Goal: Contribute content: Contribute content

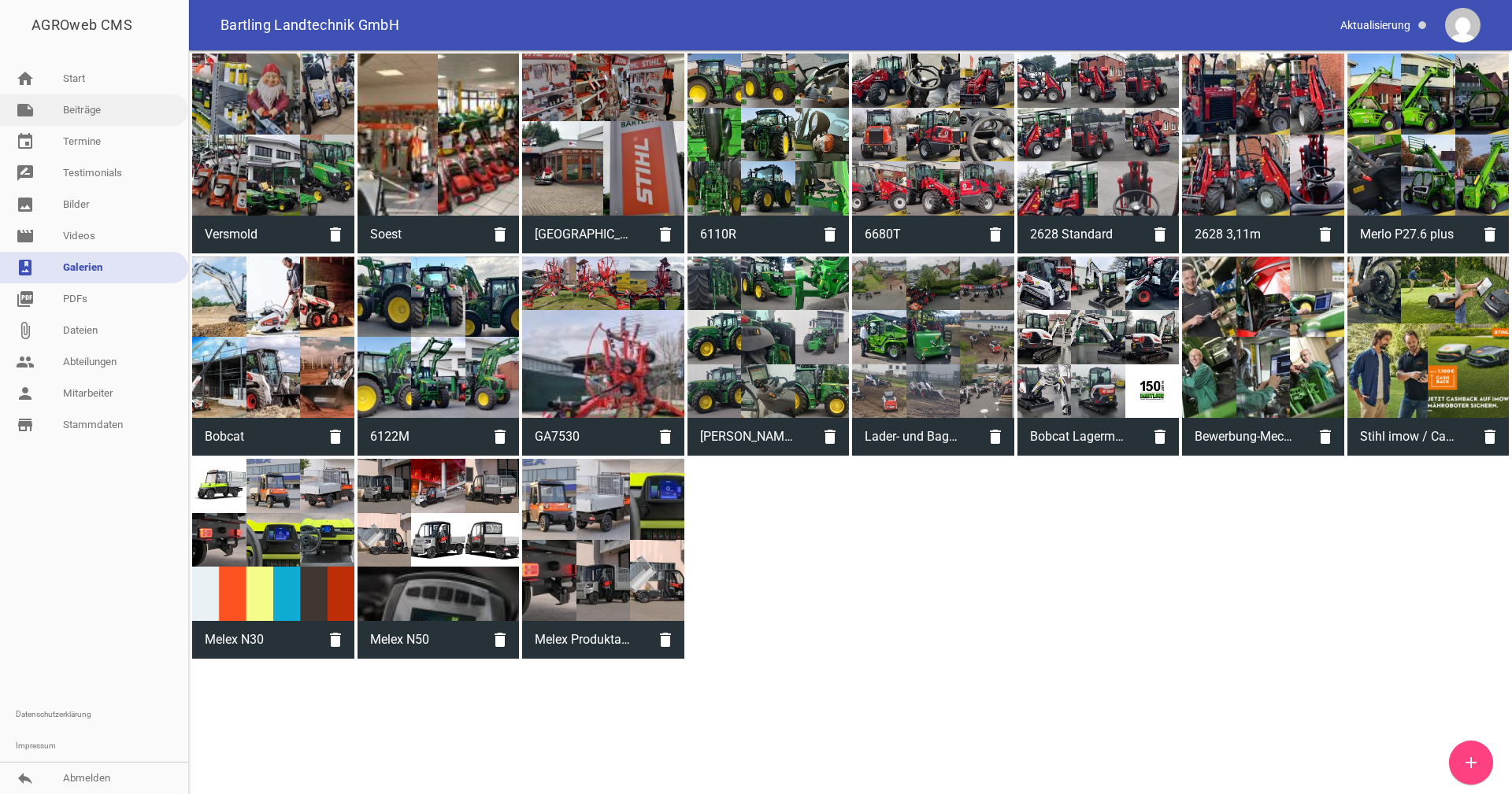
click at [83, 112] on link "note Beiträge" at bounding box center [94, 110] width 188 height 32
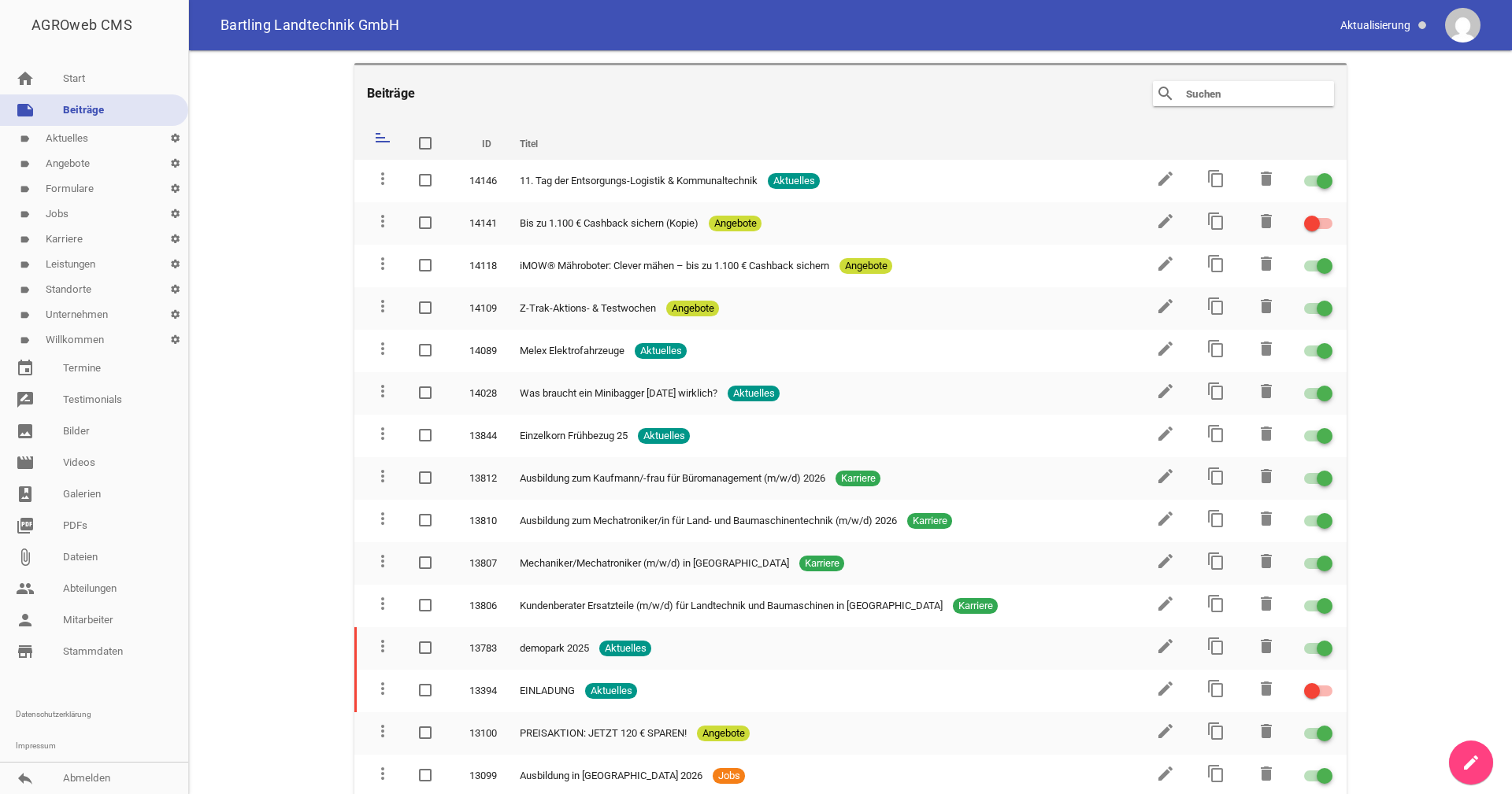
click at [69, 161] on link "label Angebote settings" at bounding box center [94, 163] width 188 height 26
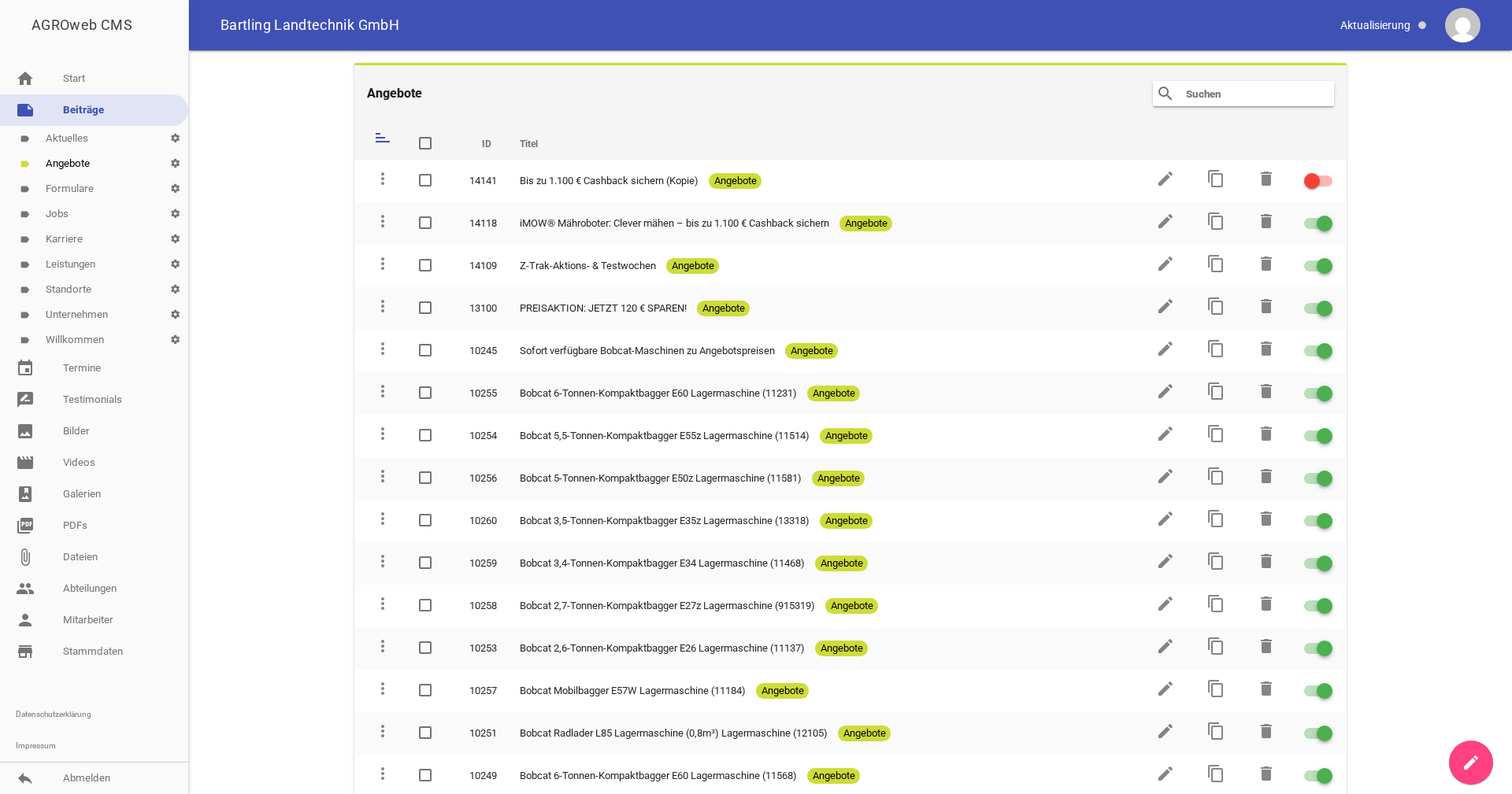
click at [1473, 768] on icon "create" at bounding box center [1470, 762] width 19 height 19
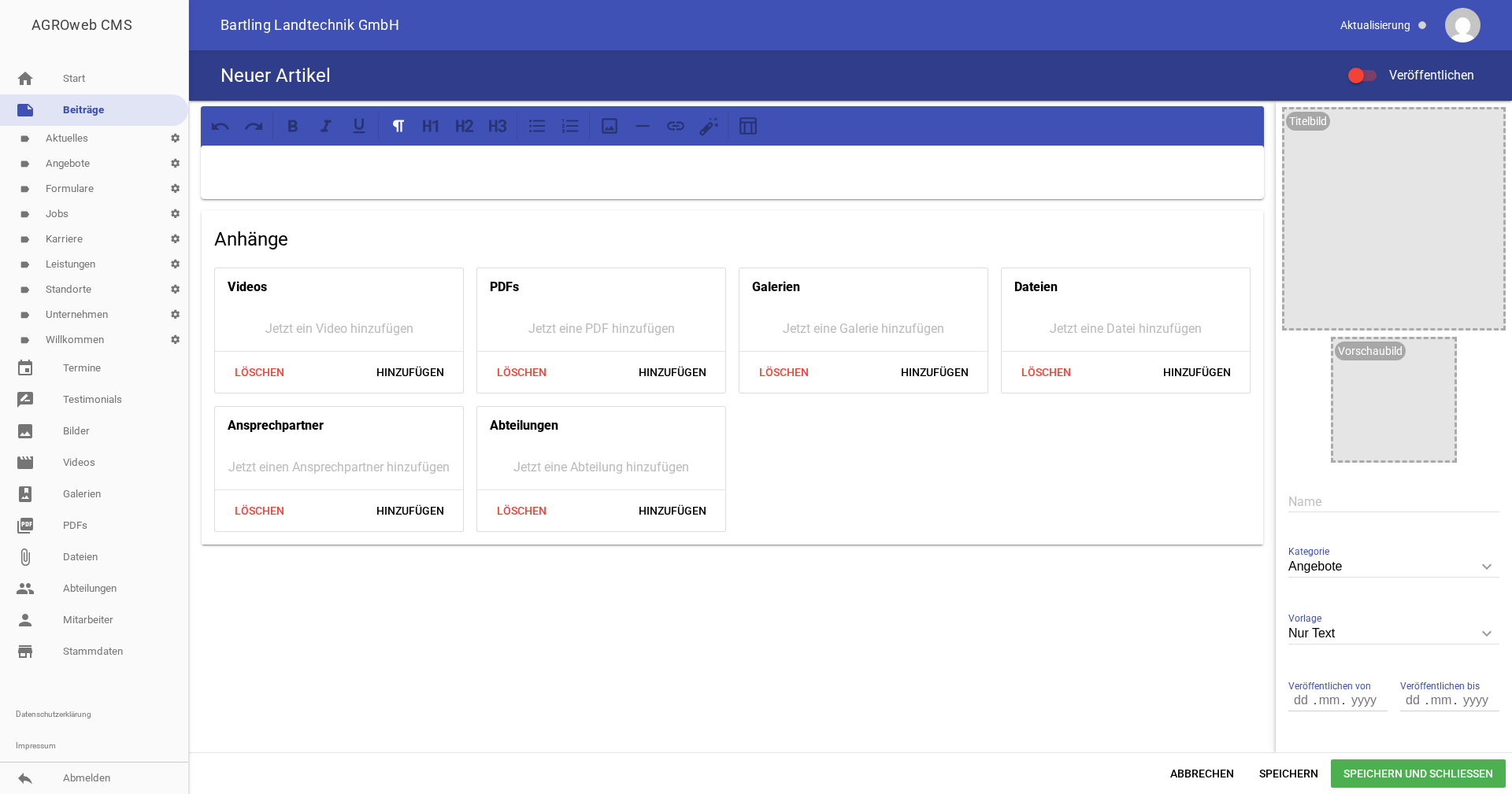
click at [1309, 503] on input "text" at bounding box center [1394, 502] width 211 height 21
click at [247, 158] on p at bounding box center [733, 165] width 1041 height 19
click at [1374, 497] on input "Neu Eingetroffen: Melex N50L" at bounding box center [1394, 502] width 211 height 21
drag, startPoint x: 1377, startPoint y: 497, endPoint x: 1239, endPoint y: 494, distance: 138.0
click at [1239, 494] on div "Anhänge Videos Jetzt ein Video hinzufügen Löschen Hinzufügen PDFs Jetzt eine PD…" at bounding box center [850, 427] width 1323 height 652
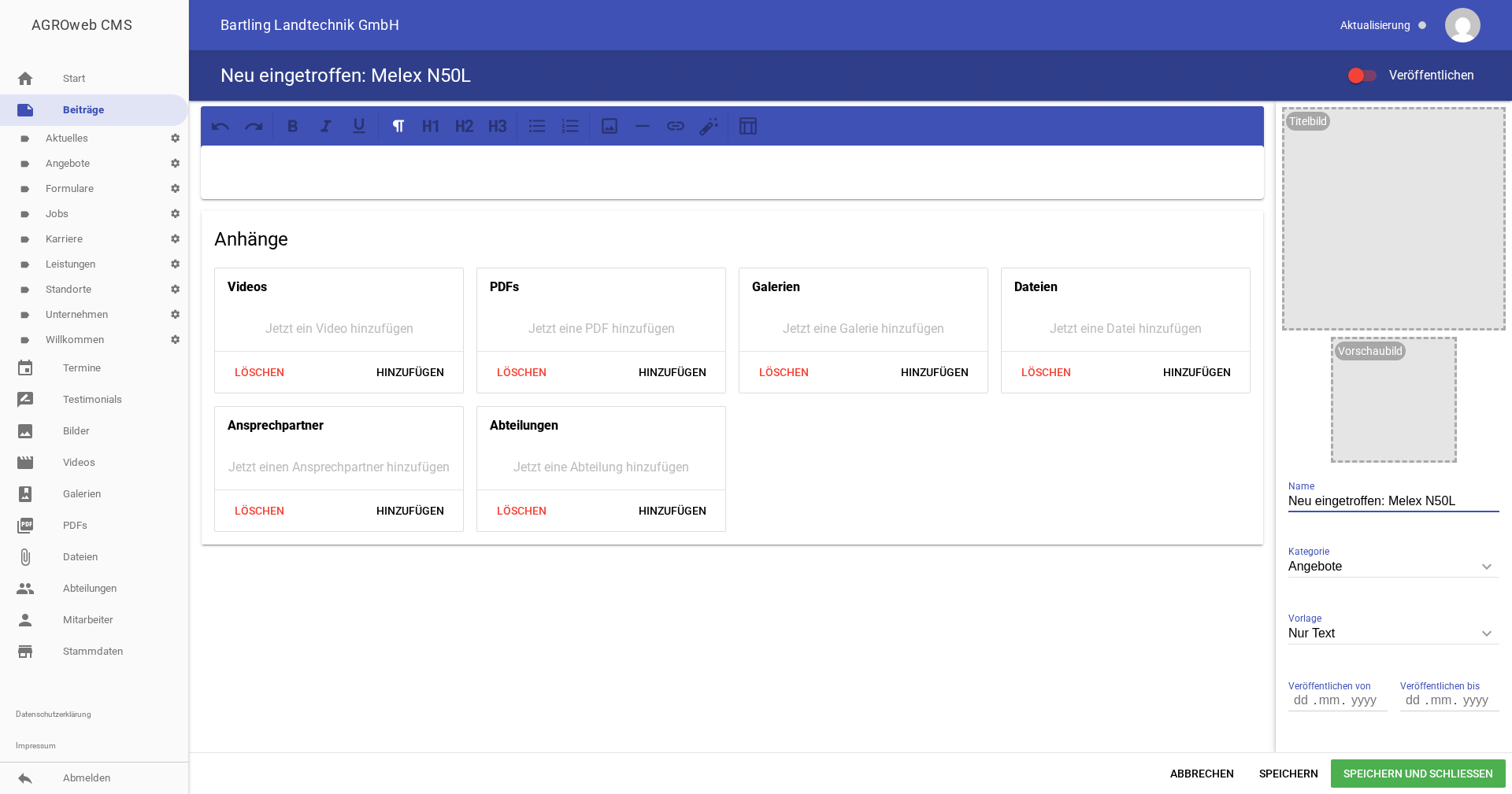
type input "Neu eingetroffen: Melex N50L"
click at [1343, 558] on input "Angebote" at bounding box center [1394, 567] width 211 height 21
click at [1348, 556] on input "Angebote" at bounding box center [1394, 567] width 211 height 21
click at [1338, 564] on input "Angebote" at bounding box center [1394, 567] width 211 height 21
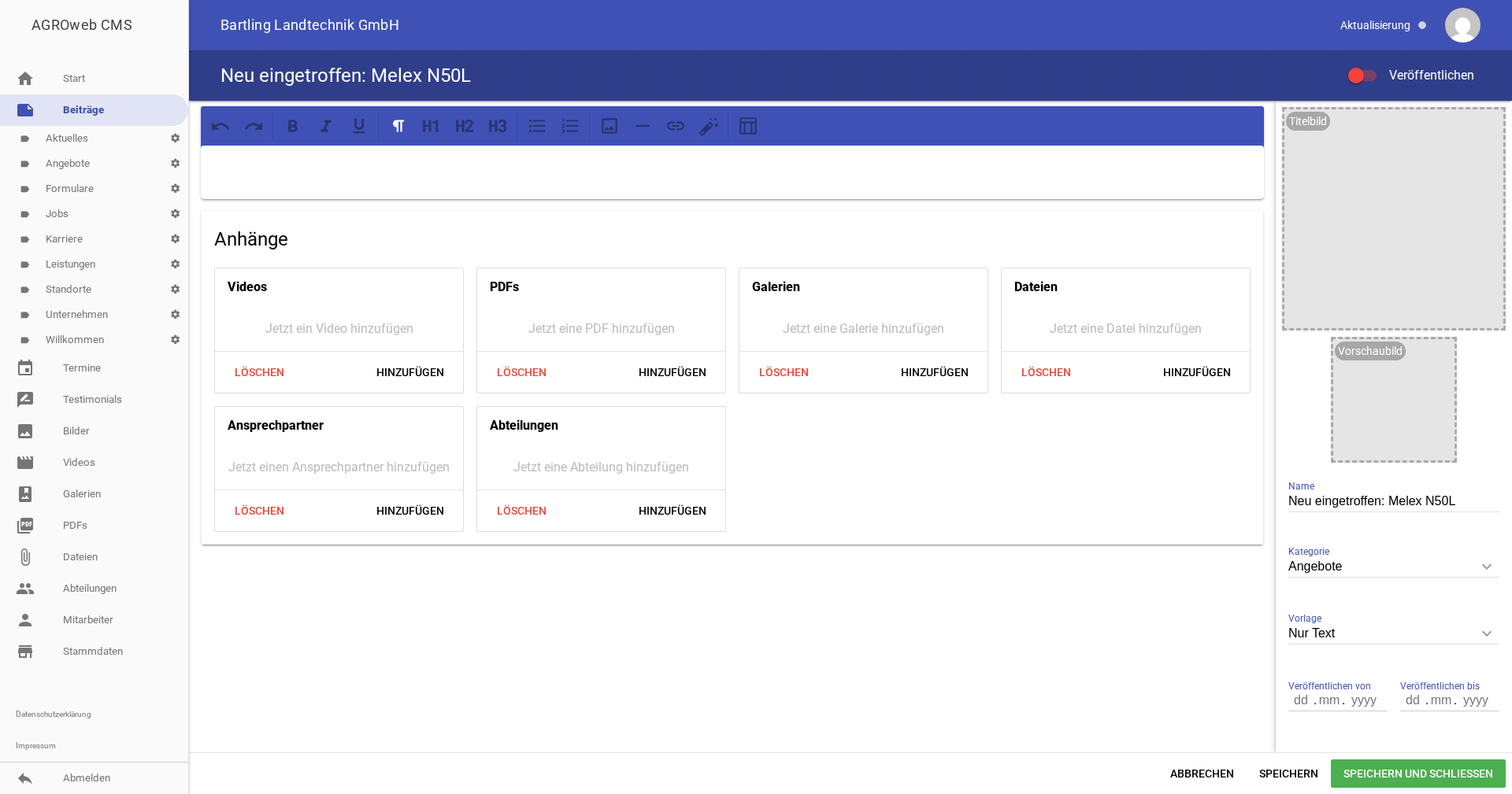
click at [1151, 638] on div "Anhänge Videos Jetzt ein Video hinzufügen Löschen Hinzufügen PDFs Jetzt eine PD…" at bounding box center [733, 427] width 1087 height 652
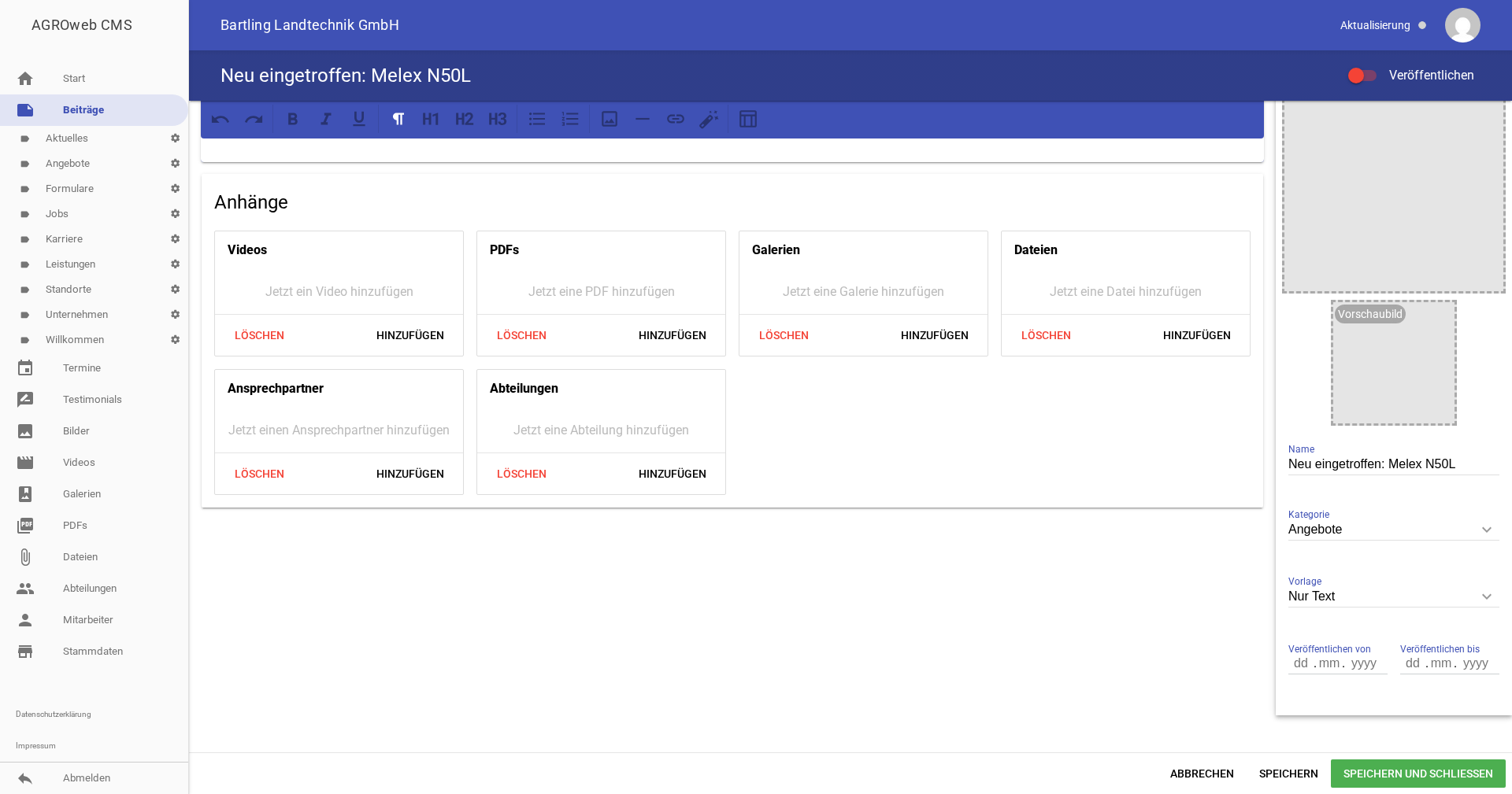
scroll to position [56, 0]
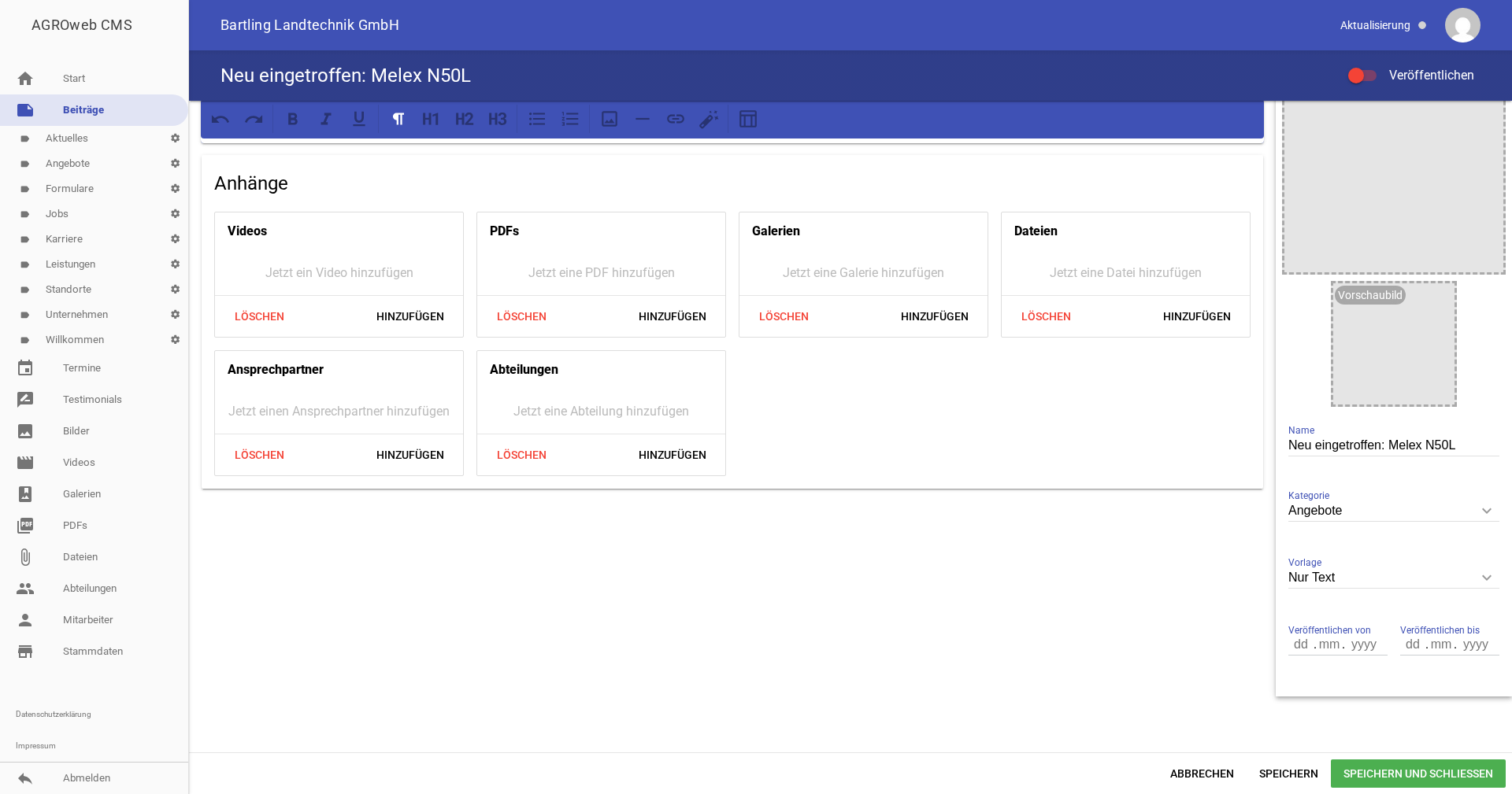
click at [1354, 574] on input "Nur Text" at bounding box center [1394, 578] width 211 height 21
click at [1364, 725] on li "5 Bilder" at bounding box center [1394, 727] width 211 height 38
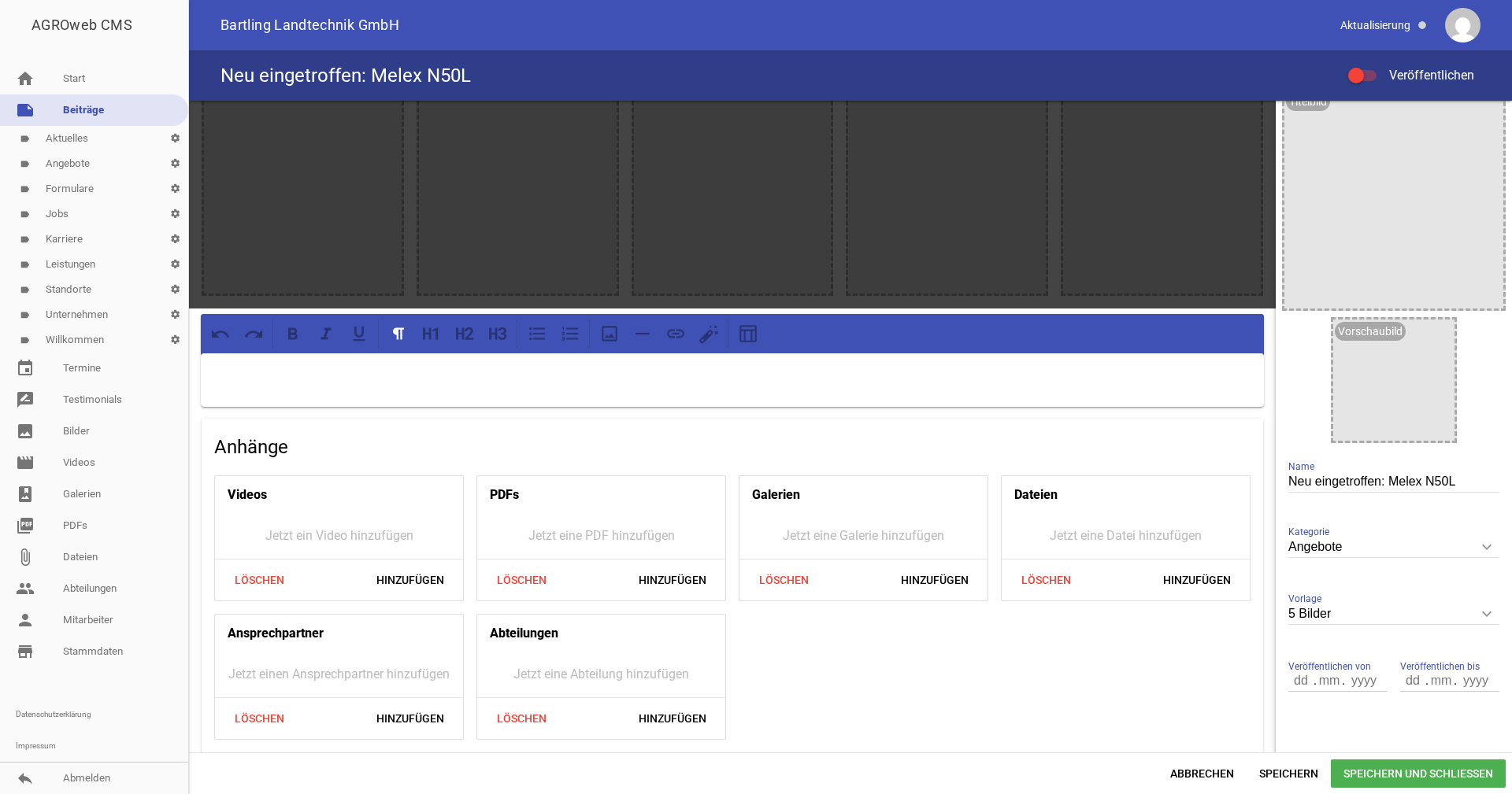
scroll to position [0, 0]
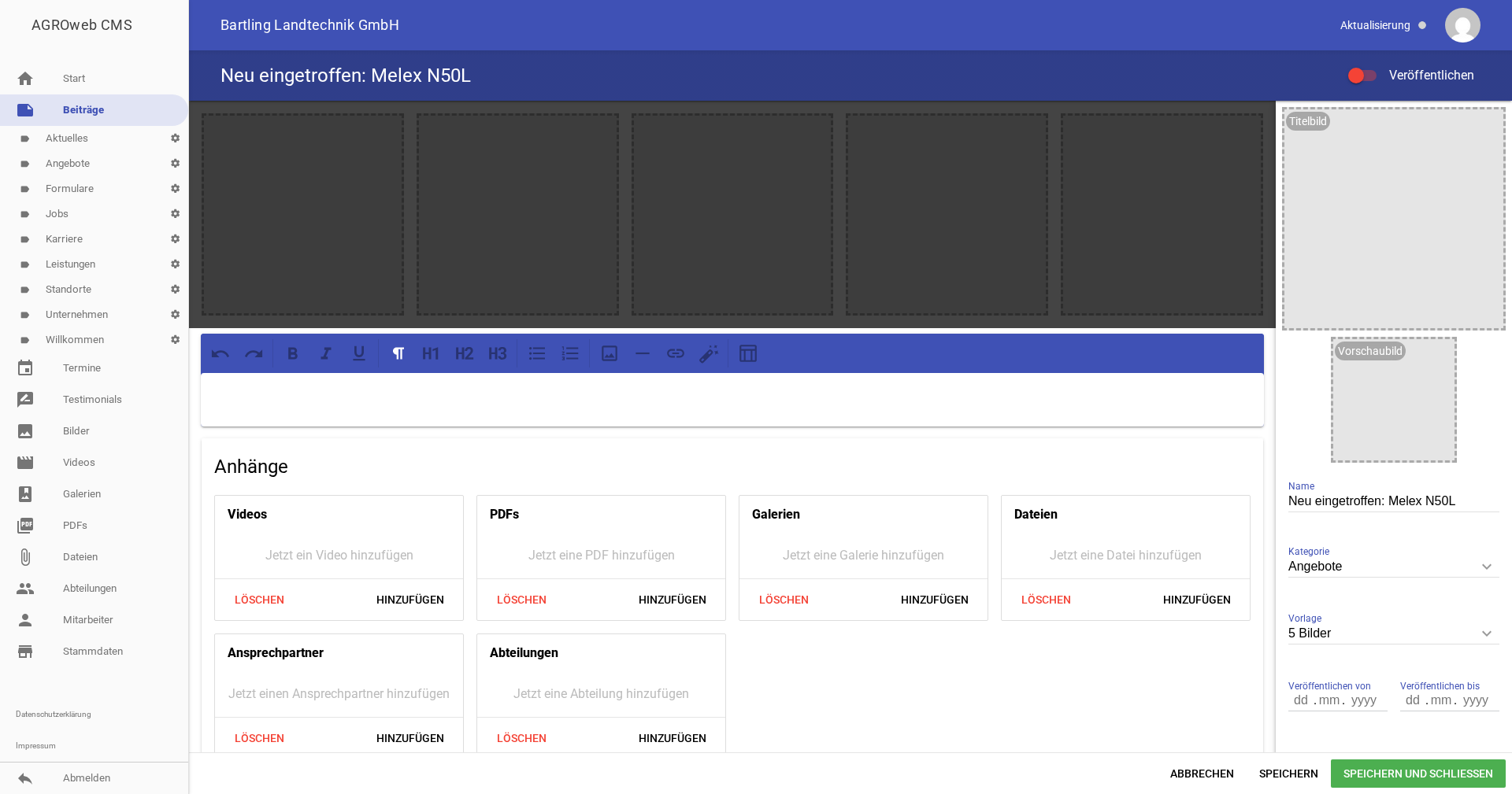
click at [1345, 634] on input "5 Bilder" at bounding box center [1394, 634] width 211 height 21
click at [1306, 736] on li "3 Bilder" at bounding box center [1394, 745] width 211 height 38
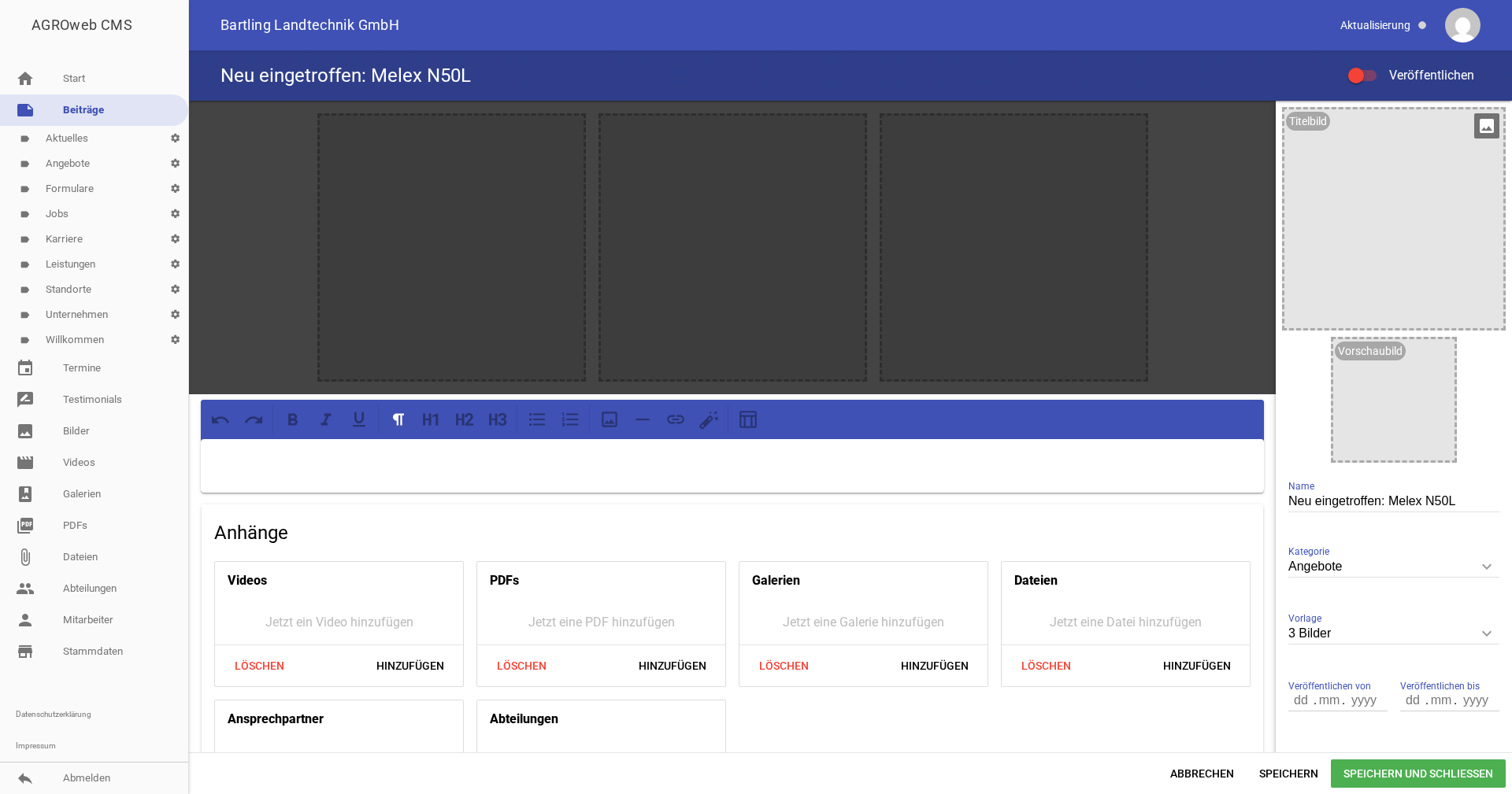
drag, startPoint x: 1475, startPoint y: 120, endPoint x: 1395, endPoint y: 178, distance: 98.8
click at [1475, 120] on icon "image" at bounding box center [1487, 125] width 26 height 26
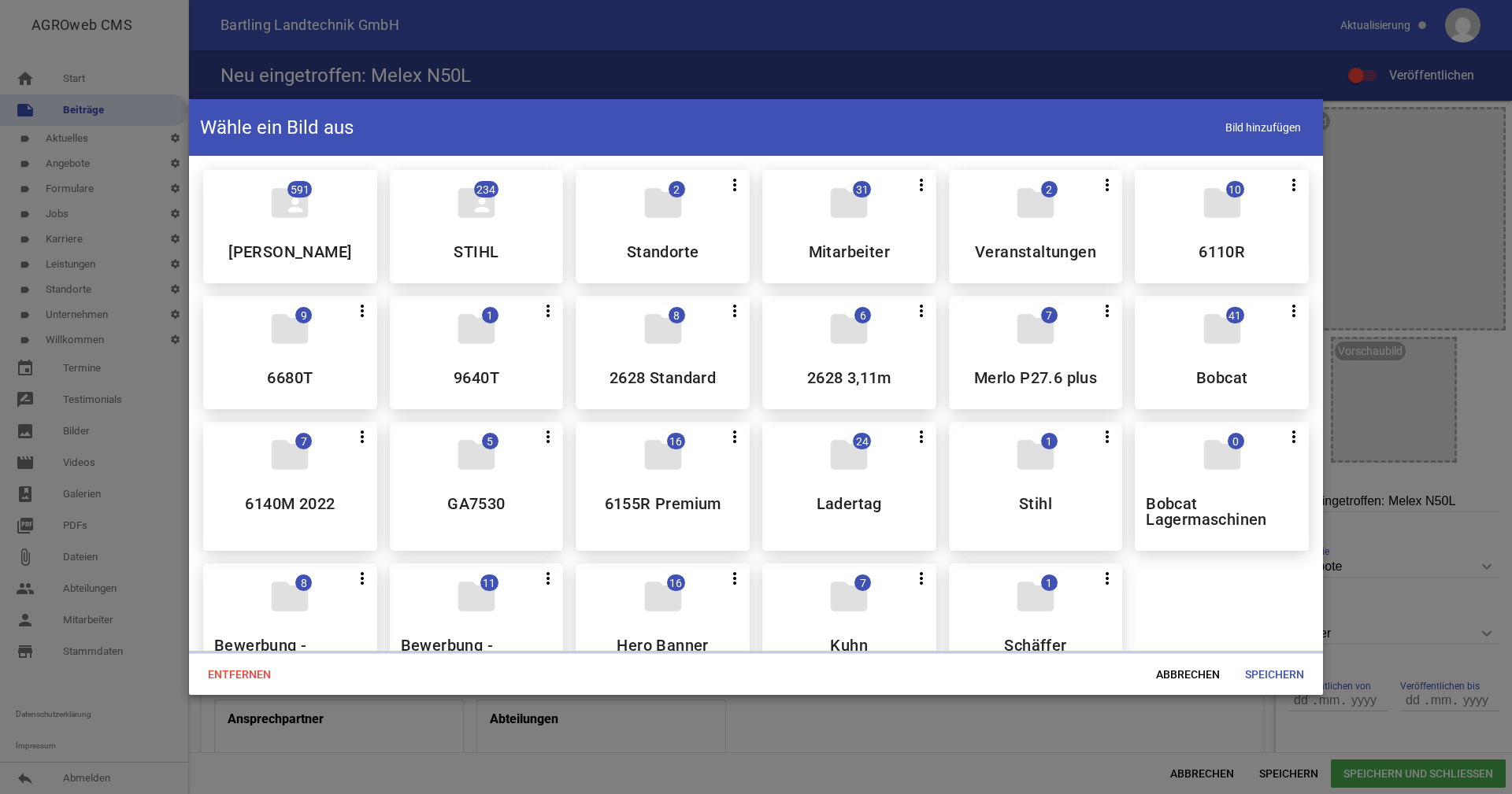
click at [1402, 140] on div at bounding box center [756, 397] width 1512 height 794
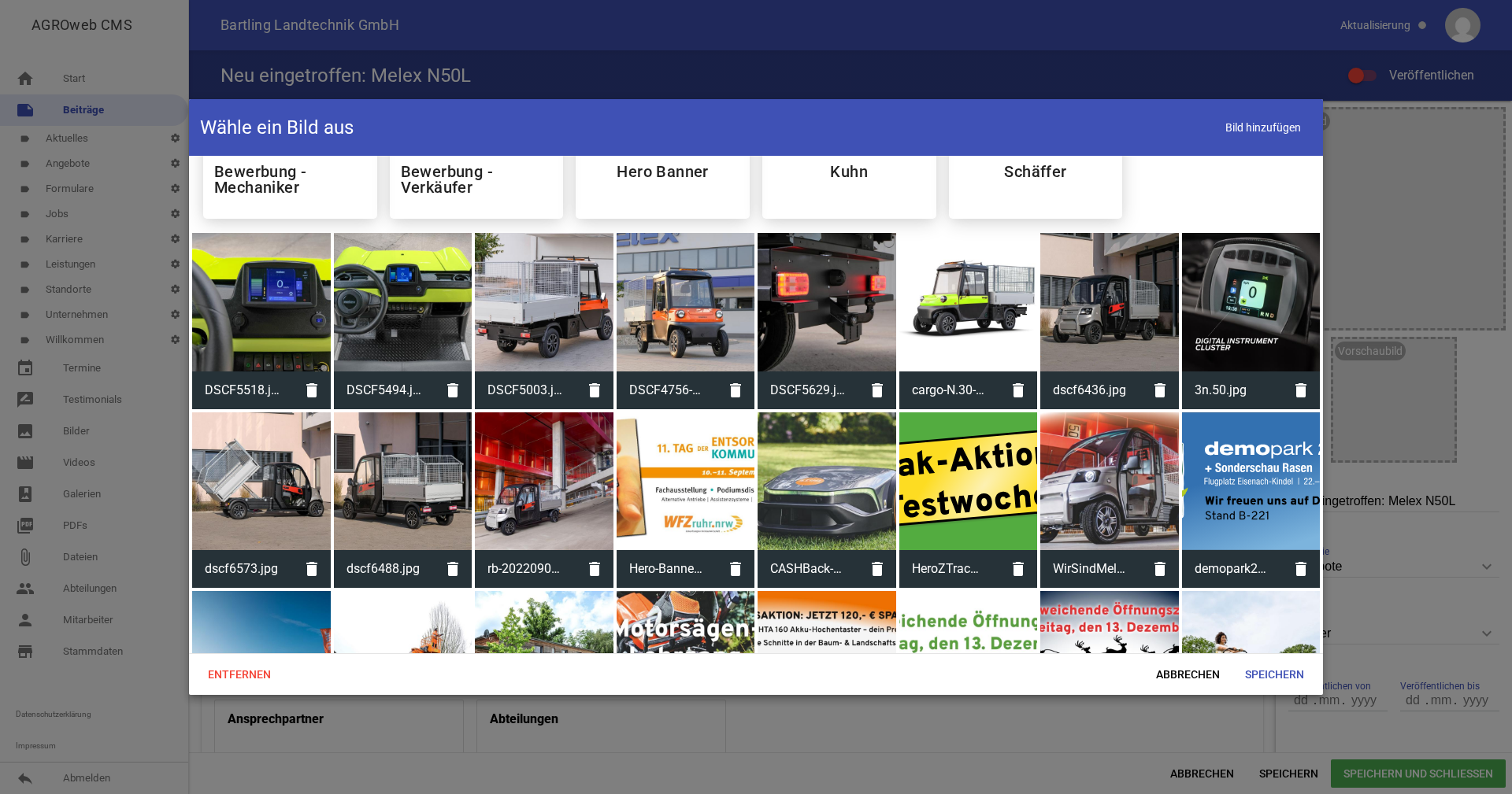
scroll to position [551, 0]
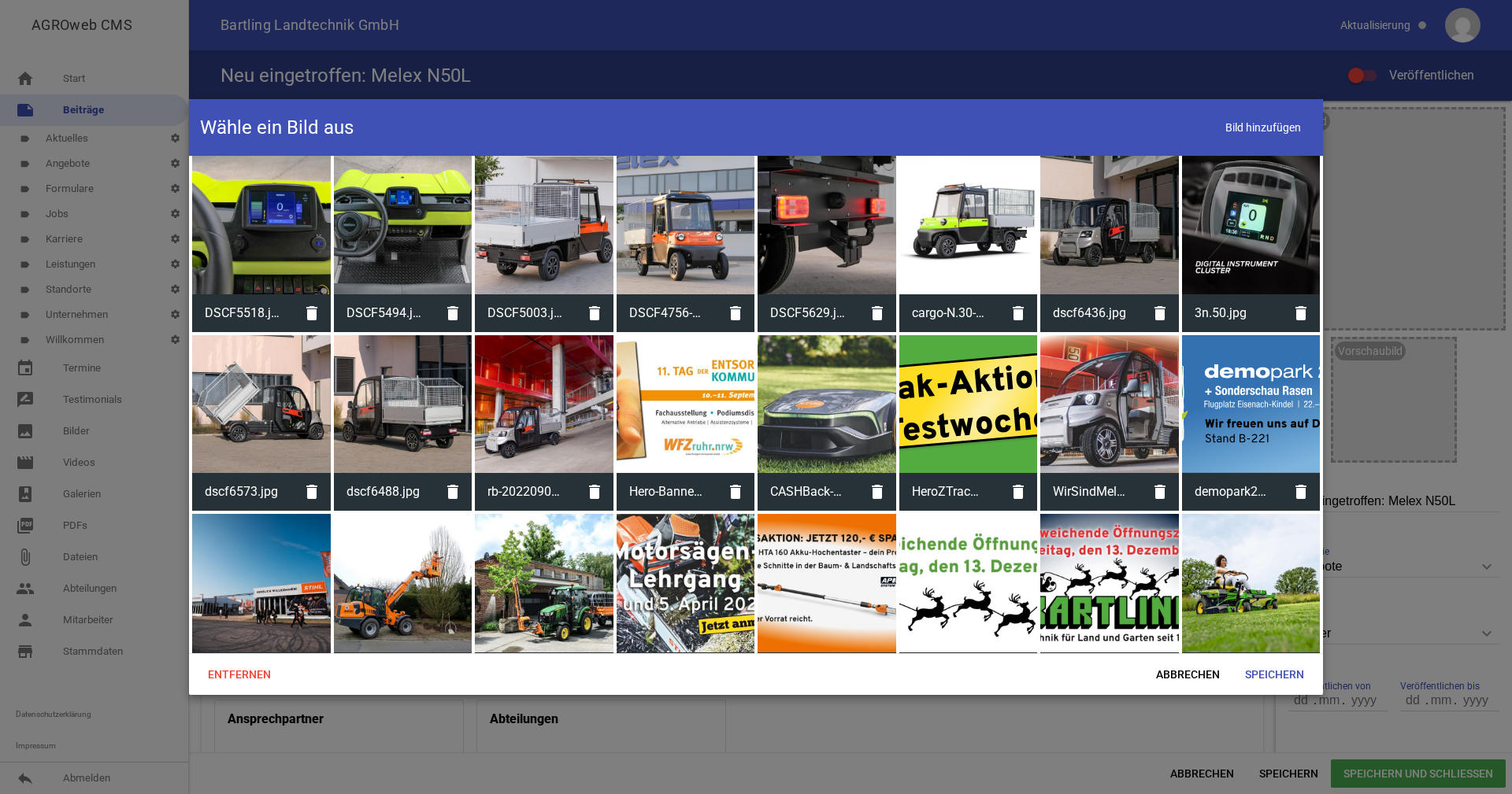
click at [1098, 224] on div at bounding box center [1109, 224] width 139 height 139
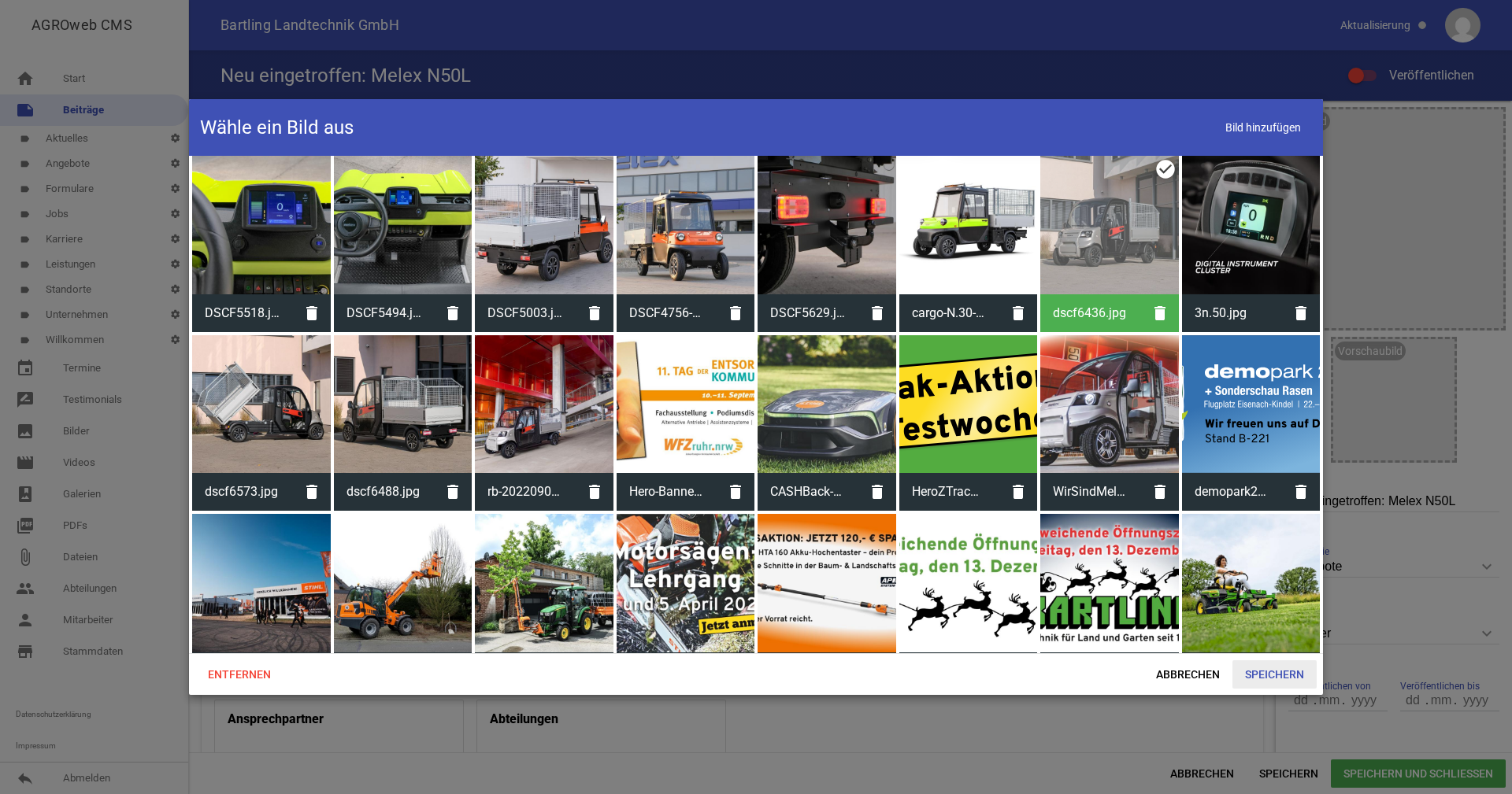
click at [1280, 667] on span "Speichern" at bounding box center [1274, 675] width 84 height 28
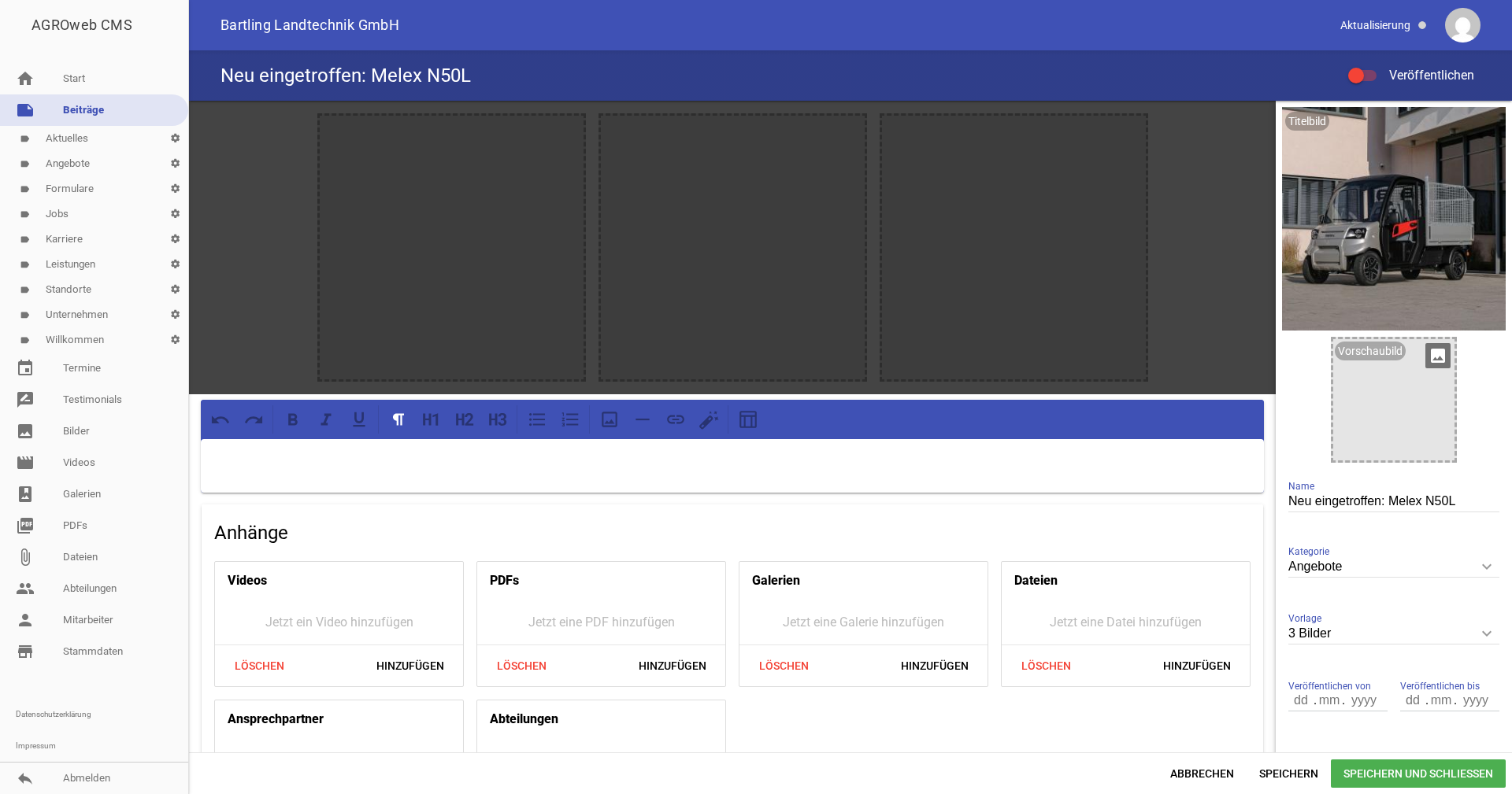
click at [1432, 352] on icon "image" at bounding box center [1438, 356] width 26 height 26
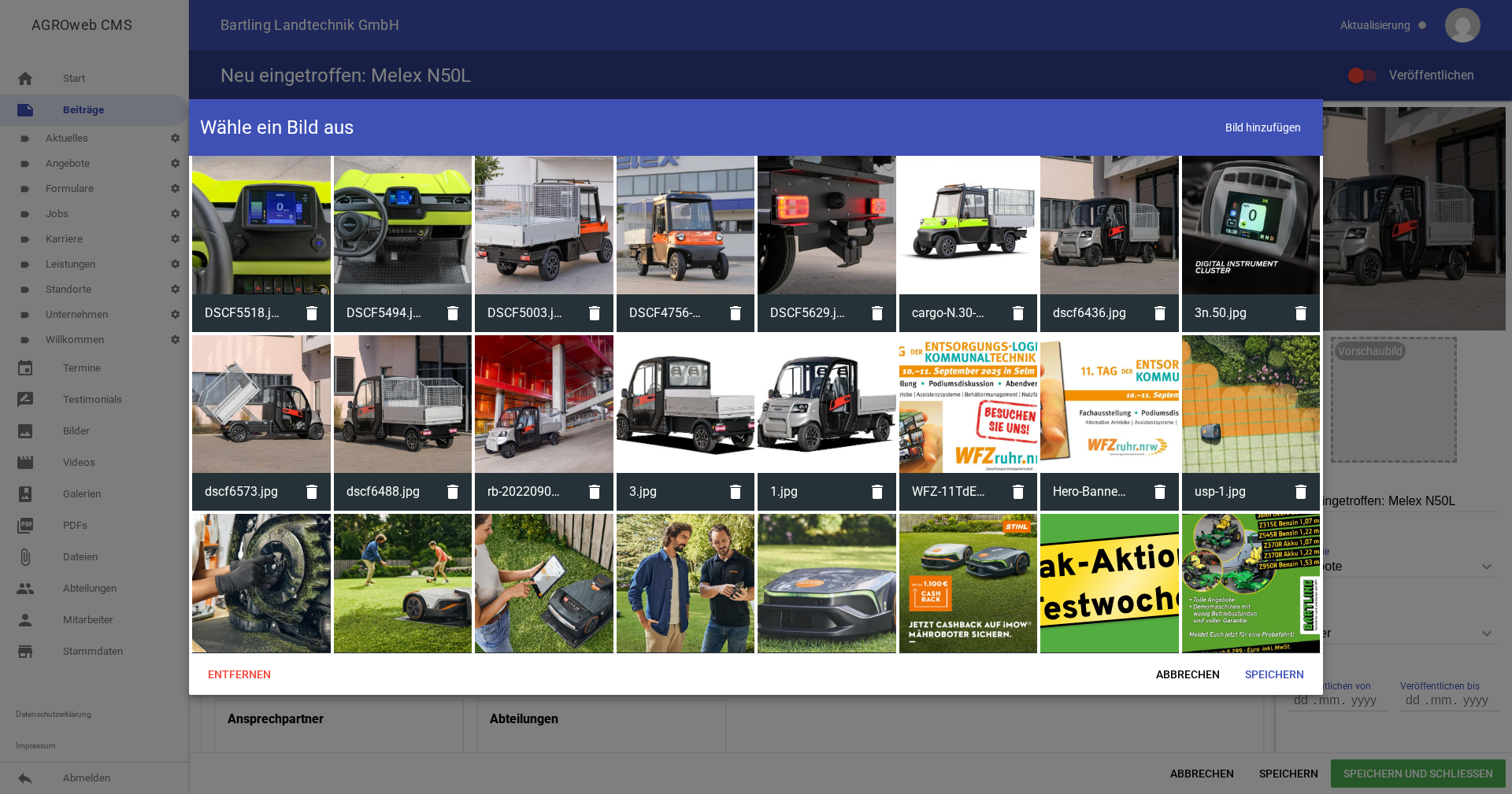
click at [259, 401] on div at bounding box center [261, 405] width 139 height 139
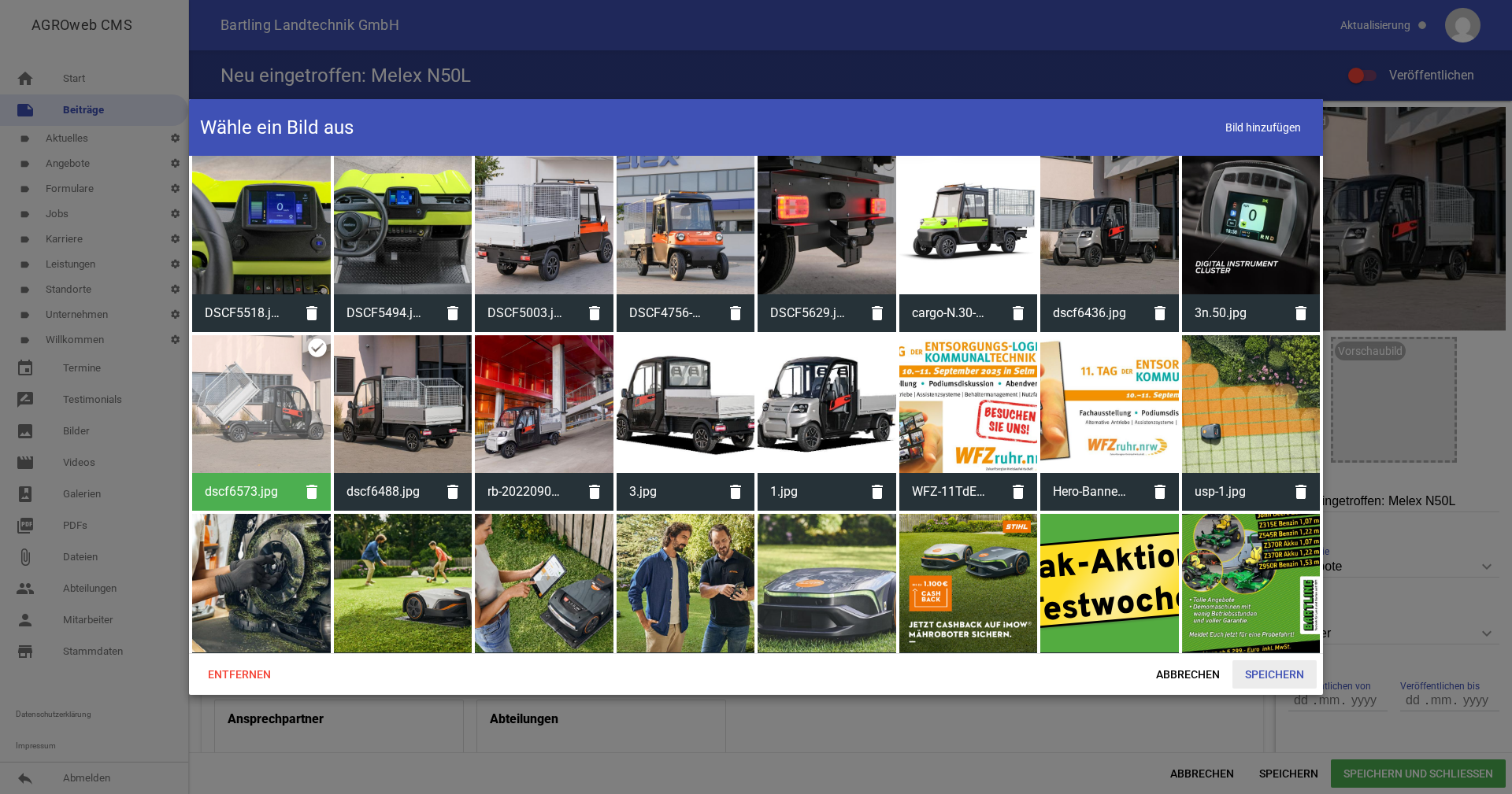
click at [1288, 676] on span "Speichern" at bounding box center [1274, 675] width 84 height 28
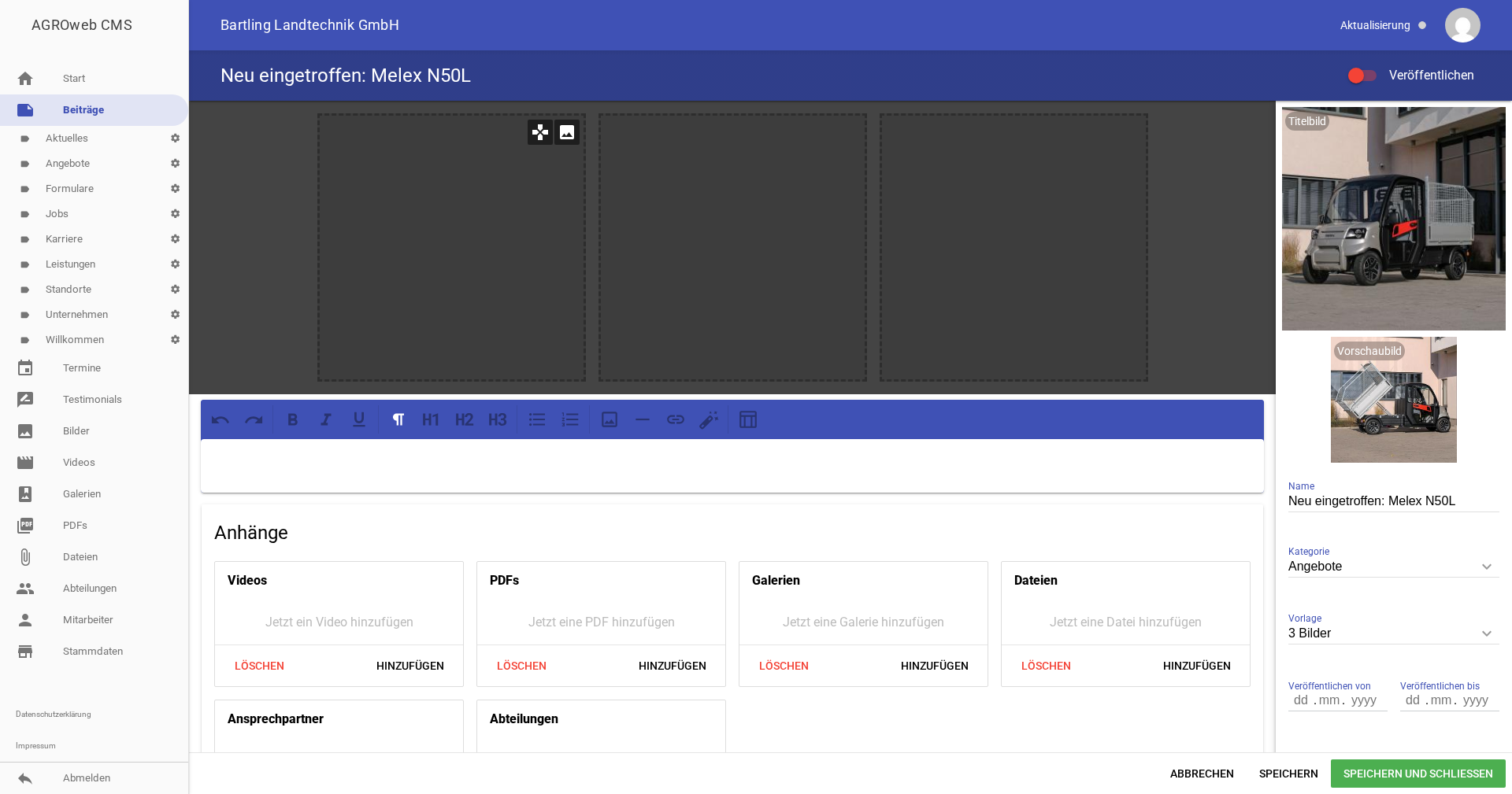
click at [569, 127] on icon "image" at bounding box center [567, 132] width 26 height 26
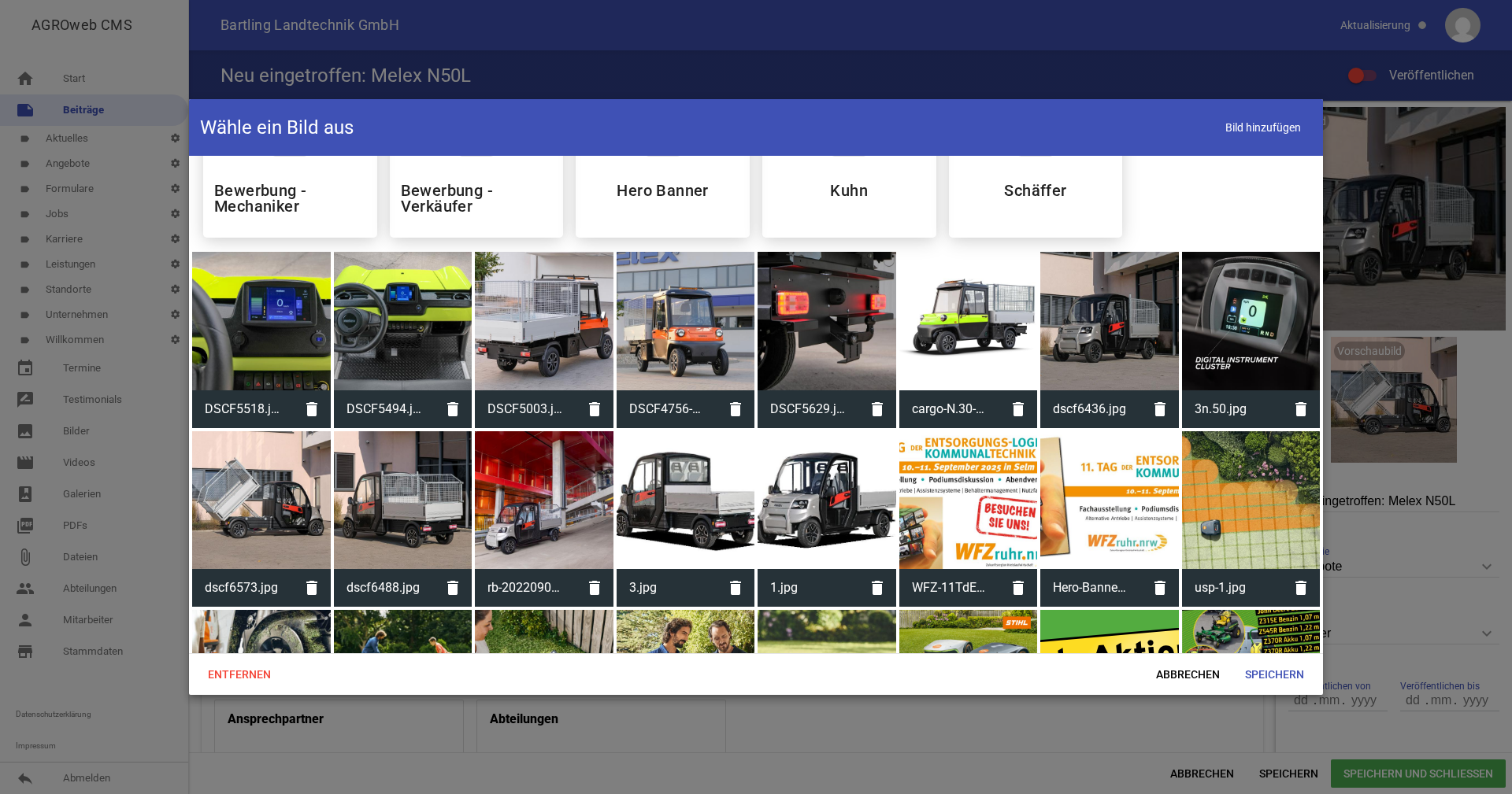
scroll to position [473, 0]
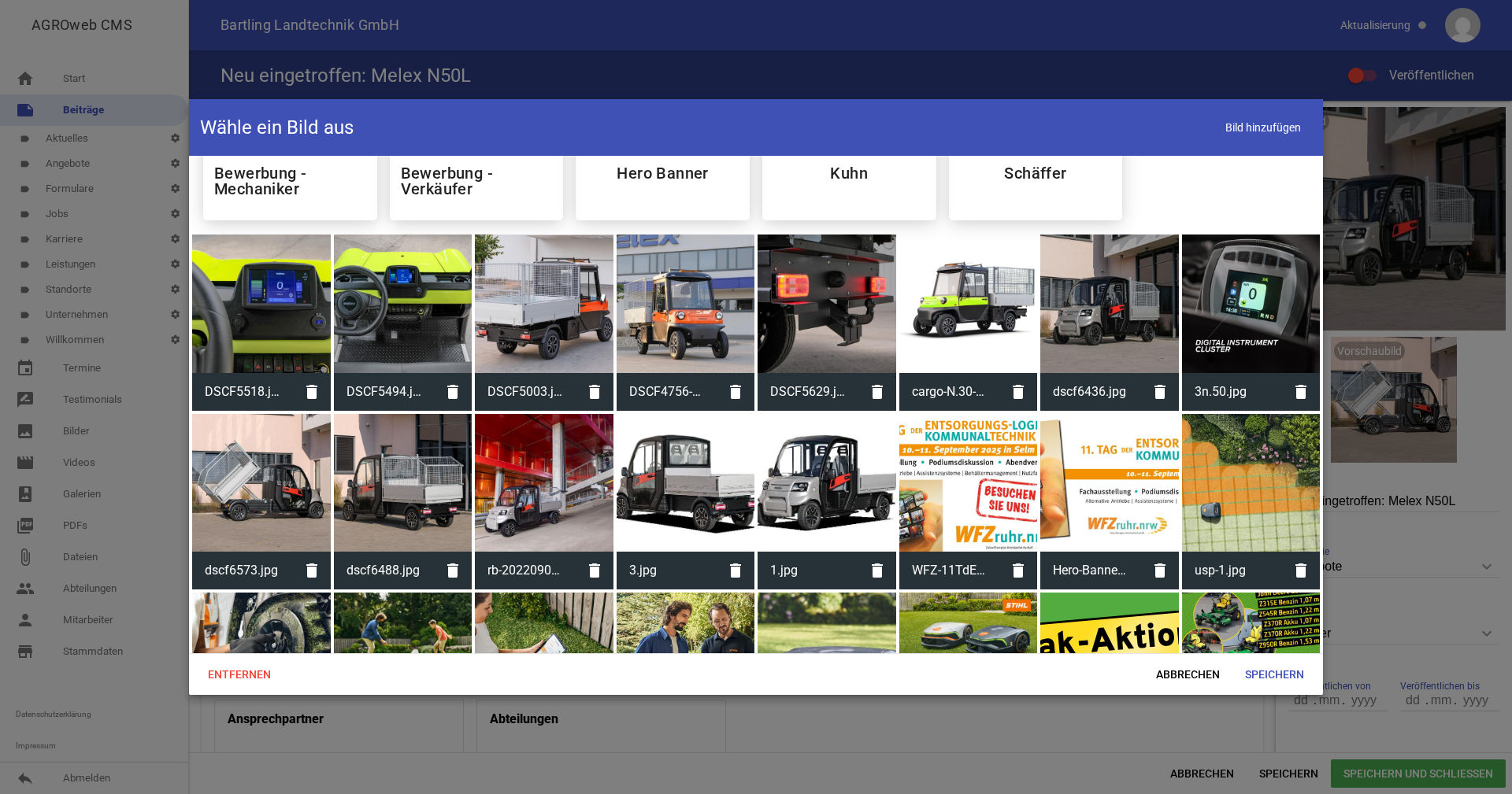
click at [529, 510] on div at bounding box center [543, 483] width 139 height 139
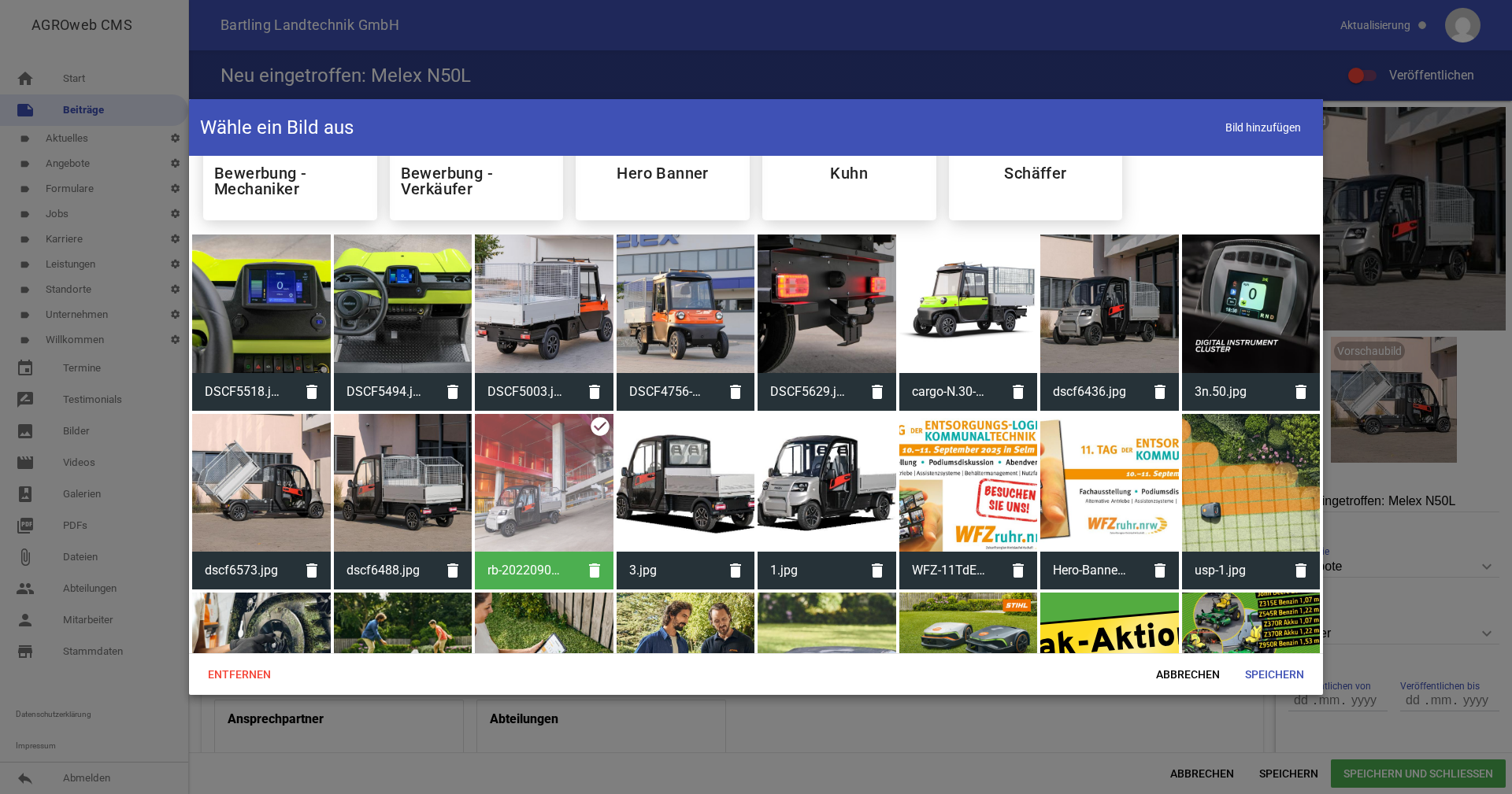
click at [372, 466] on div at bounding box center [403, 483] width 139 height 139
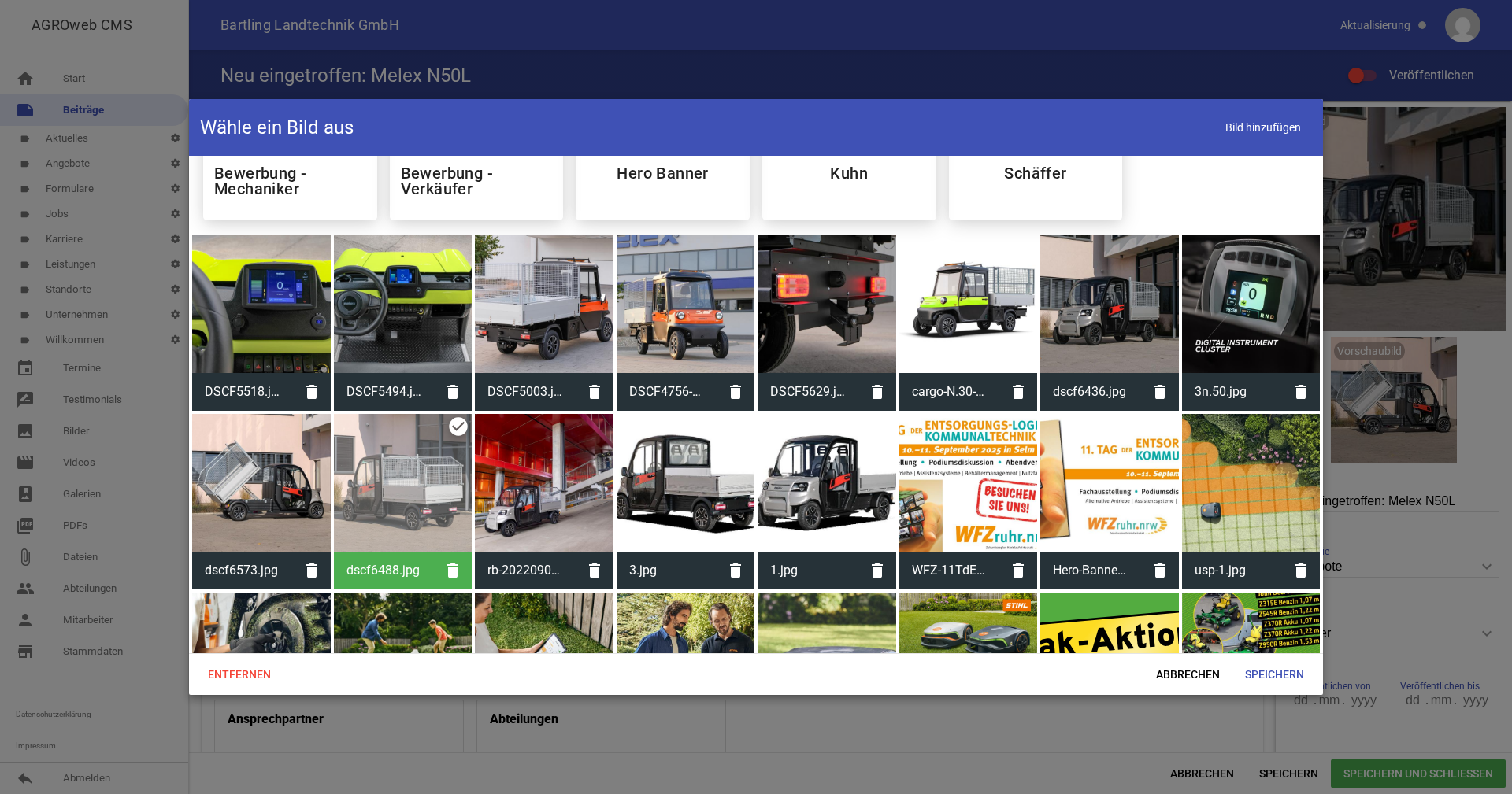
click at [543, 472] on div at bounding box center [543, 483] width 139 height 139
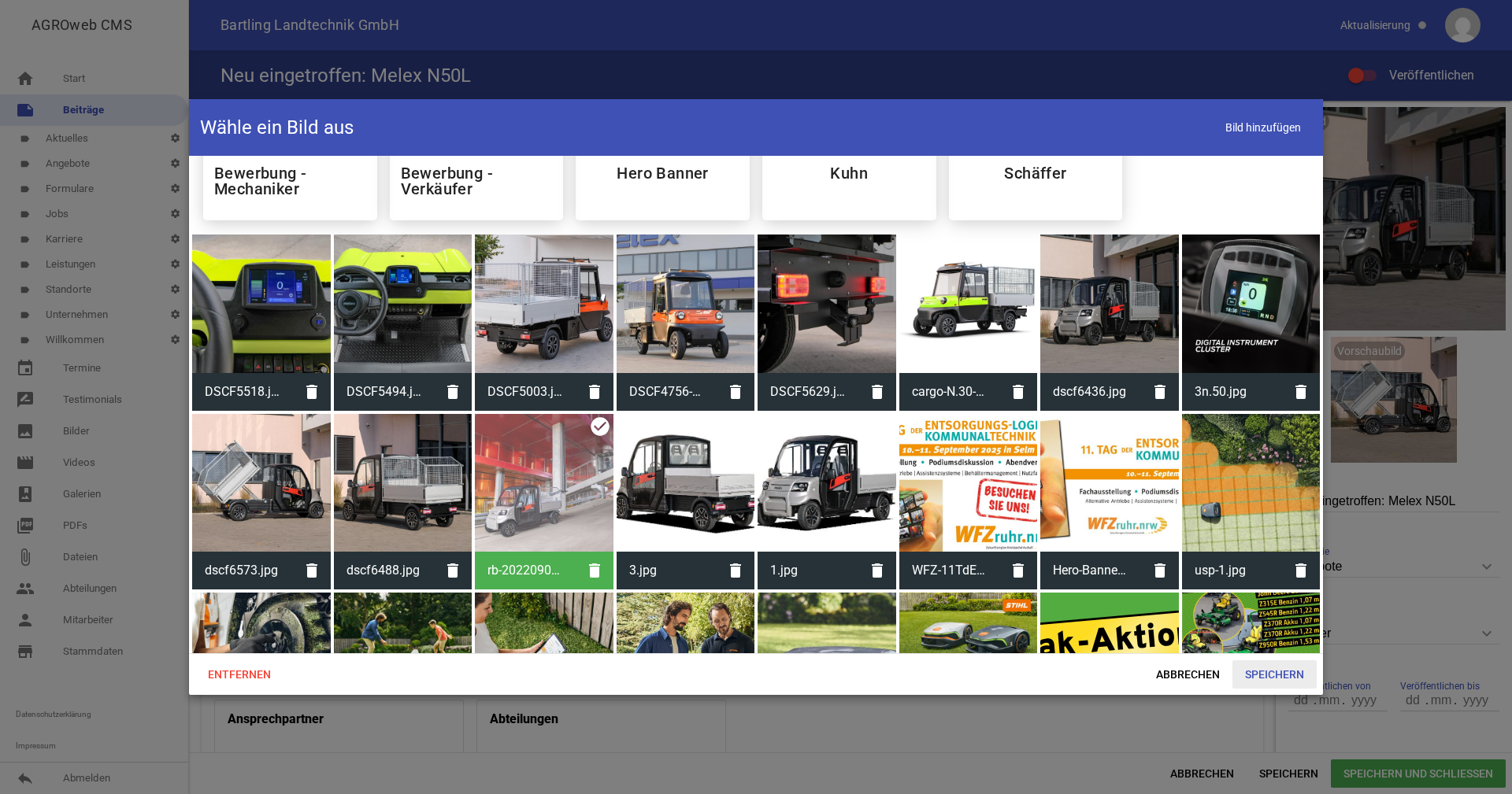
click at [1251, 676] on span "Speichern" at bounding box center [1274, 675] width 84 height 28
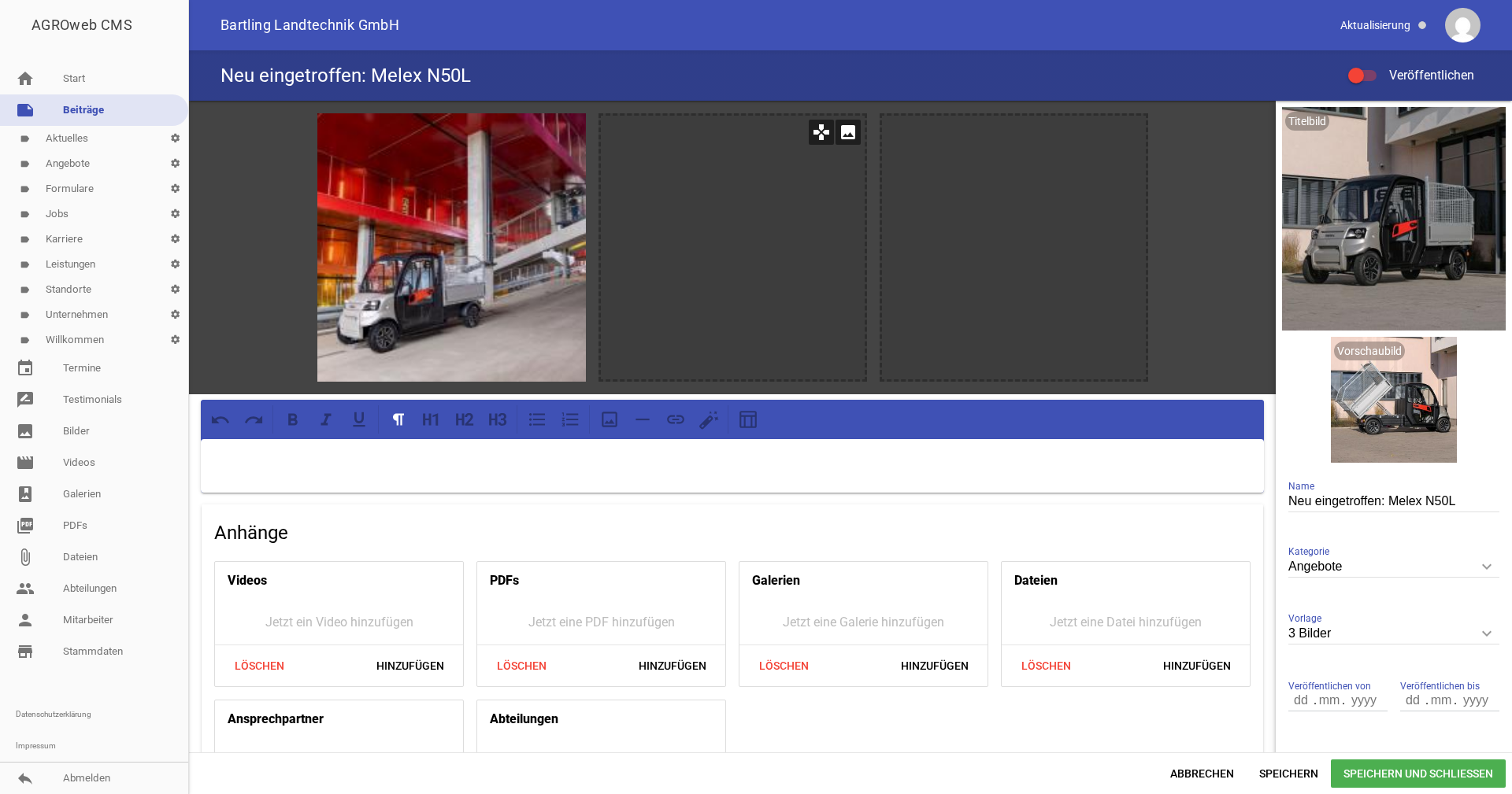
click at [724, 266] on div at bounding box center [733, 247] width 264 height 264
click at [842, 135] on icon "image" at bounding box center [848, 132] width 26 height 26
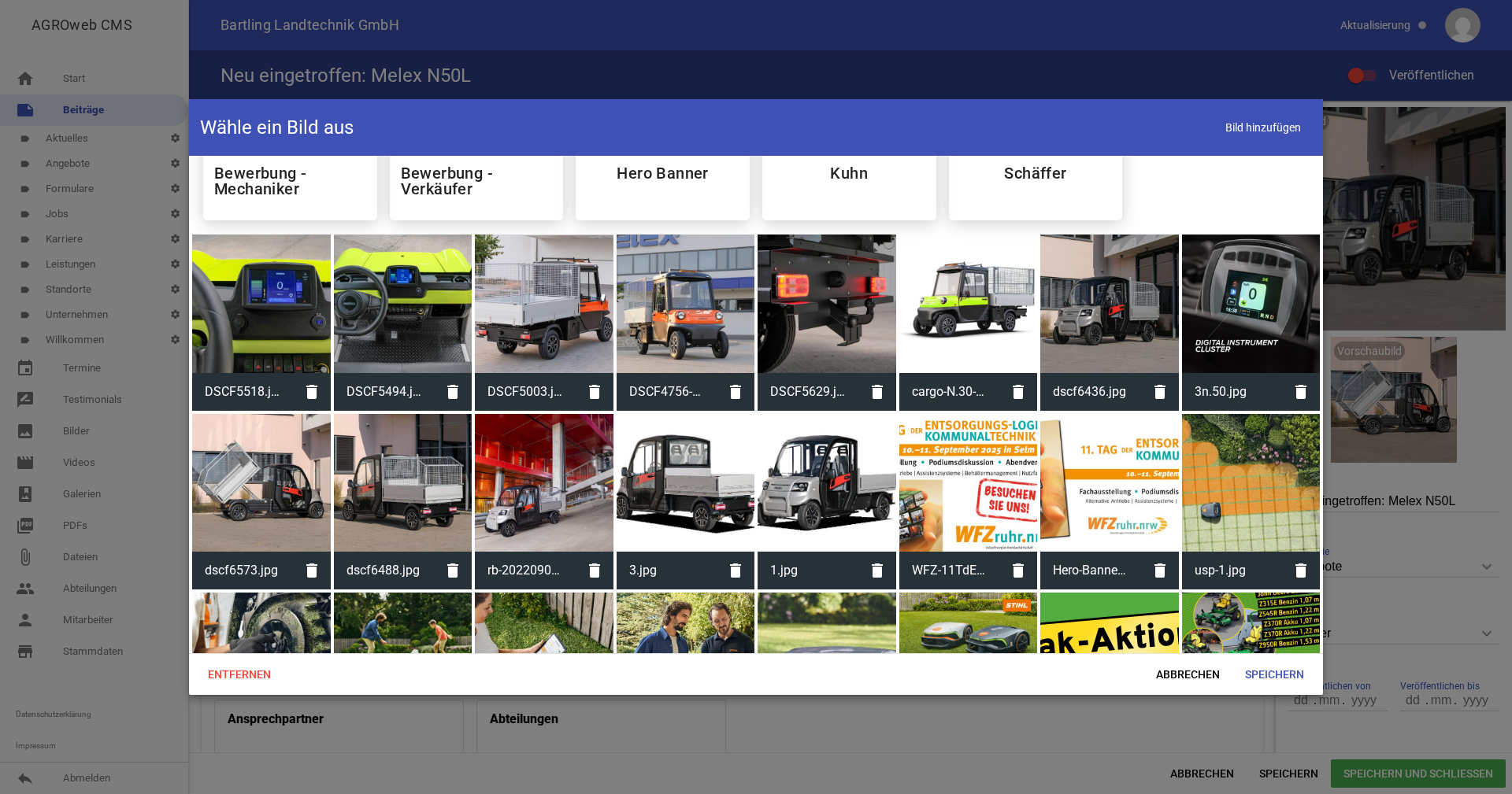
click at [406, 474] on div at bounding box center [403, 483] width 139 height 139
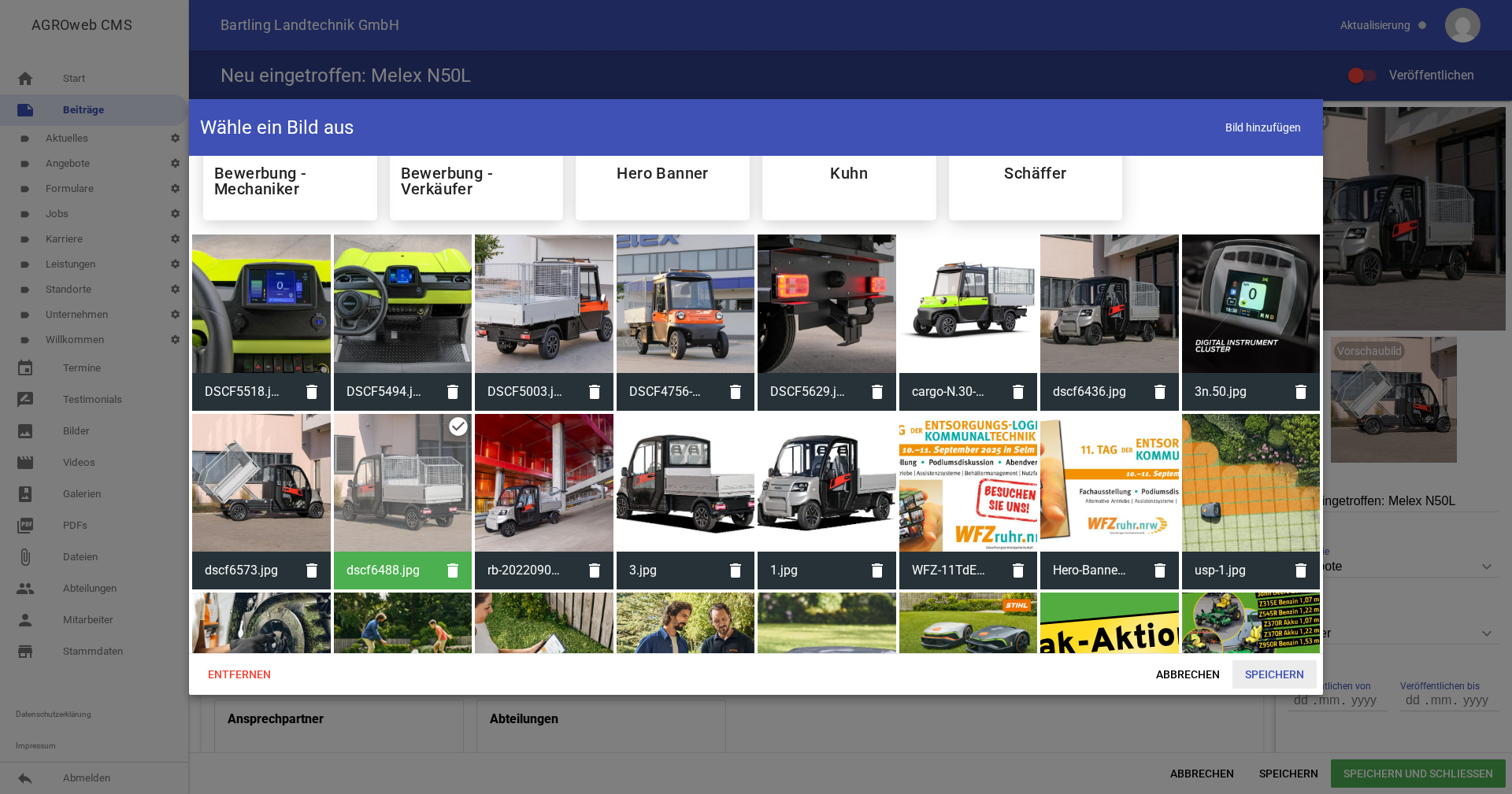
click at [1280, 671] on span "Speichern" at bounding box center [1274, 675] width 84 height 28
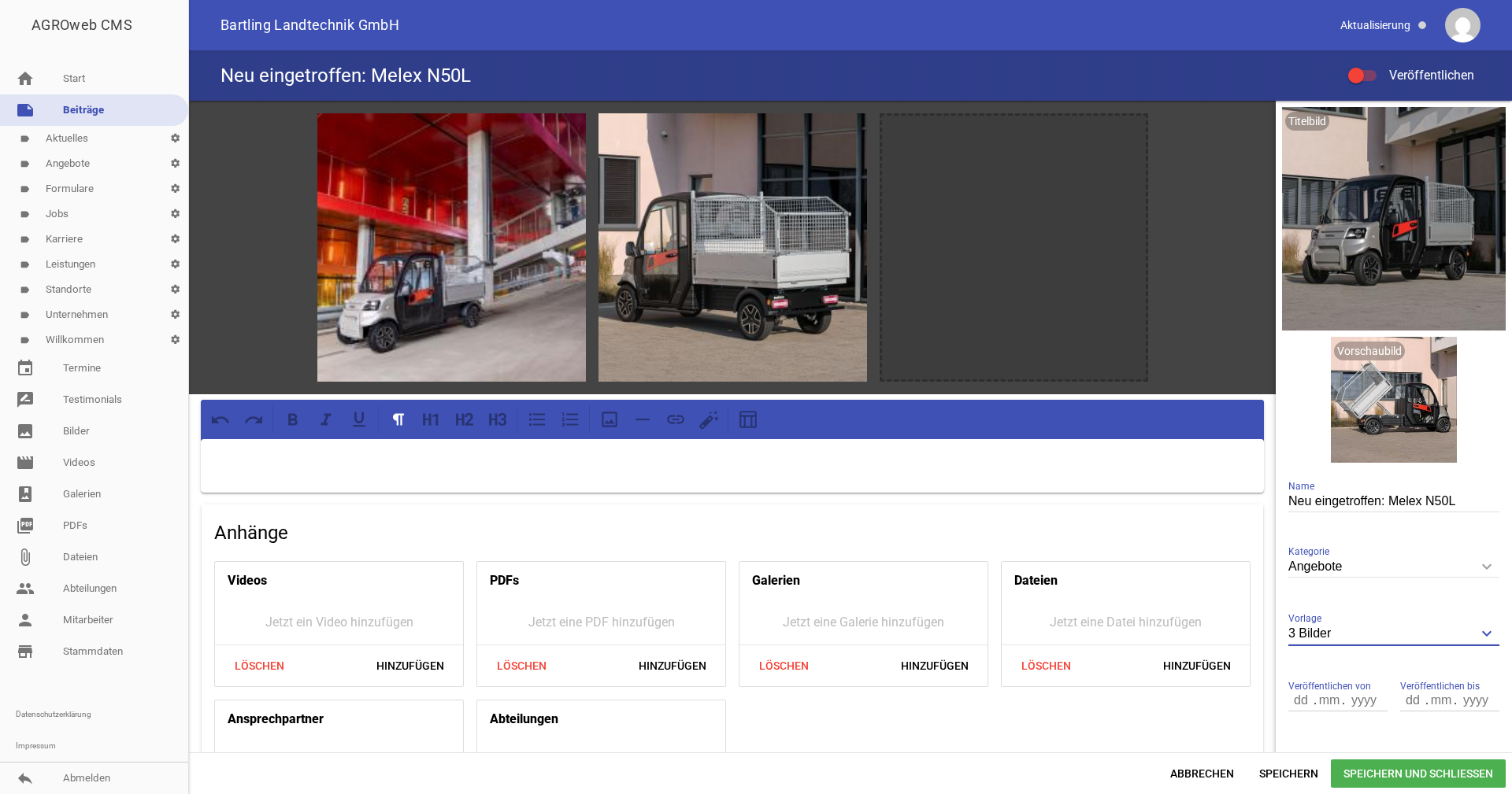
click at [1350, 639] on input "3 Bilder" at bounding box center [1394, 634] width 211 height 21
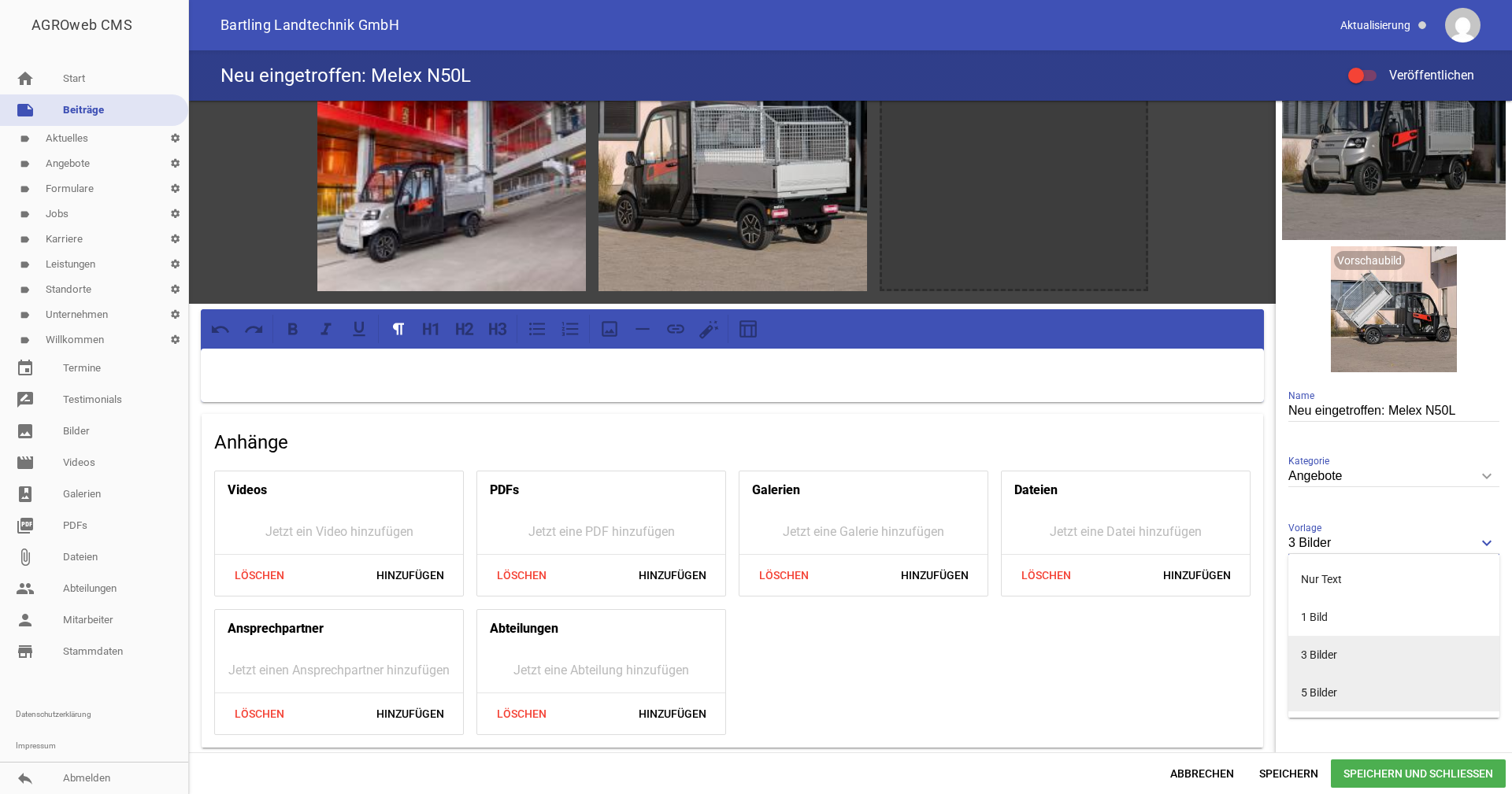
click at [1324, 691] on li "5 Bilder" at bounding box center [1394, 692] width 211 height 38
type input "5 Bilder"
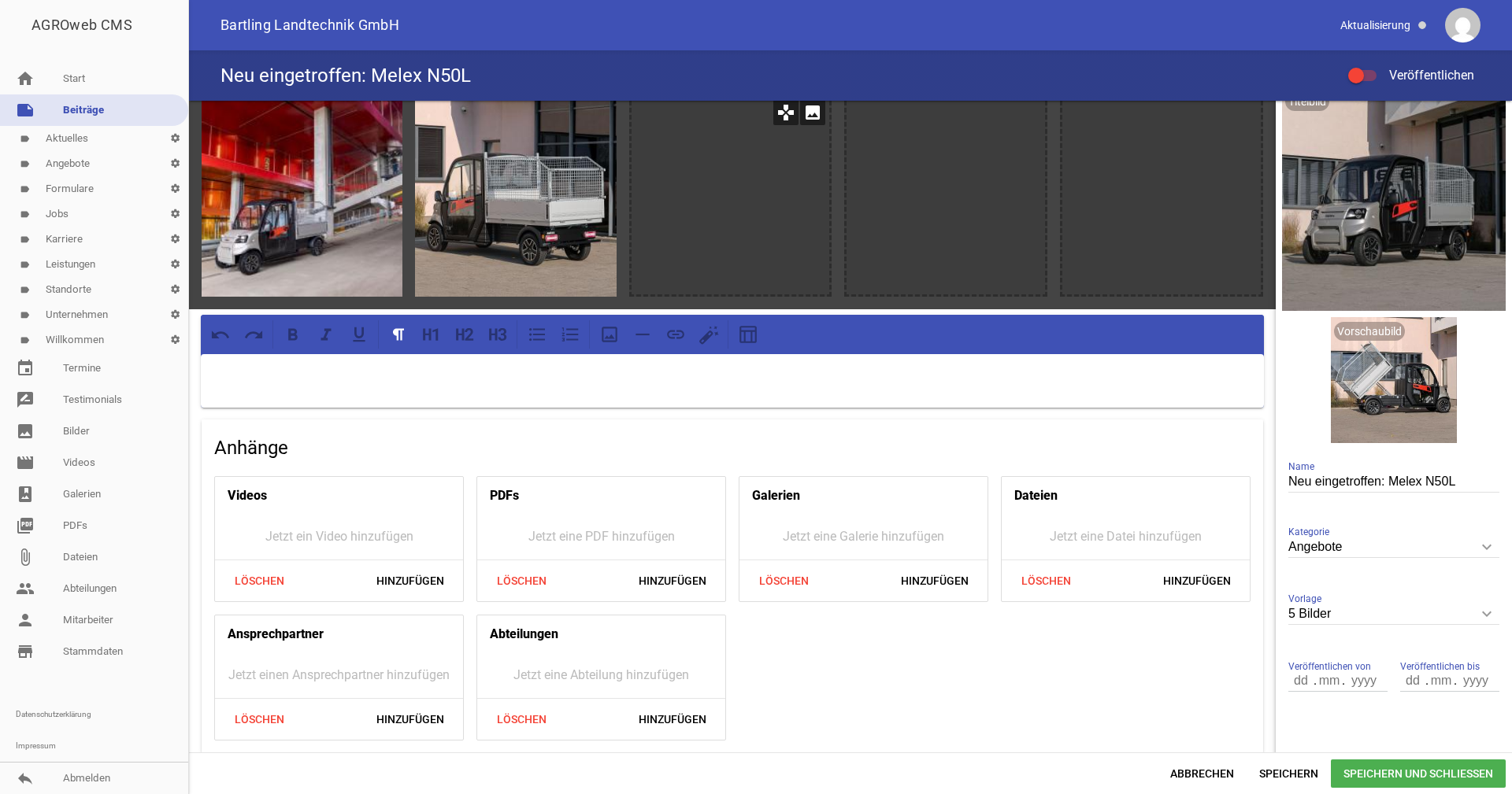
scroll to position [0, 0]
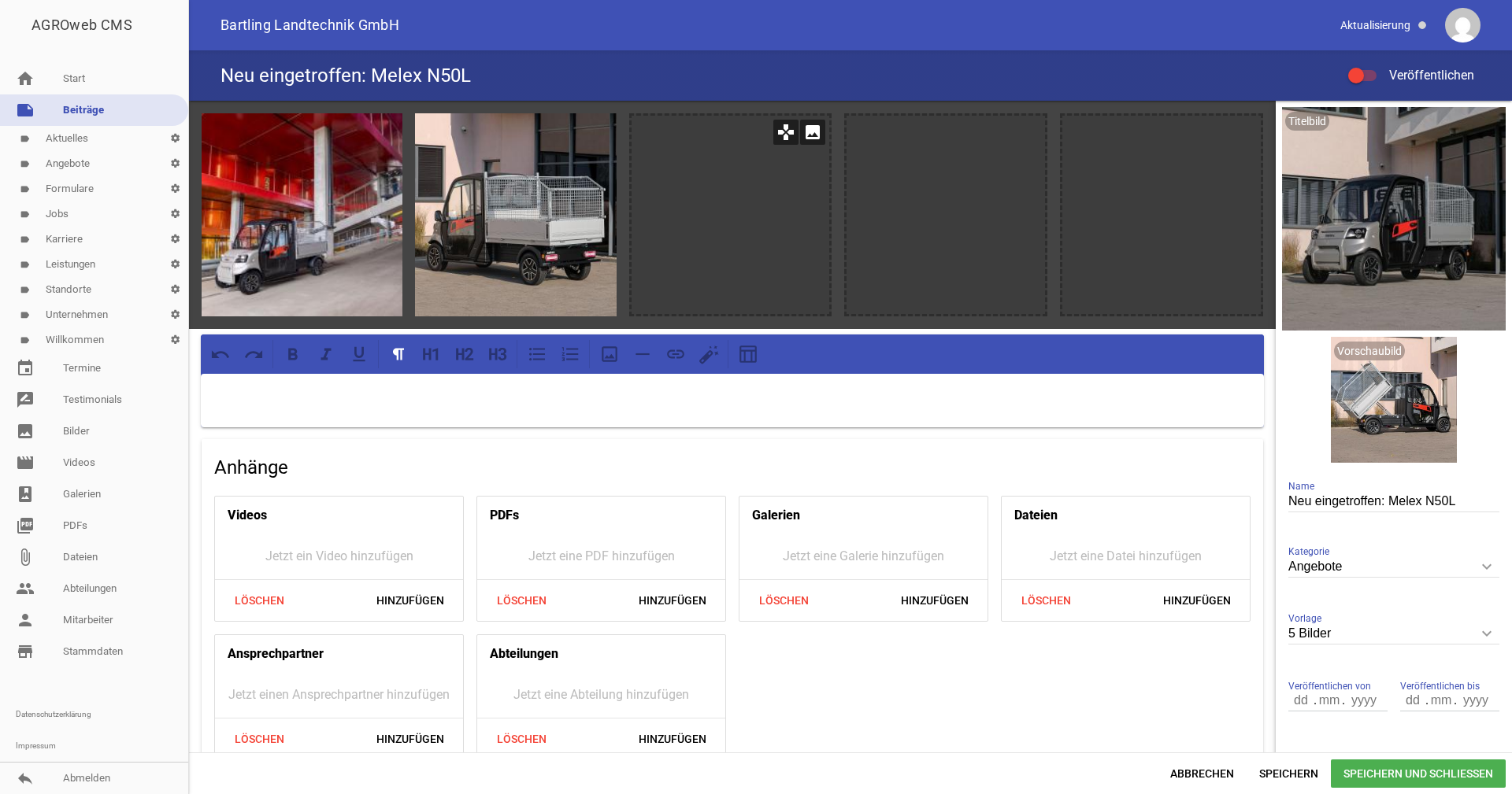
click at [804, 126] on icon "image" at bounding box center [813, 132] width 26 height 26
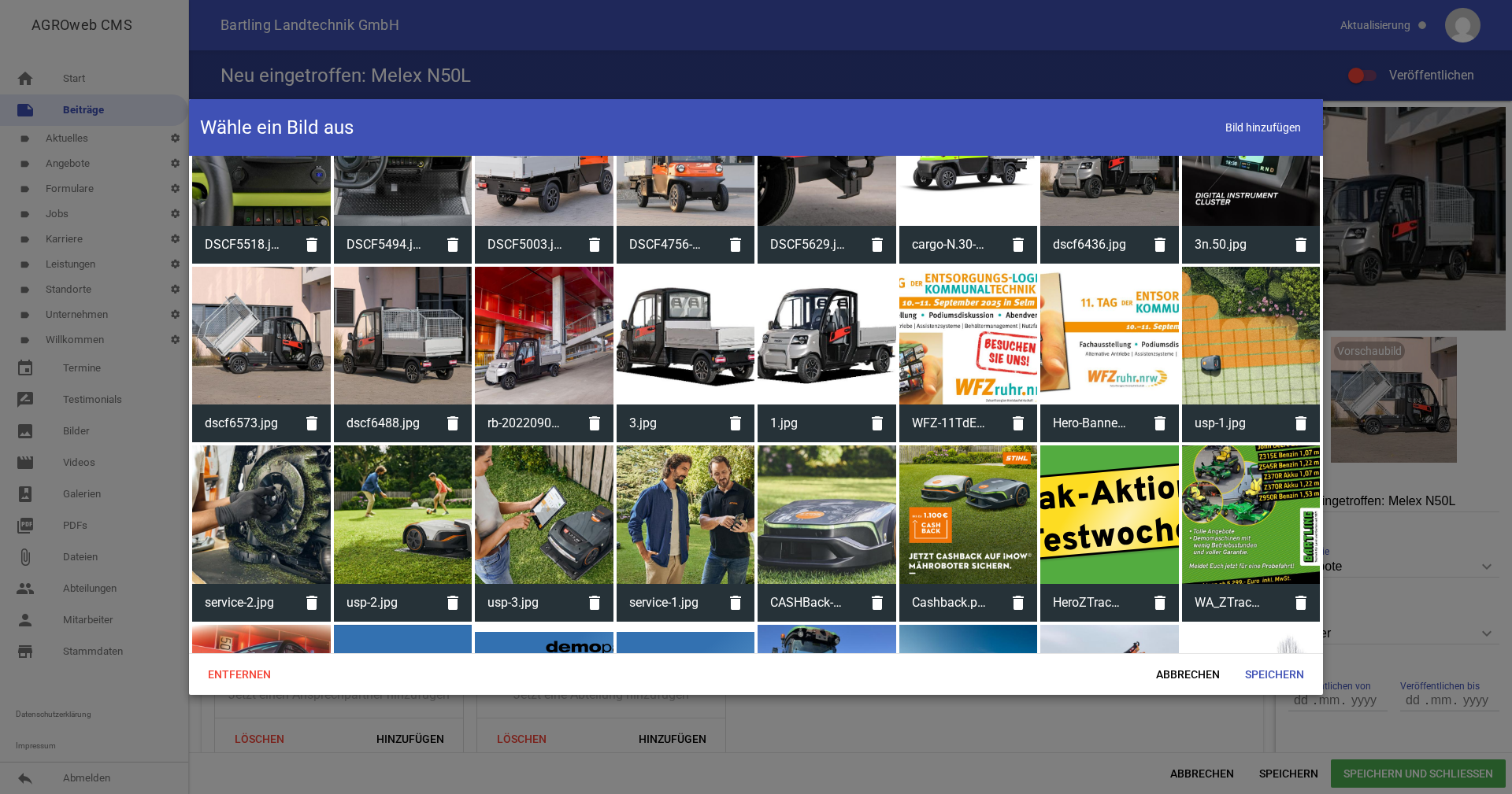
scroll to position [630, 0]
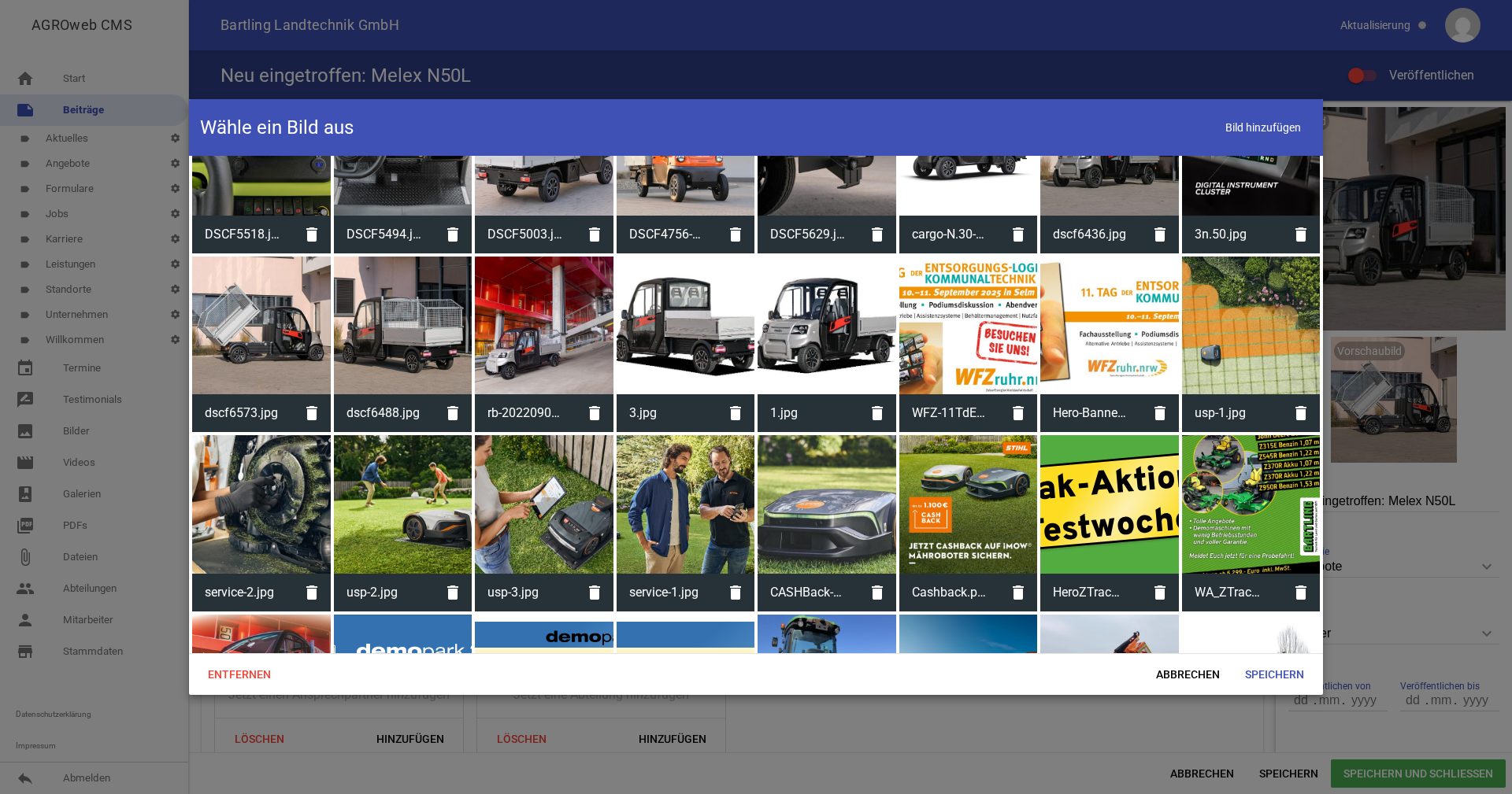
click at [276, 329] on div at bounding box center [261, 326] width 139 height 139
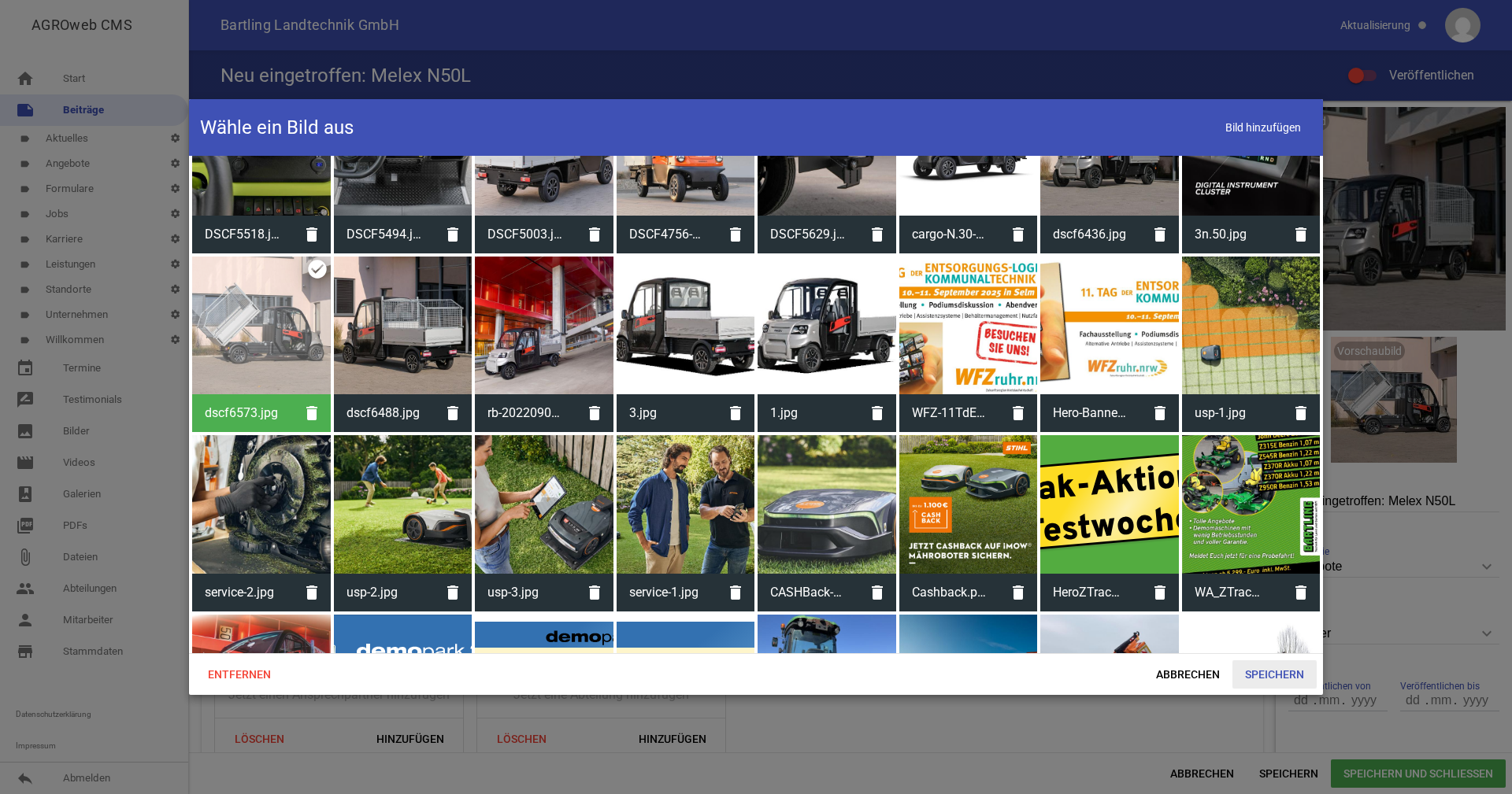
click at [1295, 671] on span "Speichern" at bounding box center [1274, 675] width 84 height 28
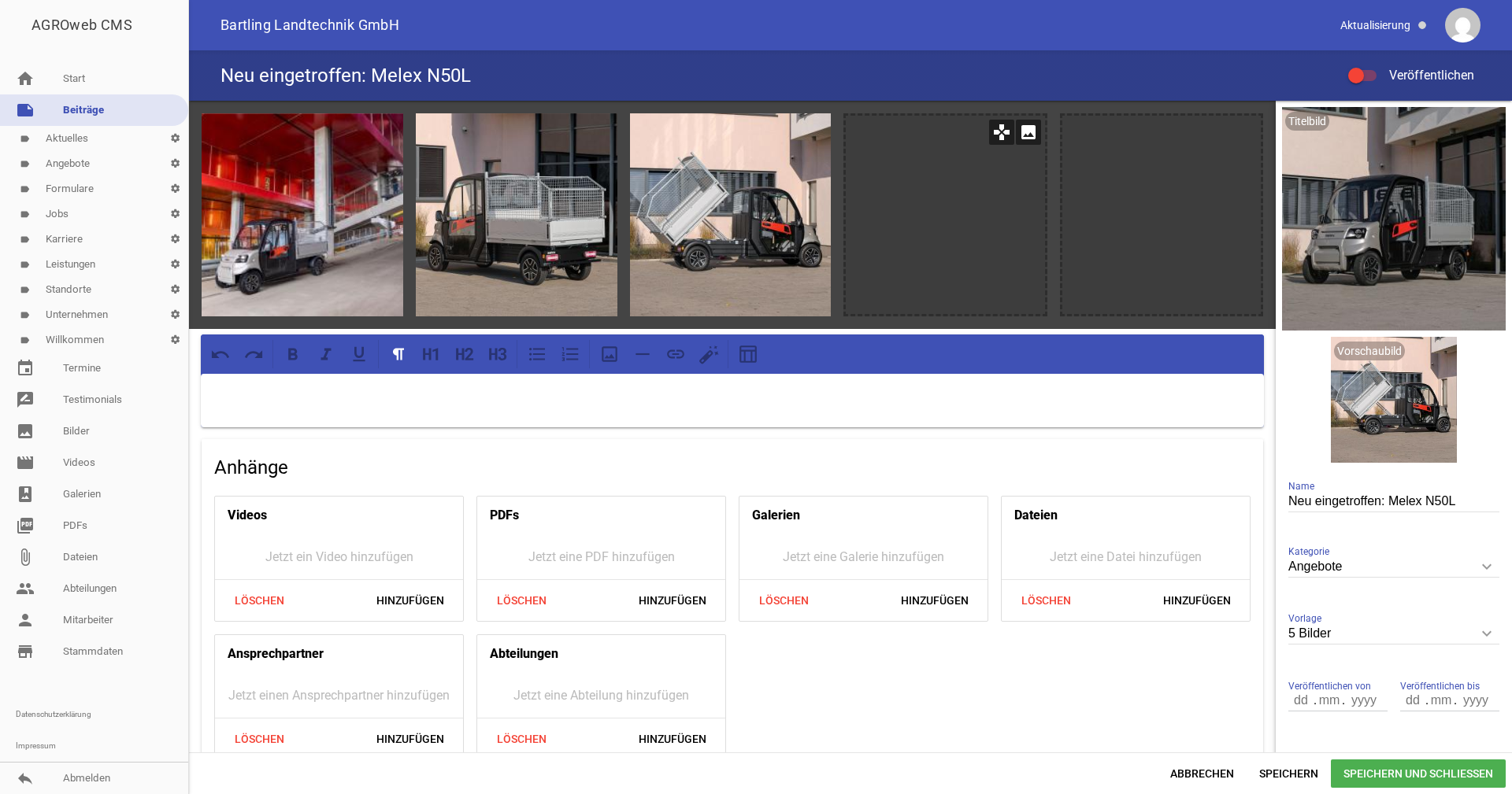
click at [1022, 130] on icon "image" at bounding box center [1029, 132] width 26 height 26
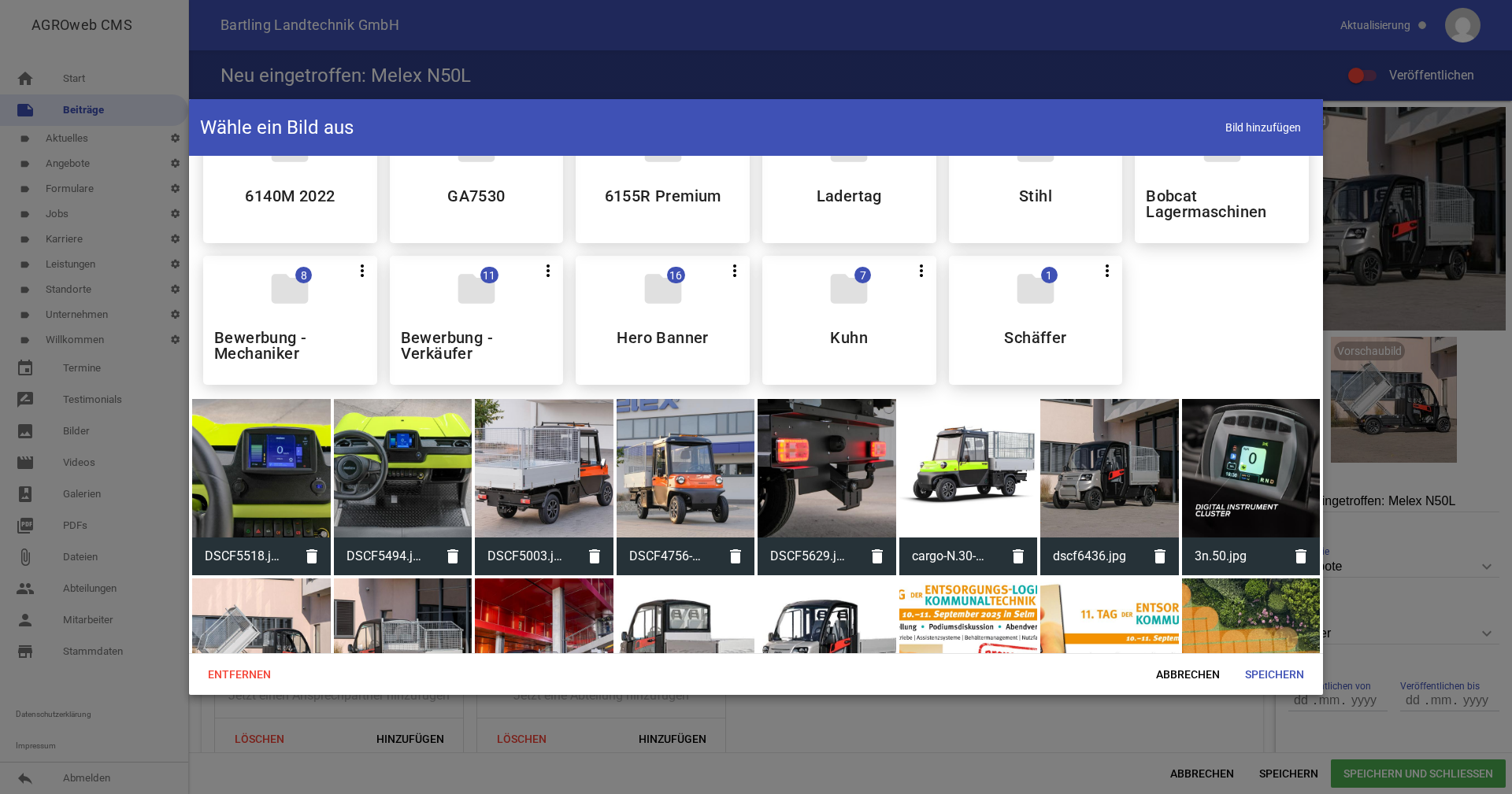
scroll to position [394, 0]
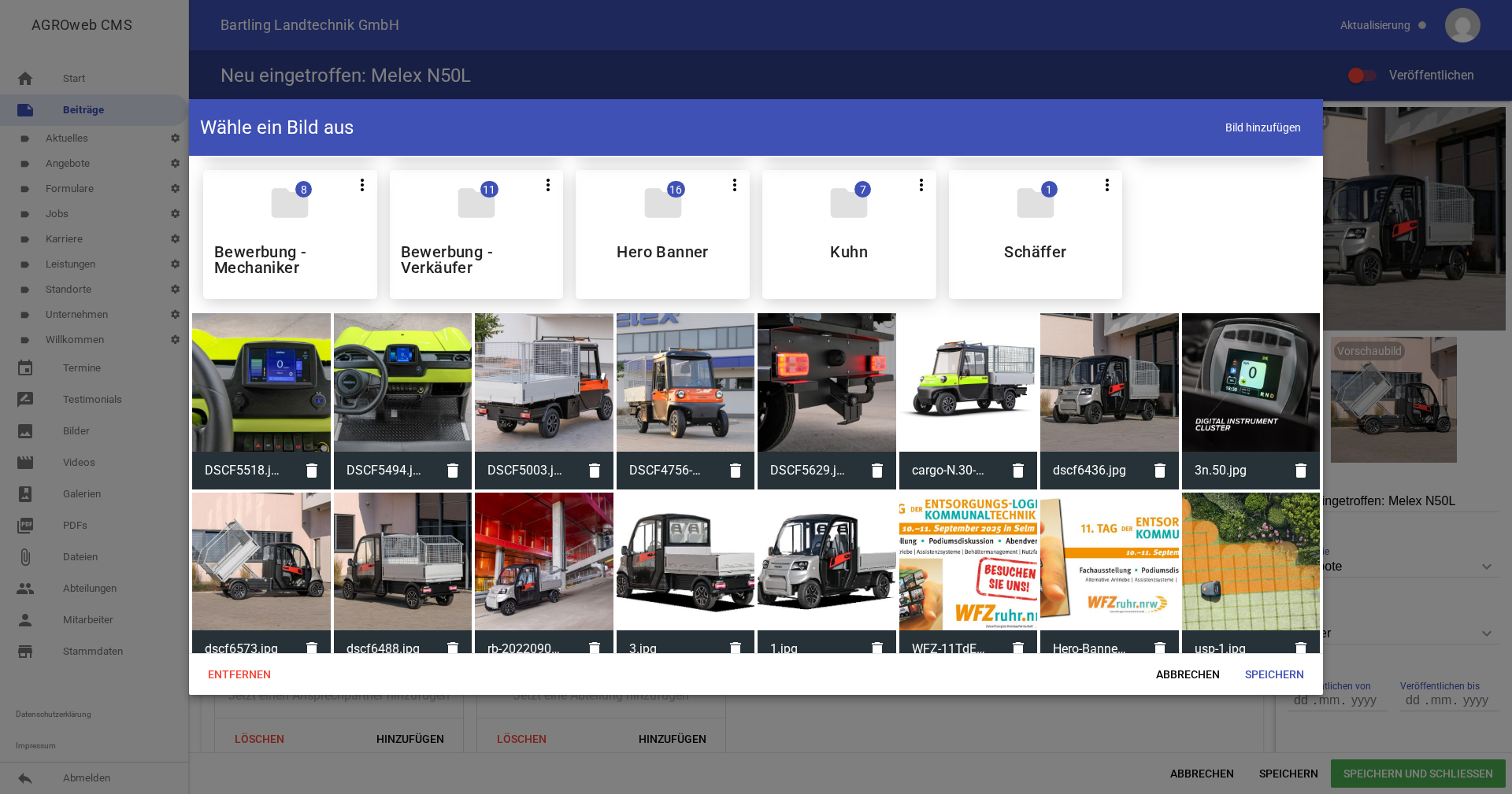
click at [1214, 376] on div at bounding box center [1251, 382] width 139 height 139
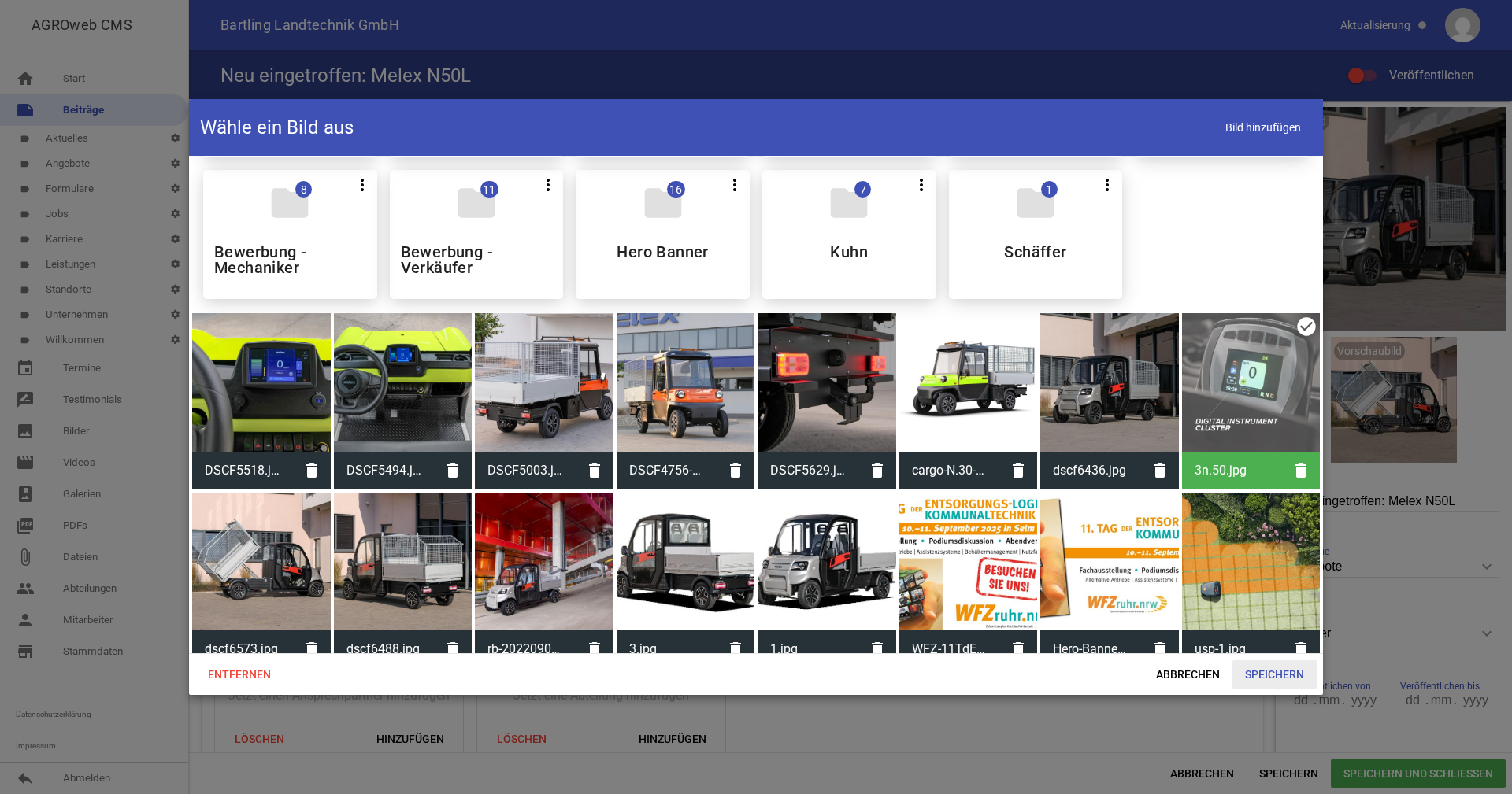
click at [1291, 674] on span "Speichern" at bounding box center [1274, 675] width 84 height 28
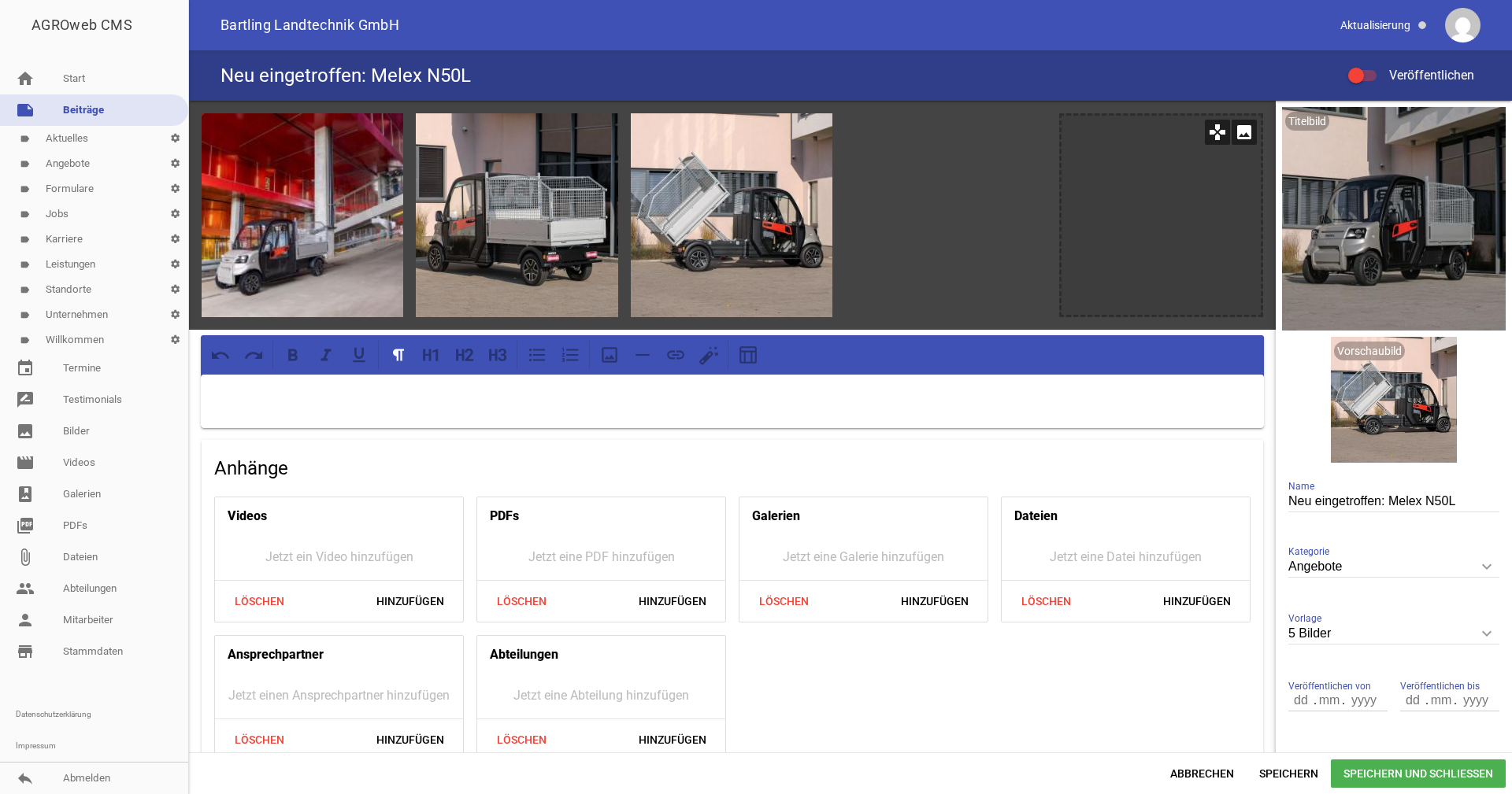
click at [1236, 128] on icon "image" at bounding box center [1244, 132] width 26 height 26
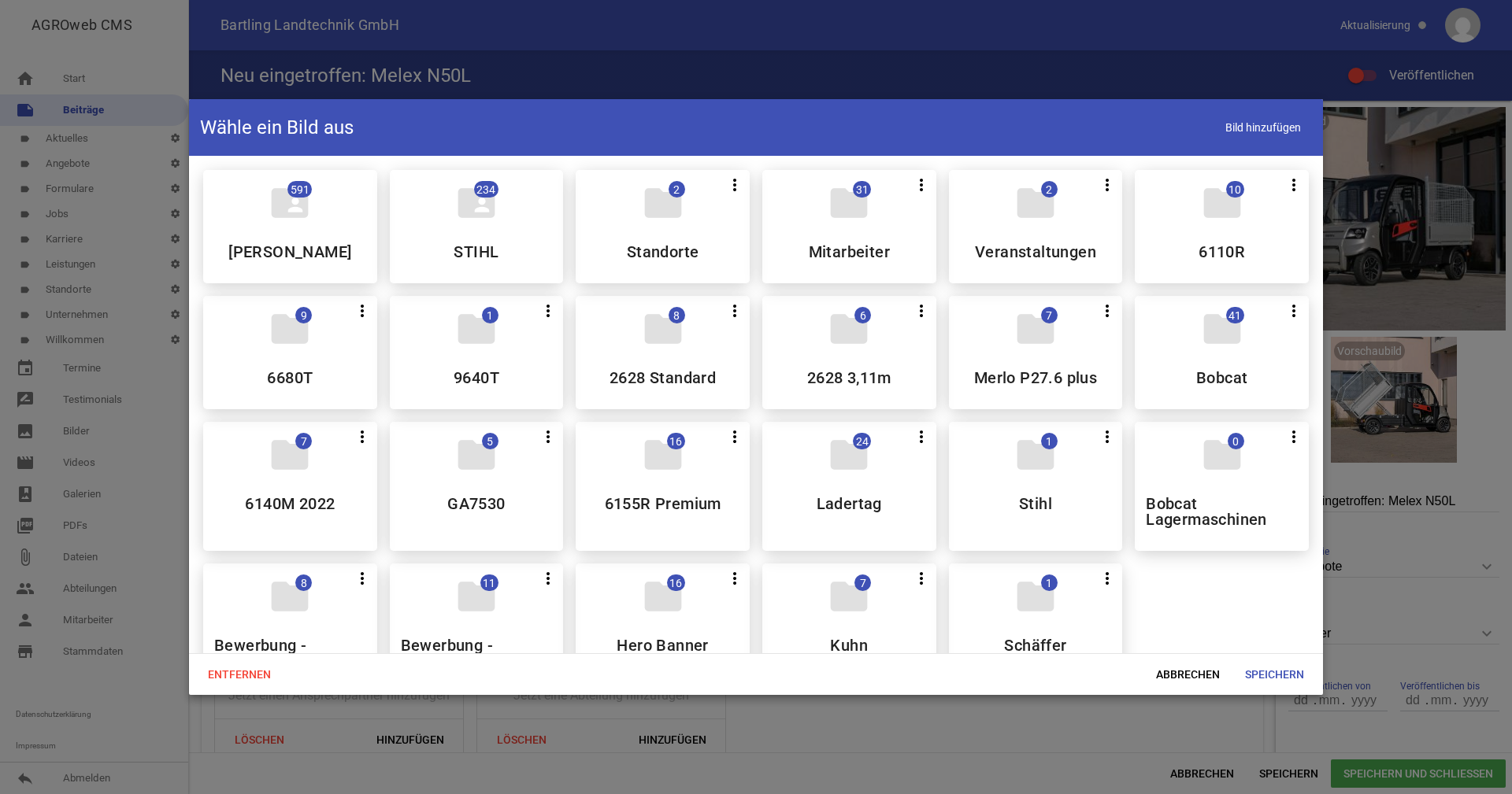
scroll to position [473, 0]
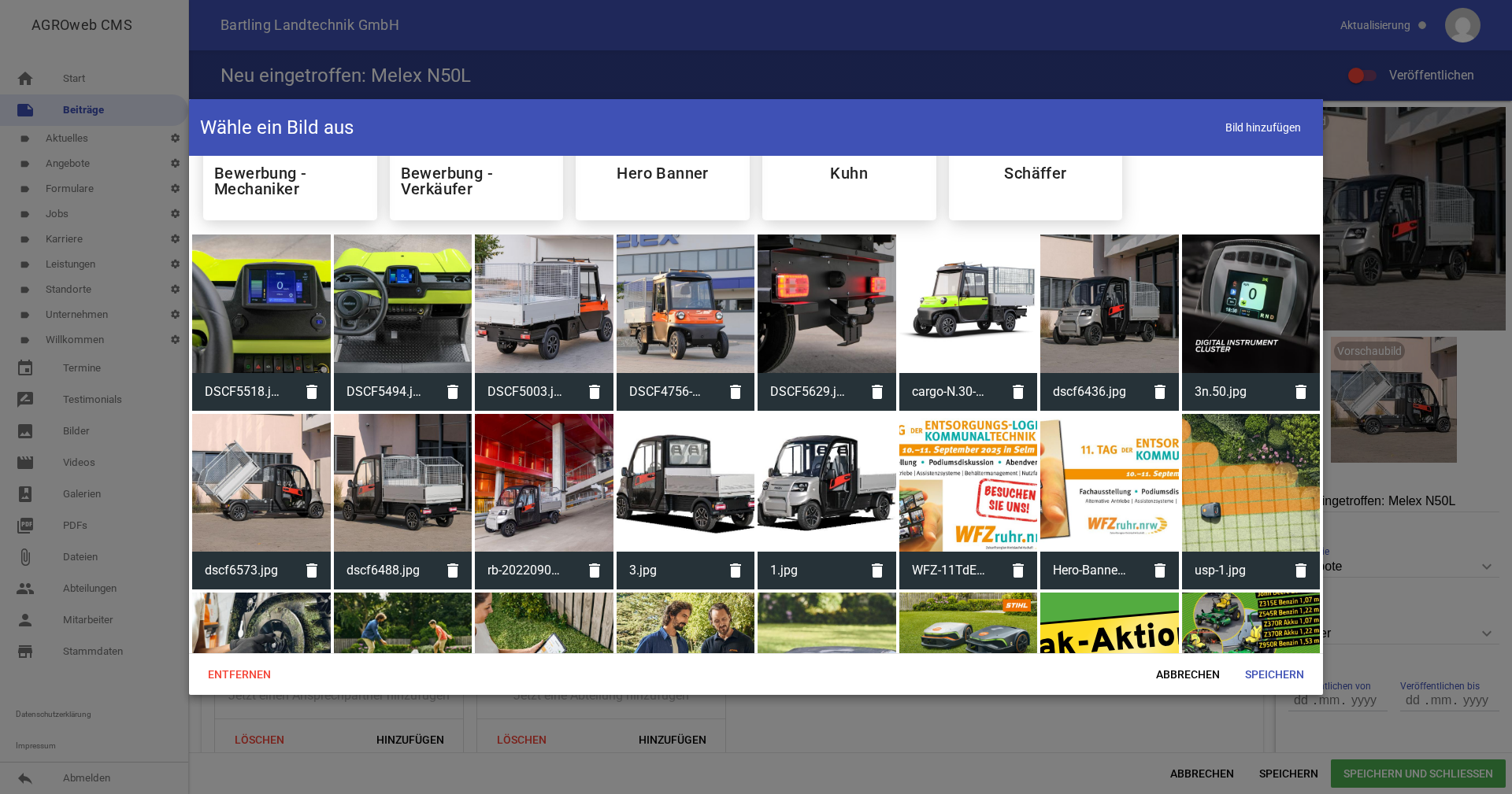
click at [1095, 279] on div at bounding box center [1109, 304] width 139 height 139
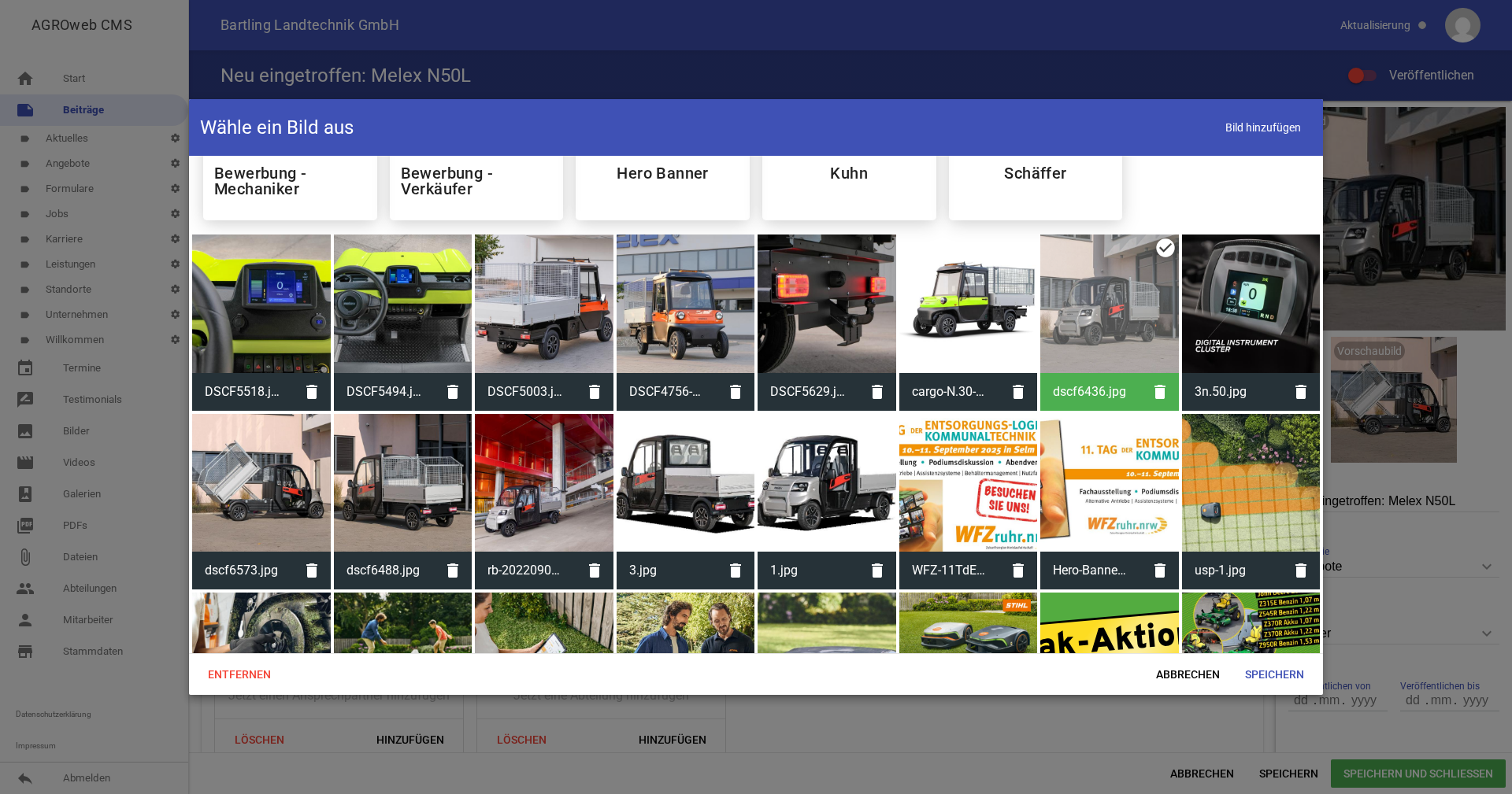
click at [1113, 299] on div at bounding box center [1109, 304] width 139 height 139
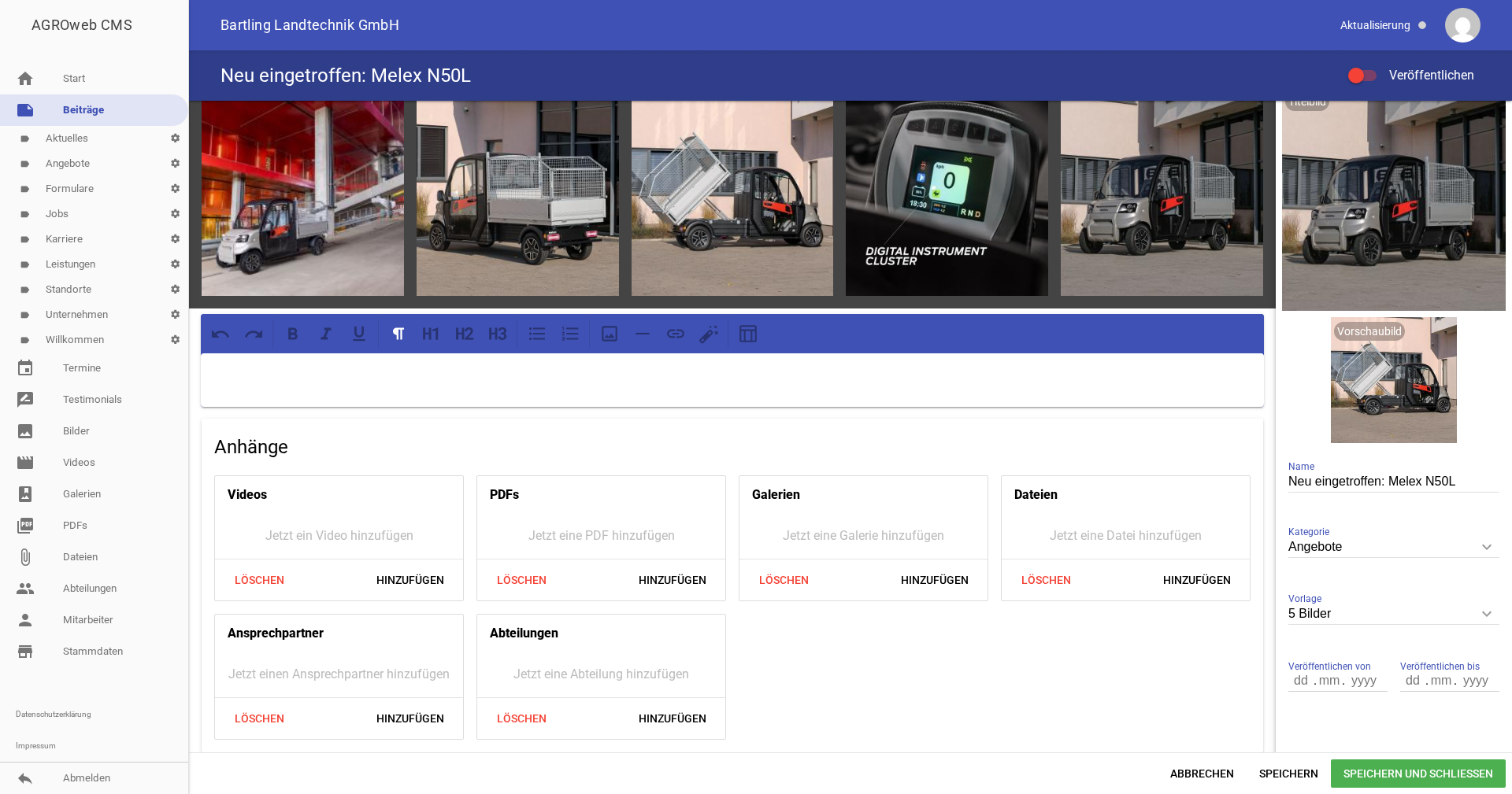
scroll to position [0, 0]
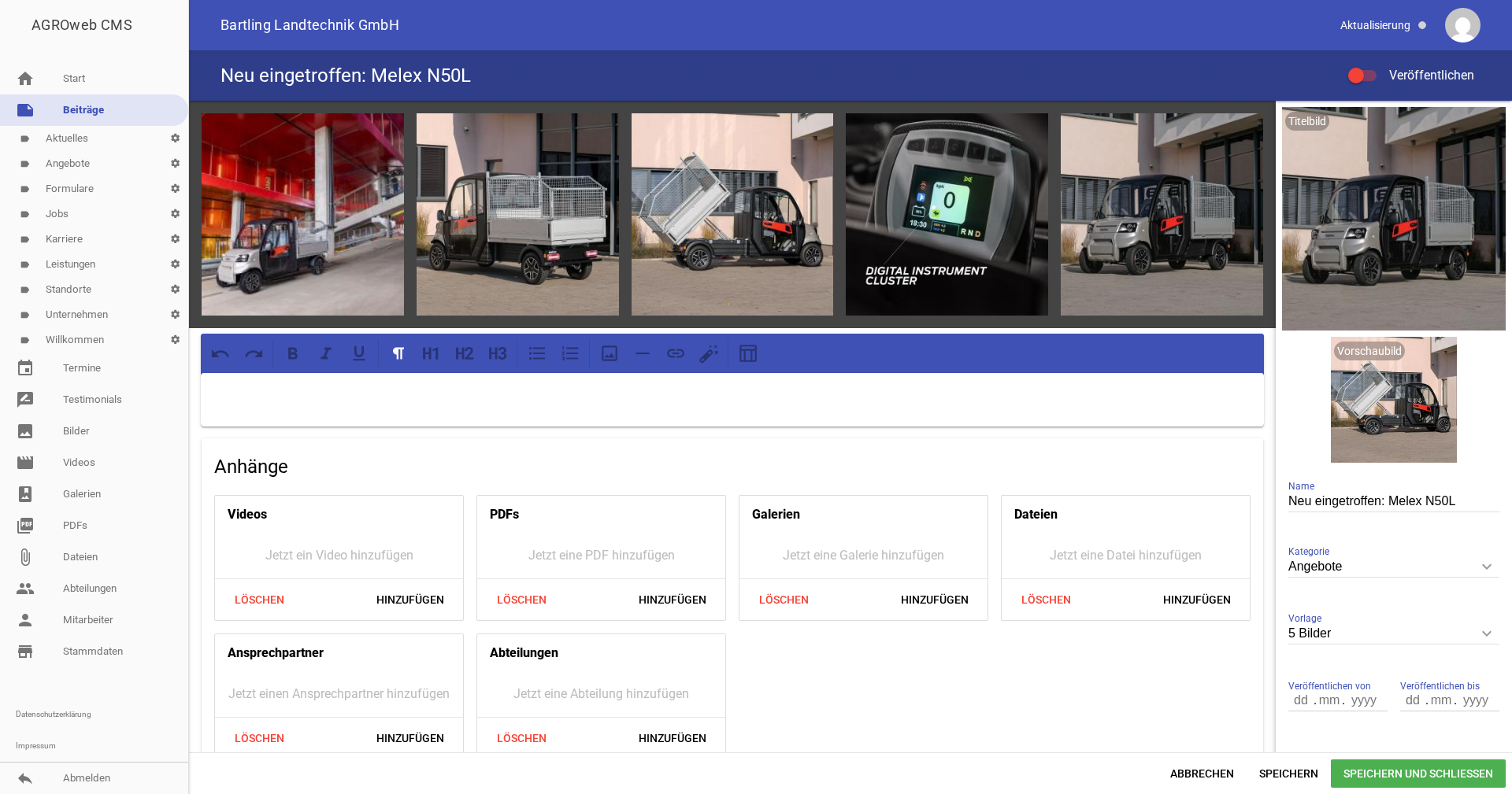
click at [257, 397] on p at bounding box center [733, 393] width 1041 height 19
click at [497, 394] on p "In wenigen Tagen erhalten wir unseren ersten Melex N50L." at bounding box center [733, 393] width 1041 height 19
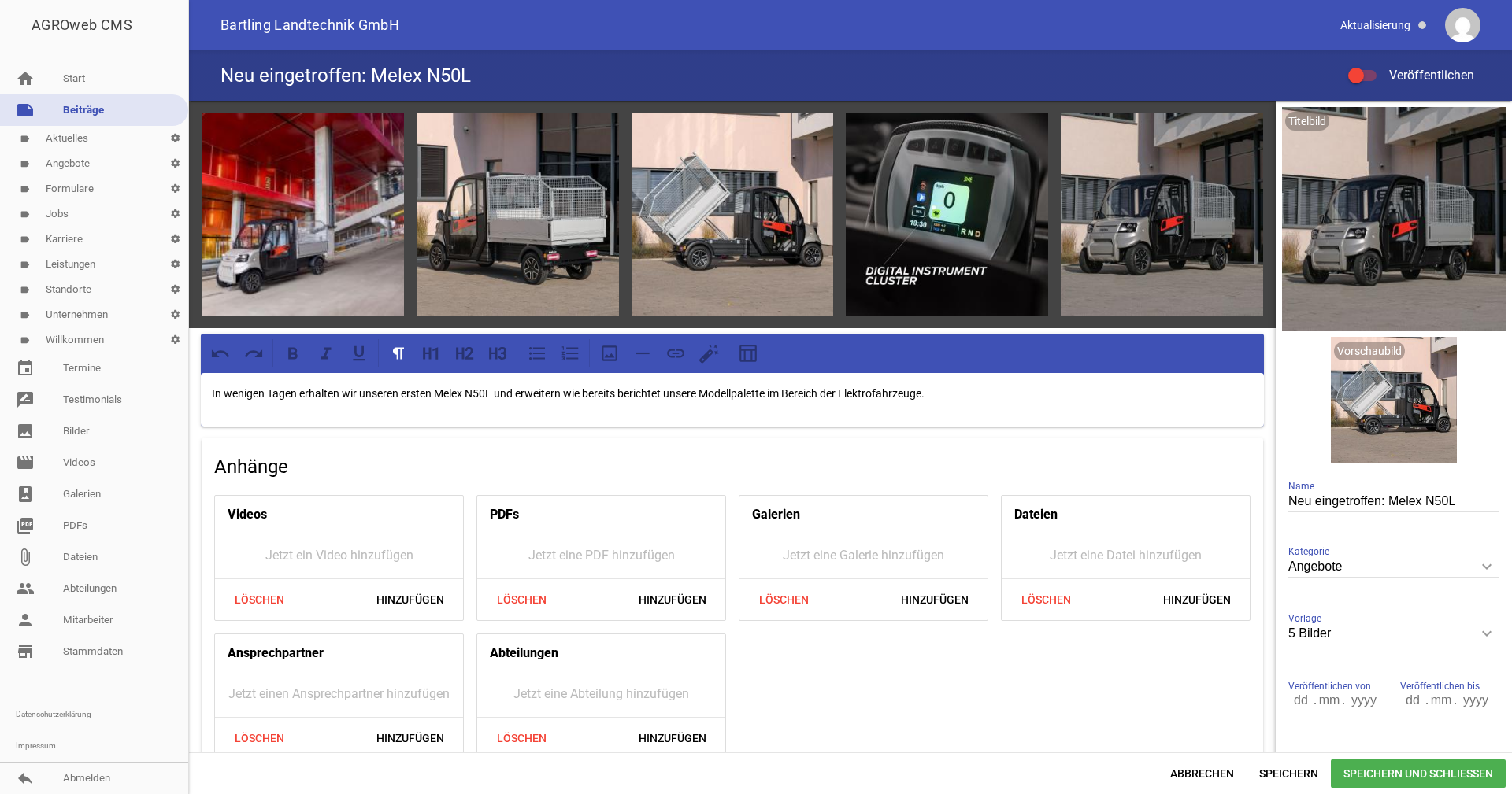
click at [642, 391] on p "In wenigen Tagen erhalten wir unseren ersten Melex N50L und erweitern wie berei…" at bounding box center [733, 393] width 1041 height 19
click at [679, 349] on icon at bounding box center [676, 353] width 18 height 9
click at [830, 401] on div "In wenigen Tagen erhalten wir unseren ersten Melex N50L und erweitern wie berei…" at bounding box center [732, 399] width 1063 height 54
click at [933, 388] on p "In wenigen Tagen erhalten wir unseren ersten Melex N50L und erweitern wie berei…" at bounding box center [733, 393] width 1041 height 19
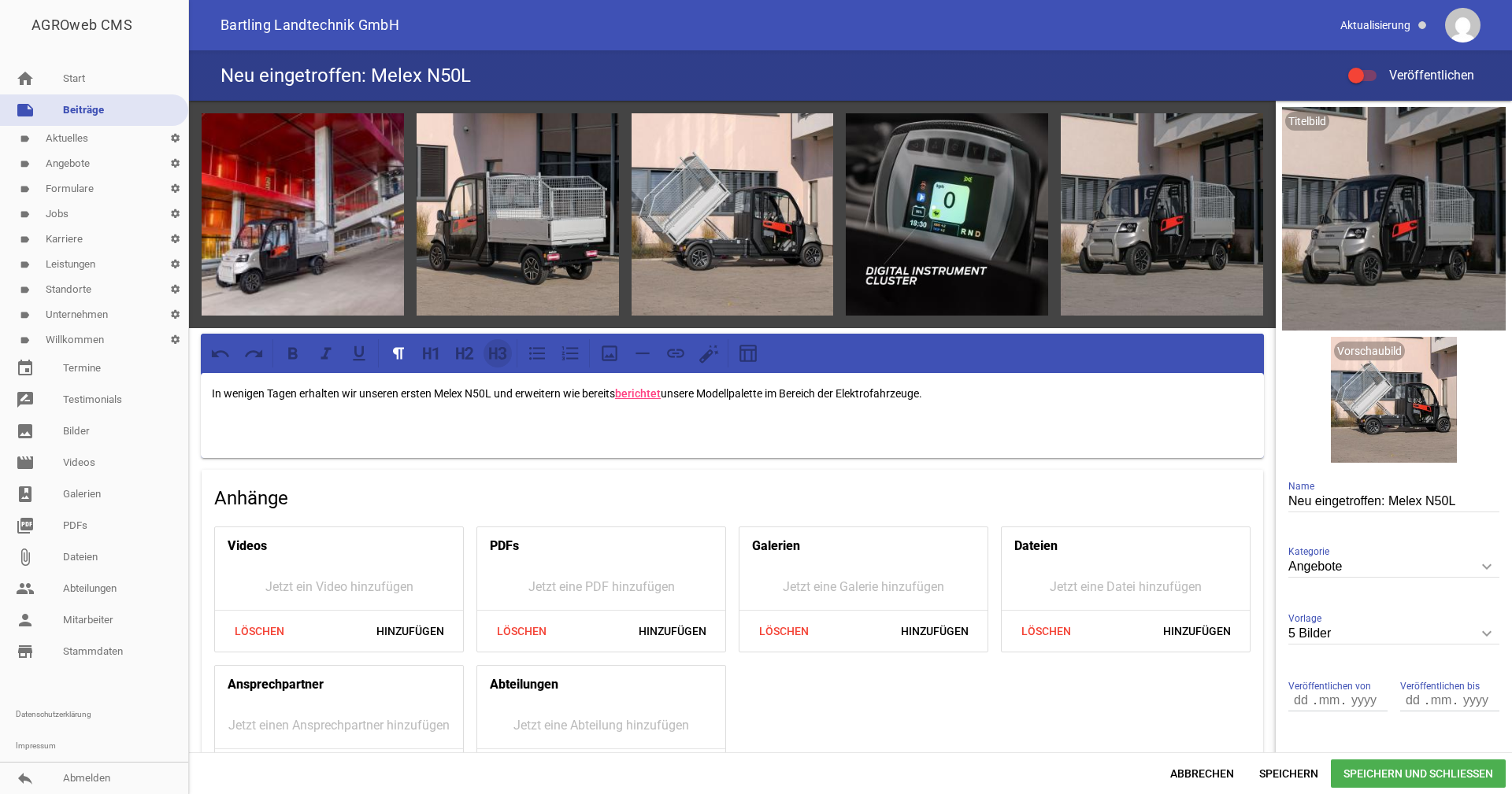
click at [505, 354] on icon at bounding box center [503, 353] width 9 height 12
click at [264, 417] on h3 at bounding box center [733, 428] width 1041 height 26
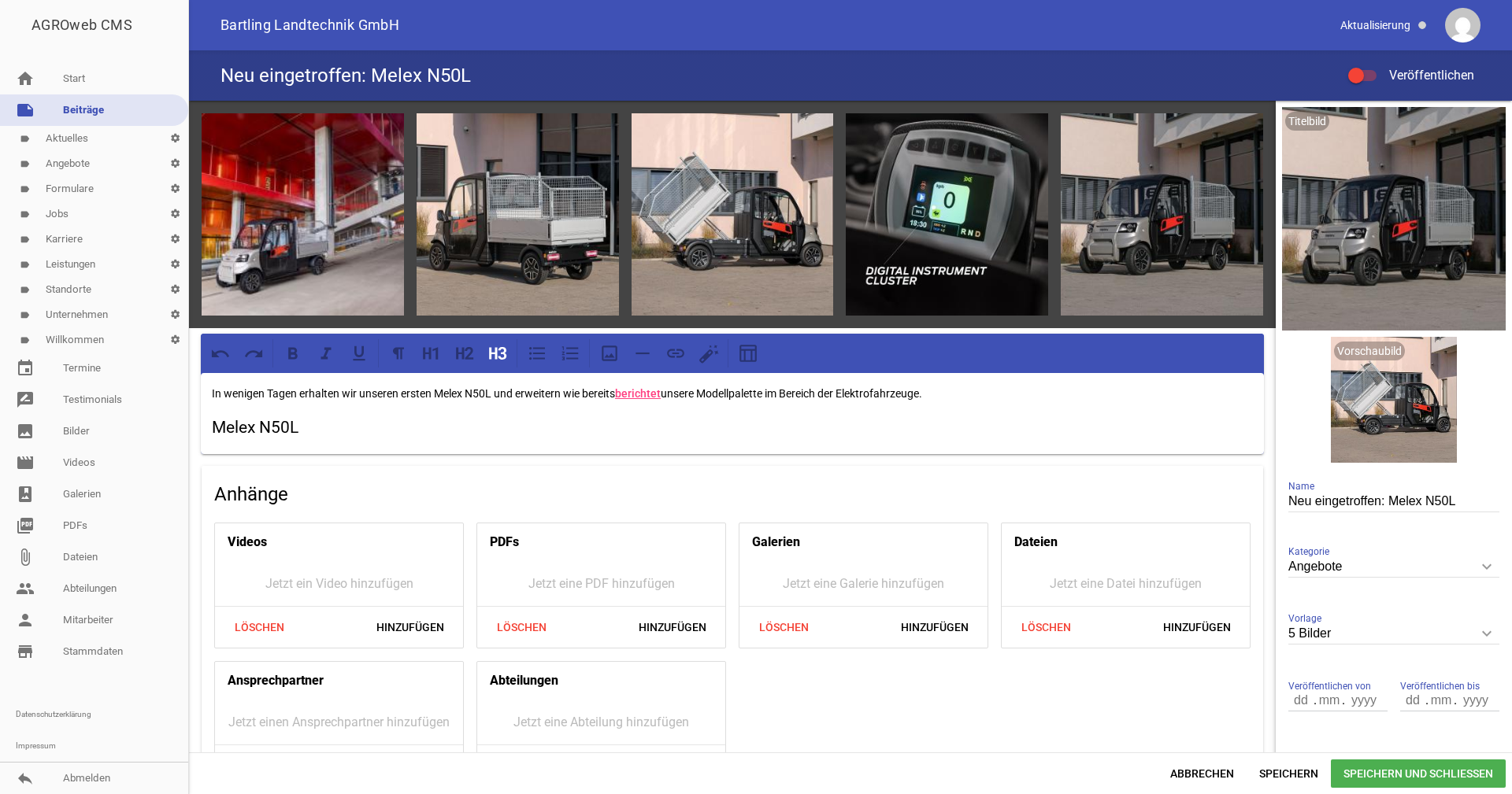
click at [321, 429] on h3 "Melex N50L" at bounding box center [733, 428] width 1041 height 26
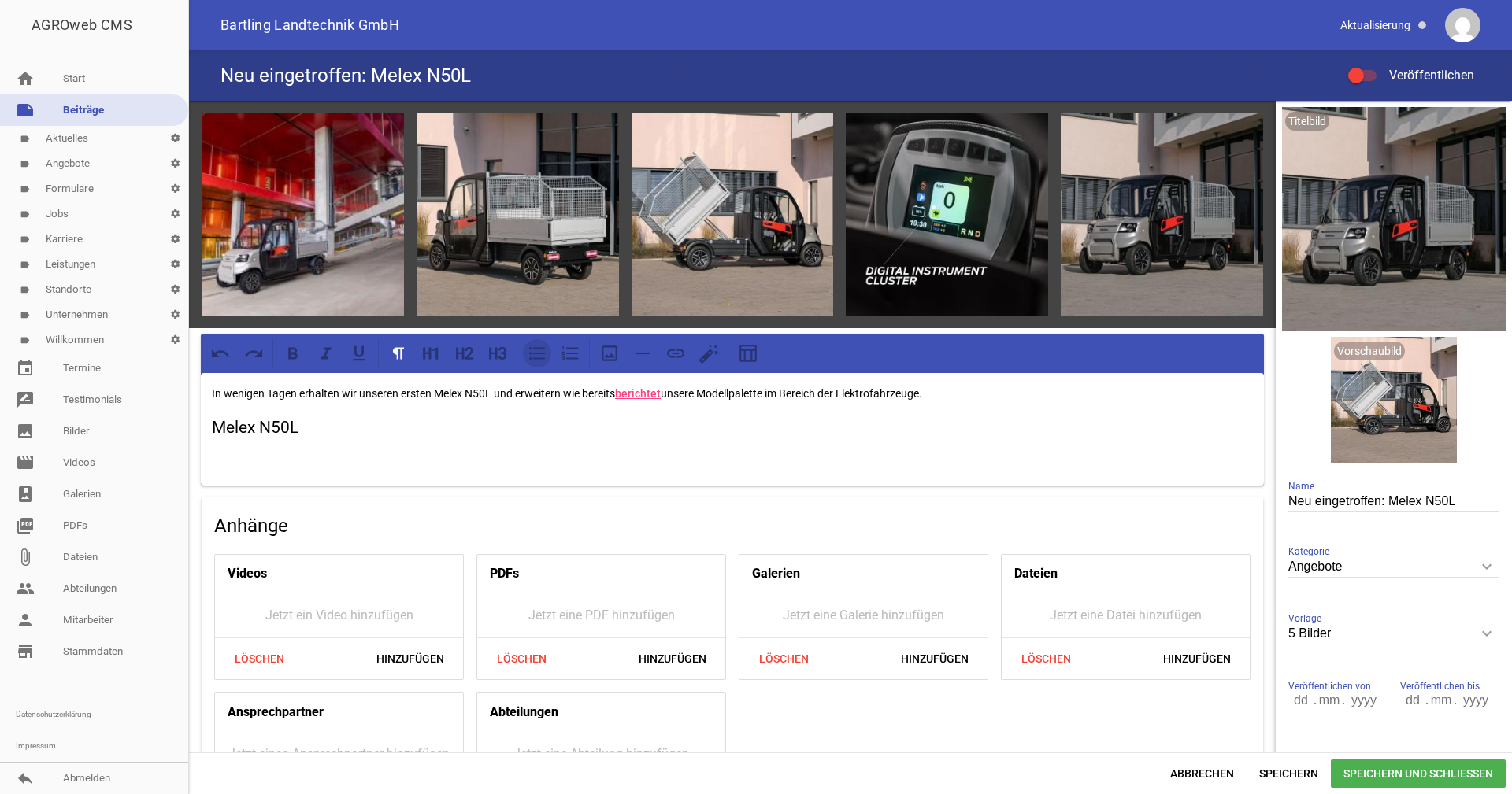
click at [537, 347] on icon at bounding box center [537, 353] width 16 height 13
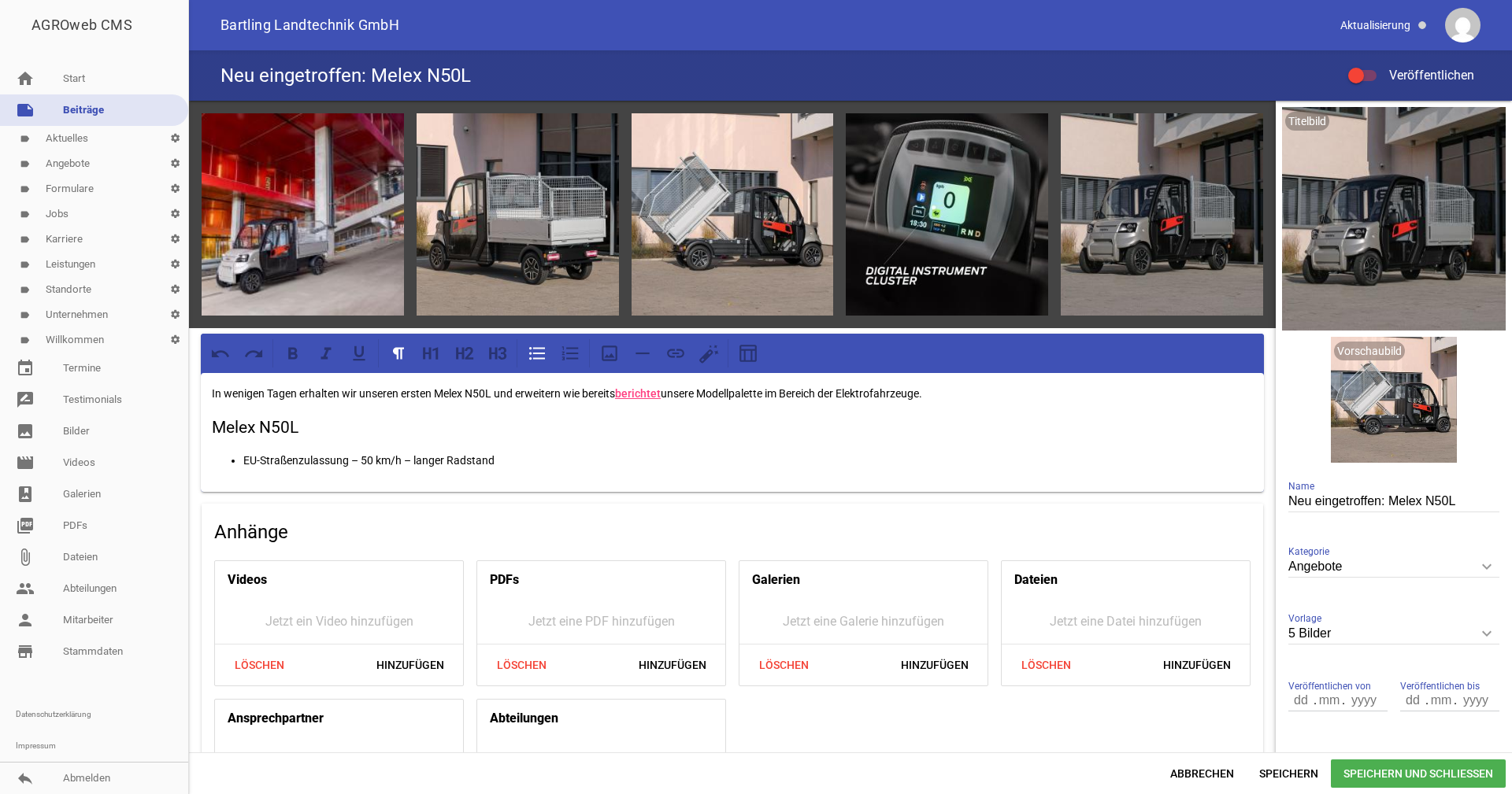
drag, startPoint x: 360, startPoint y: 457, endPoint x: 375, endPoint y: 457, distance: 15.0
click at [361, 457] on p "EU-Straßenzulassung – 50 km/h – langer Radstand" at bounding box center [748, 460] width 1010 height 19
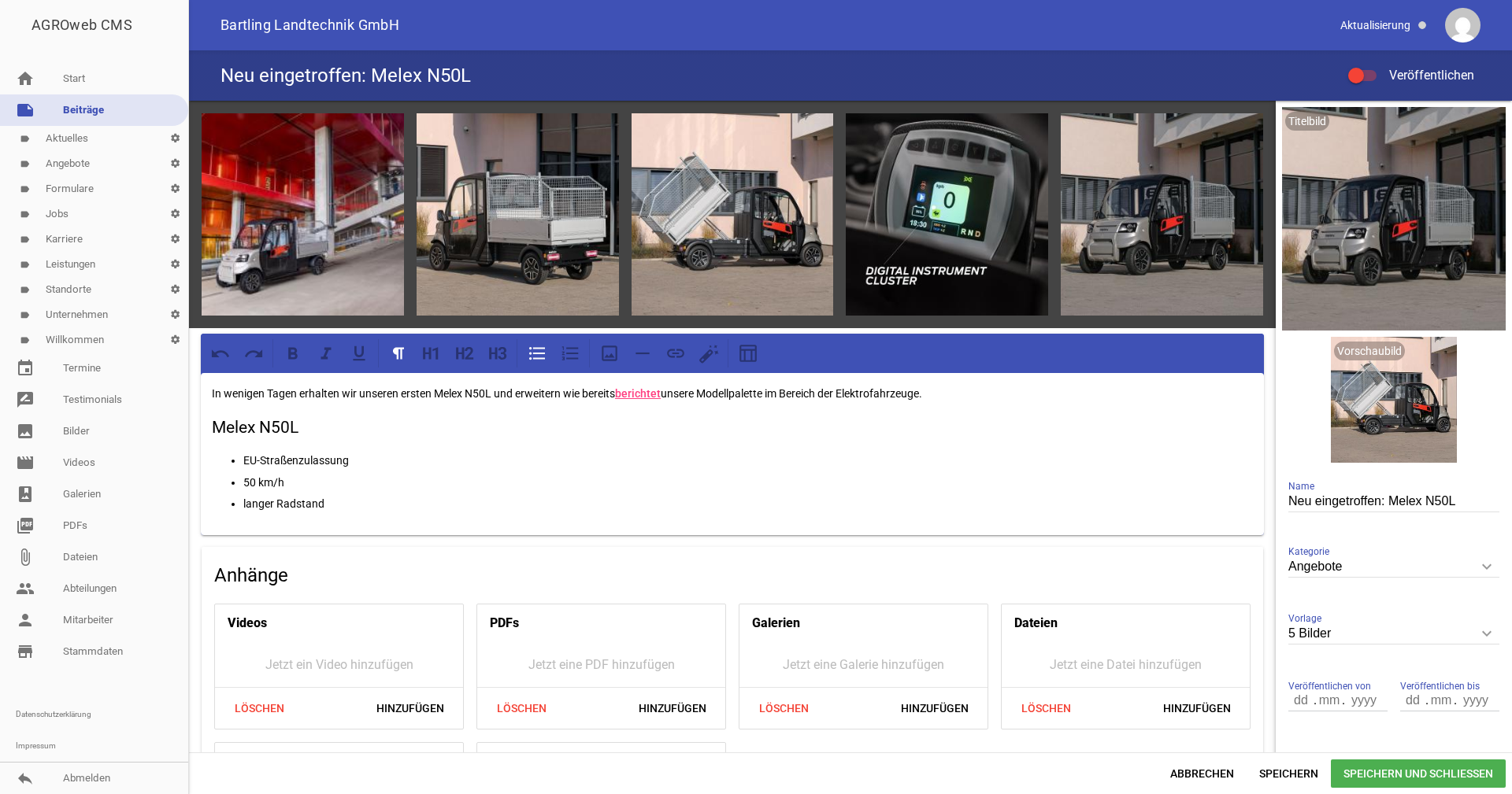
click at [389, 503] on p "langer Radstand" at bounding box center [748, 503] width 1010 height 19
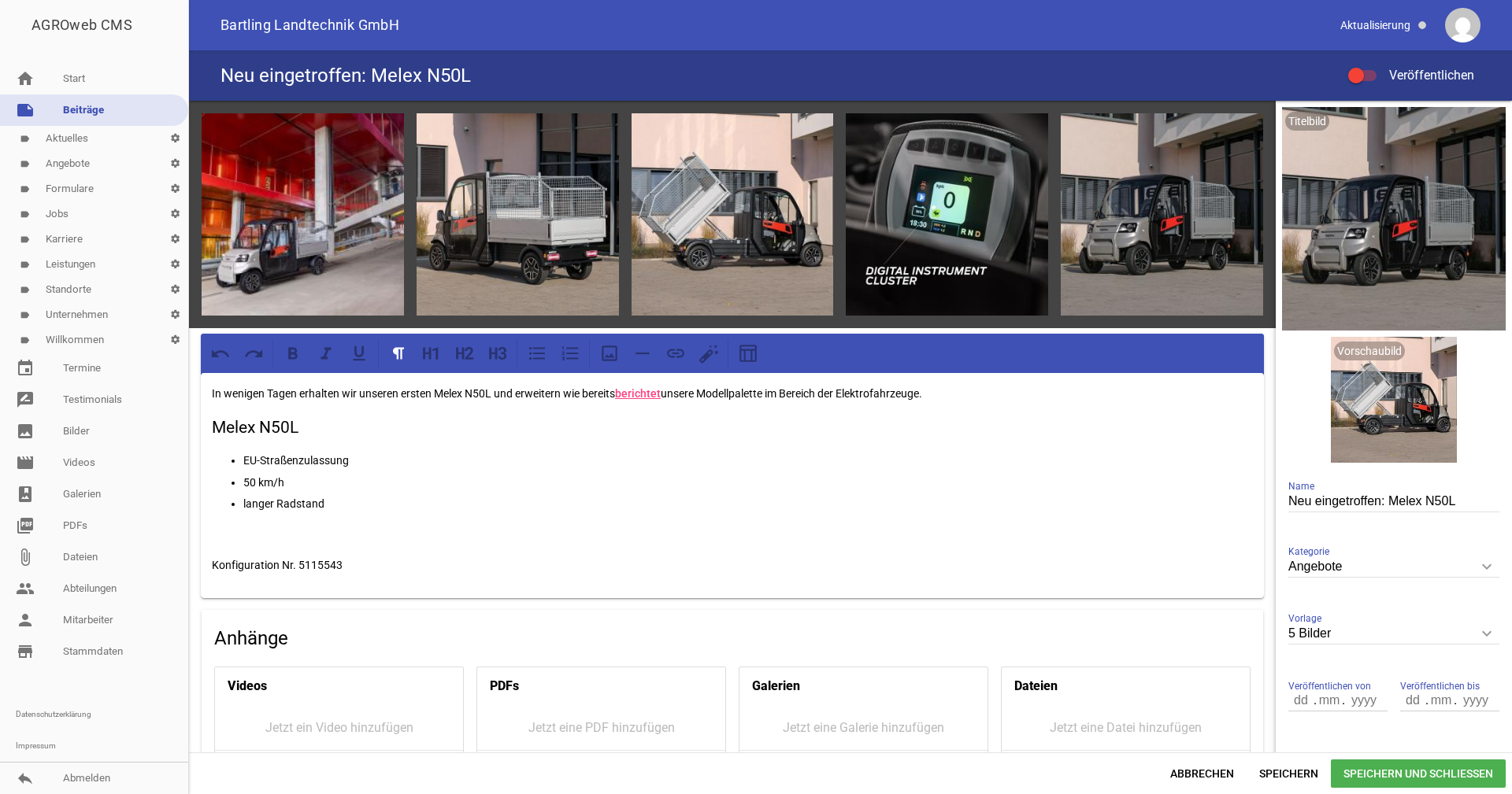
click at [352, 458] on p "EU-Straßenzulassung" at bounding box center [748, 460] width 1010 height 19
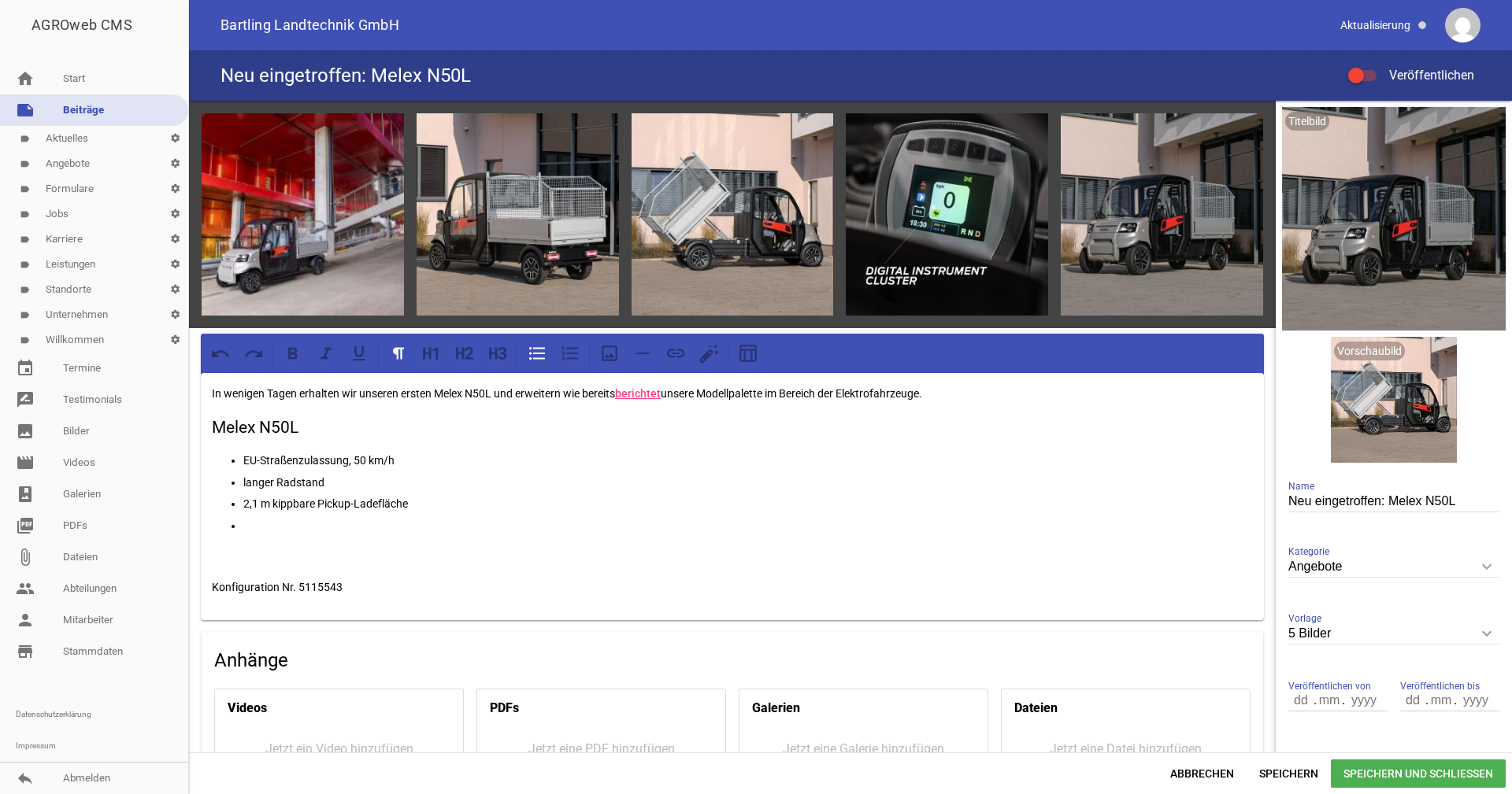
click at [417, 503] on p "2,1 m kippbare Pickup-Ladefläche" at bounding box center [748, 503] width 1010 height 19
click at [258, 524] on p at bounding box center [748, 526] width 1010 height 19
click at [358, 525] on p "Antriebsmotor: 12 kW Motor" at bounding box center [748, 526] width 1010 height 19
click at [329, 547] on p at bounding box center [733, 556] width 1041 height 19
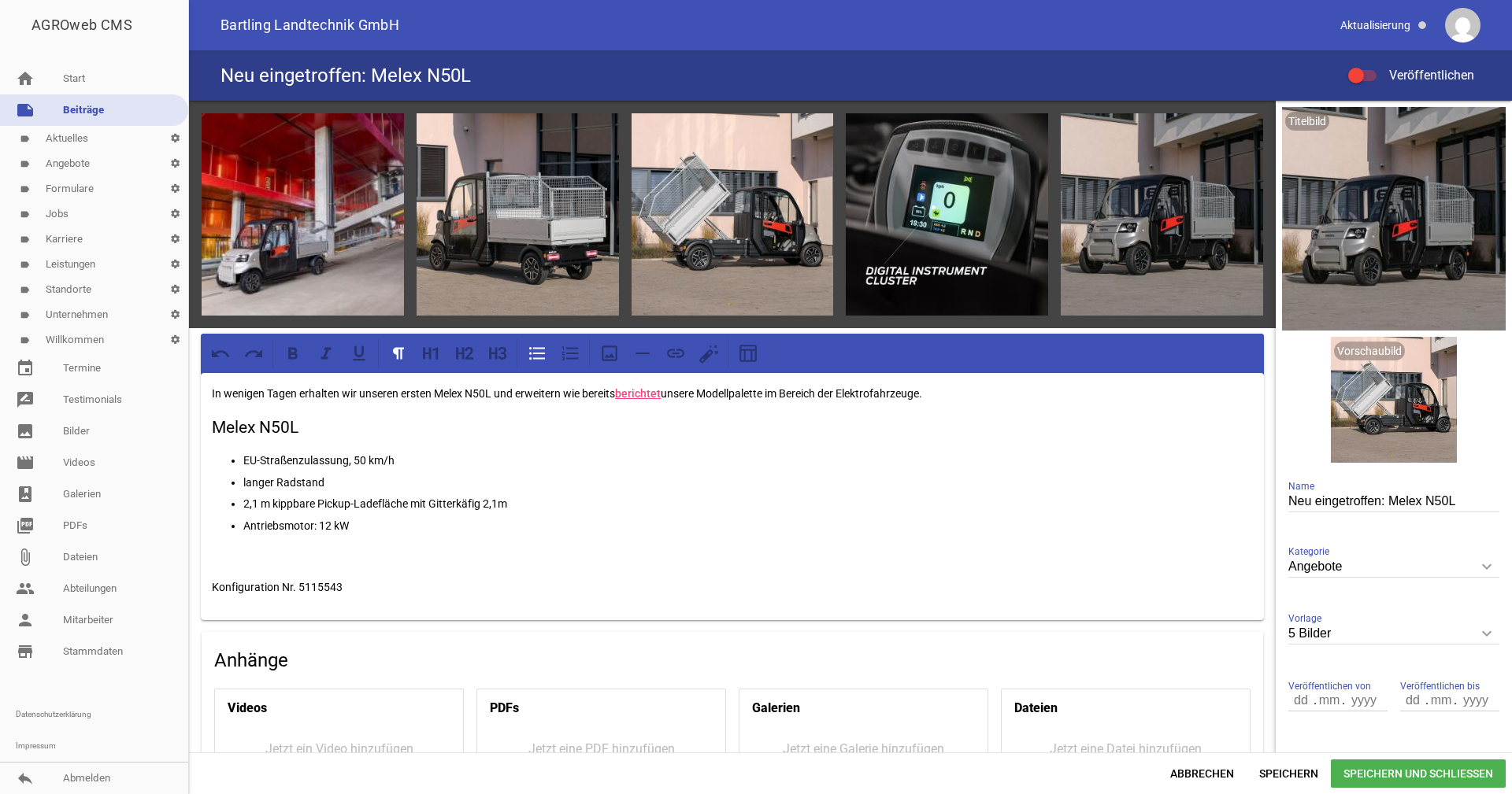
click at [364, 519] on p "Antriebsmotor: 12 kW" at bounding box center [748, 526] width 1010 height 19
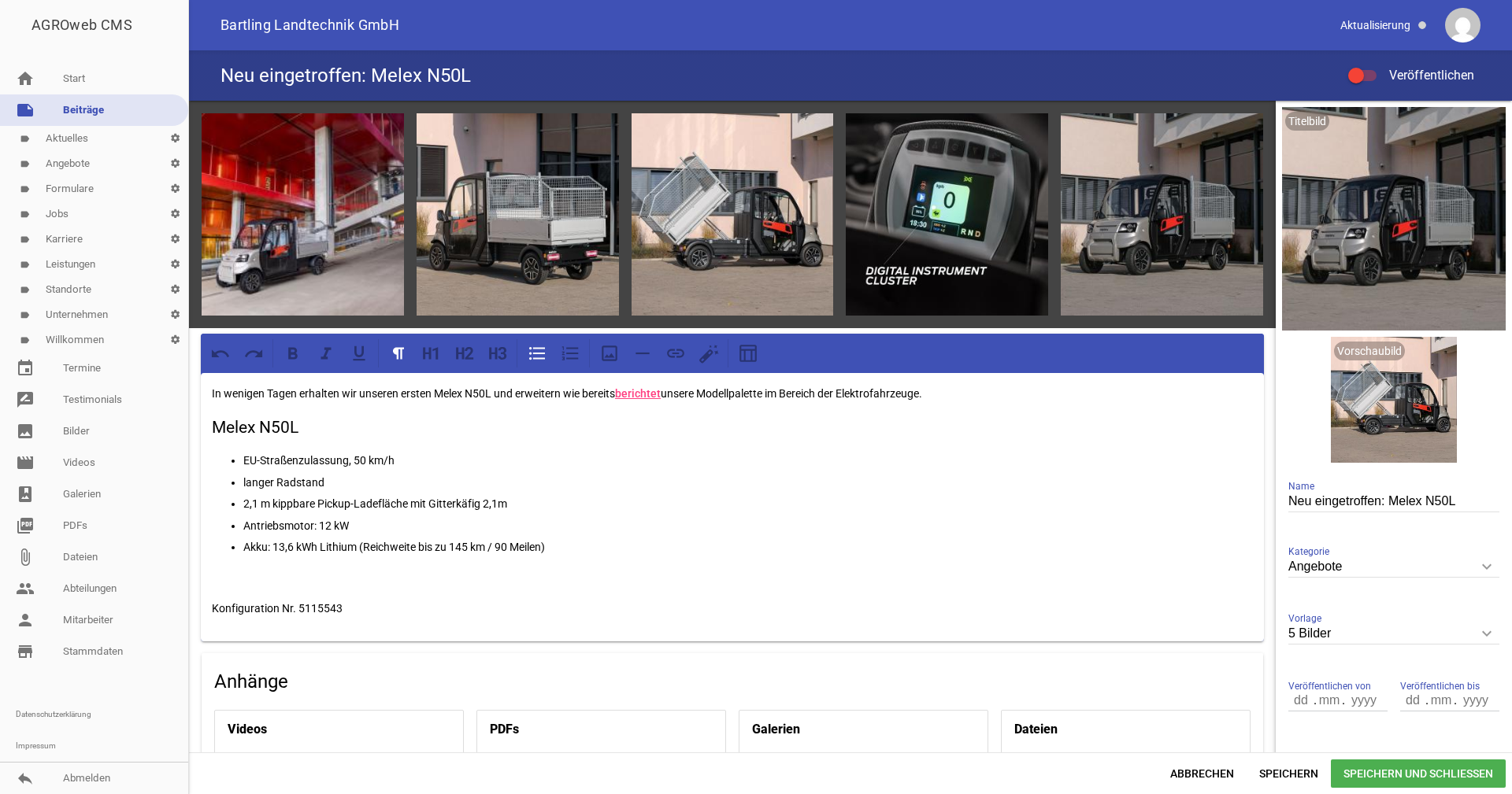
click at [243, 498] on ul "EU-Straßenzulassung, 50 km/h langer Radstand 2,1 m kippbare Pickup-Ladefläche m…" at bounding box center [733, 503] width 1041 height 105
click at [568, 541] on p "Akku: 13,6 kWh Lithium (Reichweite bis zu 145 km / 90 Meilen)" at bounding box center [748, 547] width 1010 height 19
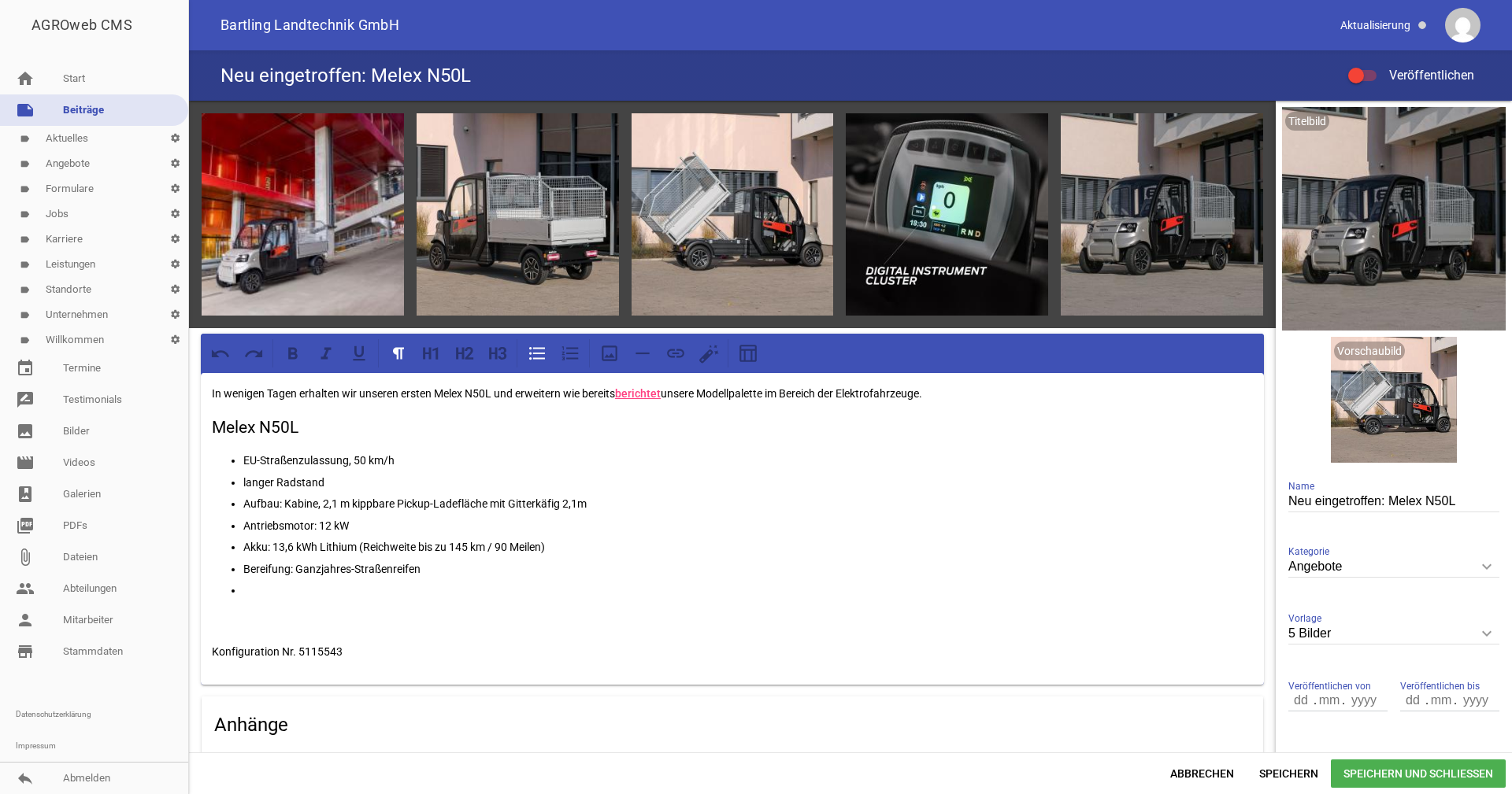
click at [430, 578] on ul "EU-Straßenzulassung, 50 km/h langer Radstand Aufbau: Kabine, 2,1 m kippbare Pic…" at bounding box center [733, 526] width 1041 height 148
click at [356, 590] on p "Kabine und Universalausstattung:" at bounding box center [748, 590] width 1010 height 19
click at [372, 591] on p "Kabine und Universalausstattung:" at bounding box center [748, 590] width 1010 height 19
click at [369, 591] on p "Kabine und Ausstattung:" at bounding box center [748, 590] width 1010 height 19
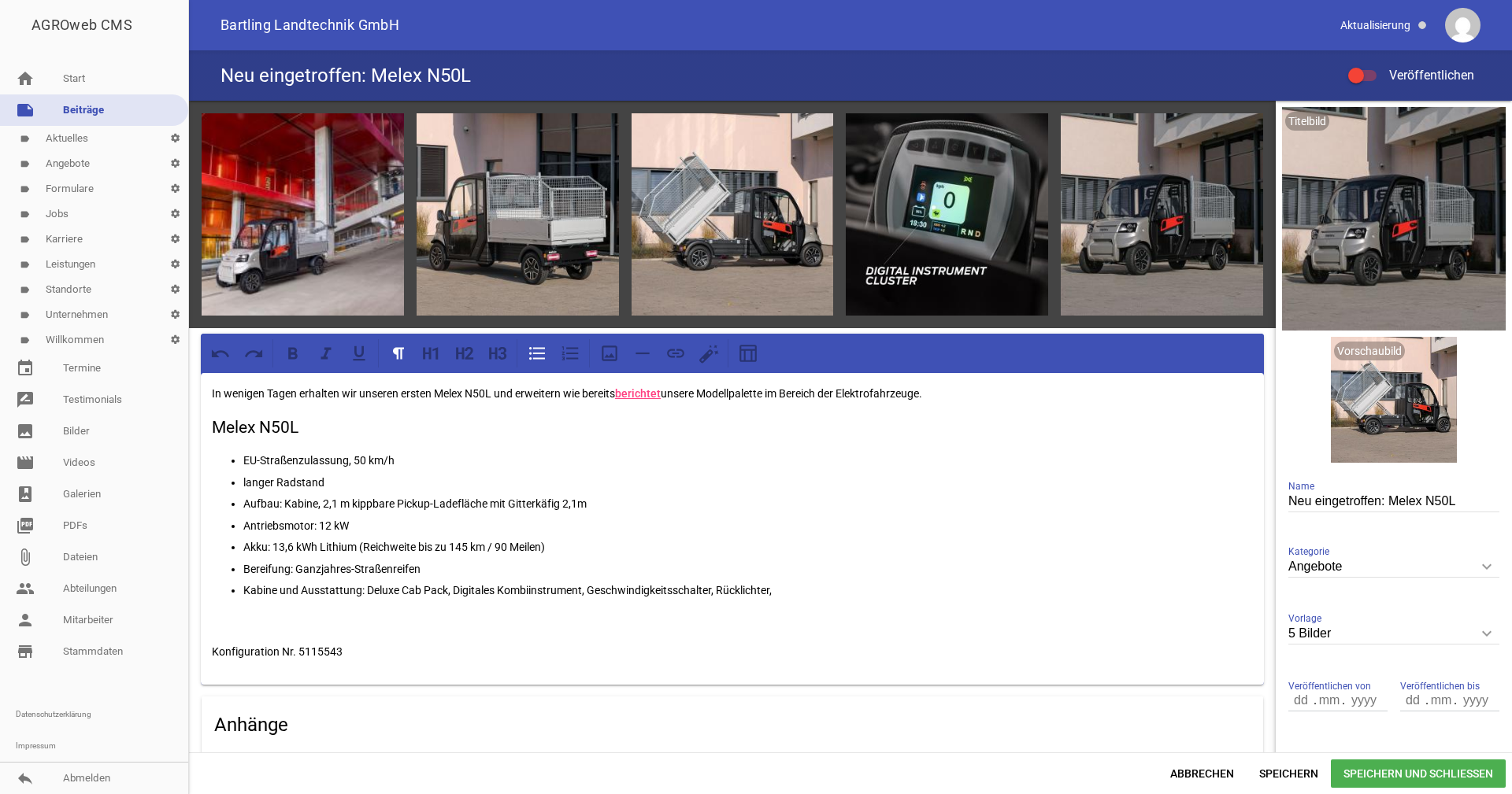
click at [414, 586] on p "Kabine und Ausstattung: Deluxe Cab Pack, Digitales Kombiinstrument, Geschwindig…" at bounding box center [748, 590] width 1010 height 19
click at [818, 581] on p "Kabine und Ausstattung: Deluxe Cab Pack, Digitales Kombiinstrument, Geschwindig…" at bounding box center [748, 590] width 1010 height 19
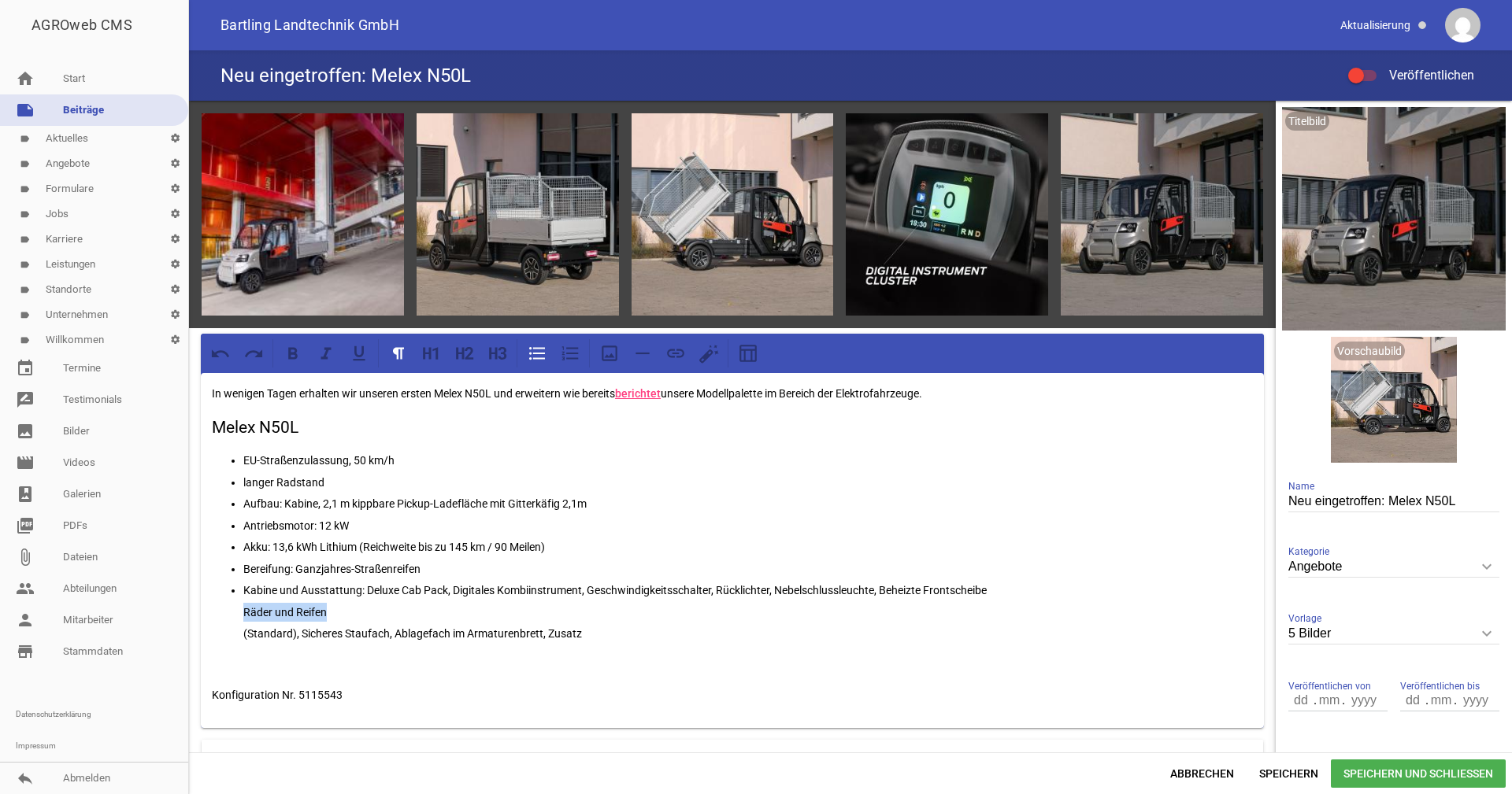
drag, startPoint x: 331, startPoint y: 612, endPoint x: 243, endPoint y: 612, distance: 88.0
click at [243, 612] on p "Räder und Reifen" at bounding box center [748, 612] width 1010 height 19
click at [392, 604] on p "Räder und Reifen" at bounding box center [748, 612] width 1010 height 19
click at [346, 609] on p "Räder und Reifen" at bounding box center [748, 612] width 1010 height 19
drag, startPoint x: 341, startPoint y: 612, endPoint x: 236, endPoint y: 608, distance: 105.1
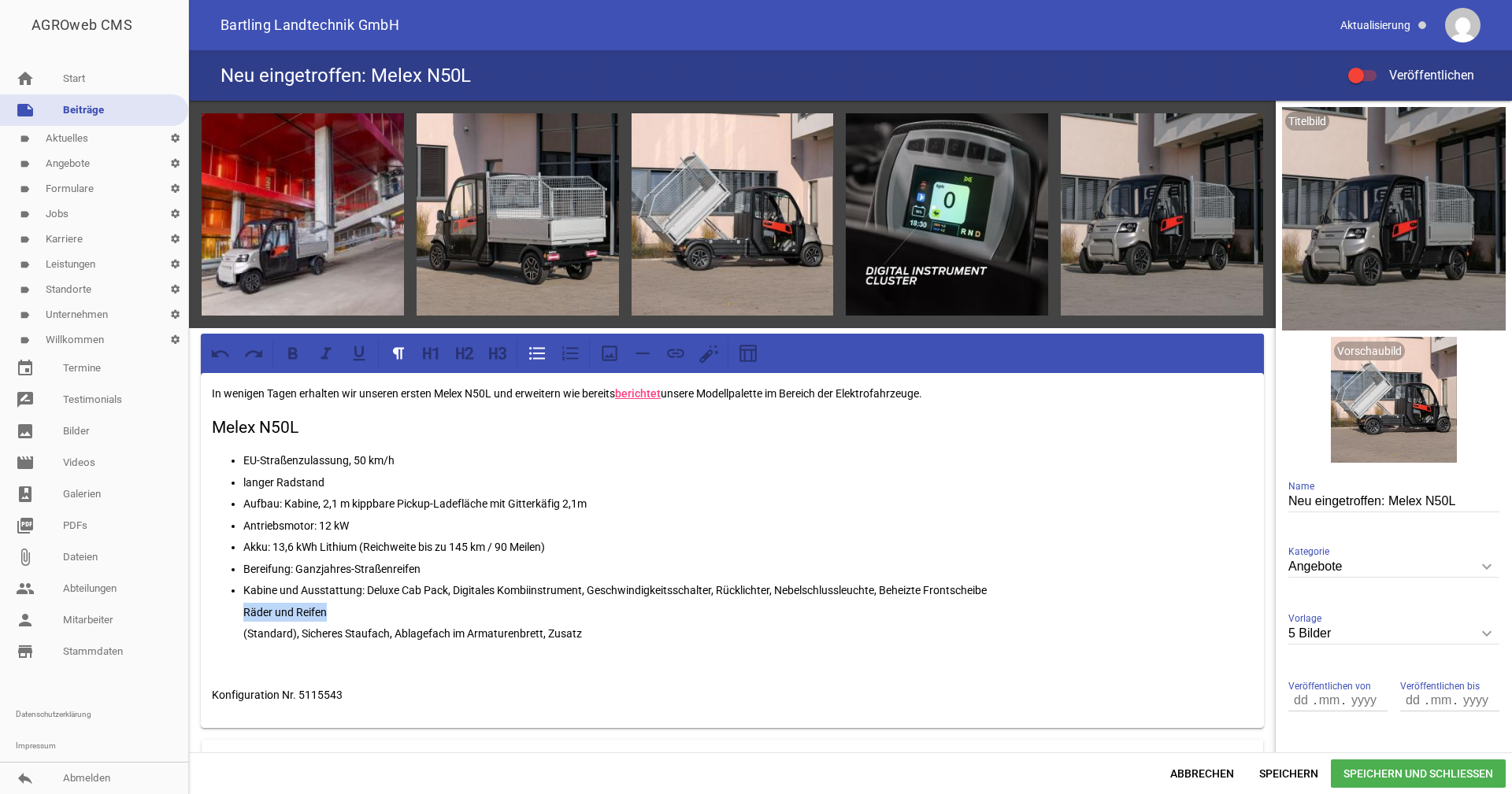
click at [239, 608] on ul "EU-Straßenzulassung, 50 km/h langer Radstand Aufbau: Kabine, 2,1 m kippbare Pic…" at bounding box center [733, 547] width 1041 height 192
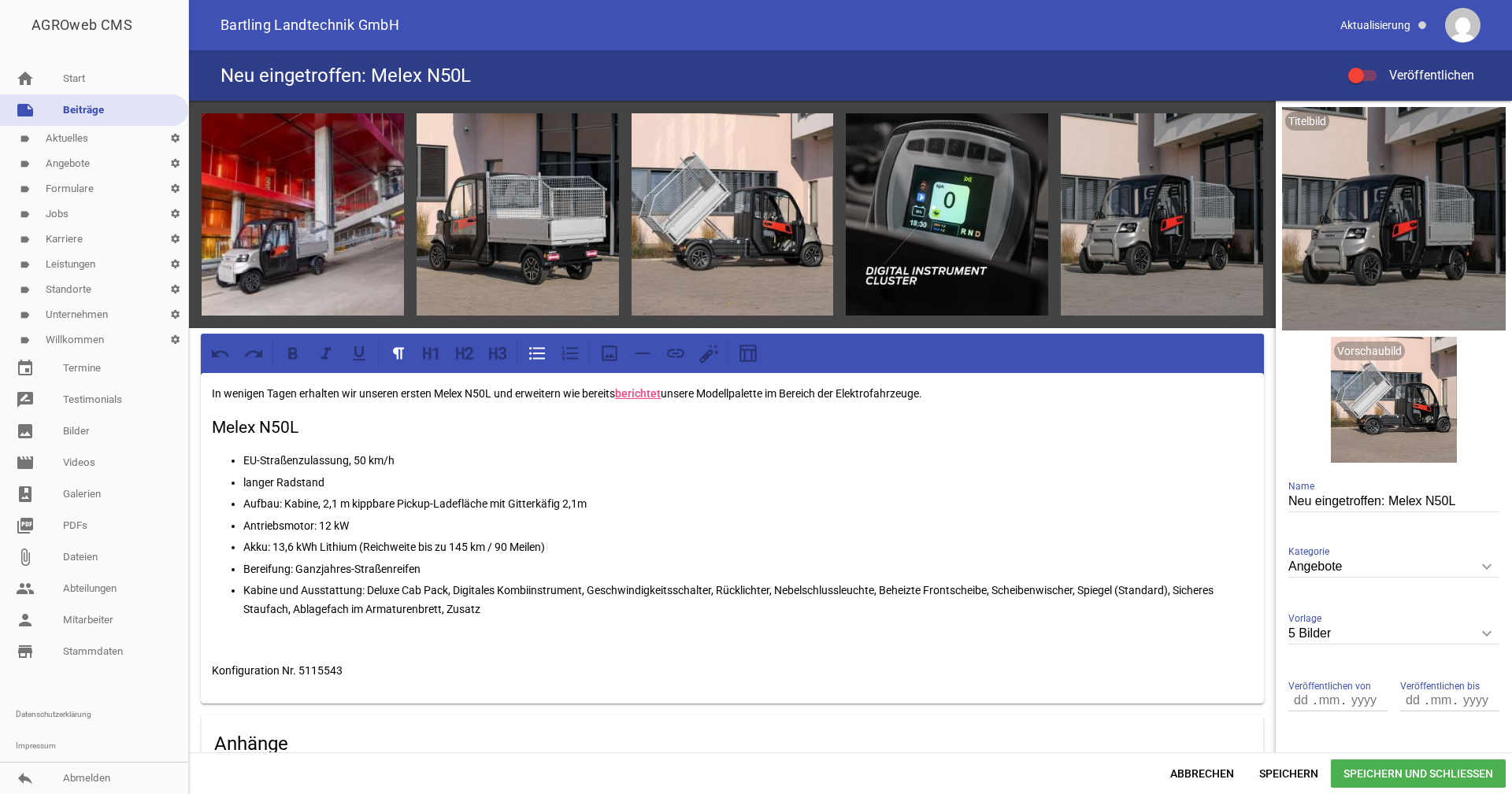
click at [1174, 586] on p "Kabine und Ausstattung: Deluxe Cab Pack, Digitales Kombiinstrument, Geschwindig…" at bounding box center [748, 600] width 1010 height 38
click at [1198, 589] on p "Kabine und Ausstattung: Deluxe Cab Pack, Digitales Kombiinstrument, Geschwindig…" at bounding box center [748, 600] width 1010 height 38
click at [1191, 583] on p "Kabine und Ausstattung: Deluxe Cab Pack, Digitales Kombiinstrument, Geschwindig…" at bounding box center [748, 600] width 1010 height 38
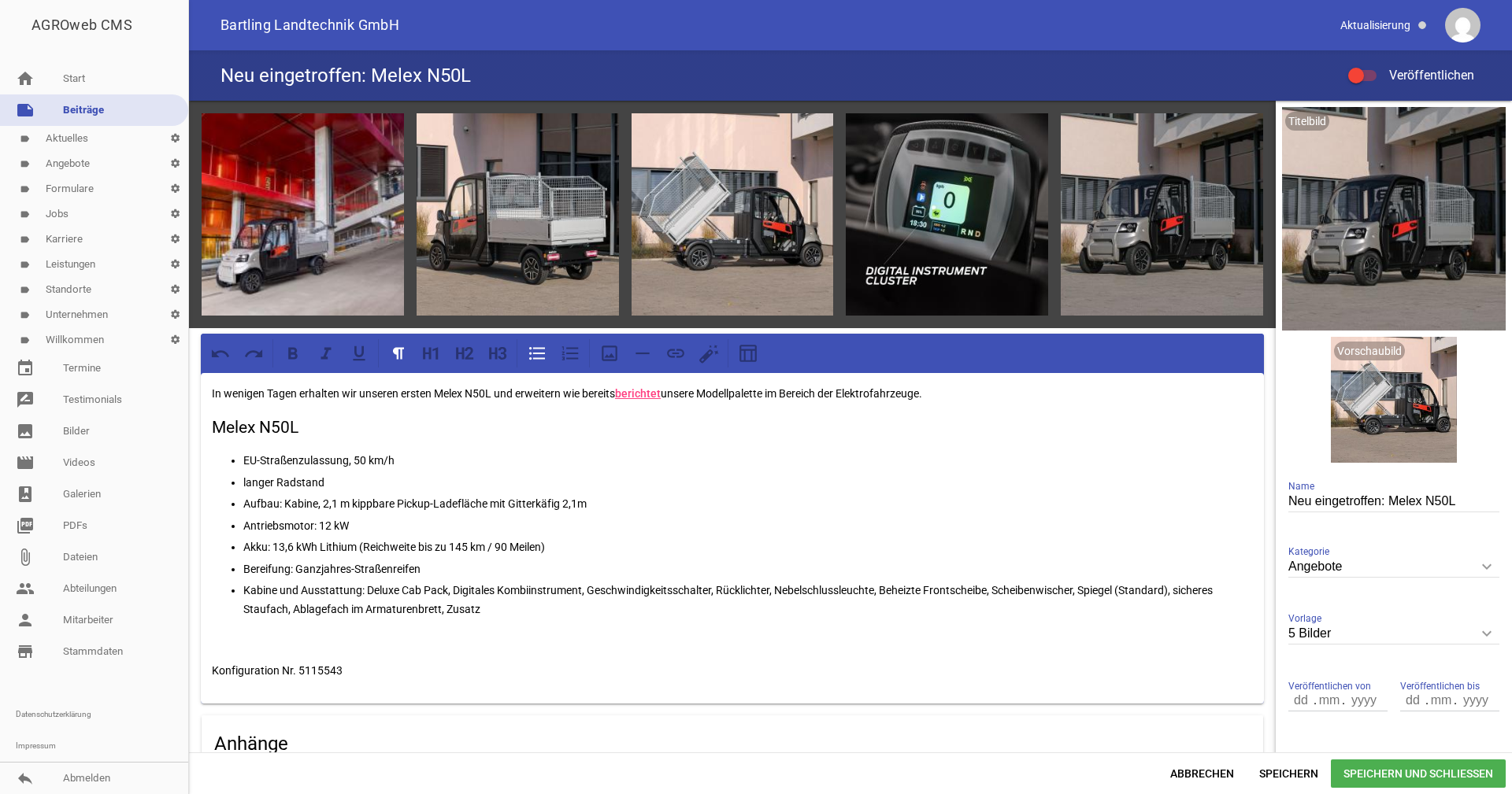
click at [1191, 583] on p "Kabine und Ausstattung: Deluxe Cab Pack, Digitales Kombiinstrument, Geschwindig…" at bounding box center [748, 600] width 1010 height 38
click at [1191, 589] on p "Kabine und Ausstattung: Deluxe Cab Pack, Digitales Kombiinstrument, Geschwindig…" at bounding box center [748, 600] width 1010 height 38
click at [1186, 587] on p "Kabine und Ausstattung: Deluxe Cab Pack, Digitales Kombiinstrument, Geschwindig…" at bounding box center [748, 600] width 1010 height 38
drag, startPoint x: 326, startPoint y: 606, endPoint x: 1220, endPoint y: 591, distance: 894.1
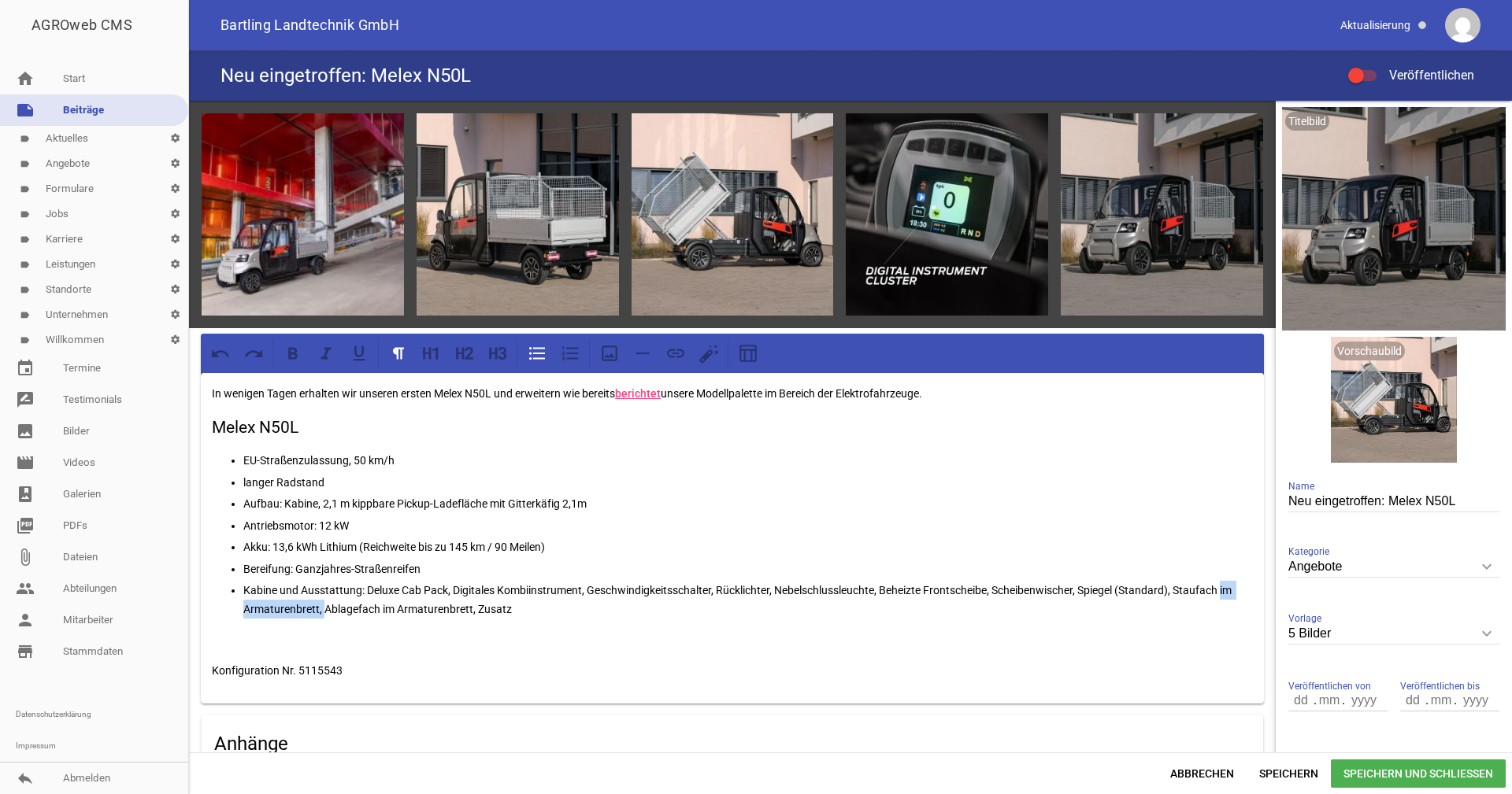
click at [1220, 591] on p "Kabine und Ausstattung: Deluxe Cab Pack, Digitales Kombiinstrument, Geschwindig…" at bounding box center [748, 600] width 1010 height 38
click at [449, 609] on p "Kabine und Ausstattung: Deluxe Cab Pack, Digitales Kombiinstrument, Geschwindig…" at bounding box center [748, 600] width 1010 height 38
click at [438, 609] on p "Kabine und Ausstattung: Deluxe Cab Pack, Digitales Kombiinstrument, Geschwindig…" at bounding box center [748, 600] width 1010 height 38
drag, startPoint x: 438, startPoint y: 608, endPoint x: 399, endPoint y: 608, distance: 39.0
click at [399, 608] on p "Kabine und Ausstattung: Deluxe Cab Pack, Digitales Kombiinstrument, Geschwindig…" at bounding box center [748, 600] width 1010 height 38
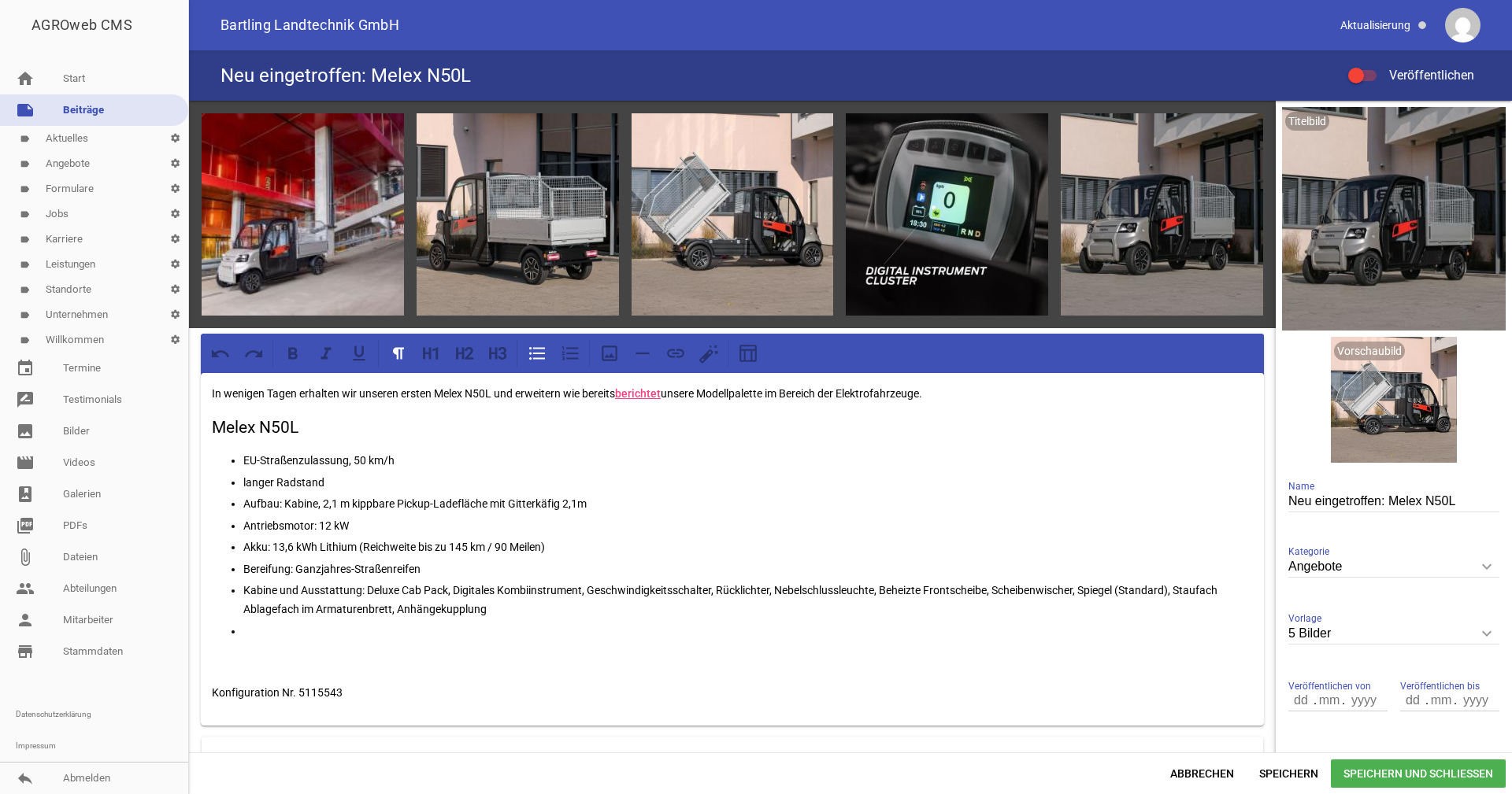
click at [306, 624] on p at bounding box center [748, 631] width 1010 height 19
click at [380, 631] on p "Sicherheitsausrüstung:" at bounding box center [748, 631] width 1010 height 19
click at [752, 639] on p "Sicherheitsausrüstung: Rückfahrkamera, Warndreieck, LED-Blinkleuchten, Arbeitss…" at bounding box center [748, 631] width 1010 height 19
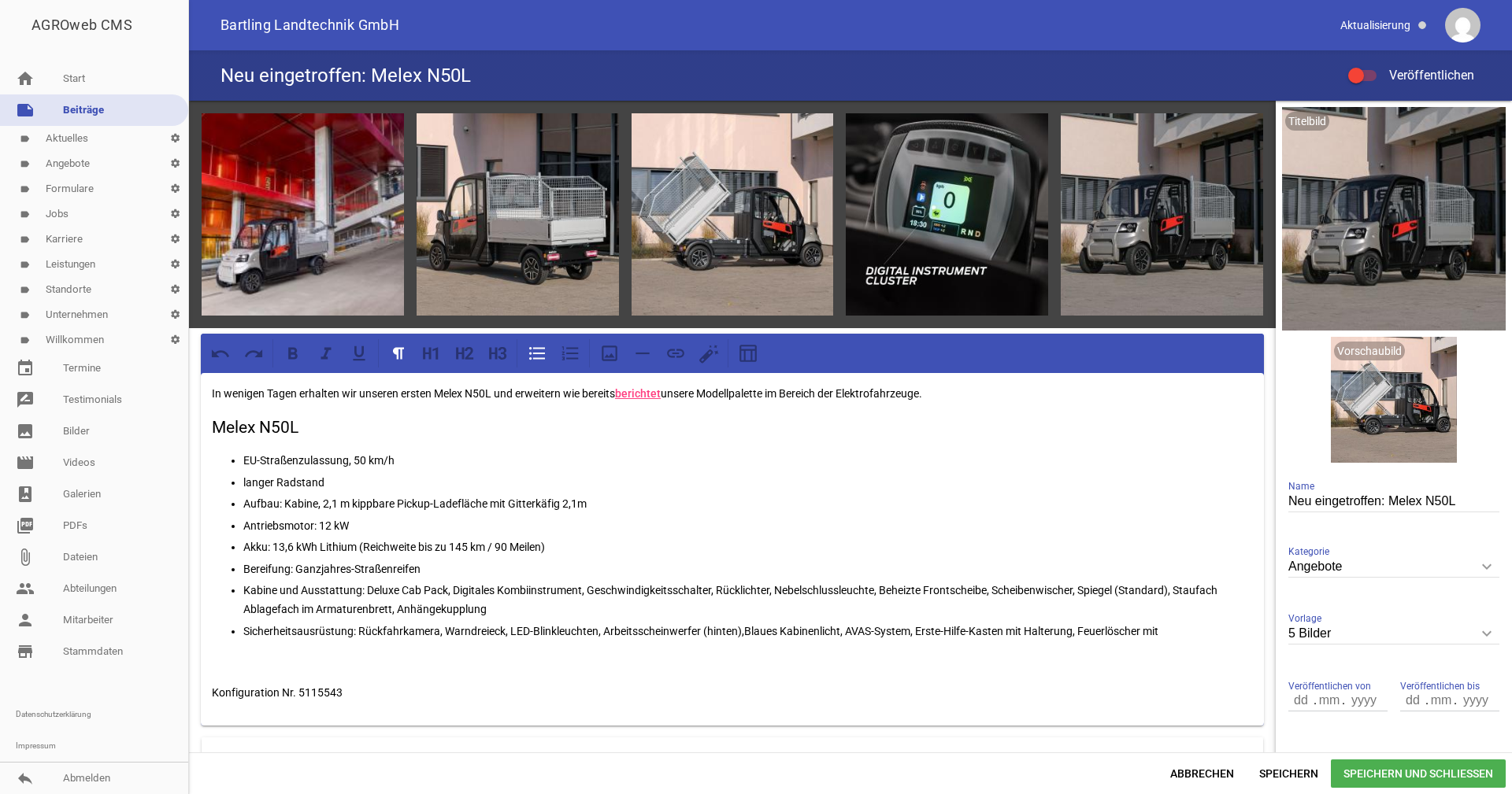
click at [750, 624] on p "Sicherheitsausrüstung: Rückfahrkamera, Warndreieck, LED-Blinkleuchten, Arbeitss…" at bounding box center [748, 631] width 1010 height 19
click at [1164, 635] on p "Sicherheitsausrüstung: Rückfahrkamera, Warndreieck, LED-Blinkleuchten, Arbeitss…" at bounding box center [748, 631] width 1010 height 19
click at [1159, 629] on p "Sicherheitsausrüstung: Rückfahrkamera, Warndreieck, LED-Blinkleuchten, Arbeitss…" at bounding box center [748, 631] width 1010 height 19
click at [1214, 629] on p "Sicherheitsausrüstung: Rückfahrkamera, Warndreieck, LED-Blinkleuchten, Arbeitss…" at bounding box center [748, 631] width 1010 height 19
click at [345, 648] on p "Ladekabel:" at bounding box center [748, 652] width 1010 height 19
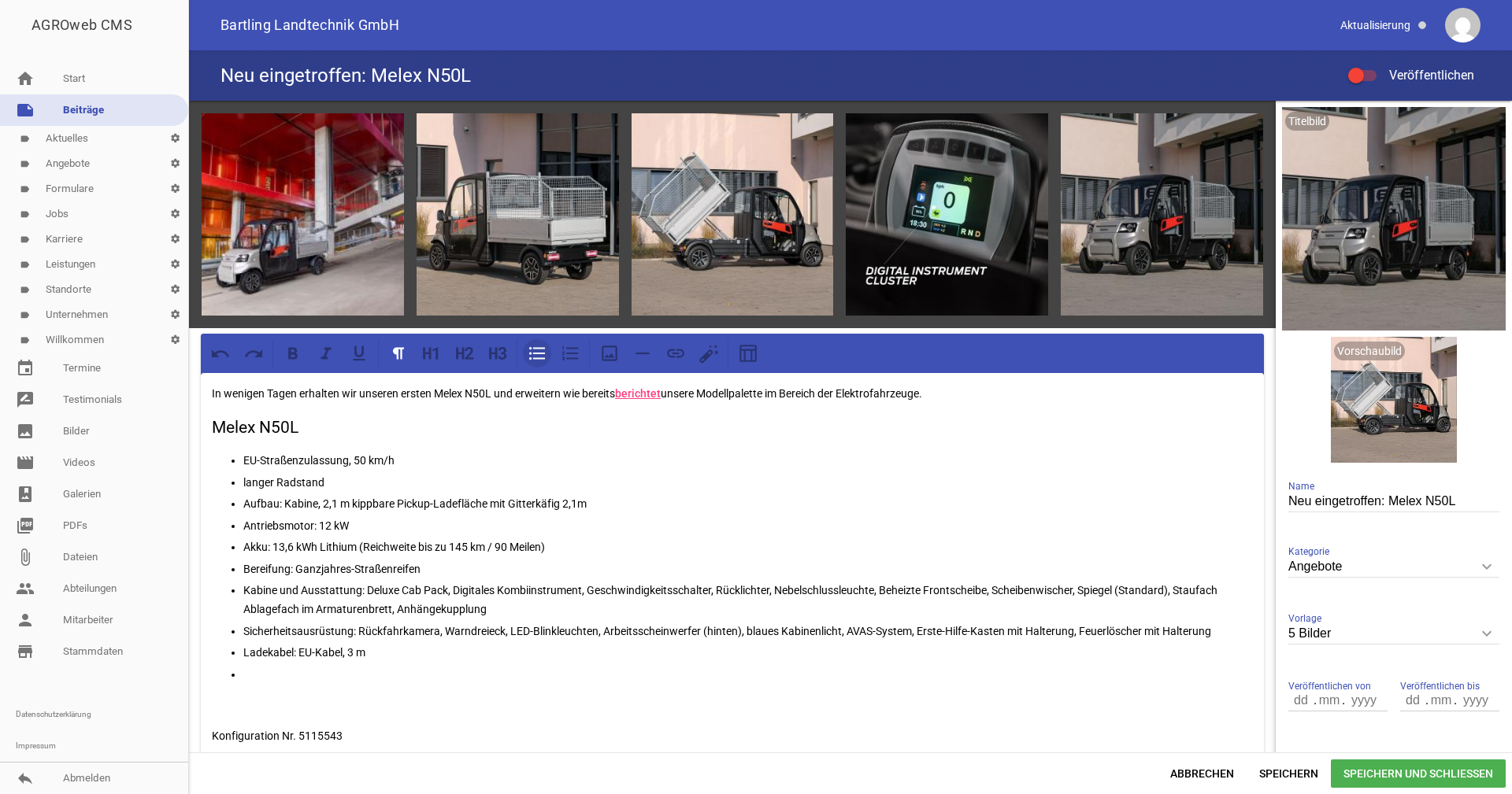
click at [535, 349] on icon at bounding box center [536, 353] width 20 height 20
click at [494, 352] on icon at bounding box center [493, 352] width 8 height 11
click at [358, 735] on p "Konfiguration Nr. 5115543" at bounding box center [733, 742] width 1041 height 19
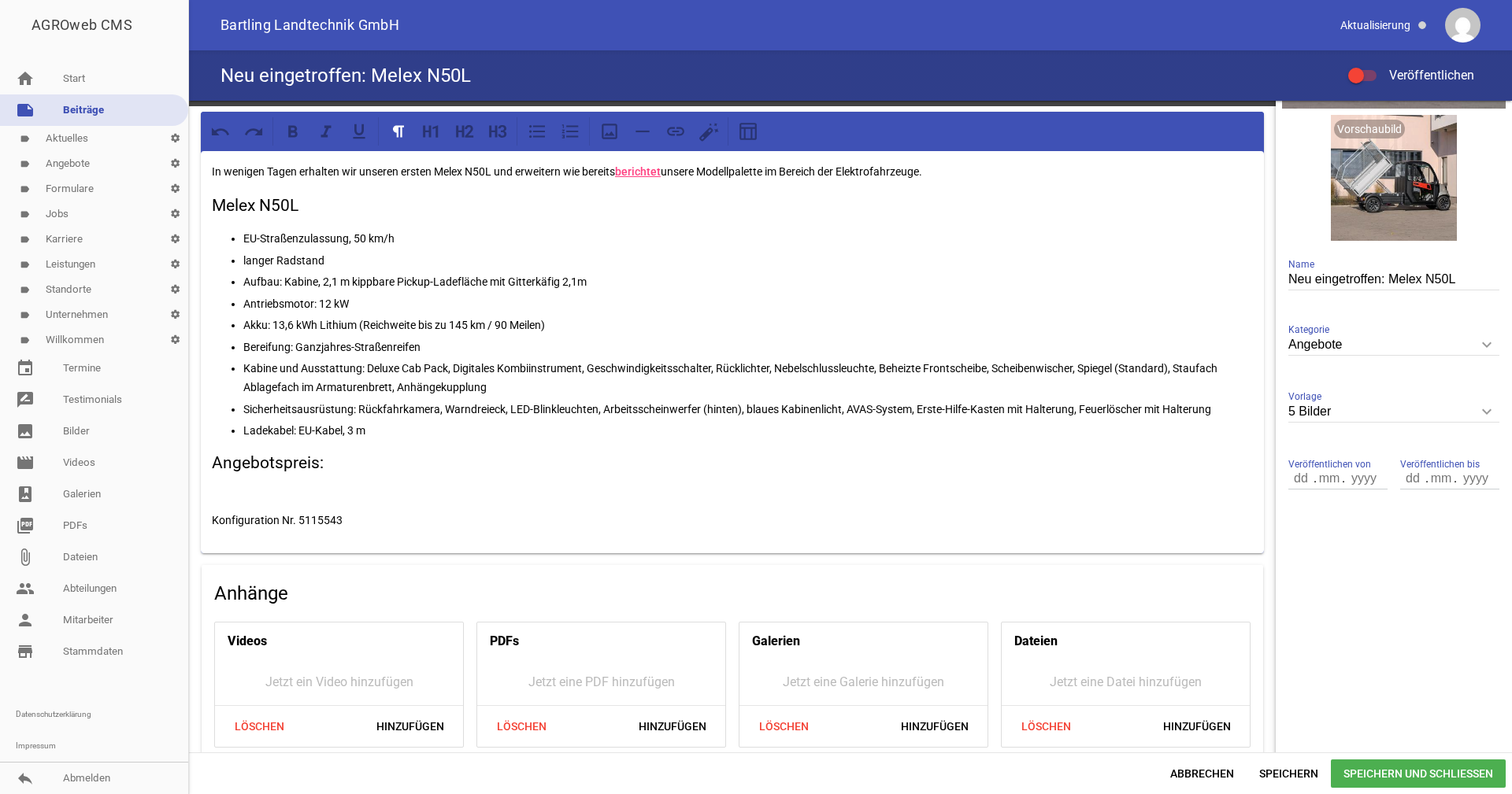
scroll to position [236, 0]
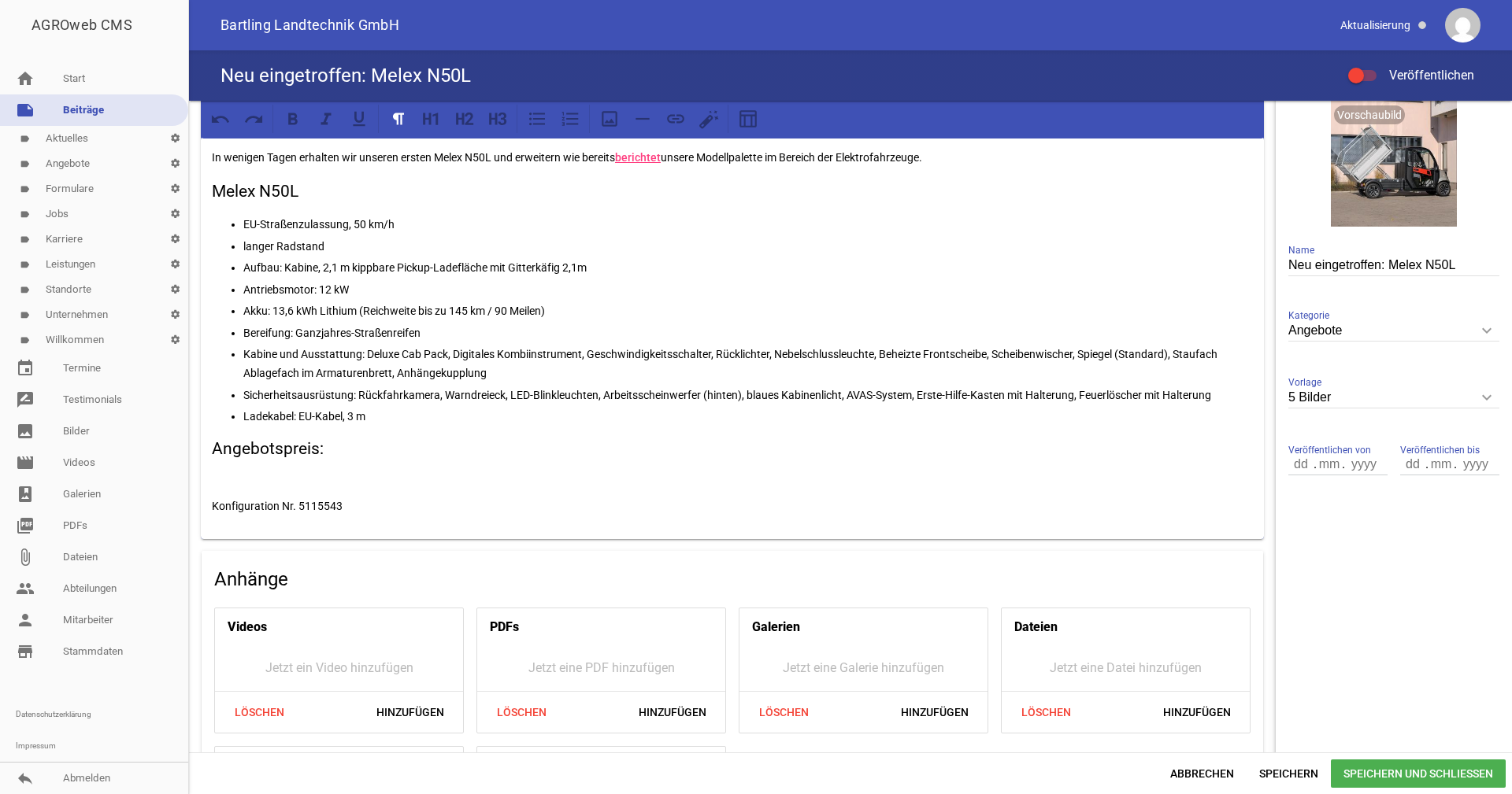
click at [329, 444] on h3 "Angebotspreis:" at bounding box center [733, 450] width 1041 height 26
click at [558, 456] on h3 "Angebotspreis: 38.469 EUR zzgl. MwSt. /" at bounding box center [733, 450] width 1041 height 26
drag, startPoint x: 516, startPoint y: 445, endPoint x: 330, endPoint y: 443, distance: 186.0
click at [330, 443] on h3 "Angebotspreis: 38.469 EUR zzgl. MwSt. / 45.778,11 EUR inkl. MwSt." at bounding box center [733, 450] width 1041 height 26
click at [533, 449] on h3 "Angebotspreis: 45.778,11 EUR inkl. MwSt." at bounding box center [733, 450] width 1041 height 26
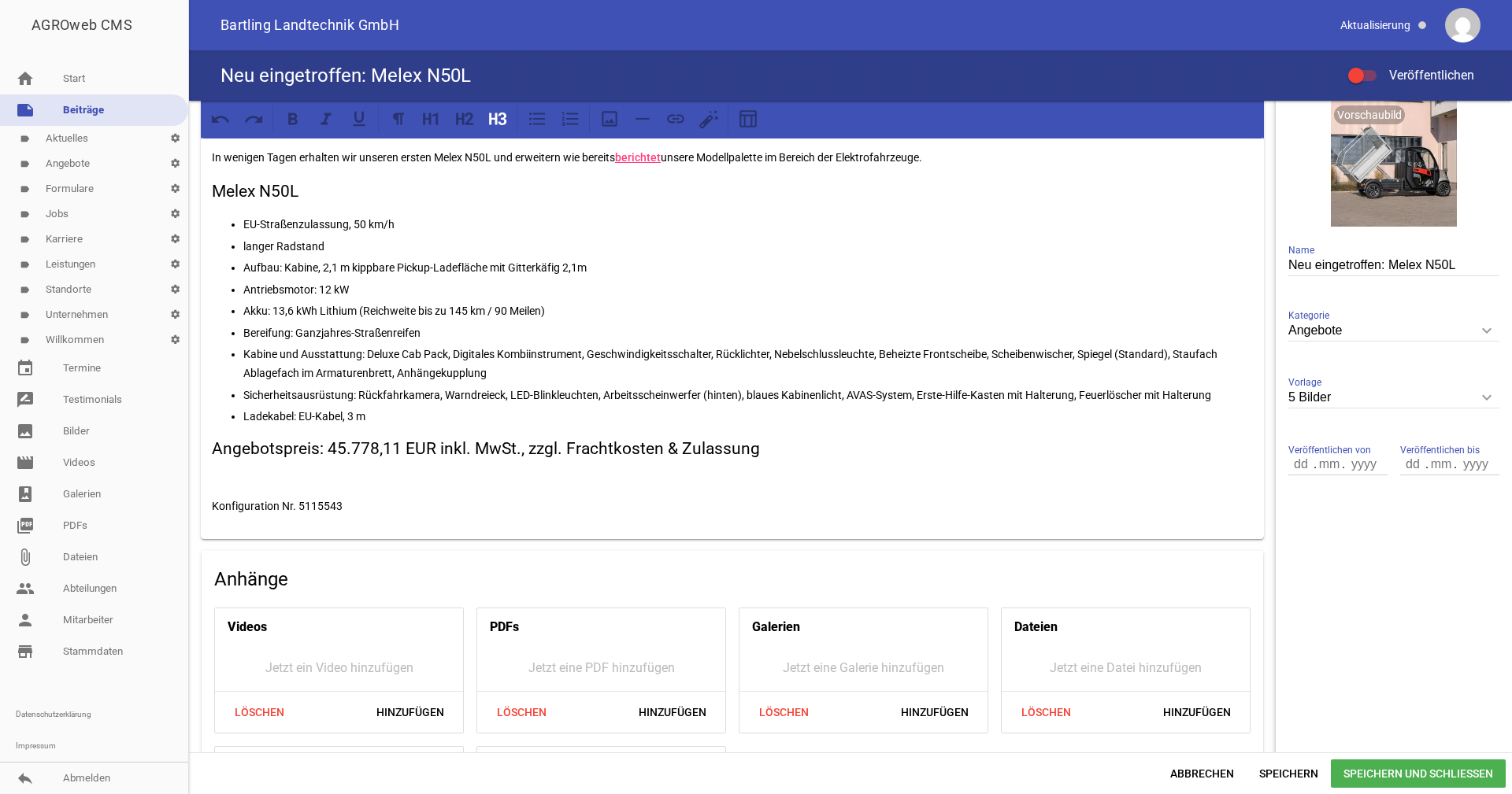
click at [779, 438] on h3 "Angebotspreis: 45.778,11 EUR inkl. MwSt., zzgl. Frachtkosten & Zulassung" at bounding box center [733, 450] width 1041 height 26
drag, startPoint x: 769, startPoint y: 445, endPoint x: 521, endPoint y: 449, distance: 248.0
click at [521, 449] on h3 "Angebotspreis: 45.778,11 EUR inkl. MwSt., zzgl. Frachtkosten & Zulassung" at bounding box center [733, 450] width 1041 height 26
click at [495, 121] on icon at bounding box center [498, 118] width 20 height 20
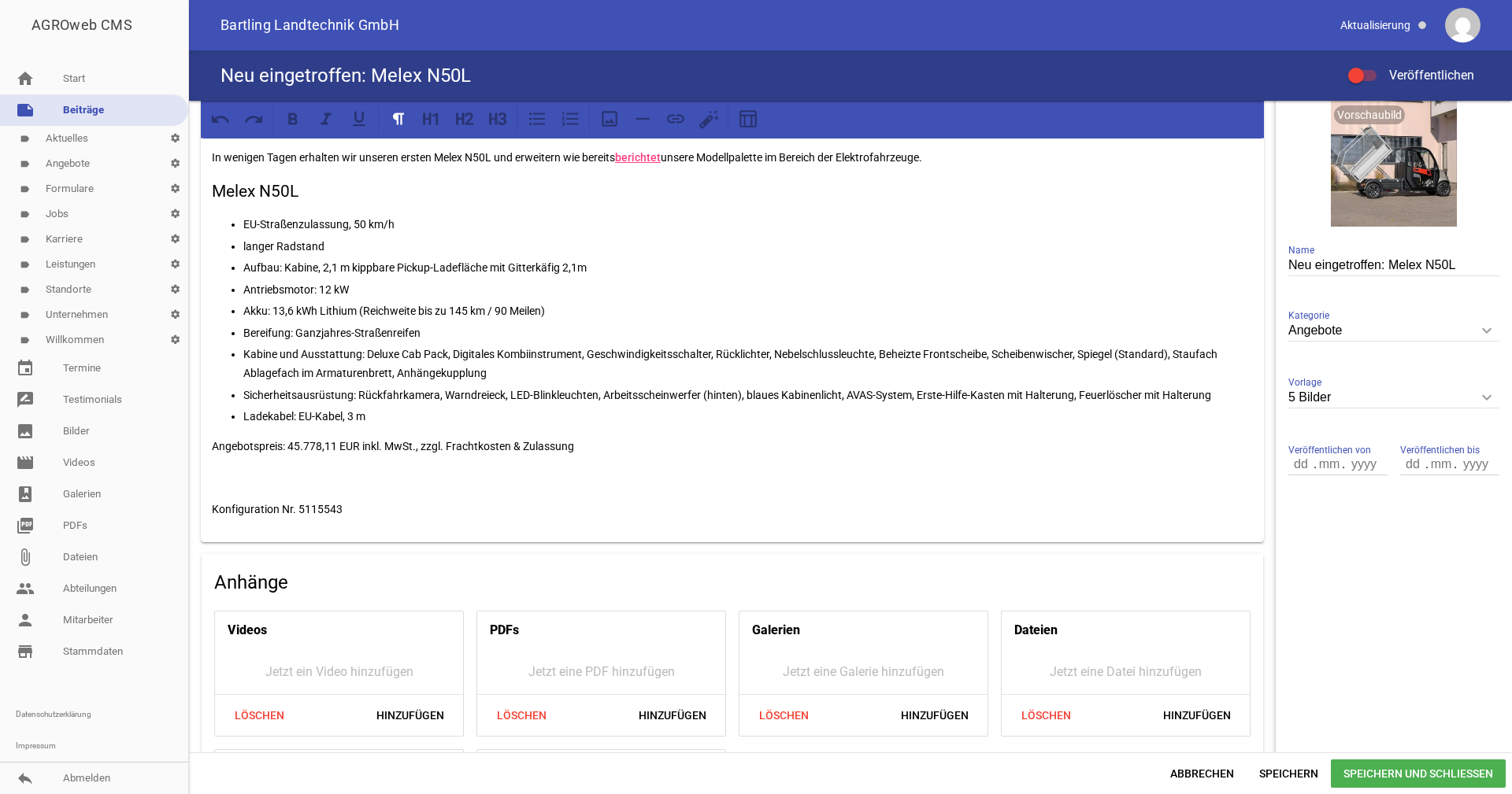
click at [370, 478] on p at bounding box center [733, 477] width 1041 height 19
click at [587, 445] on p "Angebotspreis: 45.778,11 EUR inkl. MwSt., zzgl. Frachtkosten & Zulassung" at bounding box center [733, 446] width 1041 height 19
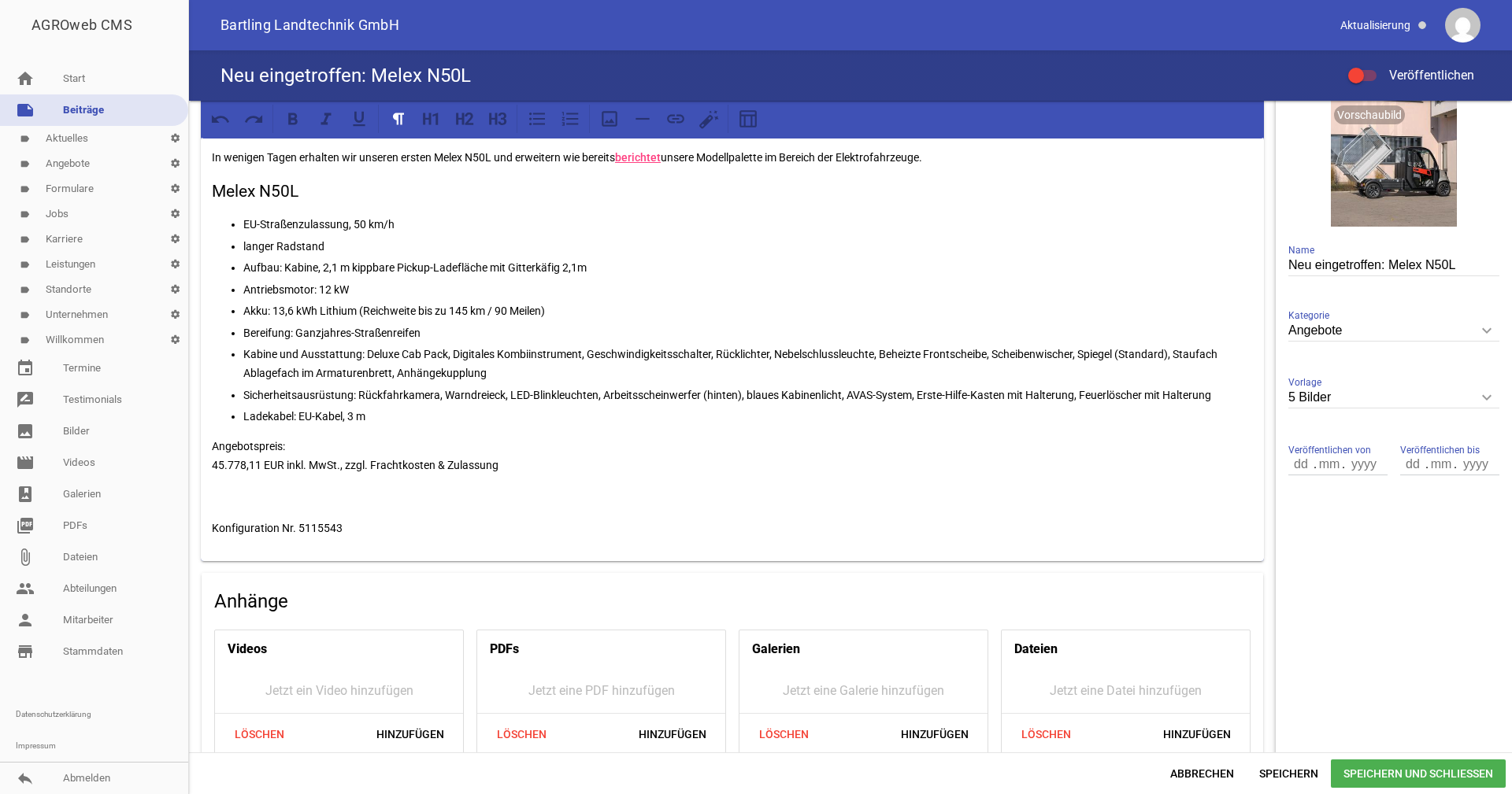
click at [532, 458] on p "Angebotspreis: 45.778,11 EUR inkl. MwSt., zzgl. Frachtkosten & Zulassung" at bounding box center [733, 456] width 1041 height 38
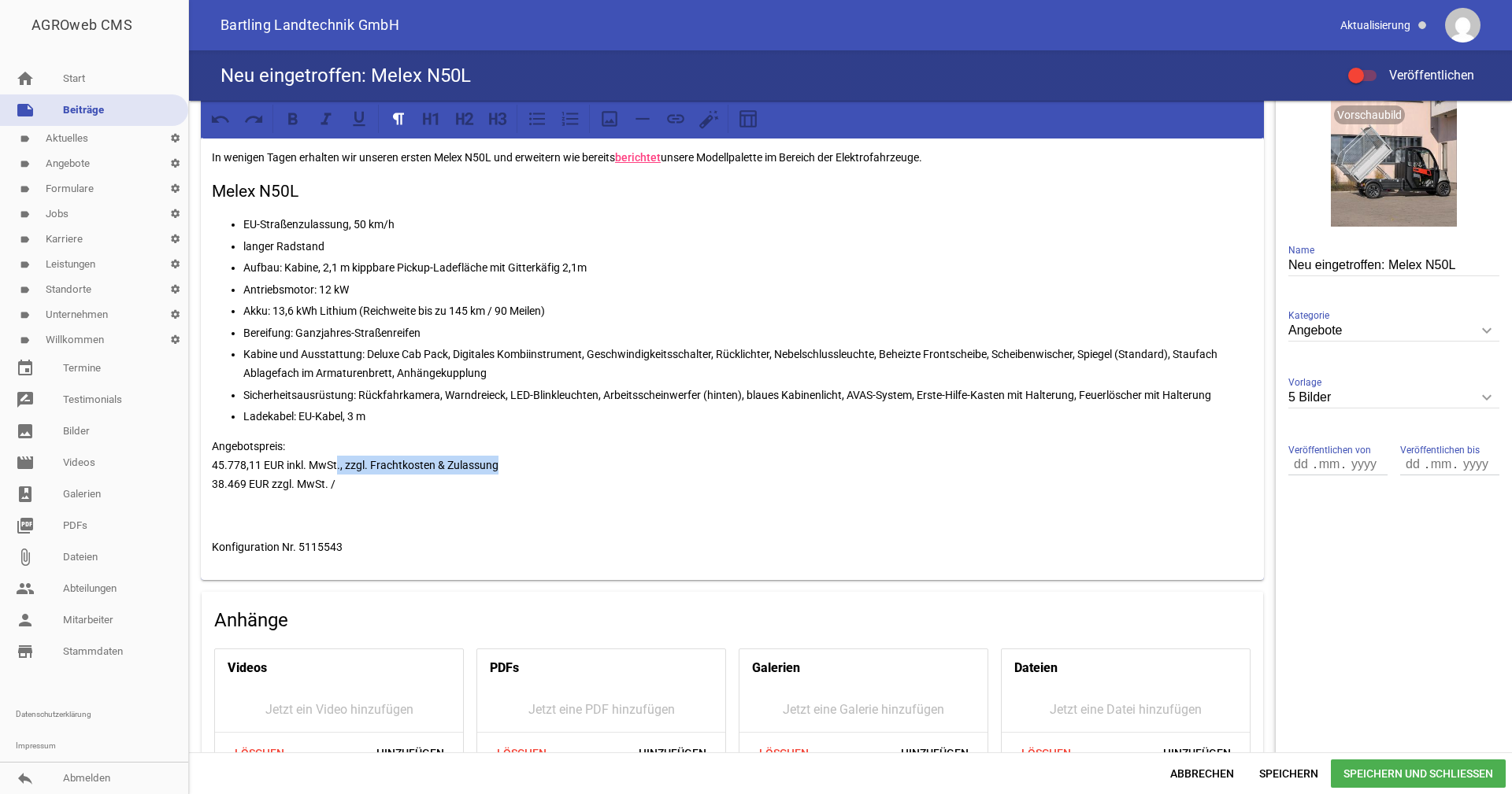
drag, startPoint x: 521, startPoint y: 462, endPoint x: 338, endPoint y: 461, distance: 183.0
click at [338, 461] on p "Angebotspreis: 45.778,11 EUR inkl. MwSt., zzgl. Frachtkosten & Zulassung 38.469…" at bounding box center [733, 465] width 1041 height 57
copy p "., zzgl. Frachtkosten & Zulassung"
click at [343, 488] on p "Angebotspreis: 45.778,11 EUR inkl. MwSt., zzgl. Frachtkosten & Zulassung 38.469…" at bounding box center [733, 465] width 1041 height 57
drag, startPoint x: 214, startPoint y: 465, endPoint x: 337, endPoint y: 460, distance: 123.1
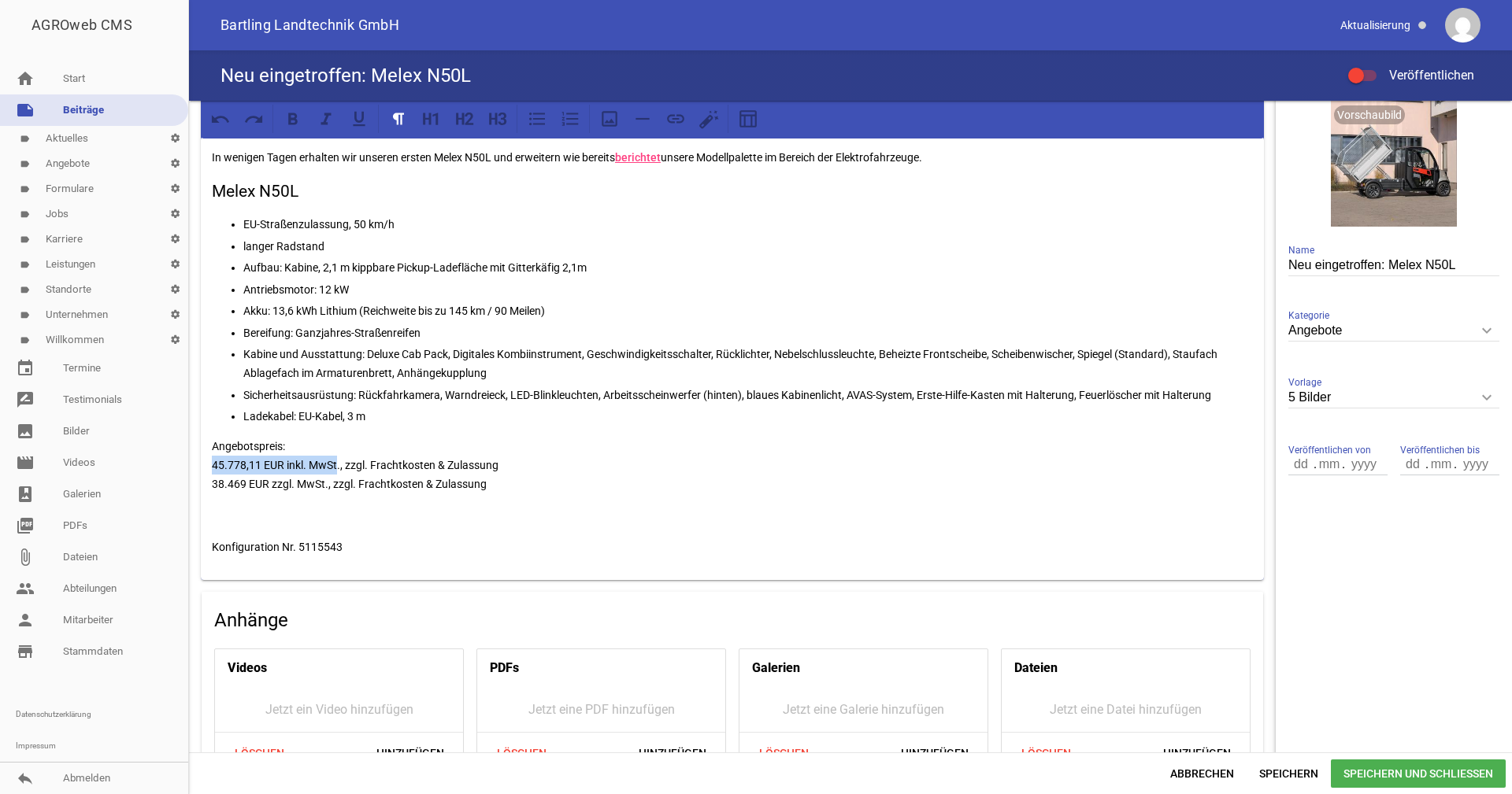
click at [337, 460] on p "Angebotspreis: 45.778,11 EUR inkl. MwSt., zzgl. Frachtkosten & Zulassung 38.469…" at bounding box center [733, 465] width 1041 height 57
click at [289, 120] on icon at bounding box center [293, 117] width 10 height 11
click at [356, 474] on p "Angebotspreis: 45.778,11 EUR inkl. MwSt ., zzgl. Frachtkosten & Zulassung 38.46…" at bounding box center [733, 465] width 1041 height 57
drag, startPoint x: 289, startPoint y: 439, endPoint x: 214, endPoint y: 445, distance: 75.2
click at [214, 445] on p "Angebotspreis: 45.778,11 EUR inkl. MwSt ., zzgl. Frachtkosten & Zulassung 38.46…" at bounding box center [733, 465] width 1041 height 57
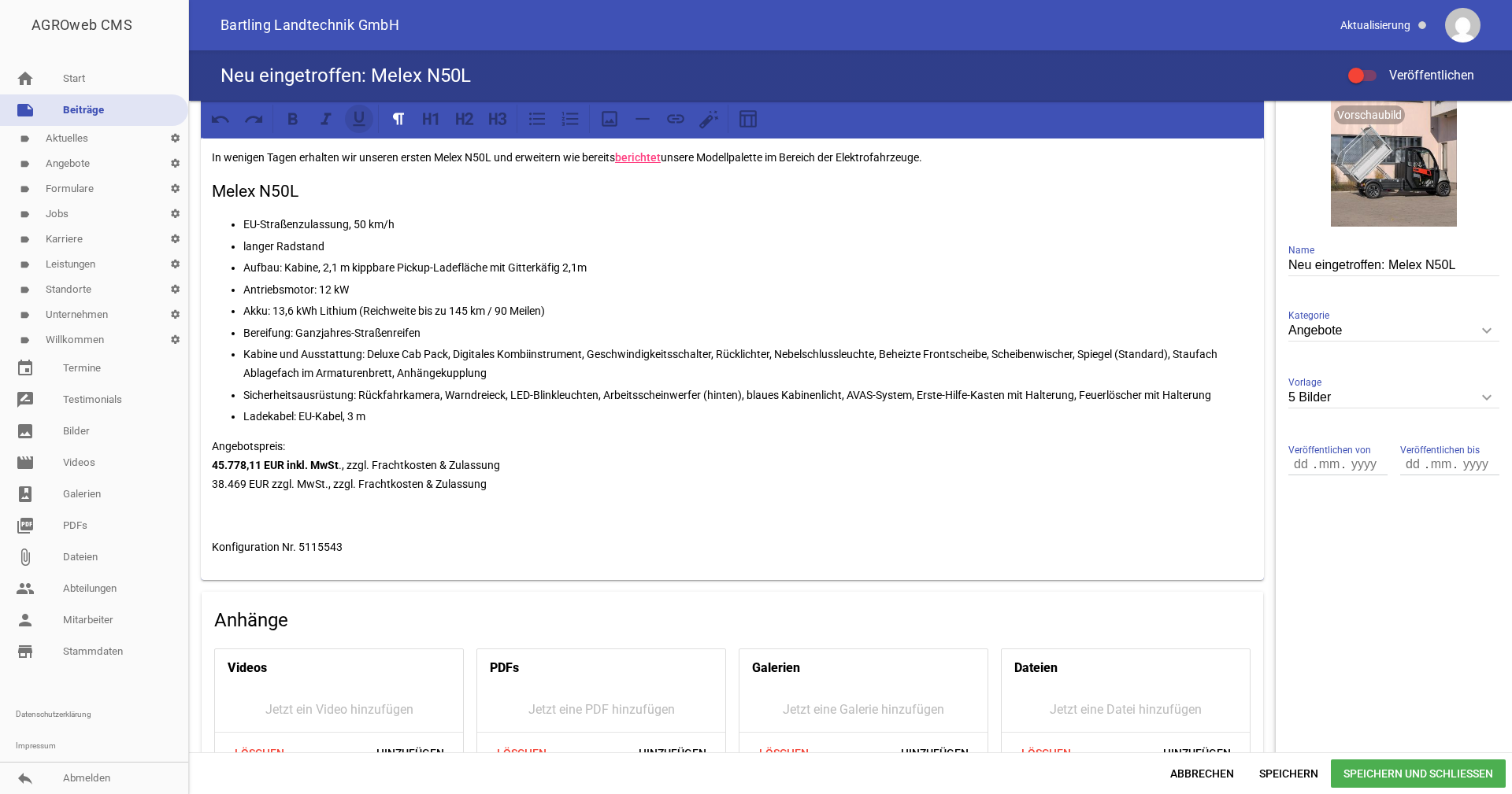
click at [360, 112] on icon at bounding box center [359, 118] width 20 height 20
click at [359, 418] on p "Ladekabel: EU-Kabel, 3 m" at bounding box center [748, 416] width 1010 height 19
drag, startPoint x: 498, startPoint y: 485, endPoint x: 209, endPoint y: 485, distance: 289.0
click at [209, 485] on div "In wenigen Tagen erhalten wir unseren ersten Melex N50L und erweitern wie berei…" at bounding box center [732, 359] width 1063 height 444
click at [540, 464] on p "Angebotspreis: 45.778,11 EUR inkl. MwSt ., zzgl. Frachtkosten & Zulassung 38.46…" at bounding box center [733, 465] width 1041 height 57
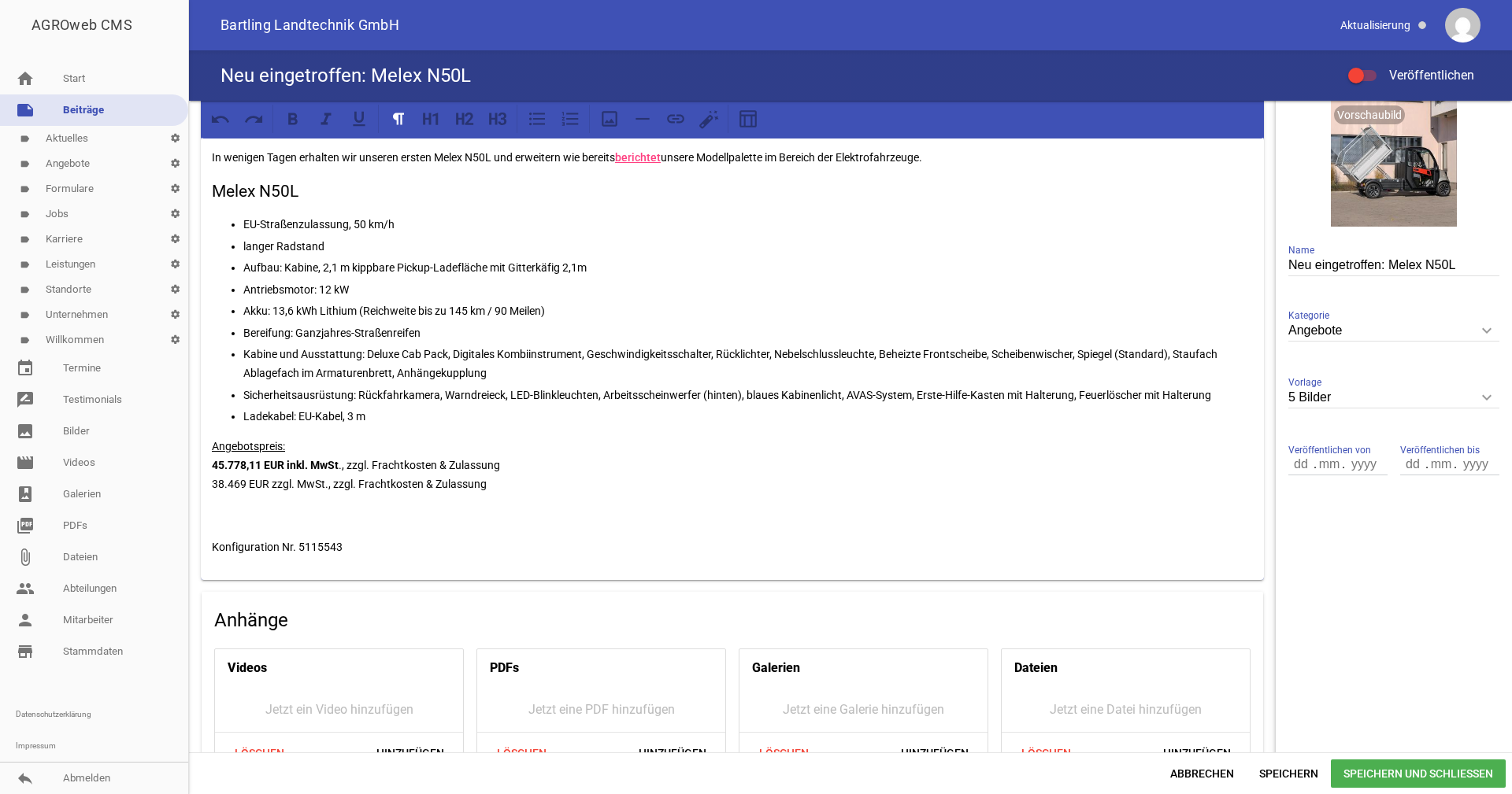
click at [326, 514] on p at bounding box center [733, 515] width 1041 height 19
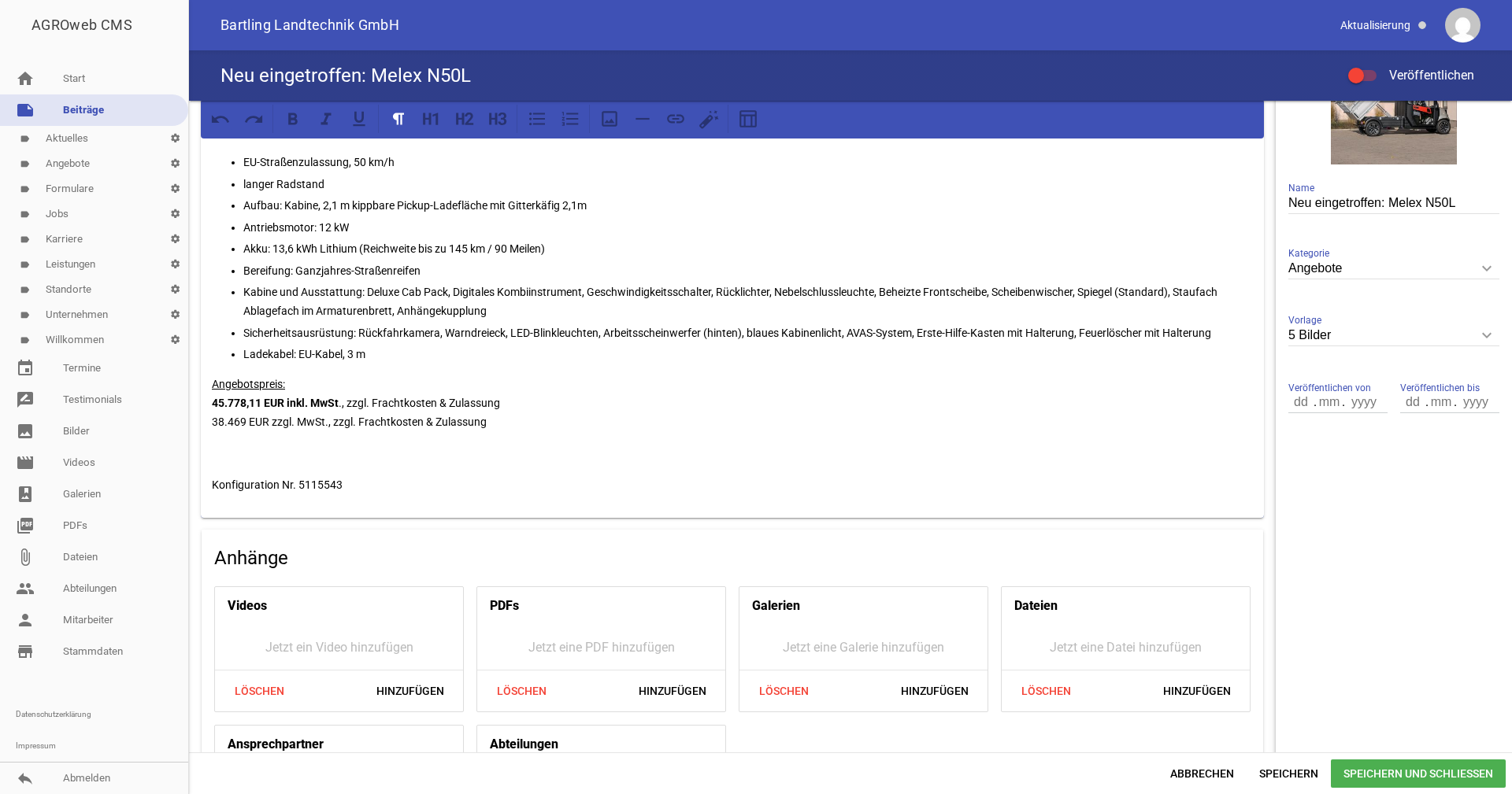
scroll to position [178, 0]
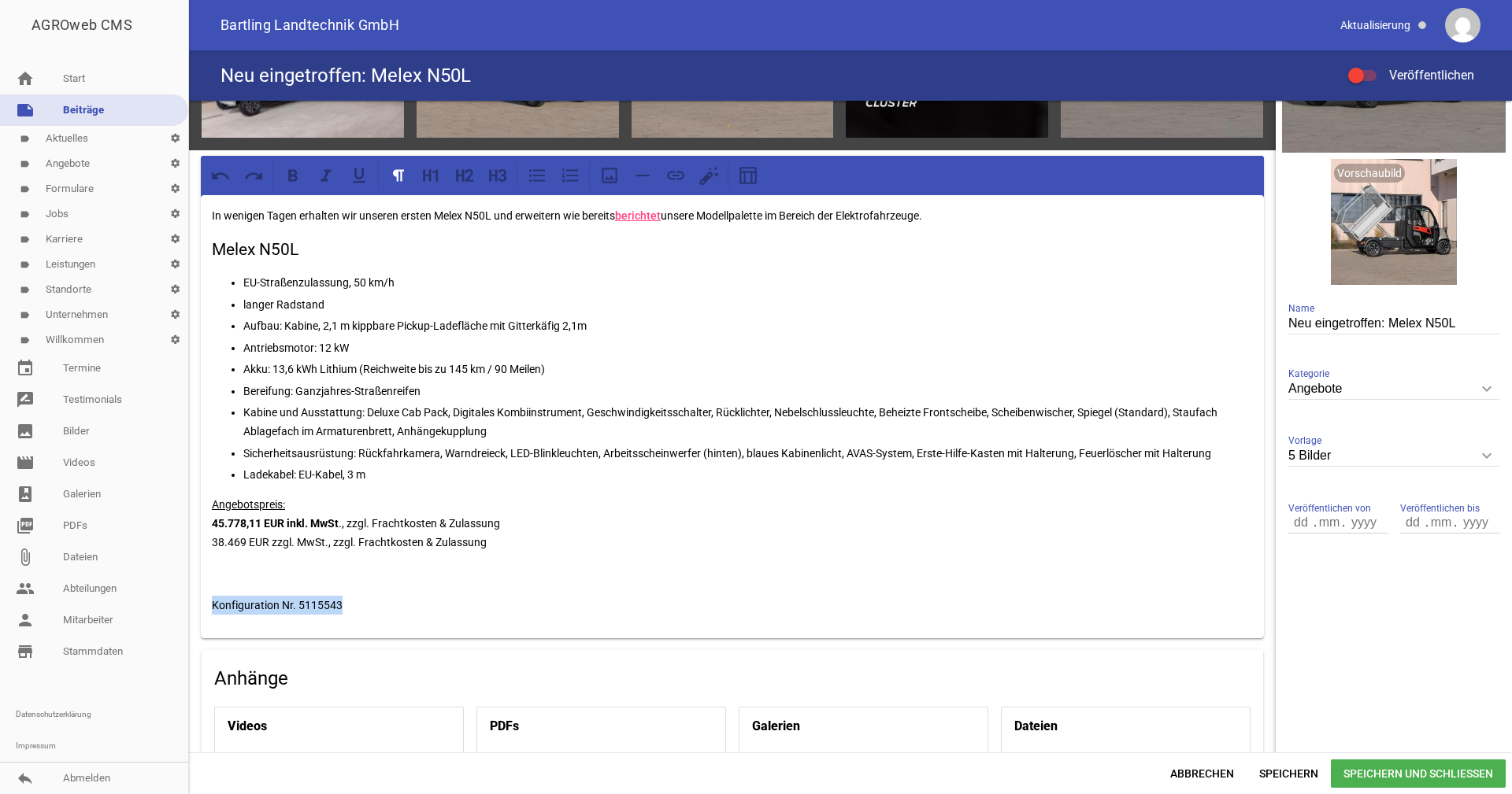
drag, startPoint x: 326, startPoint y: 605, endPoint x: 206, endPoint y: 607, distance: 120.0
click at [206, 607] on div "In wenigen Tagen erhalten wir unseren ersten Melex N50L und erweitern wie berei…" at bounding box center [732, 417] width 1063 height 444
click at [329, 179] on icon at bounding box center [325, 175] width 20 height 20
click at [555, 582] on p at bounding box center [733, 573] width 1041 height 19
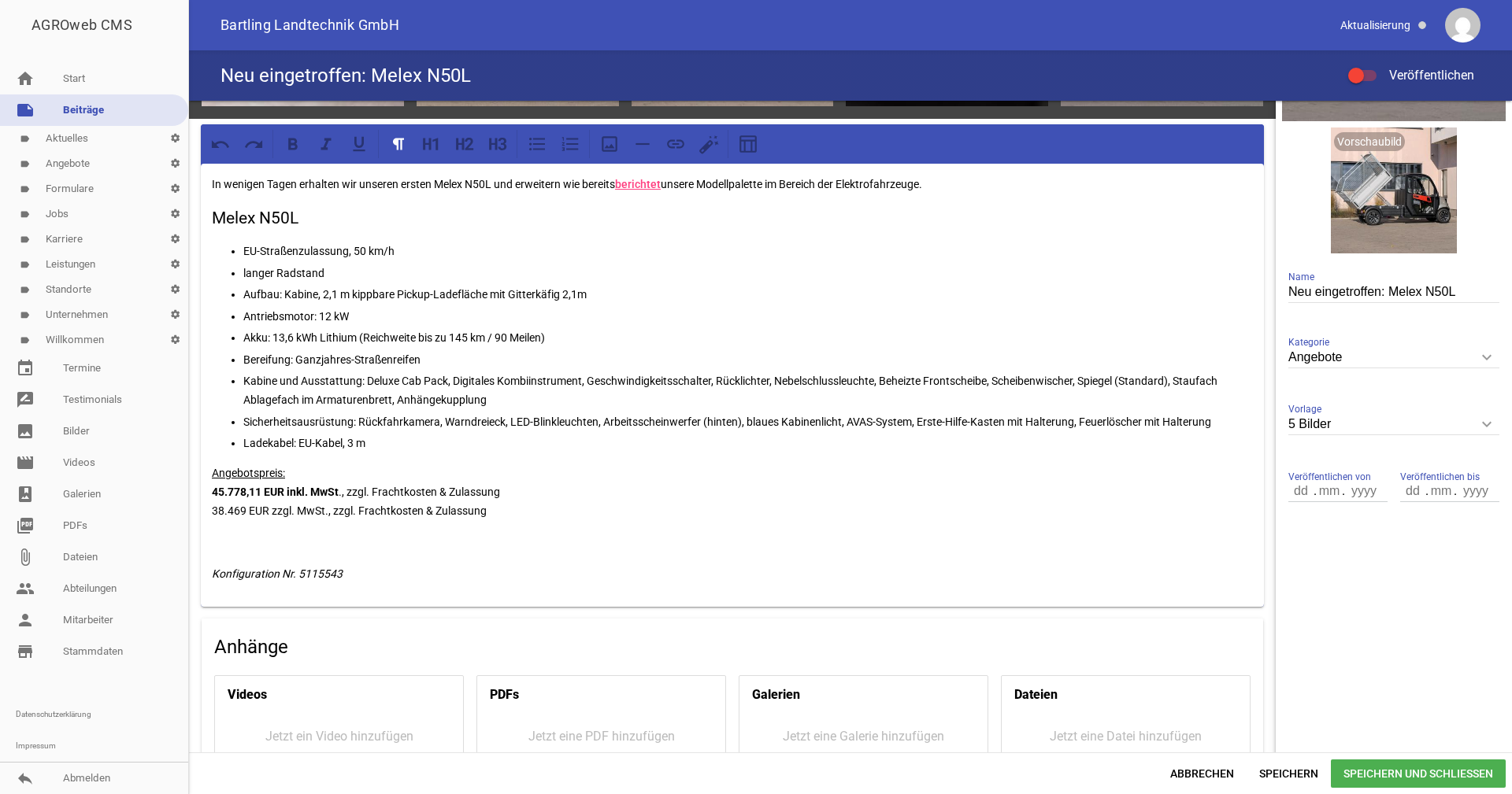
scroll to position [236, 0]
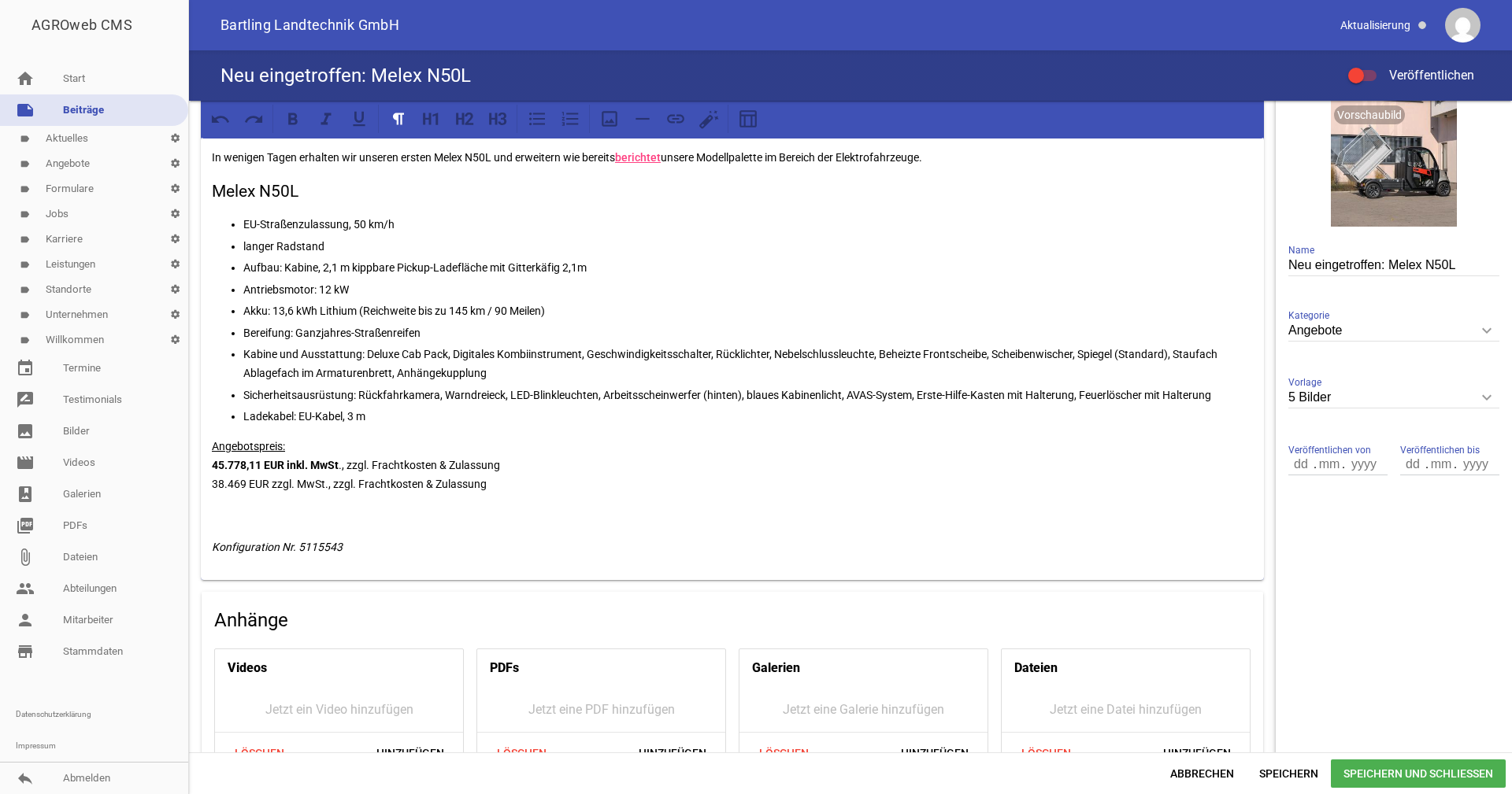
click at [575, 499] on div "In wenigen Tagen erhalten wir unseren ersten Melex N50L und erweitern wie berei…" at bounding box center [732, 359] width 1063 height 444
click at [1316, 460] on input "number" at bounding box center [1330, 464] width 28 height 20
click at [1299, 462] on input "number" at bounding box center [1302, 464] width 27 height 20
click at [1326, 448] on span "Veröffentlichen von" at bounding box center [1330, 450] width 83 height 16
click at [1305, 465] on input "number" at bounding box center [1302, 464] width 27 height 20
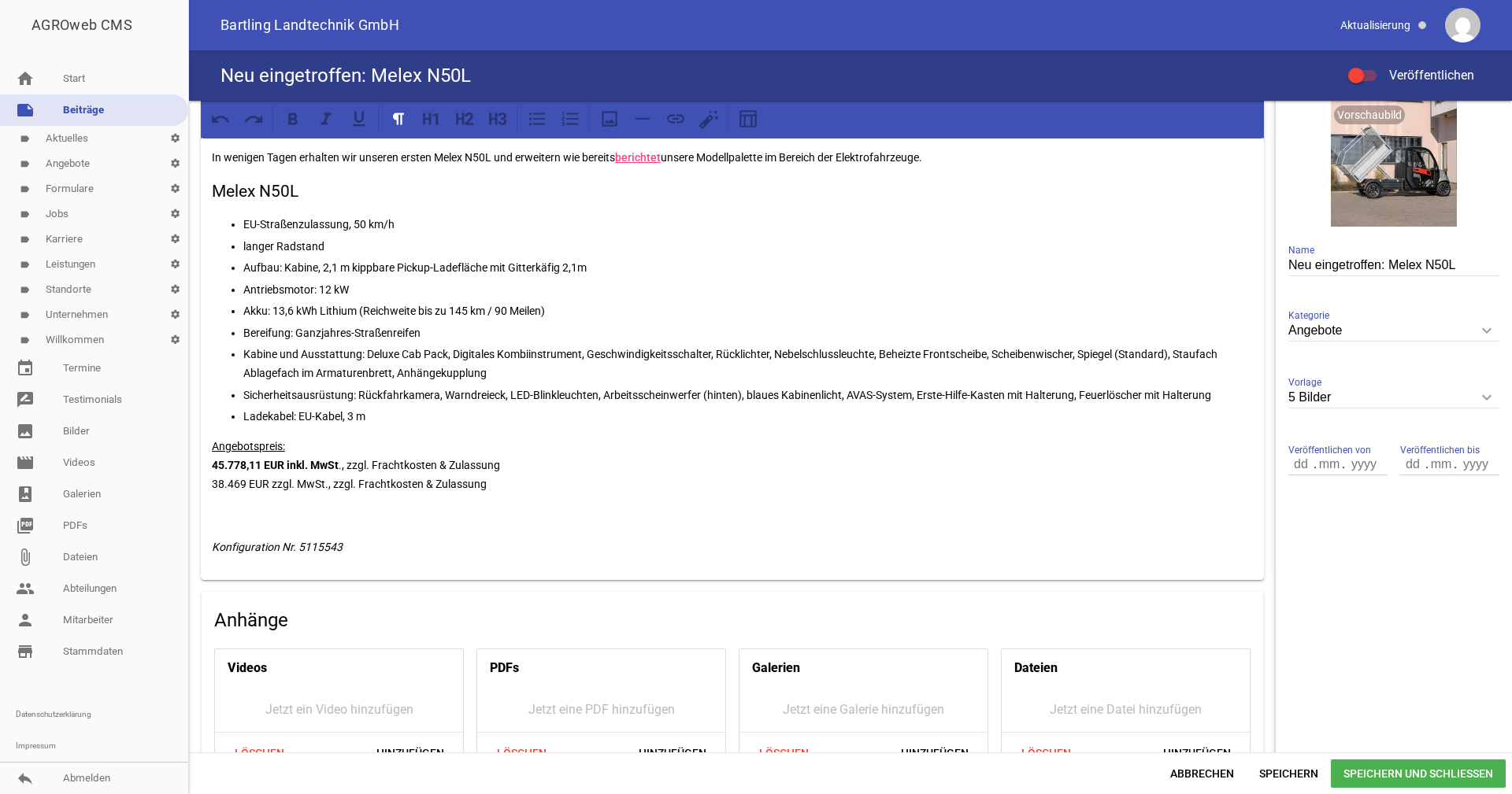
click at [1299, 465] on input "number" at bounding box center [1302, 464] width 27 height 20
click at [1316, 464] on input "number" at bounding box center [1330, 464] width 28 height 20
click at [1344, 466] on input "number" at bounding box center [1364, 464] width 40 height 20
drag, startPoint x: 1304, startPoint y: 465, endPoint x: 1284, endPoint y: 465, distance: 20.0
click at [1288, 465] on input "number" at bounding box center [1302, 464] width 27 height 20
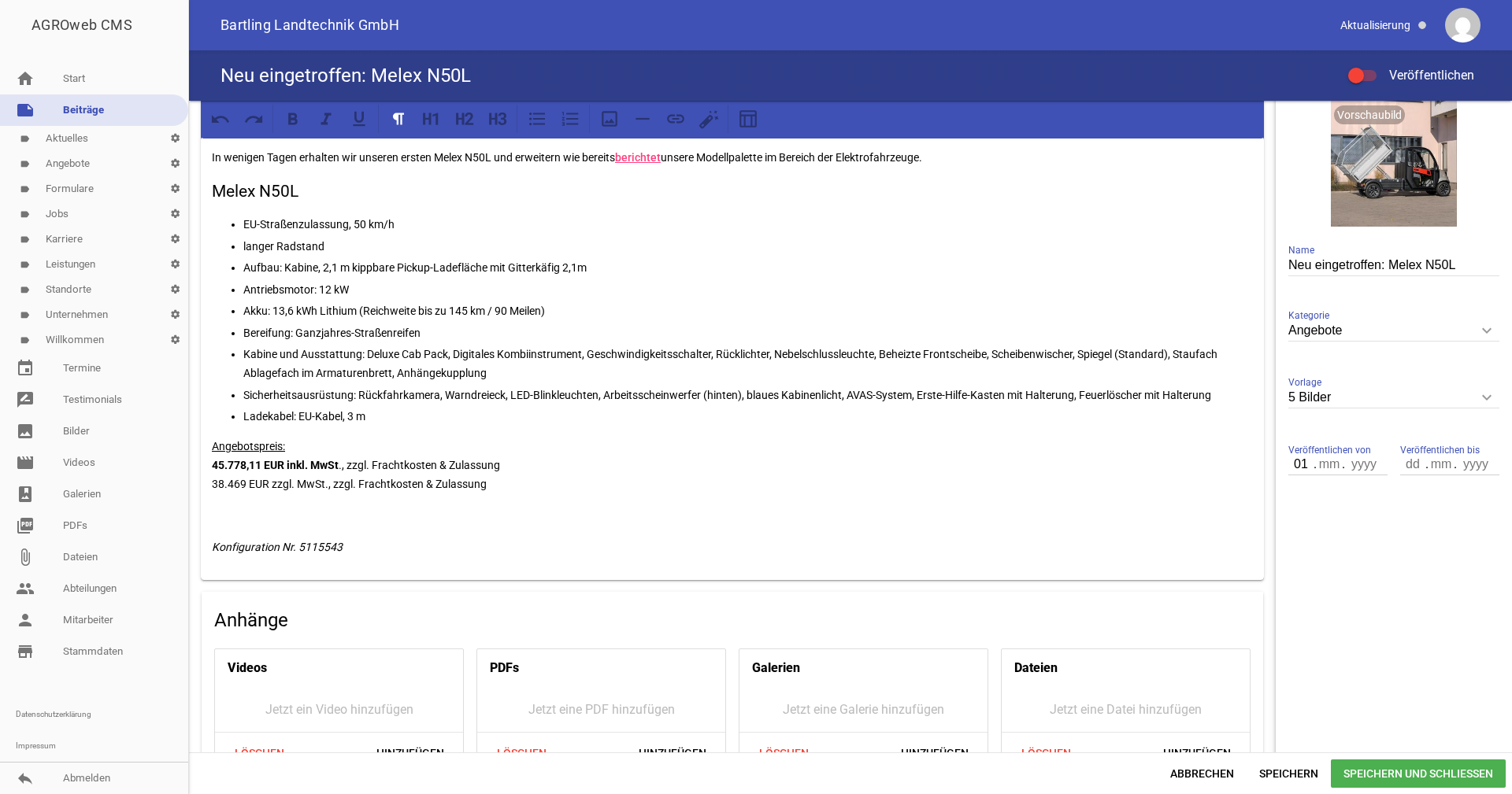
type input "010"
type input "09"
type input "2025"
click at [1293, 467] on input "010" at bounding box center [1302, 464] width 27 height 20
type input "01"
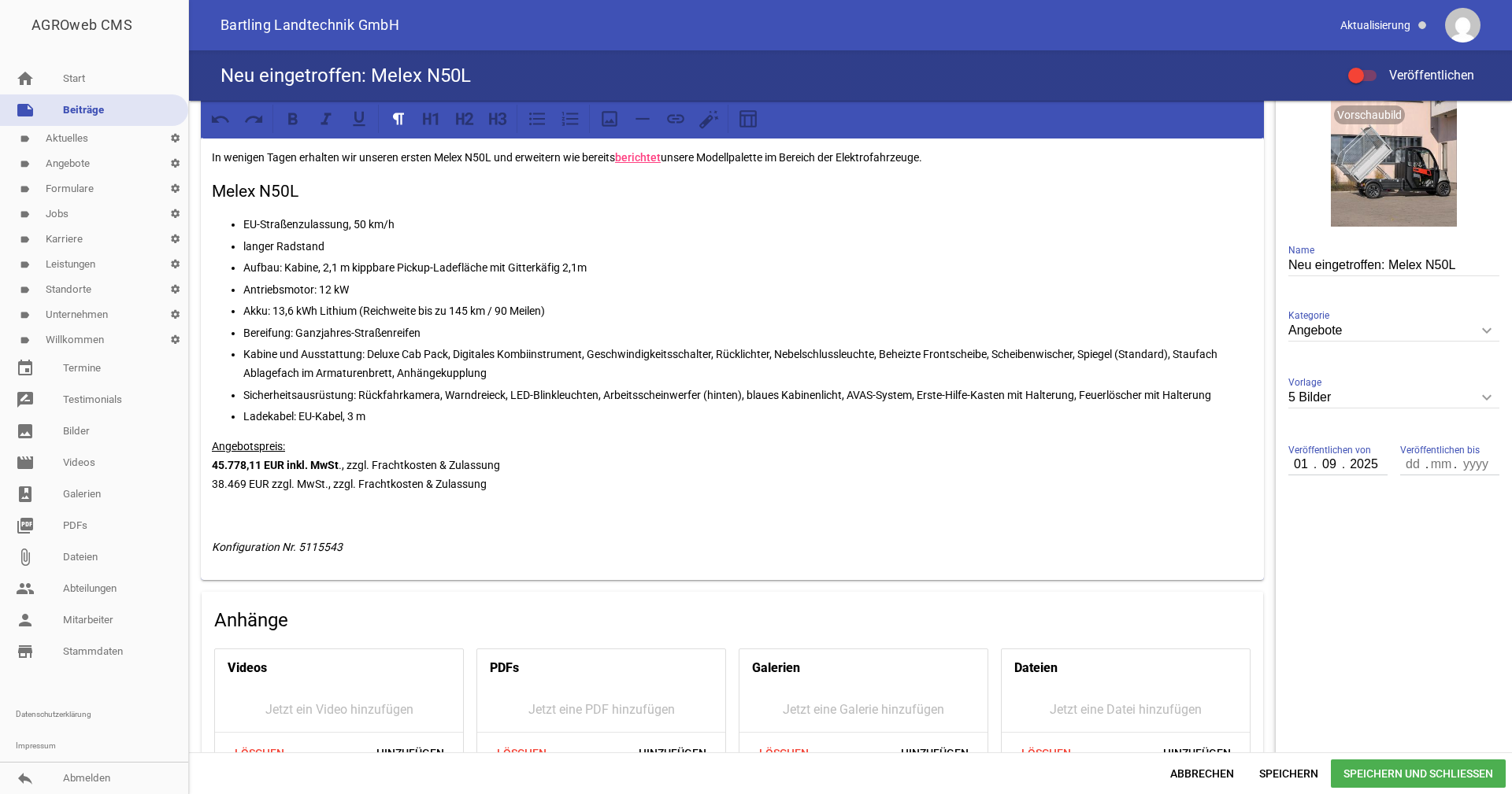
click at [1317, 526] on aside "Titelbild delete crop image Vorschaubild delete crop image Neu eingetroffen: Me…" at bounding box center [1394, 398] width 236 height 1068
click at [1279, 768] on span "Speichern" at bounding box center [1288, 774] width 84 height 28
click at [1375, 76] on div at bounding box center [1363, 75] width 28 height 11
click at [1371, 66] on input "Veröffentlichen" at bounding box center [1371, 66] width 0 height 0
click at [1294, 764] on span "Speichern" at bounding box center [1288, 774] width 84 height 28
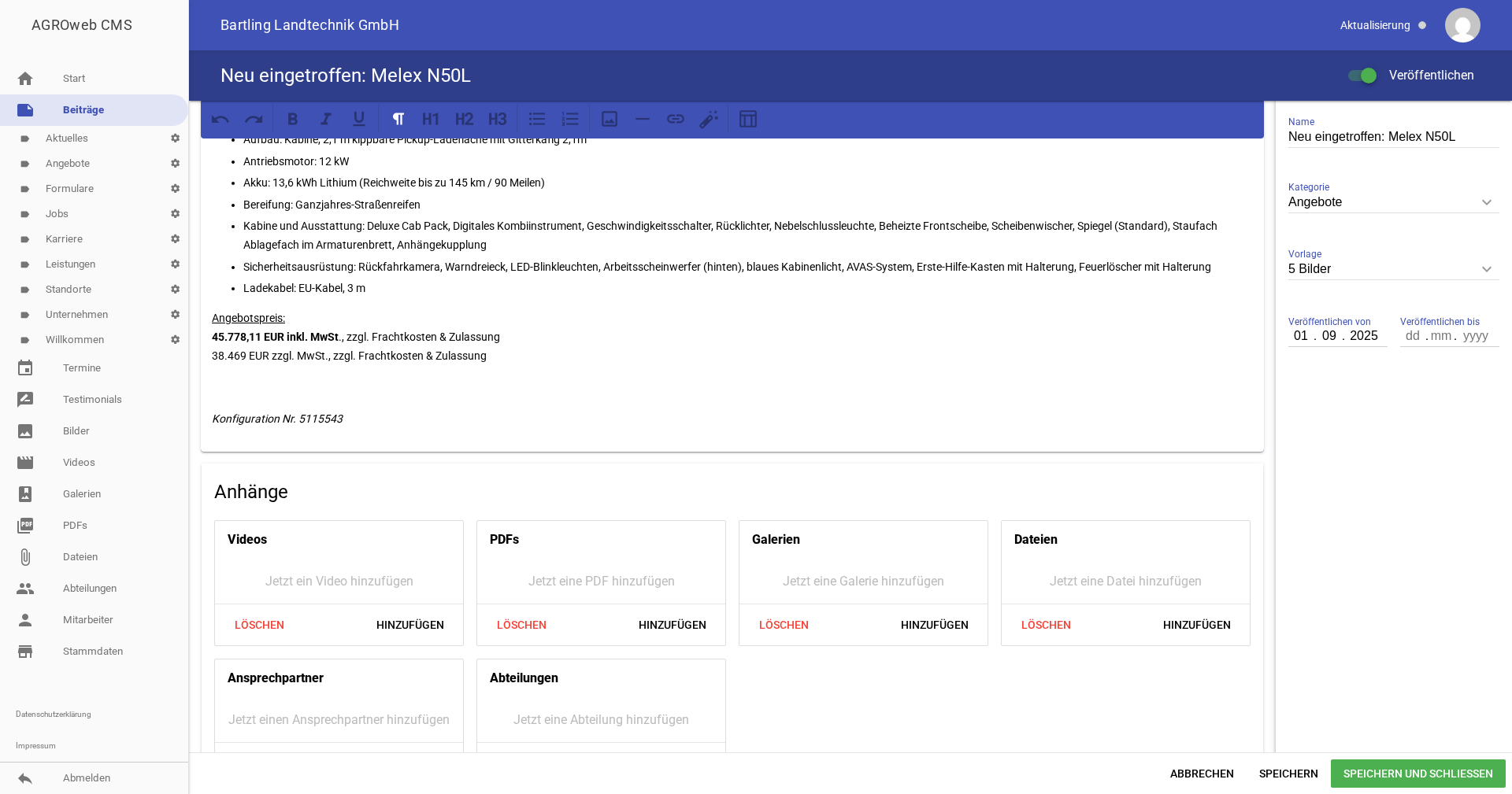
scroll to position [414, 0]
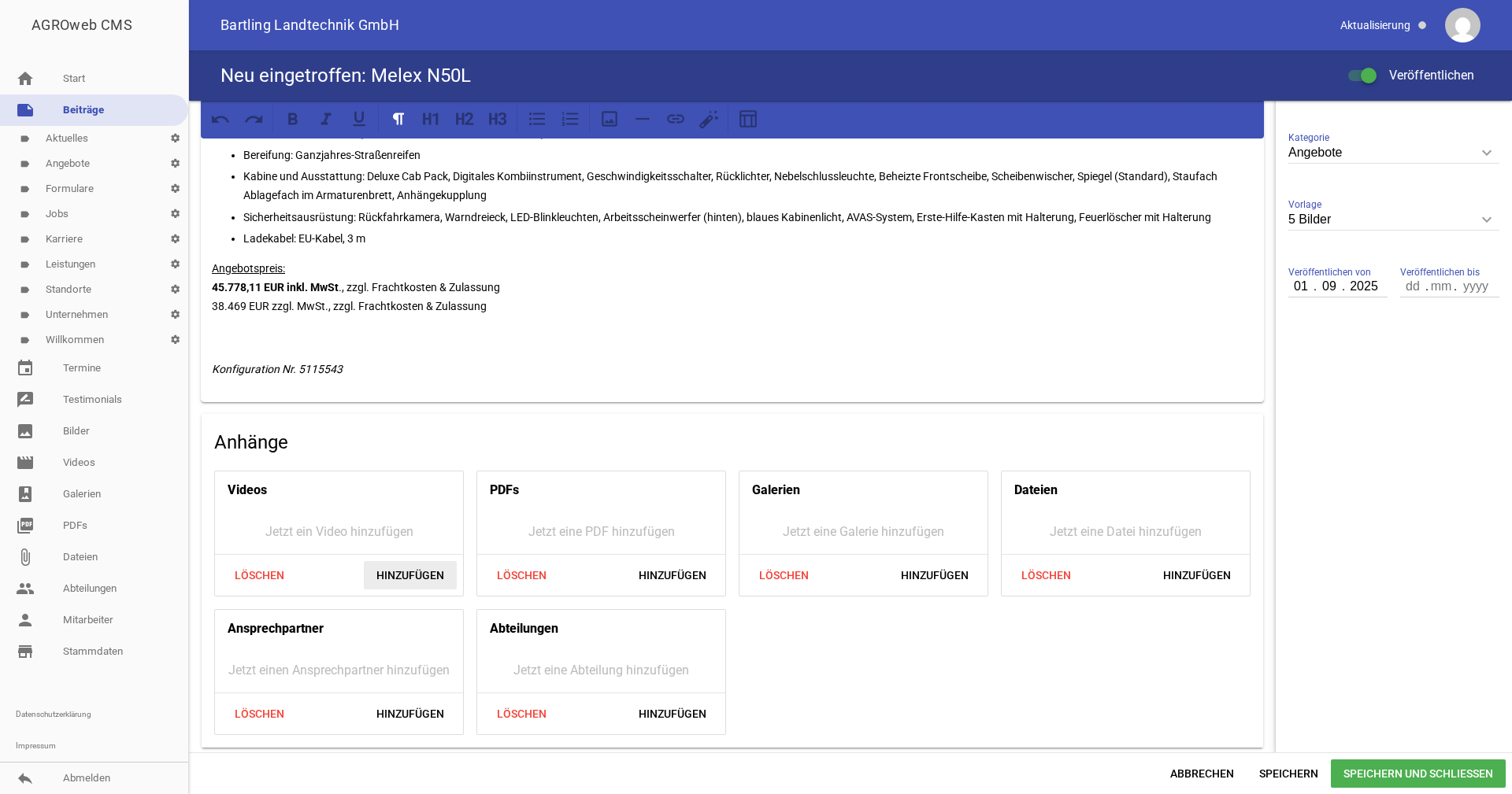
click at [429, 580] on span "Hinzufügen" at bounding box center [410, 576] width 93 height 28
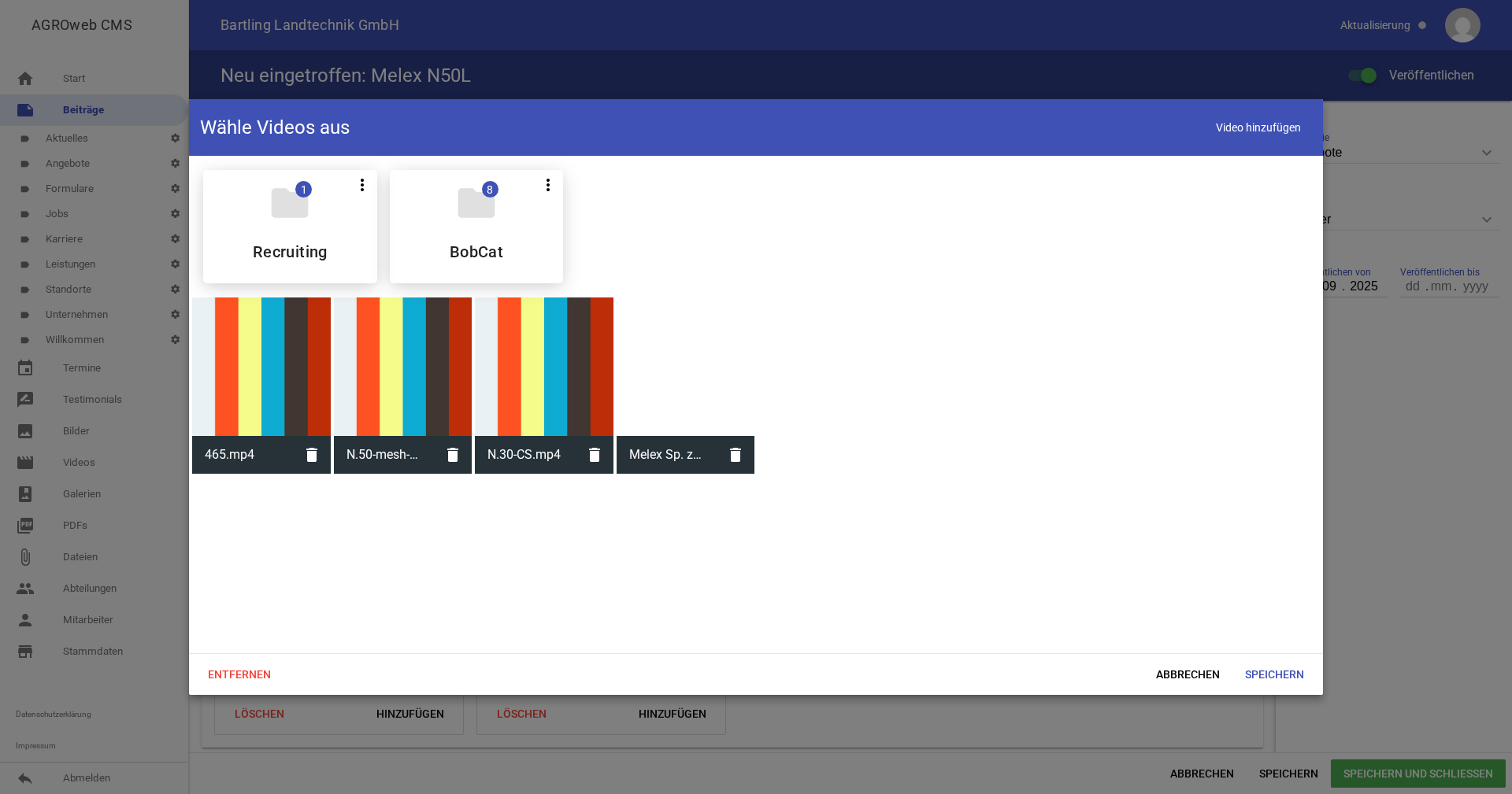
click at [410, 385] on div at bounding box center [403, 367] width 139 height 139
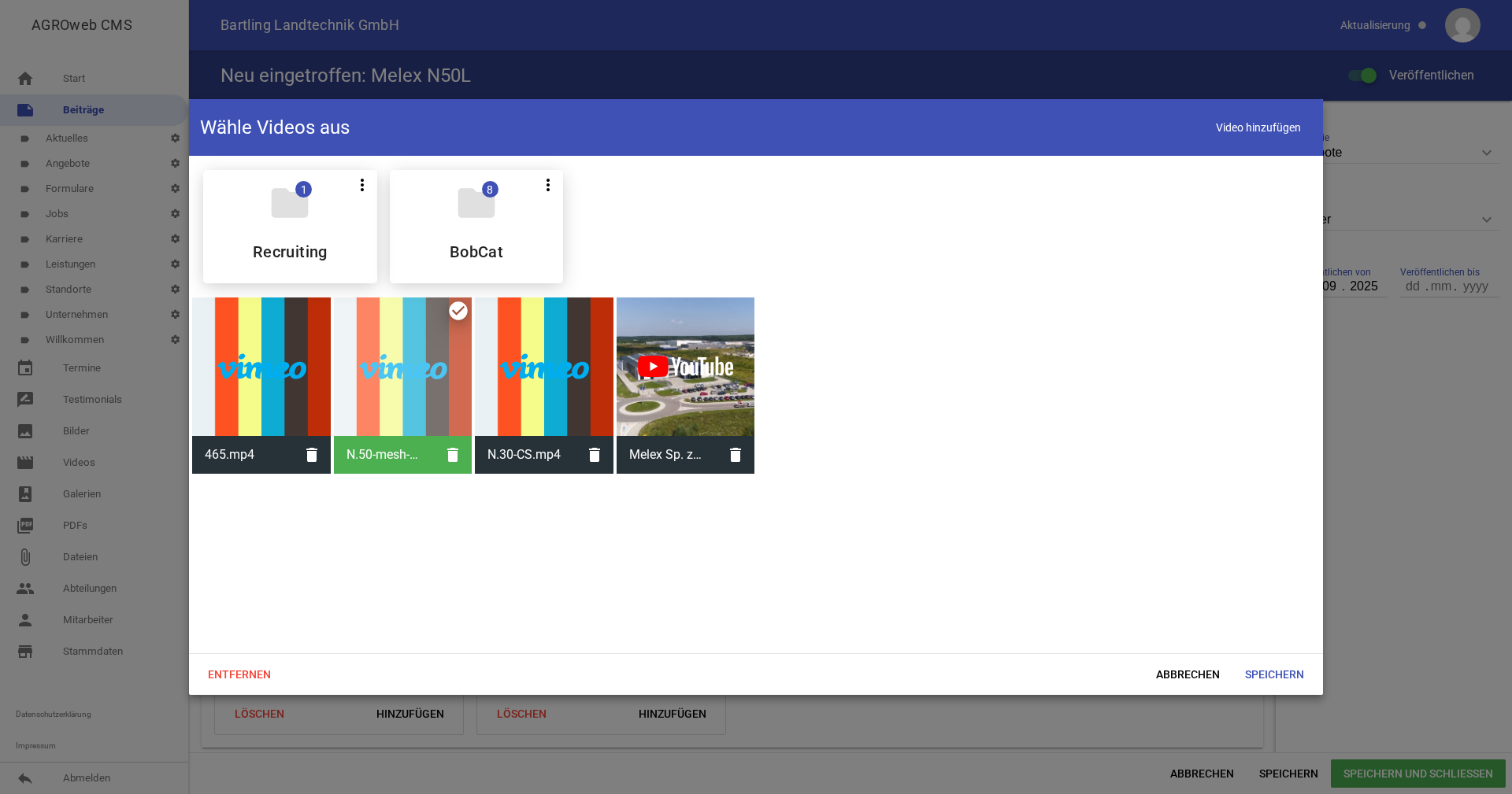
click at [420, 386] on div at bounding box center [403, 367] width 139 height 139
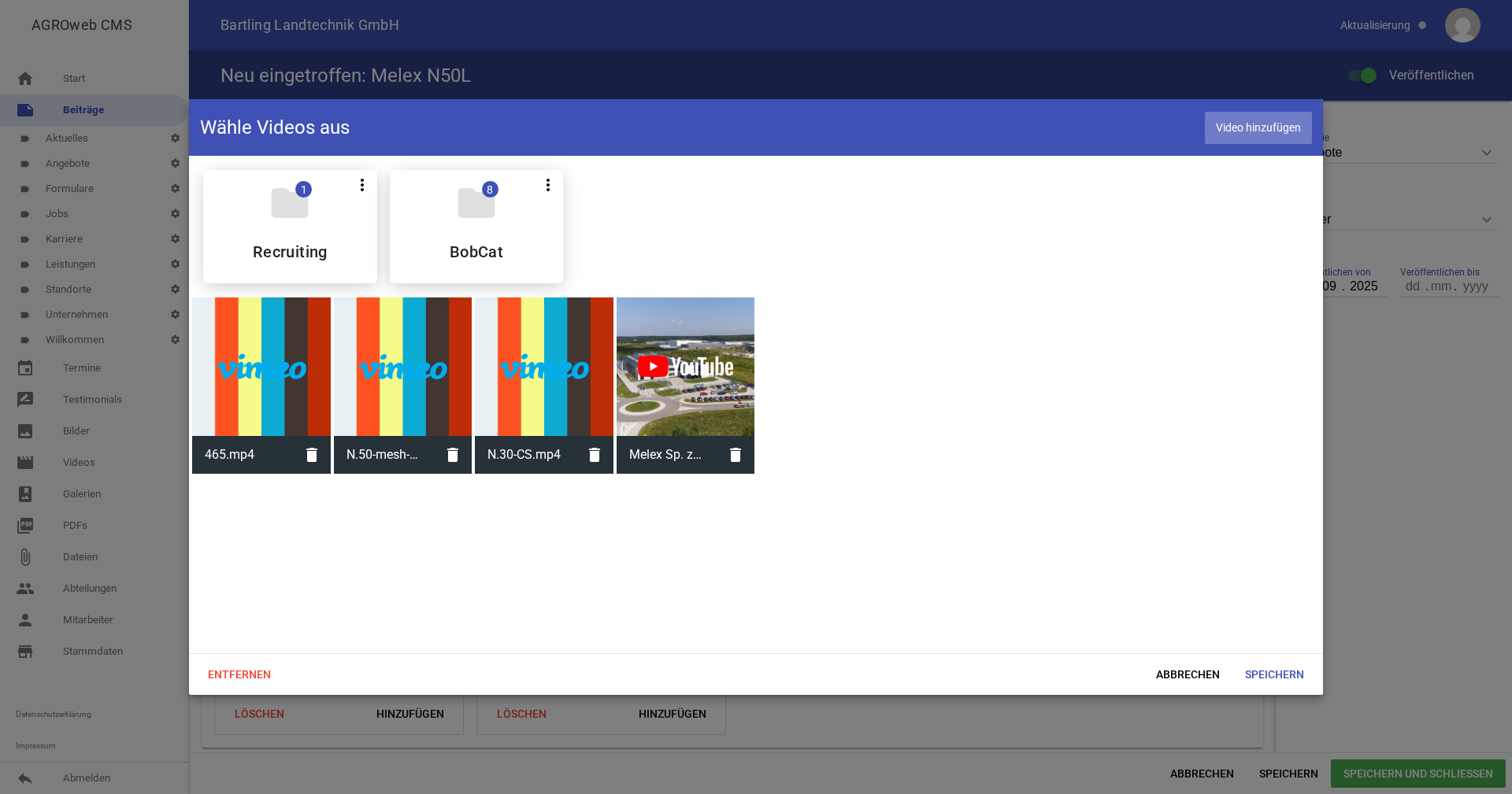
click at [1265, 127] on span "Video hinzufügen" at bounding box center [1258, 128] width 107 height 33
click at [392, 404] on div at bounding box center [403, 367] width 139 height 139
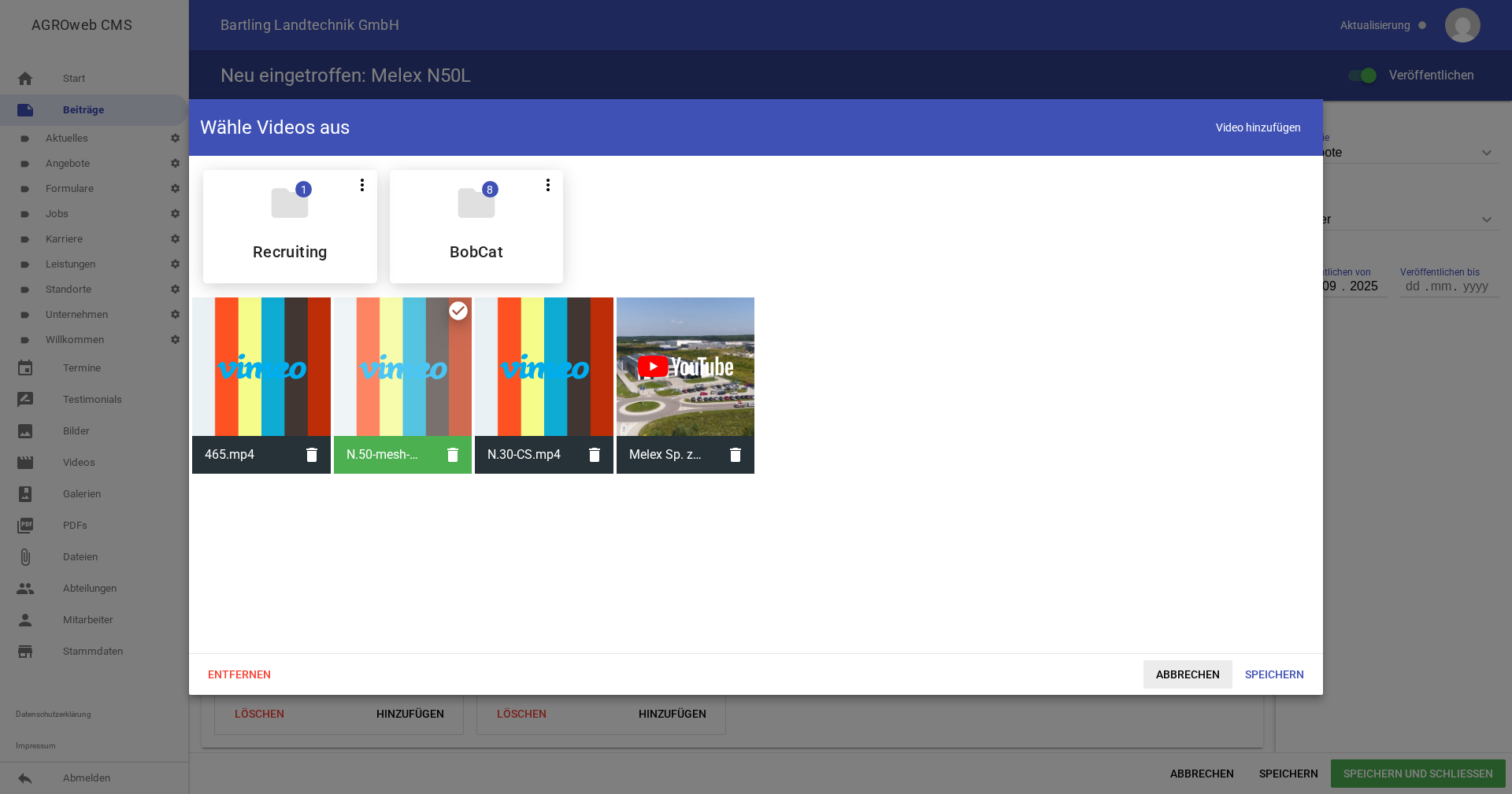
click at [1200, 680] on span "Abbrechen" at bounding box center [1188, 675] width 89 height 28
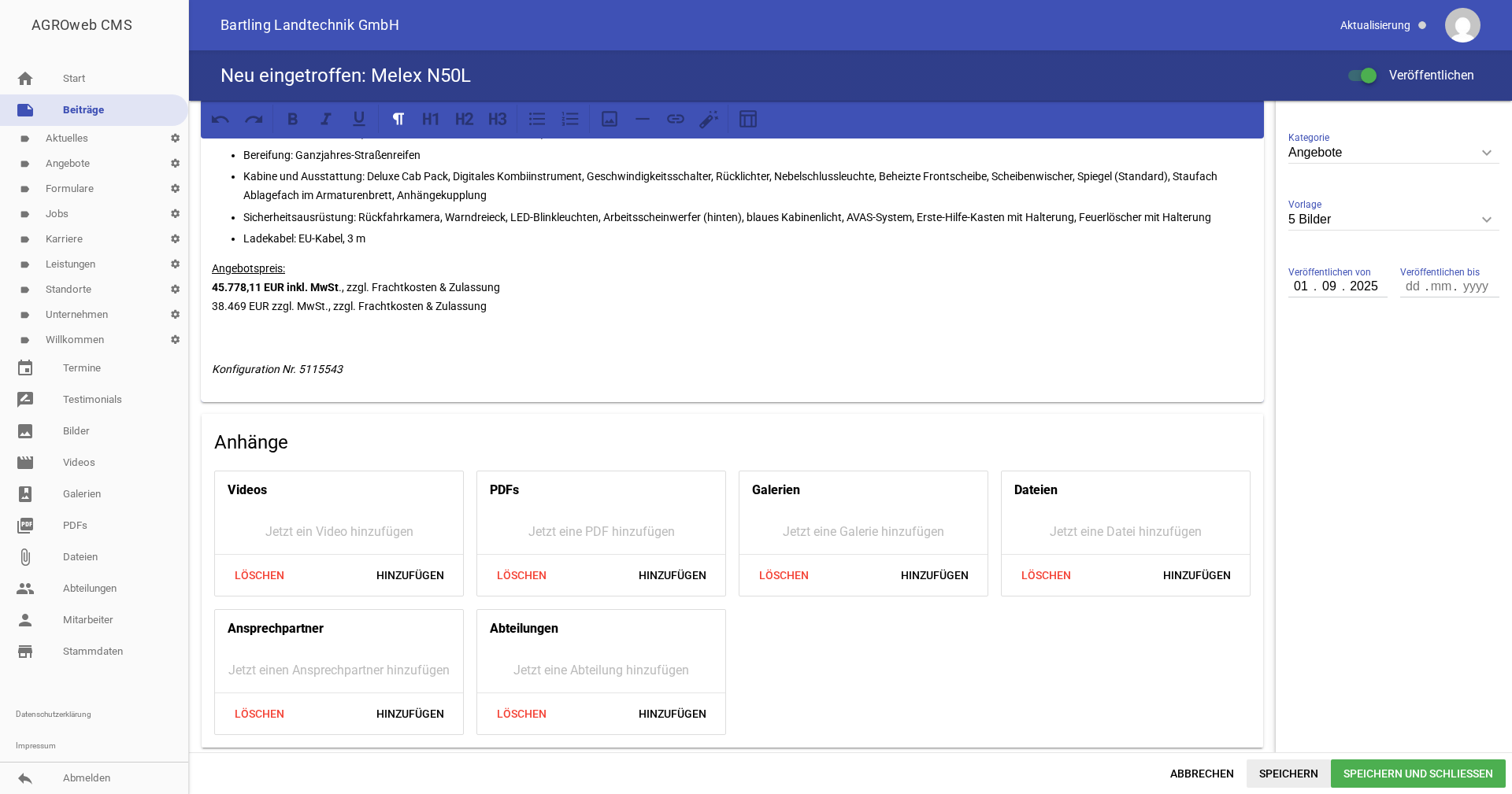
click at [1289, 770] on span "Speichern" at bounding box center [1288, 774] width 84 height 28
click at [672, 574] on span "Hinzufügen" at bounding box center [672, 576] width 93 height 28
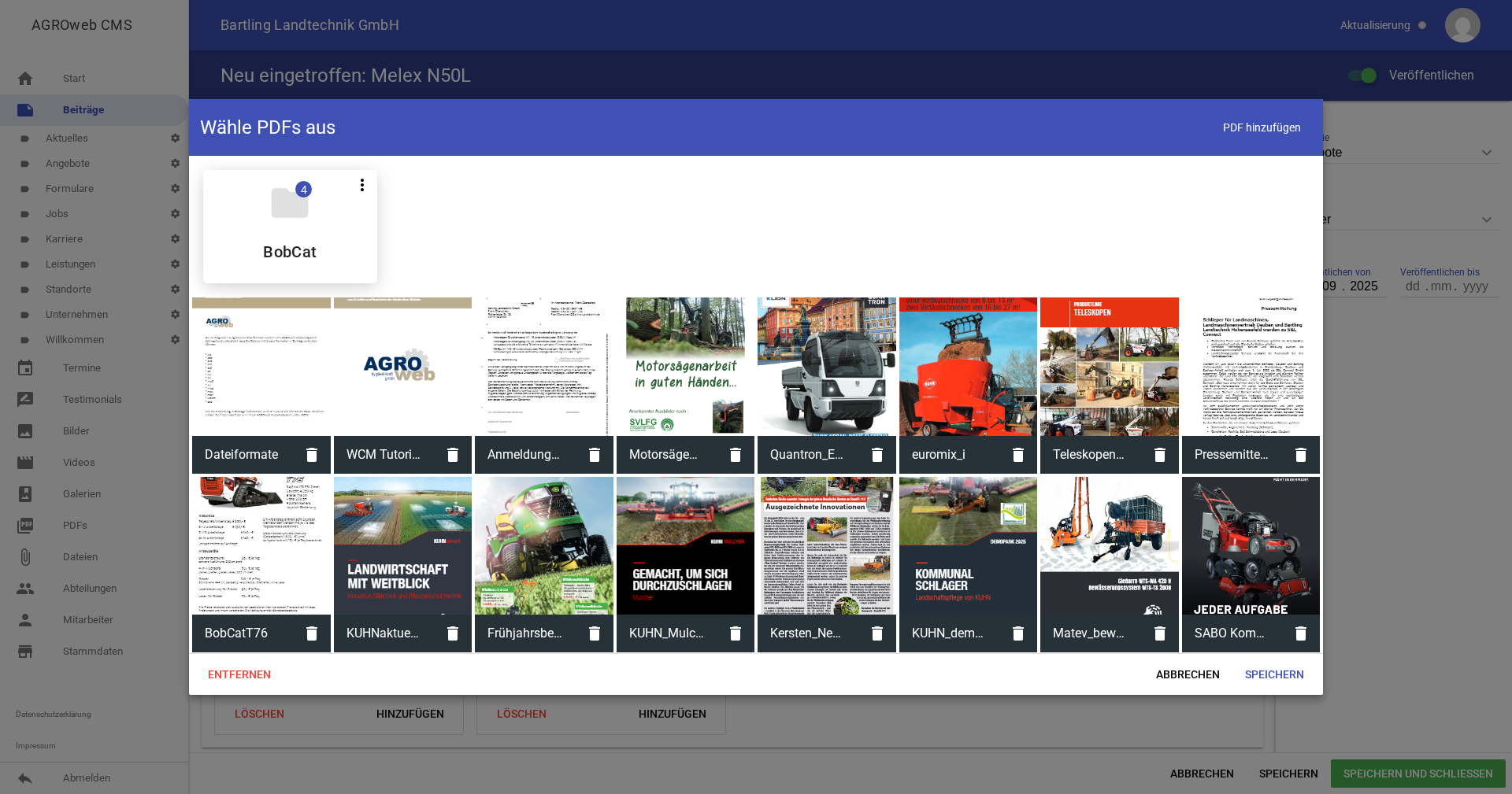
click at [725, 226] on div "folder 4 more_vert Teilen Bearbeiten Löschen BobCat" at bounding box center [756, 226] width 1131 height 139
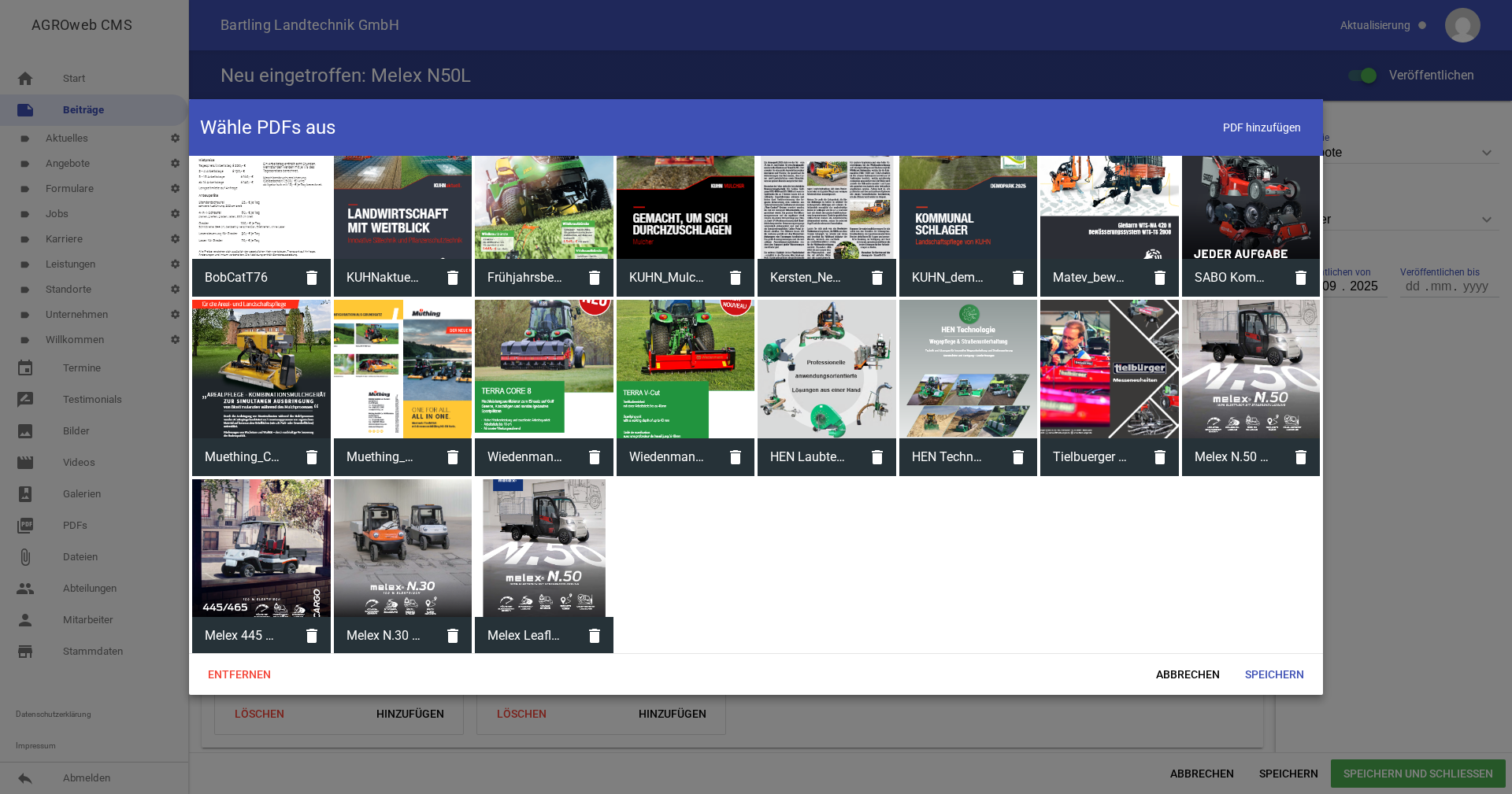
scroll to position [357, 0]
click at [1236, 373] on div at bounding box center [1251, 368] width 139 height 139
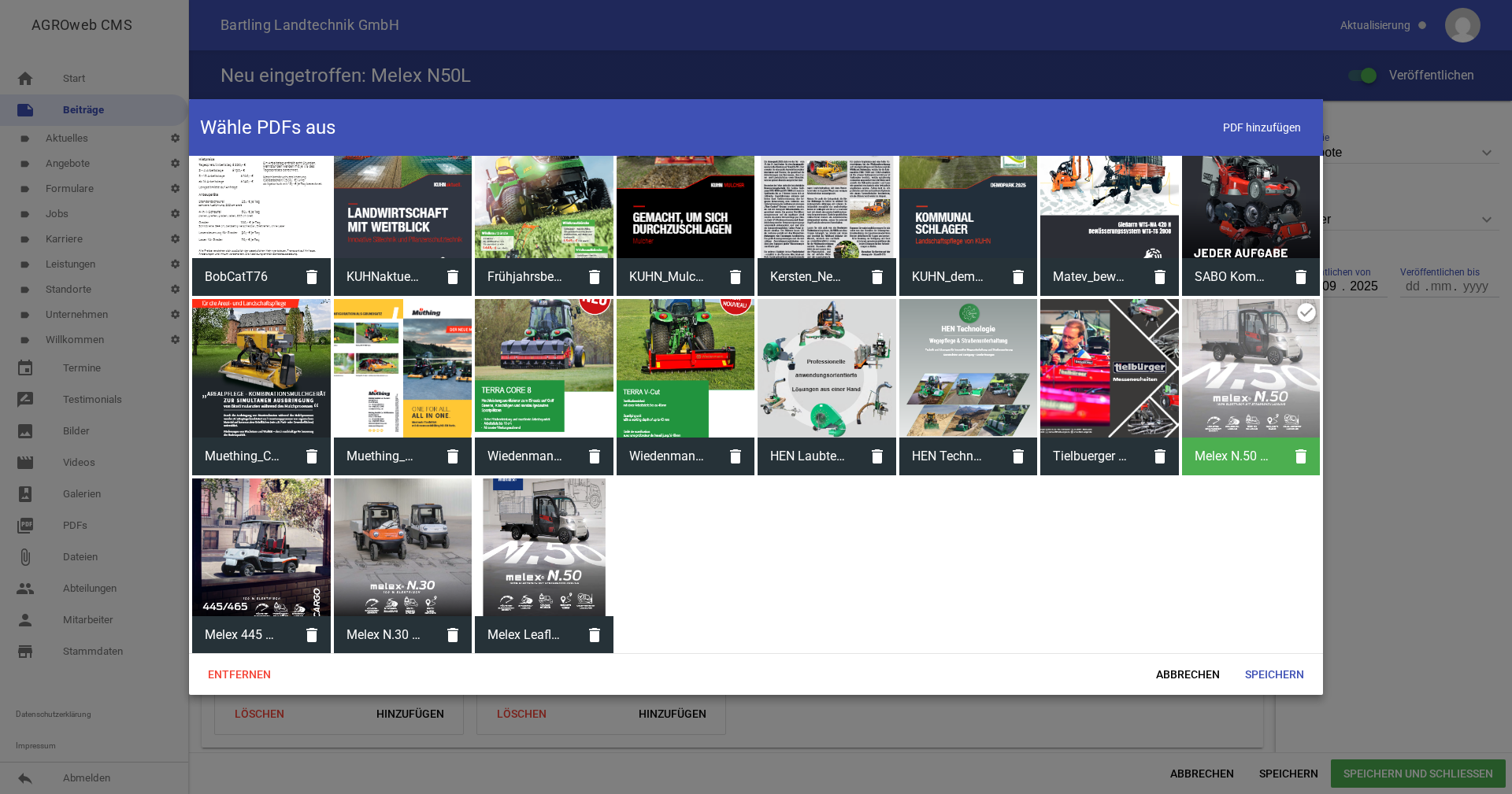
click at [534, 546] on div at bounding box center [543, 548] width 139 height 139
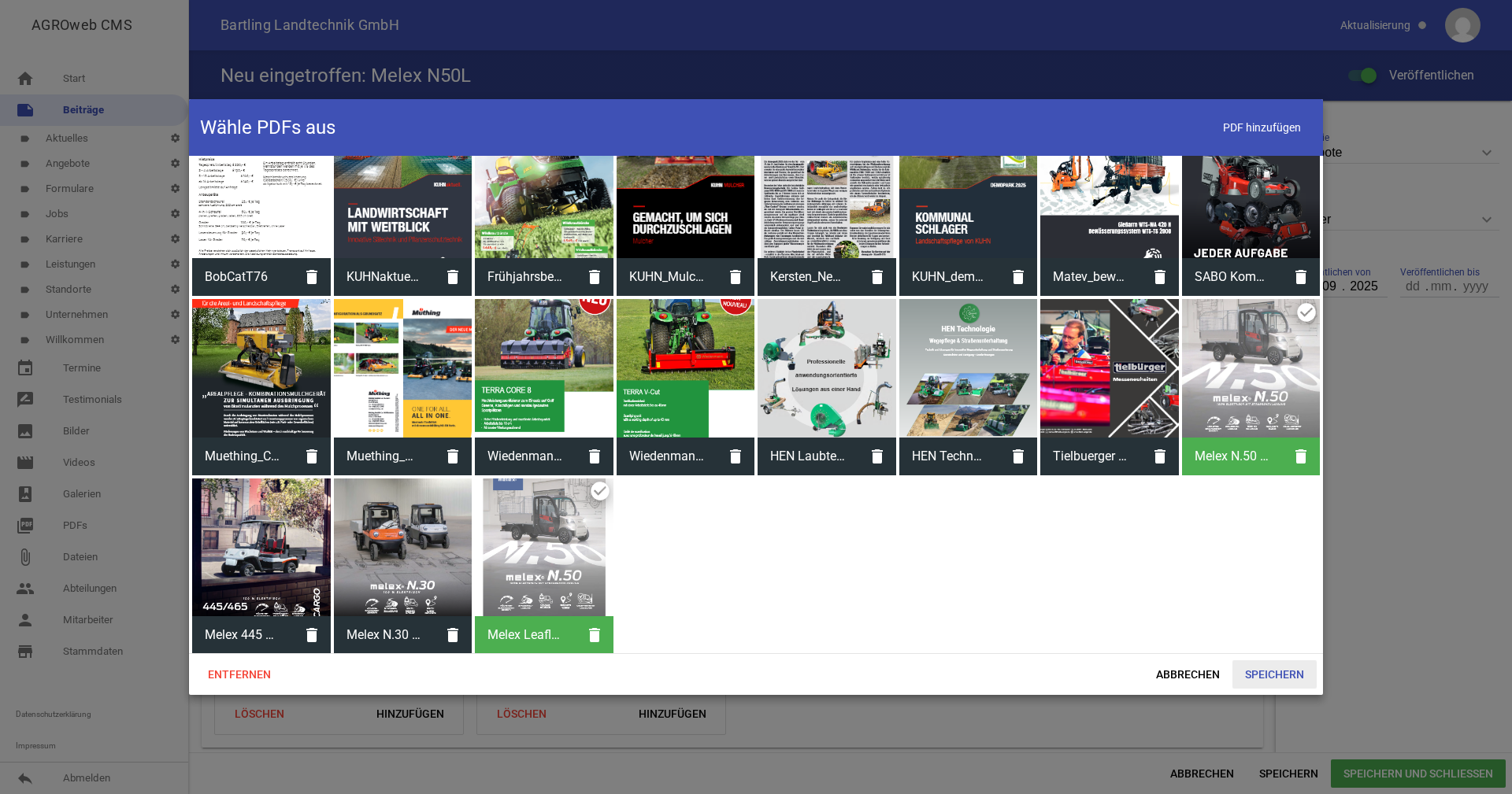
click at [1287, 672] on span "Speichern" at bounding box center [1274, 675] width 84 height 28
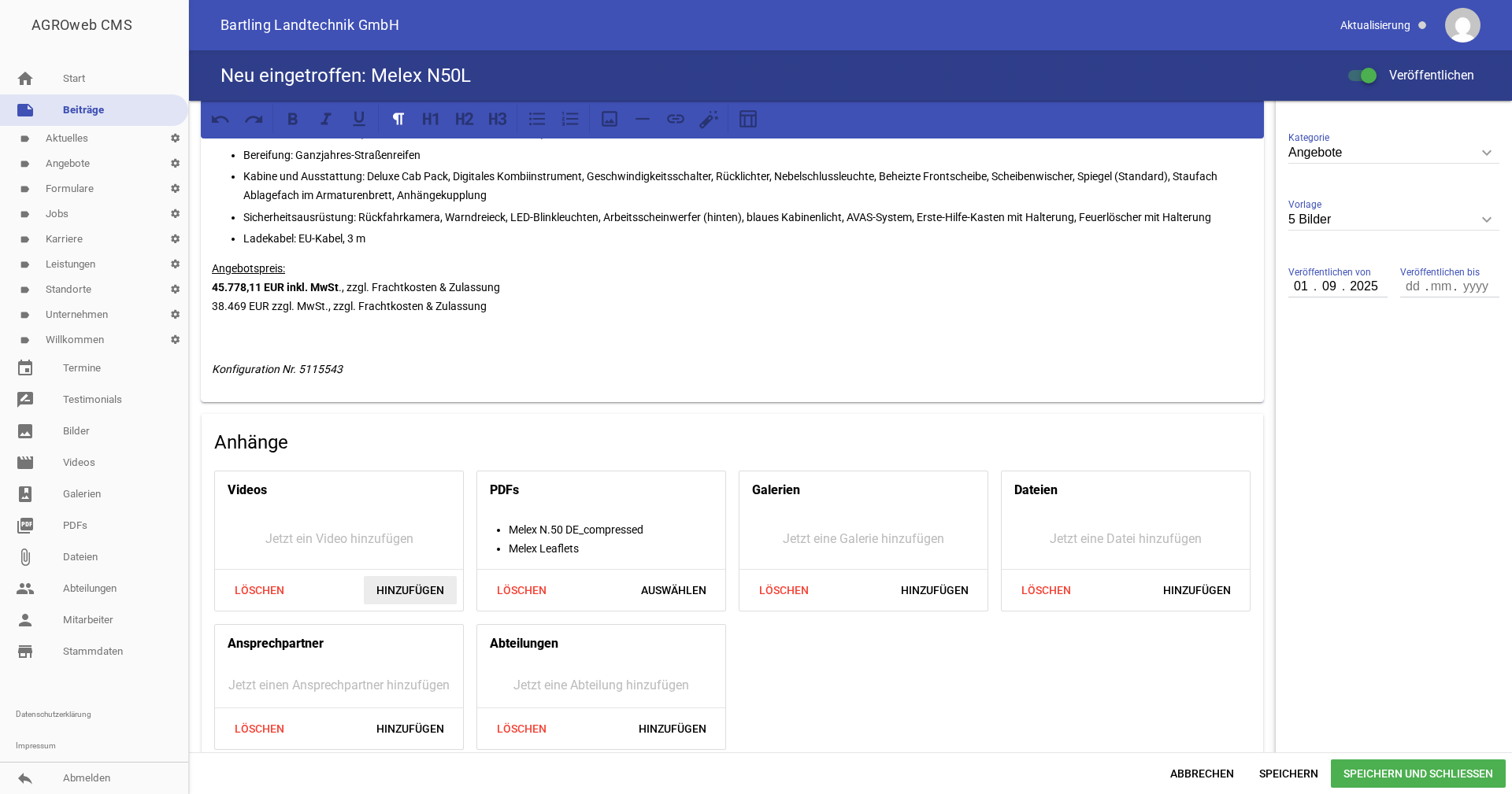
click at [414, 586] on span "Hinzufügen" at bounding box center [410, 590] width 93 height 28
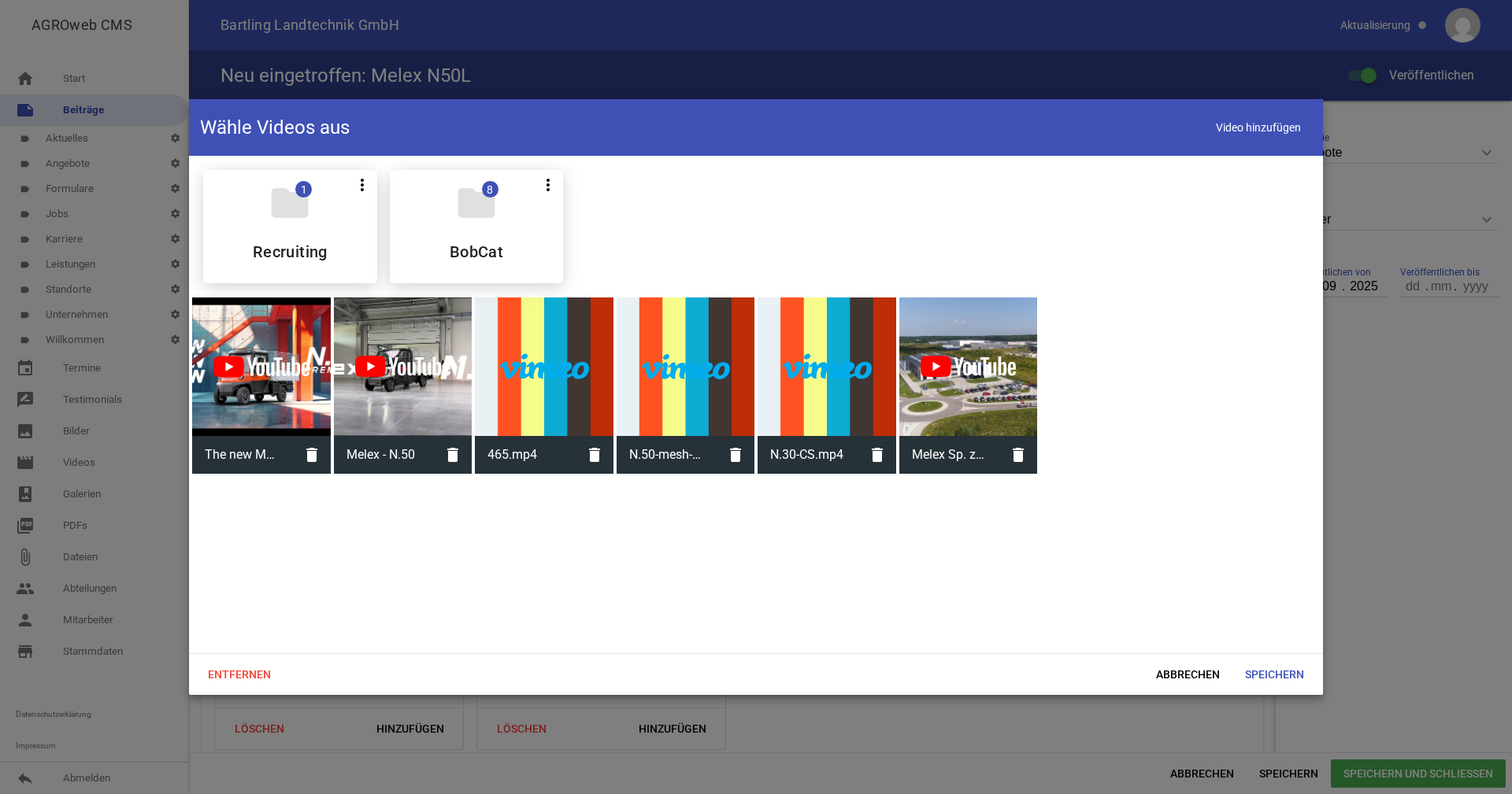
click at [415, 390] on div at bounding box center [403, 367] width 139 height 139
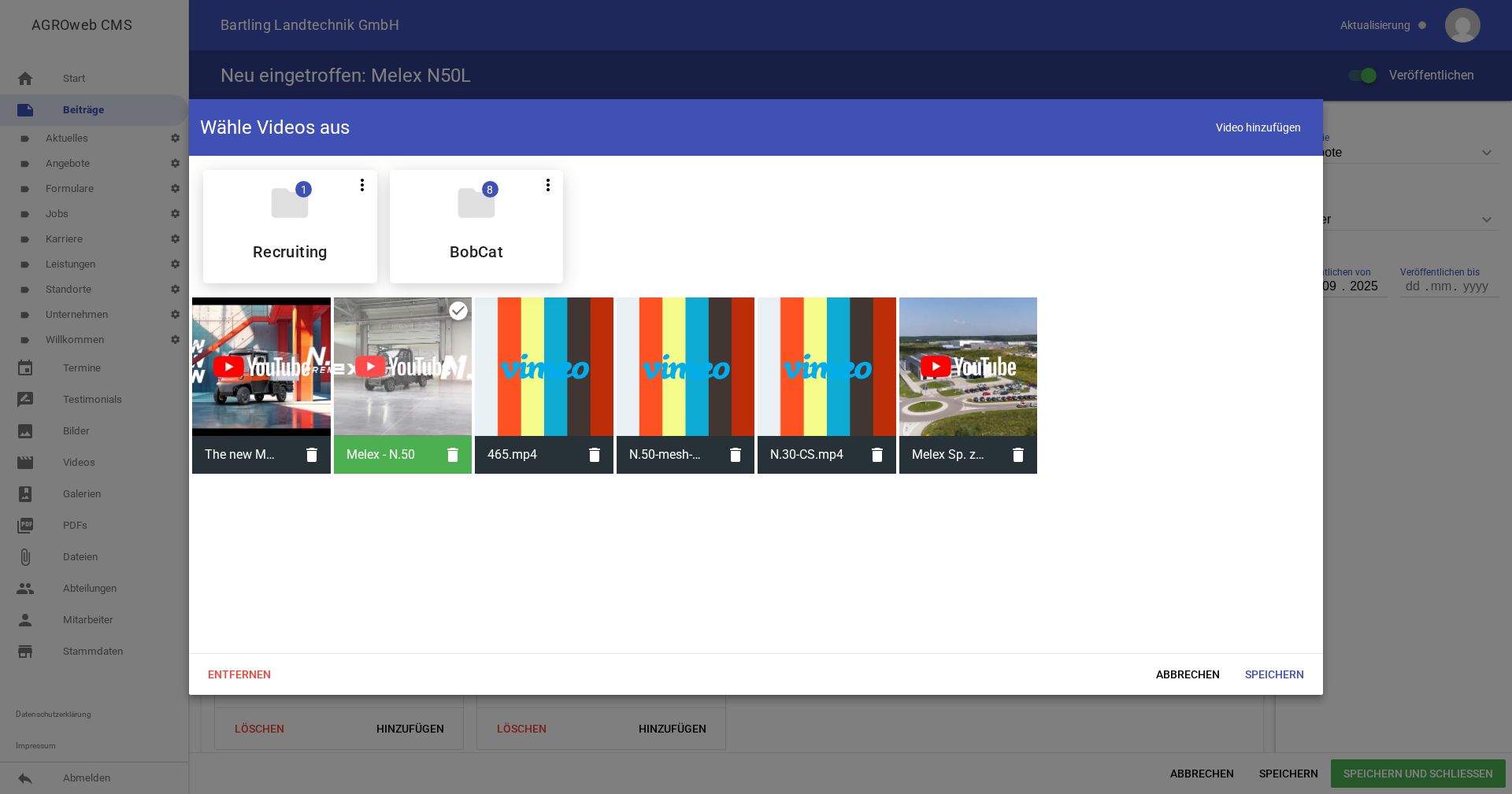
click at [688, 409] on div at bounding box center [686, 367] width 139 height 139
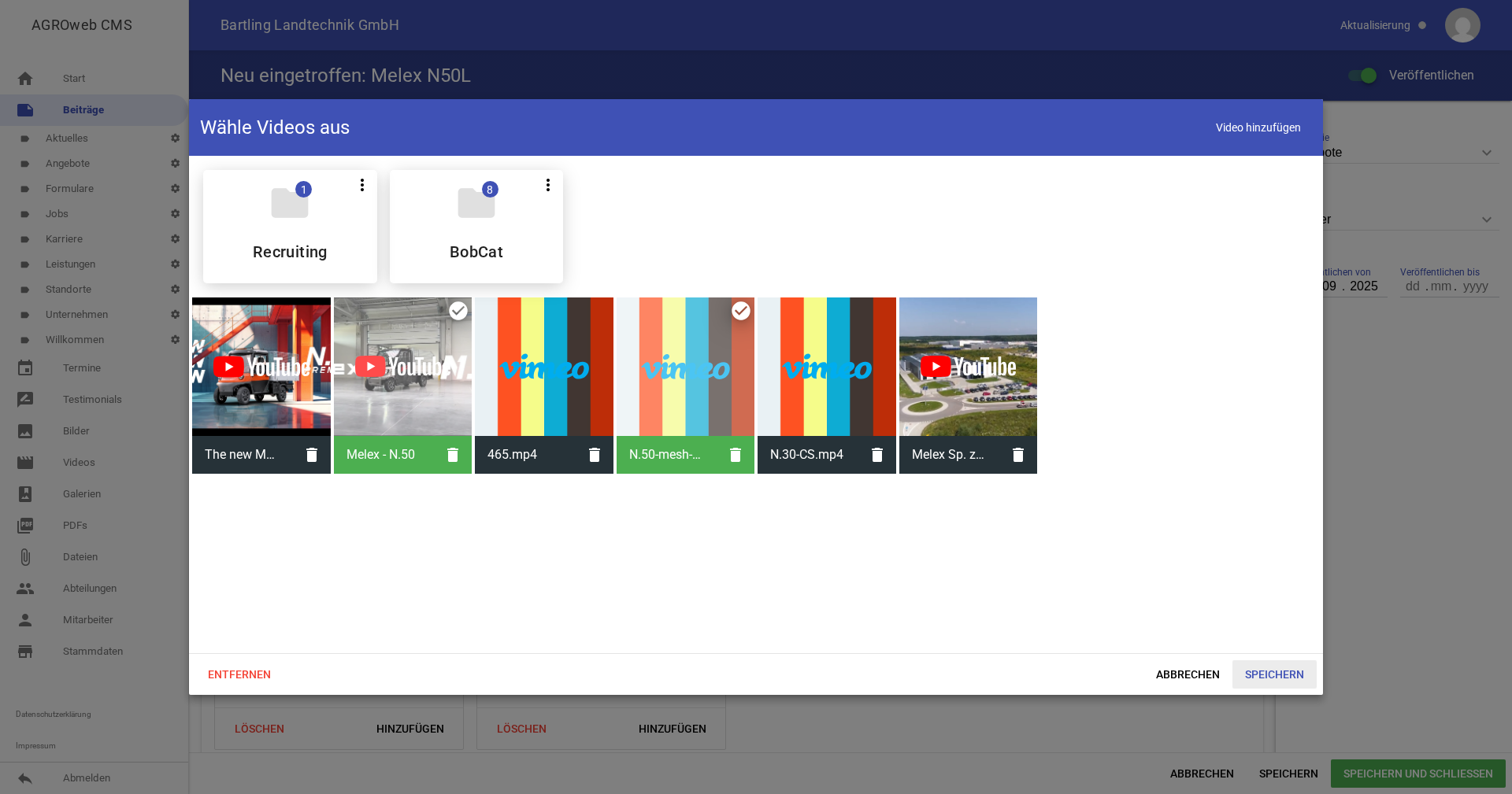
click at [1271, 677] on span "Speichern" at bounding box center [1274, 675] width 84 height 28
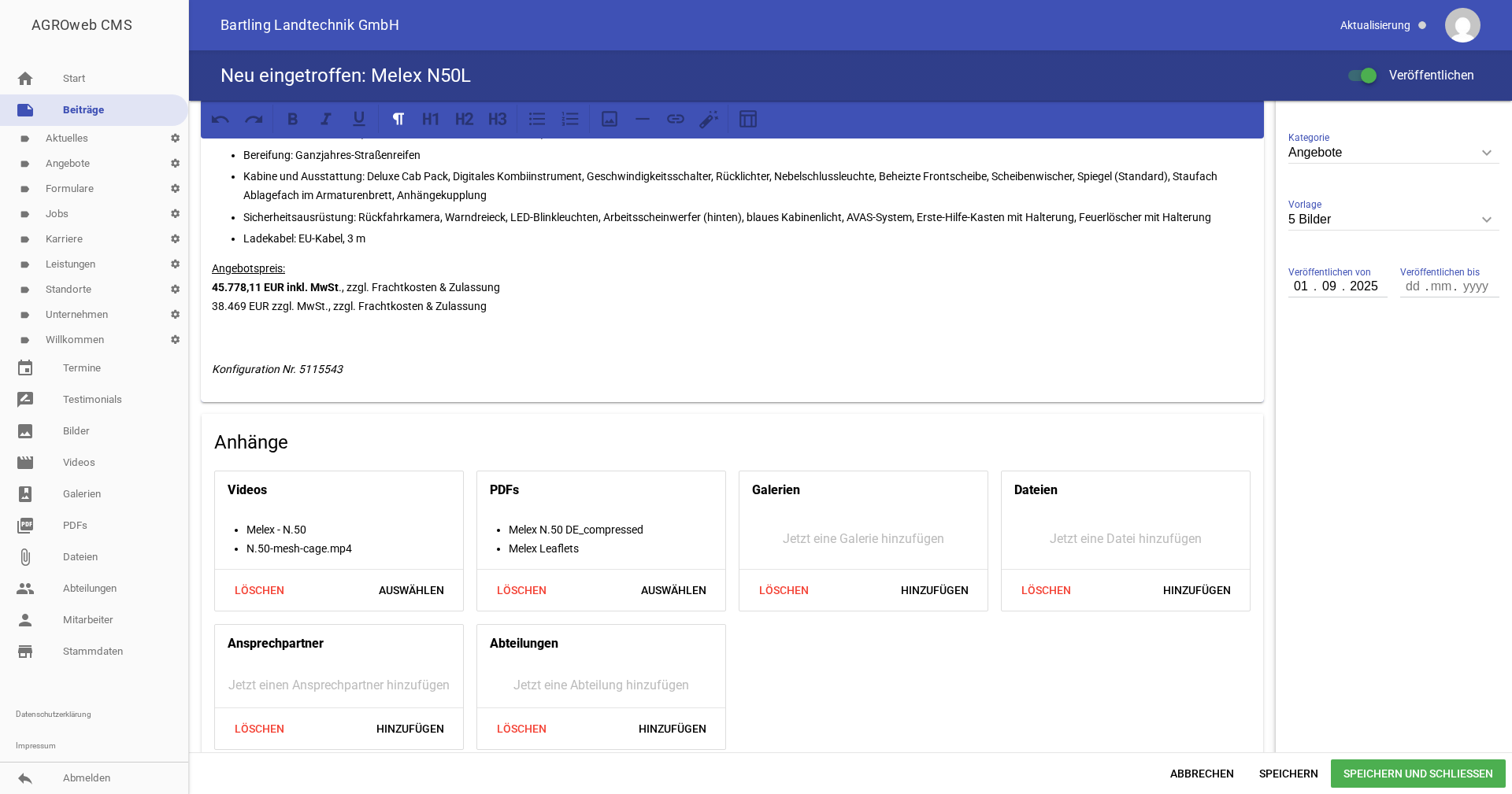
click at [1363, 285] on input "2025" at bounding box center [1364, 286] width 40 height 20
click at [1371, 285] on input "2025" at bounding box center [1364, 286] width 40 height 20
drag, startPoint x: 1371, startPoint y: 285, endPoint x: 1197, endPoint y: 284, distance: 174.0
click at [1197, 284] on div "games image games image games image games image games image In wenigen Tagen er…" at bounding box center [850, 427] width 1323 height 652
click at [1318, 288] on input "09" at bounding box center [1330, 286] width 28 height 20
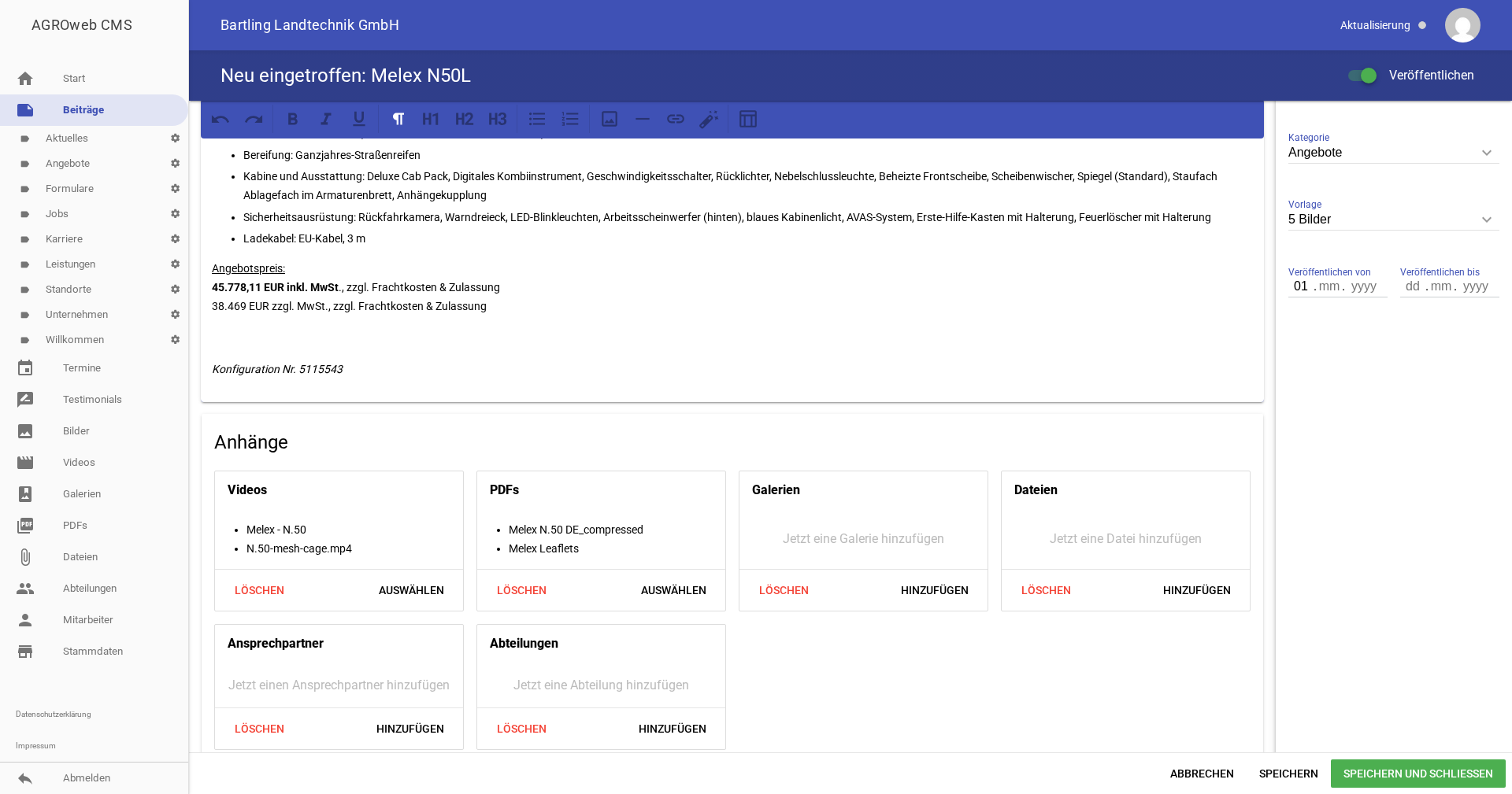
click at [1294, 287] on input "01" at bounding box center [1302, 286] width 27 height 20
click at [1299, 770] on span "Speichern" at bounding box center [1288, 774] width 84 height 28
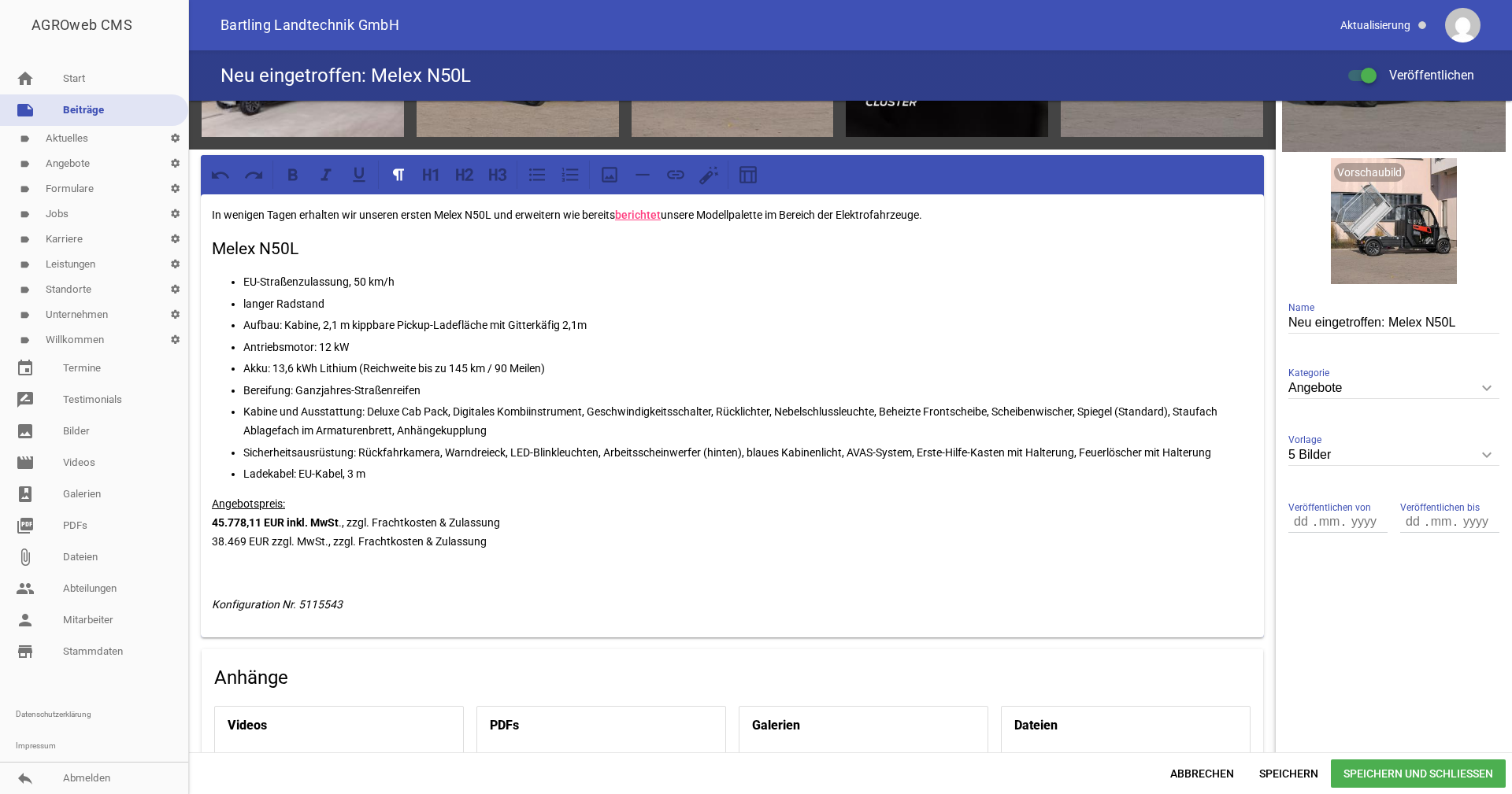
scroll to position [178, 0]
click at [308, 251] on h3 "Melex N50L" at bounding box center [733, 250] width 1041 height 26
click at [286, 264] on div "In wenigen Tagen erhalten wir unseren ersten Melex N50L und erweitern wie berei…" at bounding box center [732, 417] width 1063 height 444
click at [338, 257] on h3 "Melex N50L" at bounding box center [733, 250] width 1041 height 26
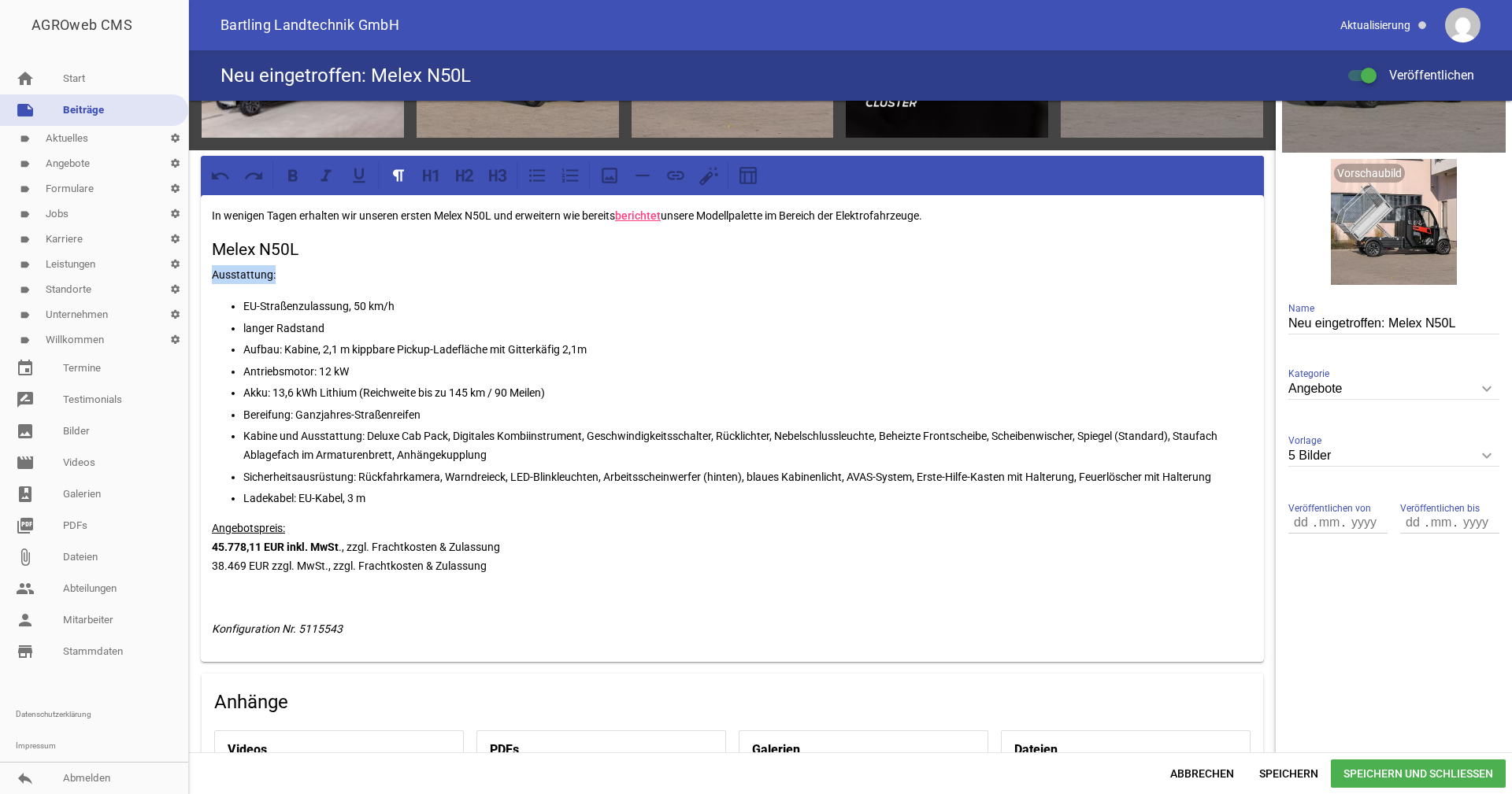
drag, startPoint x: 308, startPoint y: 281, endPoint x: 192, endPoint y: 272, distance: 116.3
click at [192, 272] on div "games image games image games image games image games image In wenigen Tagen er…" at bounding box center [733, 476] width 1087 height 1106
click at [366, 170] on icon at bounding box center [359, 175] width 20 height 20
click at [284, 177] on icon at bounding box center [293, 175] width 20 height 20
click at [1278, 770] on span "Speichern" at bounding box center [1288, 774] width 84 height 28
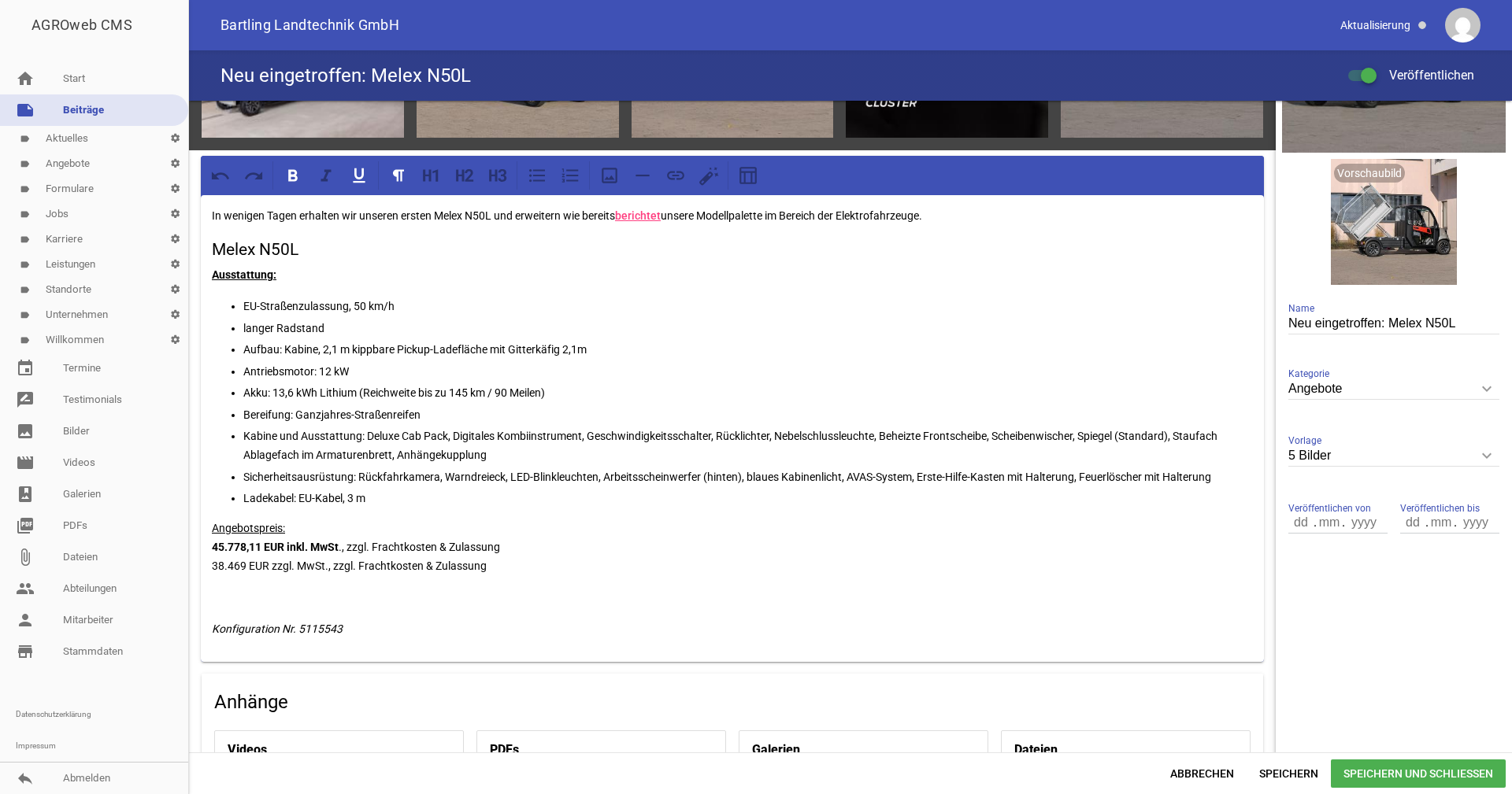
click at [320, 268] on p "Ausstattung:" at bounding box center [733, 274] width 1041 height 19
click at [315, 250] on h3 "Melex N50L" at bounding box center [733, 250] width 1041 height 26
drag, startPoint x: 490, startPoint y: 215, endPoint x: 437, endPoint y: 216, distance: 53.0
click at [437, 216] on p "In wenigen Tagen erhalten wir unseren ersten Melex N50L und erweitern wie berei…" at bounding box center [733, 216] width 1041 height 19
click at [289, 170] on icon at bounding box center [293, 175] width 10 height 11
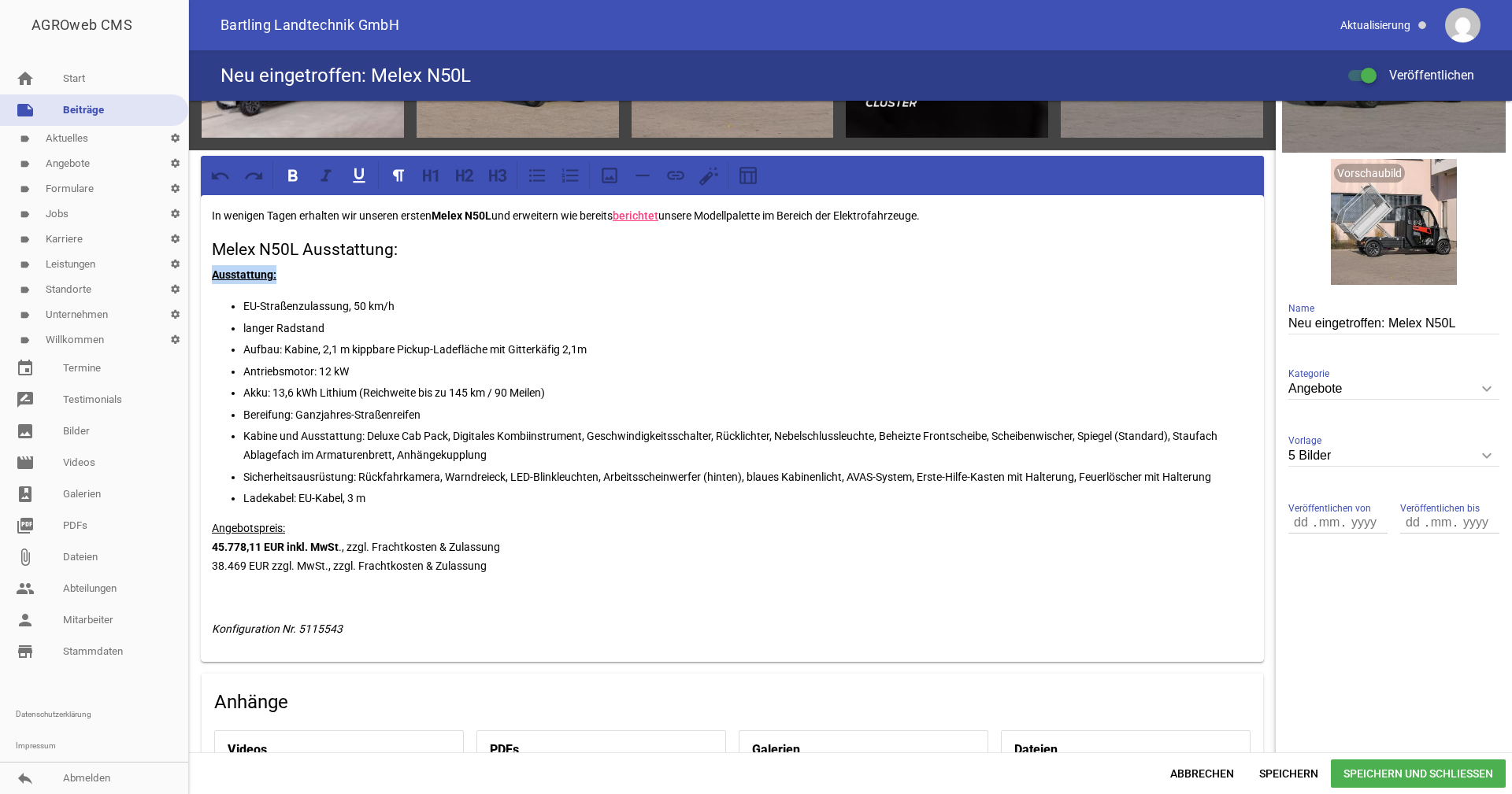
drag, startPoint x: 283, startPoint y: 276, endPoint x: 214, endPoint y: 274, distance: 69.0
click at [214, 274] on p "Ausstattung:" at bounding box center [733, 274] width 1041 height 19
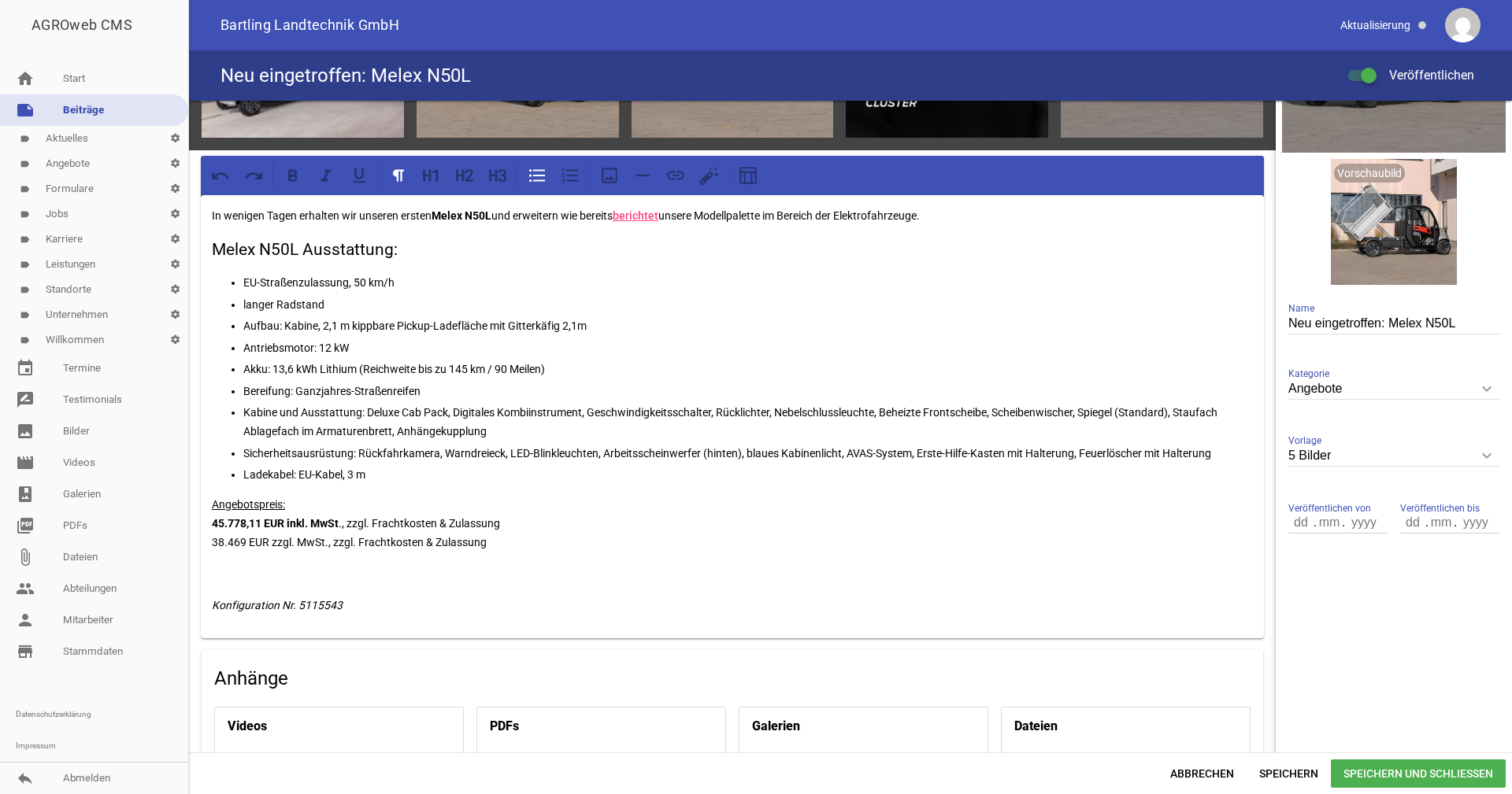
drag, startPoint x: 412, startPoint y: 409, endPoint x: 403, endPoint y: 408, distance: 9.1
click at [411, 408] on p "Kabine und Ausstattung: Deluxe Cab Pack, Digitales Kombiinstrument, Geschwindig…" at bounding box center [748, 421] width 1010 height 38
click at [365, 408] on p "Kabine und Ausstattung: Deluxe Cab Pack, Digitales Kombiinstrument, Geschwindig…" at bounding box center [748, 421] width 1010 height 38
click at [372, 409] on p "Kabine und Ausstattung: Deluxe Cab Pack, Digitales Kombiinstrument, Geschwindig…" at bounding box center [748, 421] width 1010 height 38
click at [368, 410] on p "Kabine und Ausstattung: Deluxe Cab Pack, Digitales Kombiinstrument, Geschwindig…" at bounding box center [748, 421] width 1010 height 38
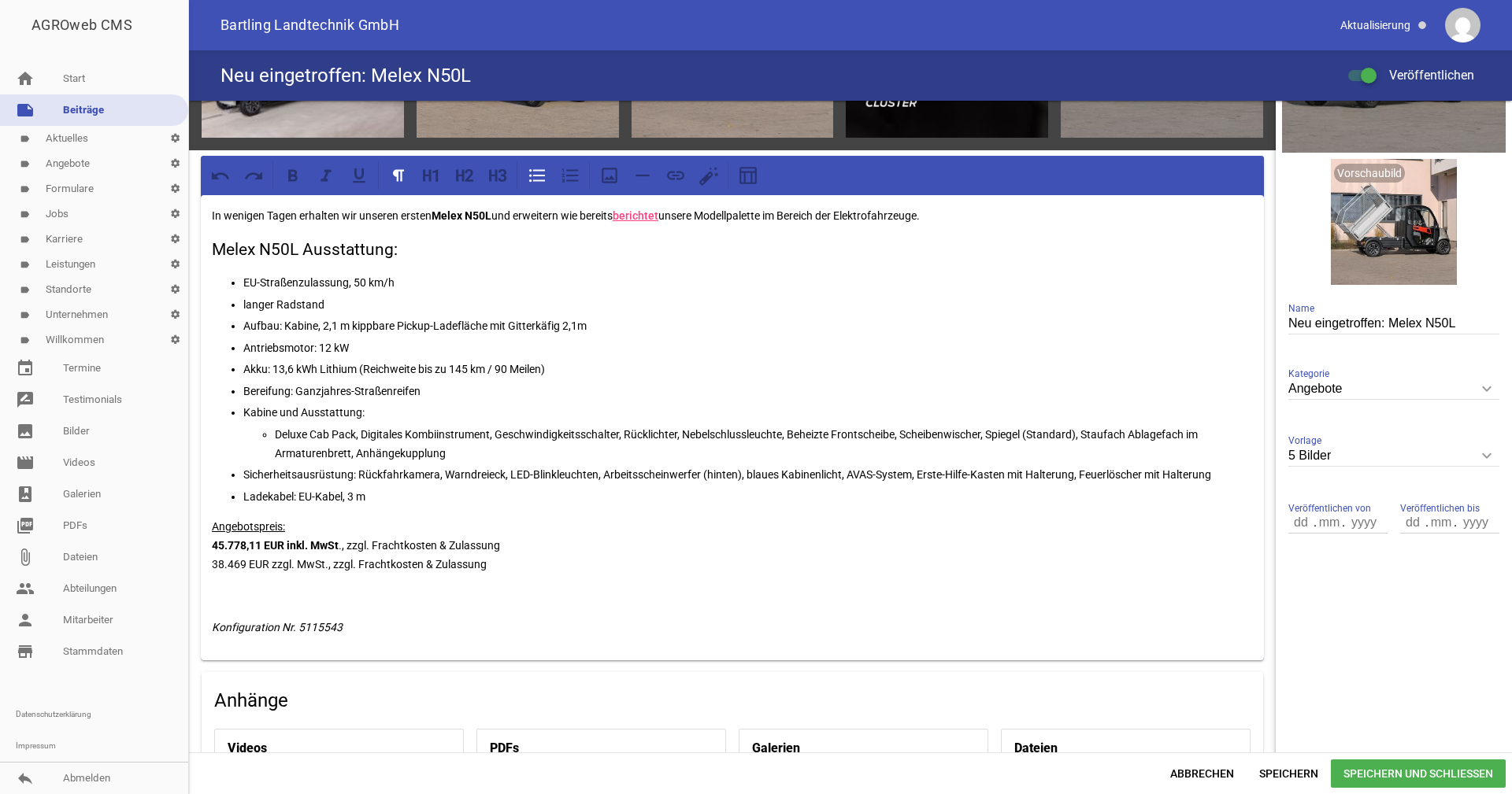
click at [363, 433] on p "Deluxe Cab Pack, Digitales Kombiinstrument, Geschwindigkeitsschalter, Rücklicht…" at bounding box center [764, 443] width 978 height 38
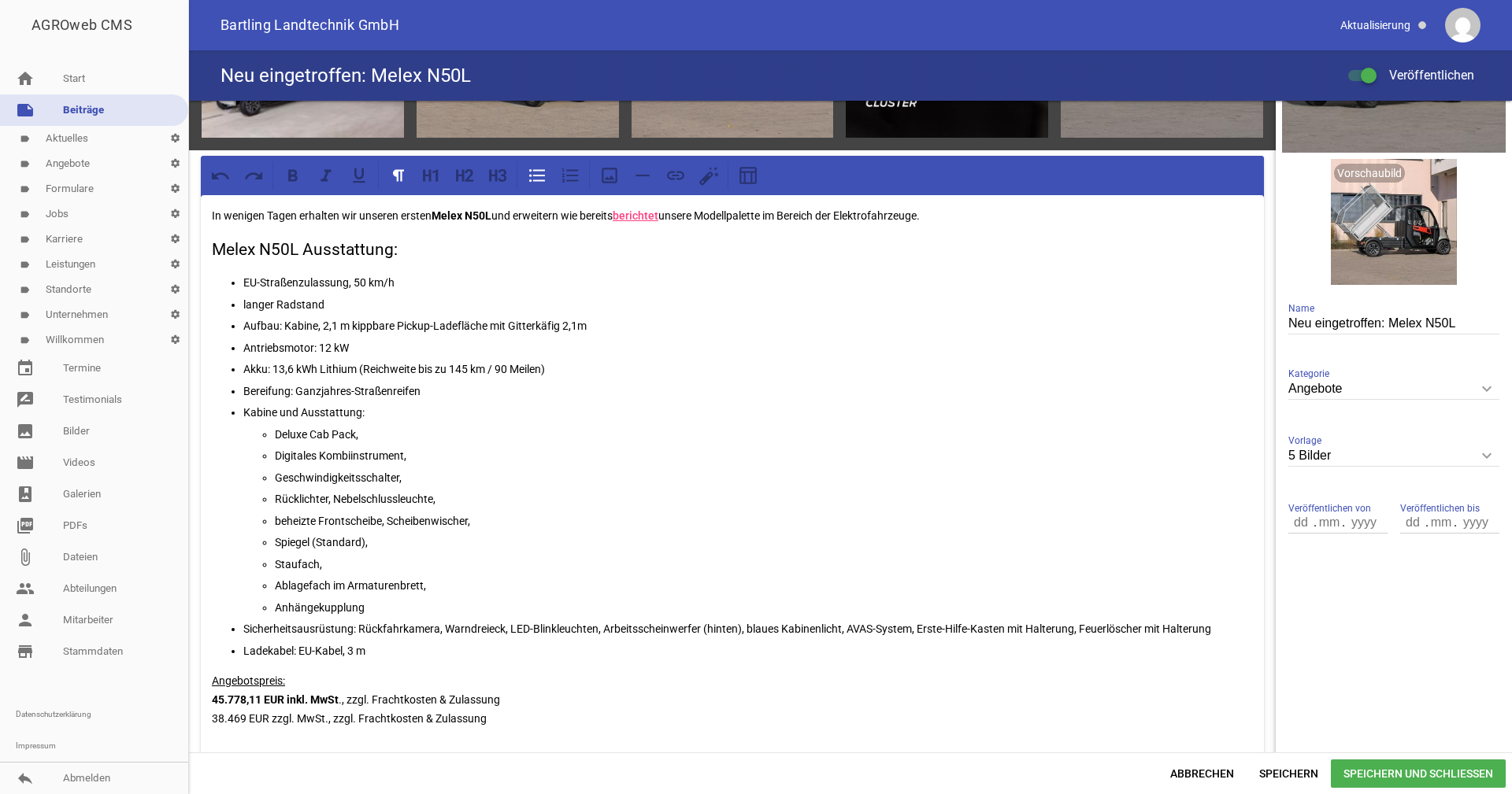
scroll to position [336, 0]
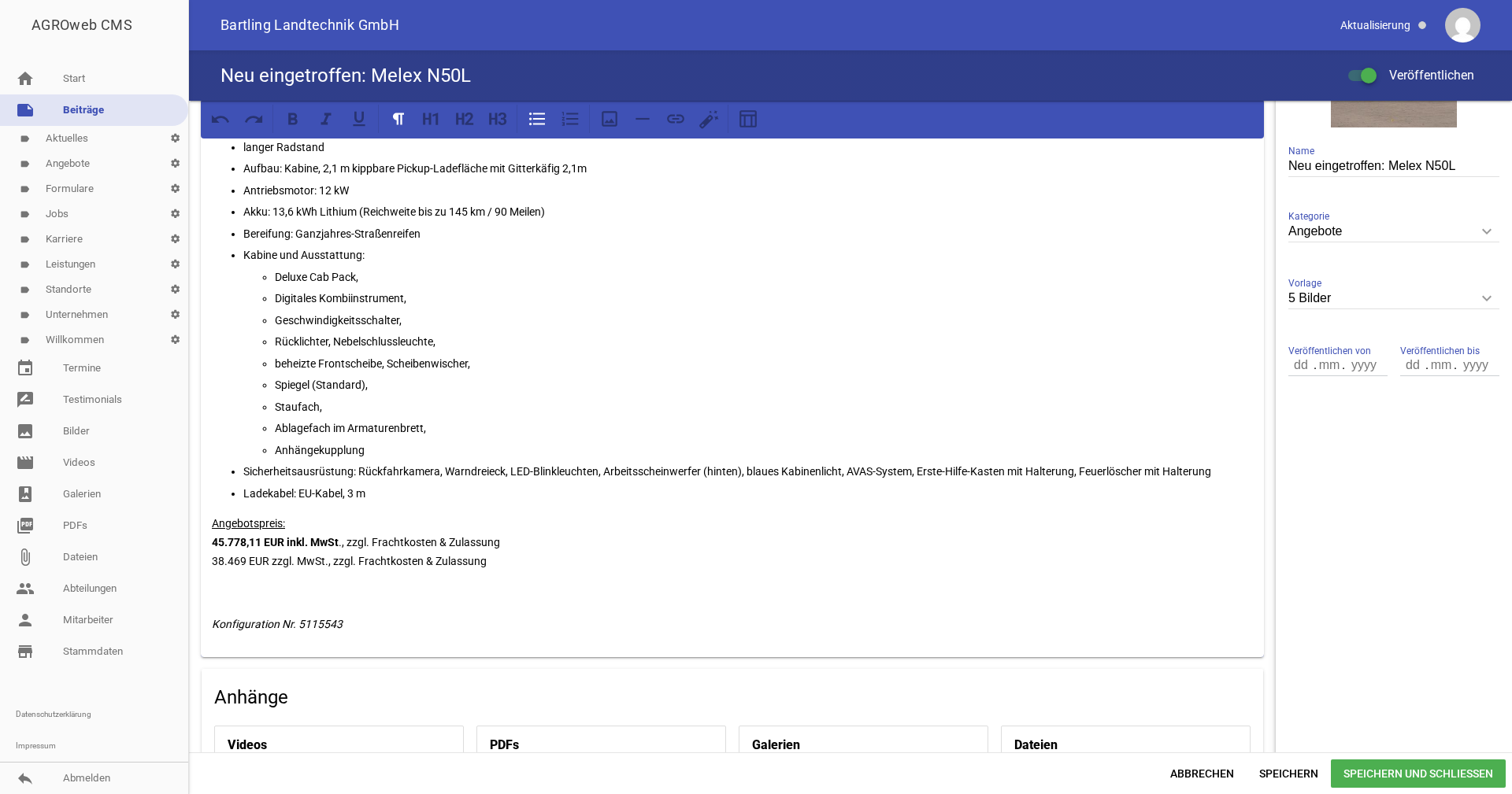
click at [361, 472] on p "Sicherheitsausrüstung: Rückfahrkamera, Warndreieck, LED-Blinkleuchten, Arbeitss…" at bounding box center [748, 471] width 1010 height 19
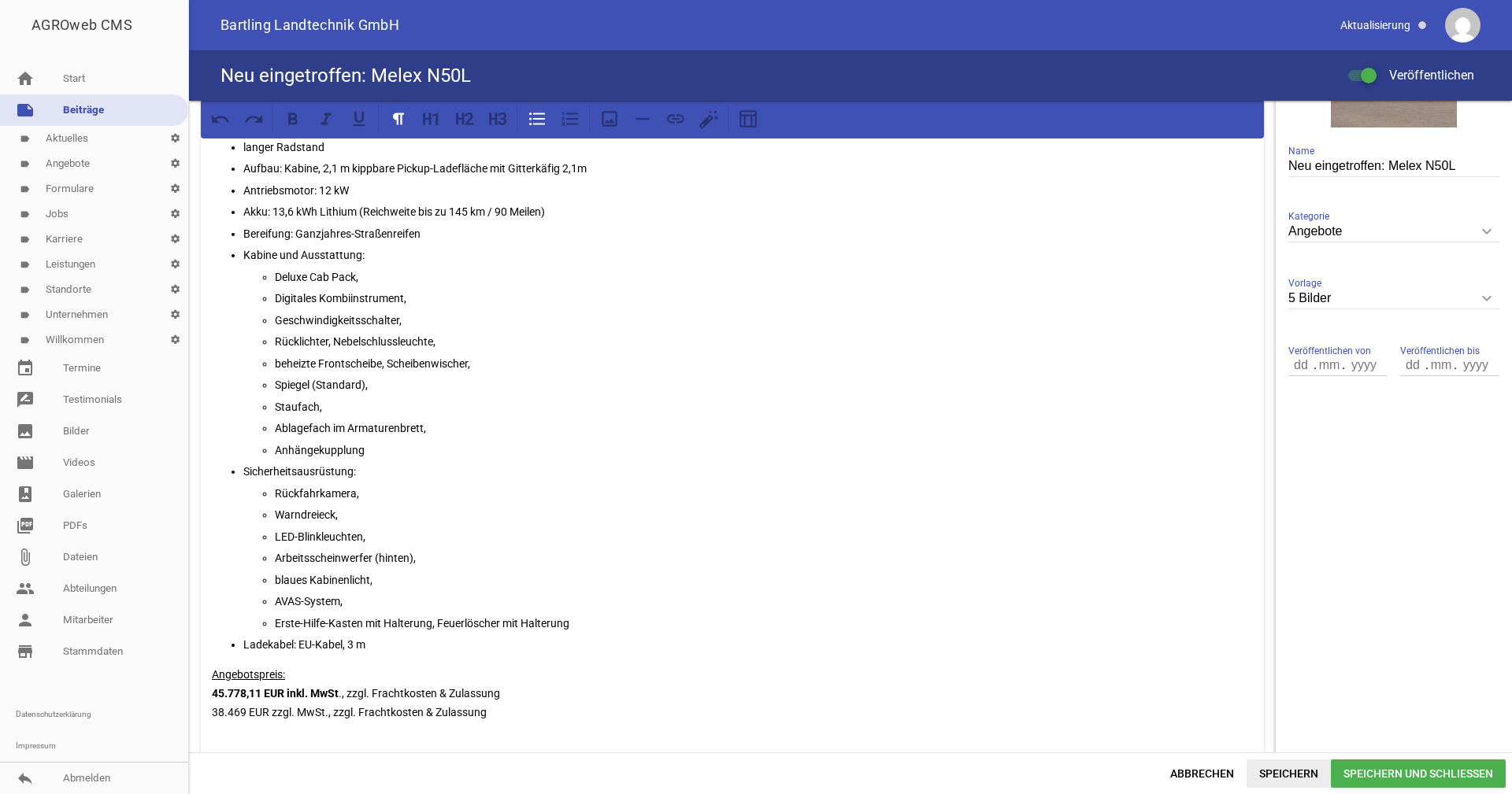
click at [1288, 767] on span "Speichern" at bounding box center [1288, 774] width 84 height 28
click at [218, 117] on icon at bounding box center [221, 118] width 19 height 8
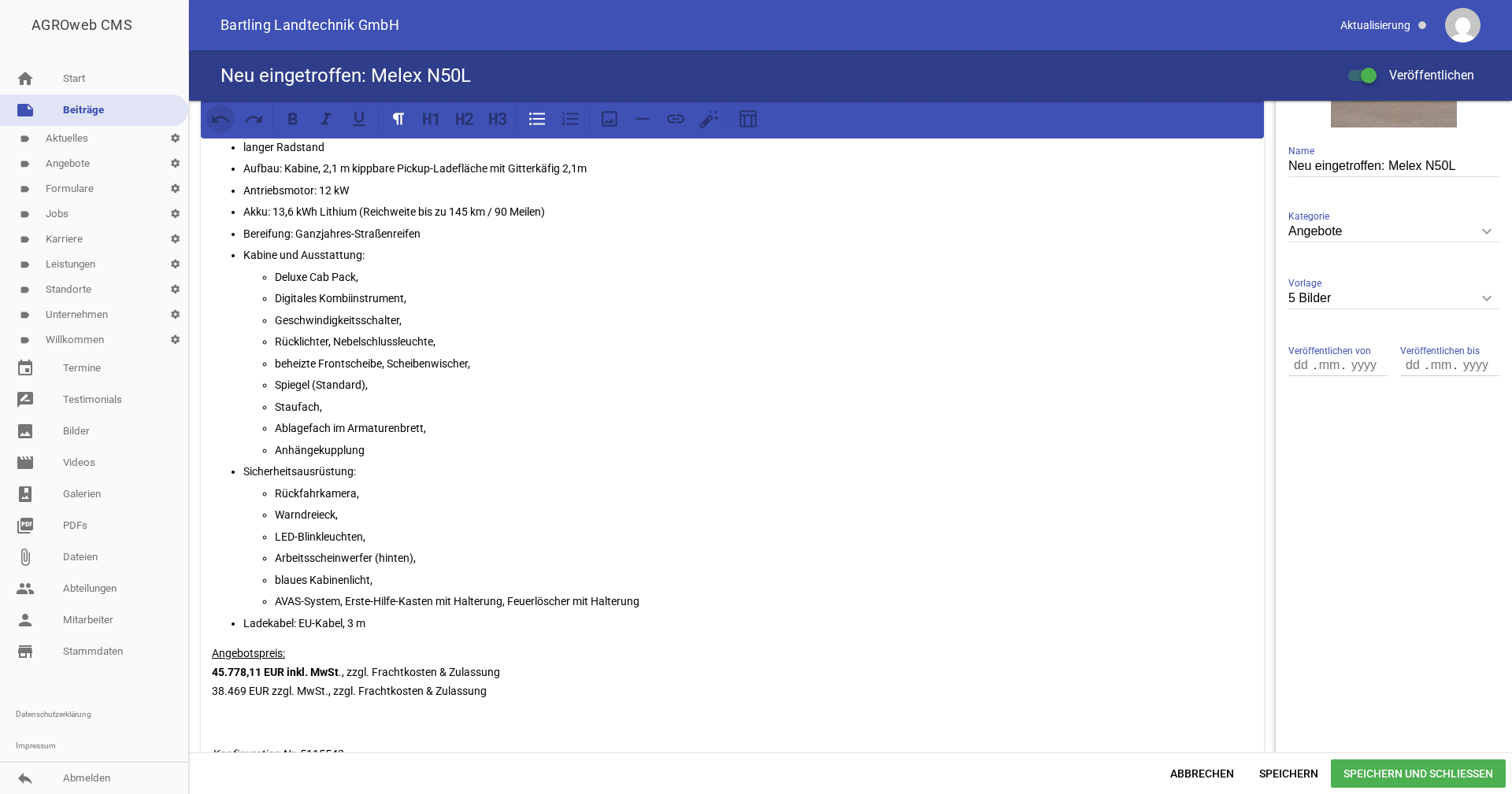
click at [218, 117] on icon at bounding box center [221, 118] width 19 height 8
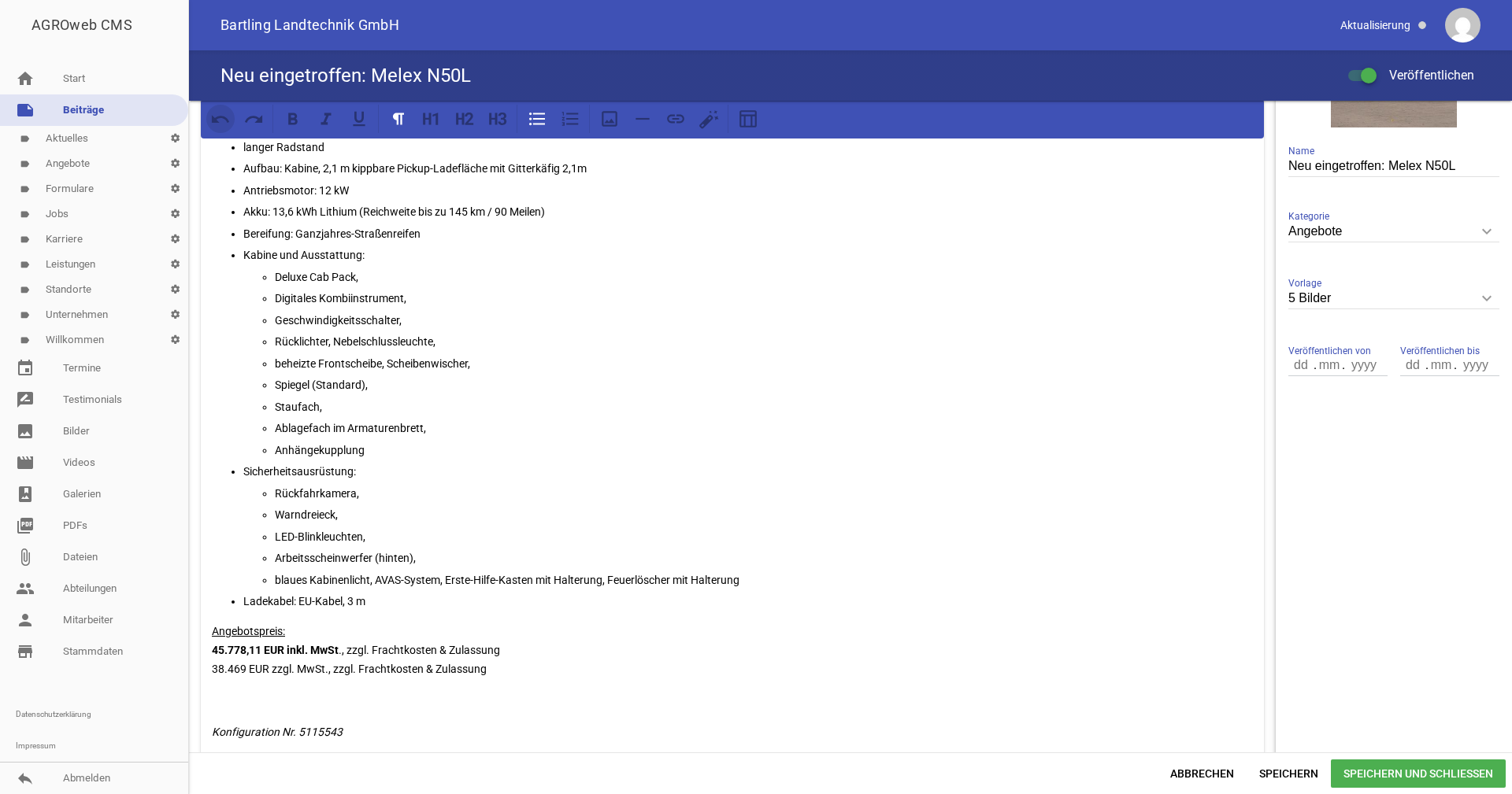
click at [218, 117] on icon at bounding box center [221, 118] width 19 height 8
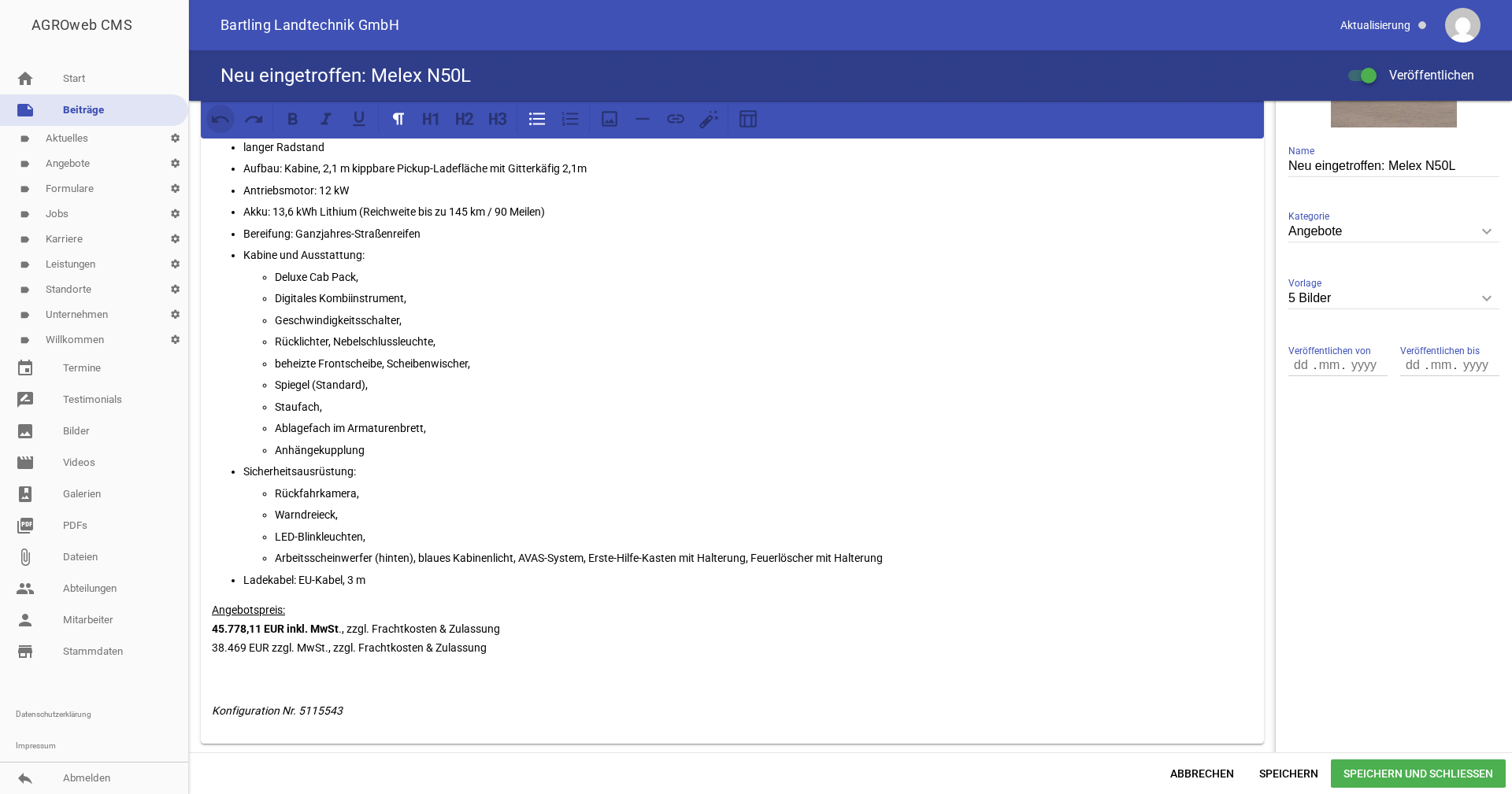
click at [218, 117] on icon at bounding box center [221, 118] width 19 height 8
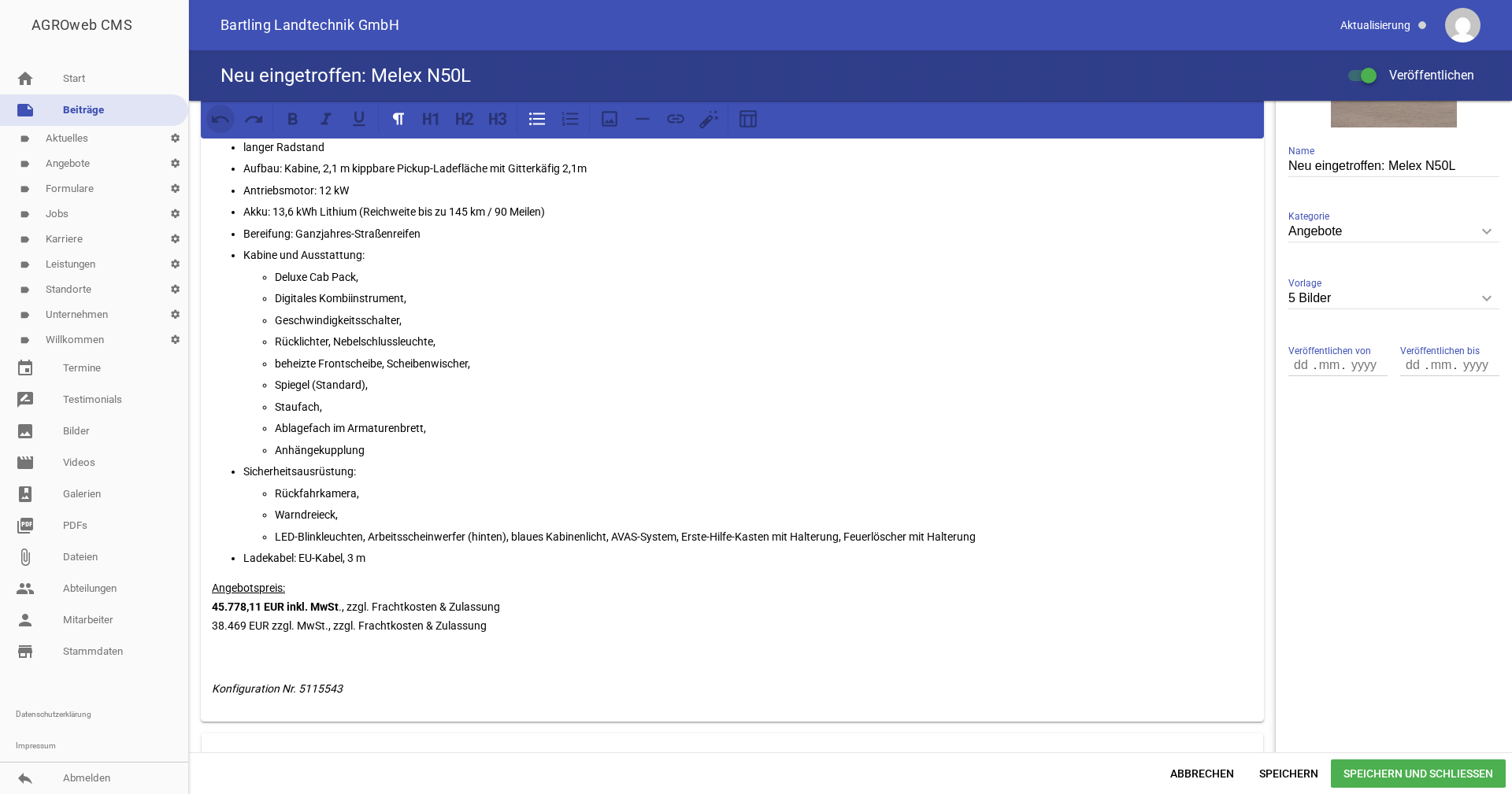
click at [218, 117] on icon at bounding box center [221, 118] width 19 height 8
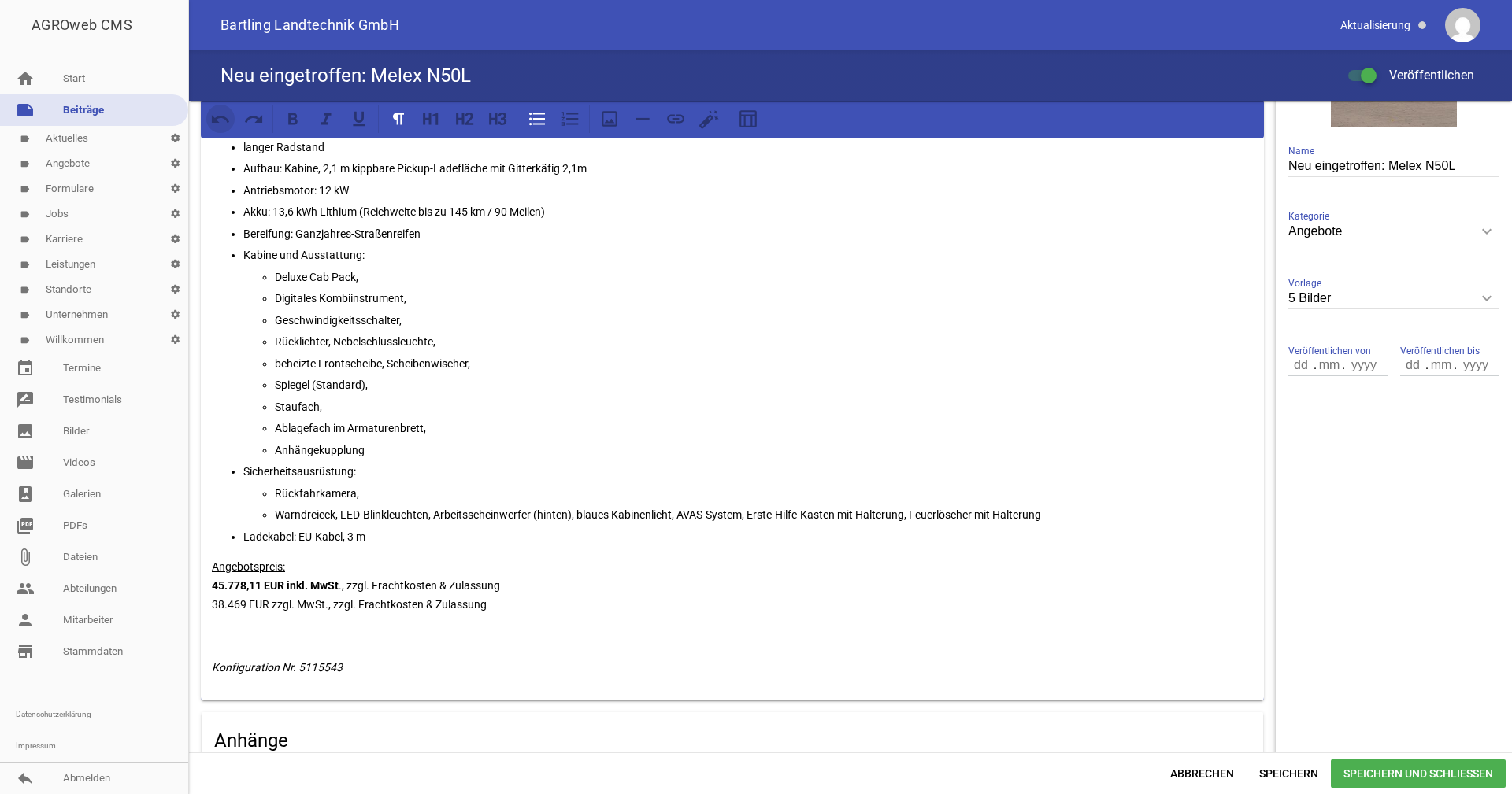
click at [218, 117] on icon at bounding box center [221, 118] width 19 height 8
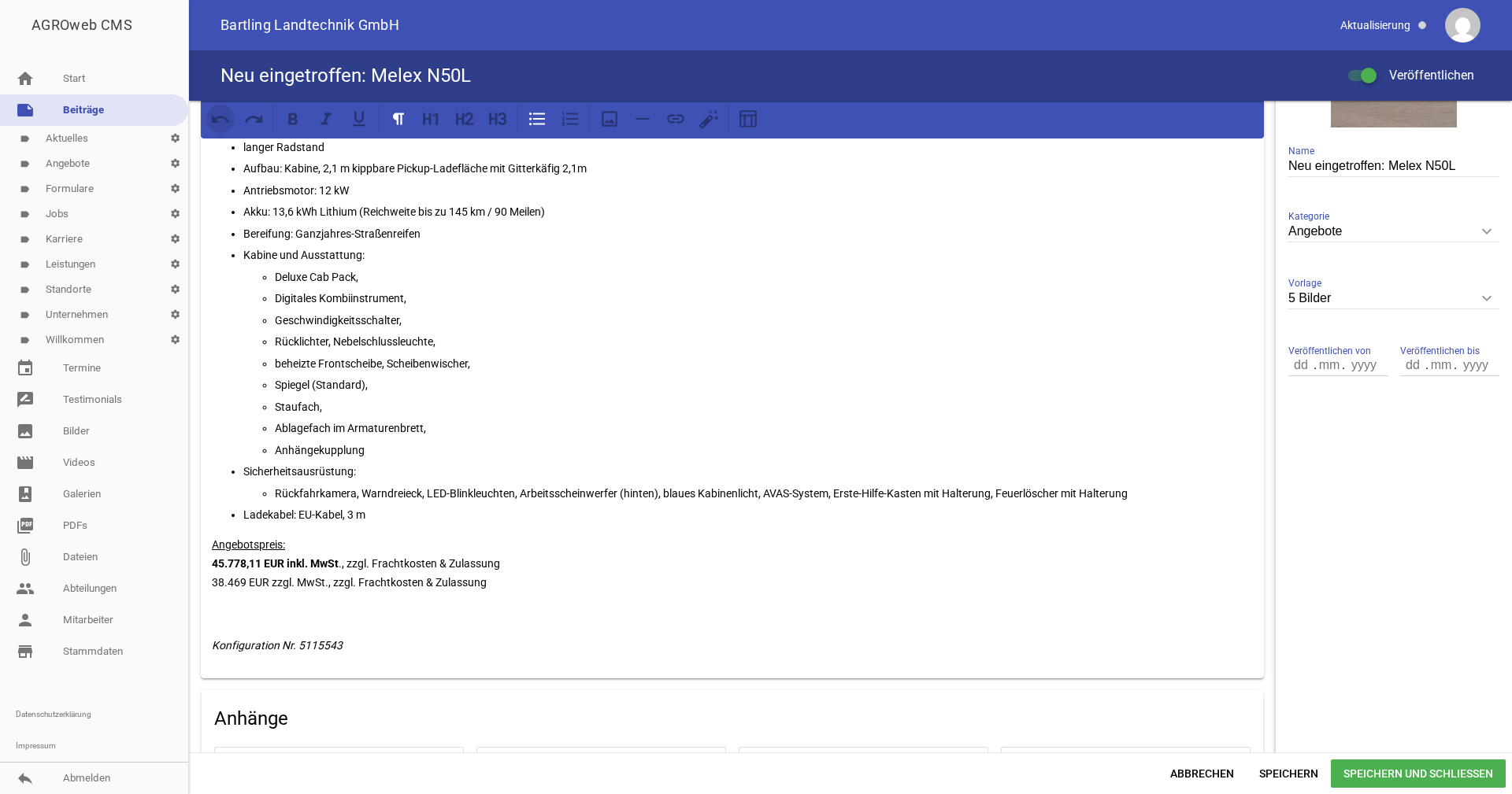
click at [218, 117] on icon at bounding box center [221, 118] width 19 height 8
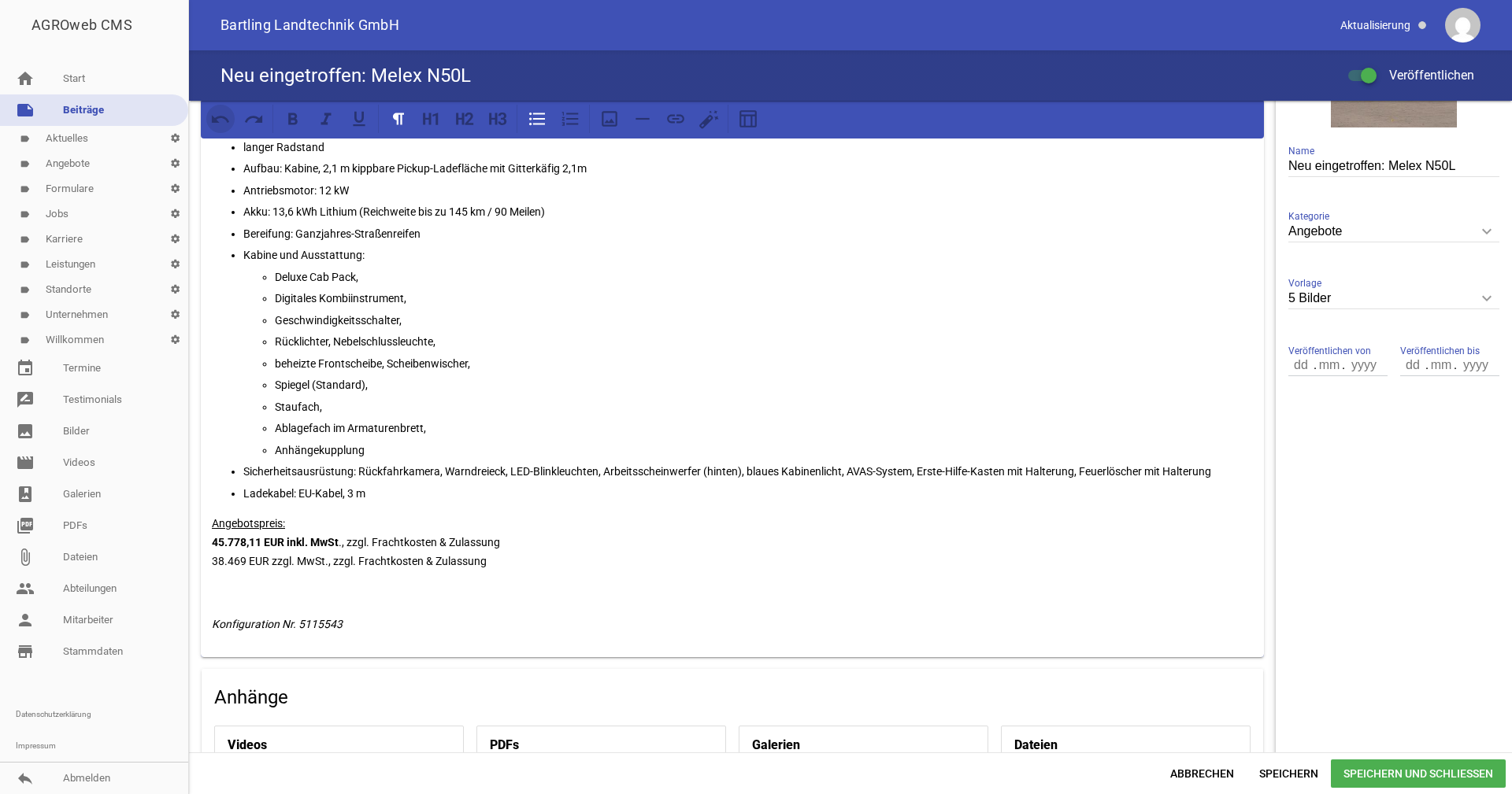
click at [218, 117] on icon at bounding box center [221, 118] width 19 height 8
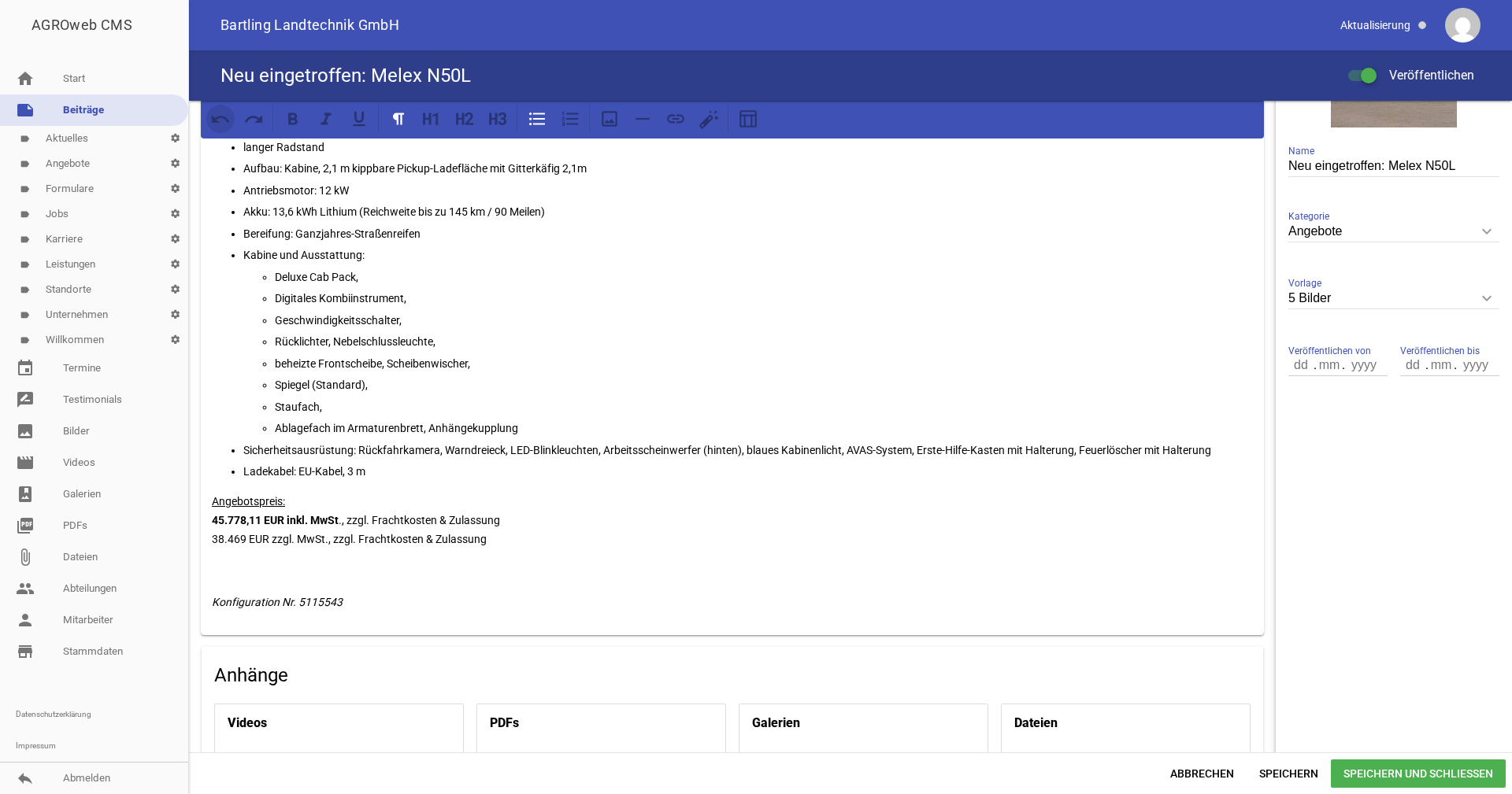
click at [218, 117] on icon at bounding box center [221, 118] width 19 height 8
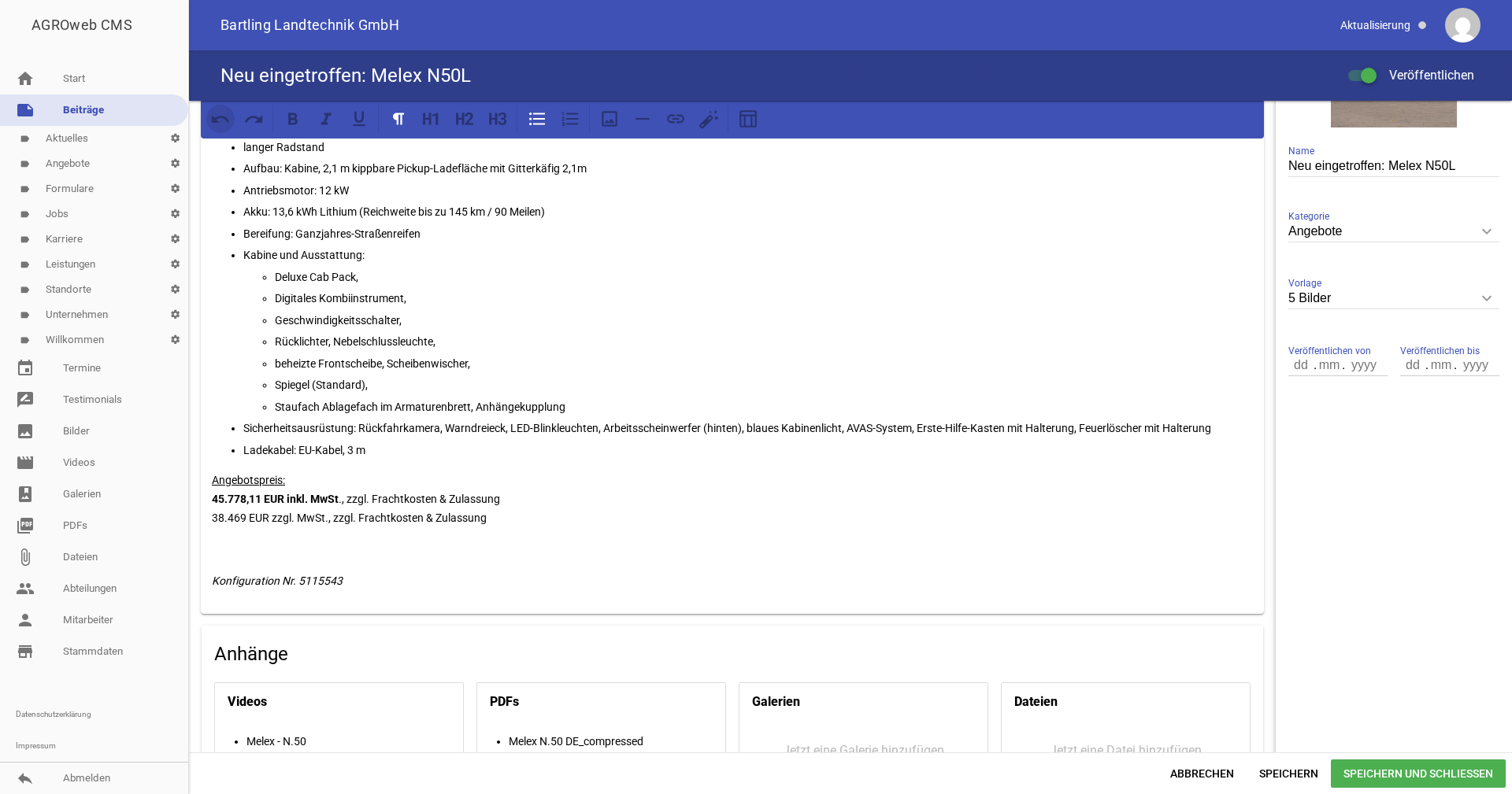
click at [218, 117] on icon at bounding box center [221, 118] width 19 height 8
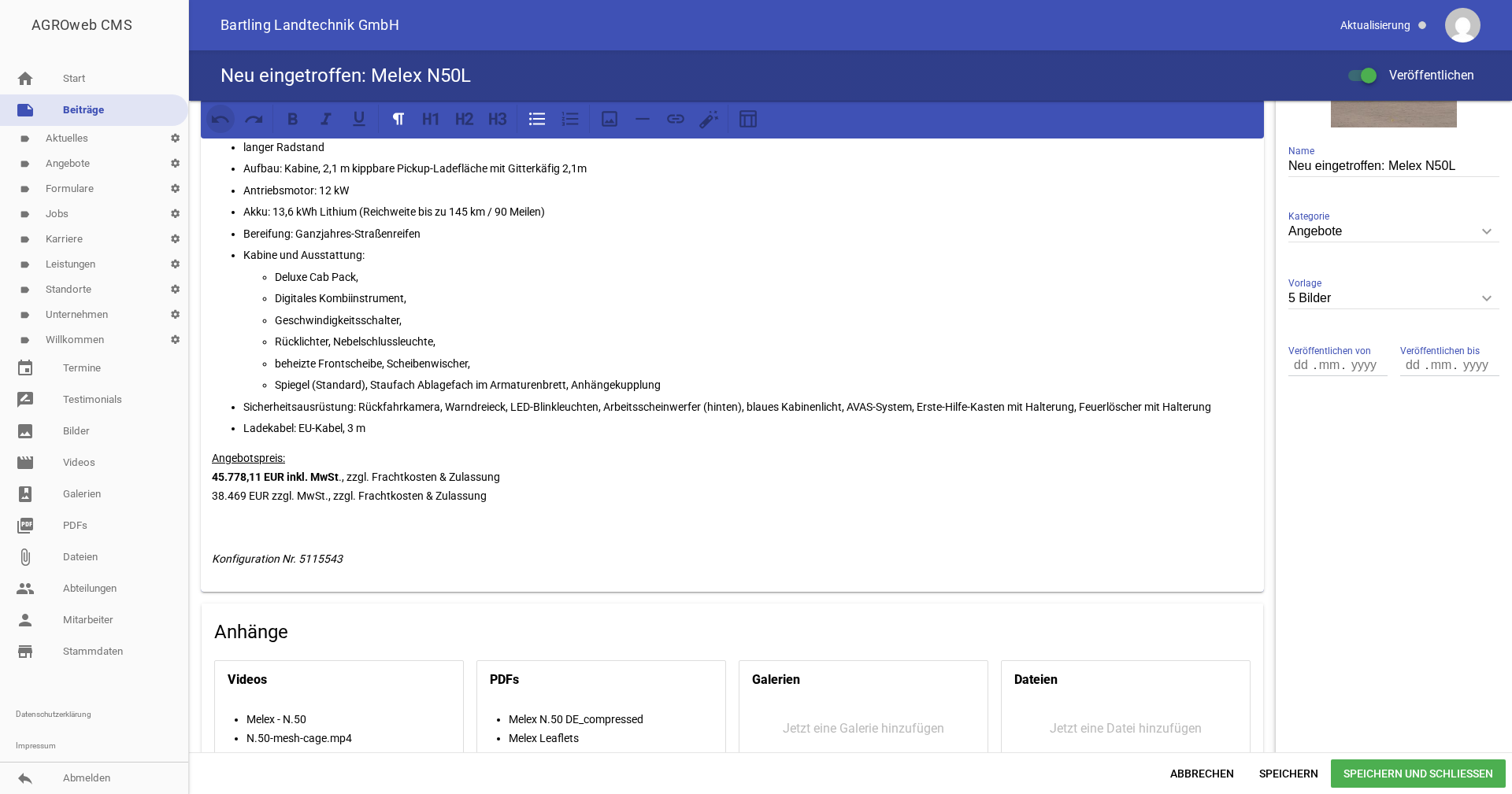
click at [218, 117] on icon at bounding box center [221, 118] width 19 height 8
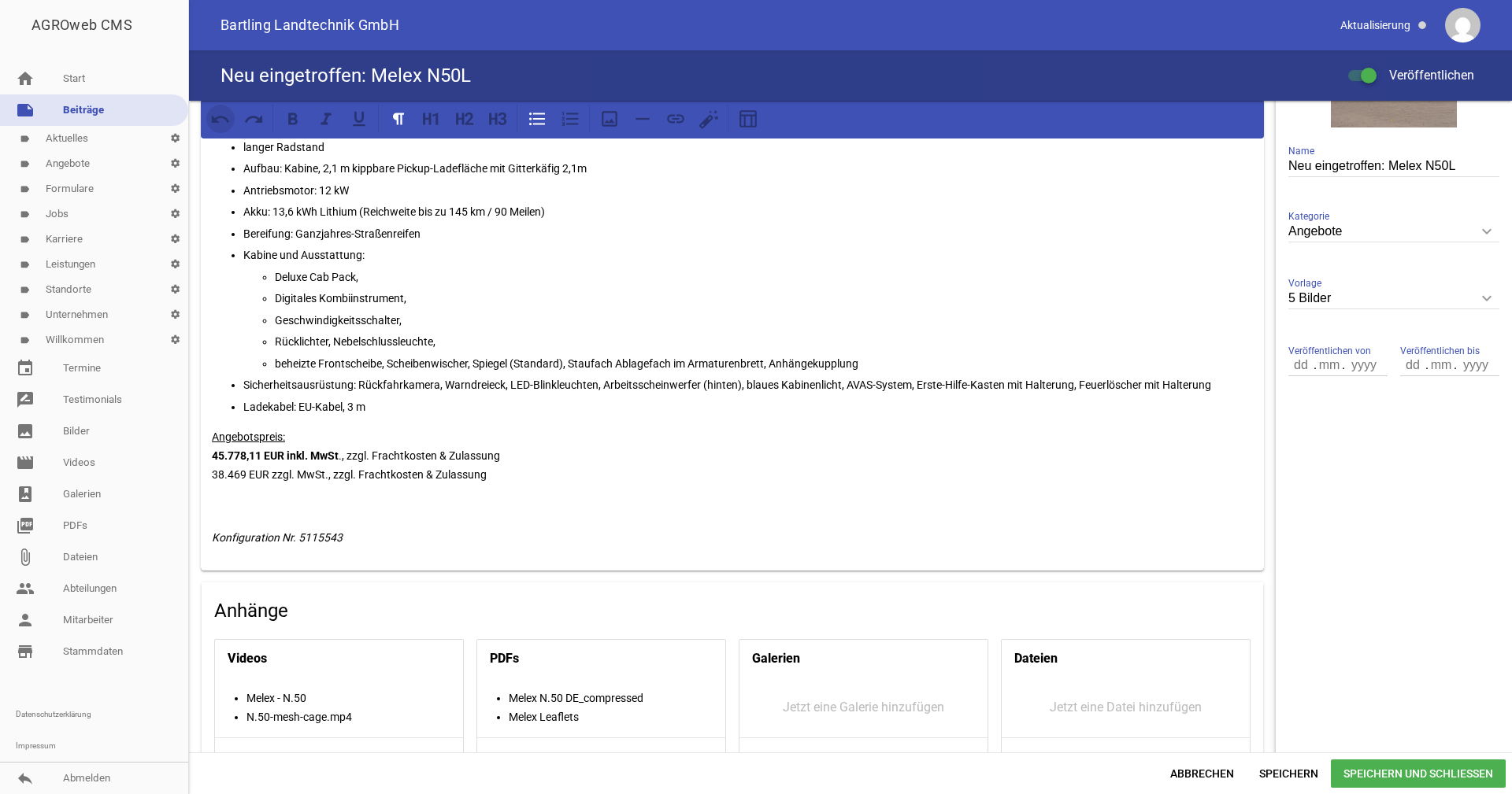
click at [218, 117] on icon at bounding box center [221, 118] width 19 height 8
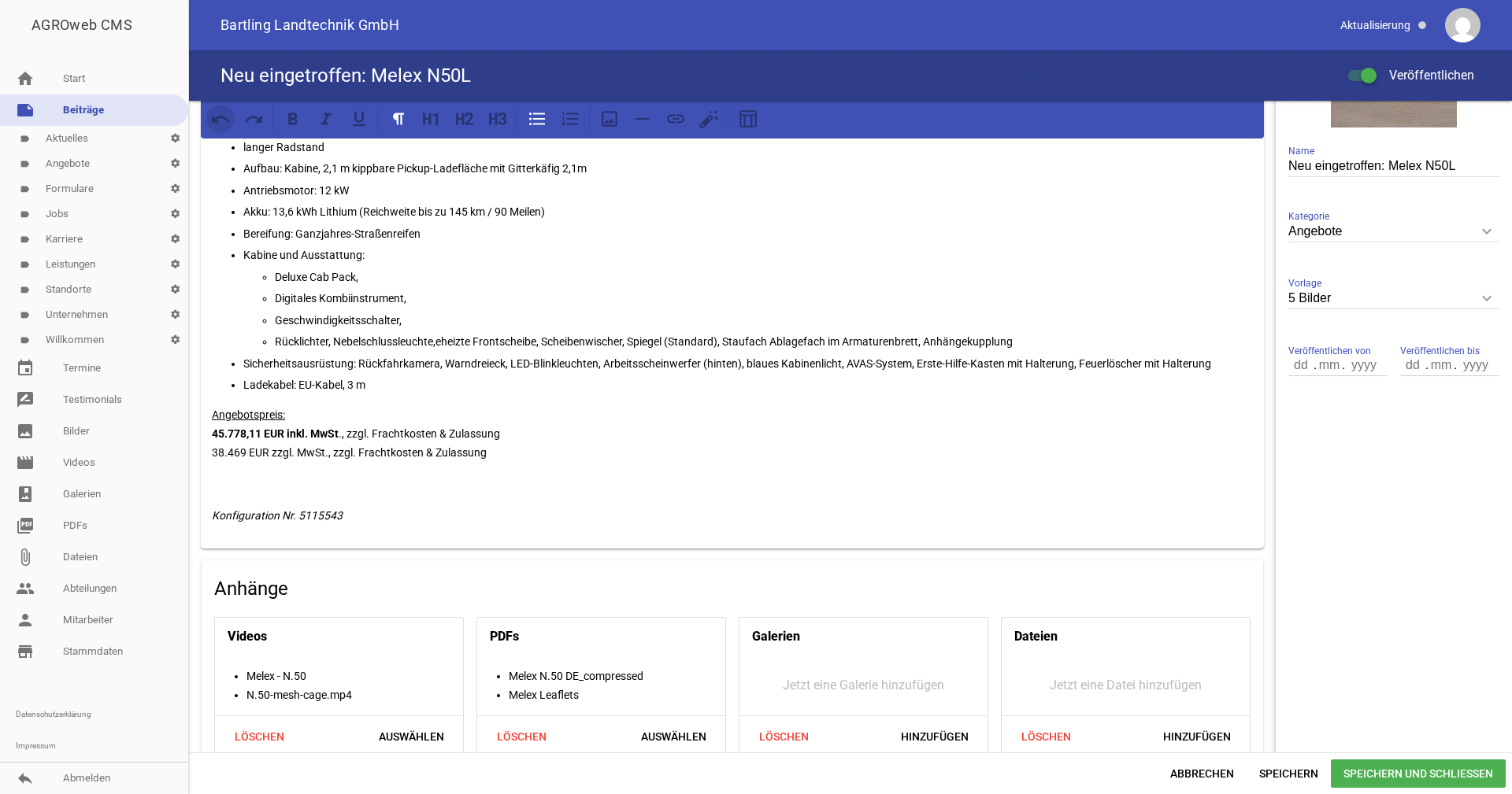
click at [218, 117] on icon at bounding box center [221, 118] width 19 height 8
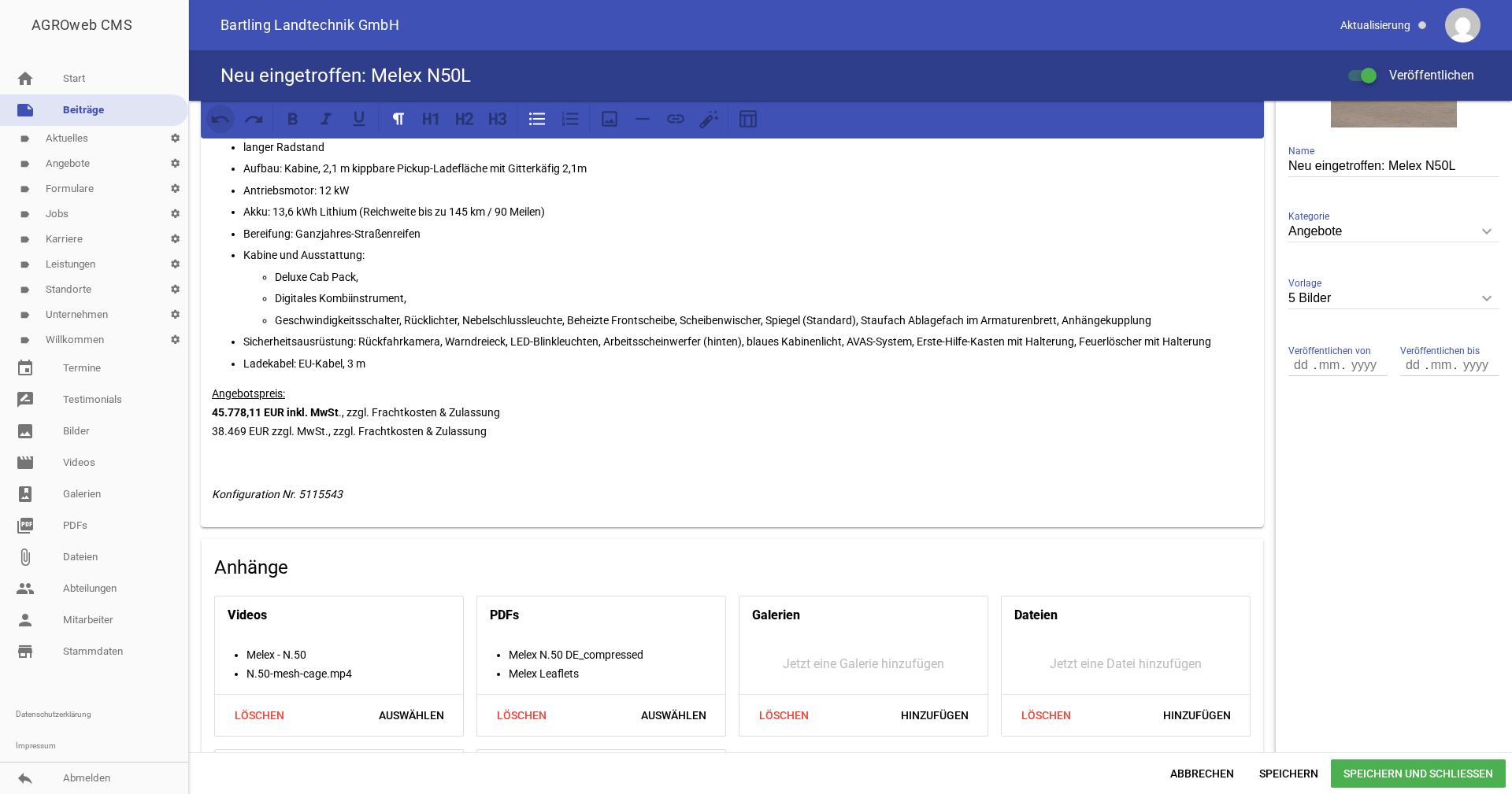
click at [218, 117] on icon at bounding box center [221, 118] width 19 height 8
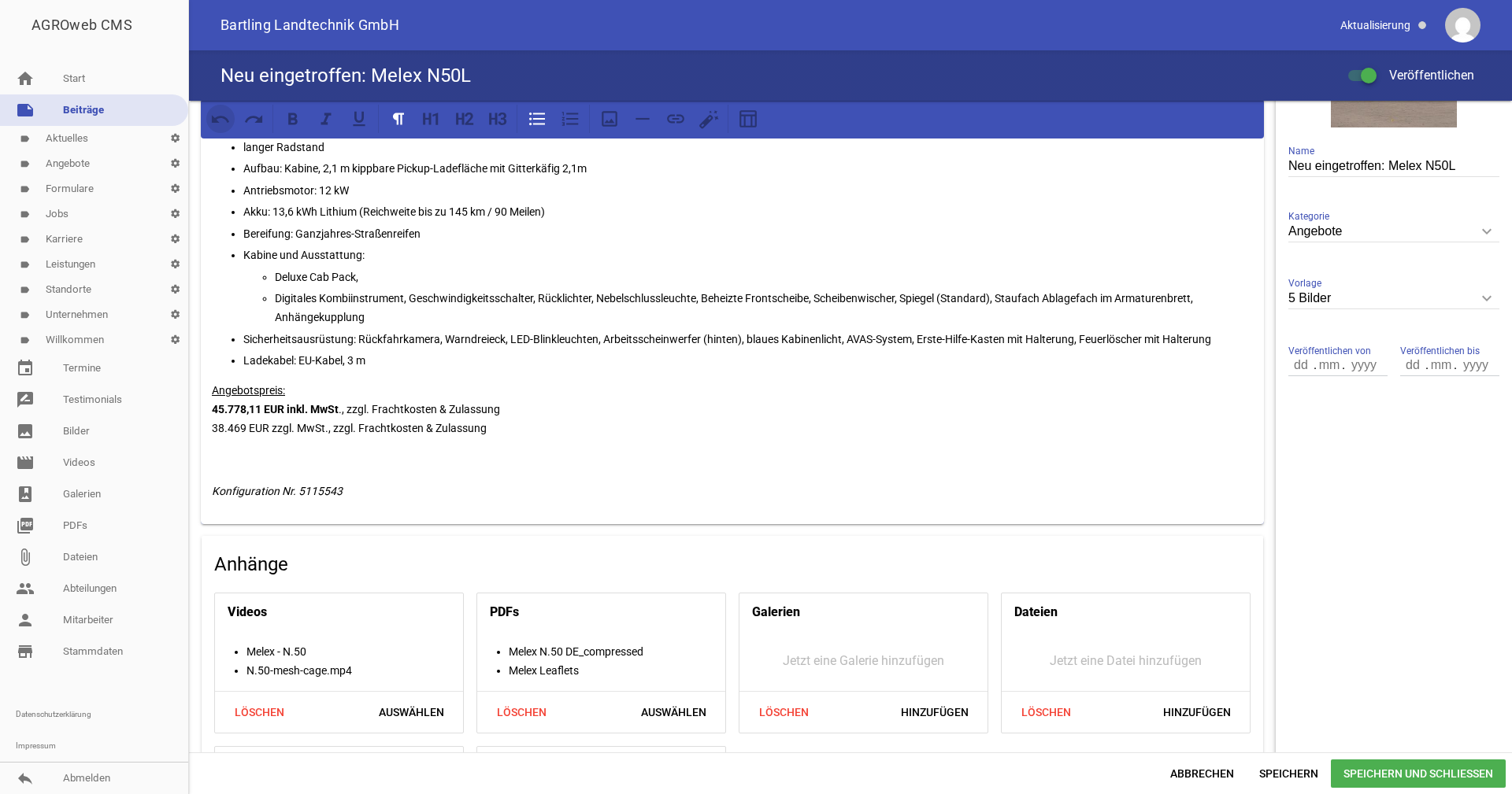
click at [218, 117] on icon at bounding box center [221, 118] width 19 height 8
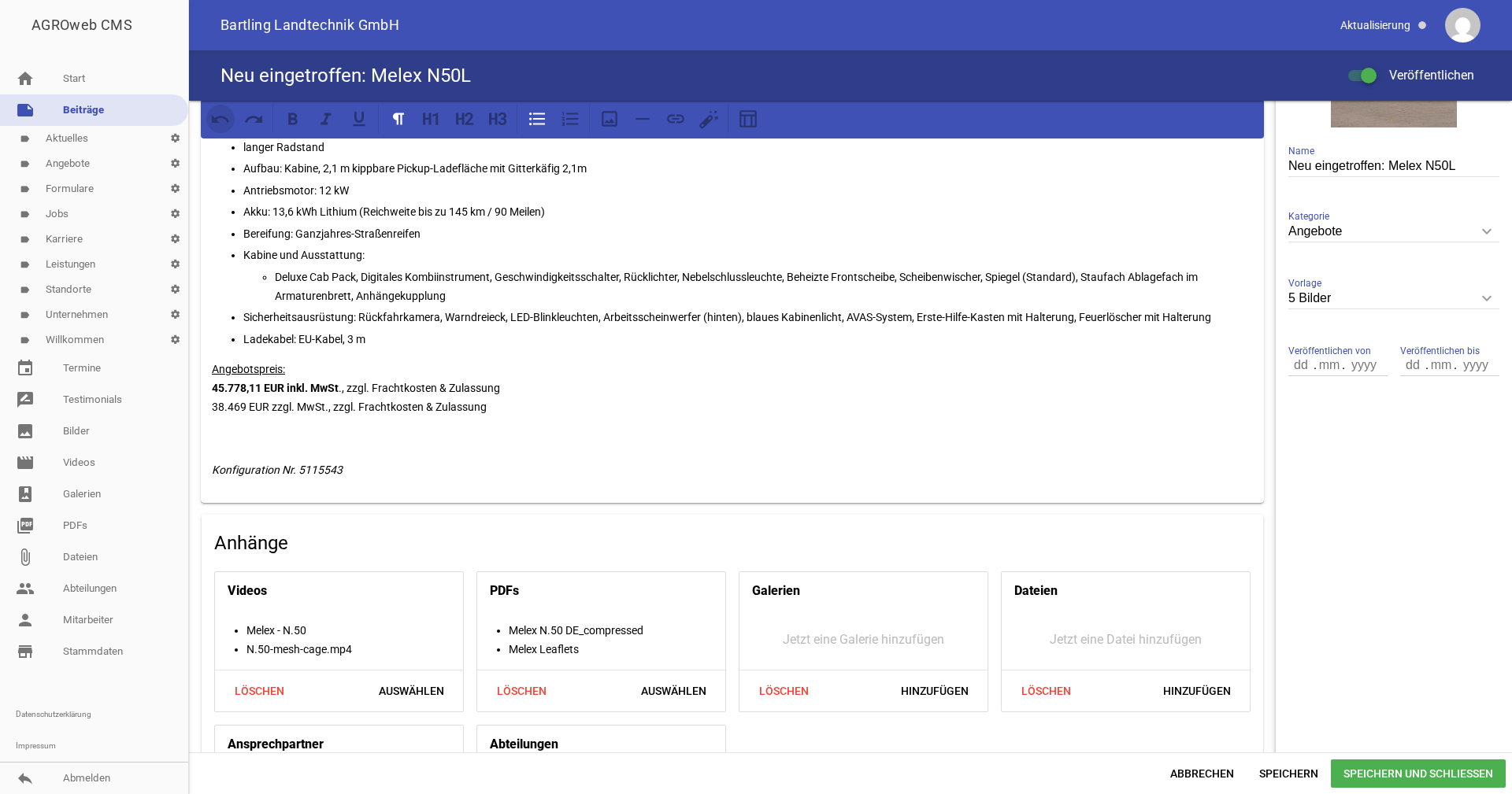
click at [218, 117] on icon at bounding box center [221, 118] width 19 height 8
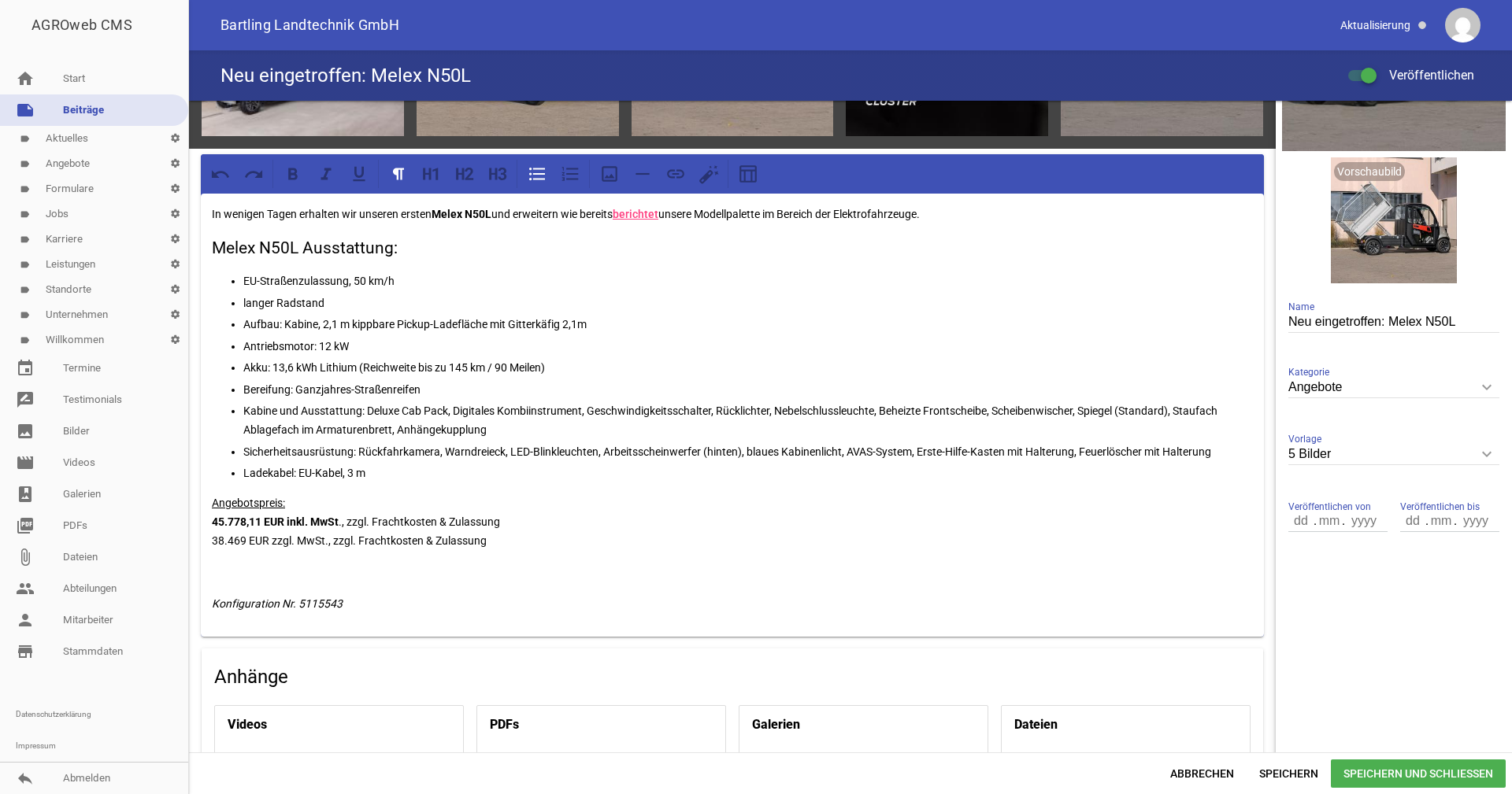
scroll to position [178, 0]
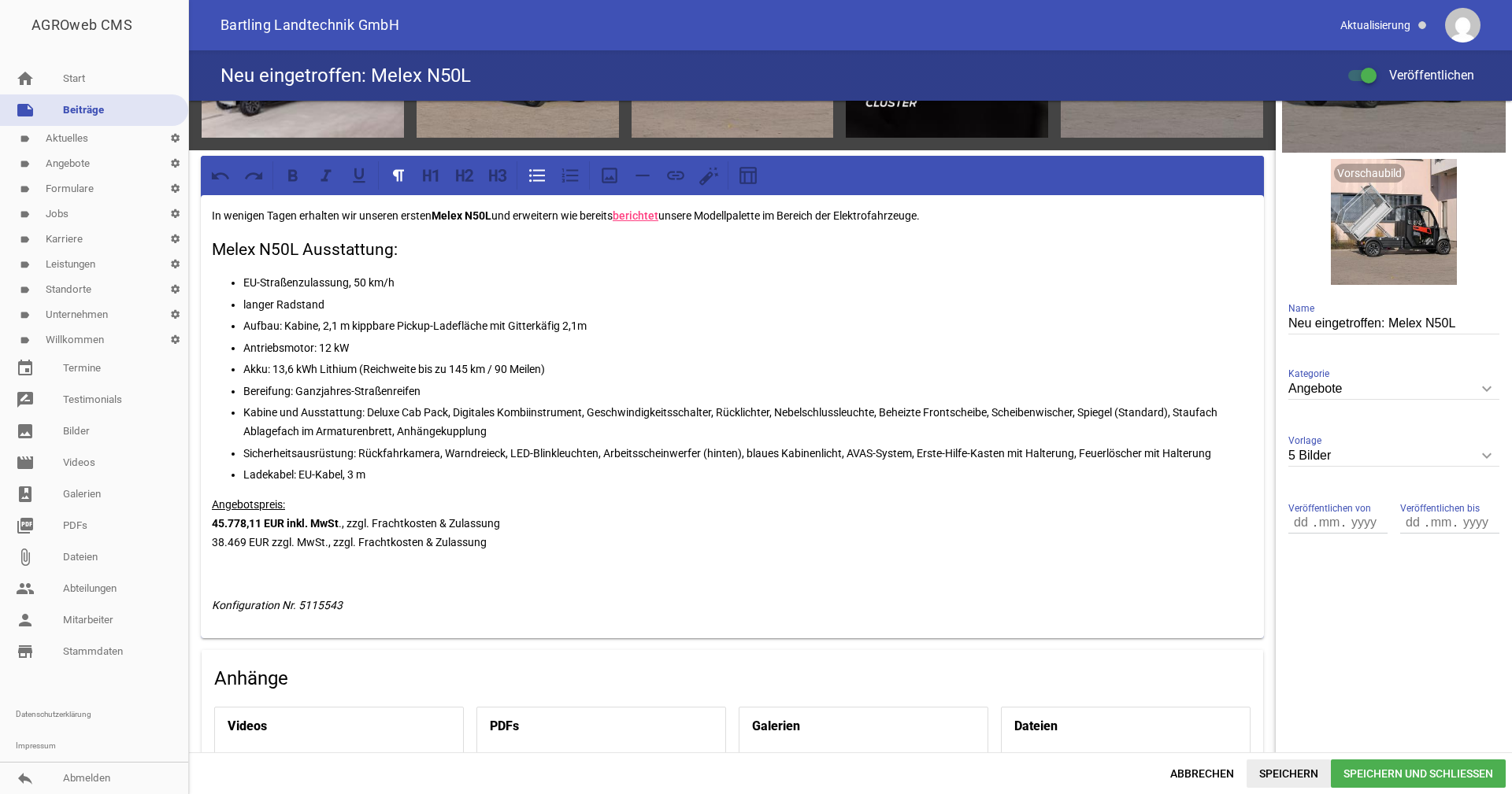
click at [1296, 771] on span "Speichern" at bounding box center [1288, 774] width 84 height 28
drag, startPoint x: 286, startPoint y: 508, endPoint x: 200, endPoint y: 505, distance: 86.1
click at [200, 505] on div "games image games image games image games image games image In wenigen Tagen er…" at bounding box center [733, 465] width 1087 height 1083
click at [291, 173] on icon at bounding box center [293, 175] width 10 height 11
click at [497, 177] on icon at bounding box center [493, 175] width 8 height 11
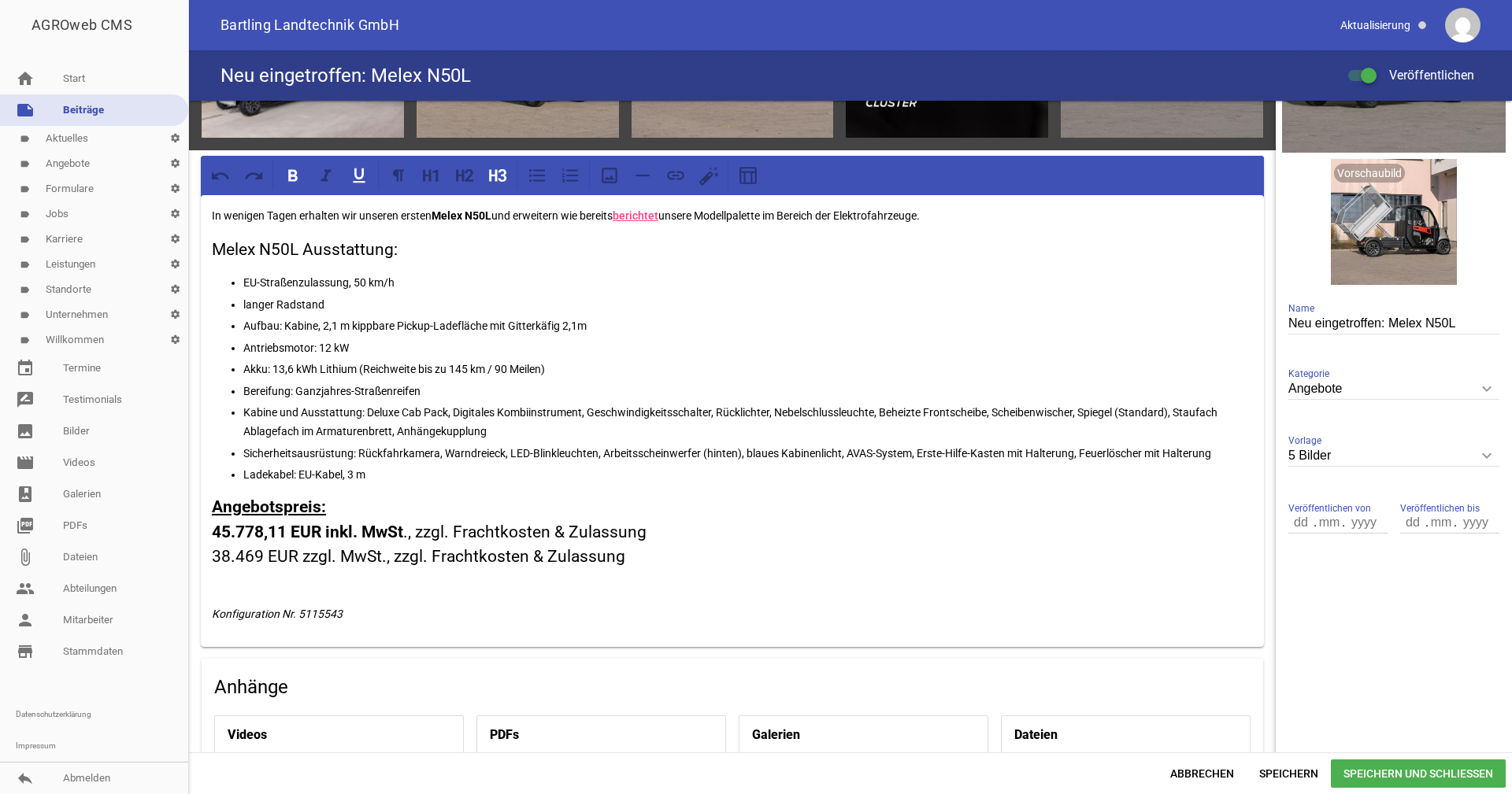
click at [367, 492] on div "In wenigen Tagen erhalten wir unseren ersten Melex N50L und erweitern wie berei…" at bounding box center [732, 421] width 1063 height 452
drag, startPoint x: 346, startPoint y: 501, endPoint x: 200, endPoint y: 507, distance: 146.1
click at [200, 507] on div "games image games image games image games image games image In wenigen Tagen er…" at bounding box center [733, 468] width 1087 height 1091
click at [361, 178] on icon at bounding box center [358, 175] width 11 height 15
click at [300, 256] on h3 "Melex N50L Ausstattung:" at bounding box center [733, 250] width 1041 height 26
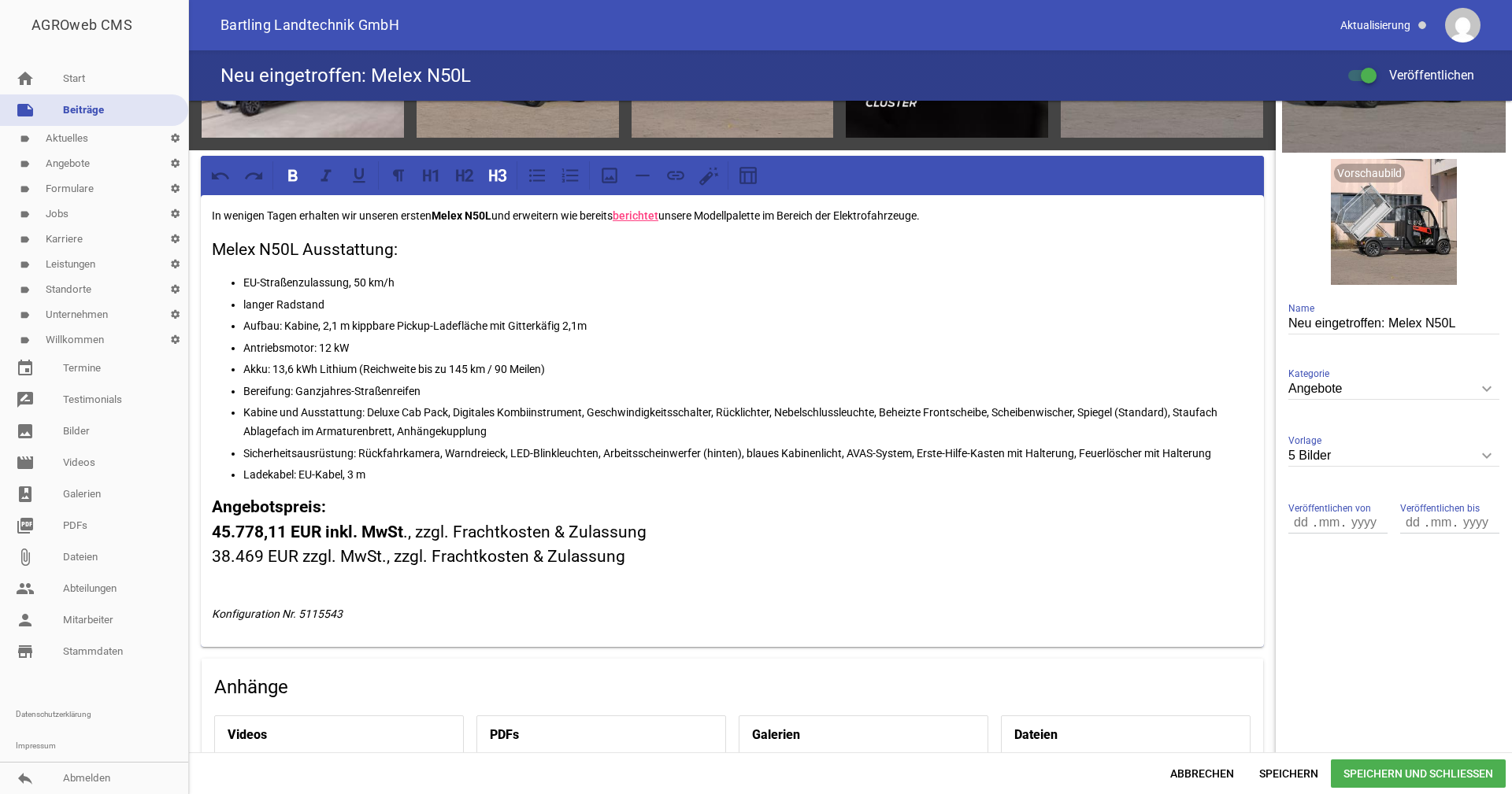
drag, startPoint x: 333, startPoint y: 506, endPoint x: 193, endPoint y: 489, distance: 141.0
click at [191, 504] on div "games image games image games image games image games image In wenigen Tagen er…" at bounding box center [733, 468] width 1087 height 1091
click at [293, 175] on icon at bounding box center [293, 175] width 10 height 11
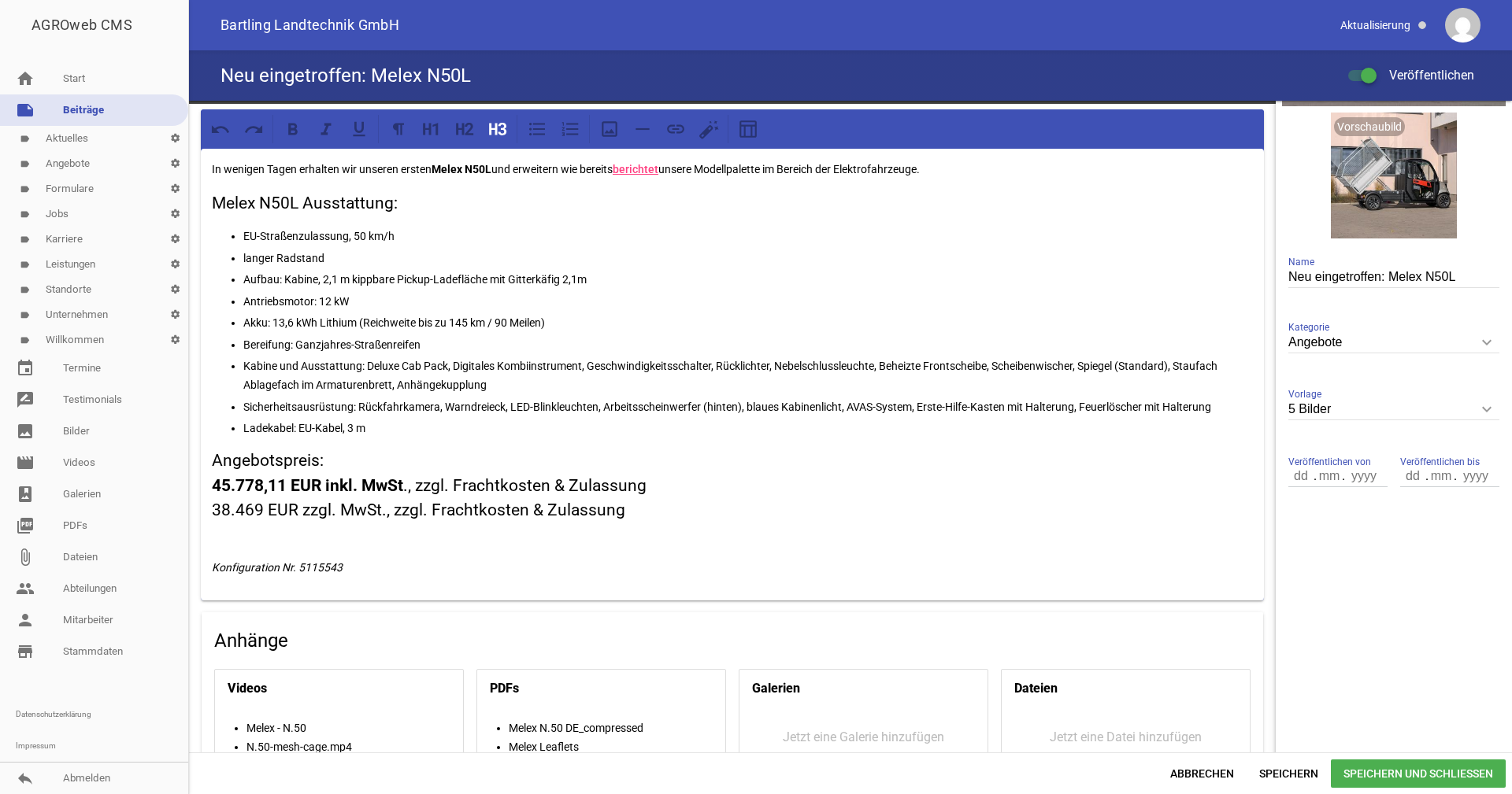
scroll to position [257, 0]
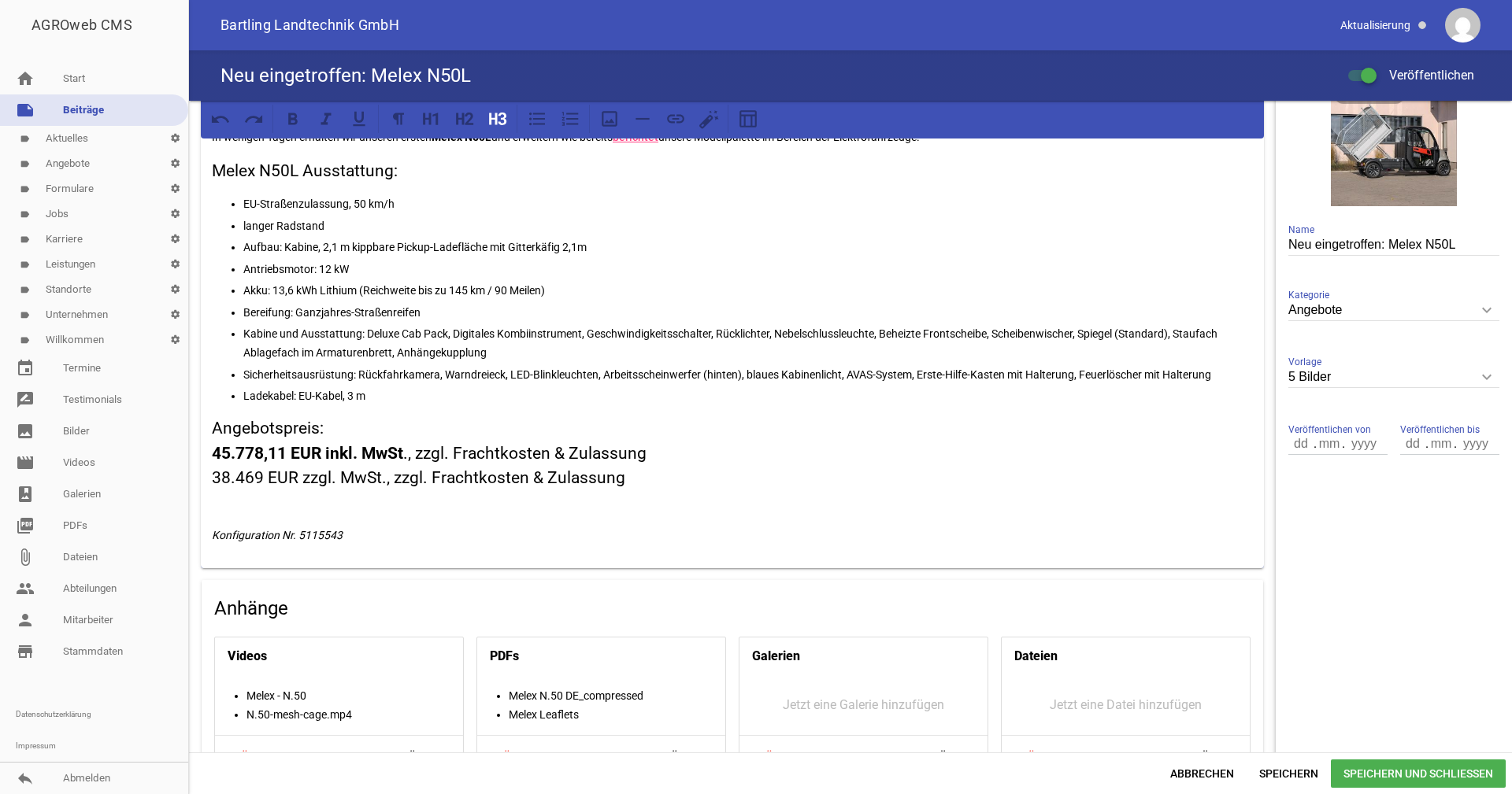
click at [349, 532] on p "Konfiguration Nr. 5115543" at bounding box center [733, 534] width 1041 height 19
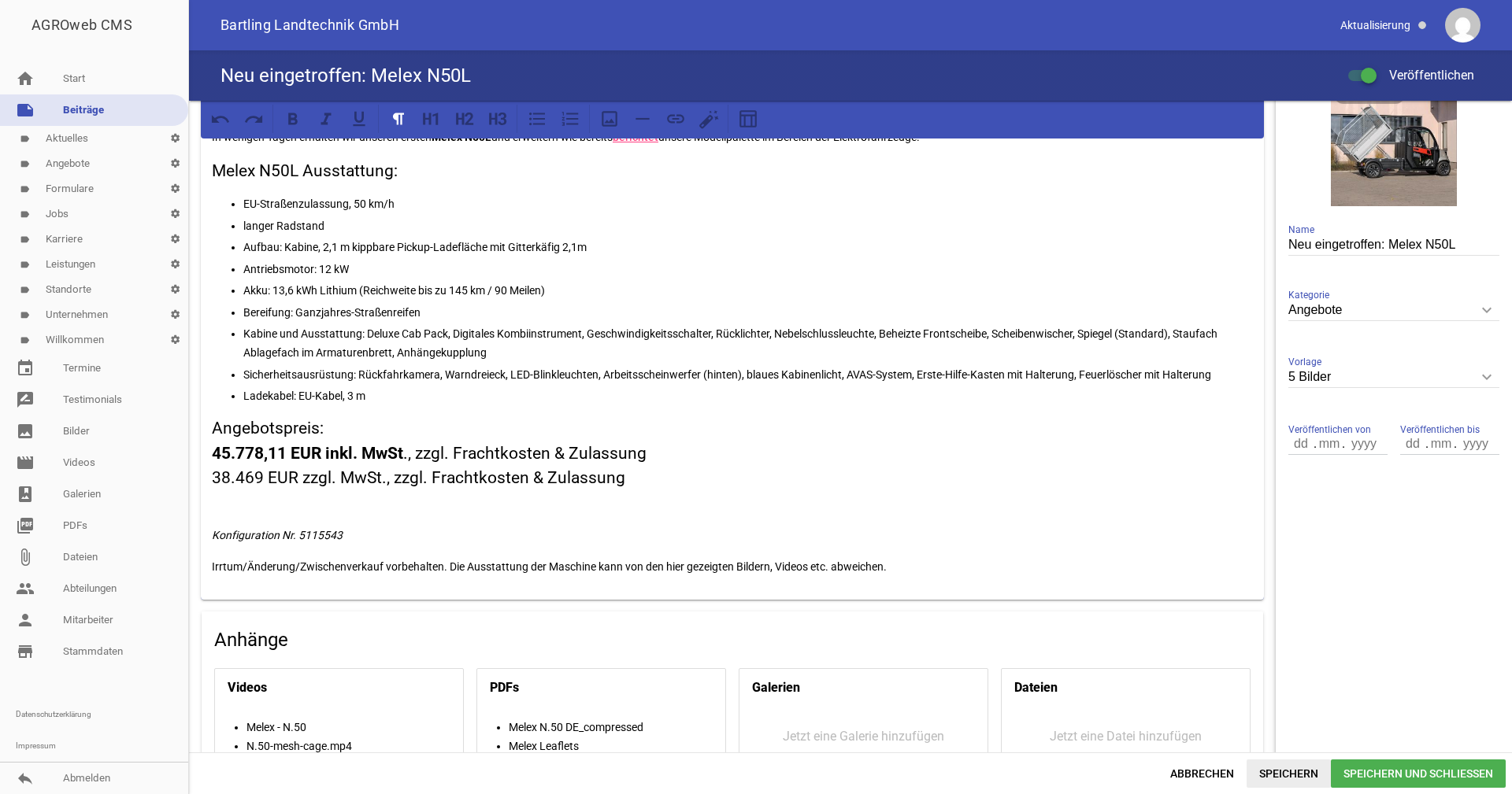
click at [1286, 781] on span "Speichern" at bounding box center [1288, 774] width 84 height 28
click at [768, 622] on div "Anhänge Videos Melex - N.50 N.50-mesh-cage.mp4 Löschen Auswählen PDFs Melex N.5…" at bounding box center [733, 786] width 1062 height 349
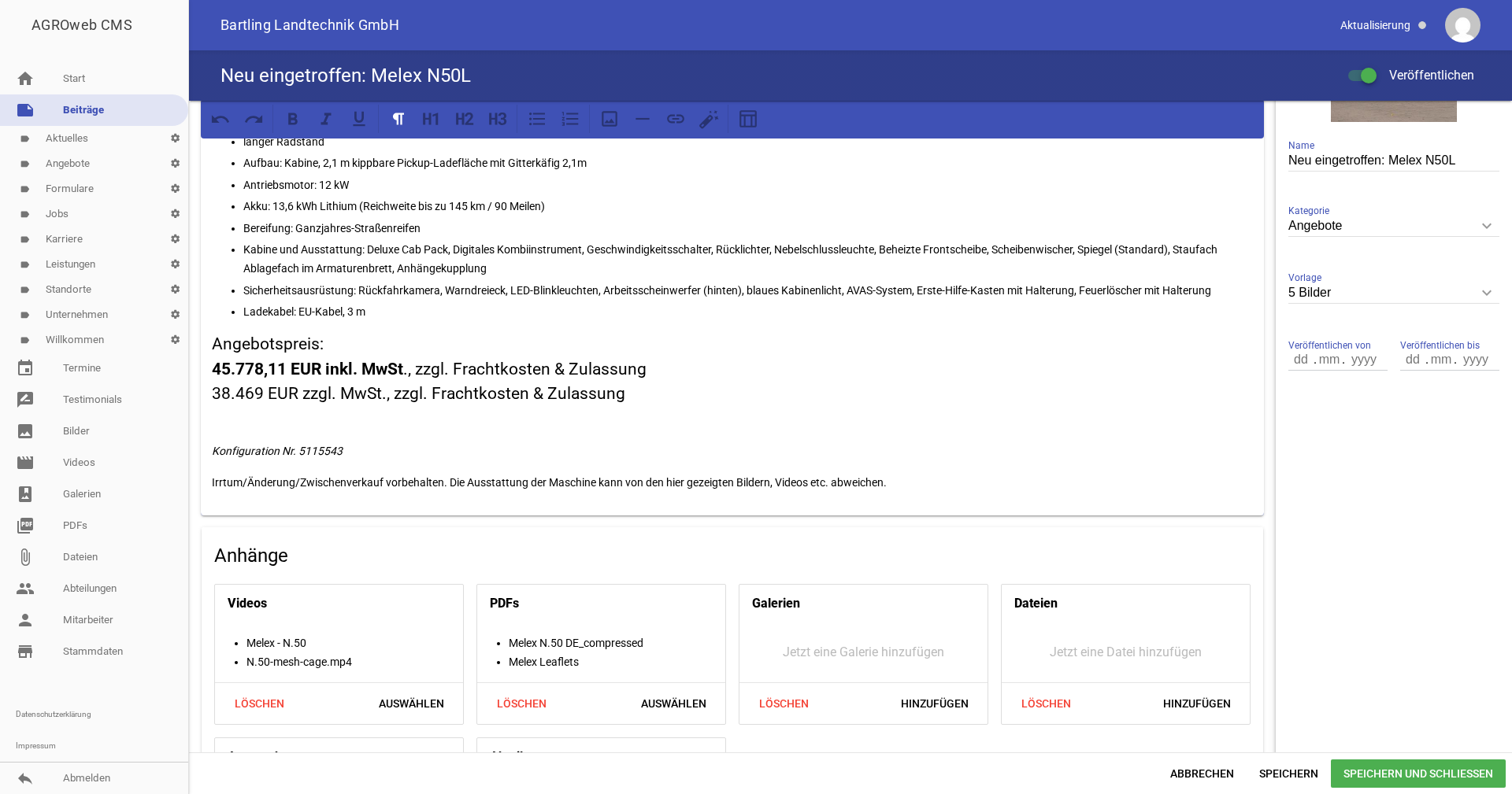
scroll to position [414, 0]
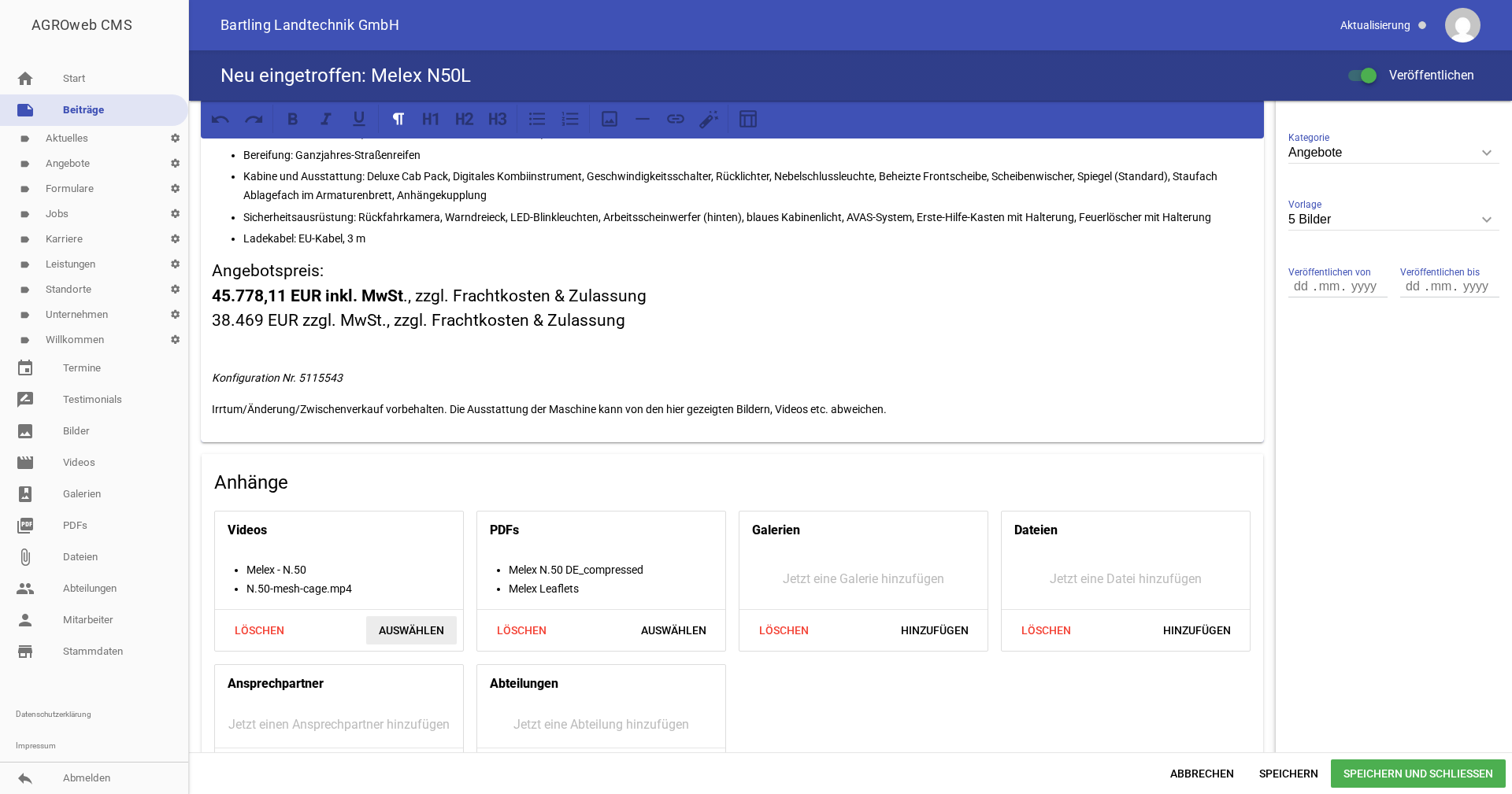
click at [406, 624] on span "Auswählen" at bounding box center [411, 631] width 91 height 28
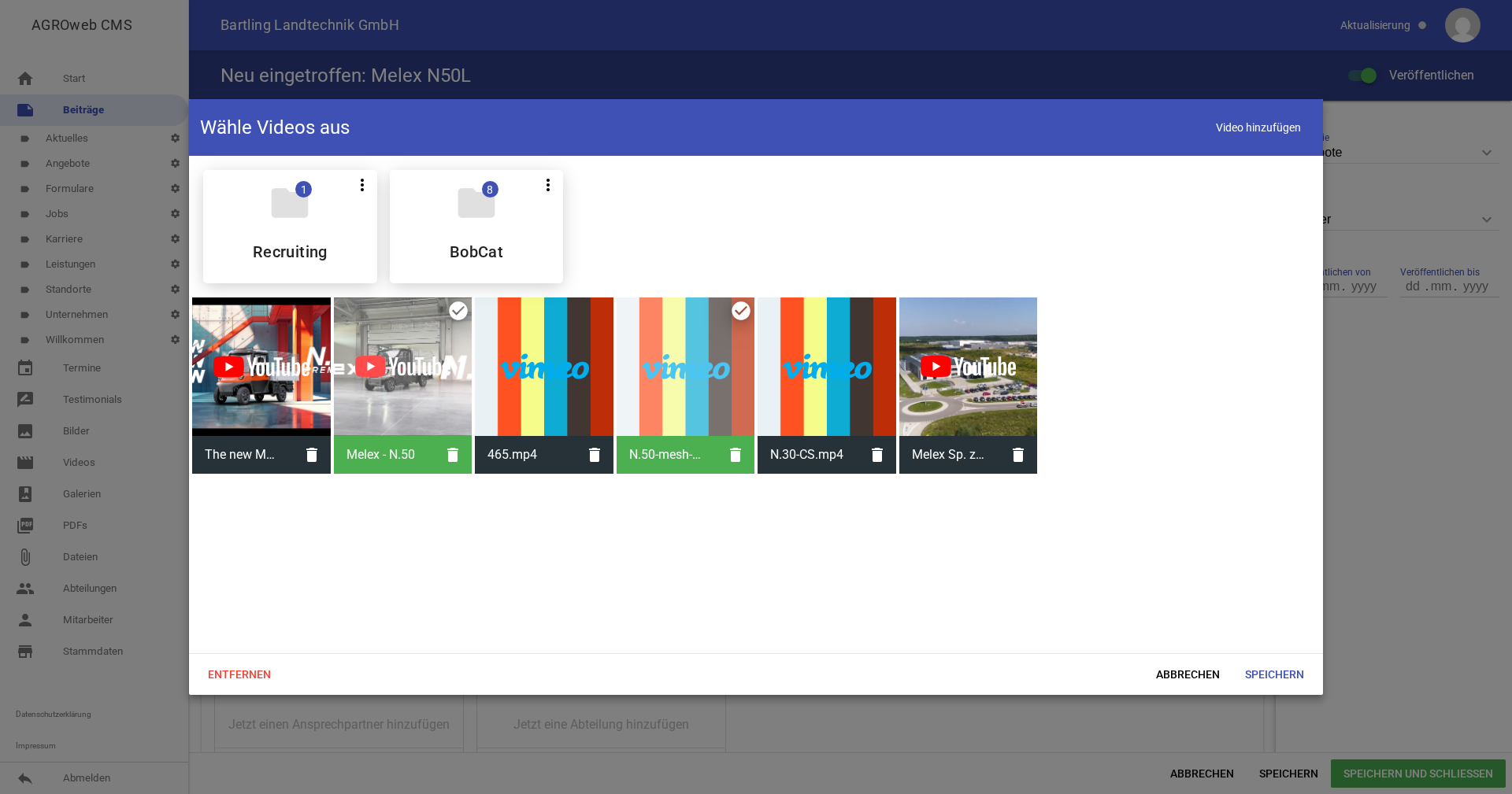
click at [744, 314] on div "N.50-mesh-cage.mp4 delete" at bounding box center [686, 386] width 139 height 177
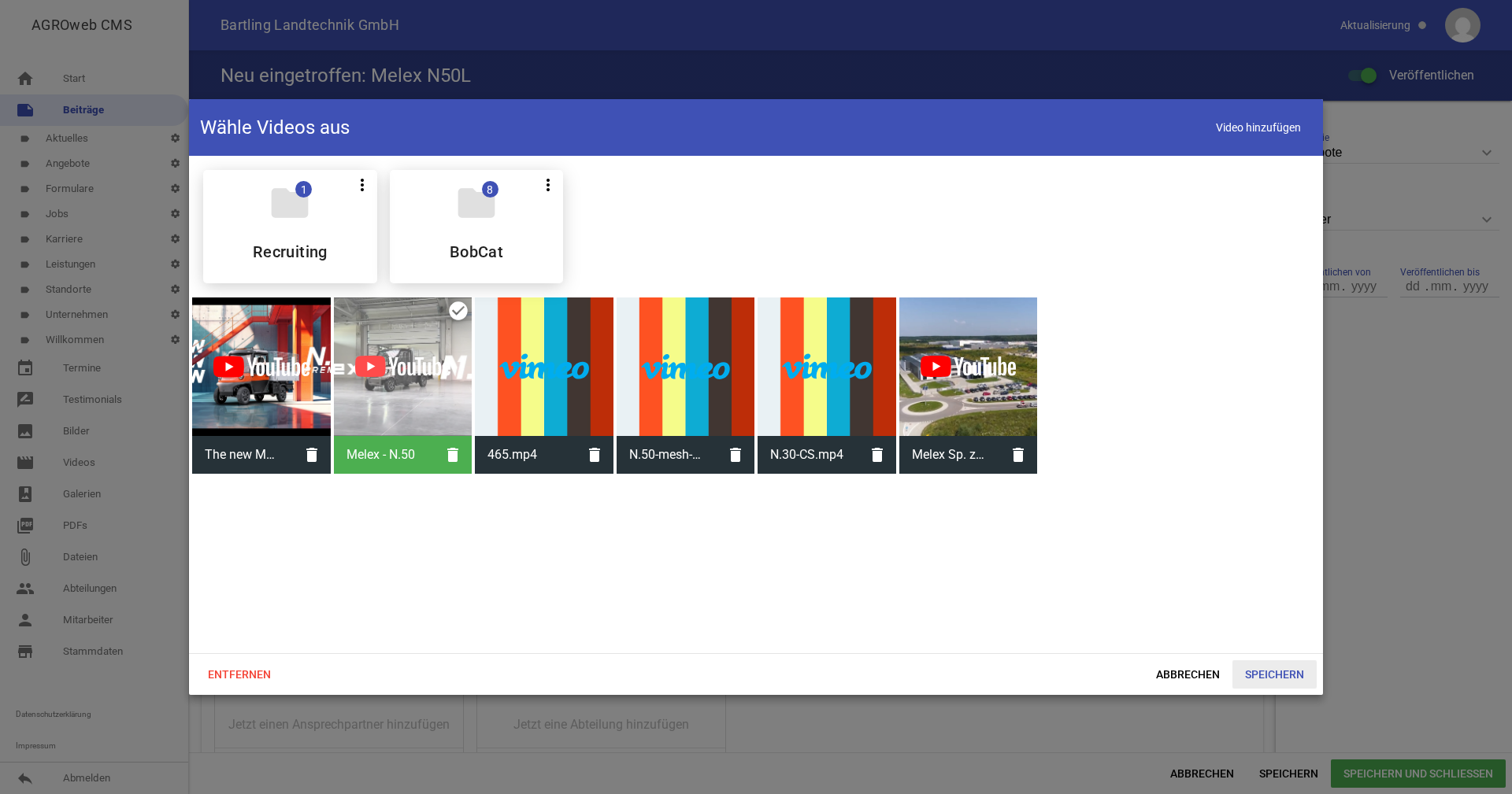
click at [1265, 669] on span "Speichern" at bounding box center [1274, 675] width 84 height 28
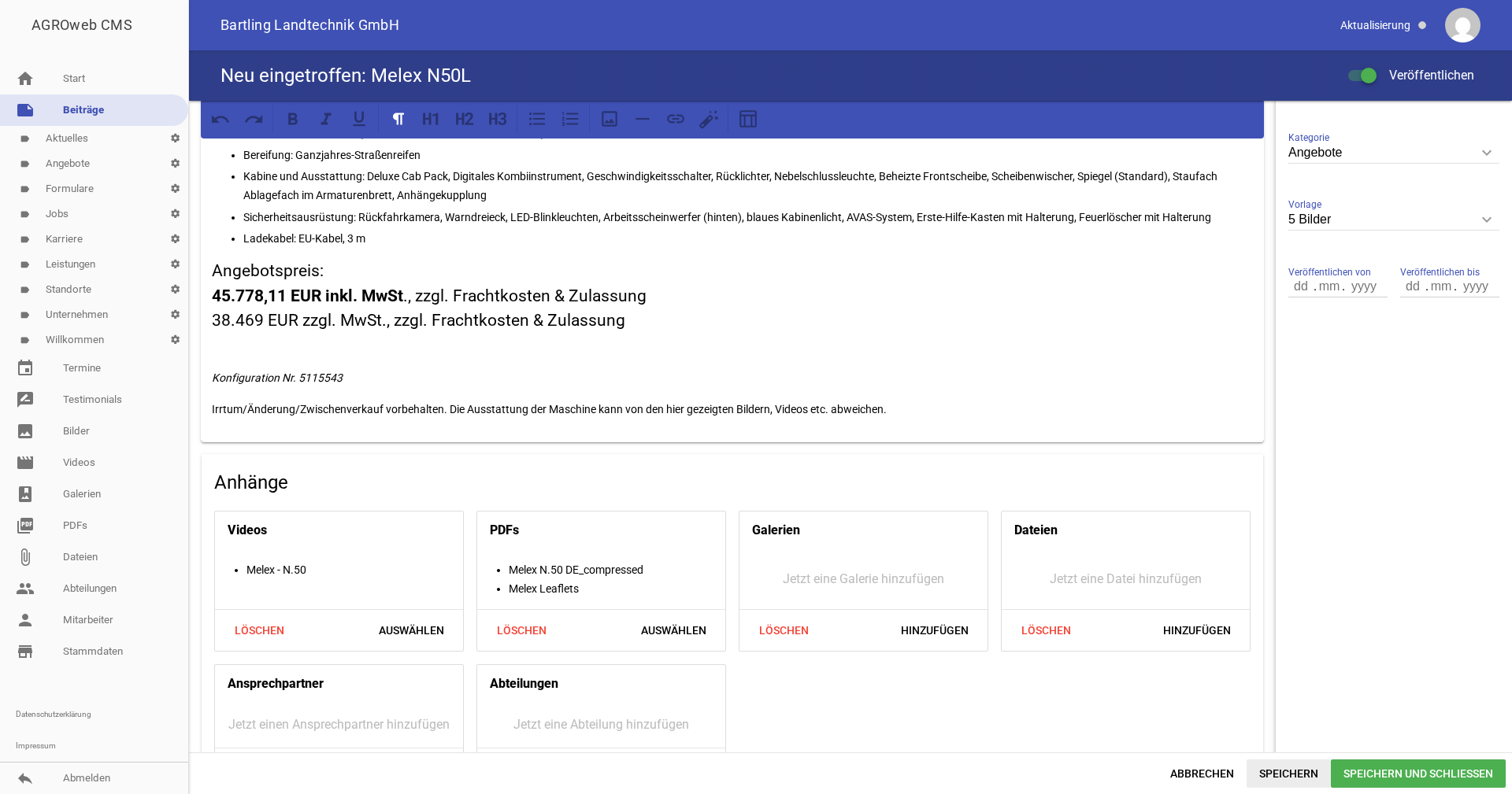
click at [1276, 769] on span "Speichern" at bounding box center [1288, 774] width 84 height 28
click at [1459, 434] on aside "Titelbild delete crop image Vorschaubild delete crop image Neu eingetroffen: Me…" at bounding box center [1394, 247] width 236 height 1123
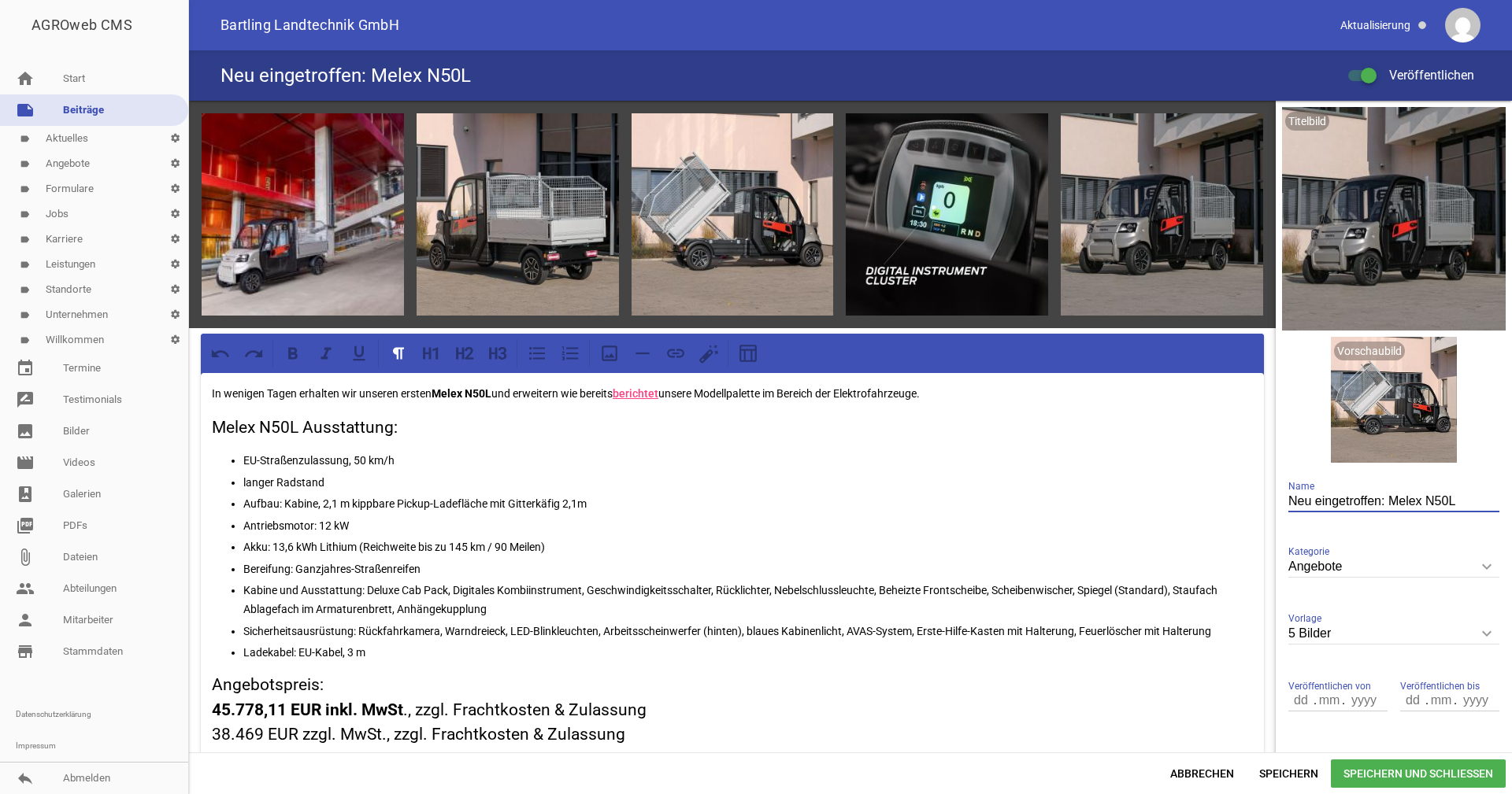
drag, startPoint x: 1376, startPoint y: 499, endPoint x: 1225, endPoint y: 498, distance: 151.0
click at [1225, 498] on div "games image games image games image games image games image In wenigen Tagen er…" at bounding box center [850, 427] width 1323 height 652
type input "In kürze Verfügbar: Melex N50L"
click at [1425, 775] on span "Speichern und Schließen" at bounding box center [1418, 774] width 175 height 28
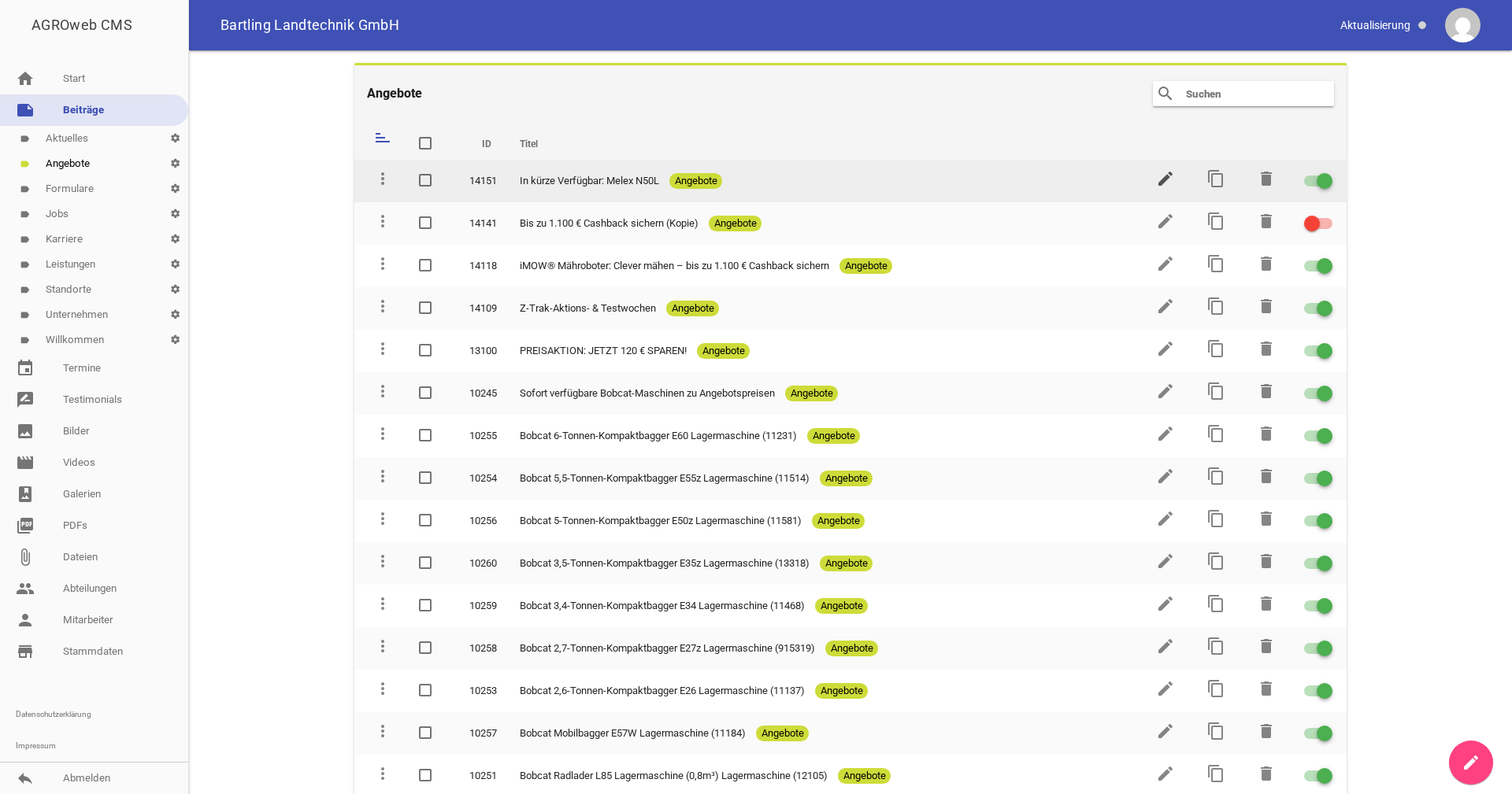
click at [1156, 180] on icon "edit" at bounding box center [1165, 178] width 19 height 19
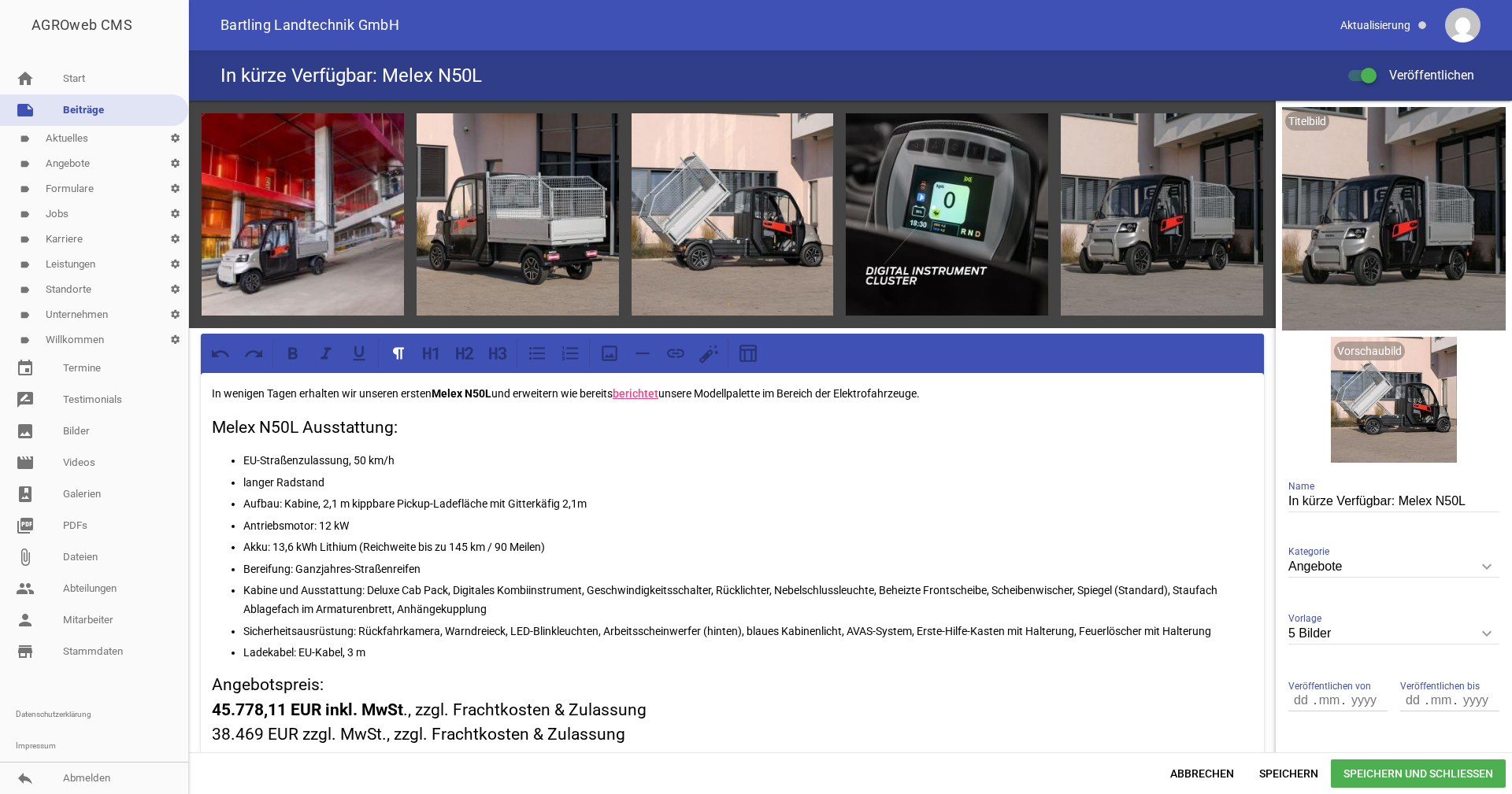
click at [282, 395] on p "In wenigen Tagen erhalten wir unseren ersten Melex N50L und erweitern wie berei…" at bounding box center [733, 393] width 1041 height 19
drag, startPoint x: 295, startPoint y: 394, endPoint x: 207, endPoint y: 395, distance: 88.0
click at [207, 395] on div "In wenigen Tagen erhalten wir unseren ersten Melex N50L und erweitern wie berei…" at bounding box center [732, 614] width 1063 height 483
click at [976, 392] on p "Anfang September erhalten wir unseren ersten Melex N50L und erweitern wie berei…" at bounding box center [733, 393] width 1041 height 19
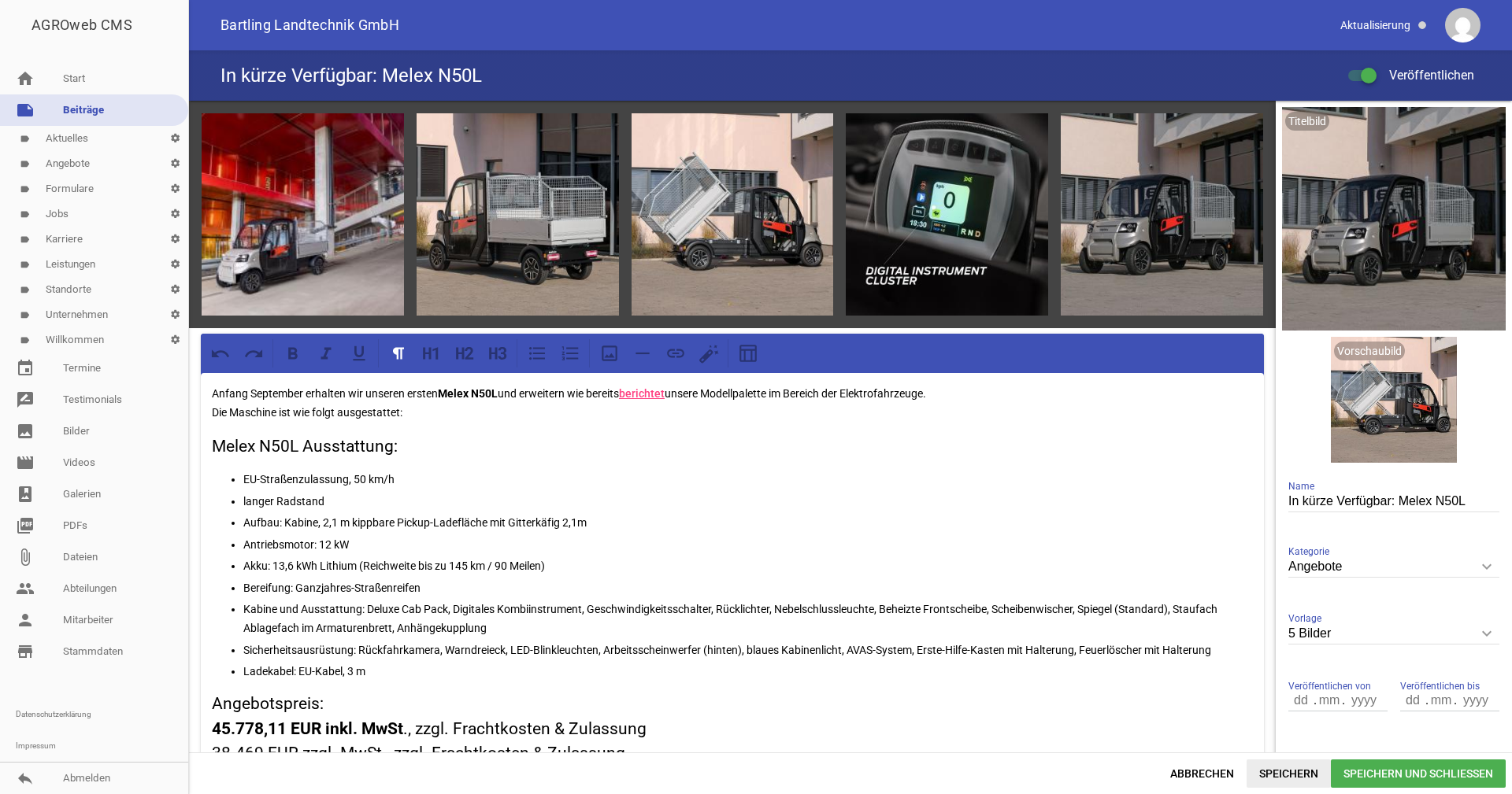
click at [1295, 770] on span "Speichern" at bounding box center [1288, 774] width 84 height 28
click at [776, 705] on h3 "Angebotspreis: 45.778,11 EUR inkl. MwSt ., zzgl. Frachtkosten & Zulassung 38.46…" at bounding box center [733, 729] width 1041 height 75
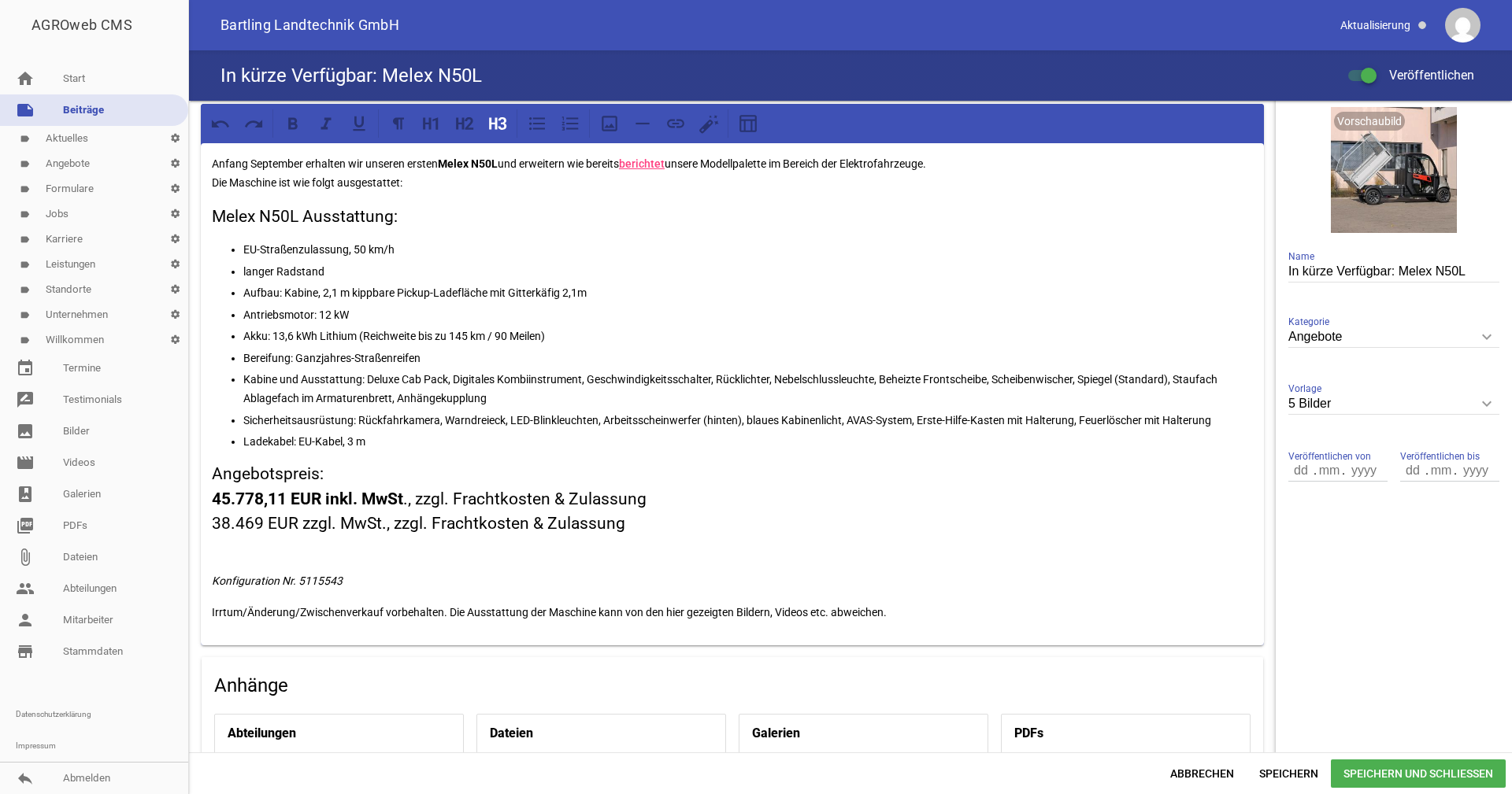
scroll to position [236, 0]
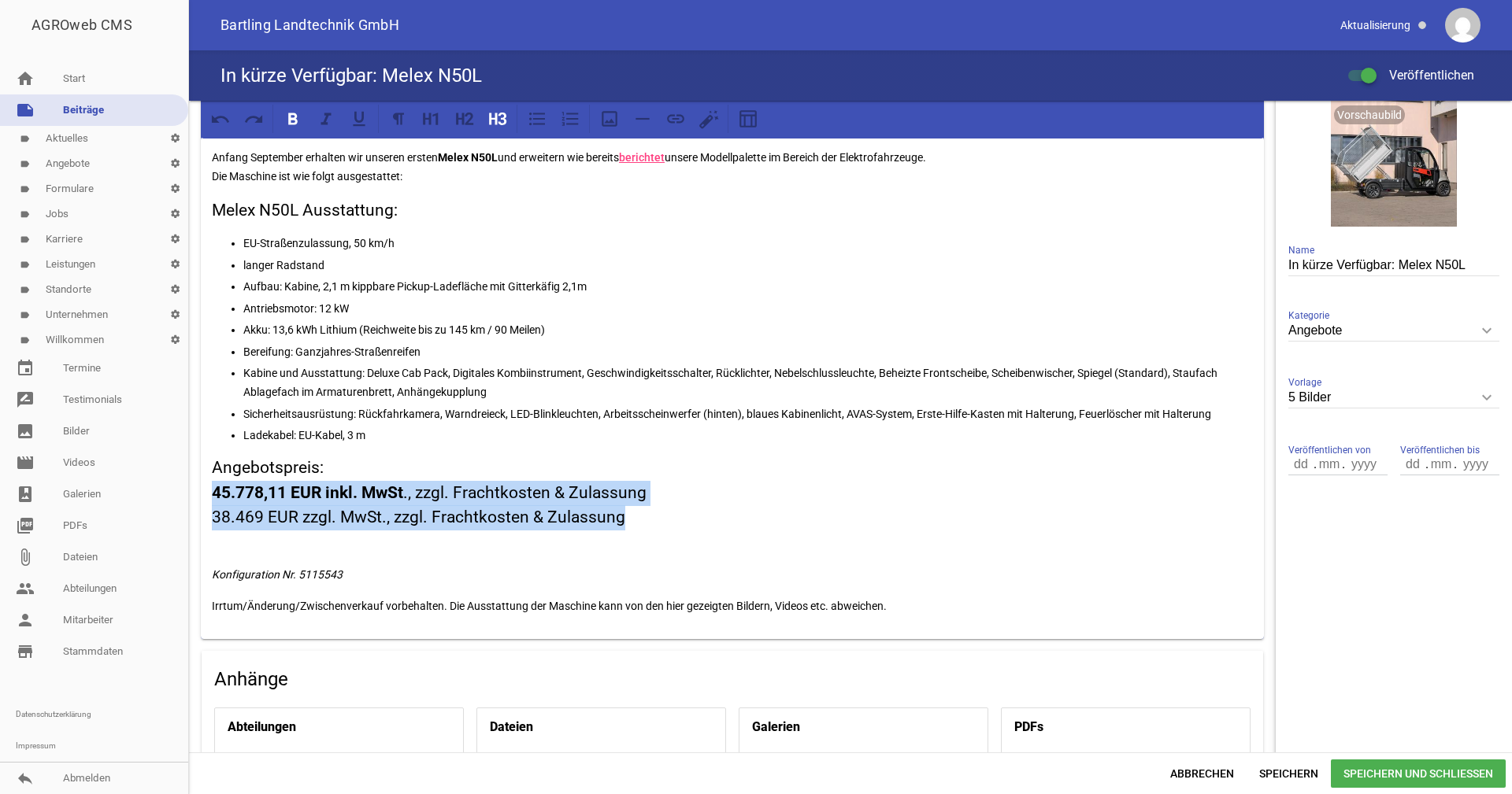
drag, startPoint x: 633, startPoint y: 518, endPoint x: 203, endPoint y: 500, distance: 430.4
click at [203, 500] on div "Anfang September erhalten wir unseren ersten Melex N50L und erweitern wie berei…" at bounding box center [732, 388] width 1063 height 503
click at [497, 119] on icon at bounding box center [493, 117] width 8 height 11
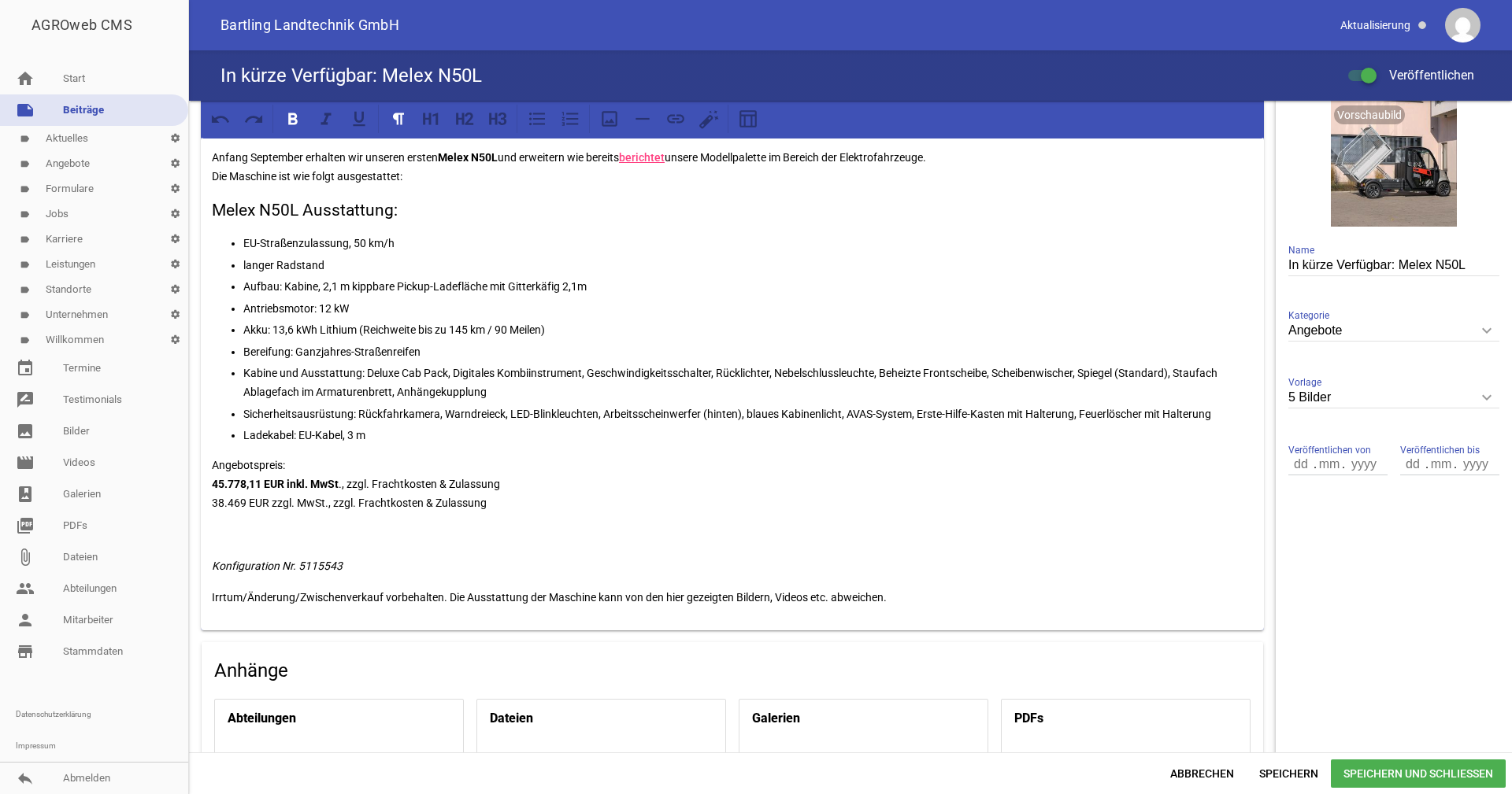
click at [300, 462] on p "Angebotspreis: 45.778,11 EUR inkl. MwSt ., zzgl. Frachtkosten & Zulassung 38.46…" at bounding box center [733, 484] width 1041 height 57
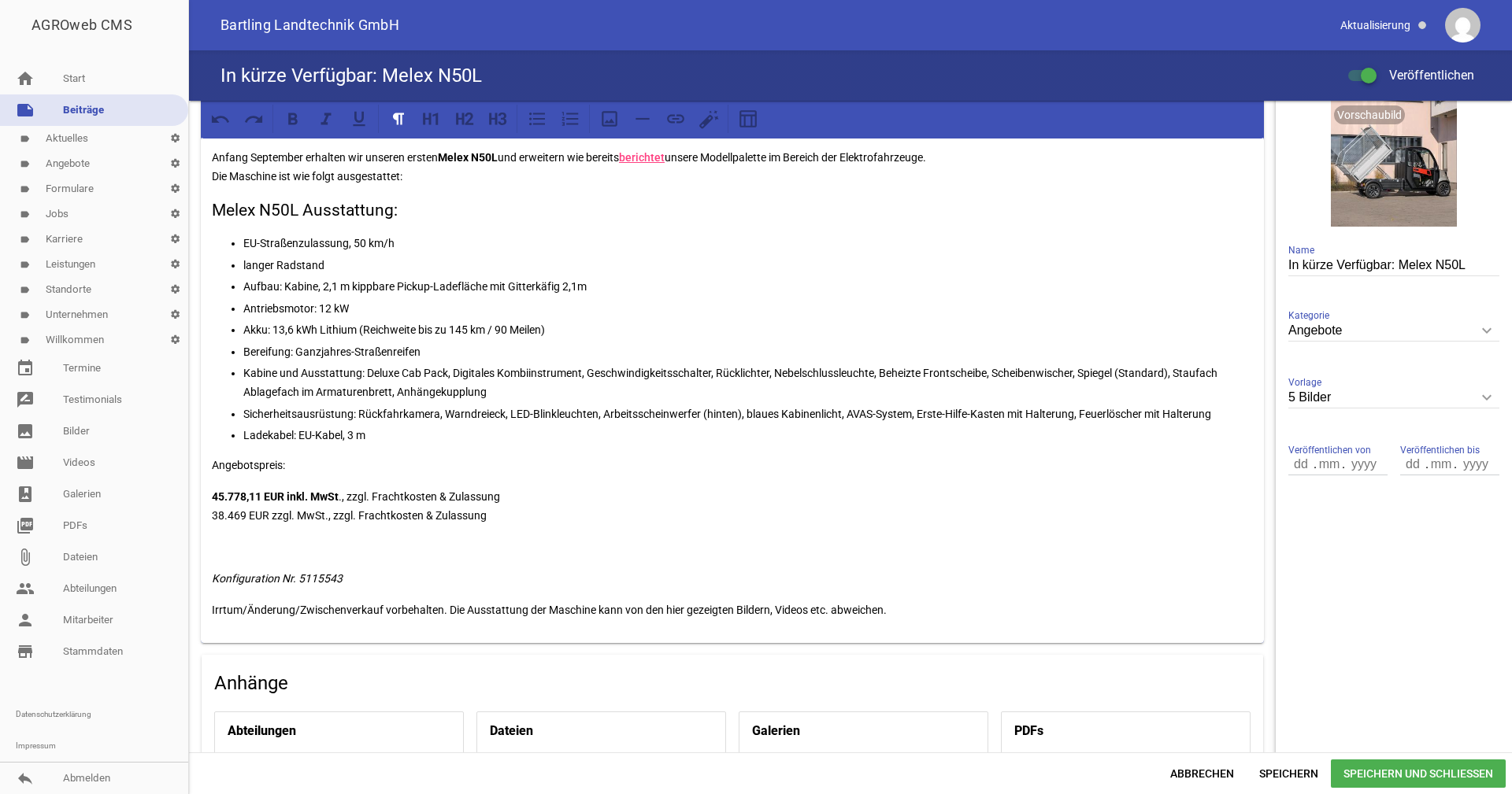
drag, startPoint x: 306, startPoint y: 463, endPoint x: 209, endPoint y: 459, distance: 97.1
click at [209, 459] on div "Anfang September erhalten wir unseren ersten Melex N50L und erweitern wie berei…" at bounding box center [732, 390] width 1063 height 507
click at [293, 467] on p "Angebotspreis:" at bounding box center [733, 465] width 1041 height 19
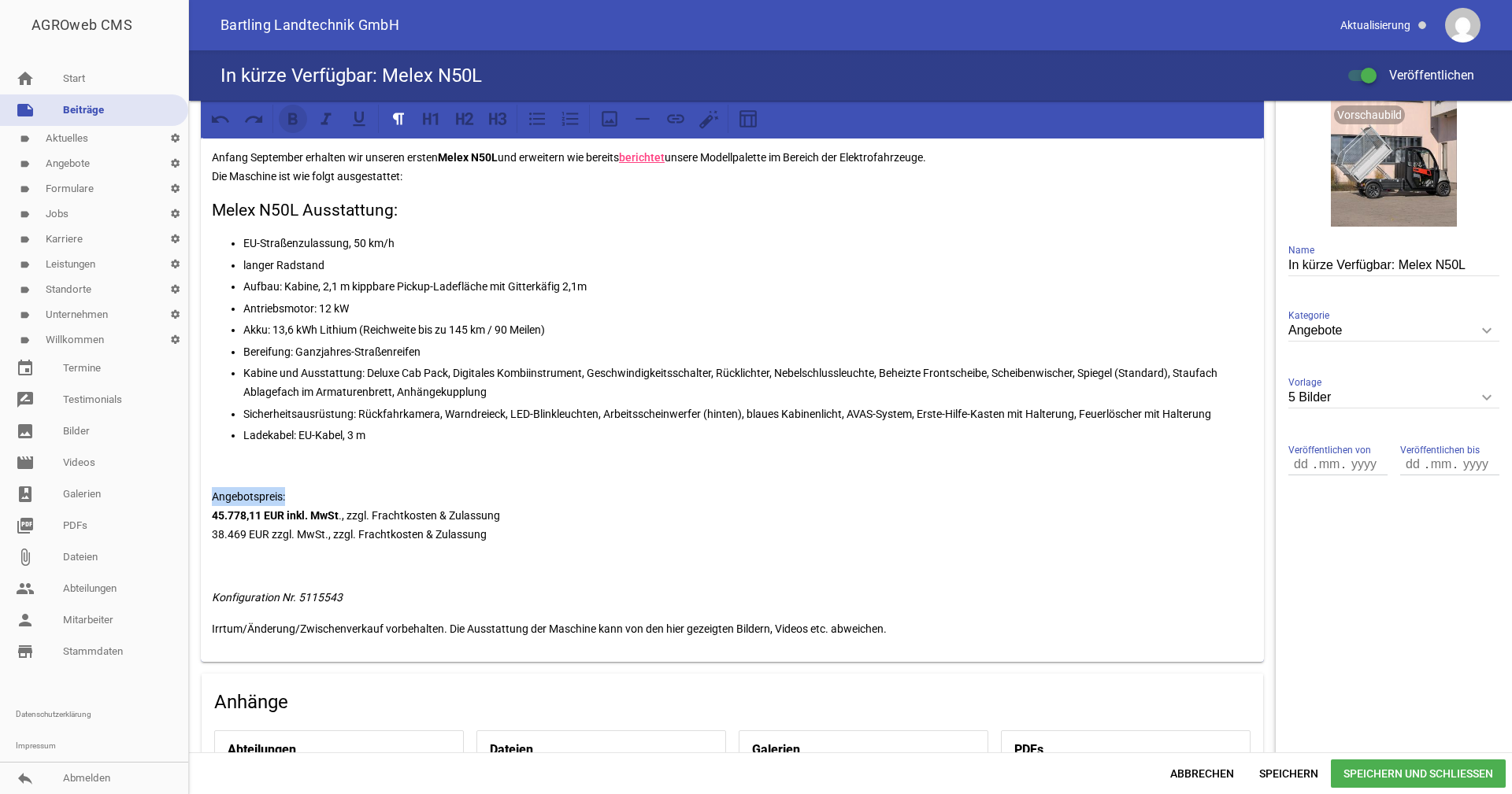
click at [300, 119] on icon at bounding box center [293, 118] width 20 height 20
click at [356, 125] on icon at bounding box center [358, 119] width 11 height 15
click at [1302, 769] on span "Speichern" at bounding box center [1288, 774] width 84 height 28
click at [502, 541] on p "Angebotspreis: 45.778,11 EUR inkl. MwSt ., zzgl. Frachtkosten & Zulassung 38.46…" at bounding box center [733, 516] width 1041 height 57
drag, startPoint x: 504, startPoint y: 517, endPoint x: 192, endPoint y: 521, distance: 312.0
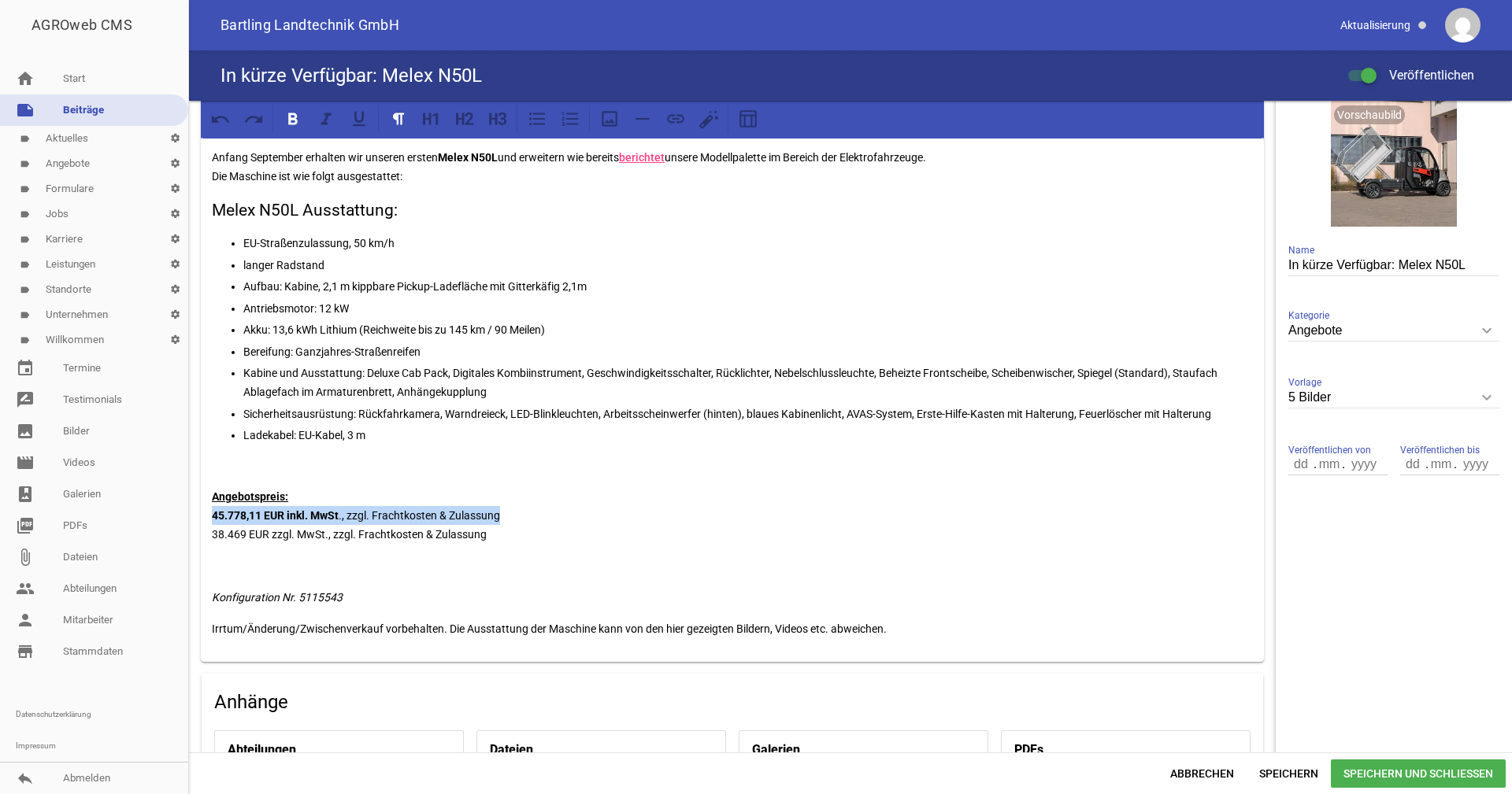
click at [192, 521] on div "games image games image games image games image games image Anfang September er…" at bounding box center [733, 447] width 1087 height 1164
click at [296, 117] on icon at bounding box center [293, 117] width 10 height 11
click at [1303, 777] on span "Speichern" at bounding box center [1288, 774] width 84 height 28
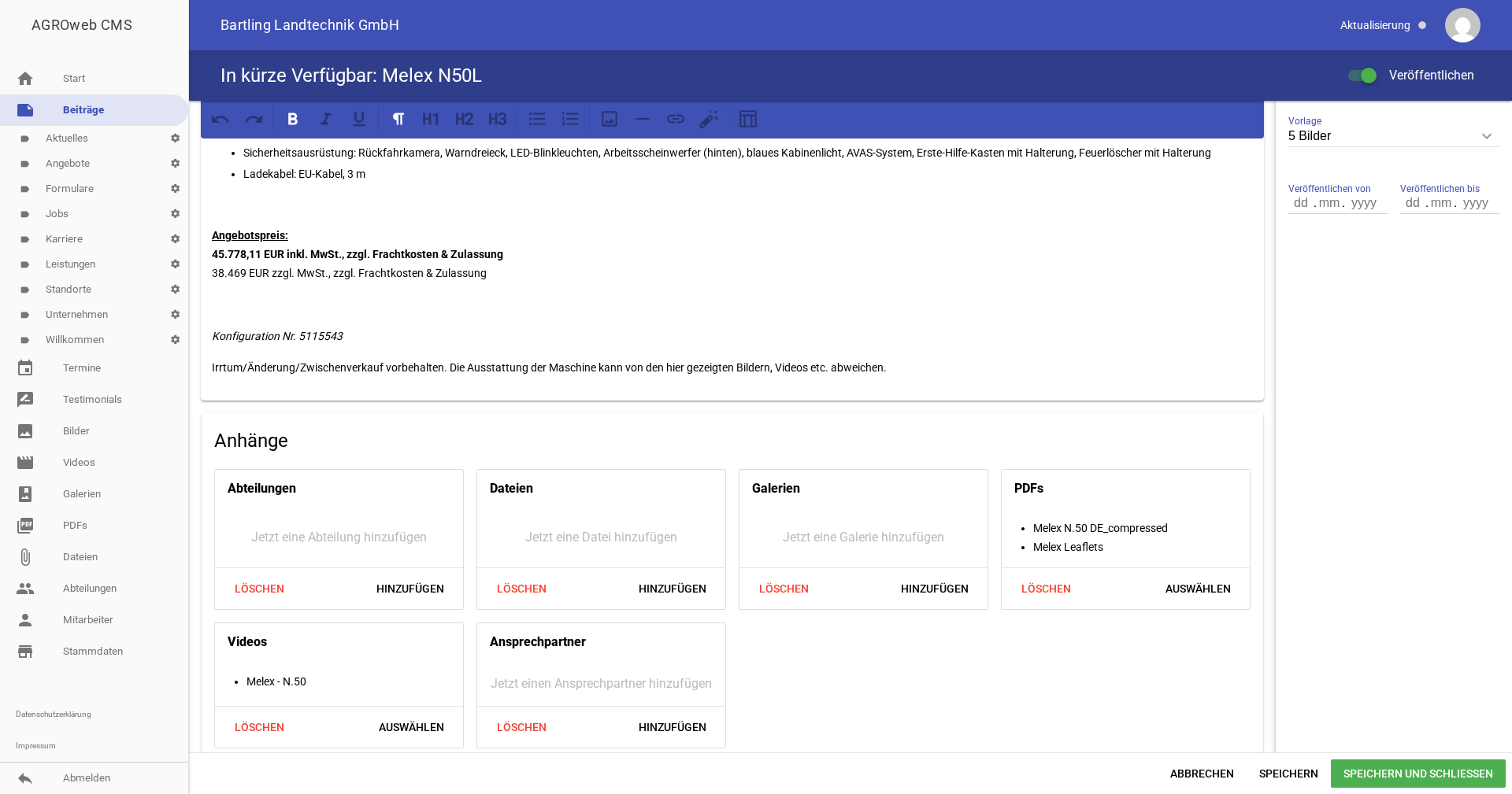
scroll to position [510, 0]
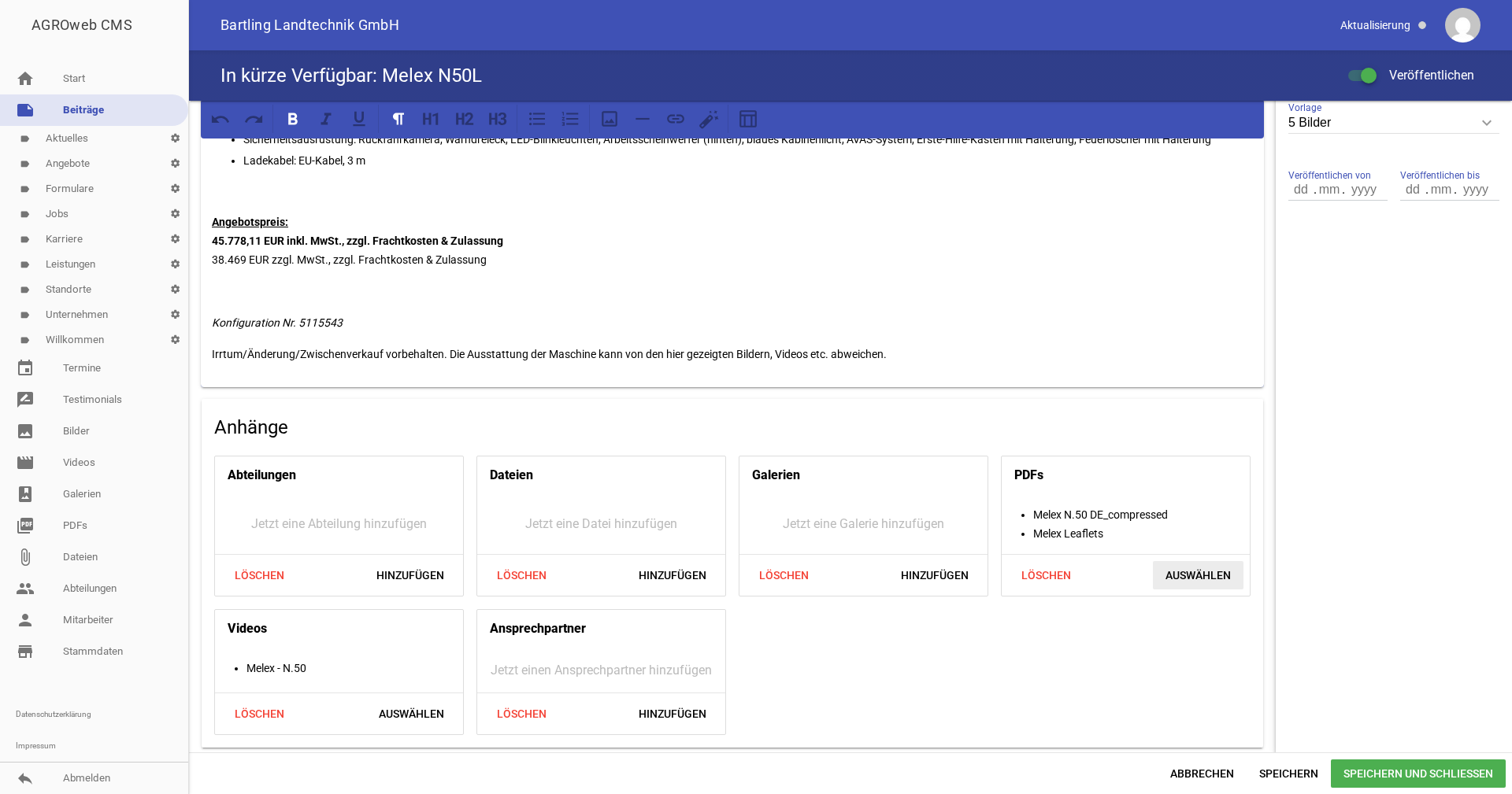
click at [1189, 571] on span "Auswählen" at bounding box center [1198, 576] width 91 height 28
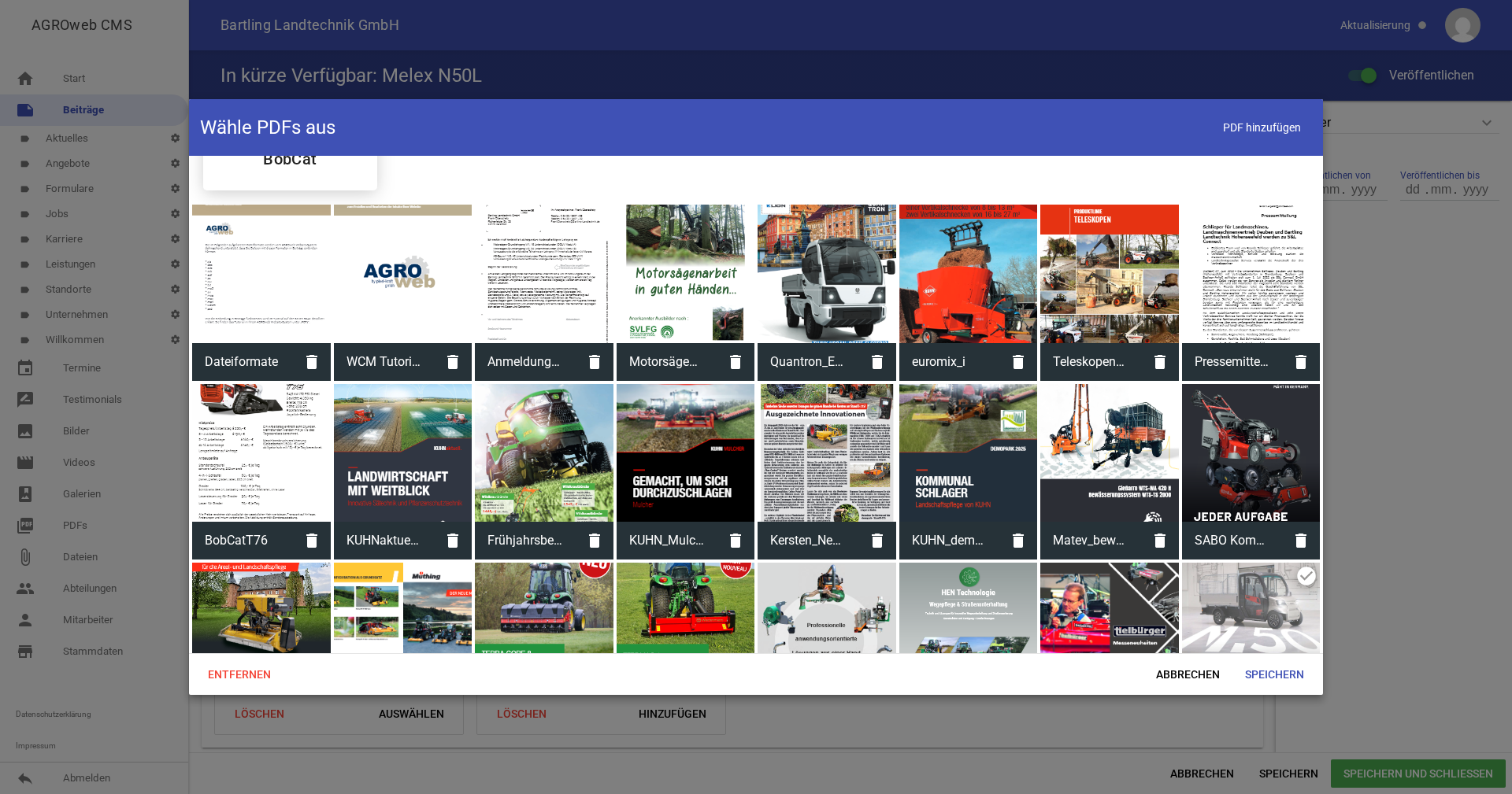
scroll to position [357, 0]
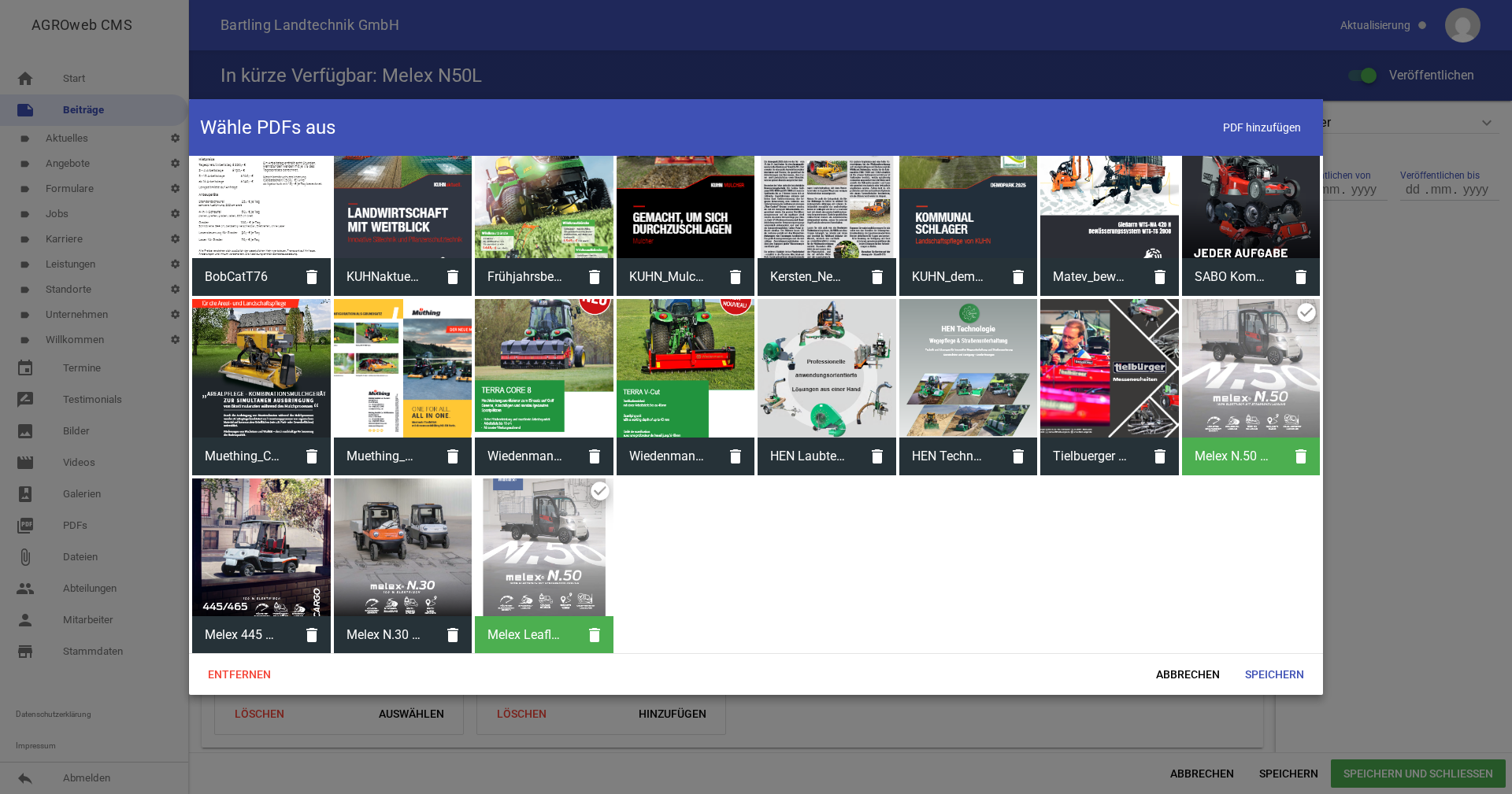
click at [1295, 314] on div "Melex N.50 DE_compressed delete" at bounding box center [1251, 388] width 139 height 177
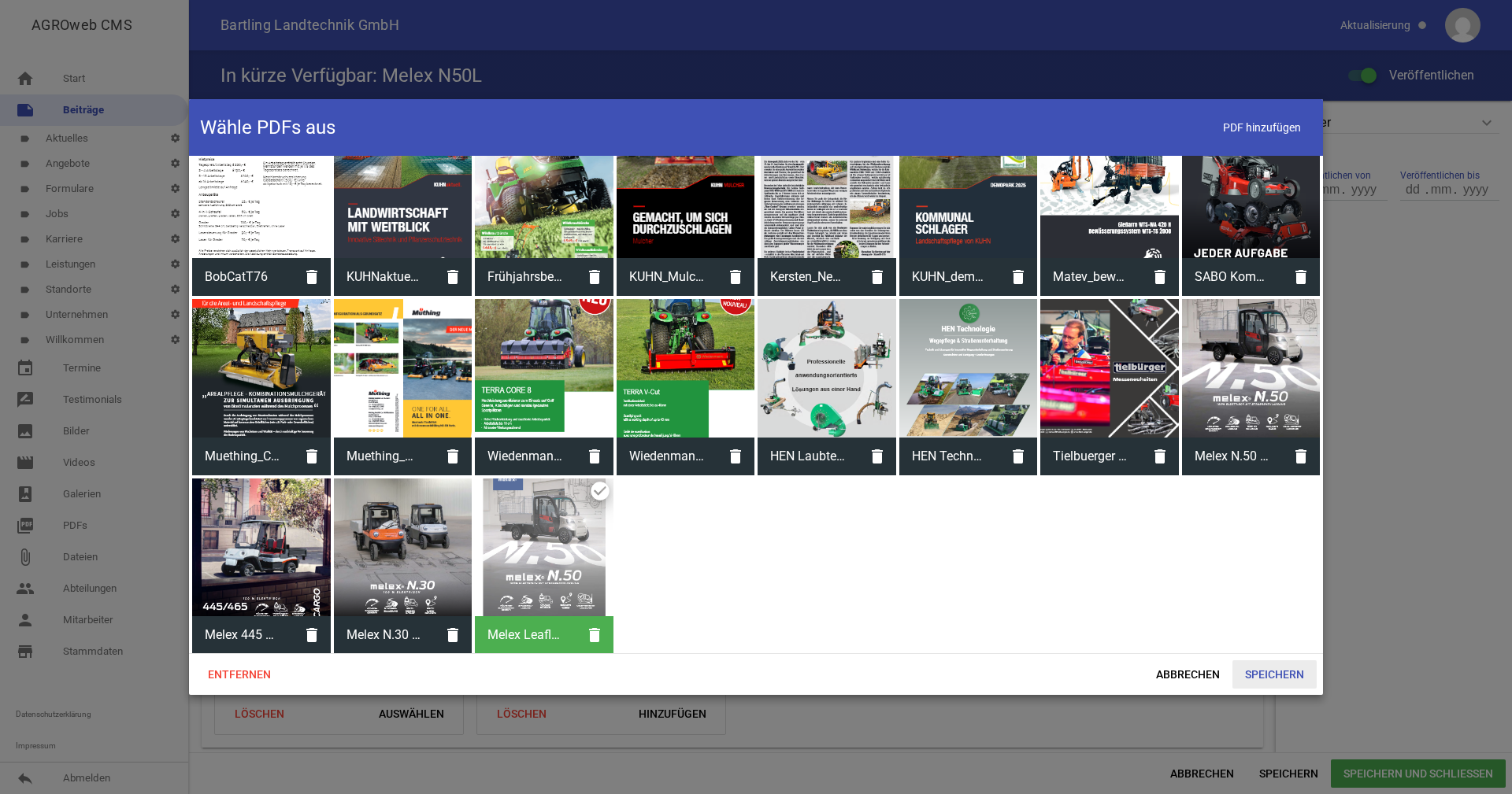
click at [1270, 676] on span "Speichern" at bounding box center [1274, 675] width 84 height 28
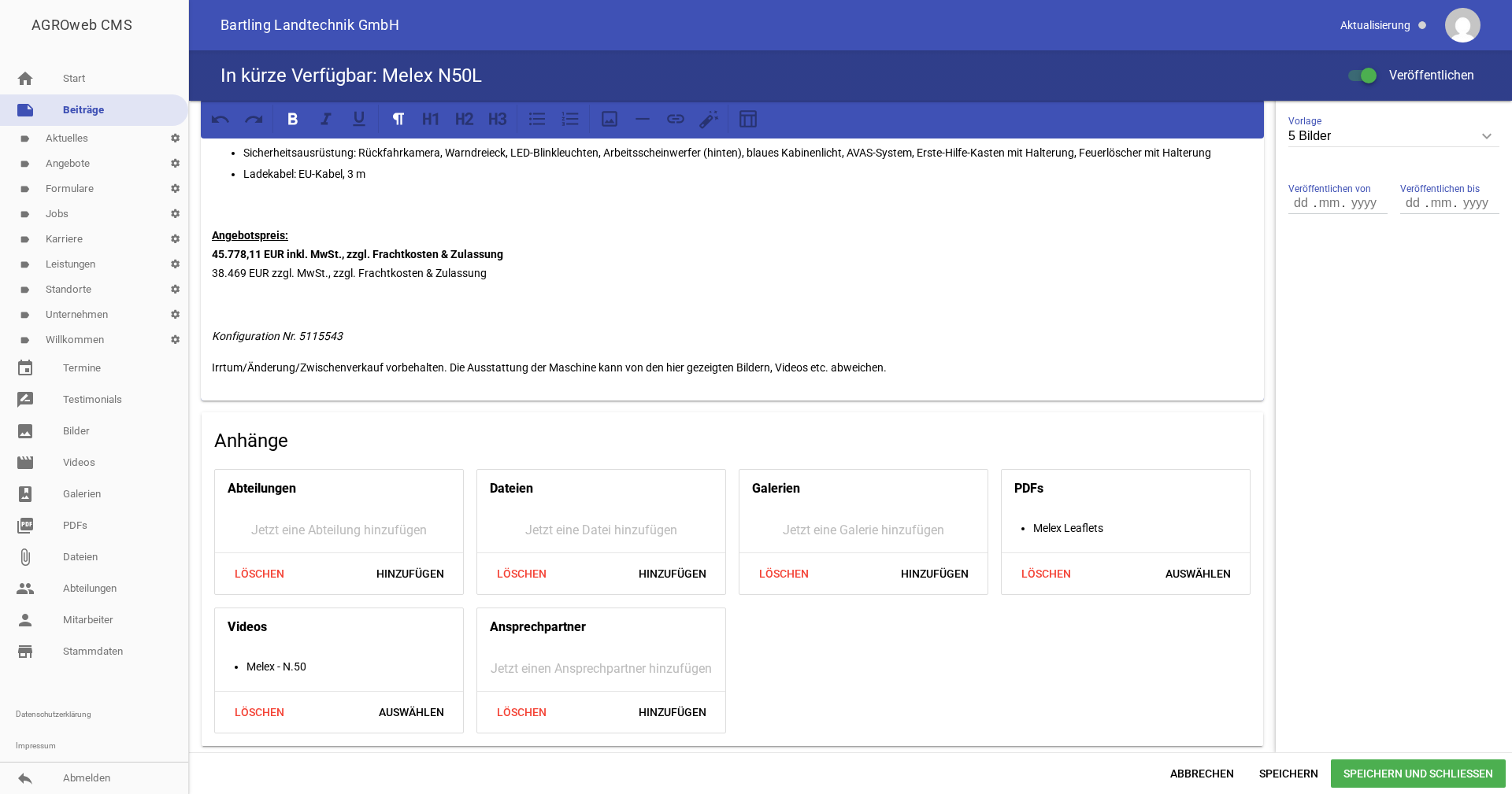
scroll to position [496, 0]
click at [1300, 775] on span "Speichern" at bounding box center [1288, 774] width 84 height 28
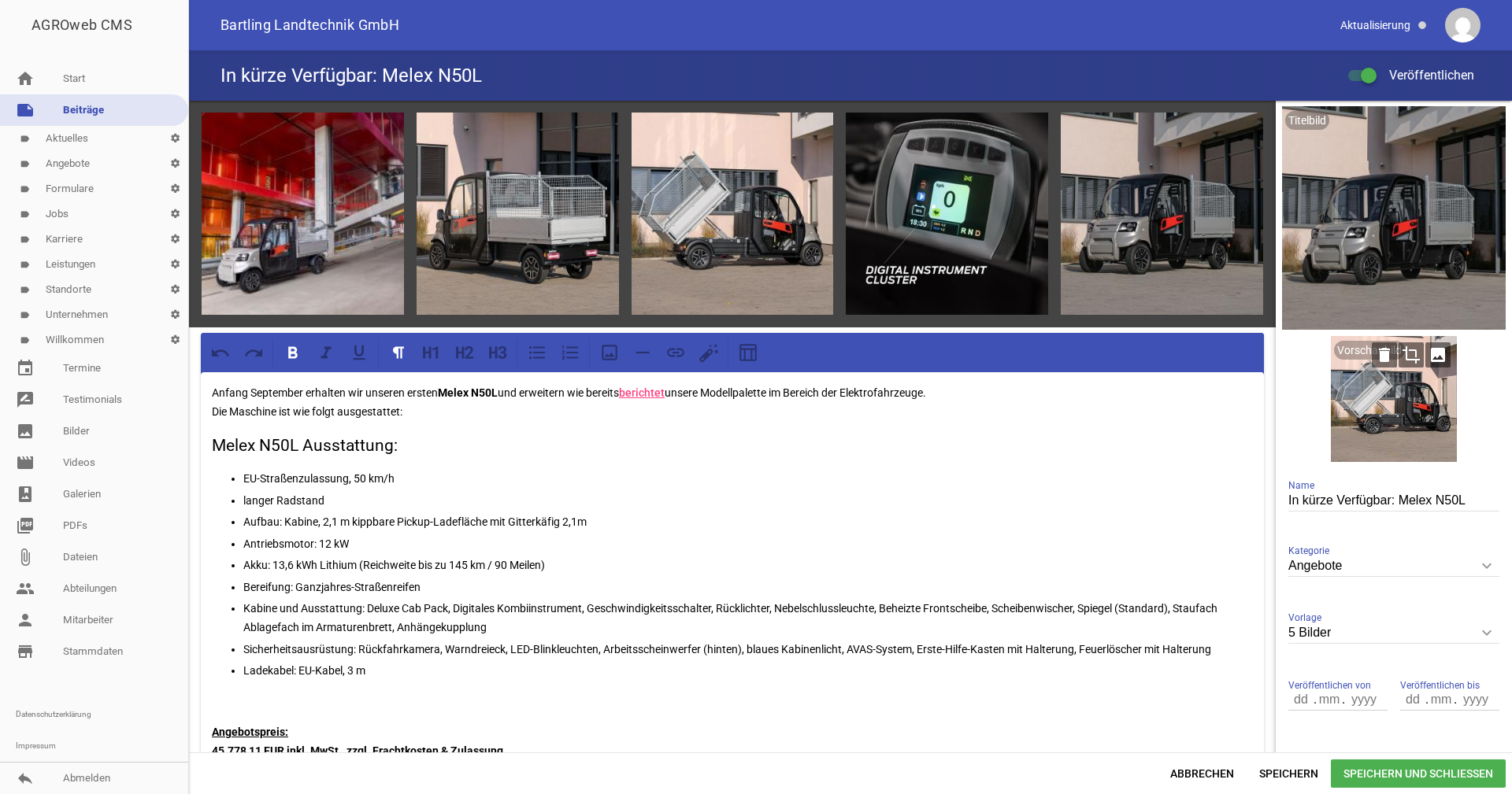
scroll to position [0, 0]
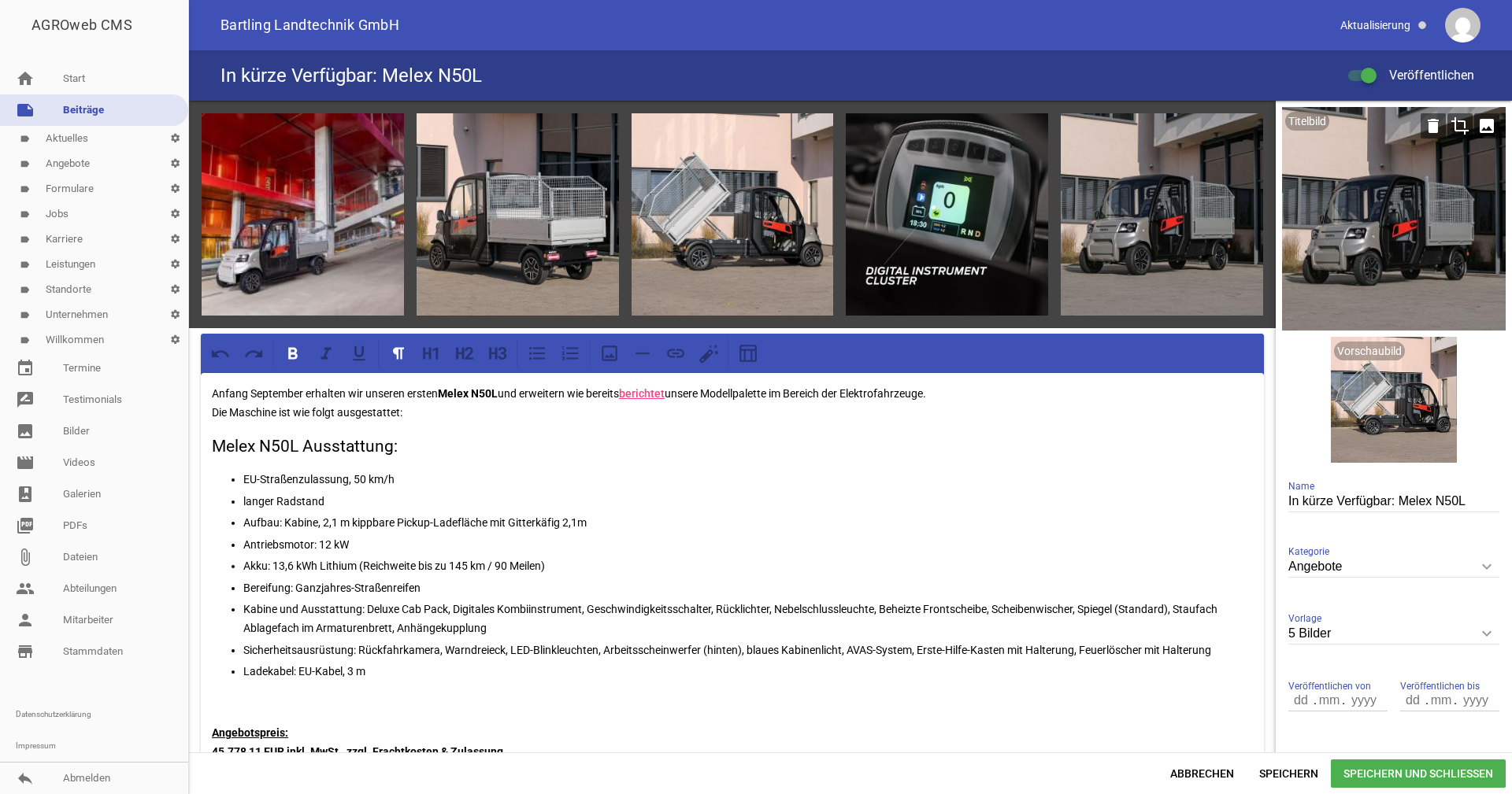
click at [1450, 125] on icon "crop" at bounding box center [1460, 125] width 26 height 26
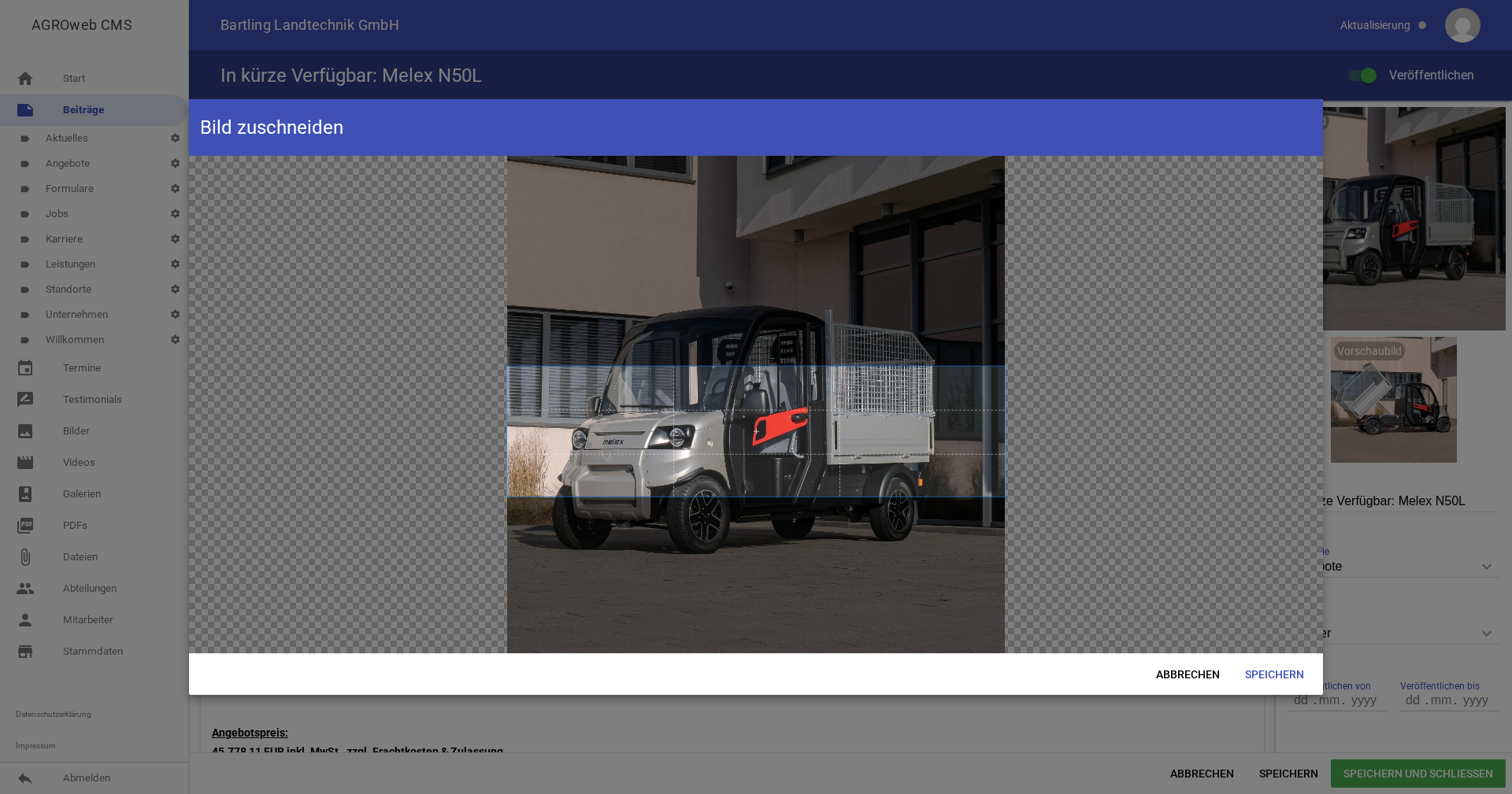
click at [756, 496] on span at bounding box center [756, 431] width 498 height 130
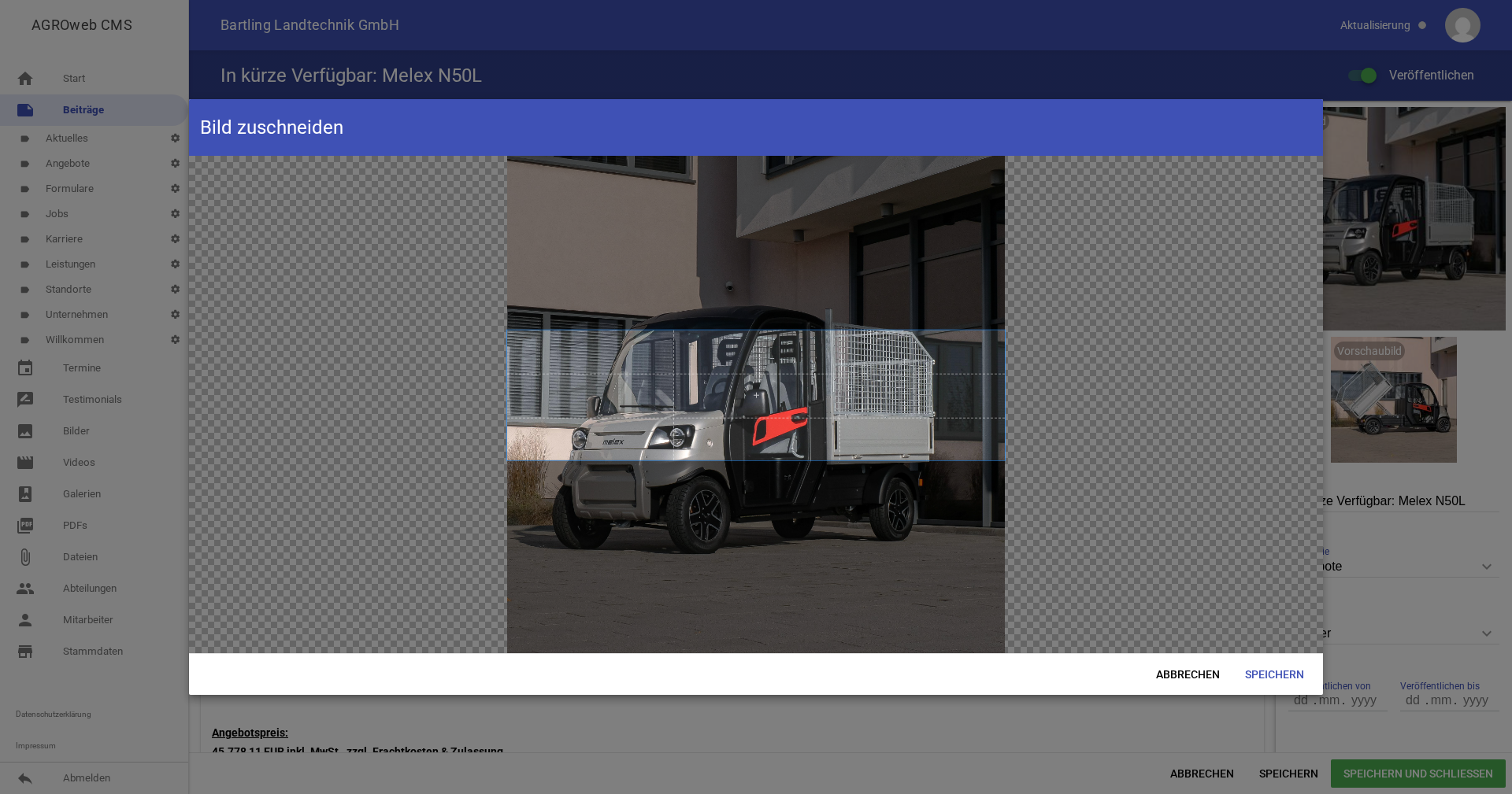
click at [757, 340] on span at bounding box center [756, 395] width 498 height 130
click at [1187, 669] on span "Abbrechen" at bounding box center [1188, 675] width 89 height 28
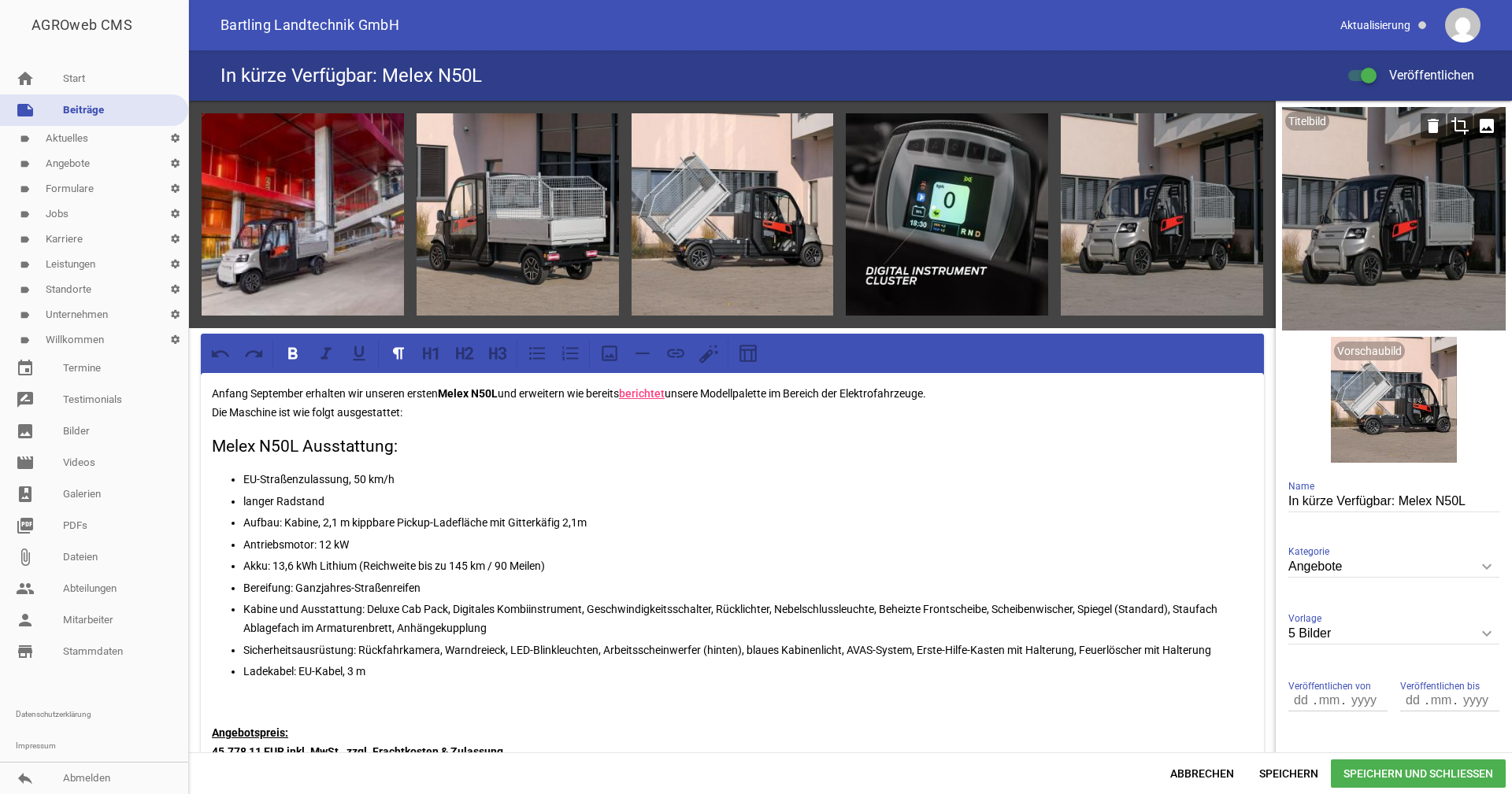
click at [1482, 126] on icon "image" at bounding box center [1487, 125] width 26 height 26
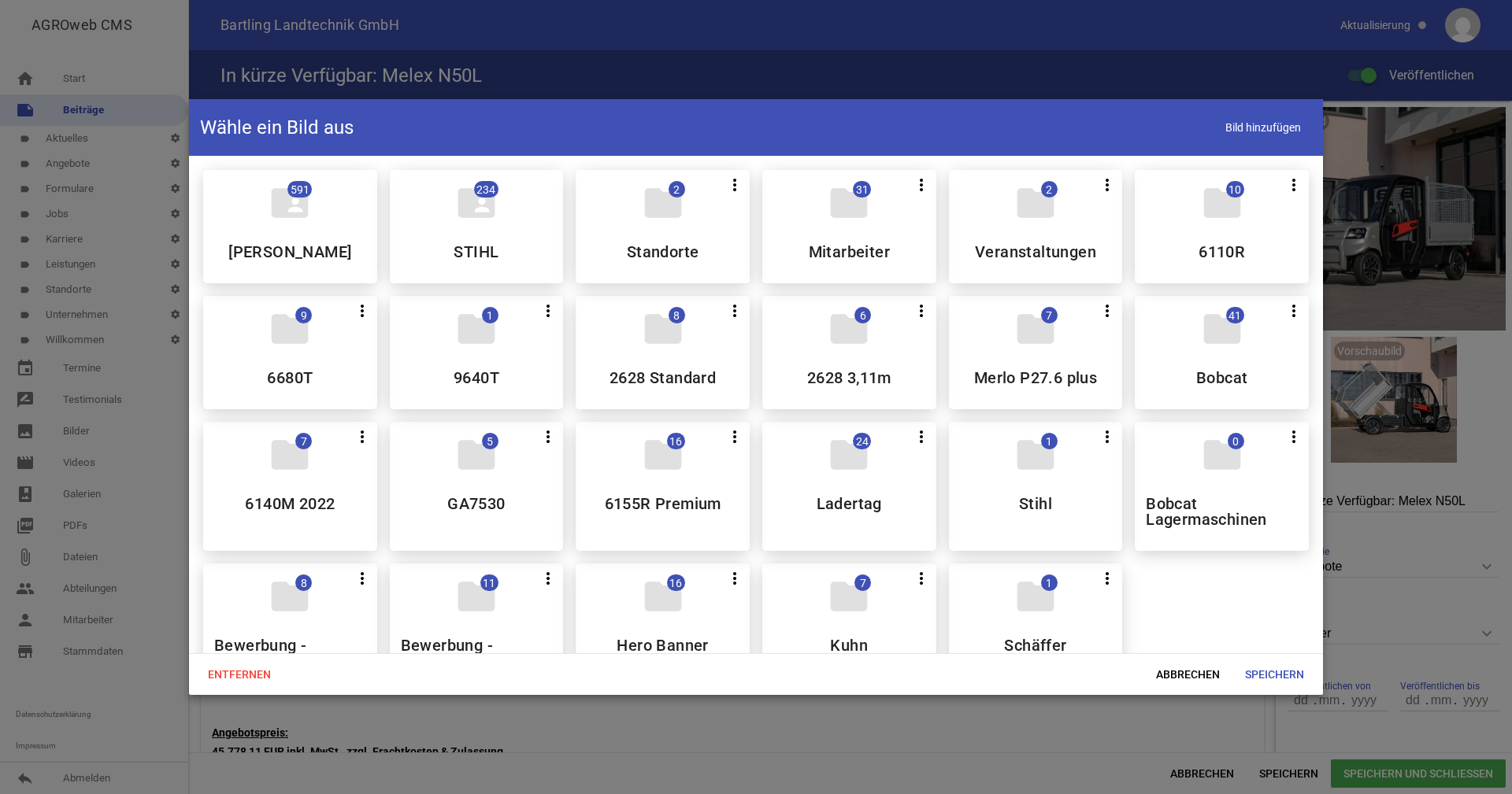
scroll to position [551, 0]
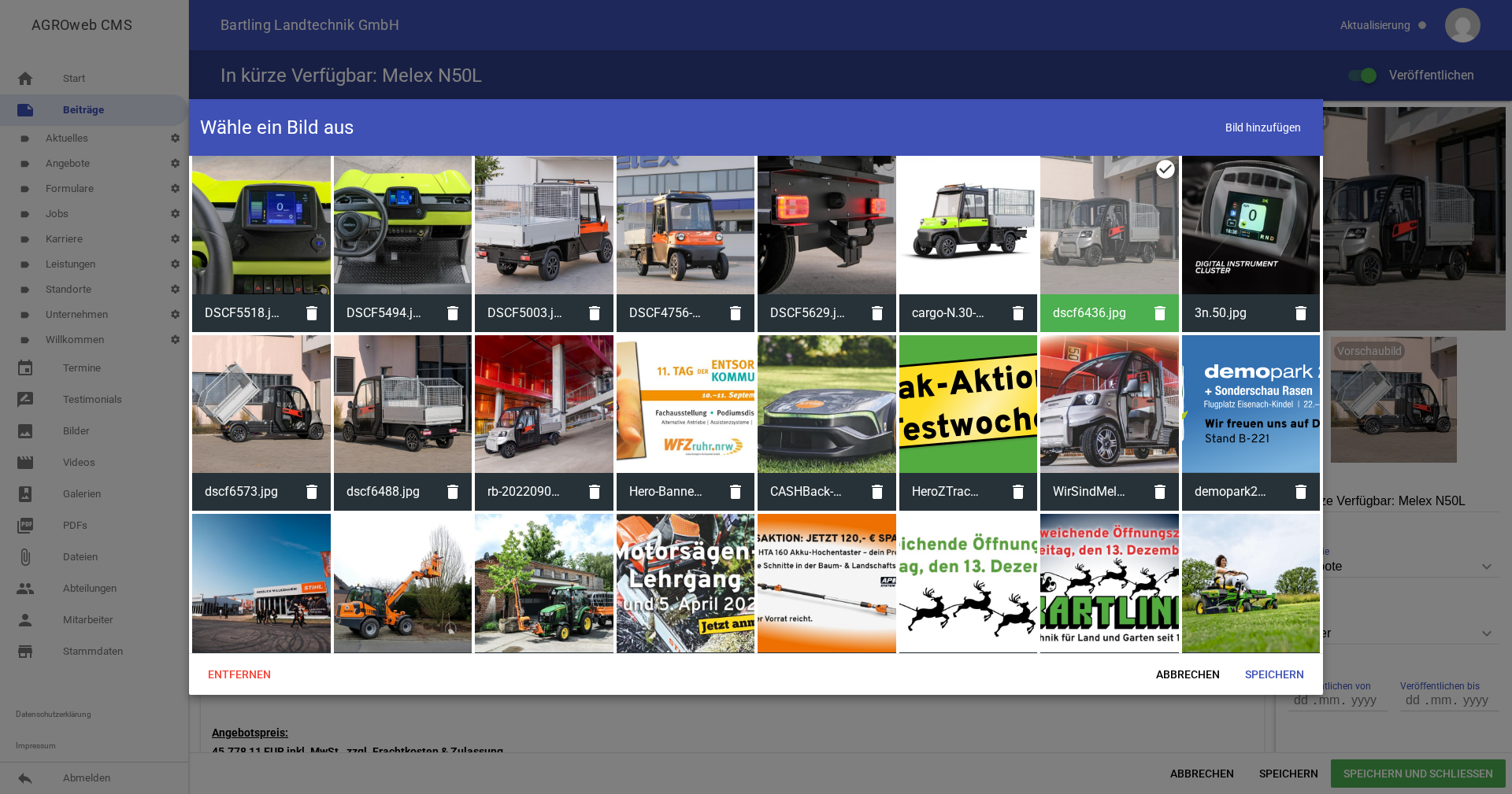
click at [281, 403] on div at bounding box center [261, 405] width 139 height 139
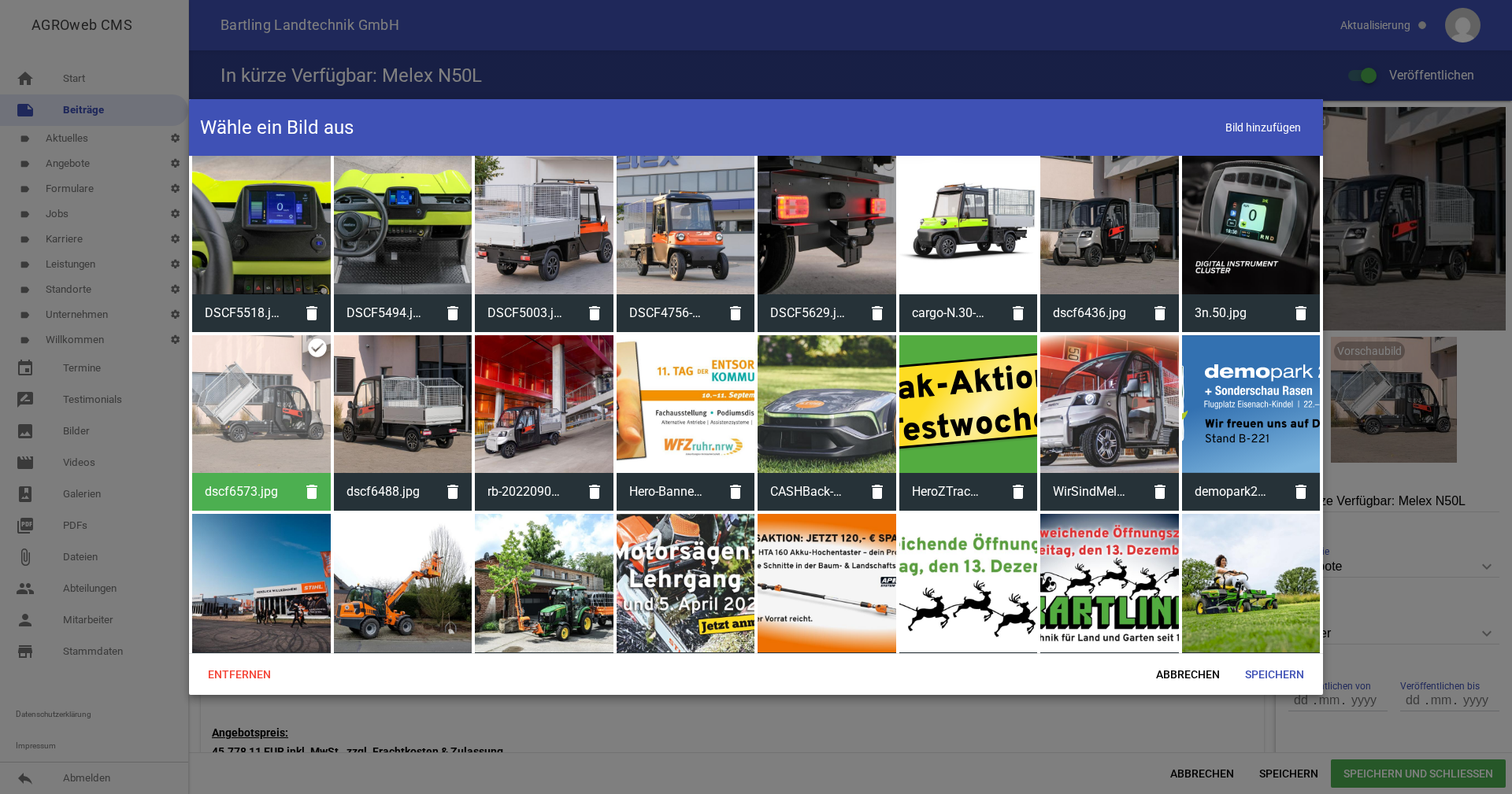
click at [510, 410] on div at bounding box center [543, 405] width 139 height 139
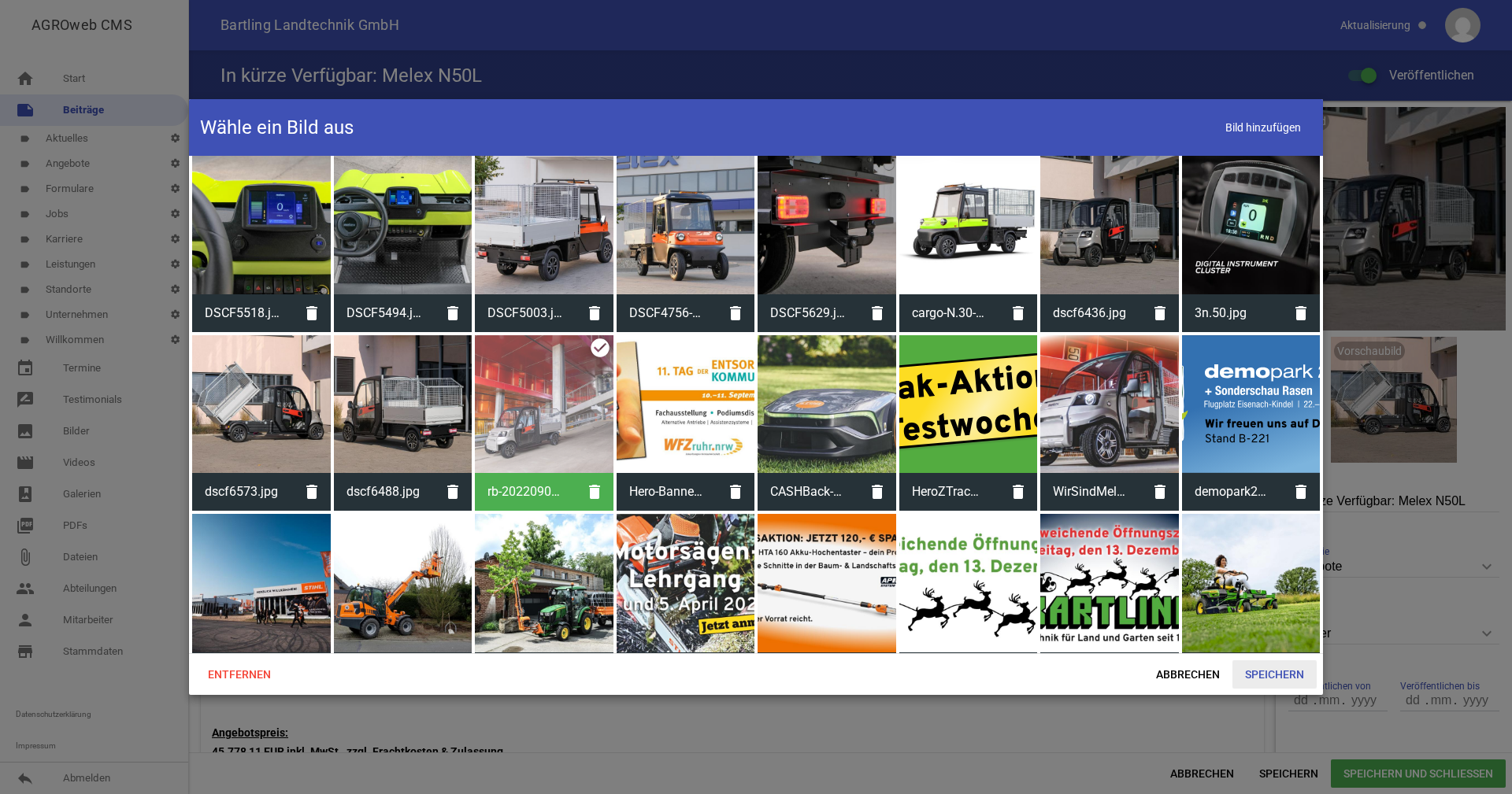
click at [1291, 677] on span "Speichern" at bounding box center [1274, 675] width 84 height 28
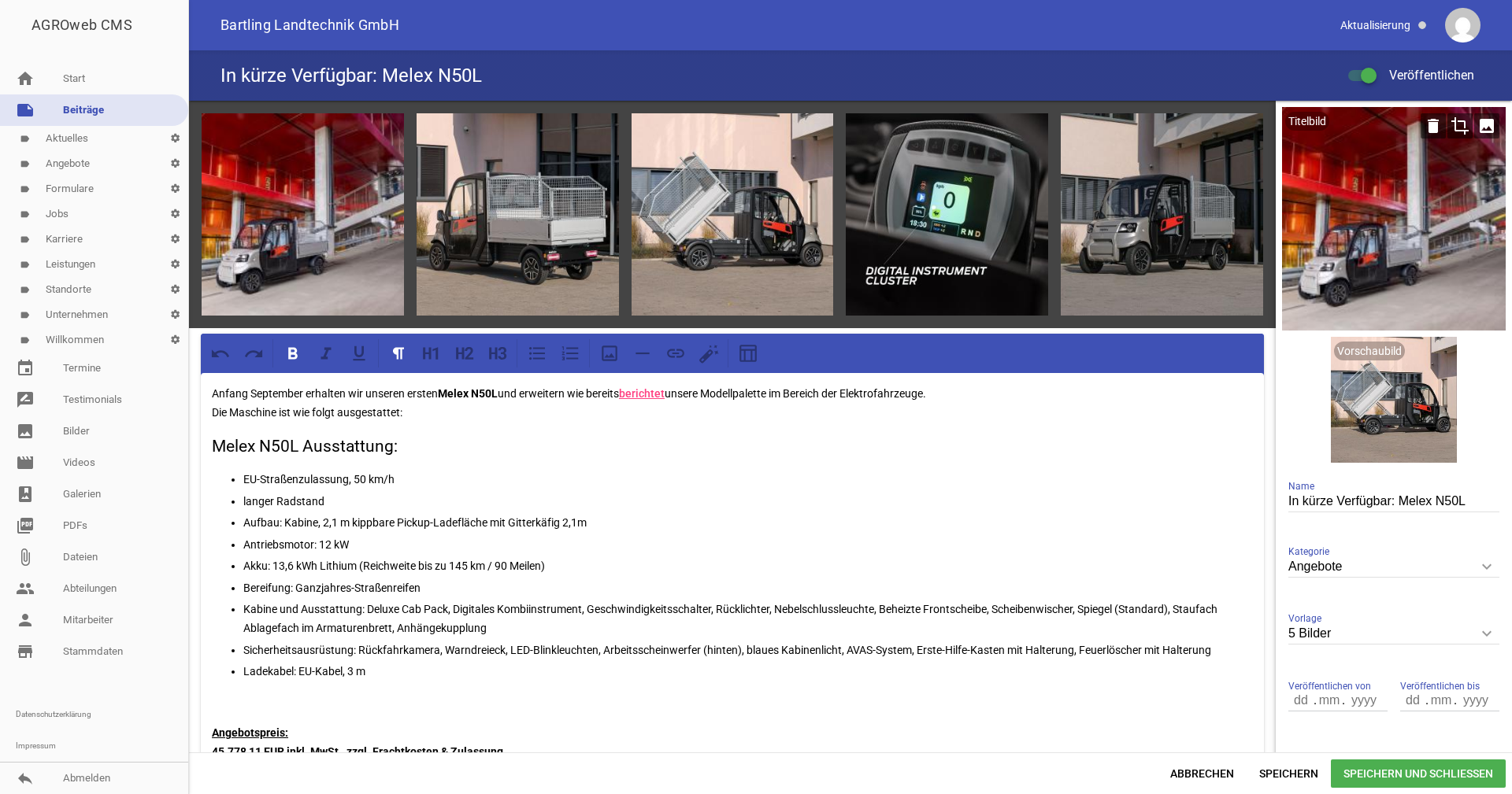
click at [1450, 125] on icon "crop" at bounding box center [1460, 125] width 26 height 26
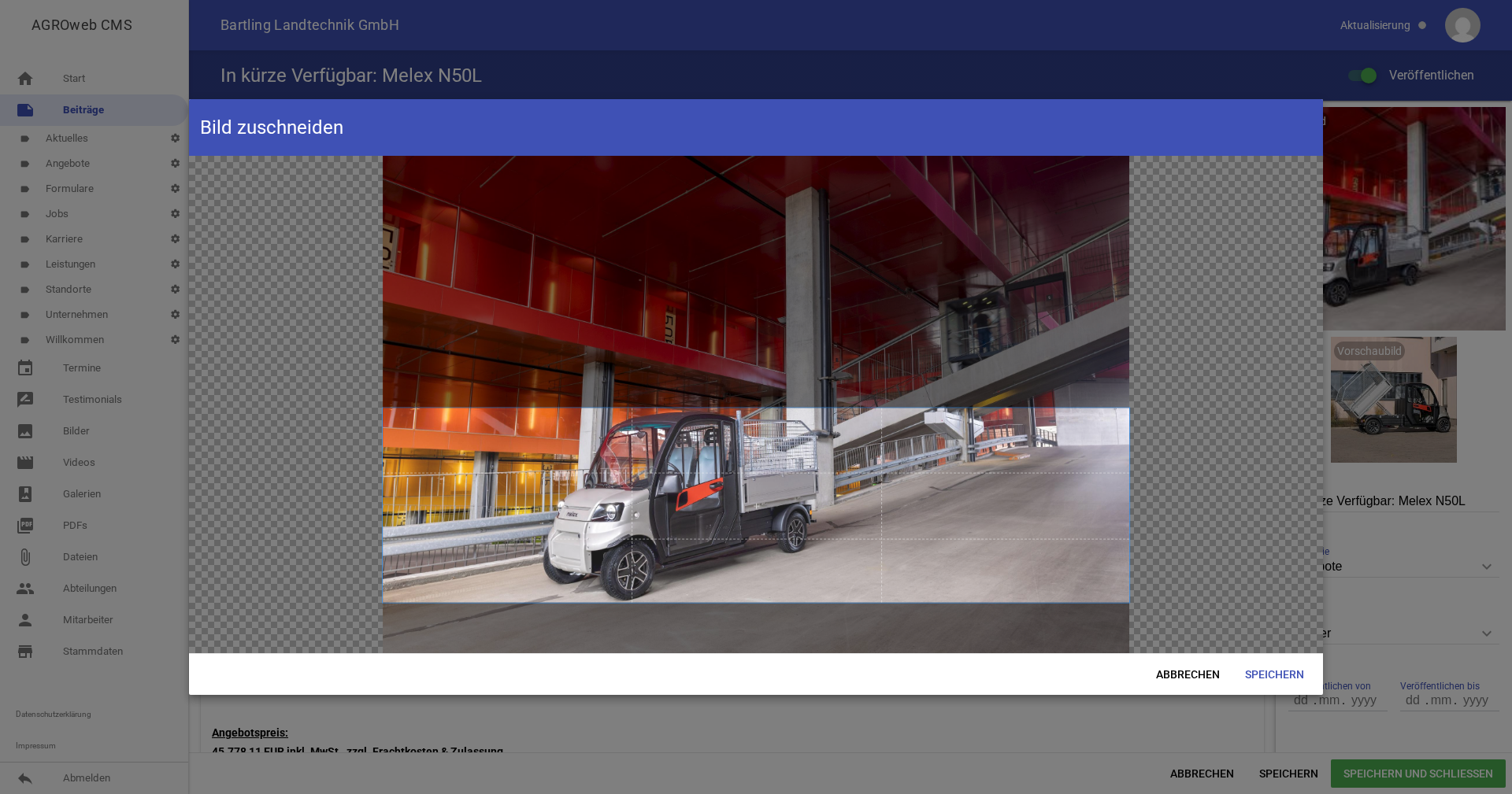
click at [755, 508] on span at bounding box center [756, 506] width 747 height 194
click at [1288, 675] on span "Speichern" at bounding box center [1274, 675] width 84 height 28
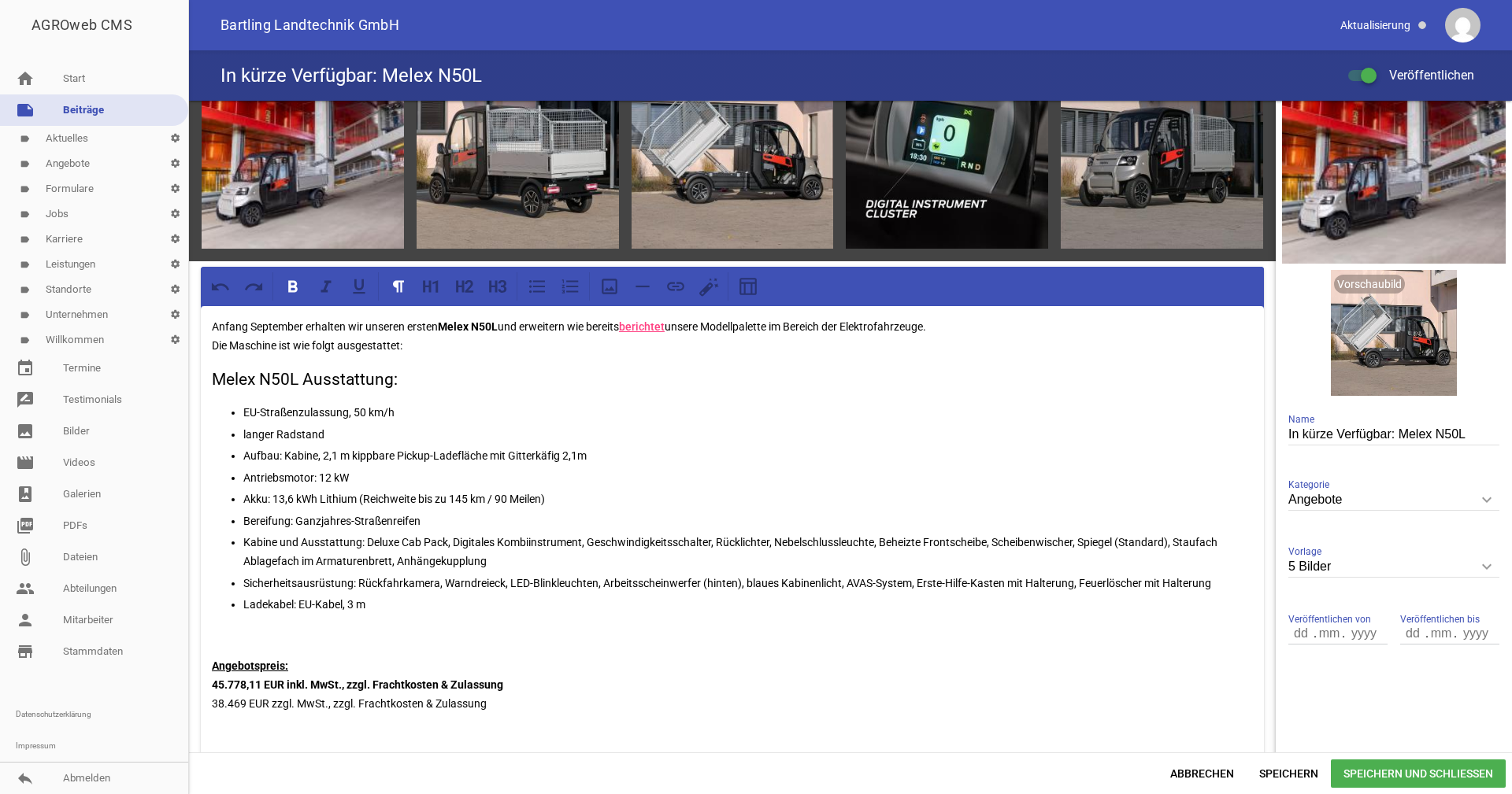
scroll to position [157, 0]
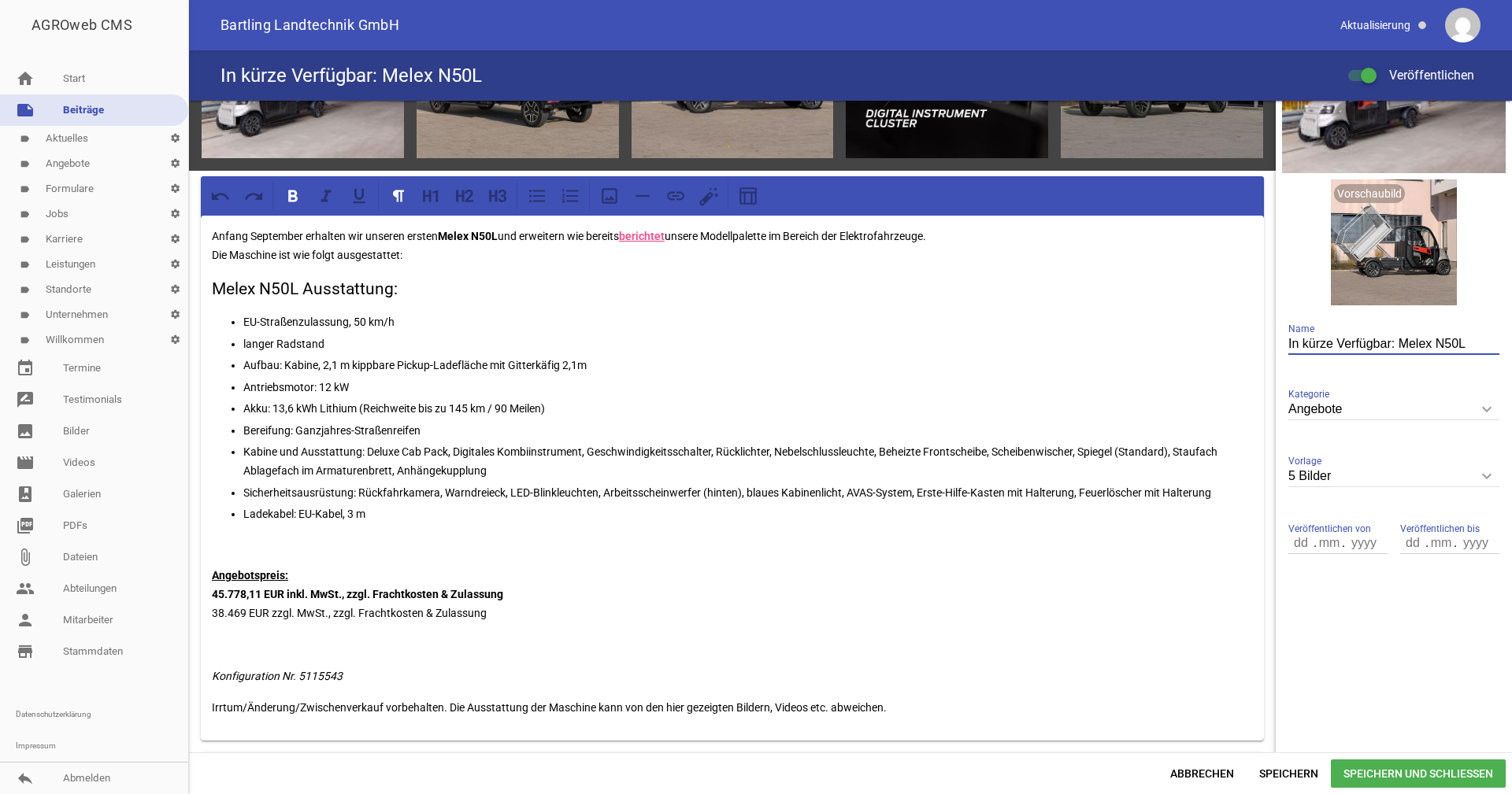
drag, startPoint x: 1391, startPoint y: 341, endPoint x: 1214, endPoint y: 345, distance: 177.0
click at [1214, 345] on div "games image games image games image games image games image Anfang September er…" at bounding box center [850, 427] width 1323 height 652
click at [1364, 349] on input "Melex N50L" at bounding box center [1394, 344] width 211 height 21
click at [1302, 774] on span "Speichern" at bounding box center [1288, 774] width 84 height 28
click at [1321, 344] on input "Elektrofahrzeug: Melex N50L" at bounding box center [1394, 344] width 211 height 21
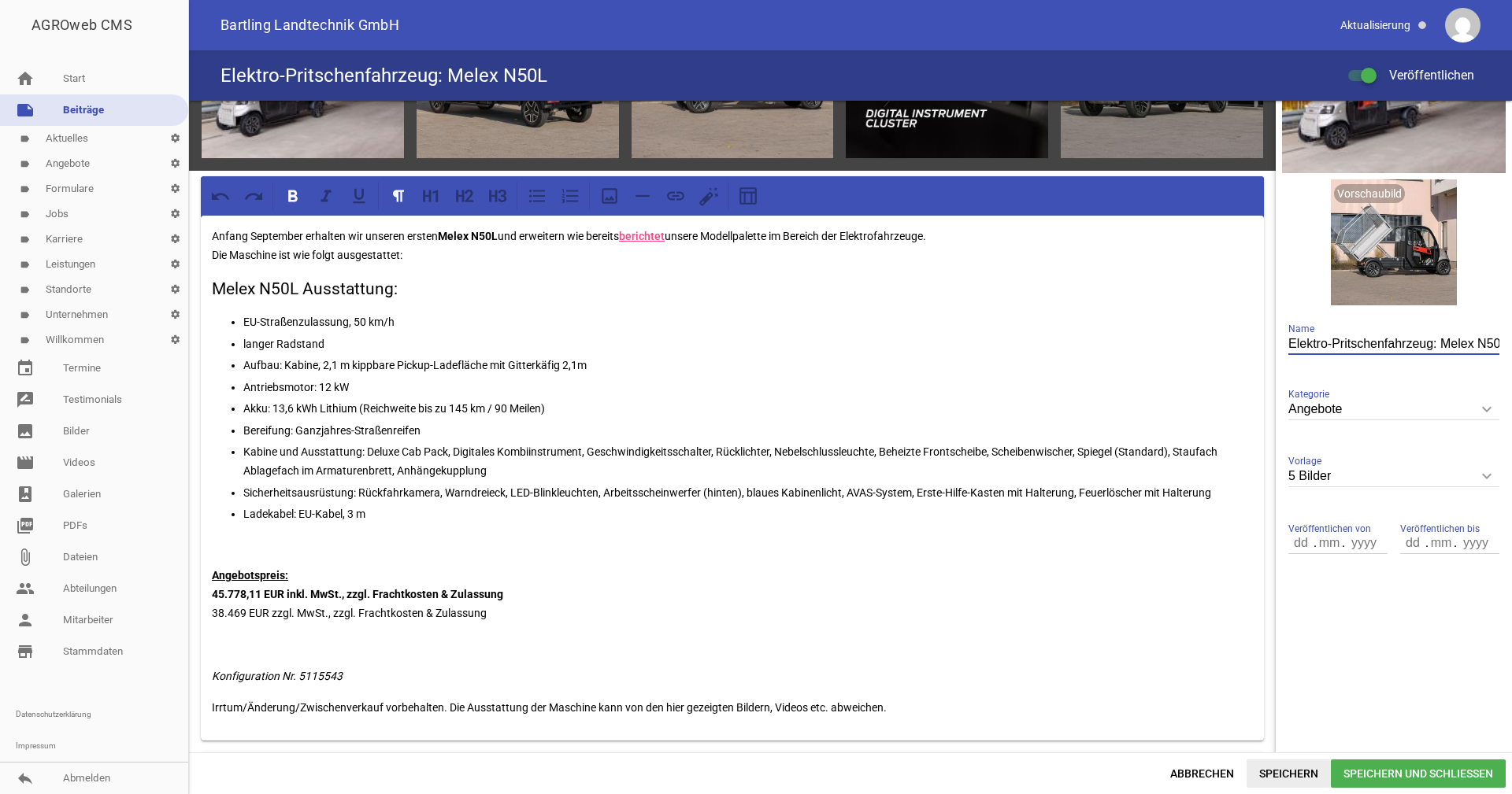
drag, startPoint x: 1305, startPoint y: 769, endPoint x: 1312, endPoint y: 764, distance: 8.6
click at [1305, 769] on span "Speichern" at bounding box center [1288, 774] width 84 height 28
click at [966, 233] on p "Anfang September erhalten wir unseren ersten Melex N50L und erweitern wie berei…" at bounding box center [733, 246] width 1041 height 38
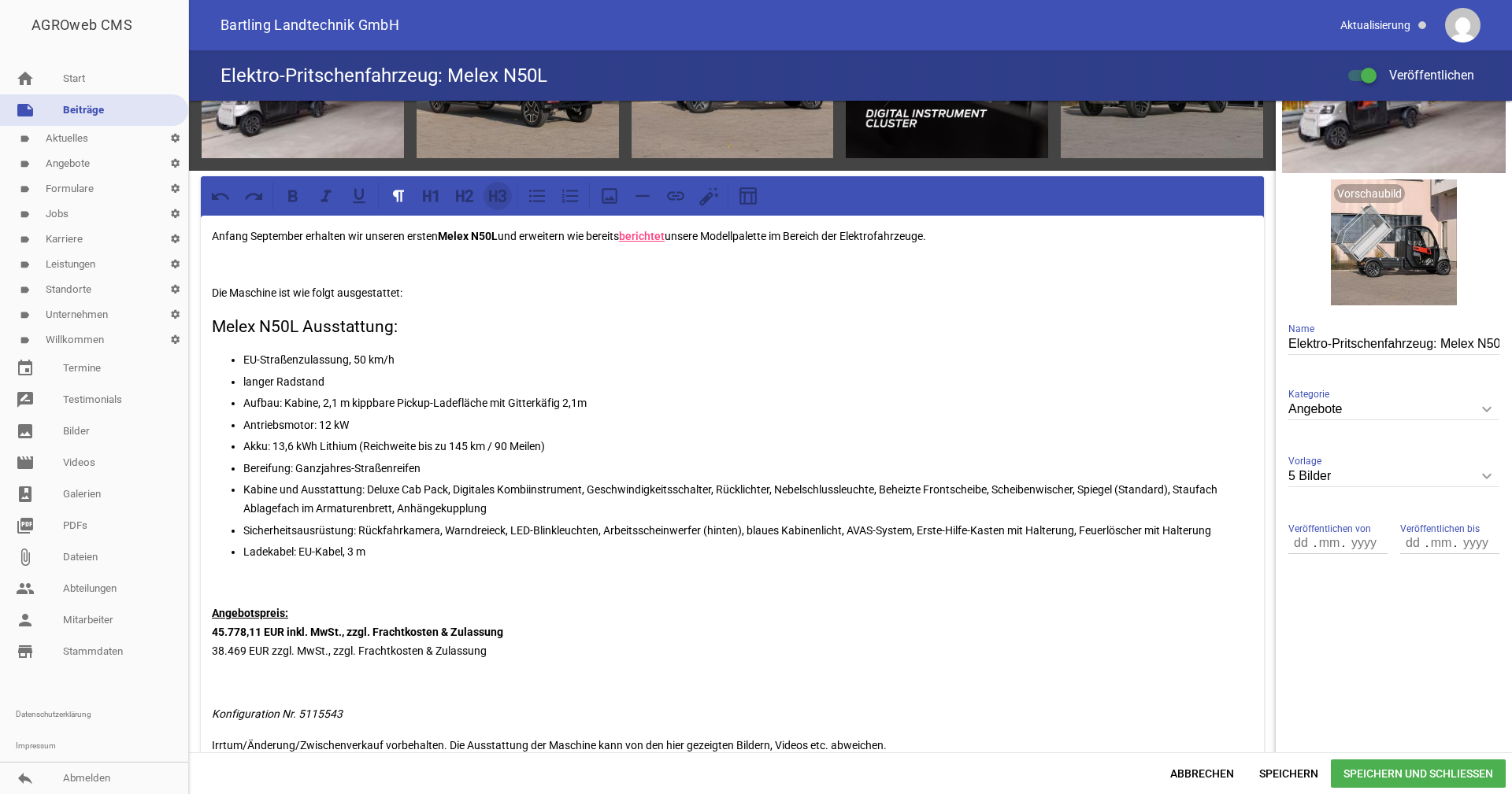
click at [492, 197] on icon at bounding box center [498, 195] width 20 height 20
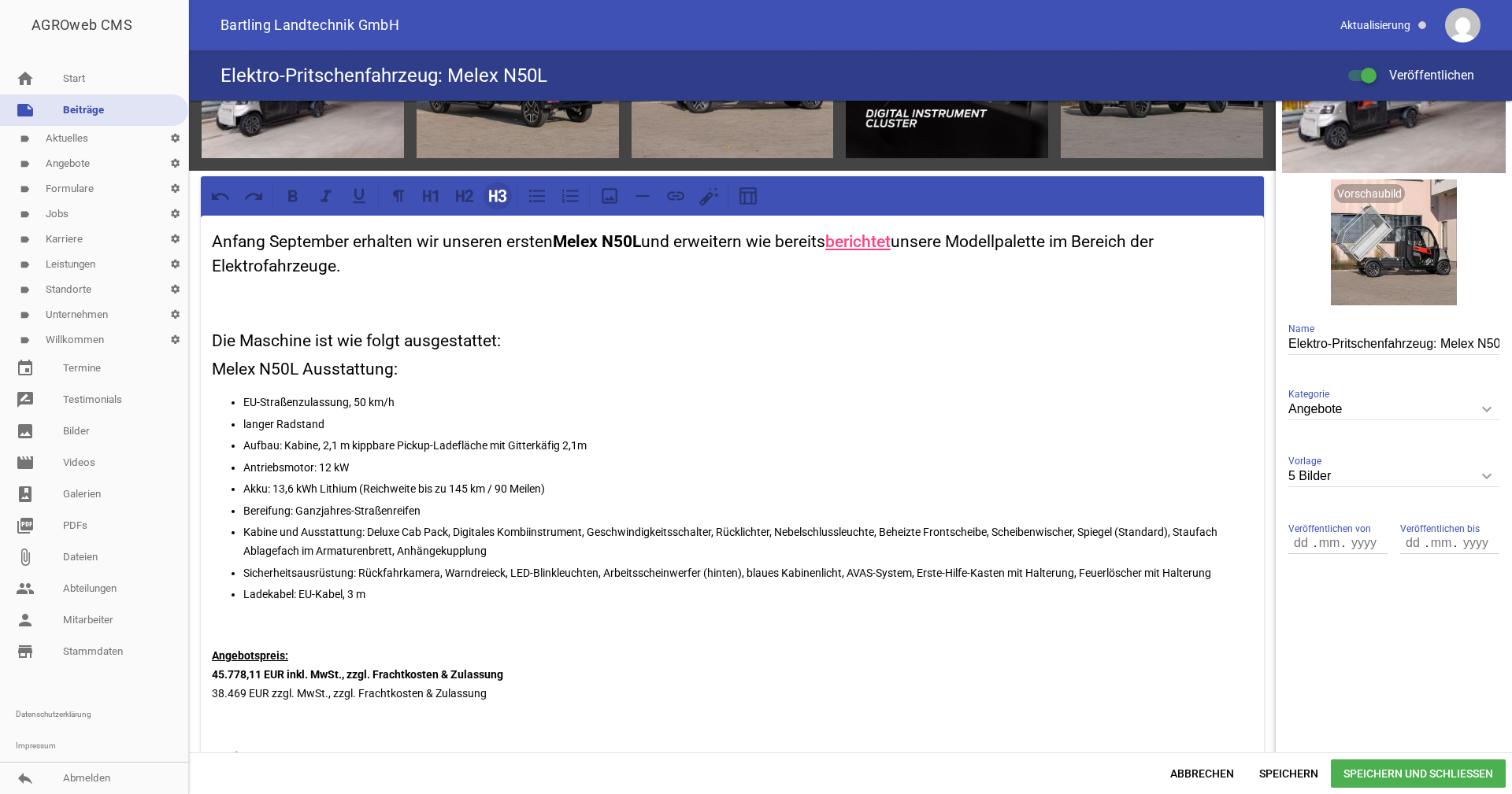
click at [492, 197] on icon at bounding box center [498, 195] width 20 height 20
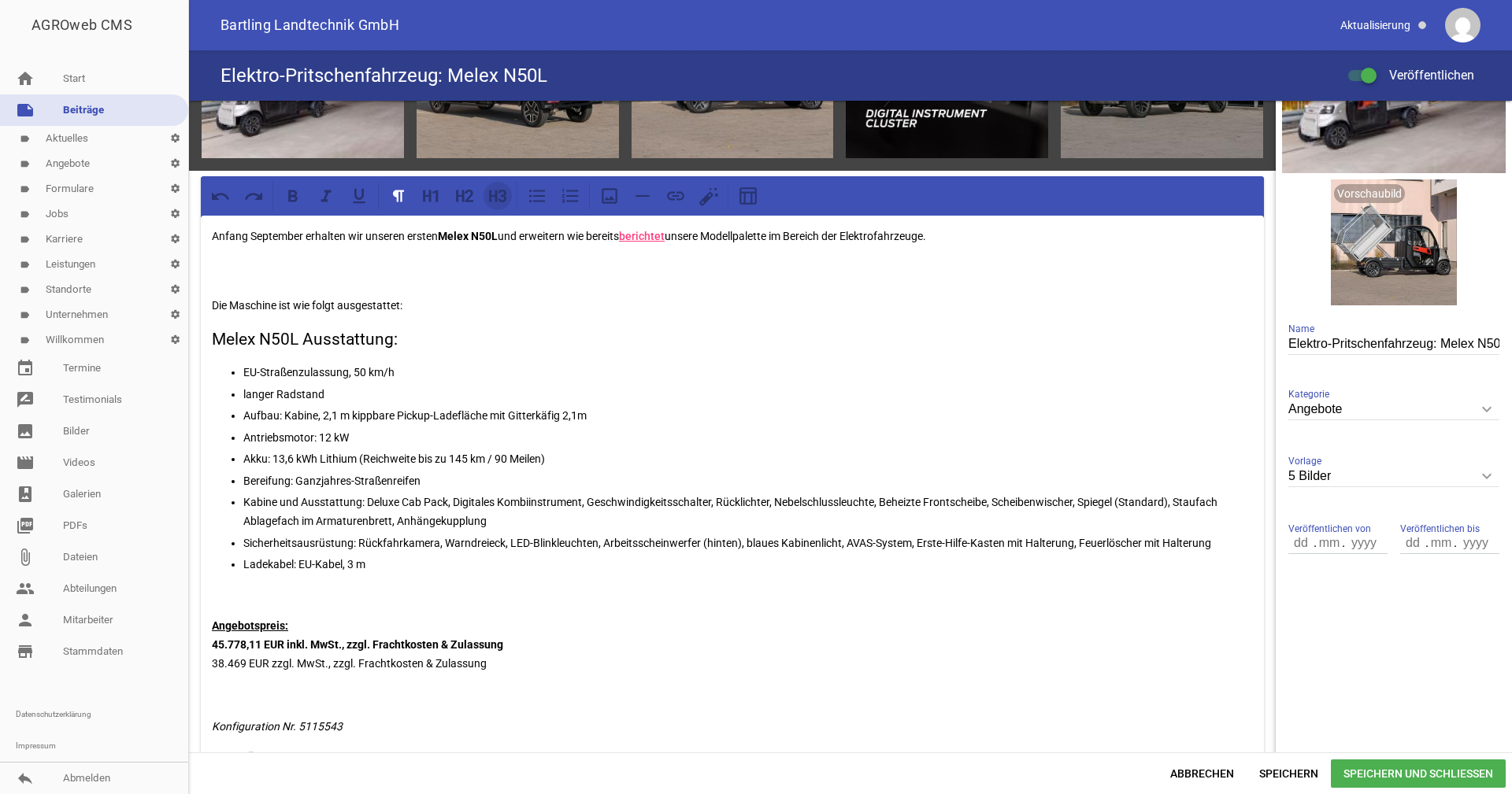
click at [502, 200] on icon at bounding box center [503, 196] width 9 height 12
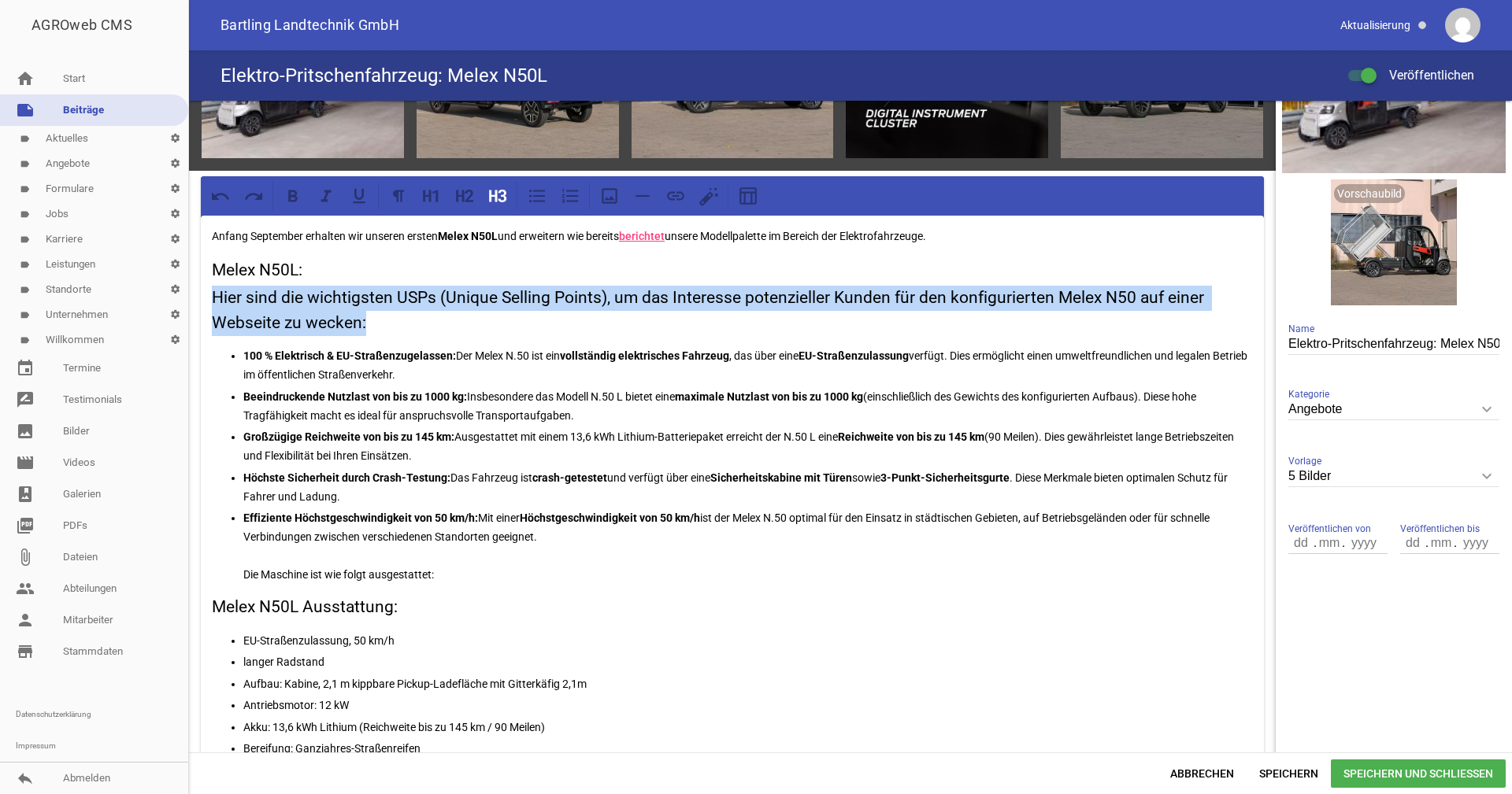
drag, startPoint x: 369, startPoint y: 322, endPoint x: 205, endPoint y: 300, distance: 165.5
click at [205, 300] on div "Anfang September erhalten wir unseren ersten Melex N50L und erweitern wie berei…" at bounding box center [732, 638] width 1063 height 844
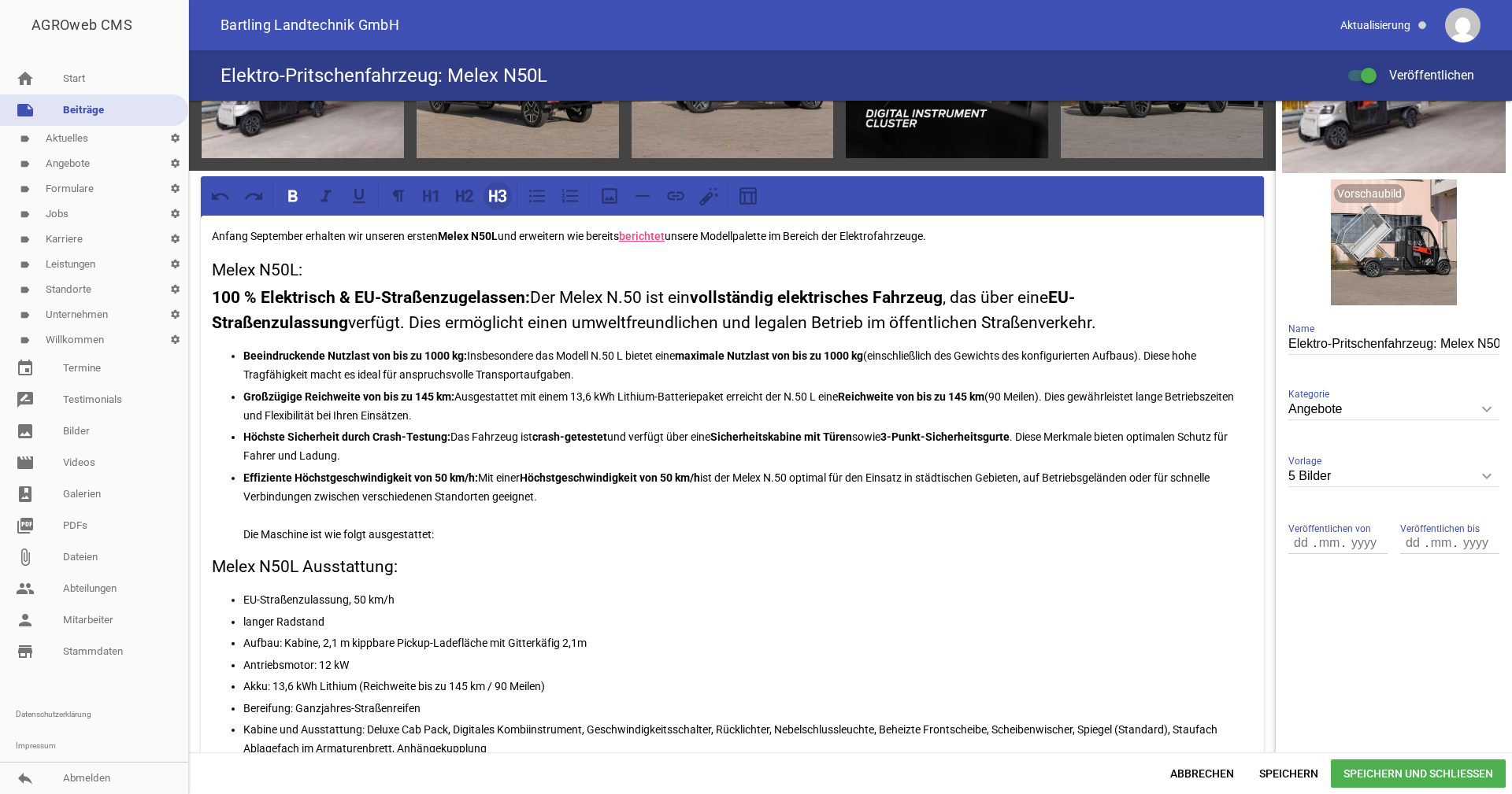
click at [493, 192] on icon at bounding box center [498, 195] width 20 height 20
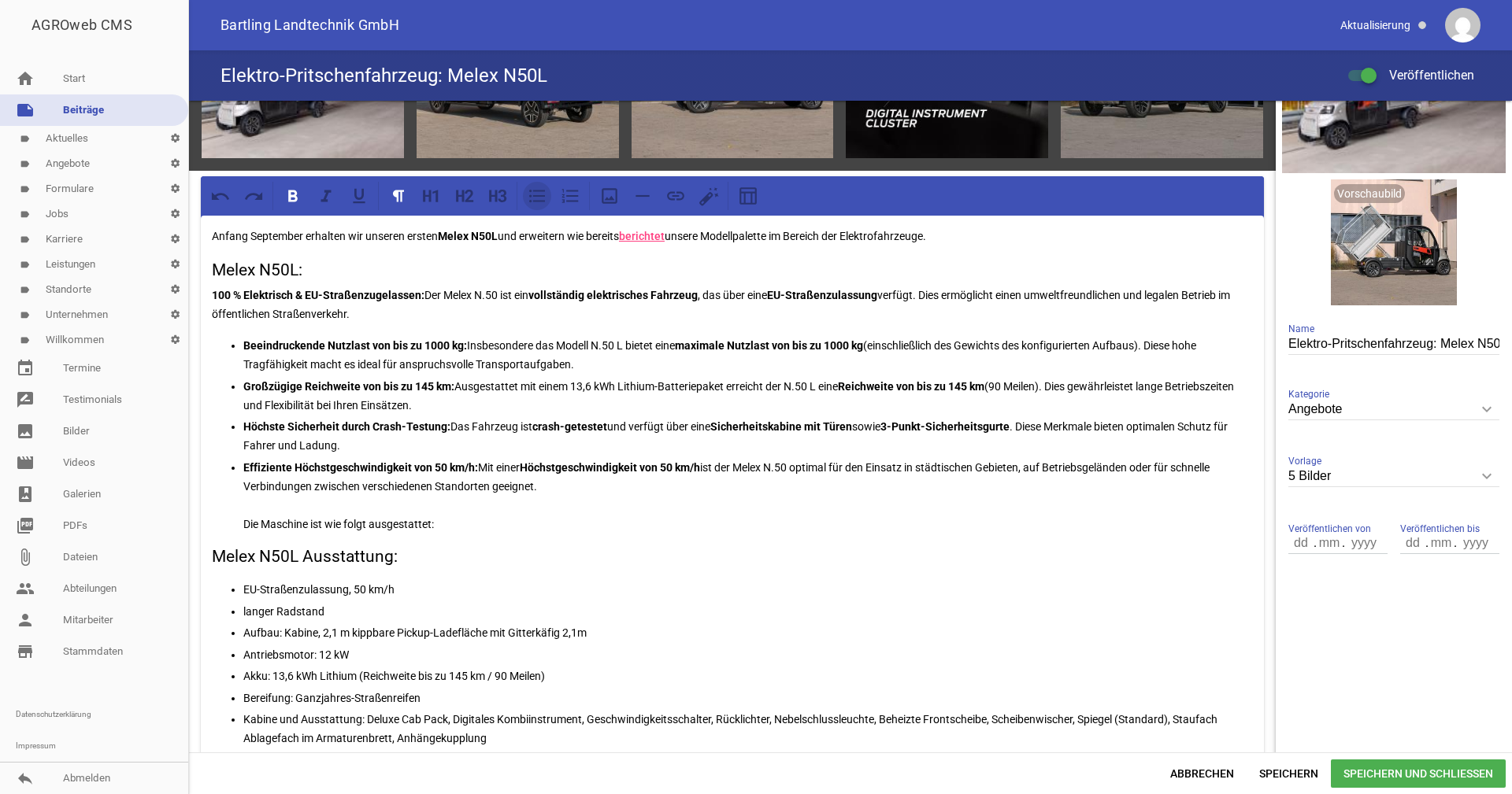
click at [524, 189] on button at bounding box center [537, 196] width 28 height 28
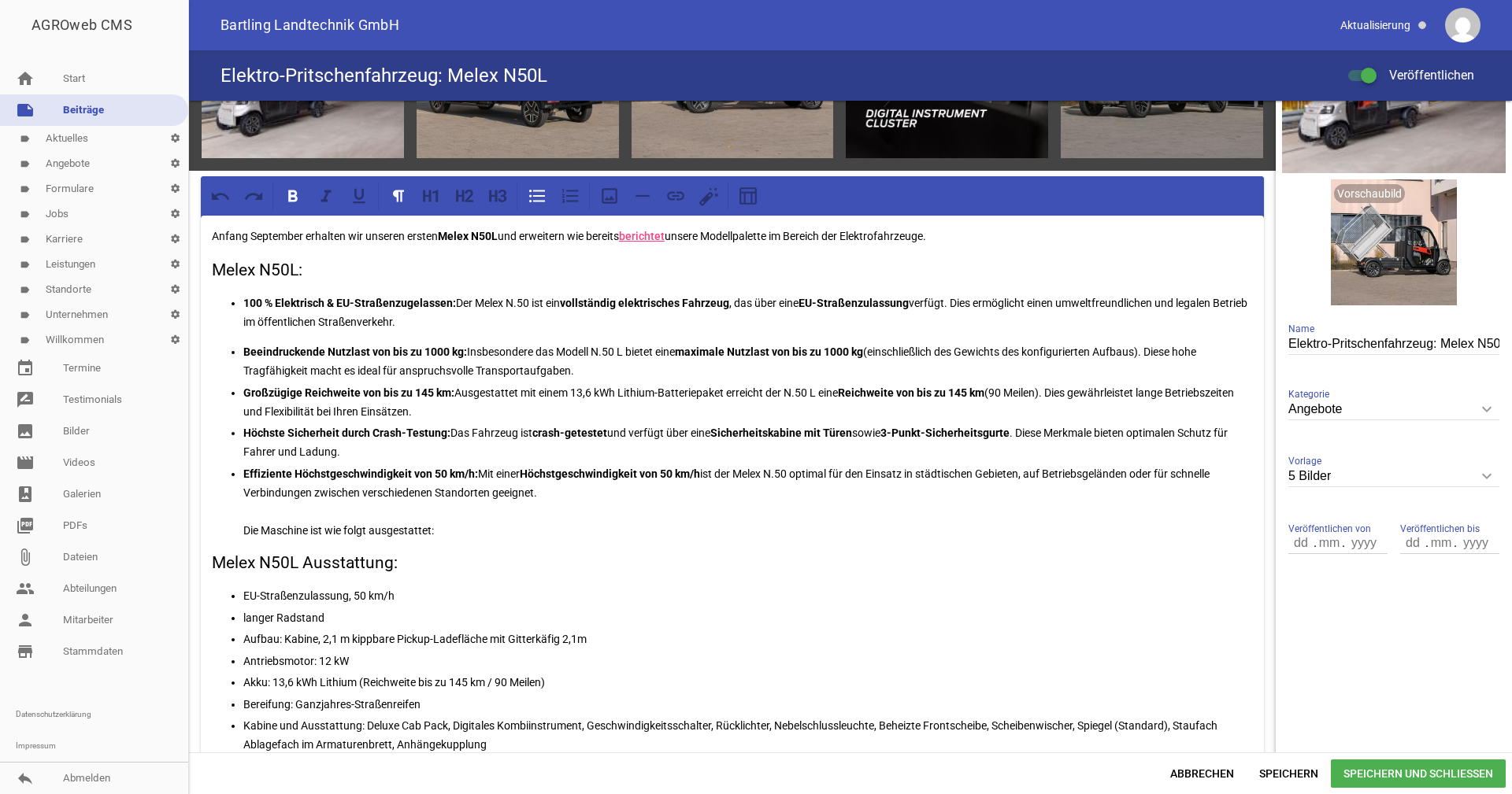
click at [308, 339] on div "Anfang September erhalten wir unseren ersten Melex N50L und erweitern wie berei…" at bounding box center [732, 616] width 1063 height 800
click at [686, 301] on strong "vollständig elektrisches Fahrzeug" at bounding box center [645, 303] width 170 height 12
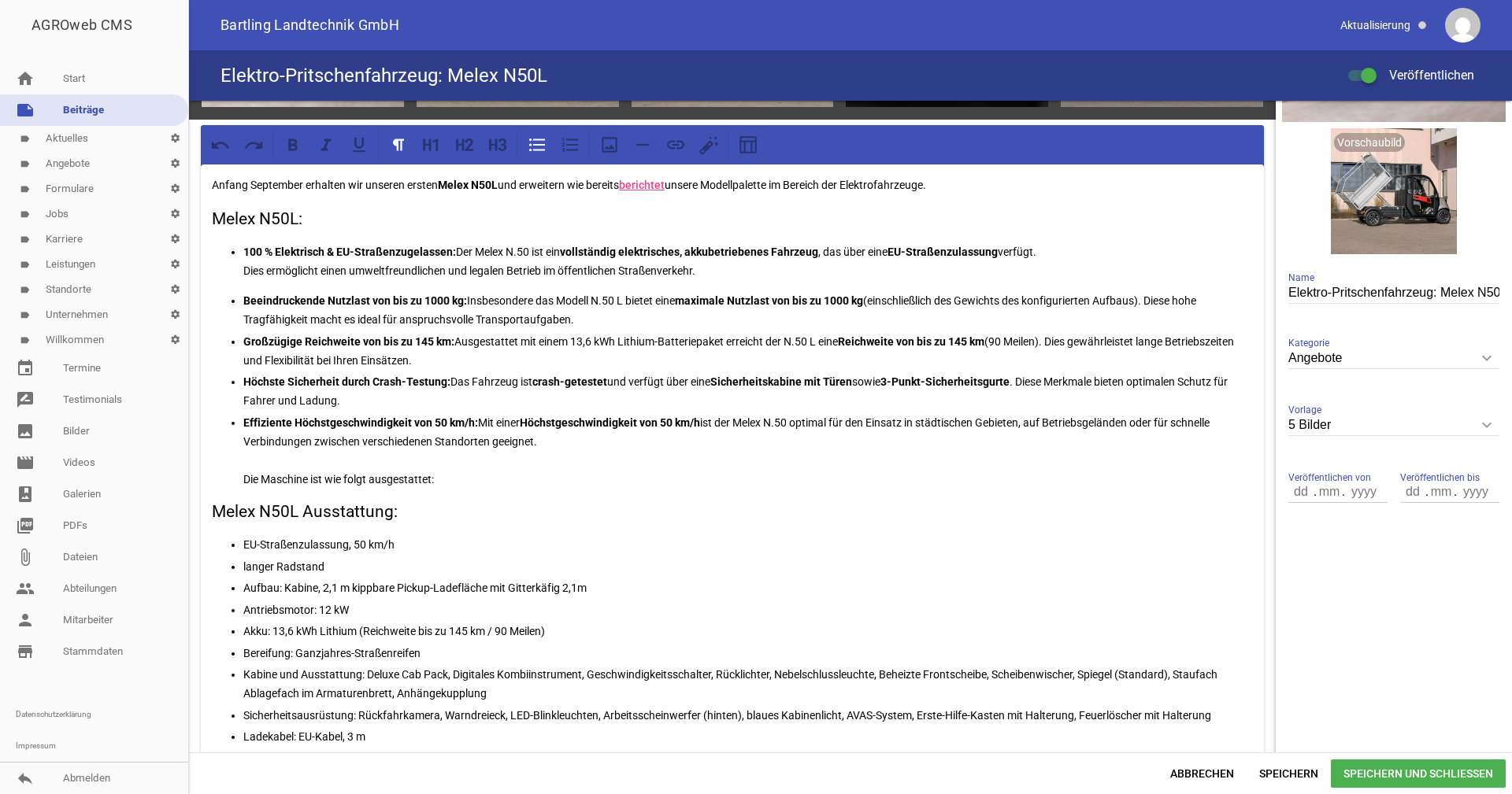
scroll to position [236, 0]
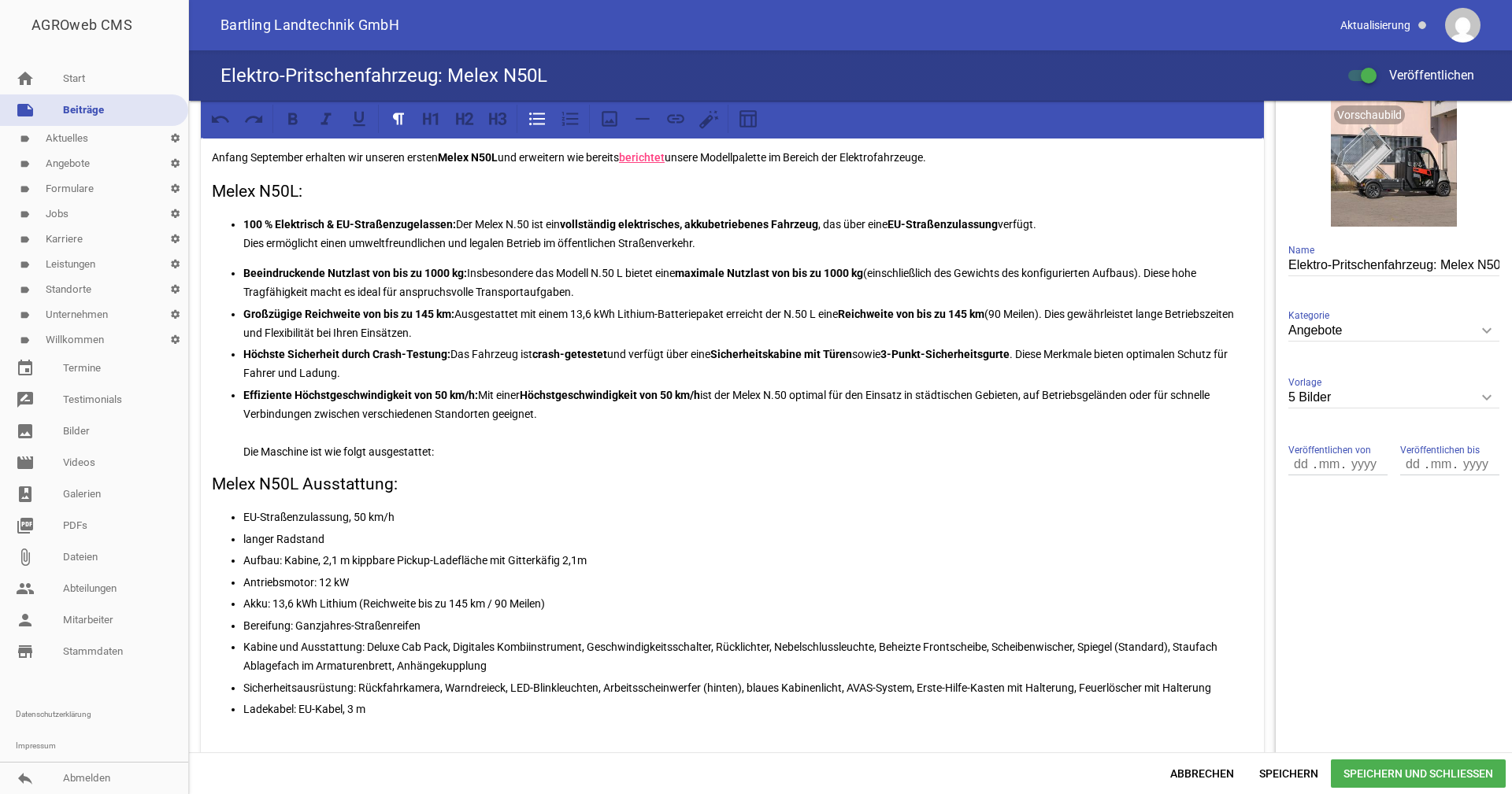
click at [485, 241] on p "100 % Elektrisch & EU-Straßenzugelassen: Der Melex N.50 ist ein vollständig ele…" at bounding box center [748, 233] width 1010 height 38
click at [618, 268] on p "Beeindruckende Nutzlast von bis zu 1000 kg: Insbesondere das Modell N.50 L biet…" at bounding box center [748, 283] width 1010 height 38
click at [1481, 266] on input "Elektro-Pritschenfahrzeug: Melex N50L" at bounding box center [1394, 266] width 211 height 21
type input "Elektro-Pritschenfahrzeug: Melex N.50L"
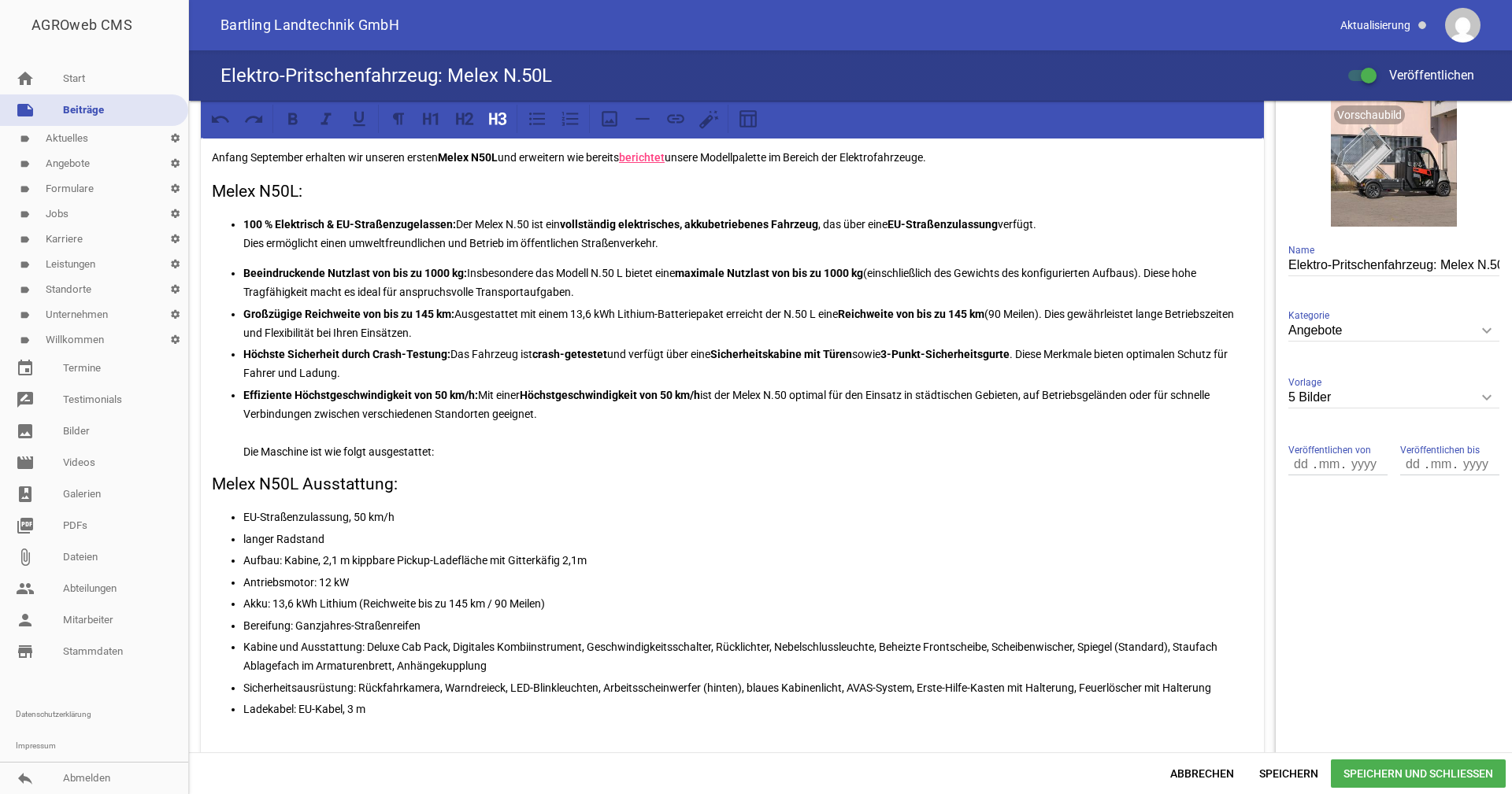
click at [269, 192] on h3 "Melex N50L:" at bounding box center [733, 192] width 1041 height 26
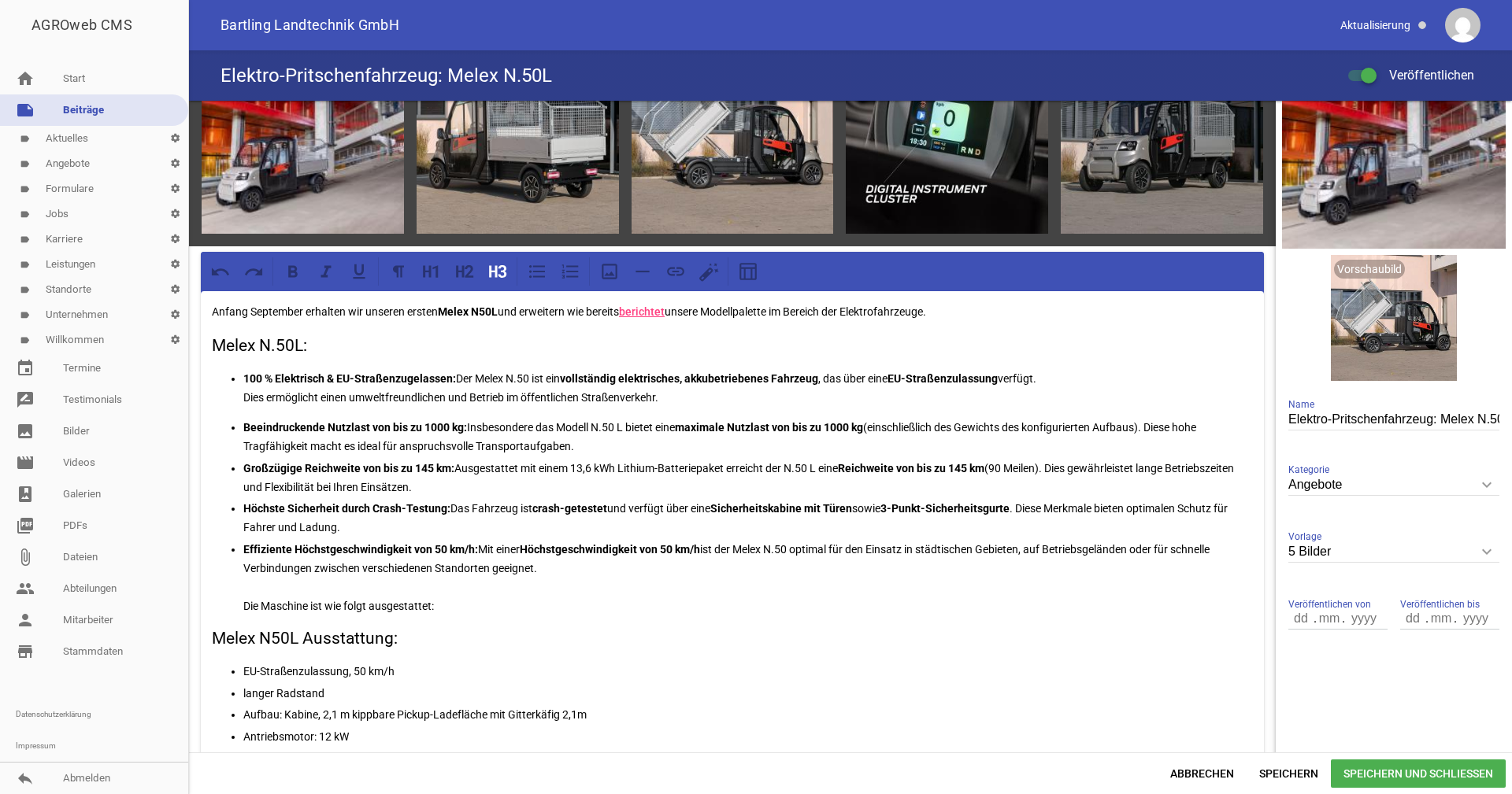
scroll to position [79, 0]
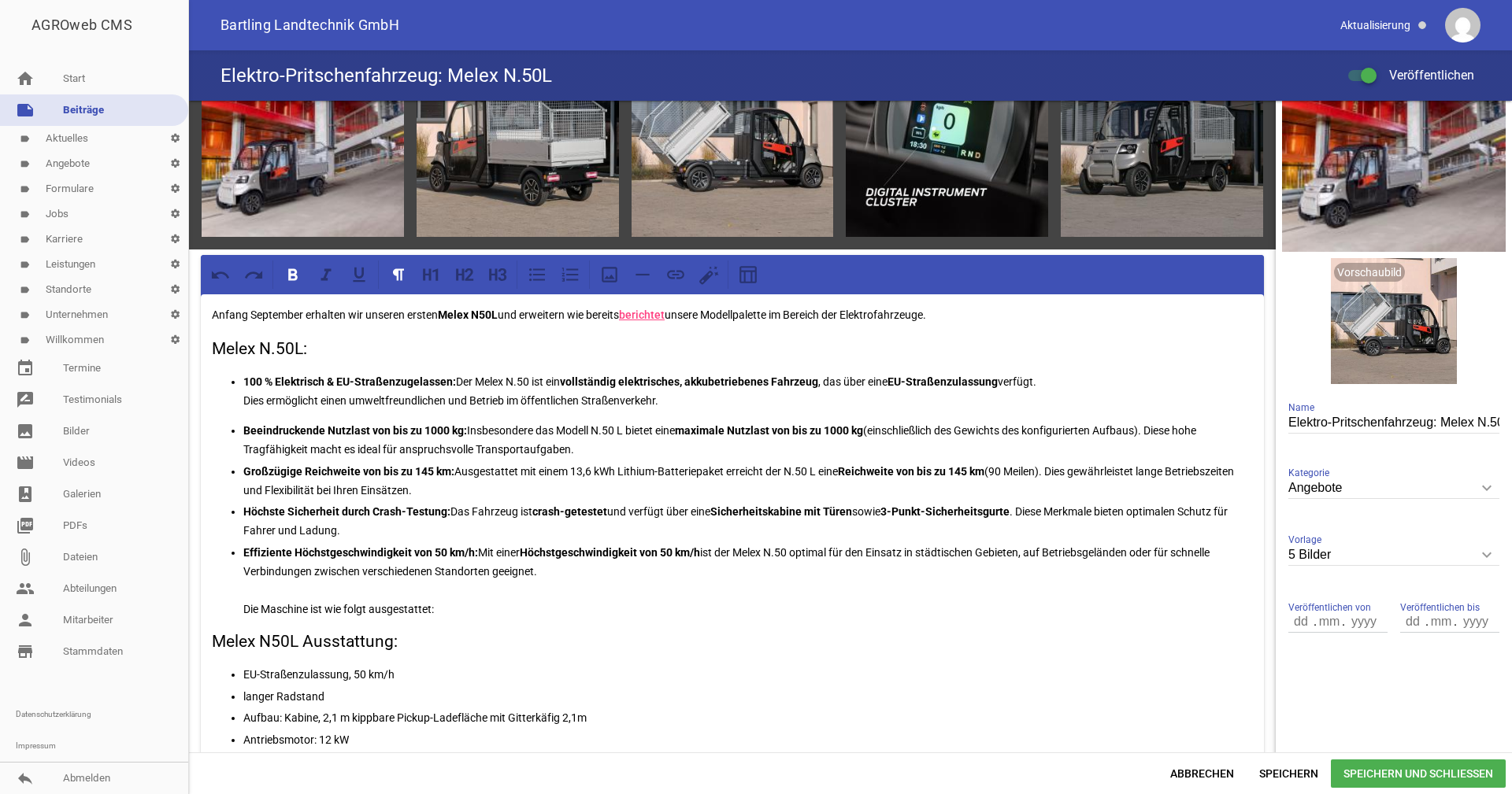
click at [482, 315] on strong "Melex N50L" at bounding box center [468, 314] width 60 height 12
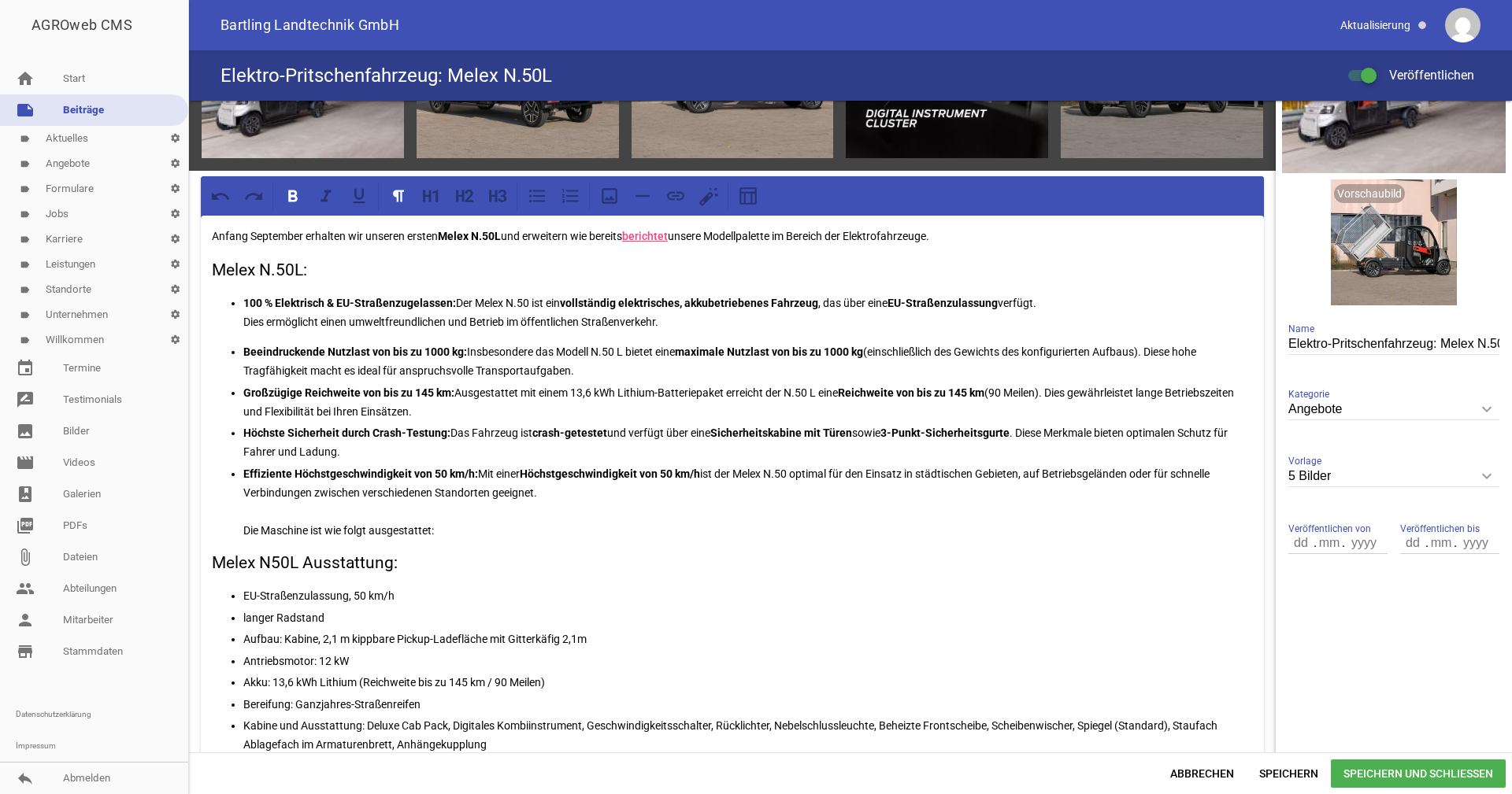
scroll to position [236, 0]
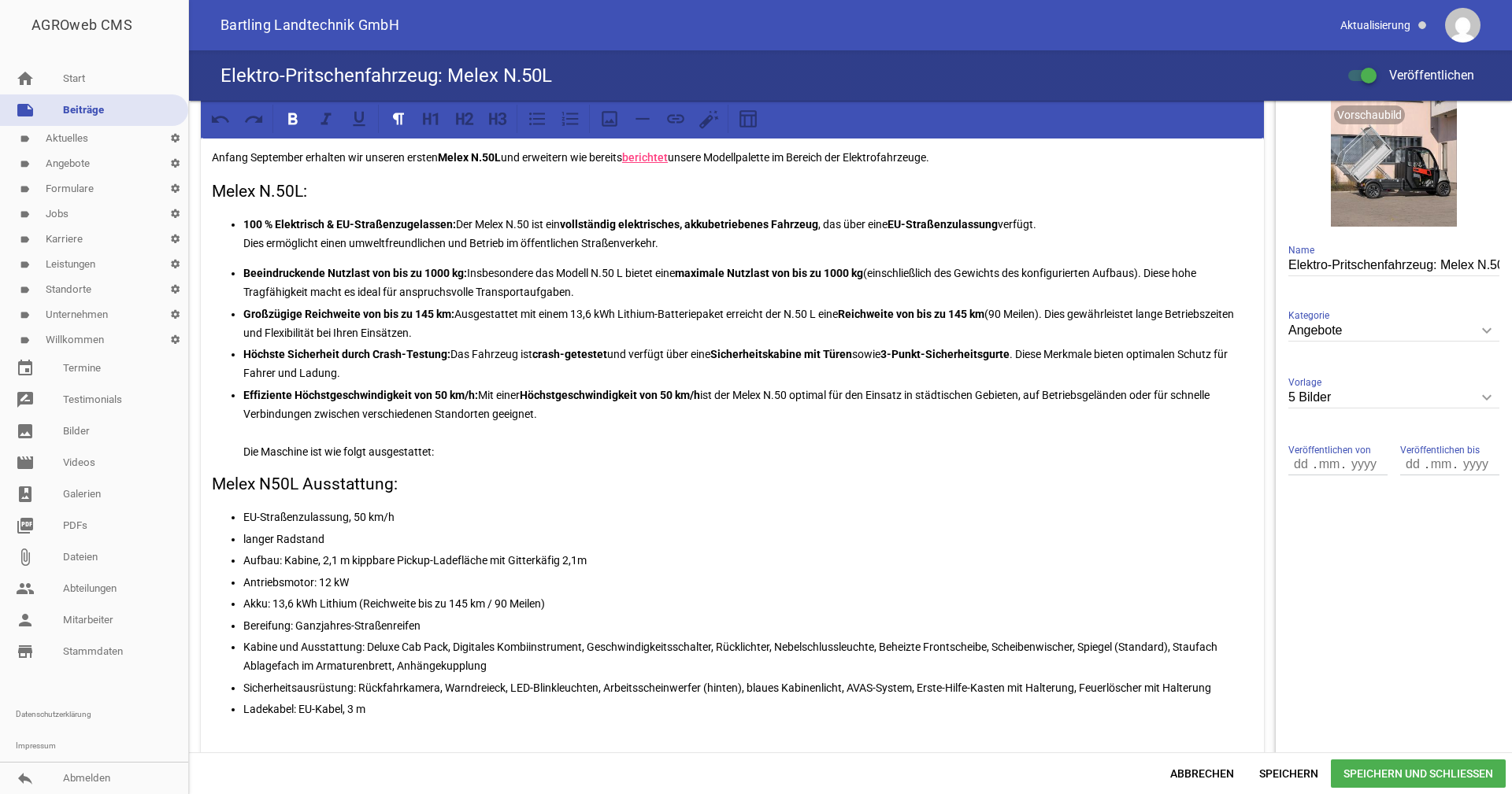
click at [573, 290] on p "Beeindruckende Nutzlast von bis zu 1000 kg: Insbesondere das Modell N.50 L biet…" at bounding box center [748, 283] width 1010 height 38
click at [1040, 310] on p "Großzügige Reichweite von bis zu 145 km: Ausgestattet mit einem 13,6 kWh Lithiu…" at bounding box center [748, 323] width 1010 height 38
click at [1033, 313] on p "Großzügige Reichweite von bis zu 145 km: Ausgestattet mit einem 13,6 kWh Lithiu…" at bounding box center [748, 323] width 1010 height 38
click at [455, 351] on p "Höchste Sicherheit durch Crash-Testung: Das Fahrzeug ist crash-getestet und ver…" at bounding box center [748, 363] width 1010 height 38
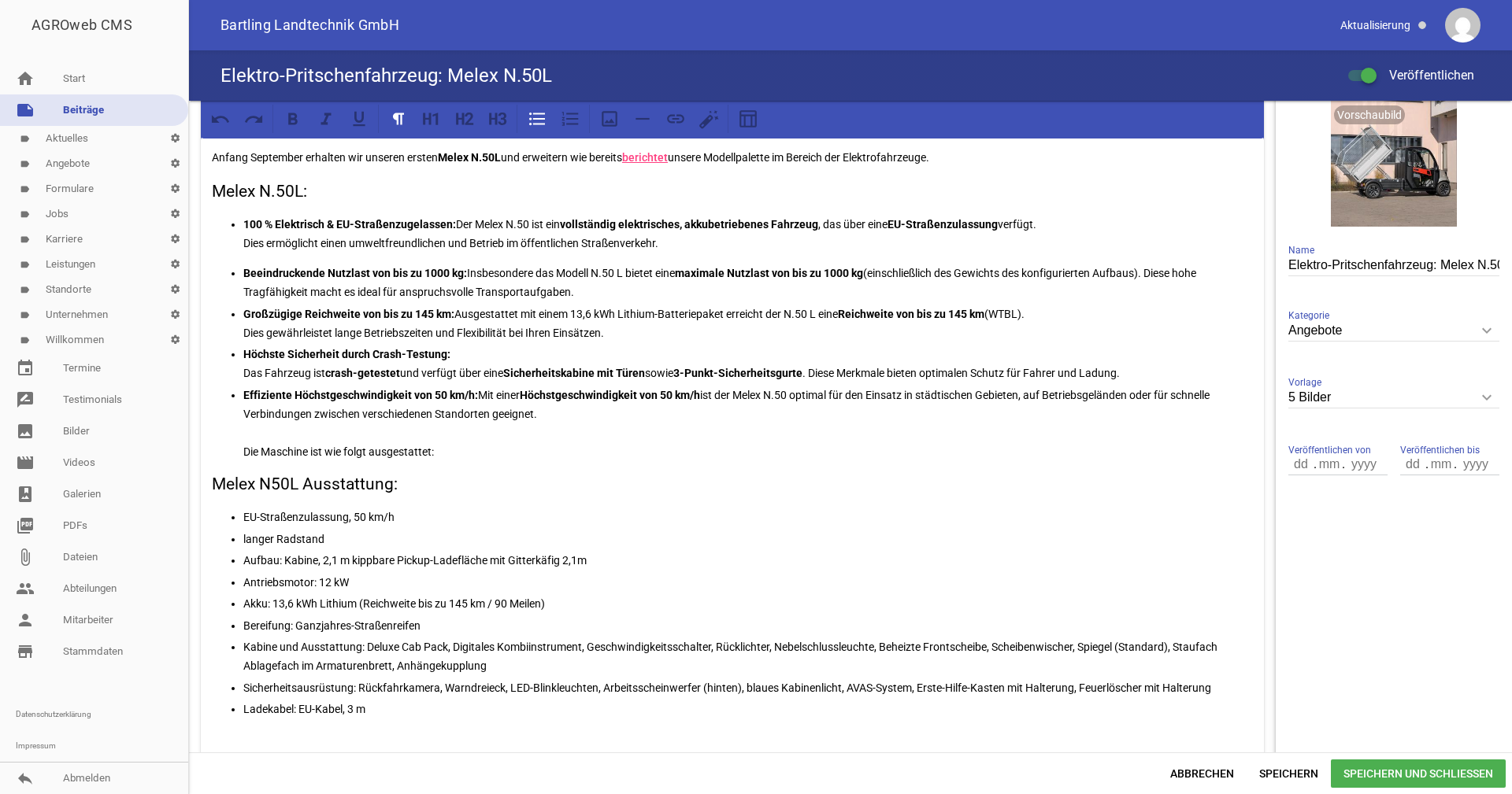
click at [246, 451] on p "Effiziente Höchstgeschwindigkeit von 50 km/h: Mit einer Höchstgeschwindigkeit v…" at bounding box center [748, 424] width 1010 height 76
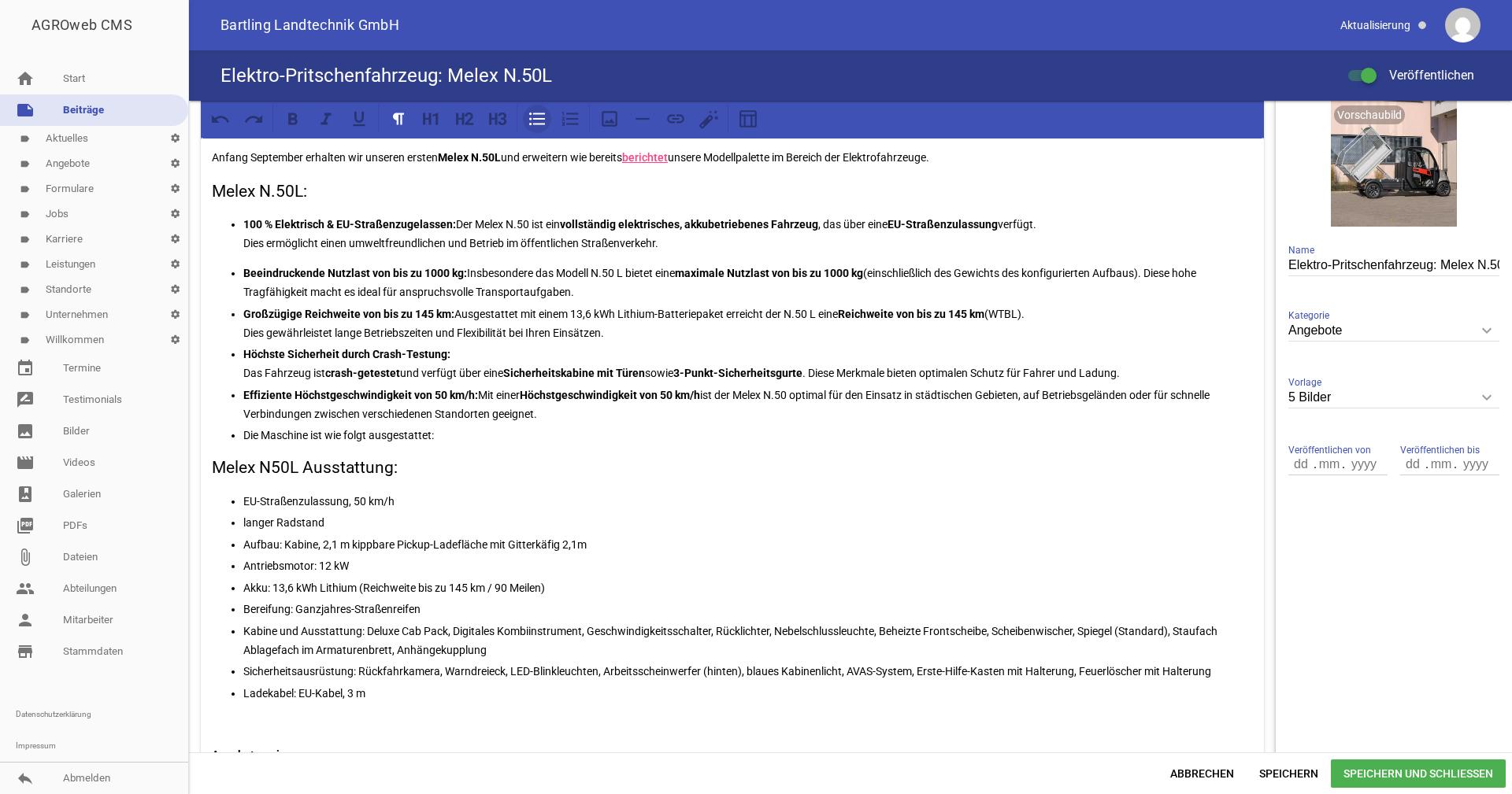
click at [545, 123] on icon at bounding box center [536, 118] width 20 height 20
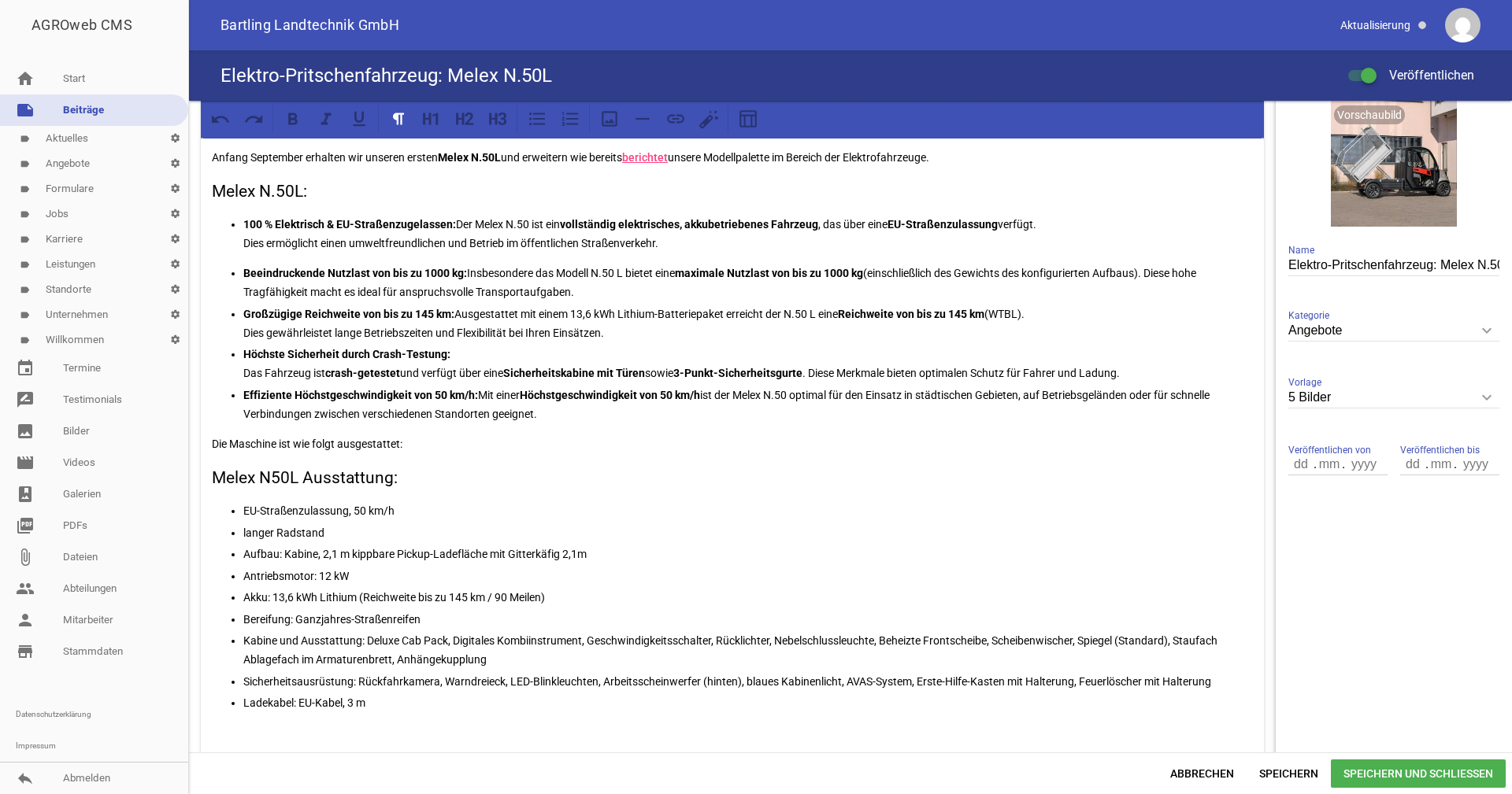
scroll to position [315, 0]
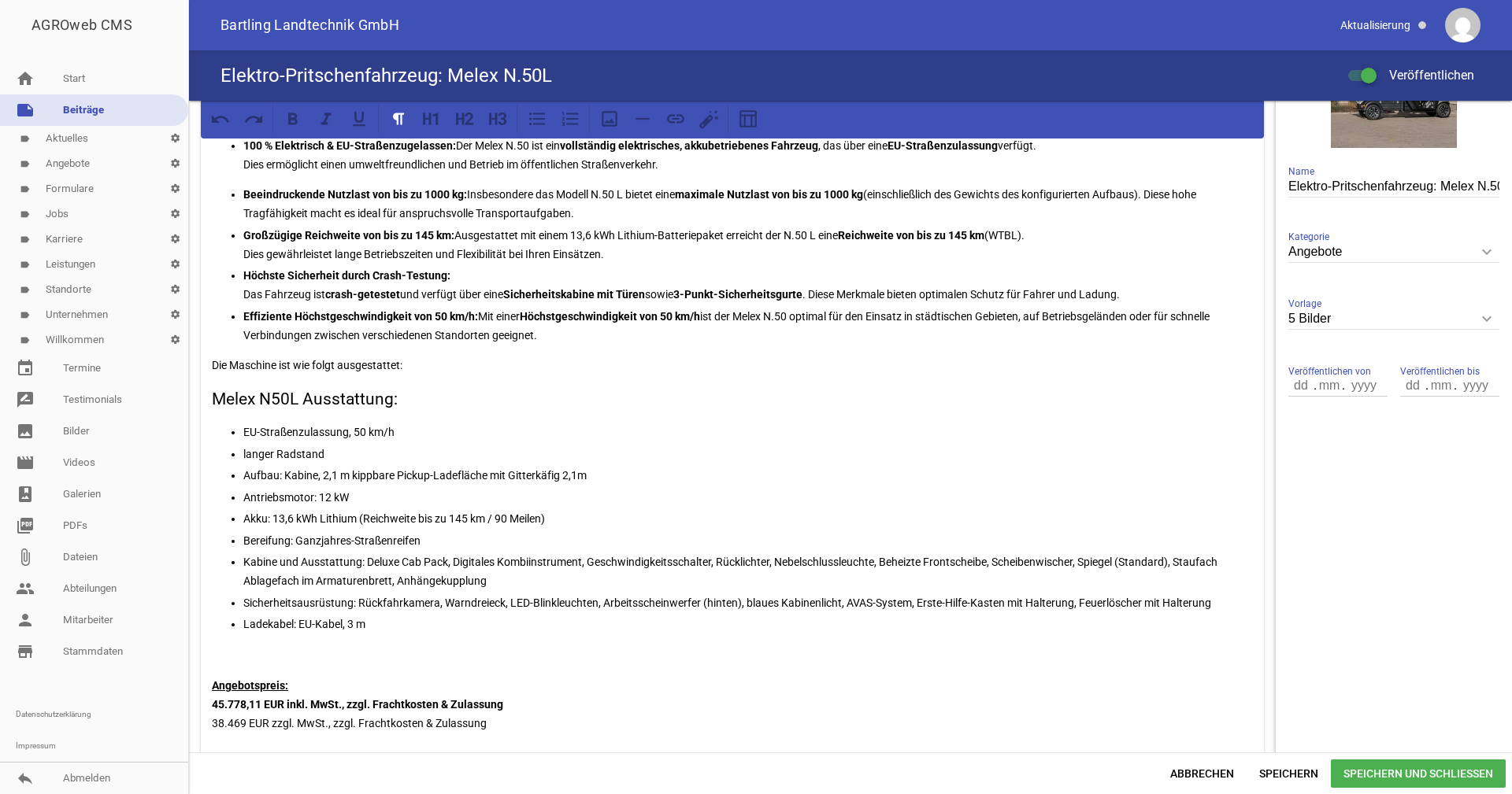
click at [271, 400] on h3 "Melex N50L Ausstattung:" at bounding box center [733, 400] width 1041 height 26
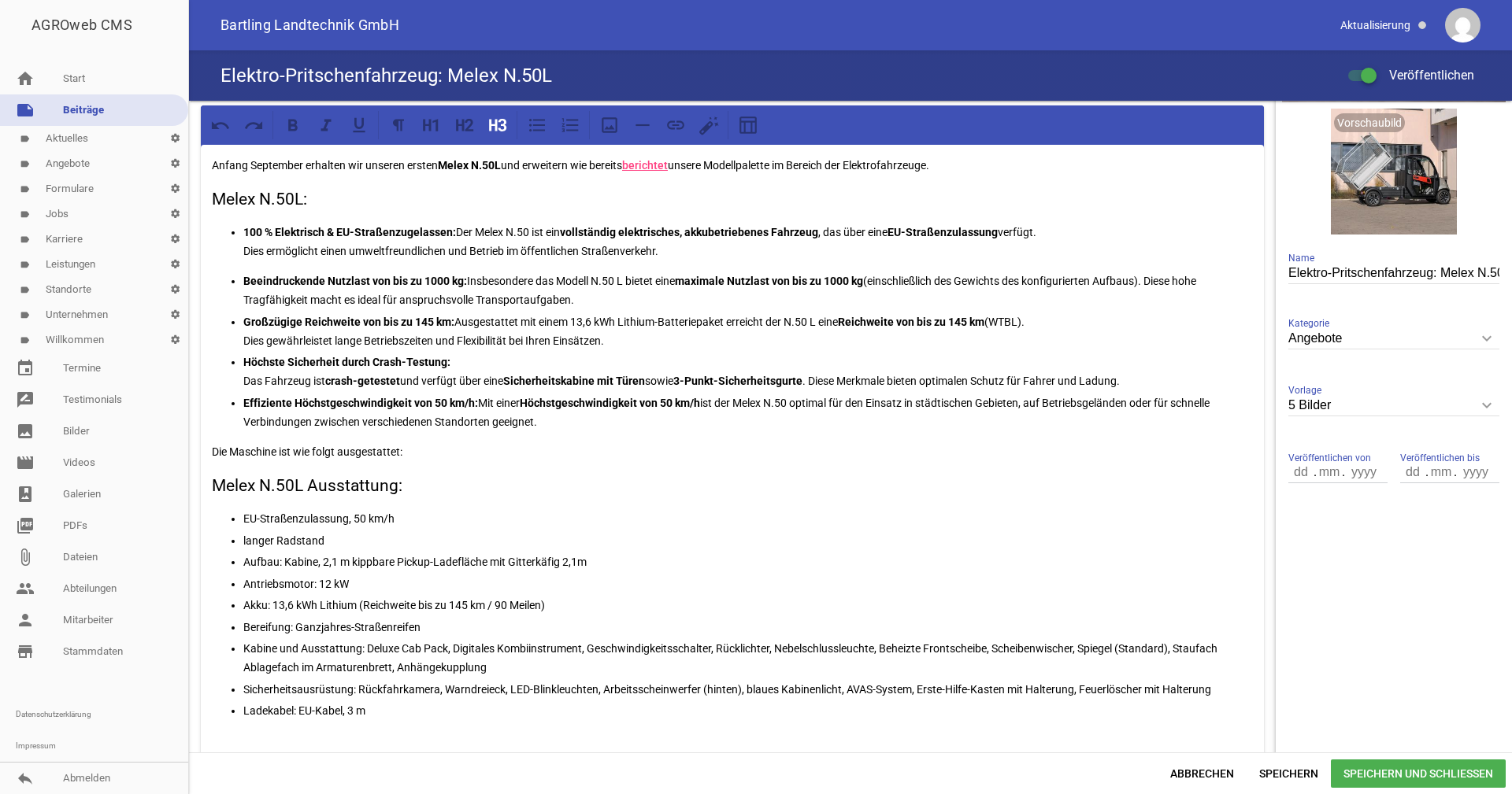
scroll to position [236, 0]
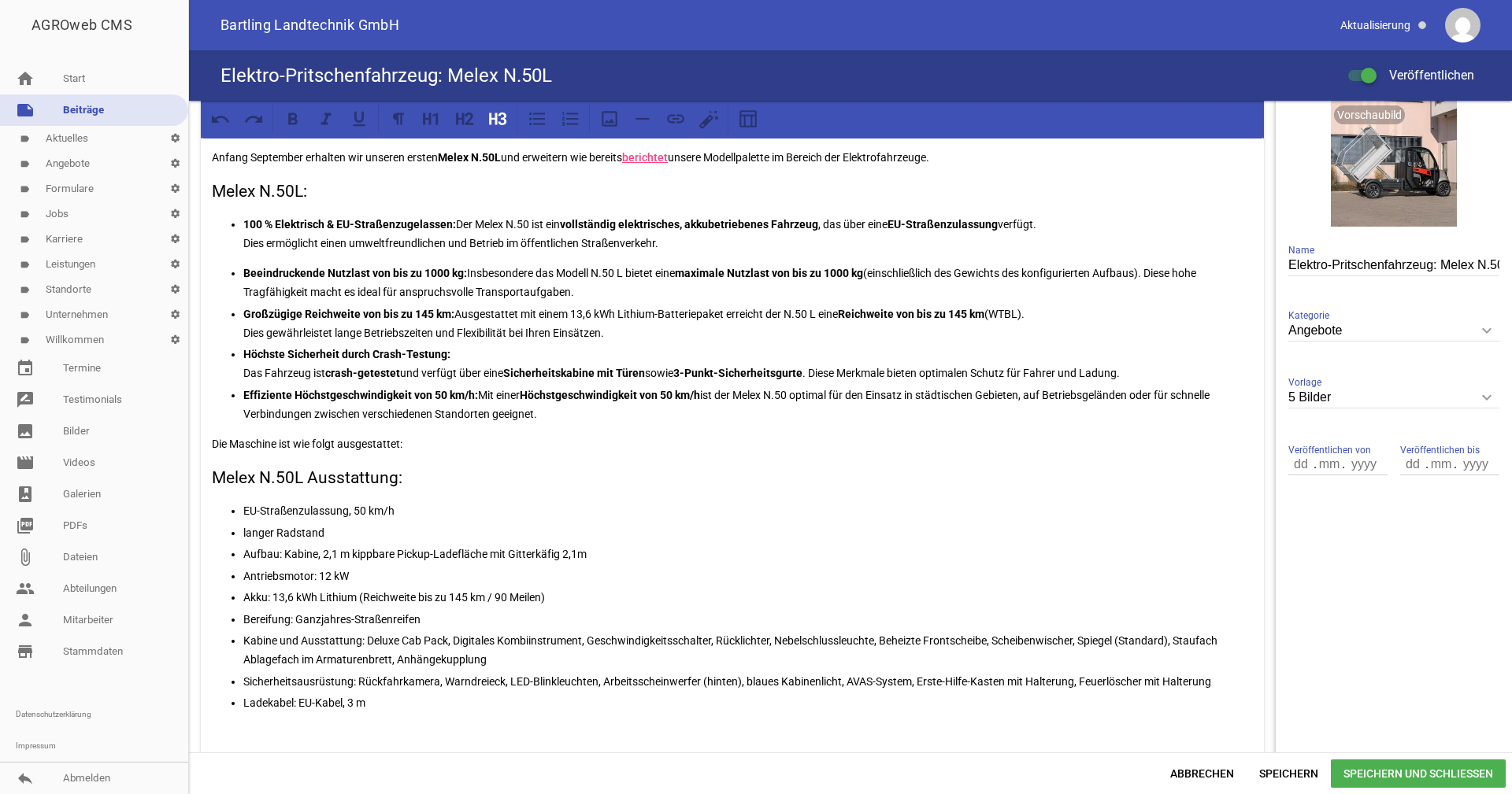
click at [1005, 308] on p "Großzügige Reichweite von bis zu 145 km: Ausgestattet mit einem 13,6 kWh Lithiu…" at bounding box center [748, 323] width 1010 height 38
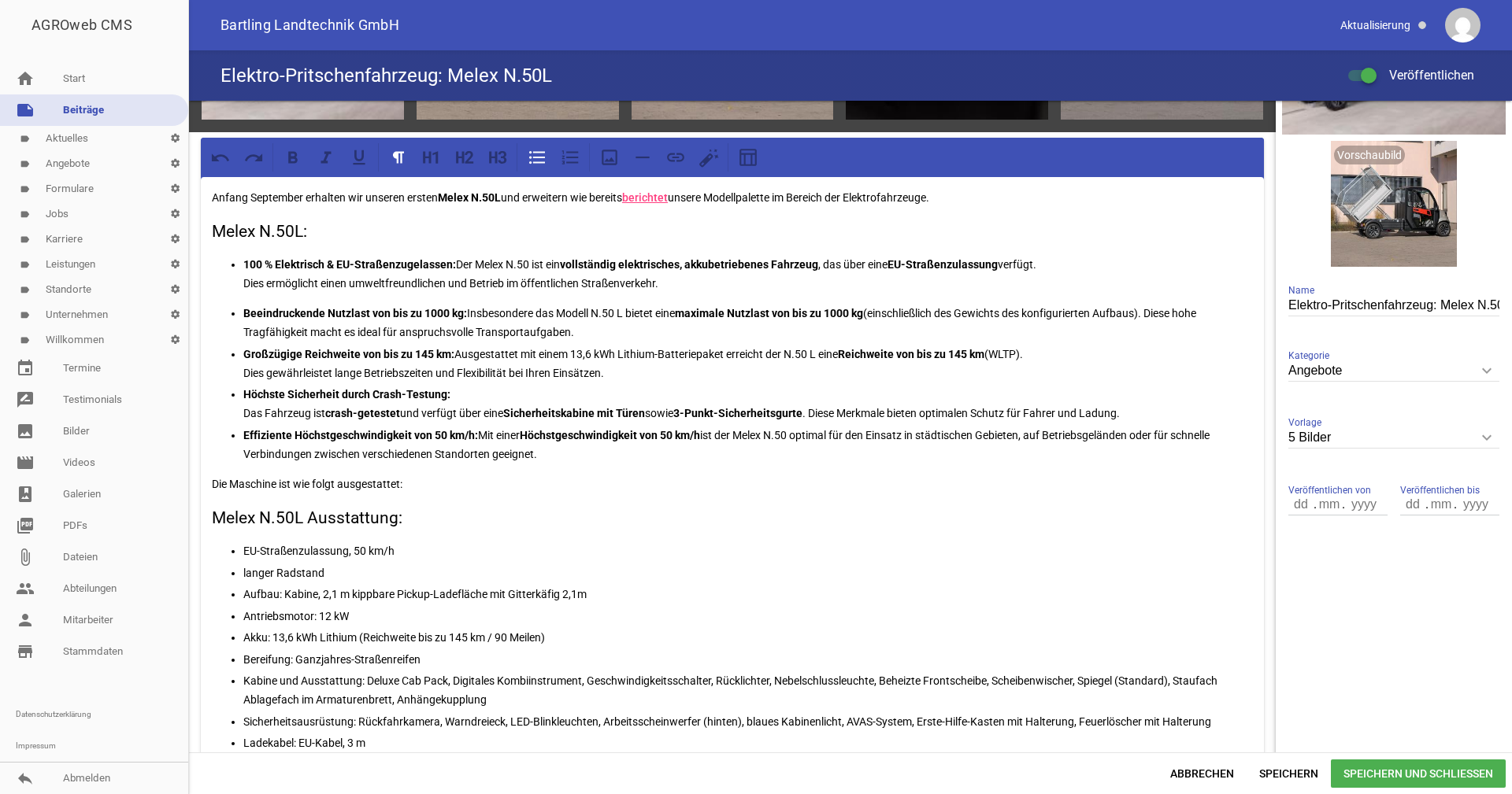
scroll to position [157, 0]
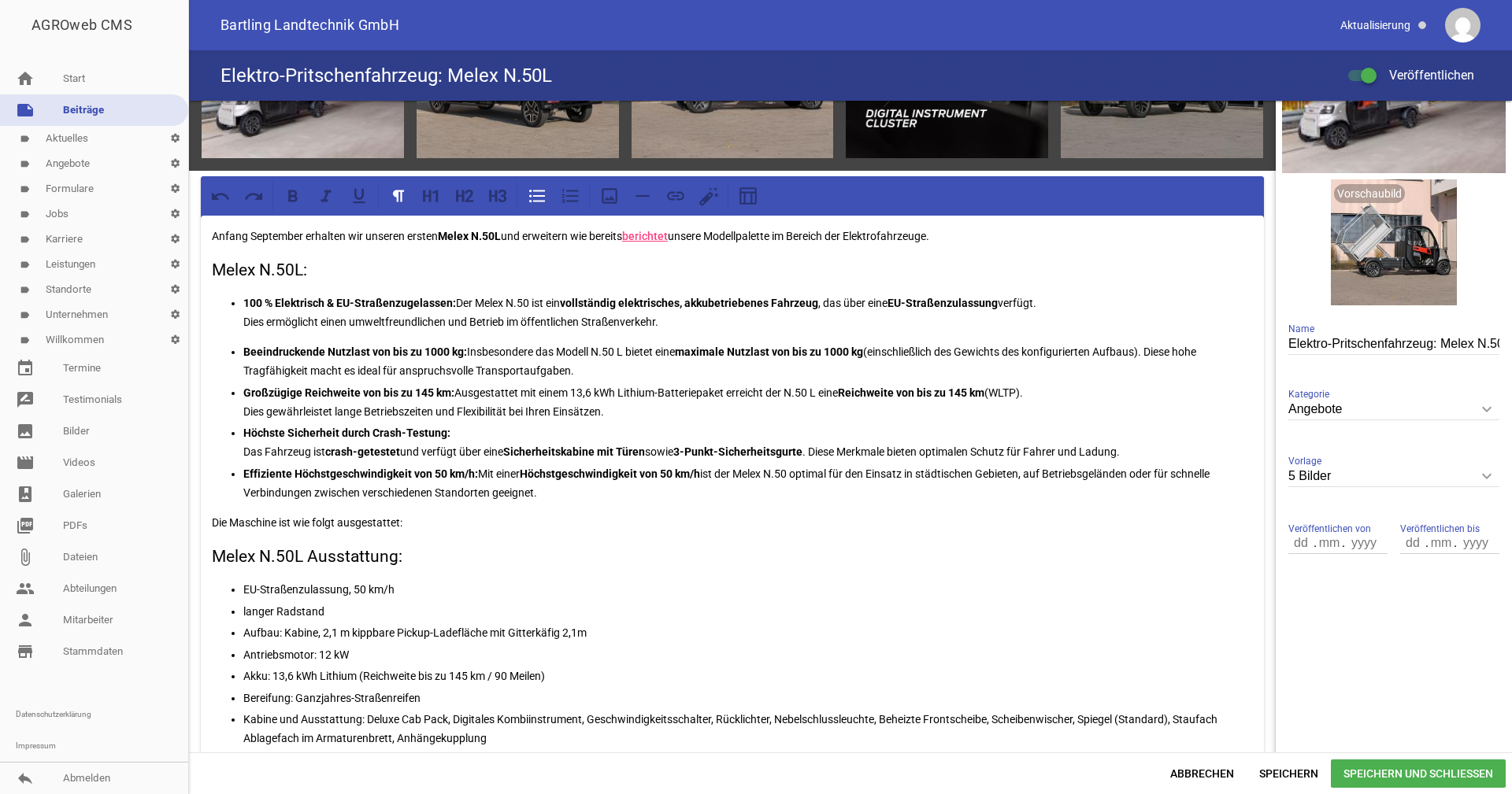
click at [685, 321] on p "100 % Elektrisch & EU-Straßenzugelassen: Der Melex N.50 ist ein vollständig ele…" at bounding box center [748, 312] width 1010 height 38
click at [498, 565] on h3 "Melex N.50L Ausstattung:" at bounding box center [733, 557] width 1041 height 26
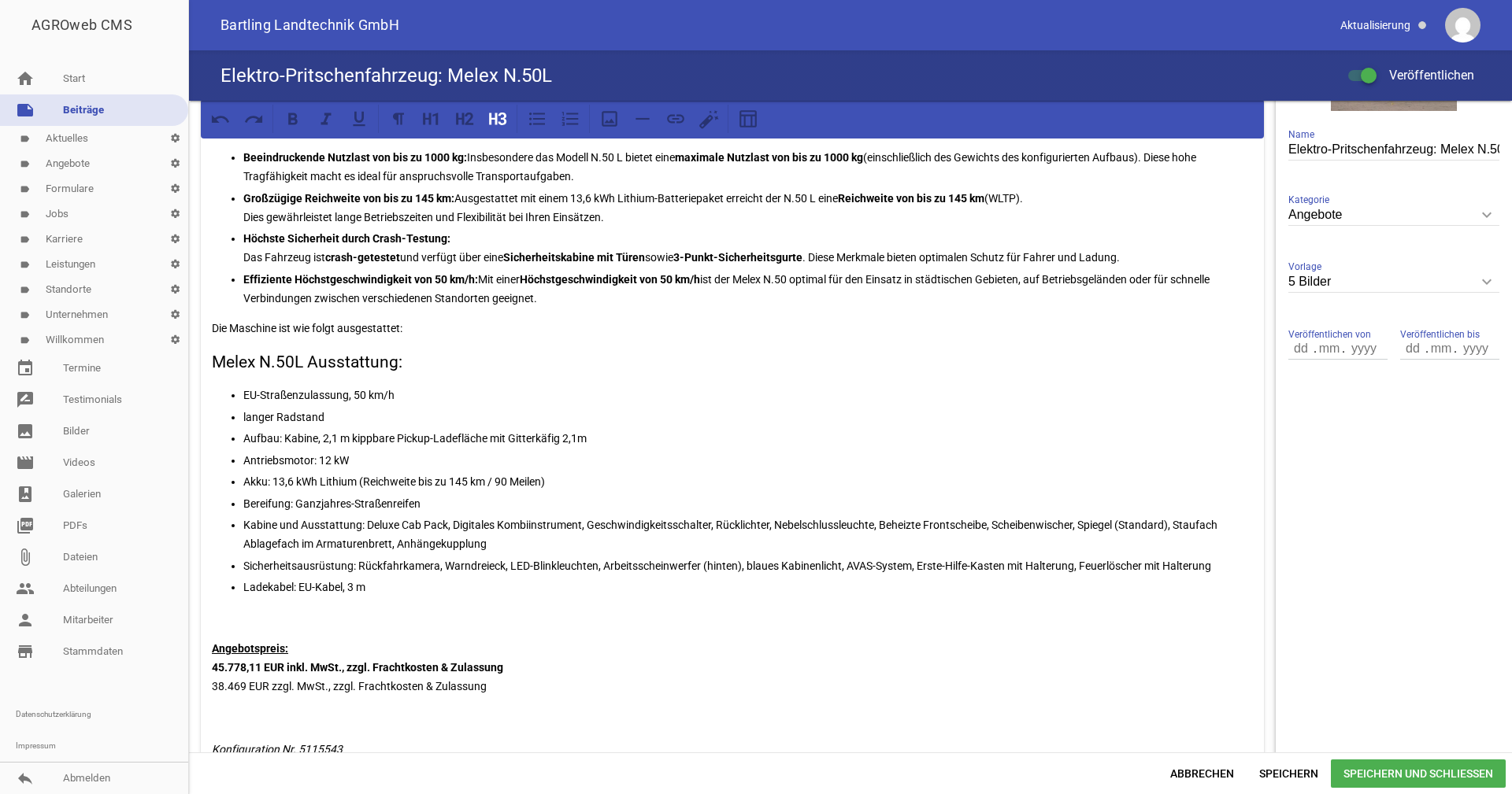
scroll to position [394, 0]
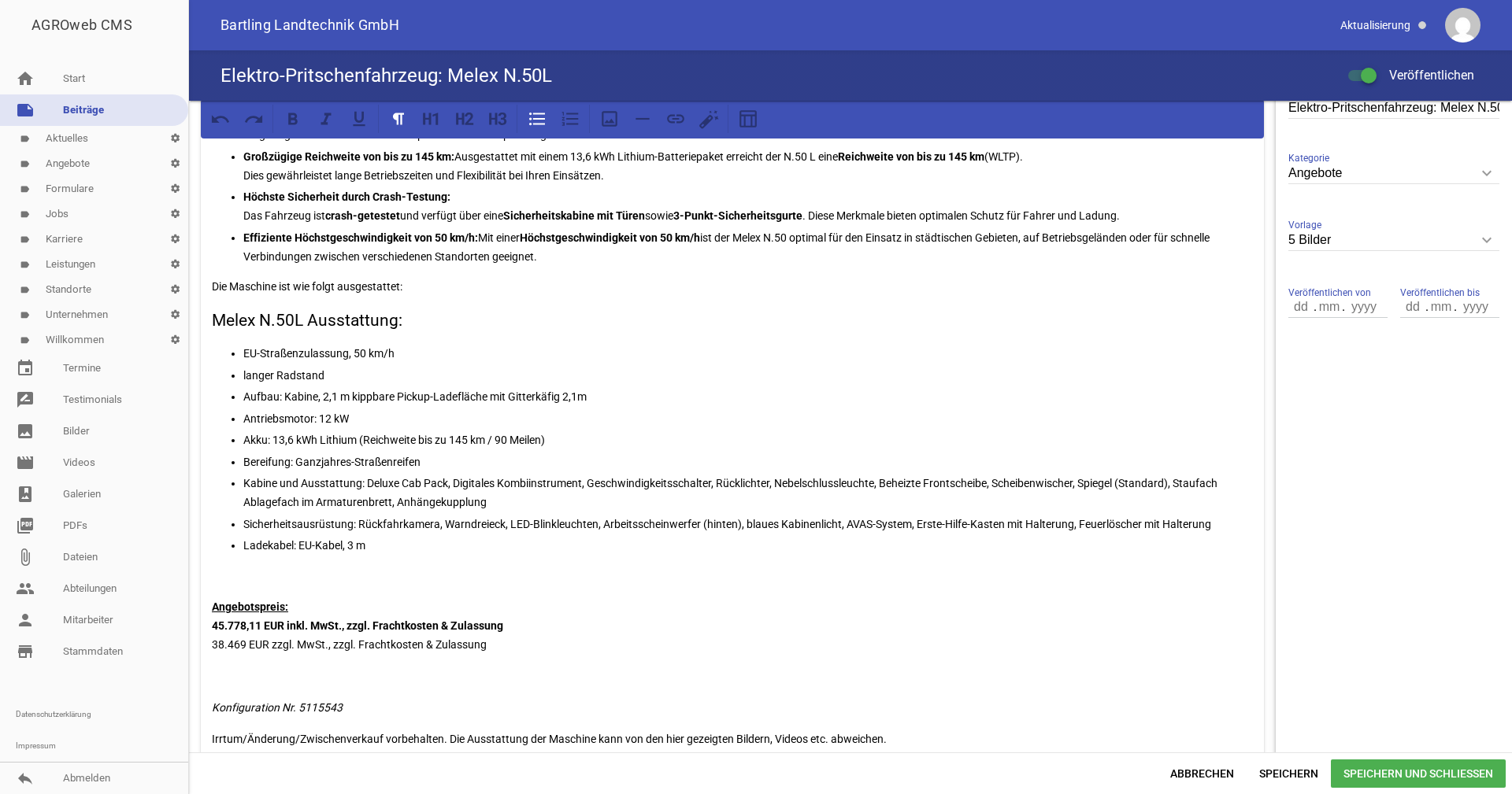
click at [533, 510] on ul "EU-Straßenzulassung, 50 km/h langer Radstand Aufbau: Kabine, 2,1 m kippbare Pic…" at bounding box center [733, 450] width 1041 height 211
click at [520, 507] on p "Kabine und Ausstattung: Deluxe Cab Pack, Digitales Kombiinstrument, Geschwindig…" at bounding box center [748, 493] width 1010 height 38
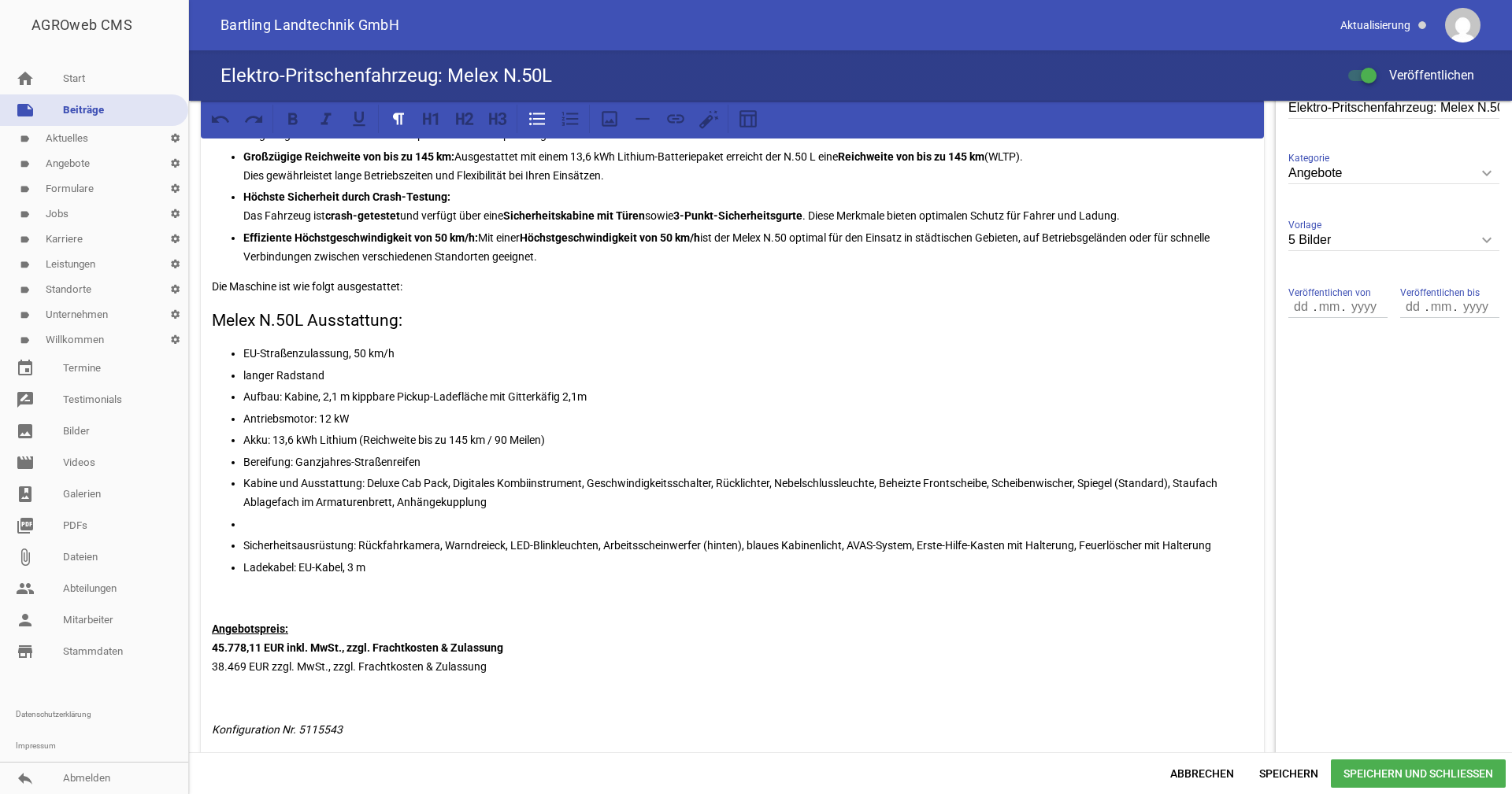
click at [296, 523] on p at bounding box center [748, 524] width 1010 height 19
click at [362, 526] on p "Komfortausstattung:" at bounding box center [748, 524] width 1010 height 19
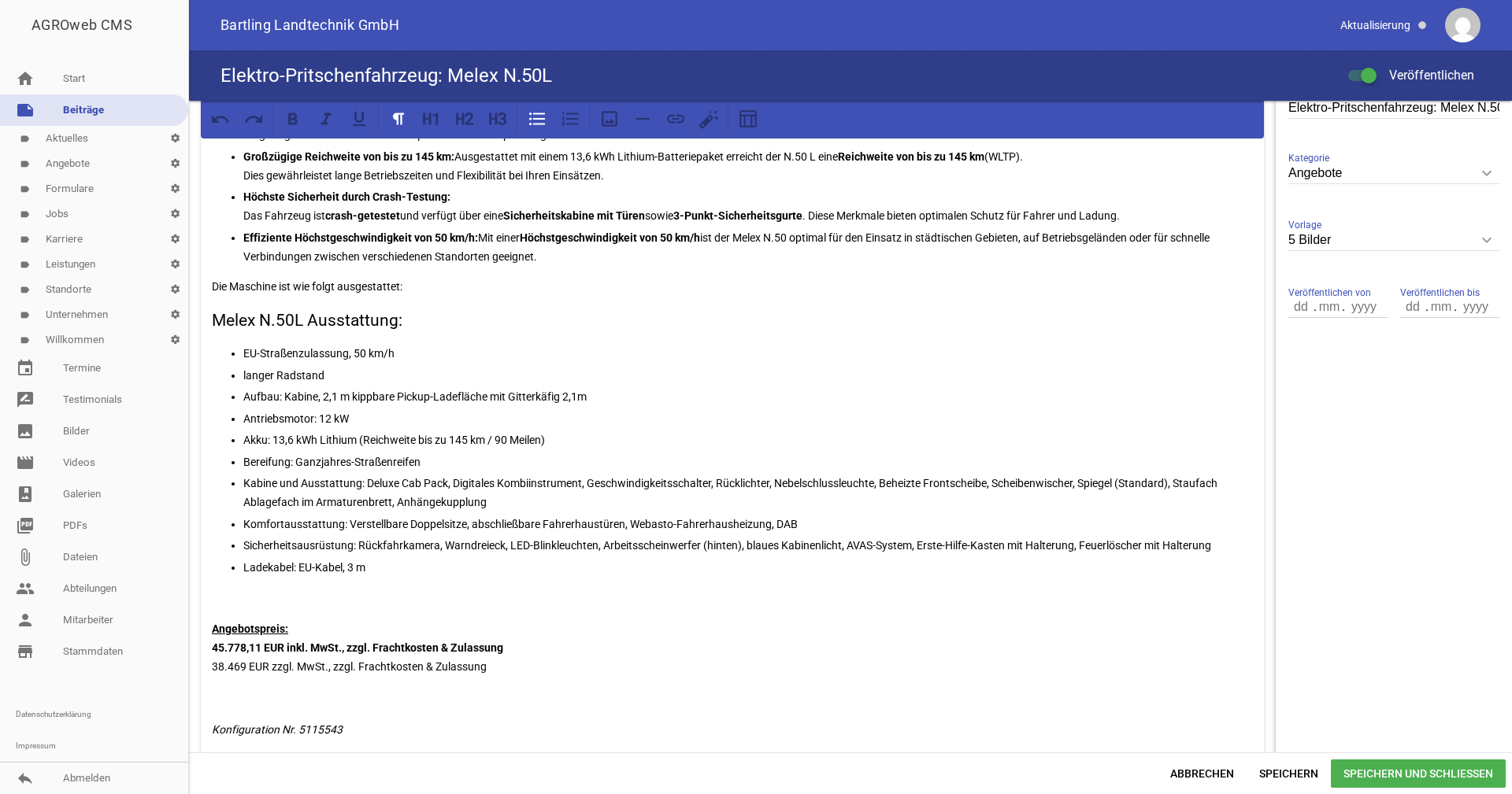
click at [798, 518] on p "Komfortausstattung: Verstellbare Doppelsitze, abschließbare Fahrerhaustüren, We…" at bounding box center [748, 524] width 1010 height 19
drag, startPoint x: 1151, startPoint y: 523, endPoint x: 1057, endPoint y: 522, distance: 94.0
click at [1057, 522] on p "Komfortausstattung: Verstellbare Doppelsitze, abschließbare Fahrerhaustüren, We…" at bounding box center [748, 524] width 1010 height 19
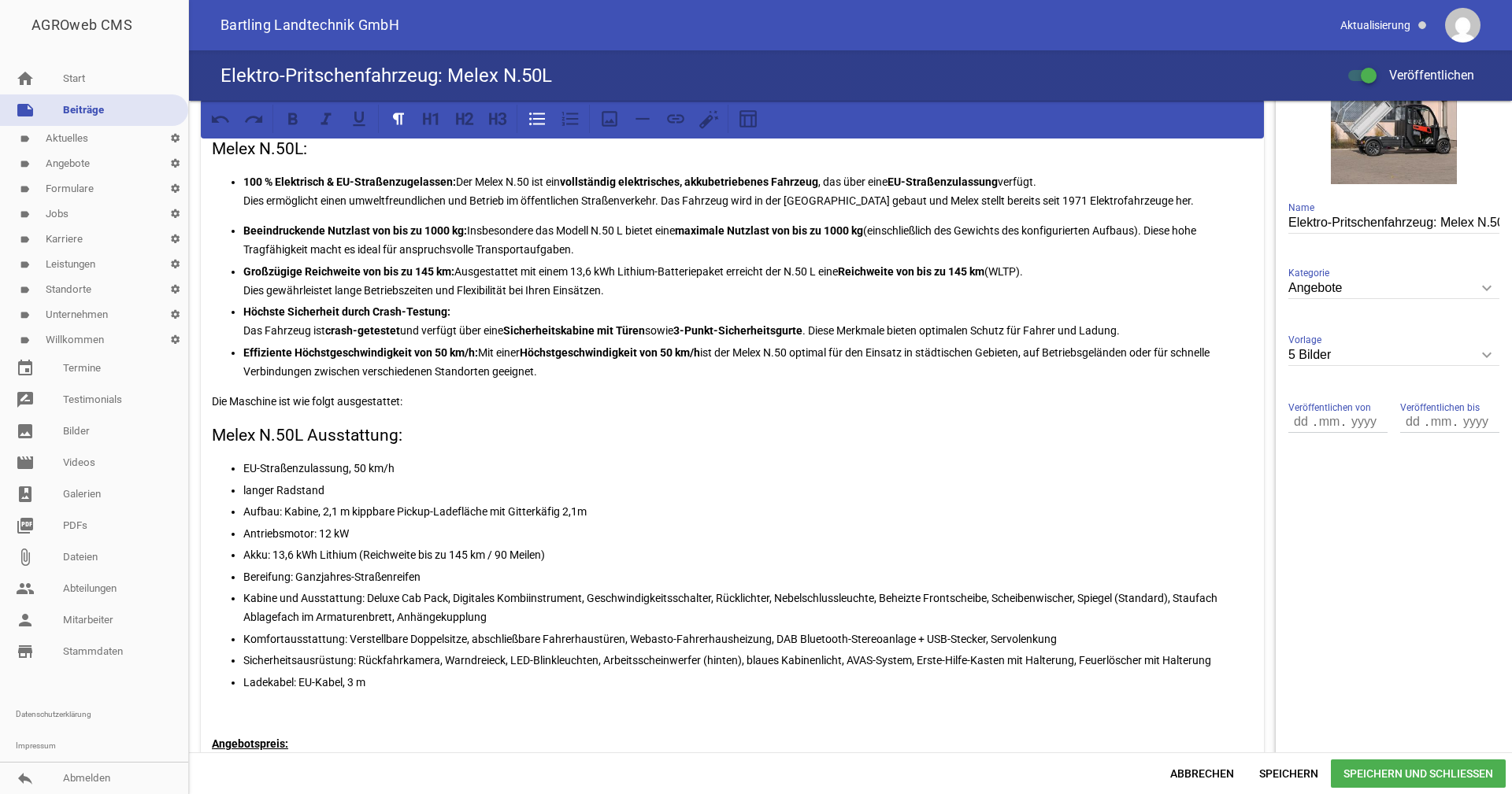
scroll to position [236, 0]
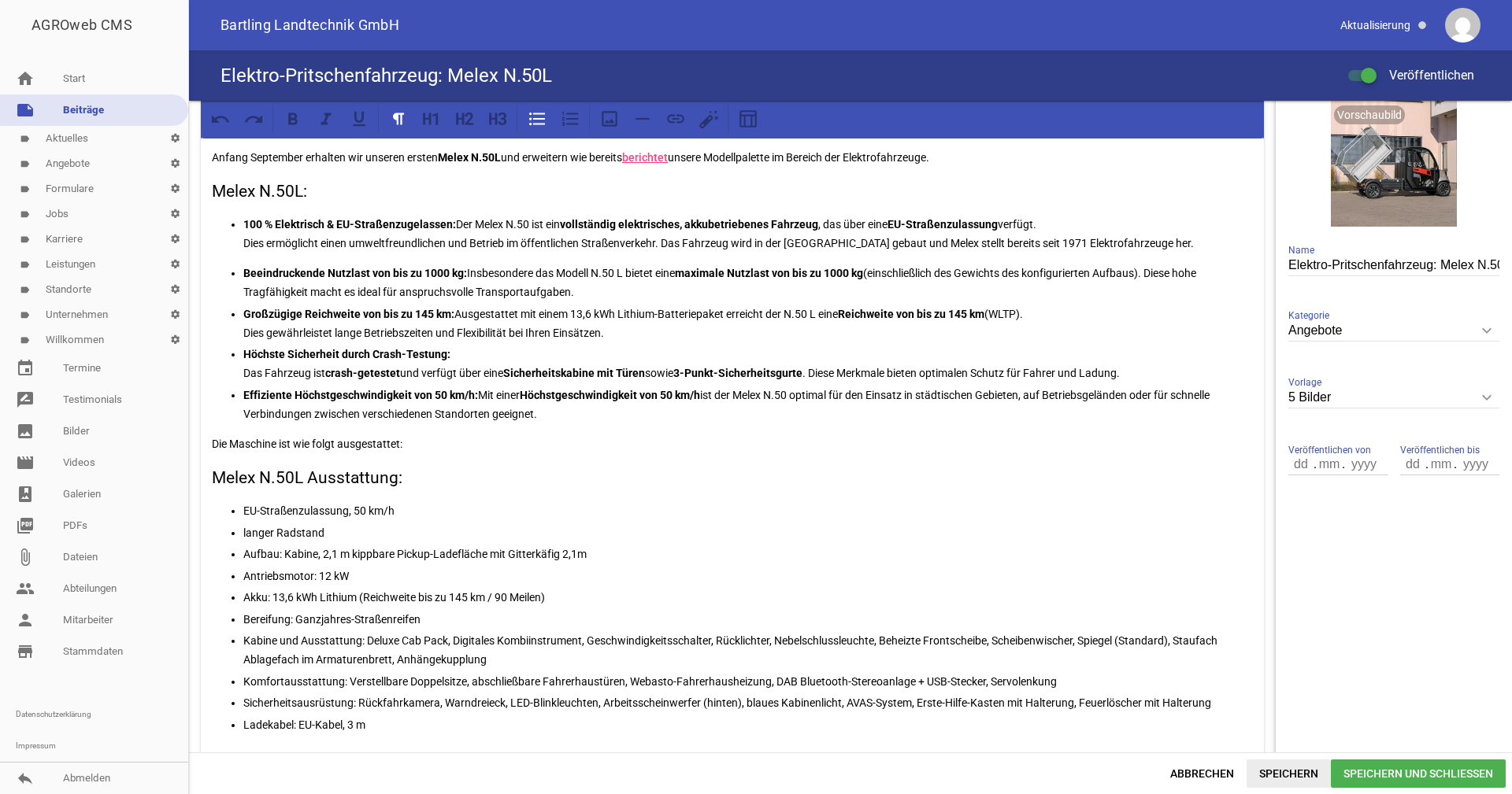
click at [1294, 774] on span "Speichern" at bounding box center [1288, 774] width 84 height 28
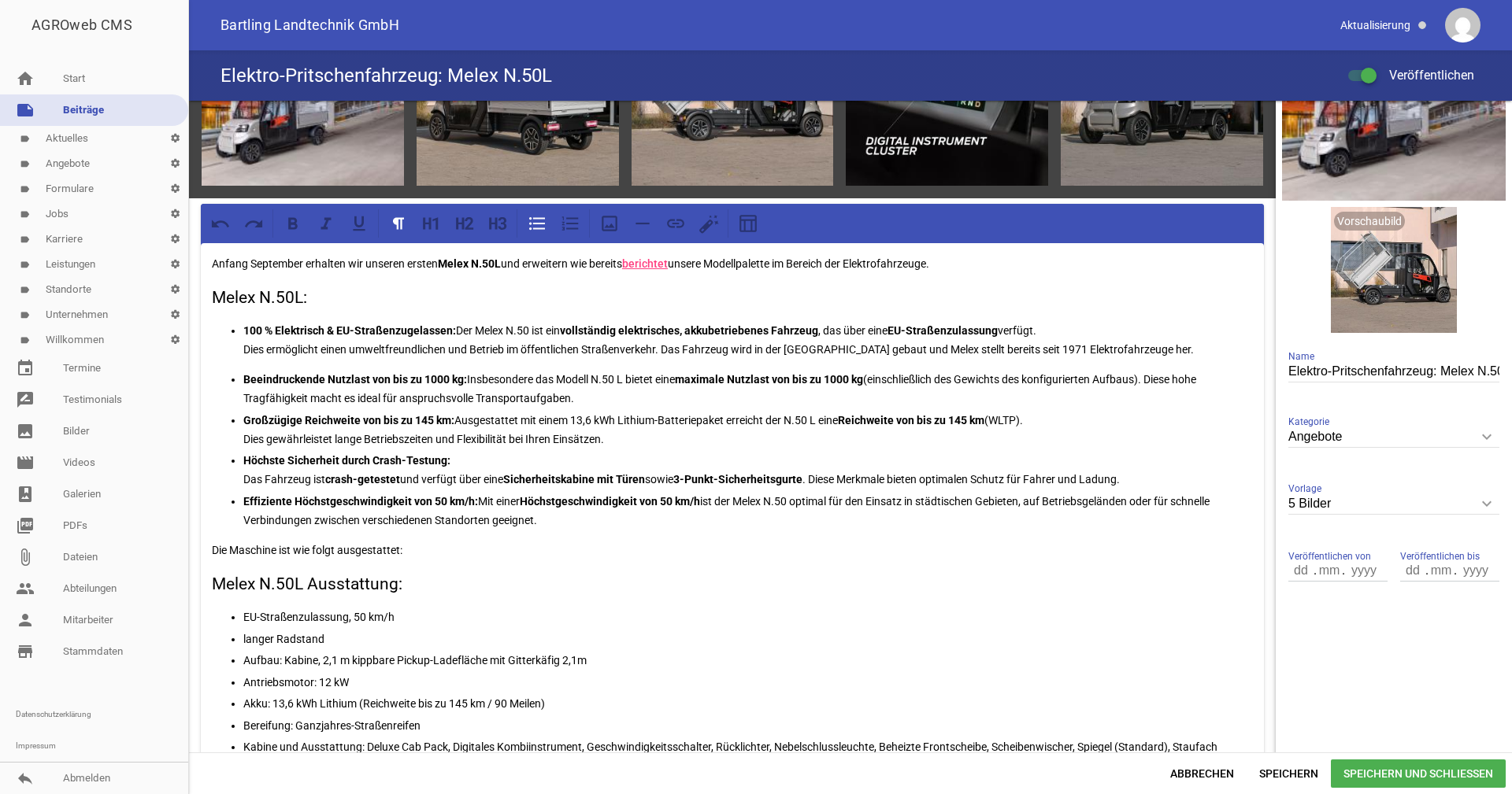
scroll to position [157, 0]
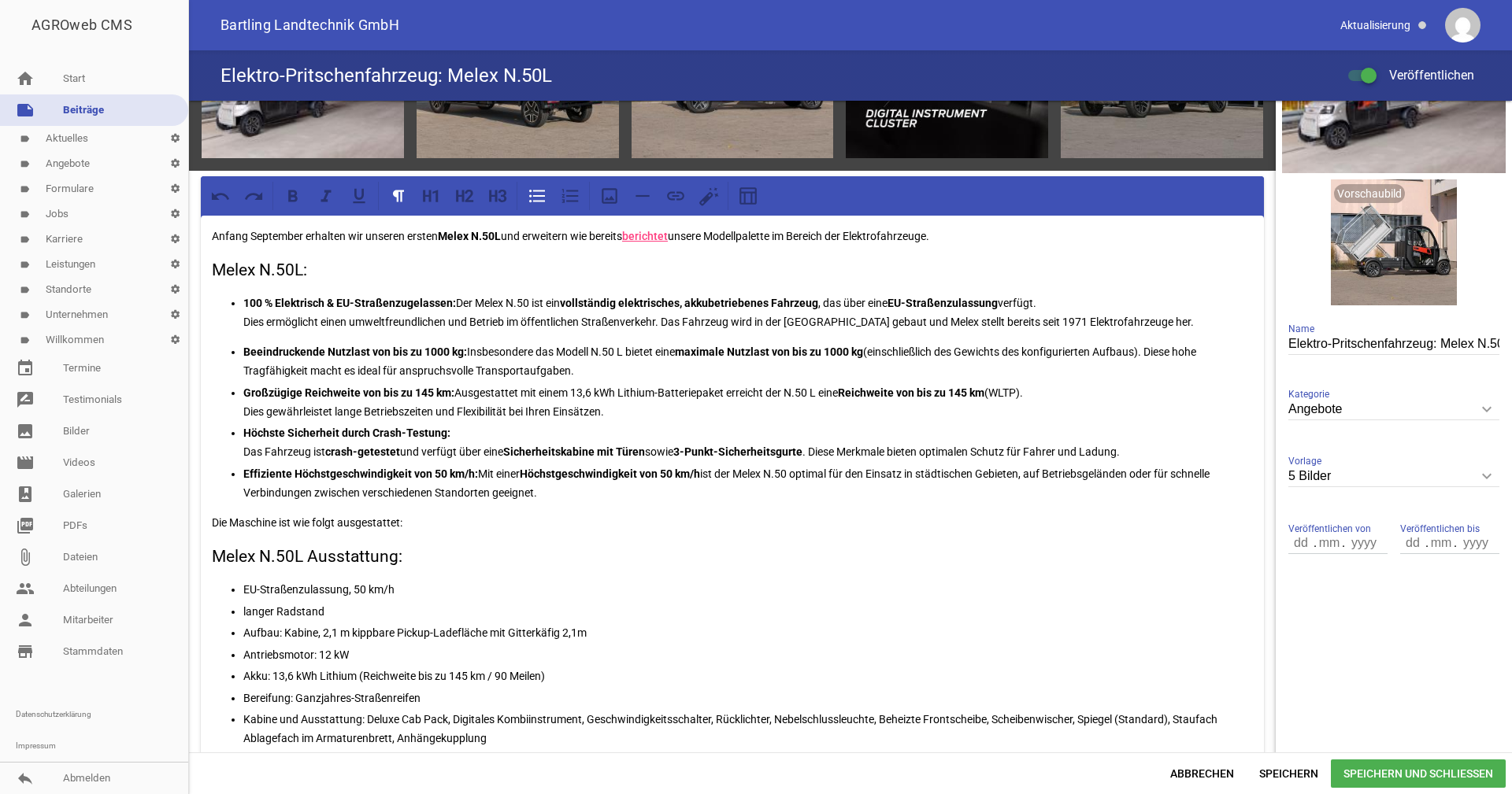
click at [212, 270] on h3 "Melex N.50L:" at bounding box center [733, 270] width 1041 height 26
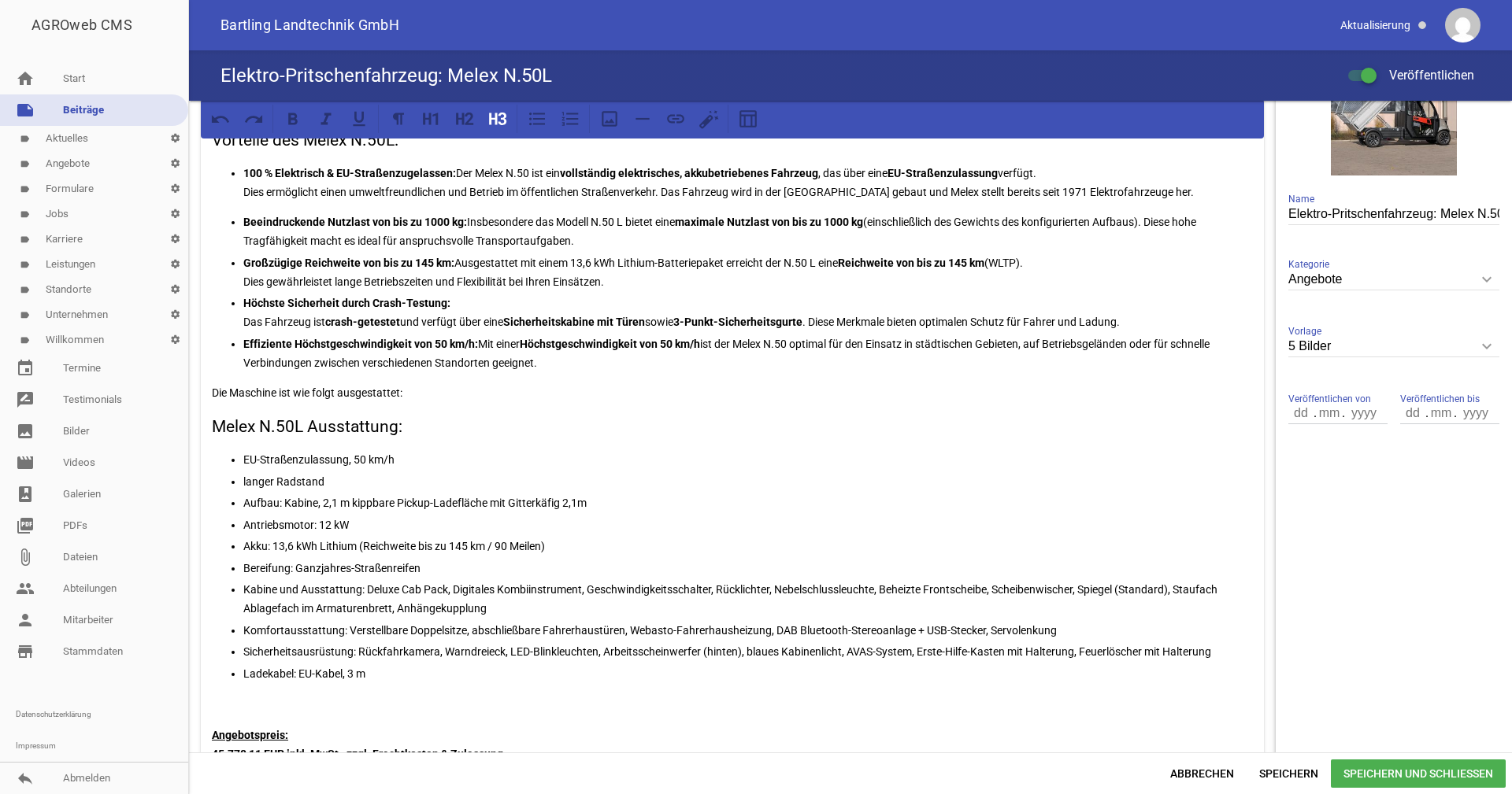
scroll to position [315, 0]
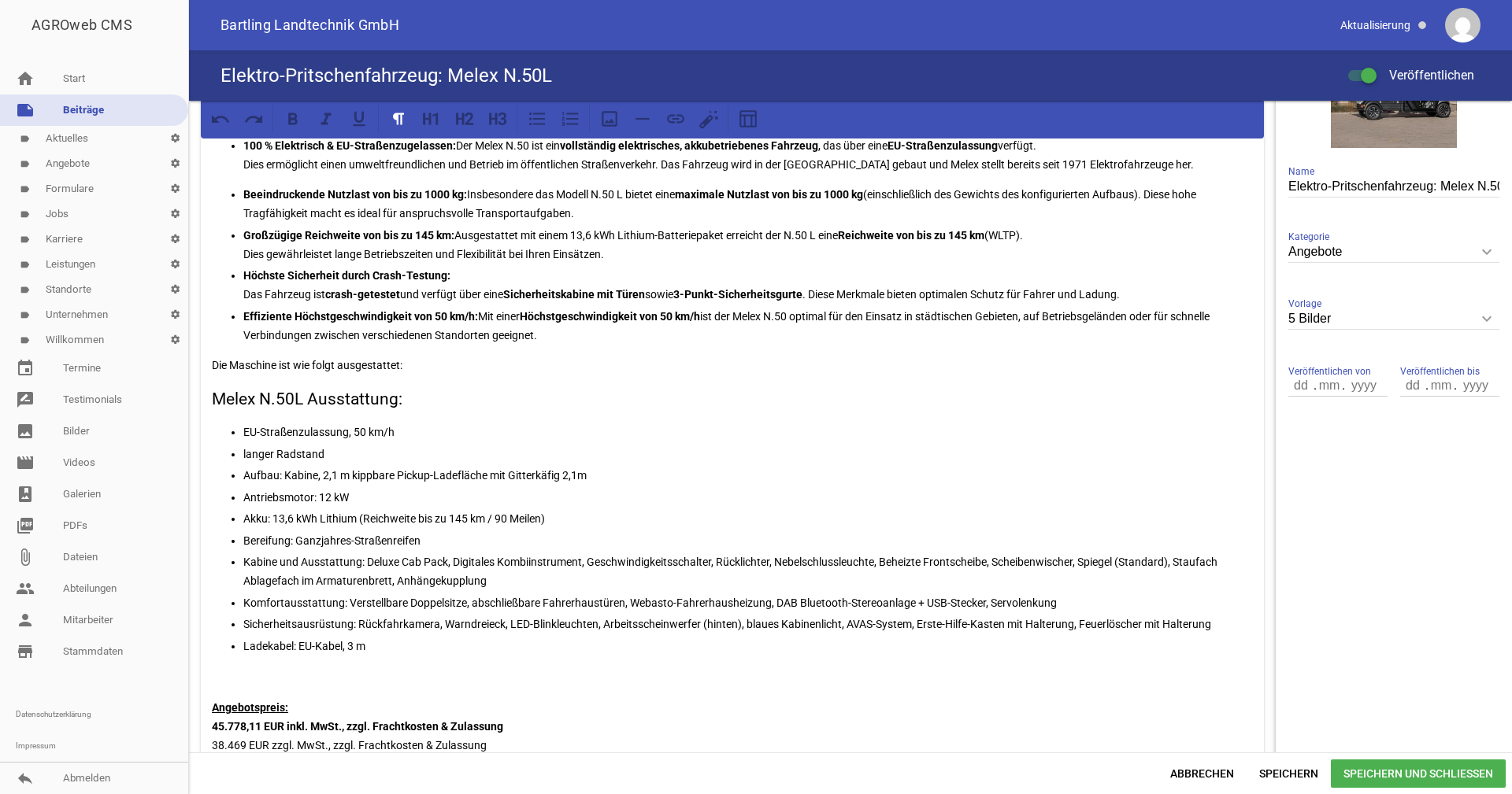
click at [404, 361] on p "Die Maschine ist wie folgt ausgestattet:" at bounding box center [733, 365] width 1041 height 19
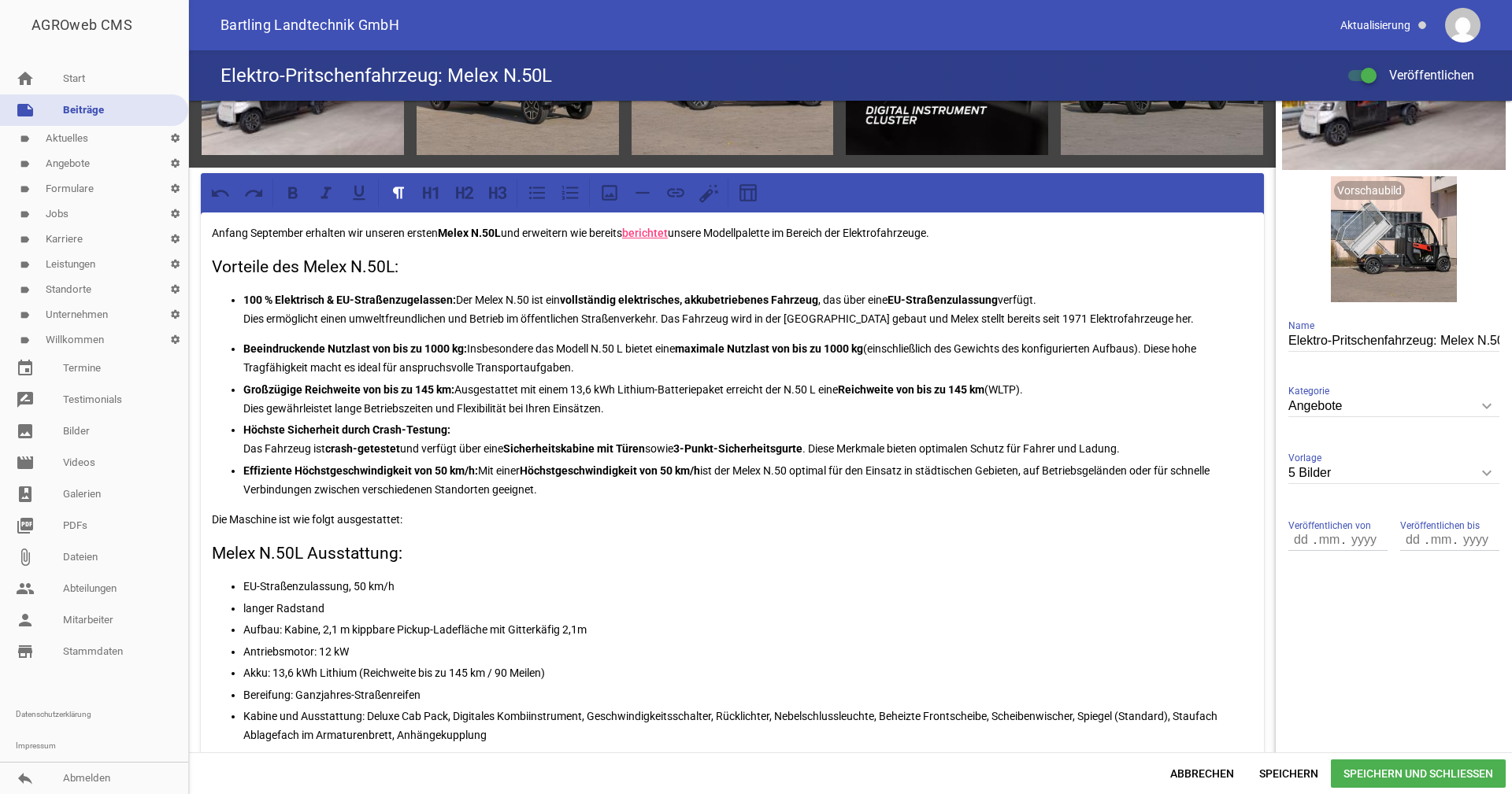
scroll to position [157, 0]
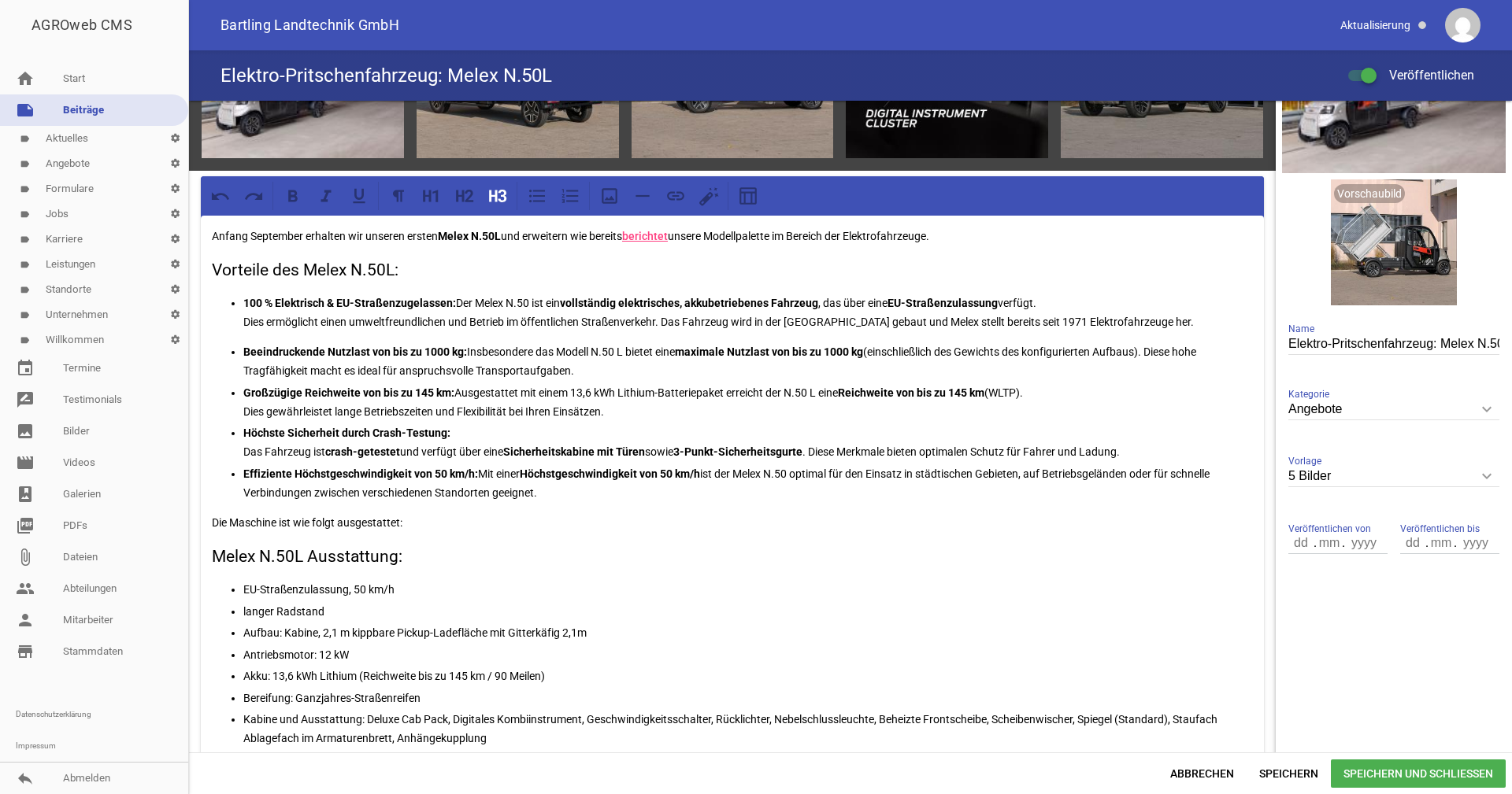
click at [210, 553] on div "Anfang September erhalten wir unseren ersten Melex N.50L und erweitern wie bere…" at bounding box center [732, 623] width 1063 height 815
click at [525, 548] on h3 "Ausstattung unseres Melex N.50L Ausstattung:" at bounding box center [733, 557] width 1041 height 26
drag, startPoint x: 433, startPoint y: 519, endPoint x: 207, endPoint y: 520, distance: 226.0
click at [207, 520] on div "Anfang September erhalten wir unseren ersten Melex N.50L und erweitern wie bere…" at bounding box center [732, 623] width 1063 height 815
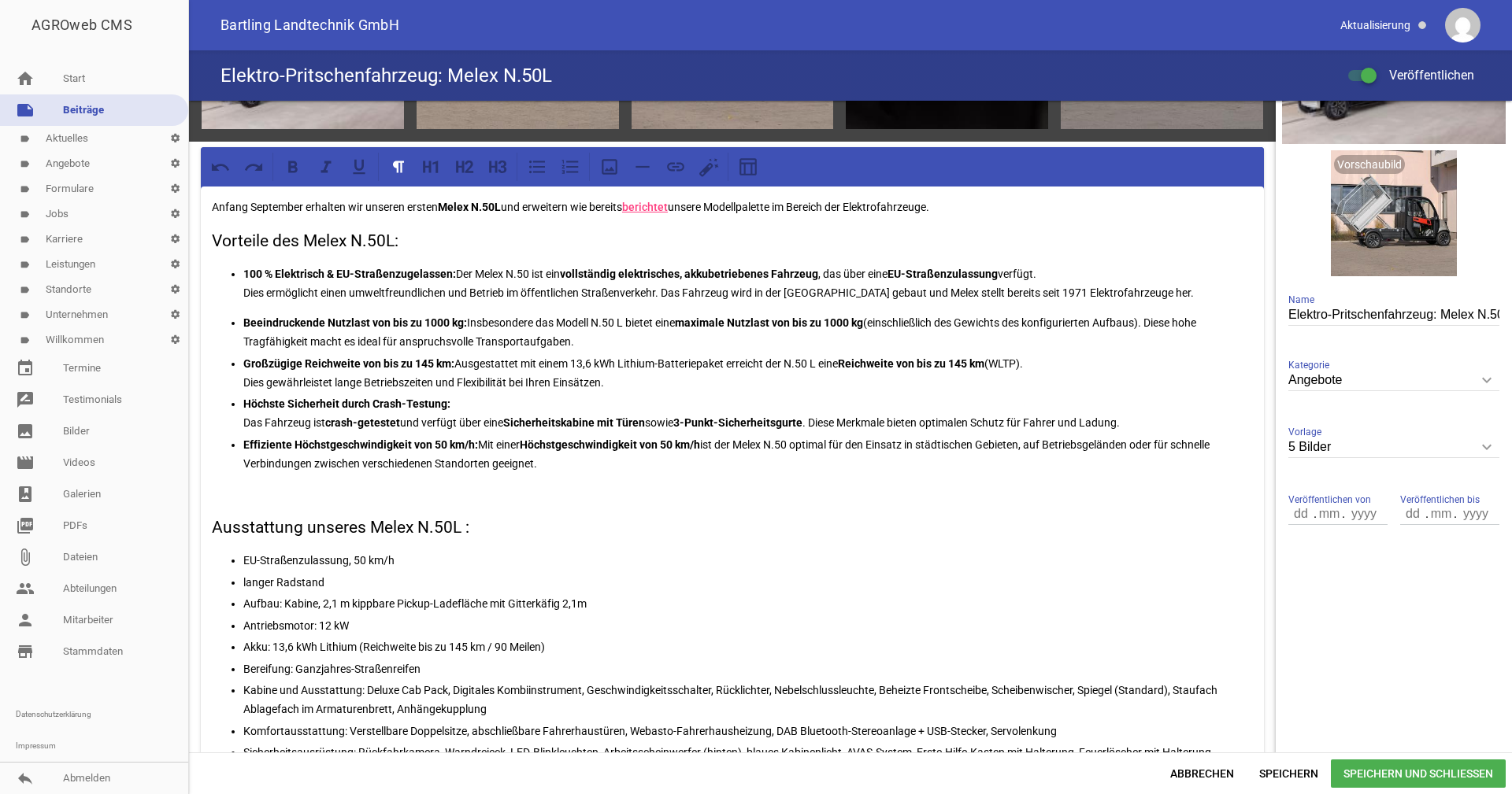
scroll to position [236, 0]
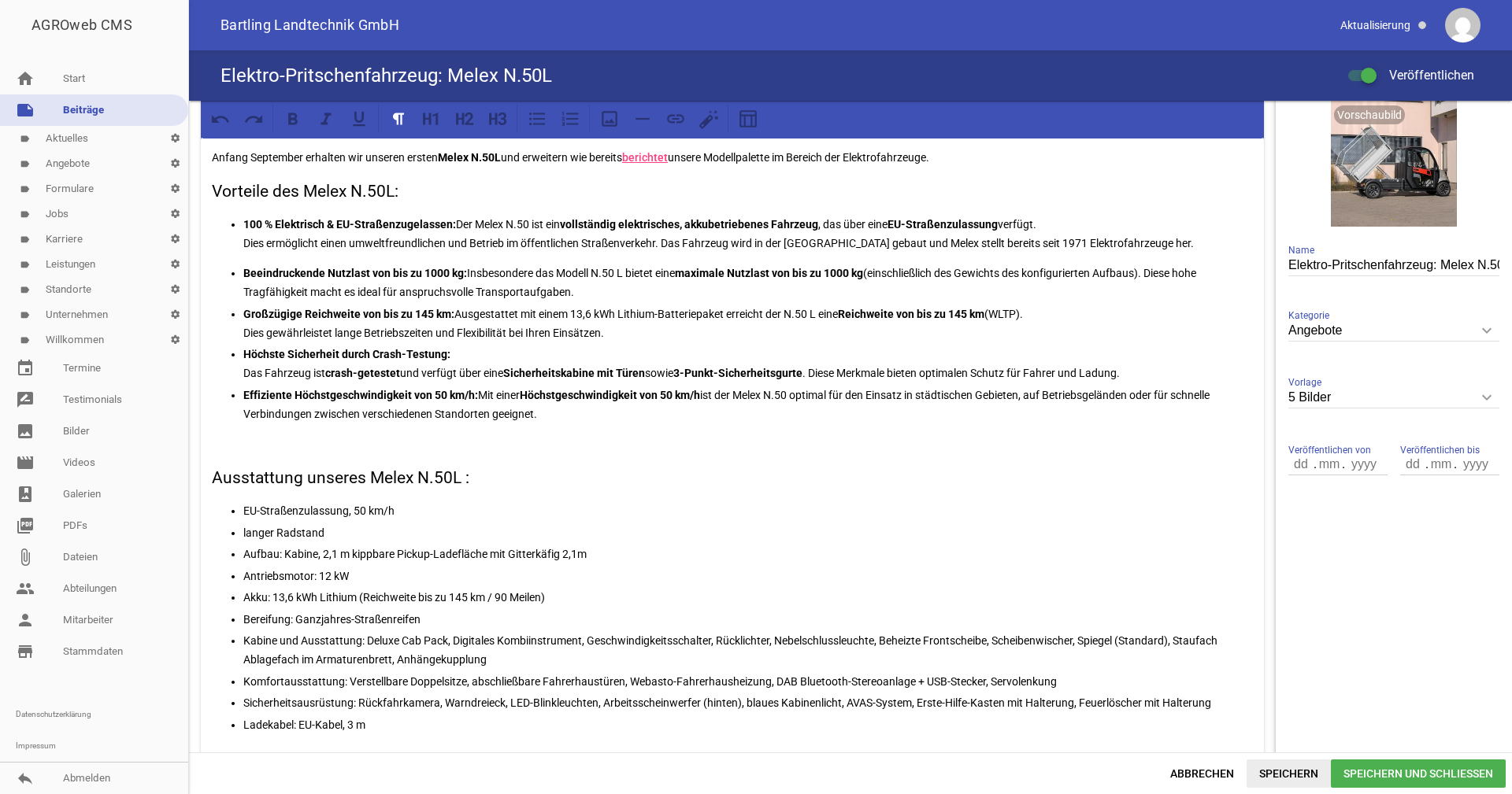
click at [1288, 763] on span "Speichern" at bounding box center [1288, 774] width 84 height 28
click at [997, 201] on h3 "Vorteile des Melex N.50L:" at bounding box center [733, 192] width 1041 height 26
drag, startPoint x: 786, startPoint y: 240, endPoint x: 835, endPoint y: 242, distance: 49.0
click at [835, 242] on p "100 % Elektrisch & EU-Straßenzugelassen: Der Melex N.50 ist ein vollständig ele…" at bounding box center [748, 233] width 1010 height 38
click at [286, 114] on icon at bounding box center [293, 118] width 20 height 20
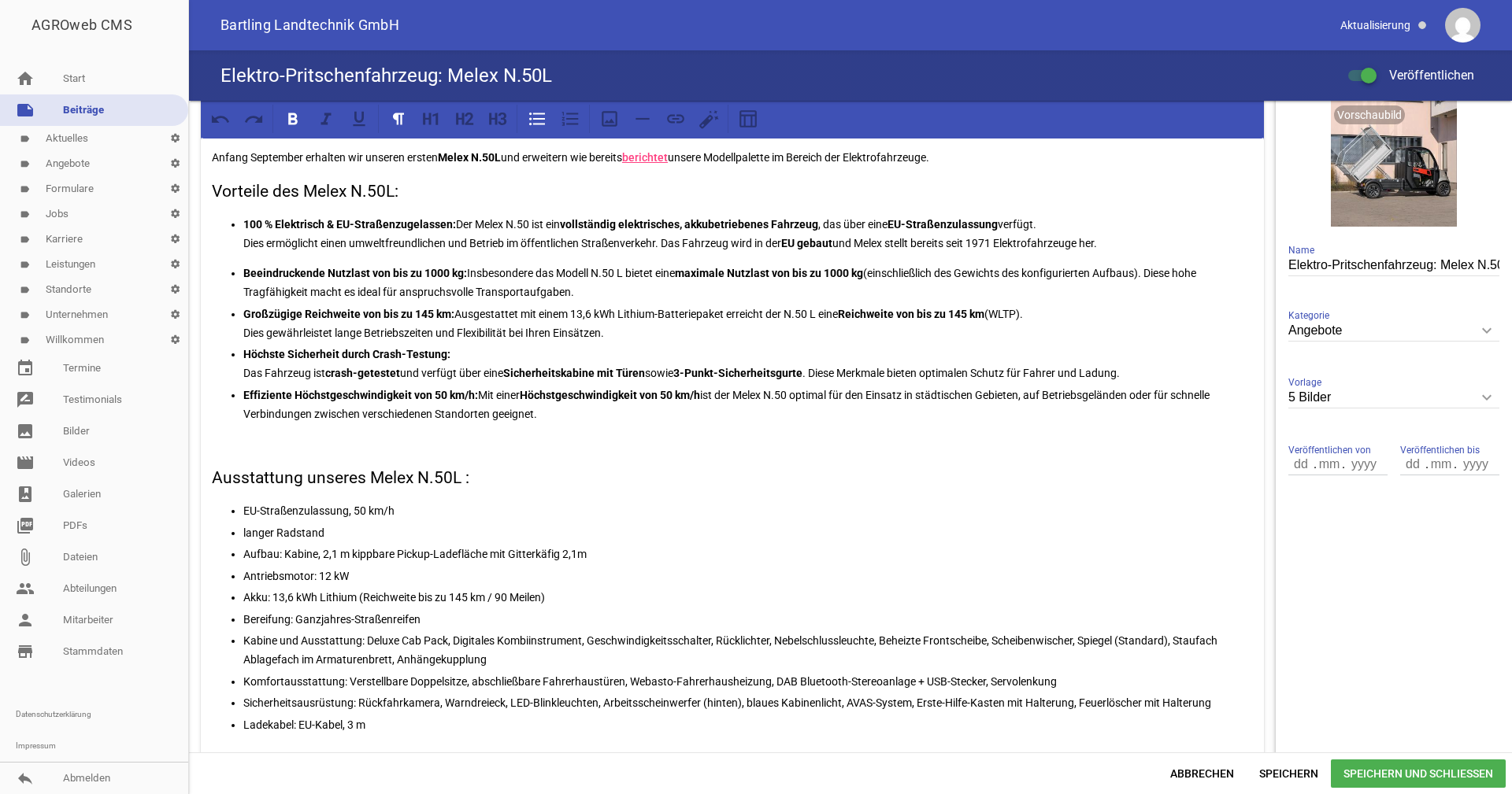
click at [970, 243] on p "100 % Elektrisch & EU-Straßenzugelassen: Der Melex N.50 ist ein vollständig ele…" at bounding box center [748, 233] width 1010 height 38
drag, startPoint x: 946, startPoint y: 242, endPoint x: 992, endPoint y: 242, distance: 46.0
click at [992, 242] on p "100 % Elektrisch & EU-Straßenzugelassen: Der Melex N.50 ist ein vollständig ele…" at bounding box center [748, 233] width 1010 height 38
click at [298, 117] on icon at bounding box center [293, 118] width 20 height 20
click at [544, 415] on p "Effiziente Höchstgeschwindigkeit von 50 km/h: Mit einer Höchstgeschwindigkeit v…" at bounding box center [748, 405] width 1010 height 38
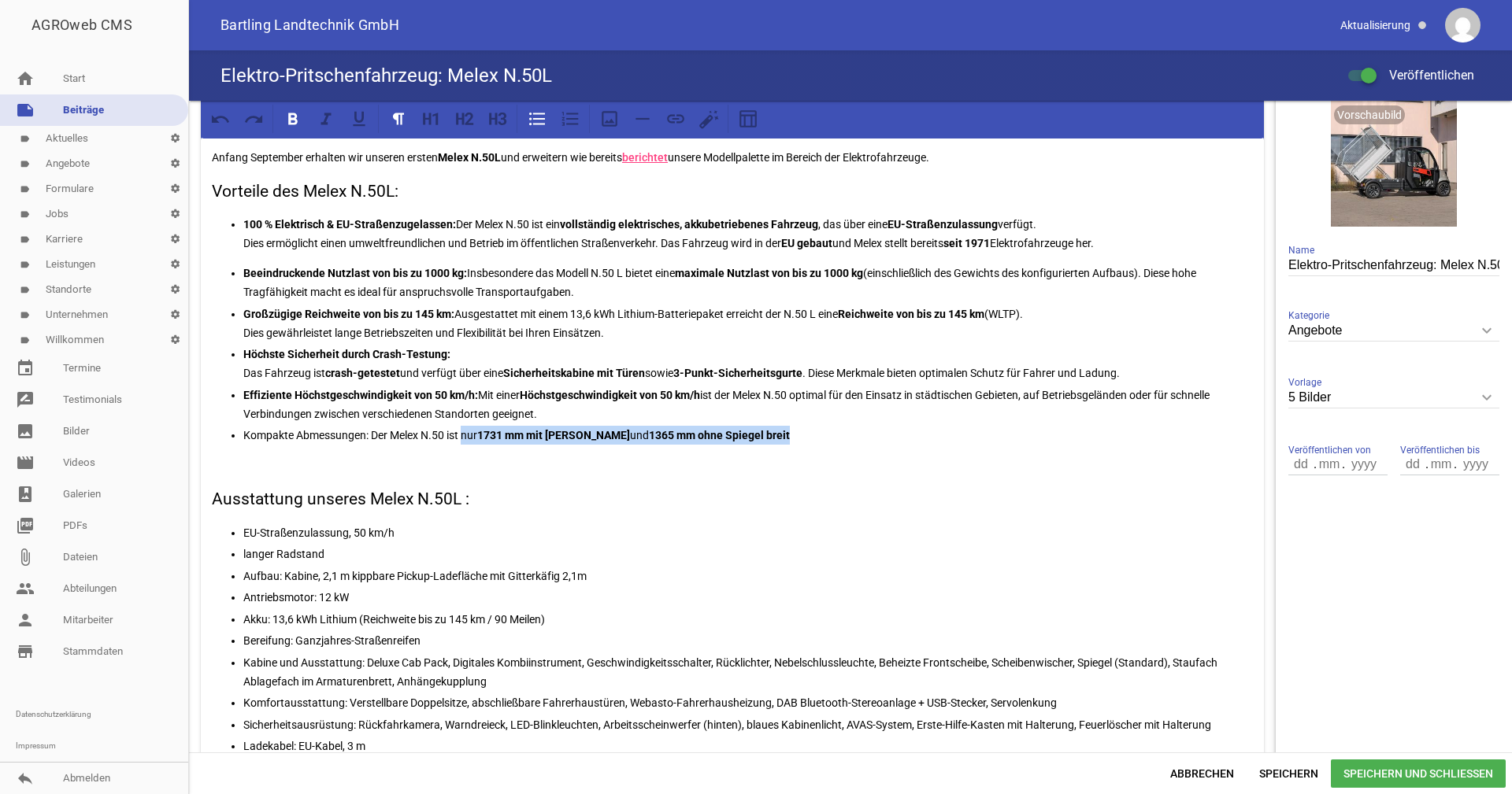
drag, startPoint x: 760, startPoint y: 435, endPoint x: 463, endPoint y: 434, distance: 297.0
click at [463, 434] on p "Kompakte Abmessungen: Der Melex N.50 ist nur 1731 mm mit Spiegeln und 1365 mm o…" at bounding box center [748, 435] width 1010 height 19
click at [291, 119] on icon at bounding box center [293, 117] width 10 height 11
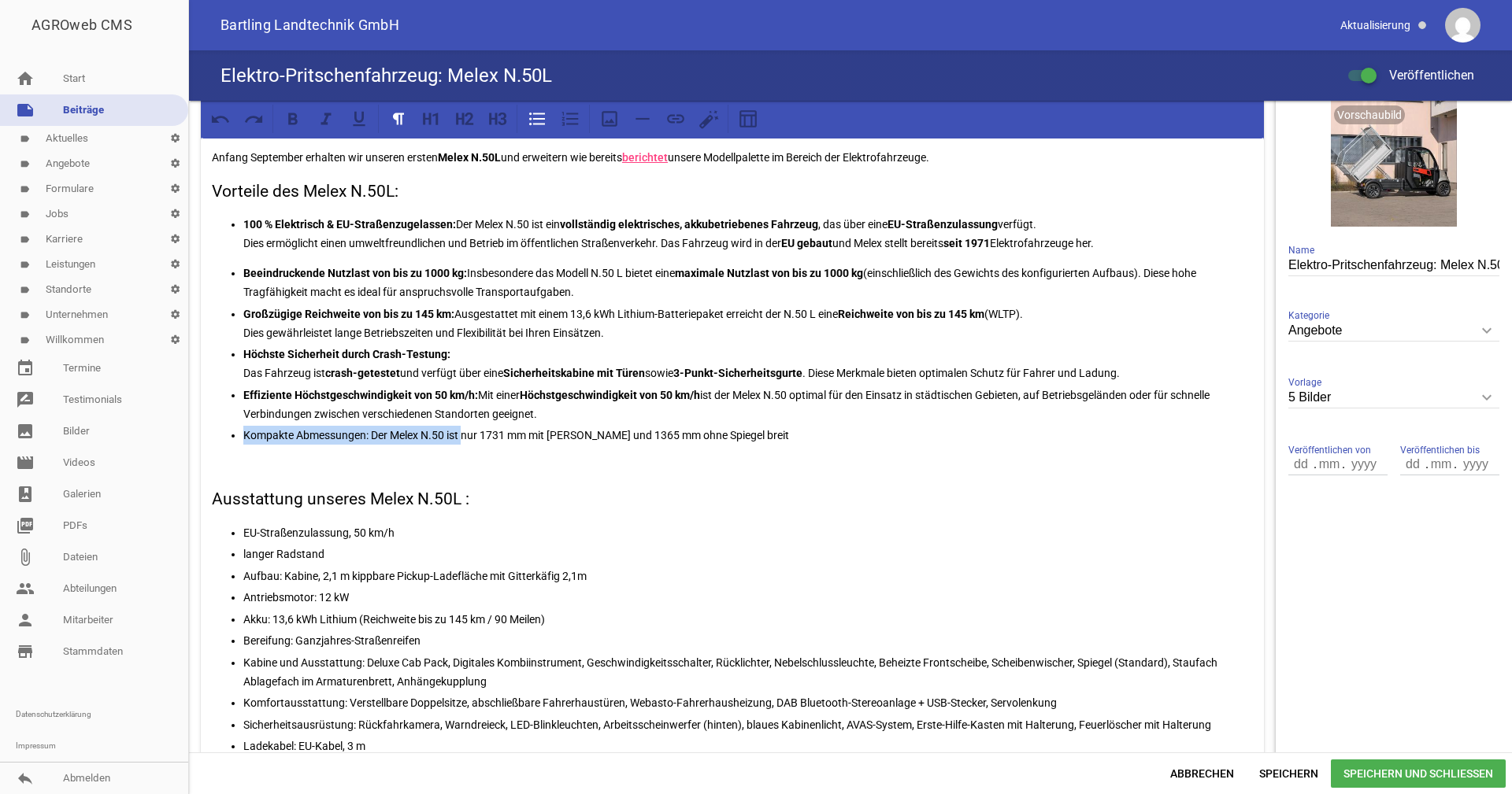
click at [755, 430] on p "Kompakte Abmessungen: Der Melex N.50 ist nur 1731 mm mit Spiegeln und 1365 mm o…" at bounding box center [748, 435] width 1010 height 19
click at [475, 393] on strong "Effiziente Höchstgeschwindigkeit von 50 km/h:" at bounding box center [361, 395] width 235 height 12
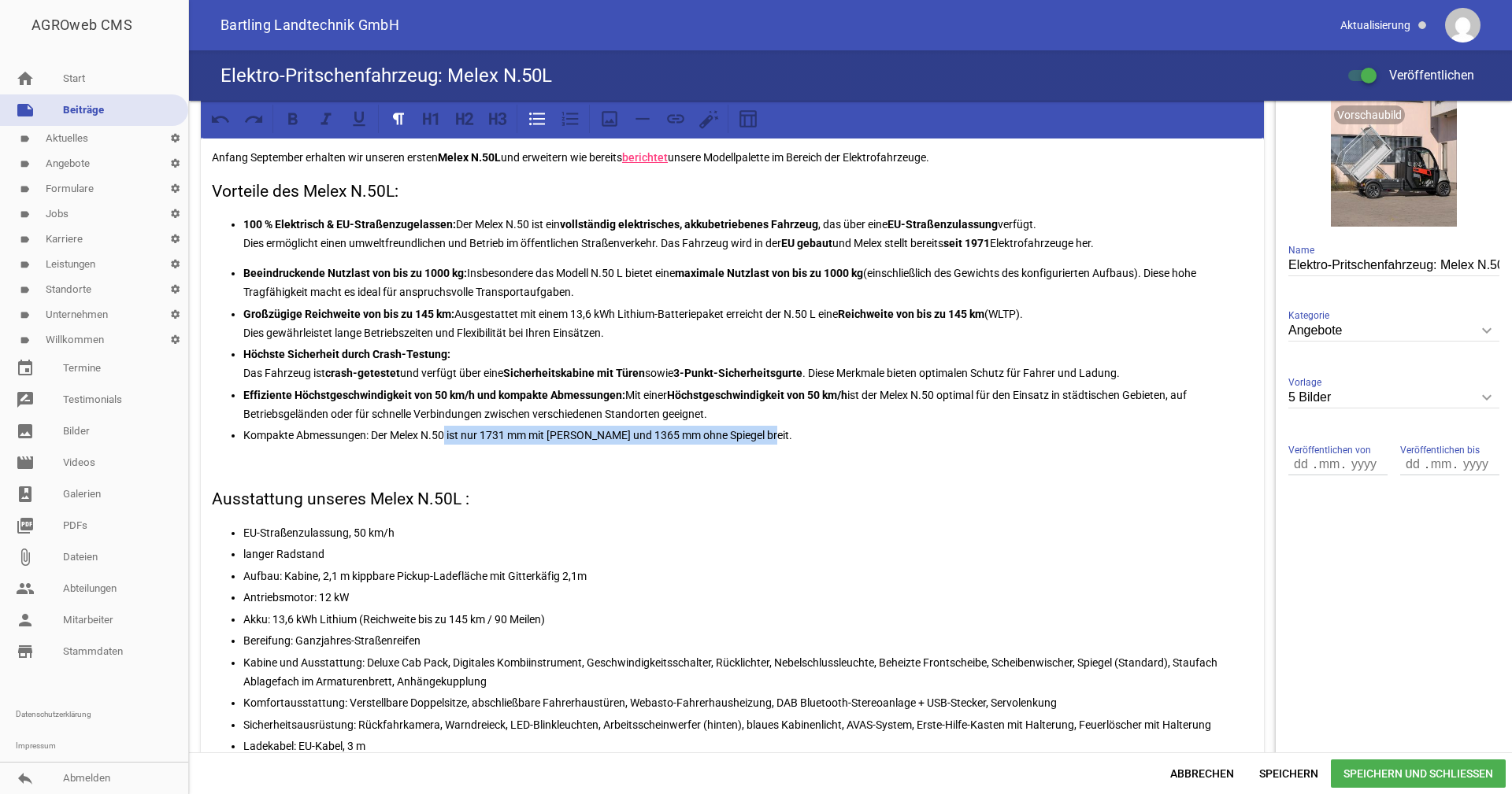
drag, startPoint x: 753, startPoint y: 441, endPoint x: 444, endPoint y: 434, distance: 309.1
click at [444, 434] on p "Kompakte Abmessungen: Der Melex N.50 ist nur 1731 mm mit Spiegeln und 1365 mm o…" at bounding box center [748, 435] width 1010 height 19
copy p "ist nur 1731 mm mit Spiegeln und 1365 mm ohne Spiegel breit."
click at [852, 391] on p "Effiziente Höchstgeschwindigkeit von 50 km/h und kompakte Abmessungen: Mit eine…" at bounding box center [748, 405] width 1010 height 38
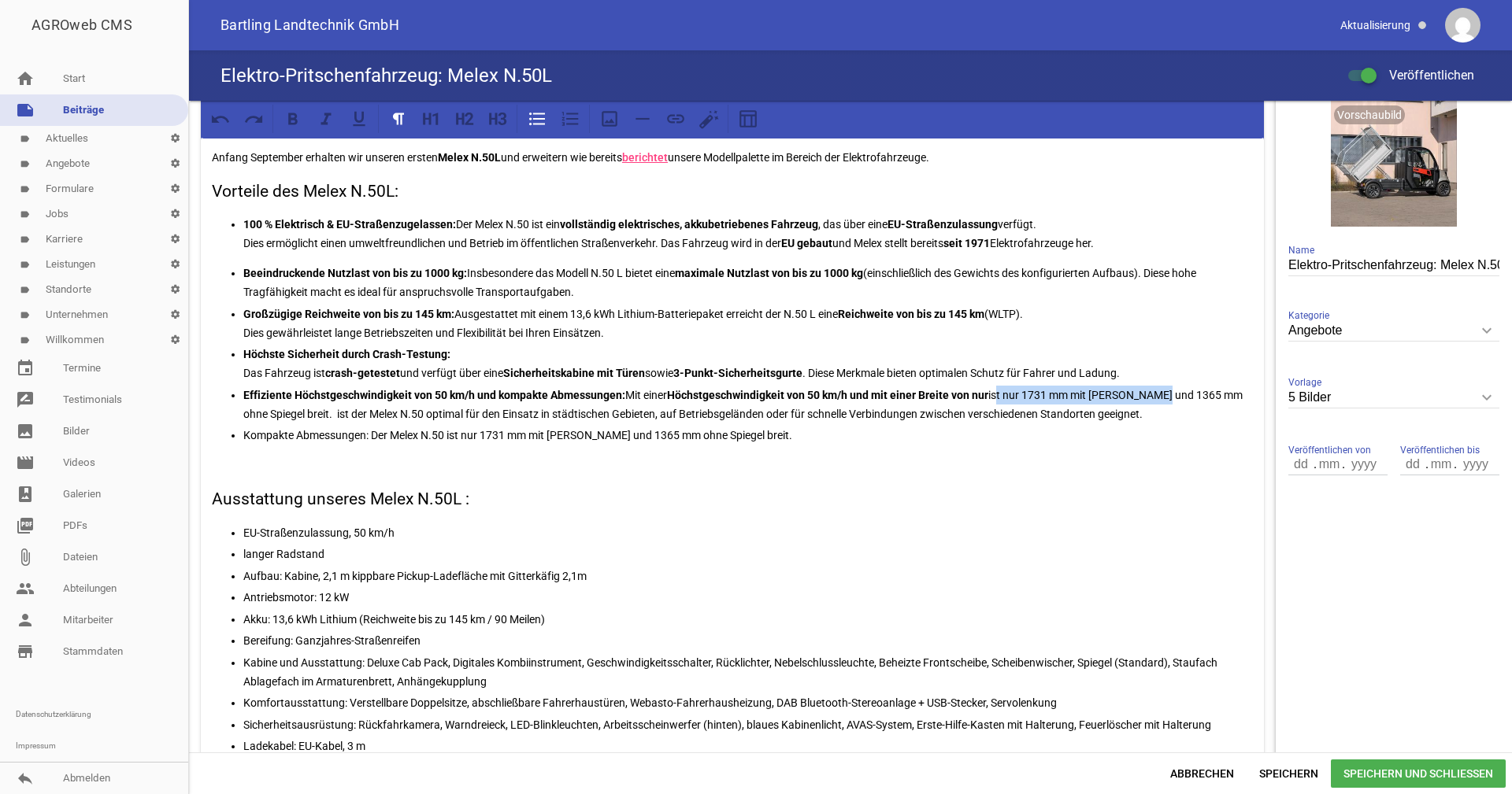
drag, startPoint x: 1160, startPoint y: 393, endPoint x: 999, endPoint y: 395, distance: 161.0
click at [999, 395] on p "Effiziente Höchstgeschwindigkeit von 50 km/h und kompakte Abmessungen: Mit eine…" at bounding box center [748, 405] width 1010 height 38
click at [1094, 393] on p "Effiziente Höchstgeschwindigkeit von 50 km/h und kompakte Abmessungen: Mit eine…" at bounding box center [748, 405] width 1010 height 38
click at [1159, 392] on p "Effiziente Höchstgeschwindigkeit von 50 km/h und kompakte Abmessungen: Mit eine…" at bounding box center [748, 405] width 1010 height 38
drag, startPoint x: 1163, startPoint y: 395, endPoint x: 997, endPoint y: 395, distance: 166.0
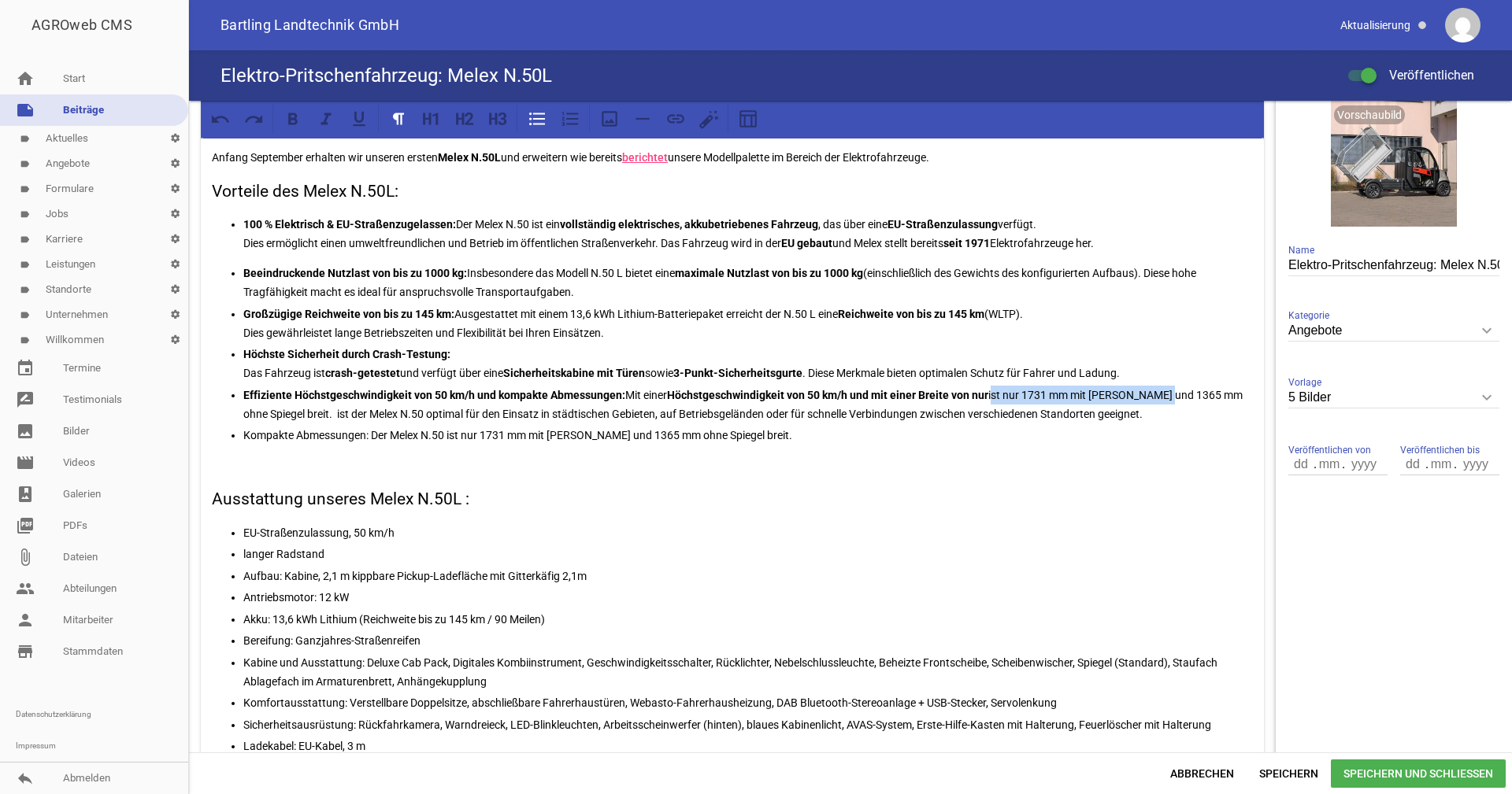
click at [997, 395] on p "Effiziente Höchstgeschwindigkeit von 50 km/h und kompakte Abmessungen: Mit eine…" at bounding box center [748, 405] width 1010 height 38
drag, startPoint x: 855, startPoint y: 392, endPoint x: 991, endPoint y: 390, distance: 136.0
click at [989, 390] on strong "Höchstgeschwindigkeit von 50 km/h und mit einer Breite von nur" at bounding box center [828, 395] width 322 height 12
click at [291, 123] on icon at bounding box center [293, 117] width 10 height 11
click at [968, 382] on ul "Beeindruckende Nutzlast von bis zu 1000 kg: Insbesondere das Modell N.50 L biet…" at bounding box center [733, 354] width 1041 height 181
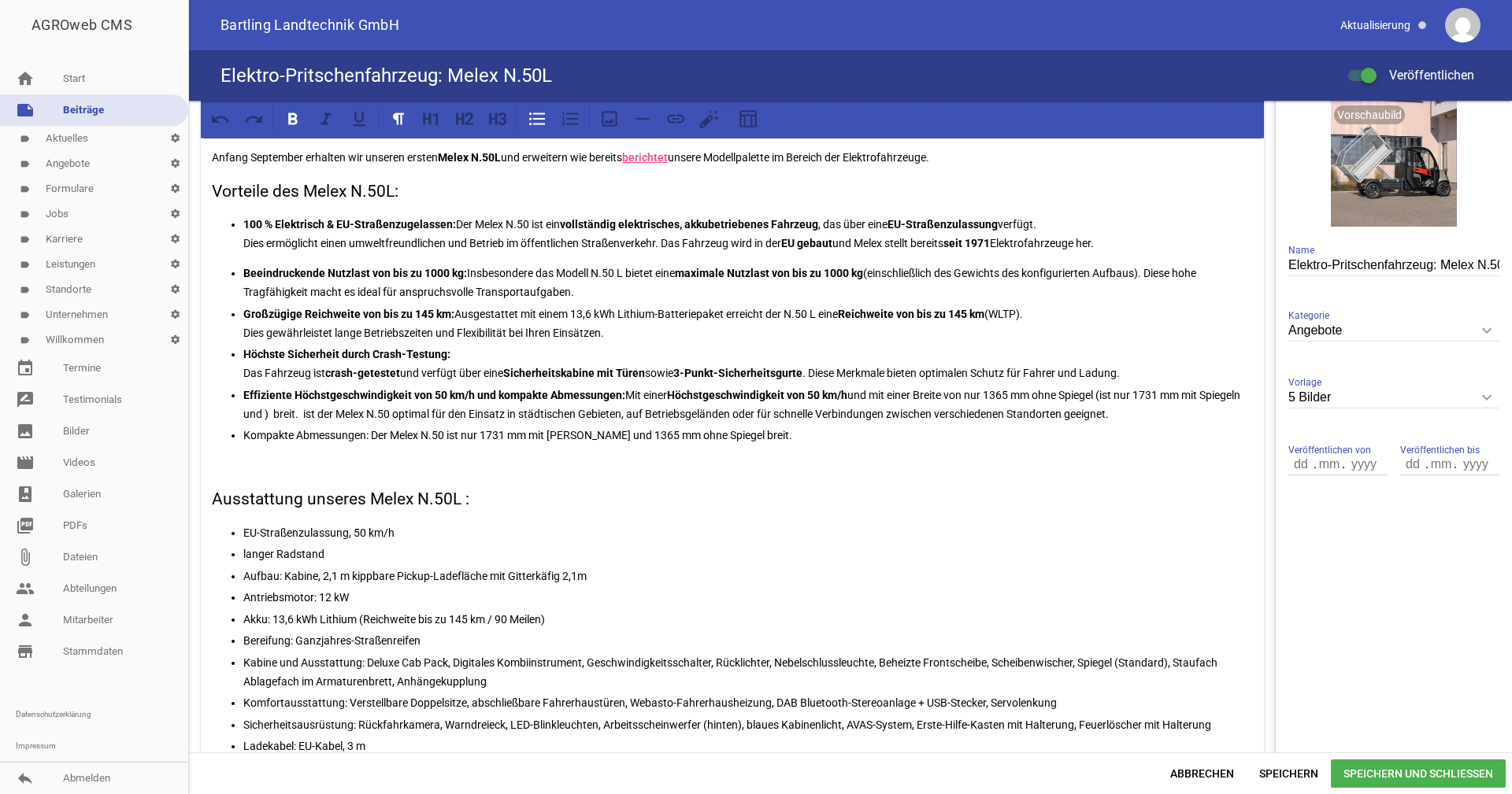
click at [993, 391] on p "Effiziente Höchstgeschwindigkeit von 50 km/h und kompakte Abmessungen: Mit eine…" at bounding box center [748, 405] width 1010 height 38
drag, startPoint x: 992, startPoint y: 395, endPoint x: 1050, endPoint y: 397, distance: 58.0
click at [1050, 397] on p "Effiziente Höchstgeschwindigkeit von 50 km/h und kompakte Abmessungen: Mit eine…" at bounding box center [748, 405] width 1010 height 38
click at [1043, 398] on p "Effiziente Höchstgeschwindigkeit von 50 km/h und kompakte Abmessungen: Mit eine…" at bounding box center [748, 405] width 1010 height 38
drag, startPoint x: 1037, startPoint y: 393, endPoint x: 922, endPoint y: 392, distance: 115.0
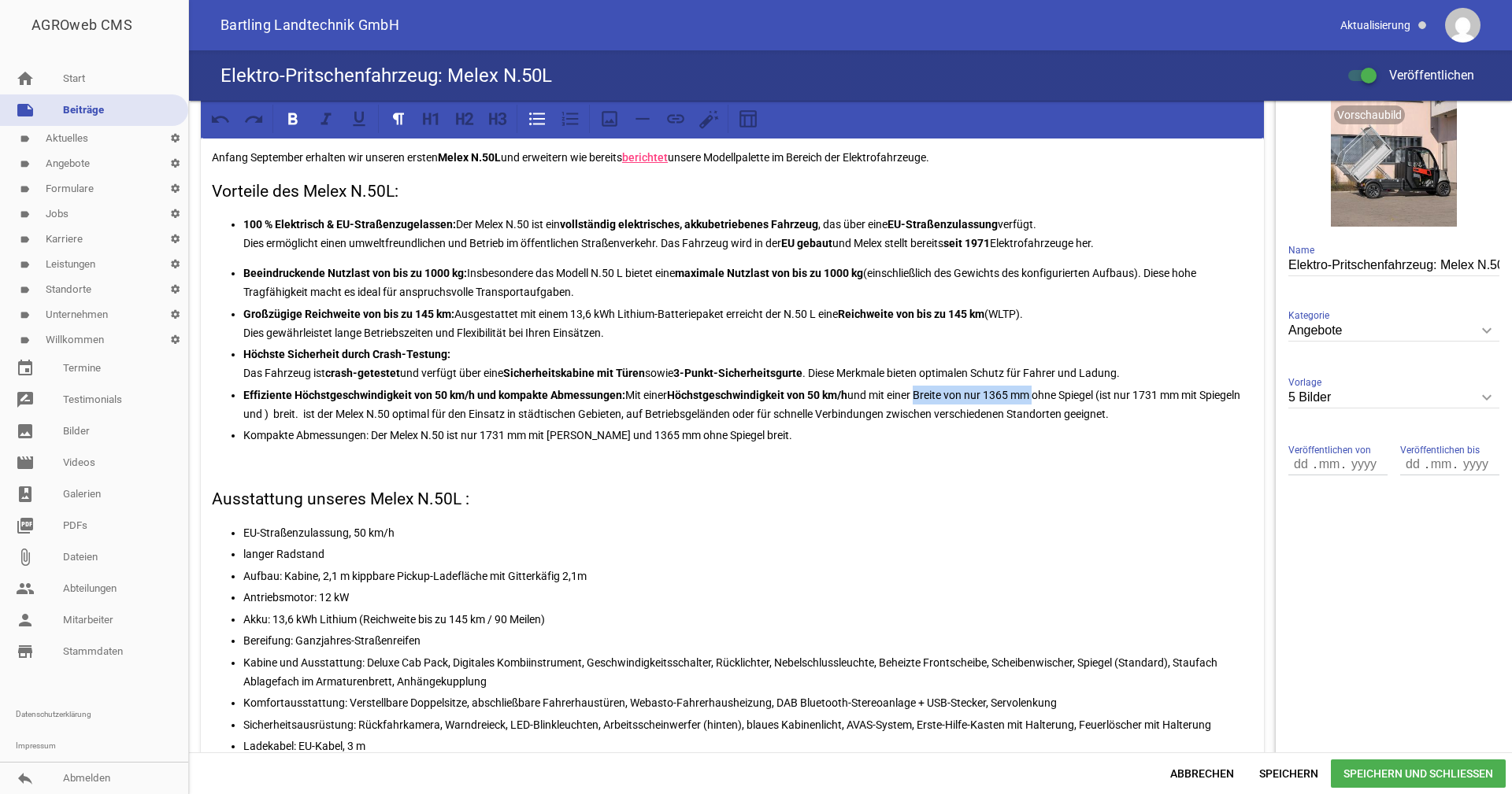
click at [922, 392] on p "Effiziente Höchstgeschwindigkeit von 50 km/h und kompakte Abmessungen: Mit eine…" at bounding box center [748, 405] width 1010 height 38
click at [293, 120] on icon at bounding box center [293, 118] width 20 height 20
click at [1127, 412] on p "Effiziente Höchstgeschwindigkeit von 50 km/h und kompakte Abmessungen: Mit eine…" at bounding box center [748, 405] width 1010 height 38
click at [1109, 393] on p "Effiziente Höchstgeschwindigkeit von 50 km/h und kompakte Abmessungen: Mit eine…" at bounding box center [748, 405] width 1010 height 38
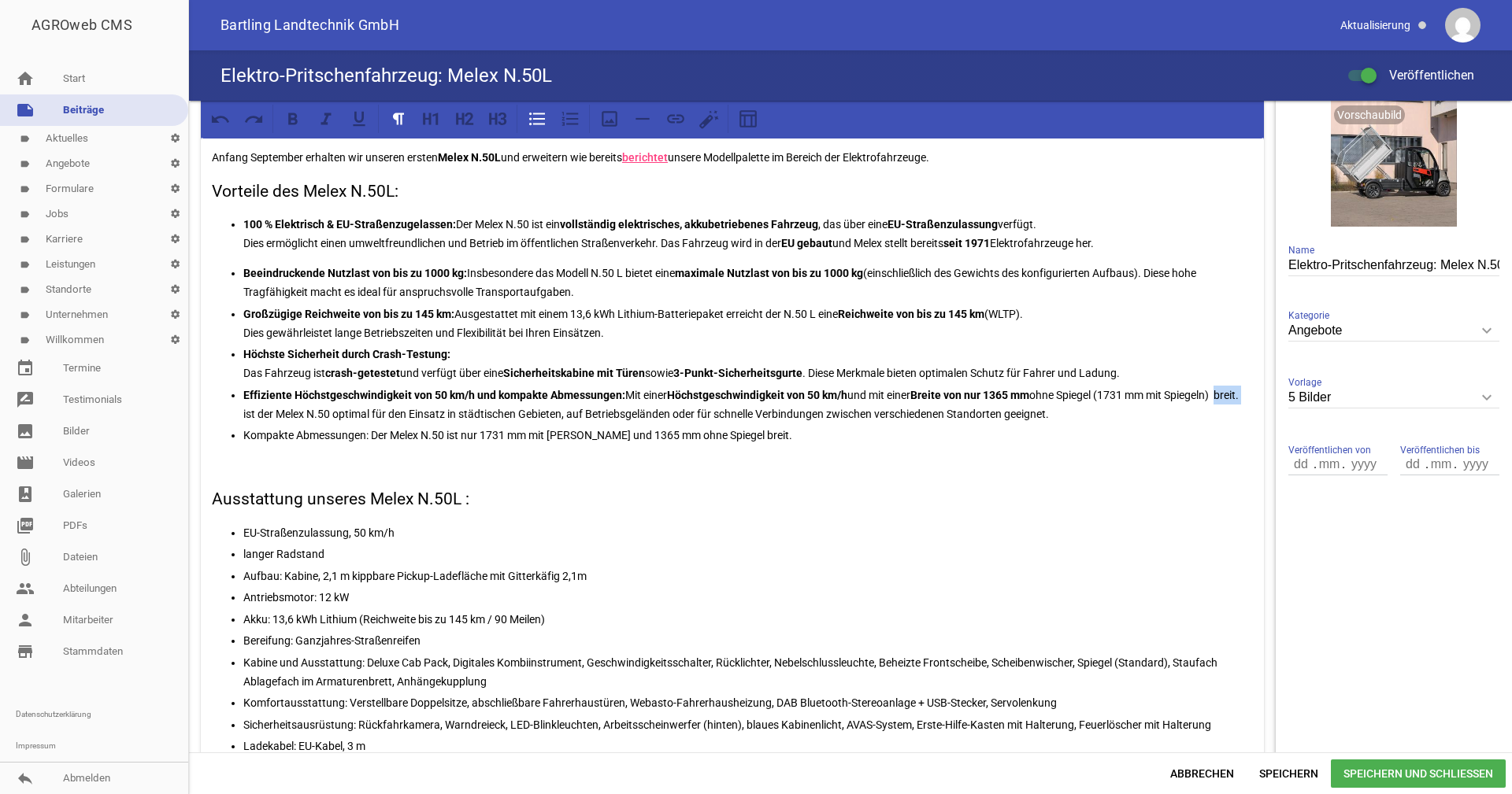
drag, startPoint x: 264, startPoint y: 414, endPoint x: 247, endPoint y: 413, distance: 17.0
click at [247, 413] on p "Effiziente Höchstgeschwindigkeit von 50 km/h und kompakte Abmessungen: Mit eine…" at bounding box center [748, 405] width 1010 height 38
click at [672, 417] on p "Effiziente Höchstgeschwindigkeit von 50 km/h und kompakte Abmessungen: Mit eine…" at bounding box center [748, 405] width 1010 height 38
click at [969, 412] on p "Effiziente Höchstgeschwindigkeit von 50 km/h und kompakte Abmessungen: Mit eine…" at bounding box center [748, 405] width 1010 height 38
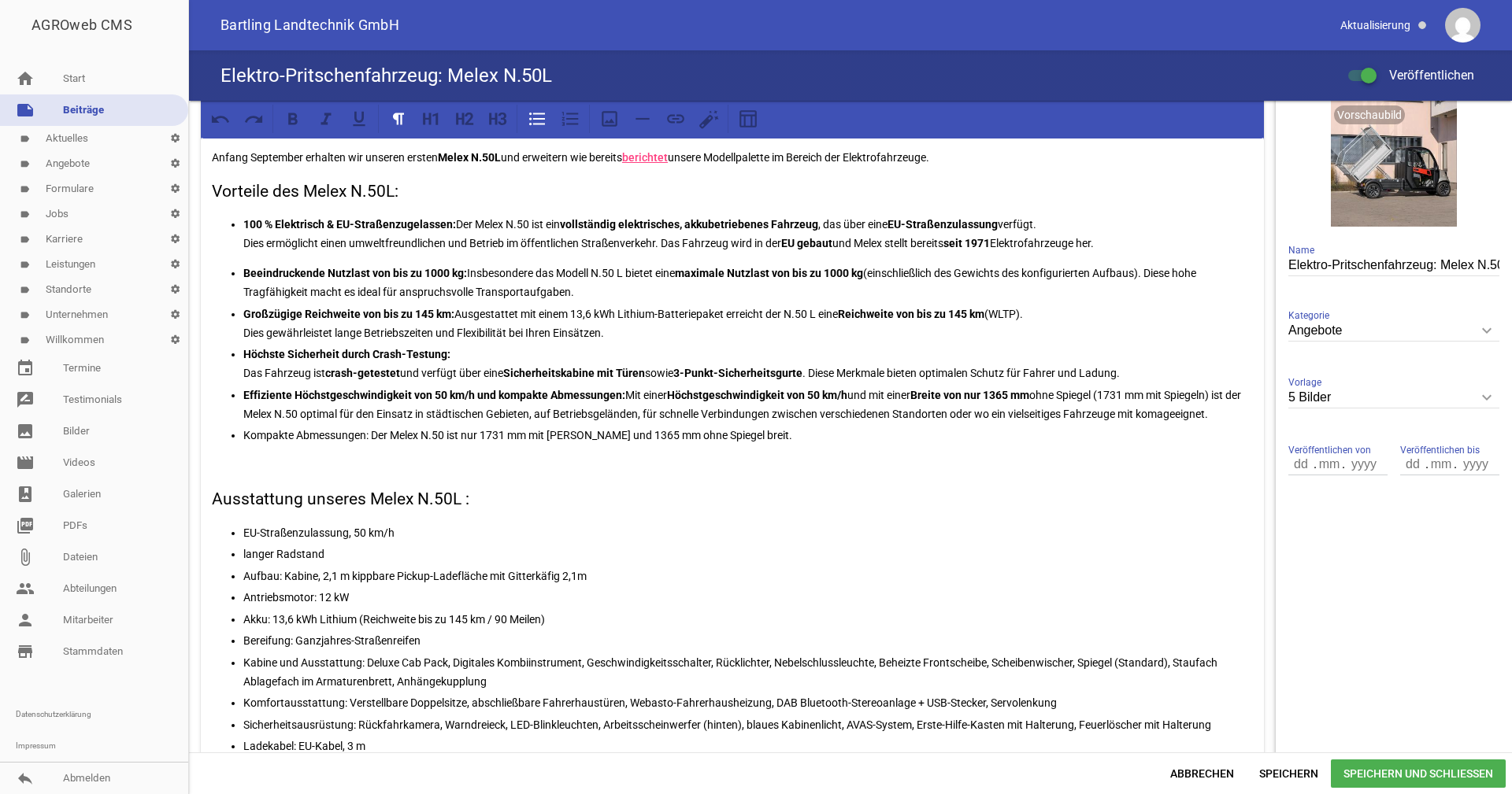
click at [1082, 411] on p "Effiziente Höchstgeschwindigkeit von 50 km/h und kompakte Abmessungen: Mit eine…" at bounding box center [748, 405] width 1010 height 38
drag, startPoint x: 1199, startPoint y: 417, endPoint x: 969, endPoint y: 420, distance: 230.0
click at [969, 420] on p "Effiziente Höchstgeschwindigkeit von 50 km/h und kompakte Abmessungen: Mit eine…" at bounding box center [748, 405] width 1010 height 38
click at [967, 412] on p "Effiziente Höchstgeschwindigkeit von 50 km/h und kompakte Abmessungen: Mit eine…" at bounding box center [748, 405] width 1010 height 38
click at [658, 413] on p "Effiziente Höchstgeschwindigkeit von 50 km/h und kompakte Abmessungen: Mit eine…" at bounding box center [748, 405] width 1010 height 38
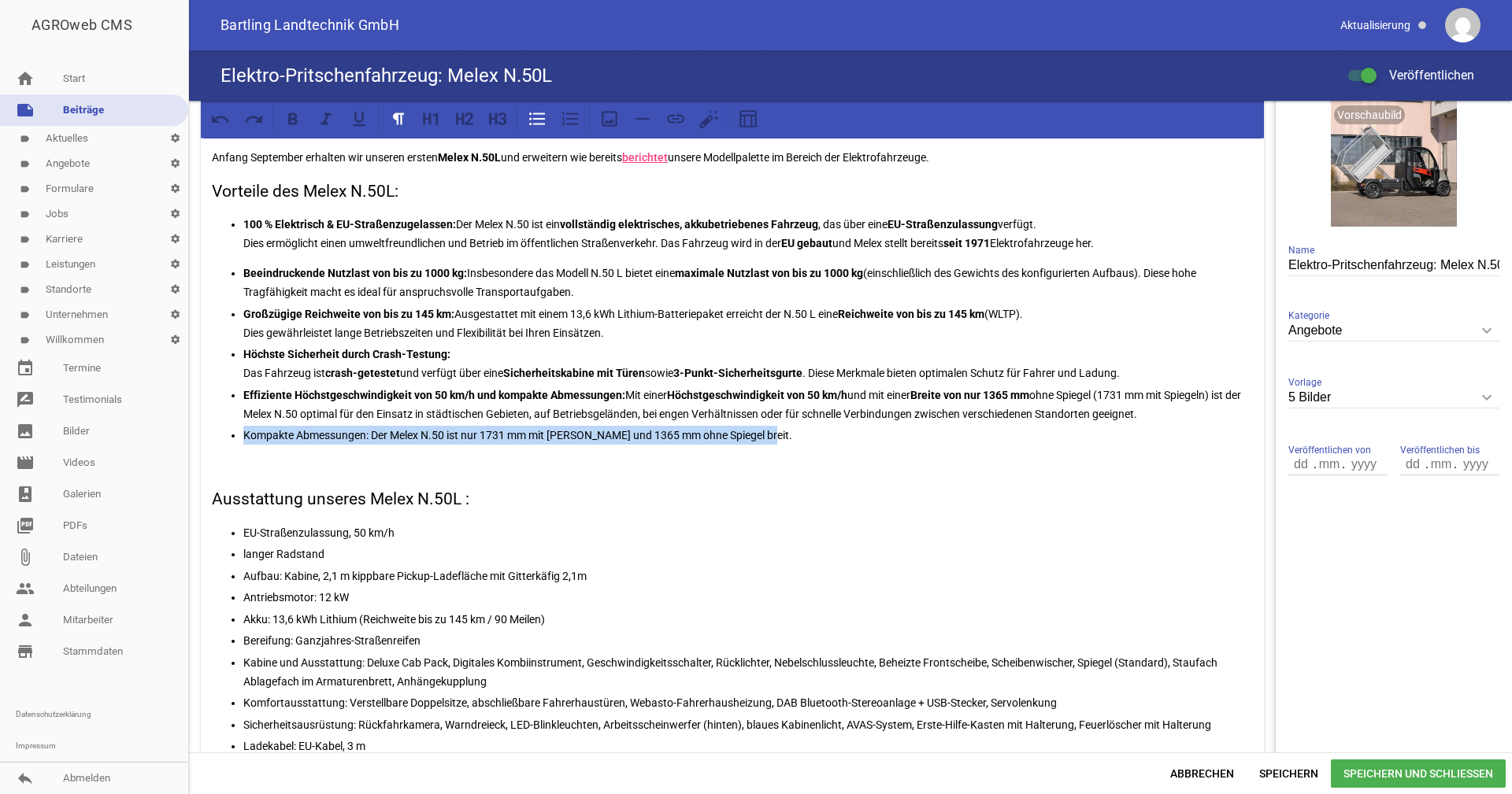
drag, startPoint x: 754, startPoint y: 438, endPoint x: 237, endPoint y: 438, distance: 517.0
click at [237, 438] on ul "Beeindruckende Nutzlast von bis zu 1000 kg: Insbesondere das Modell N.50 L biet…" at bounding box center [733, 354] width 1041 height 181
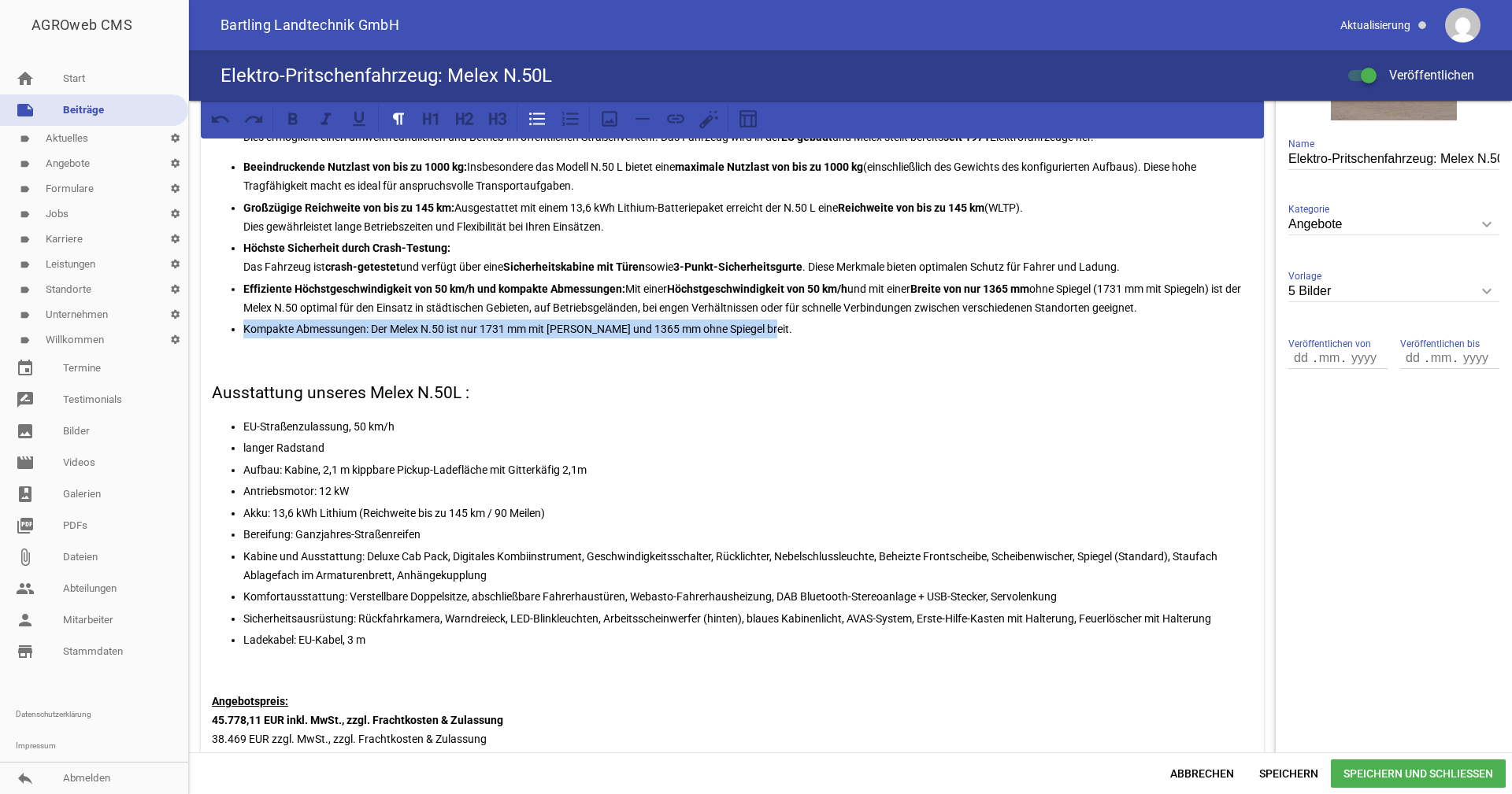
scroll to position [315, 0]
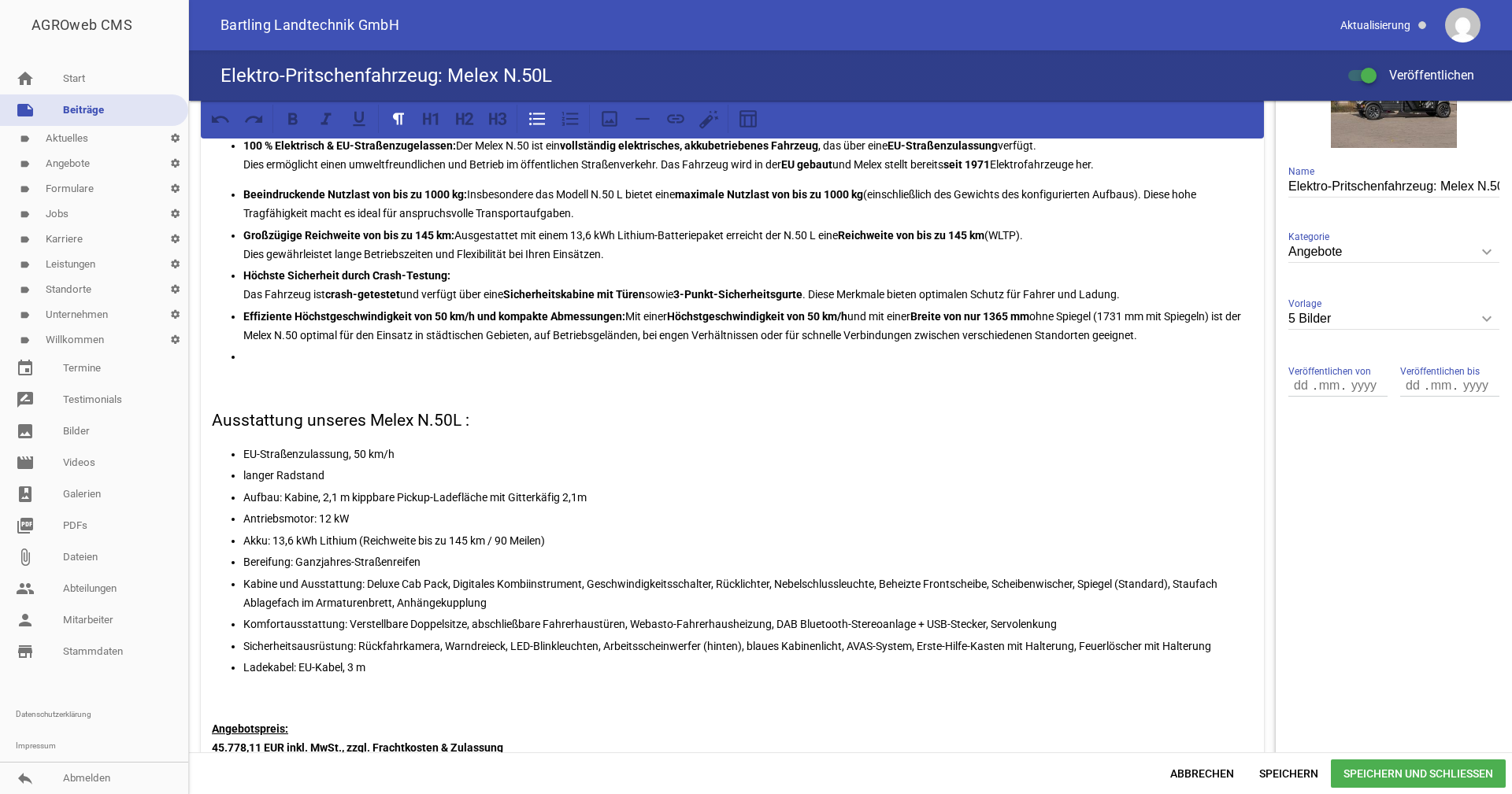
click at [281, 356] on p at bounding box center [748, 356] width 1010 height 19
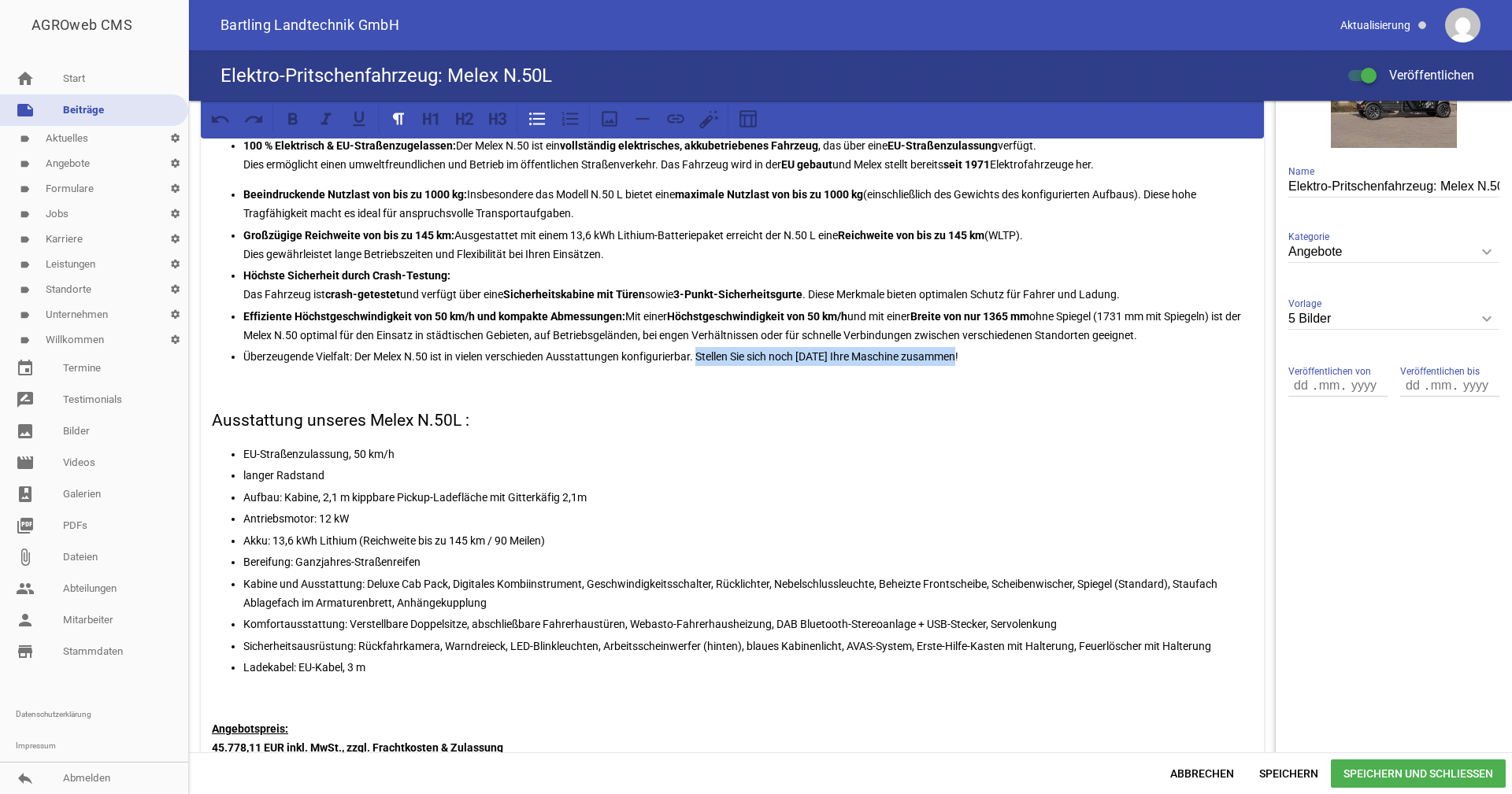
drag, startPoint x: 961, startPoint y: 355, endPoint x: 698, endPoint y: 355, distance: 263.0
click at [698, 355] on p "Überzeugende Vielfalt: Der Melex N.50 ist in vielen verschieden Ausstattungen k…" at bounding box center [748, 356] width 1010 height 19
click at [675, 119] on icon at bounding box center [676, 118] width 18 height 9
click at [755, 439] on div "Anfang September erhalten wir unseren ersten Melex N.50L und erweitern wie bere…" at bounding box center [732, 476] width 1063 height 836
click at [760, 403] on div "Anfang September erhalten wir unseren ersten Melex N.50L und erweitern wie bere…" at bounding box center [732, 476] width 1063 height 836
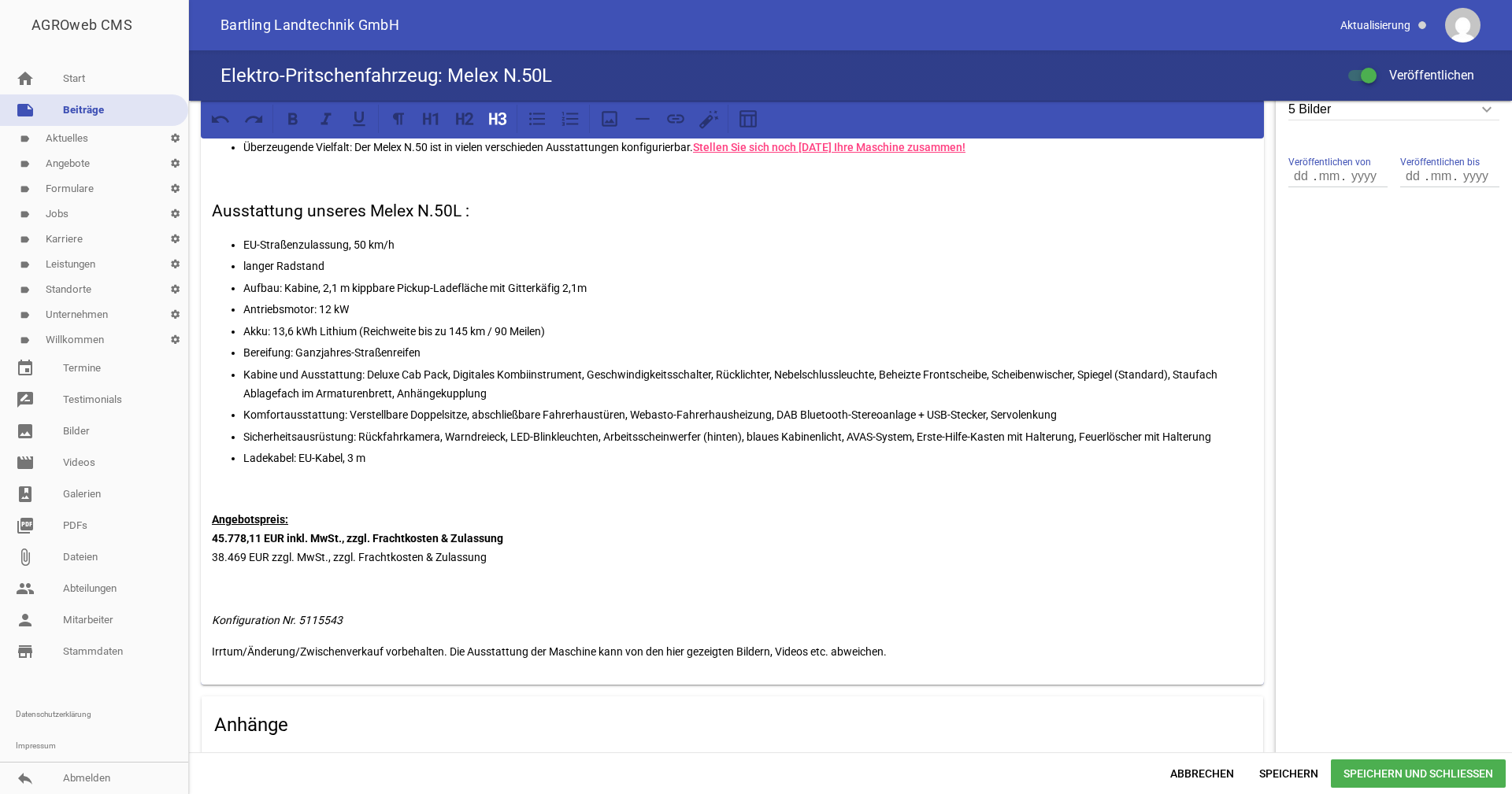
scroll to position [551, 0]
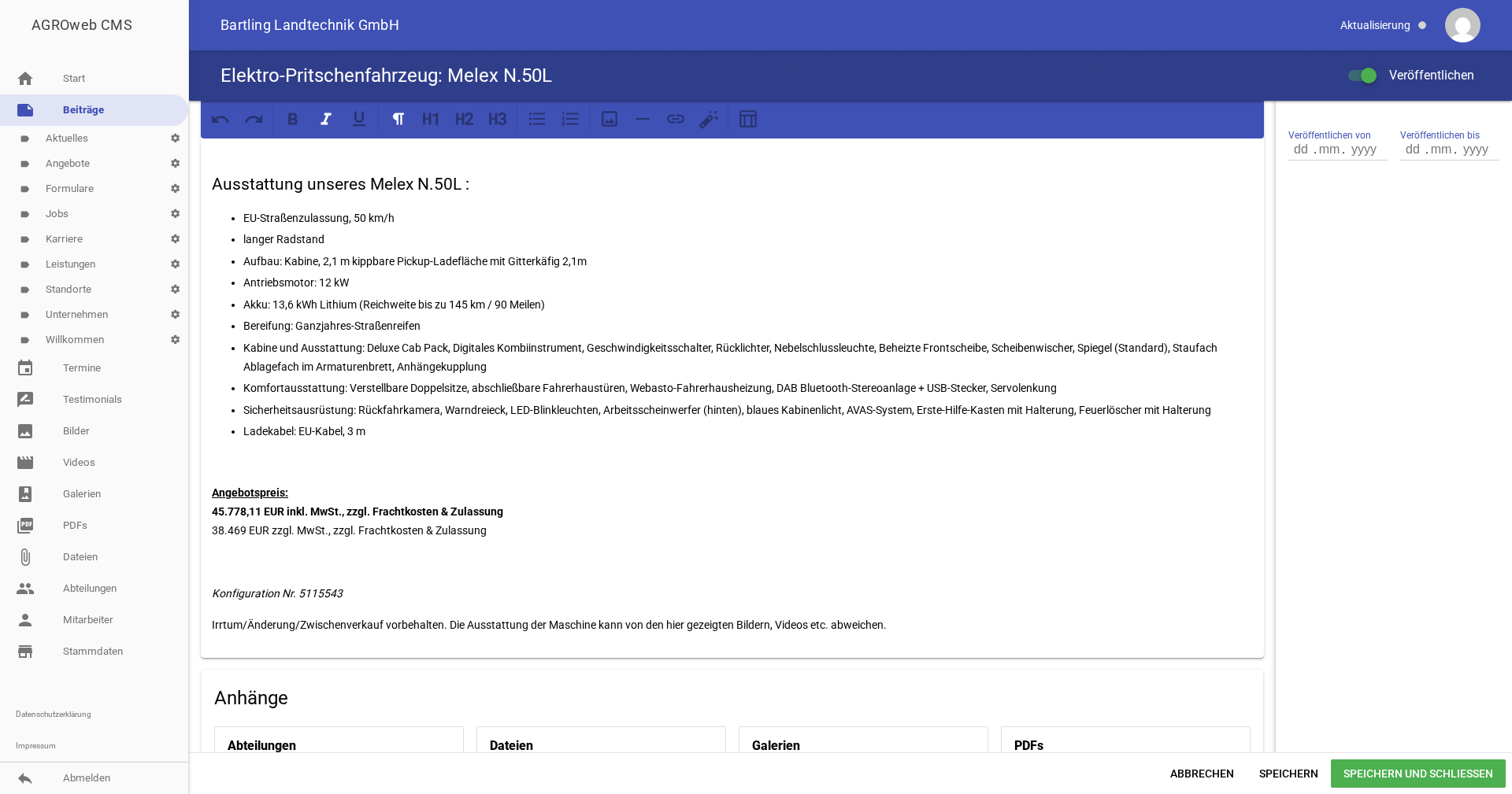
click at [210, 571] on div "Anfang September erhalten wir unseren ersten Melex N.50L und erweitern wie bere…" at bounding box center [732, 240] width 1063 height 836
click at [244, 550] on div "Anfang September erhalten wir unseren ersten Melex N.50L und erweitern wie bere…" at bounding box center [732, 240] width 1063 height 836
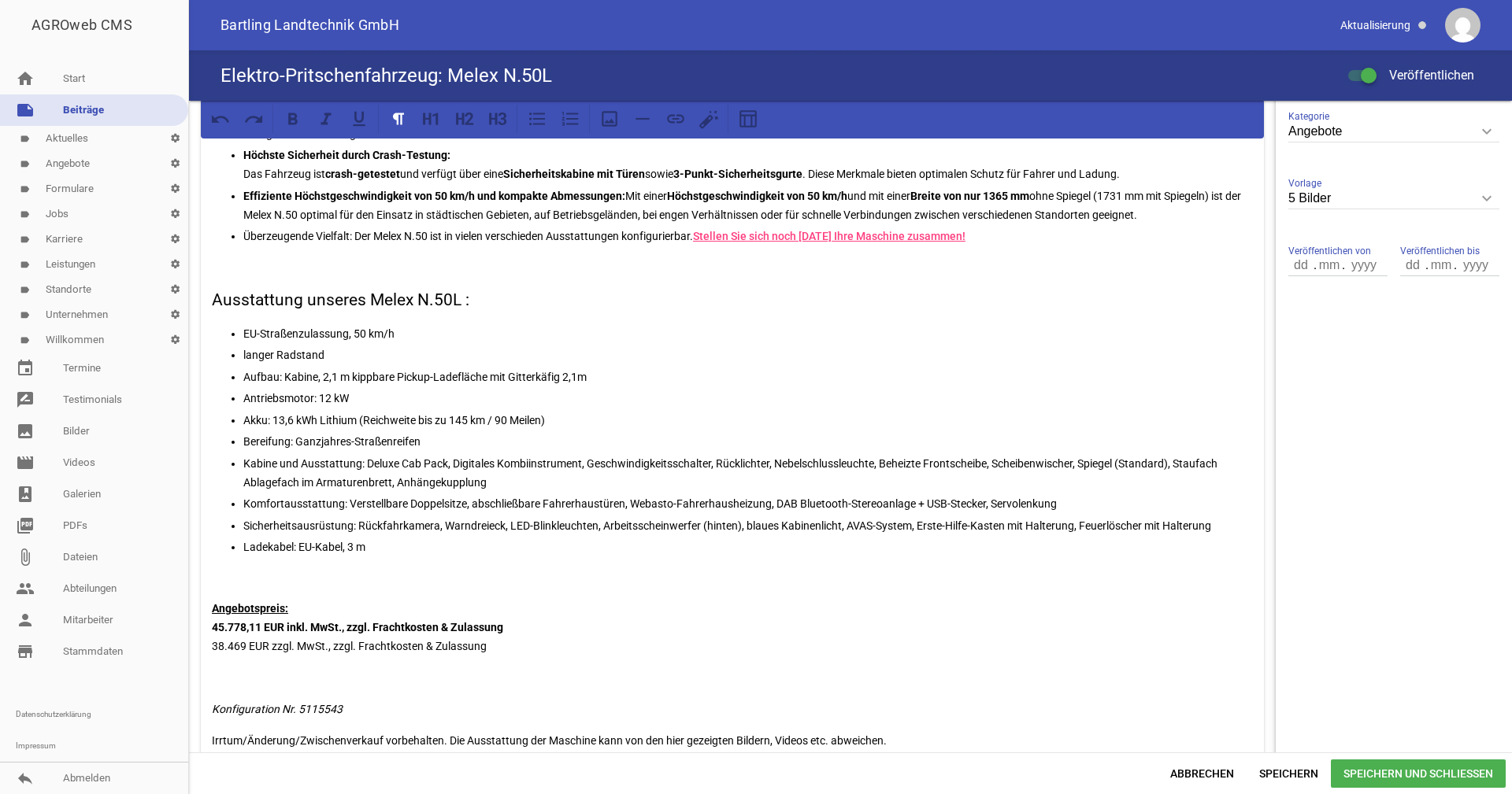
scroll to position [236, 0]
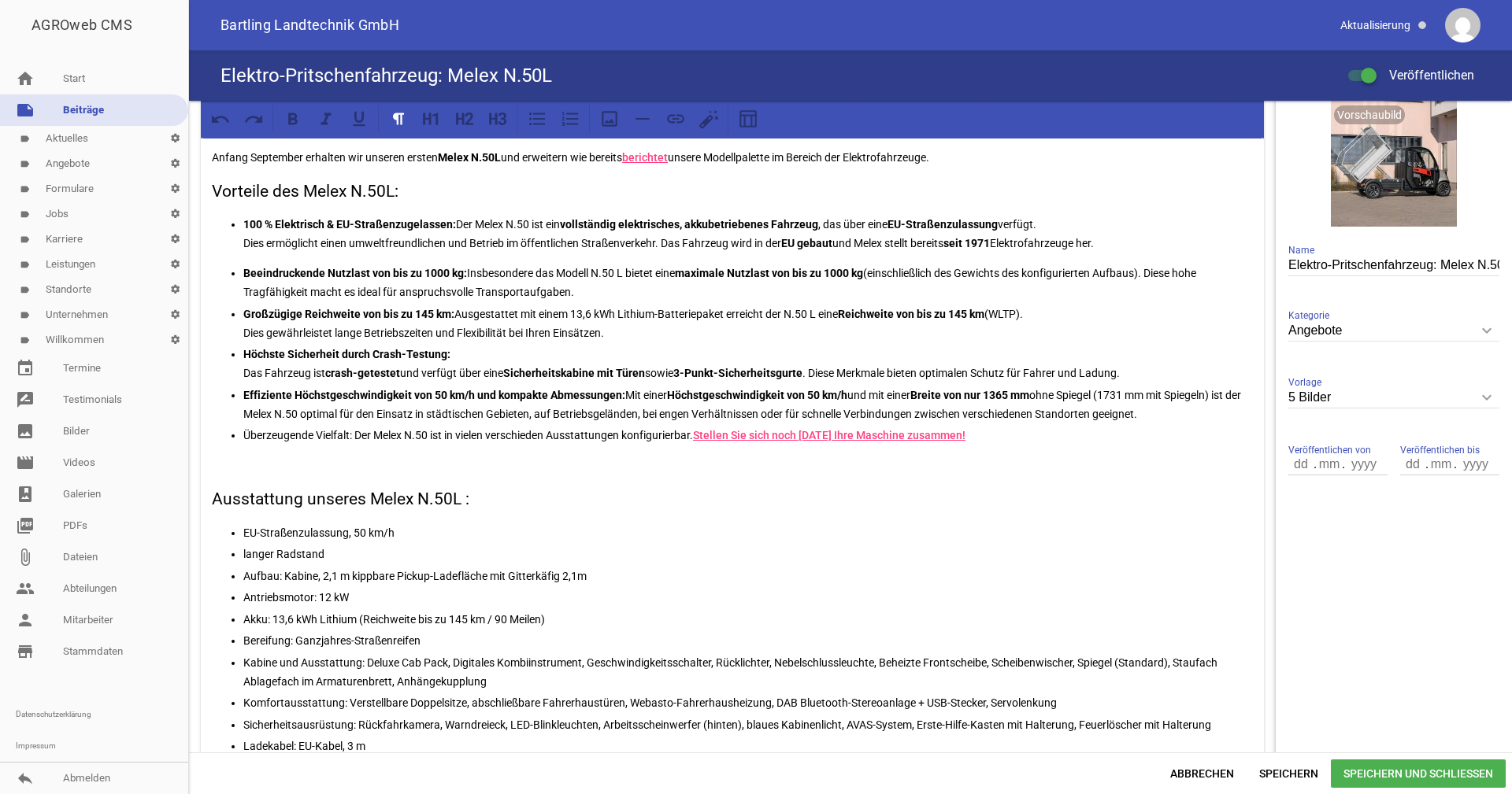
click at [901, 432] on link "Stellen Sie sich noch heute Ihre Maschine zusammen!" at bounding box center [829, 435] width 272 height 12
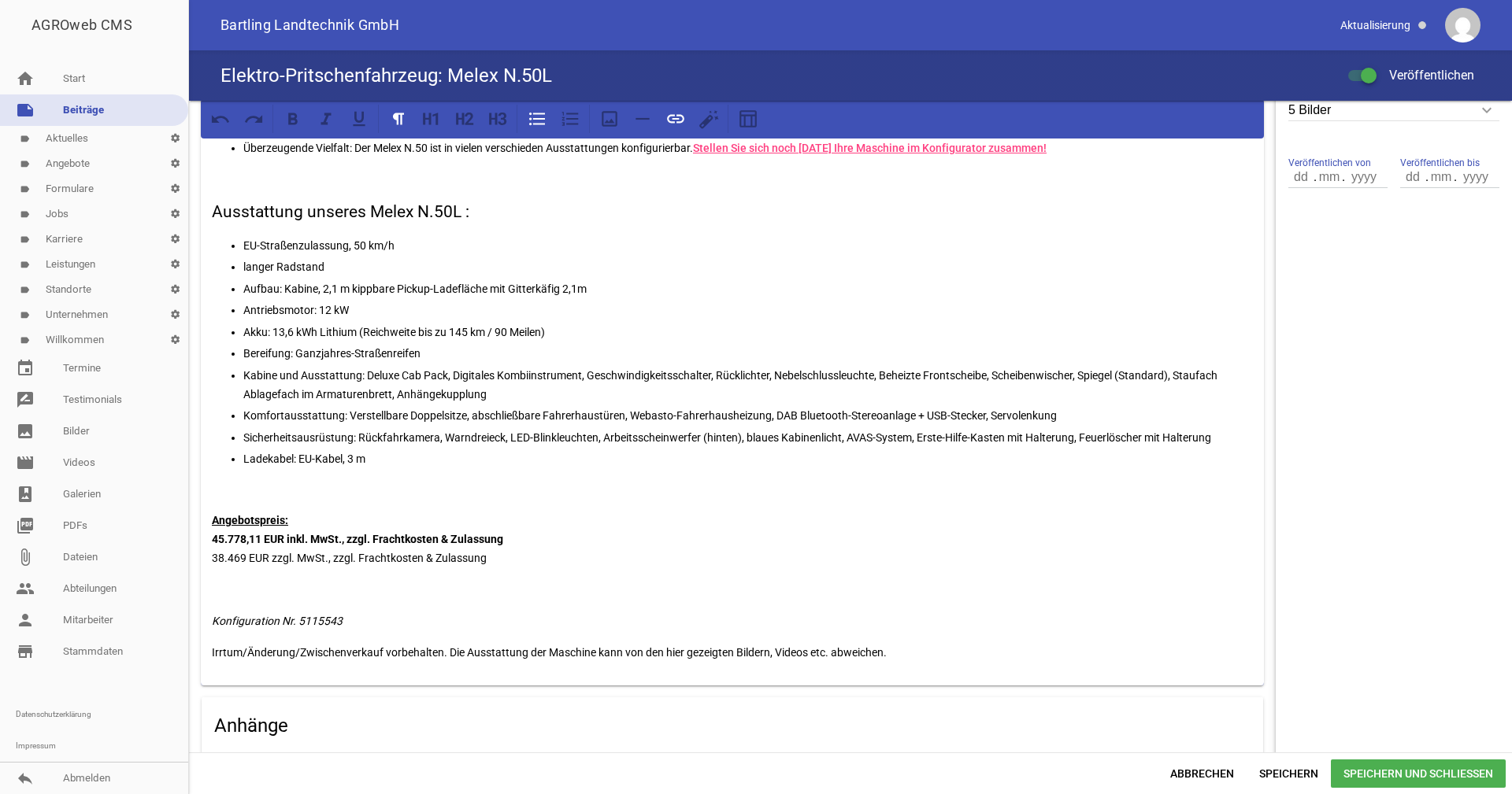
scroll to position [551, 0]
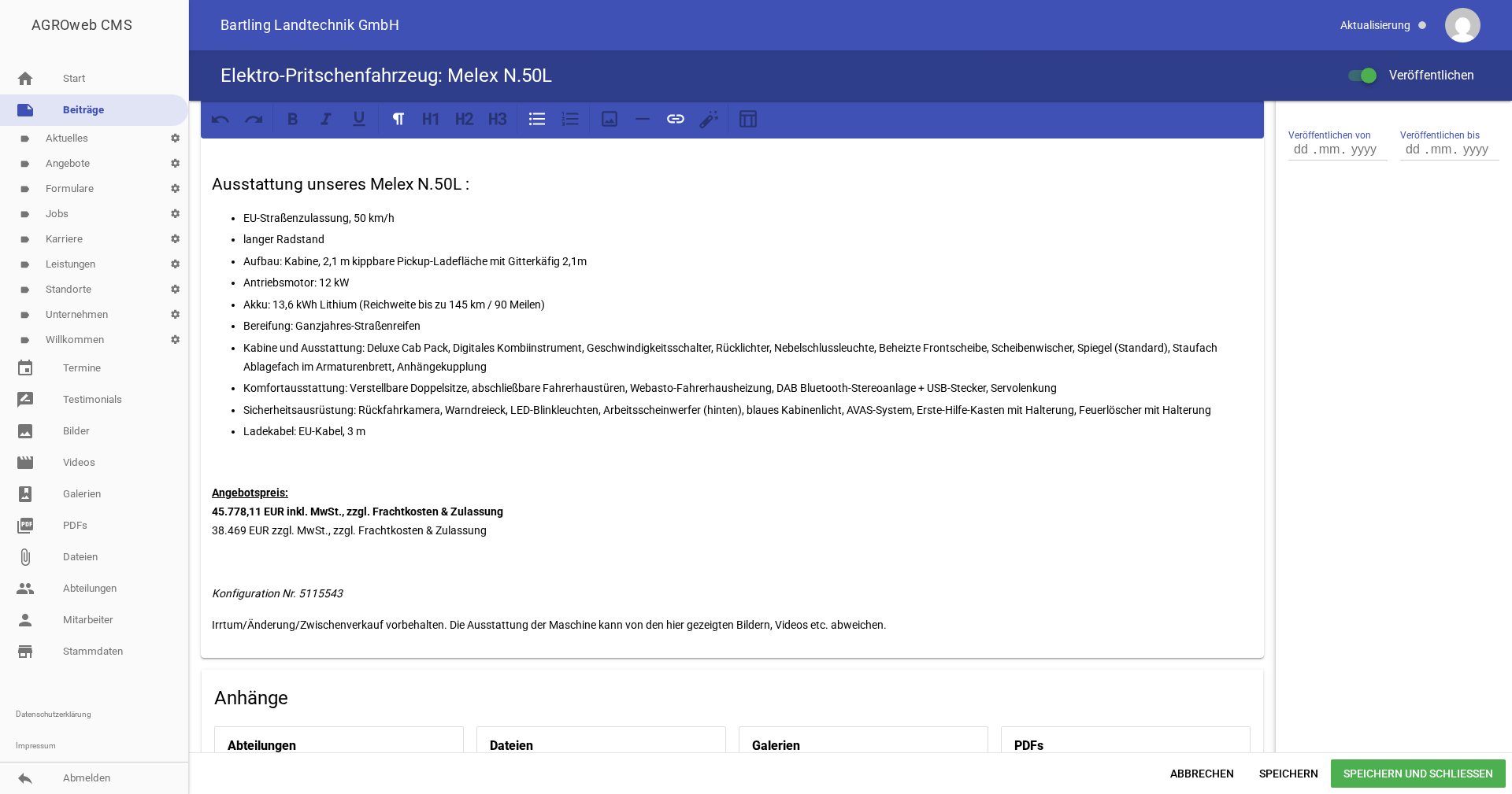
click at [233, 563] on p at bounding box center [733, 562] width 1041 height 19
drag, startPoint x: 482, startPoint y: 559, endPoint x: 359, endPoint y: 565, distance: 123.1
click at [359, 565] on p "Andere Ausstattung gefällig? Hier selber konfigurieren." at bounding box center [733, 562] width 1041 height 19
click at [673, 119] on icon at bounding box center [676, 118] width 18 height 9
drag, startPoint x: 349, startPoint y: 590, endPoint x: 213, endPoint y: 595, distance: 136.1
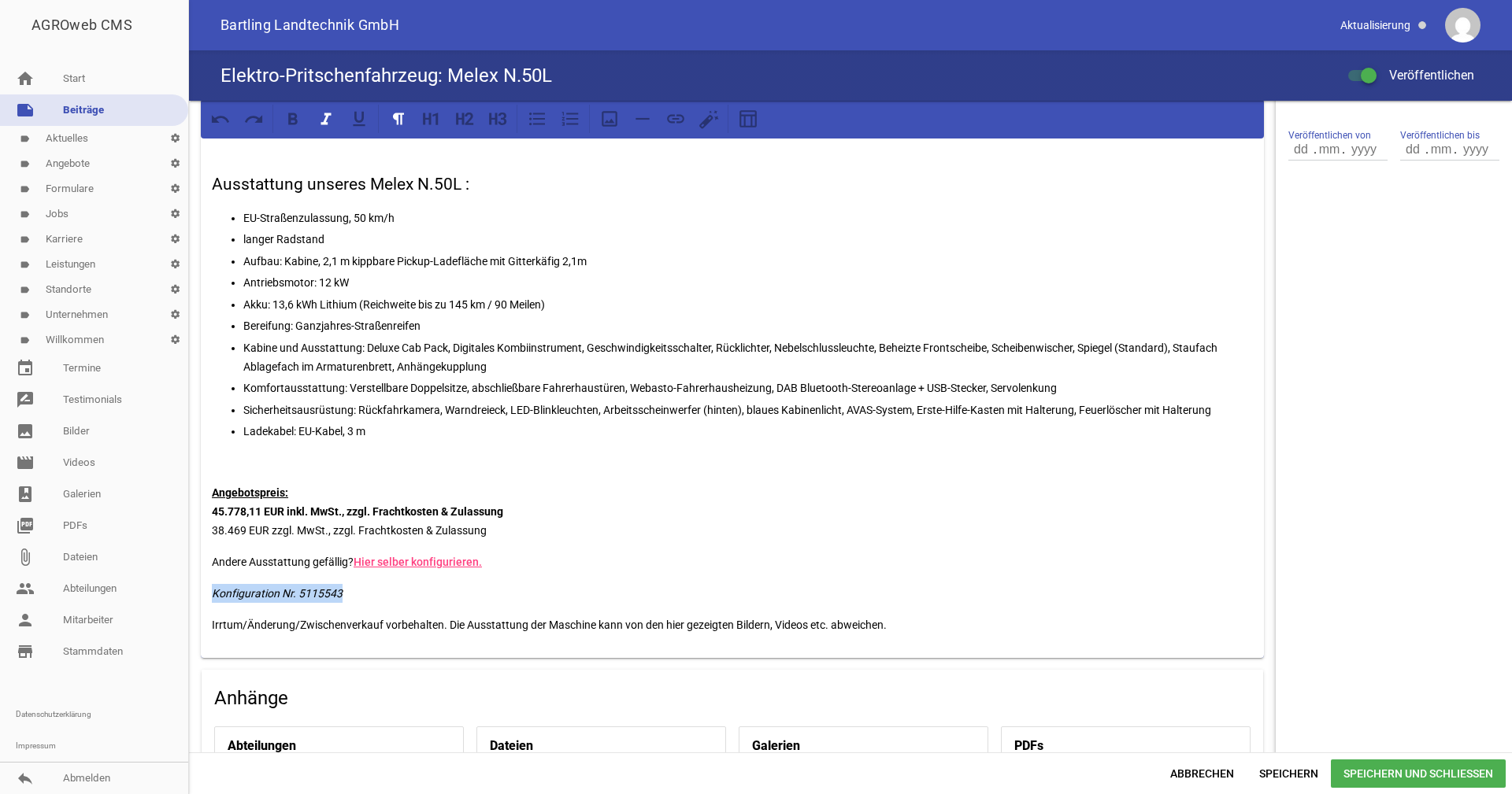
click at [213, 595] on p "Konfiguration Nr. 5115543" at bounding box center [733, 593] width 1041 height 19
click at [390, 422] on p "Ladekabel: EU-Kabel, 3 m" at bounding box center [748, 431] width 1010 height 19
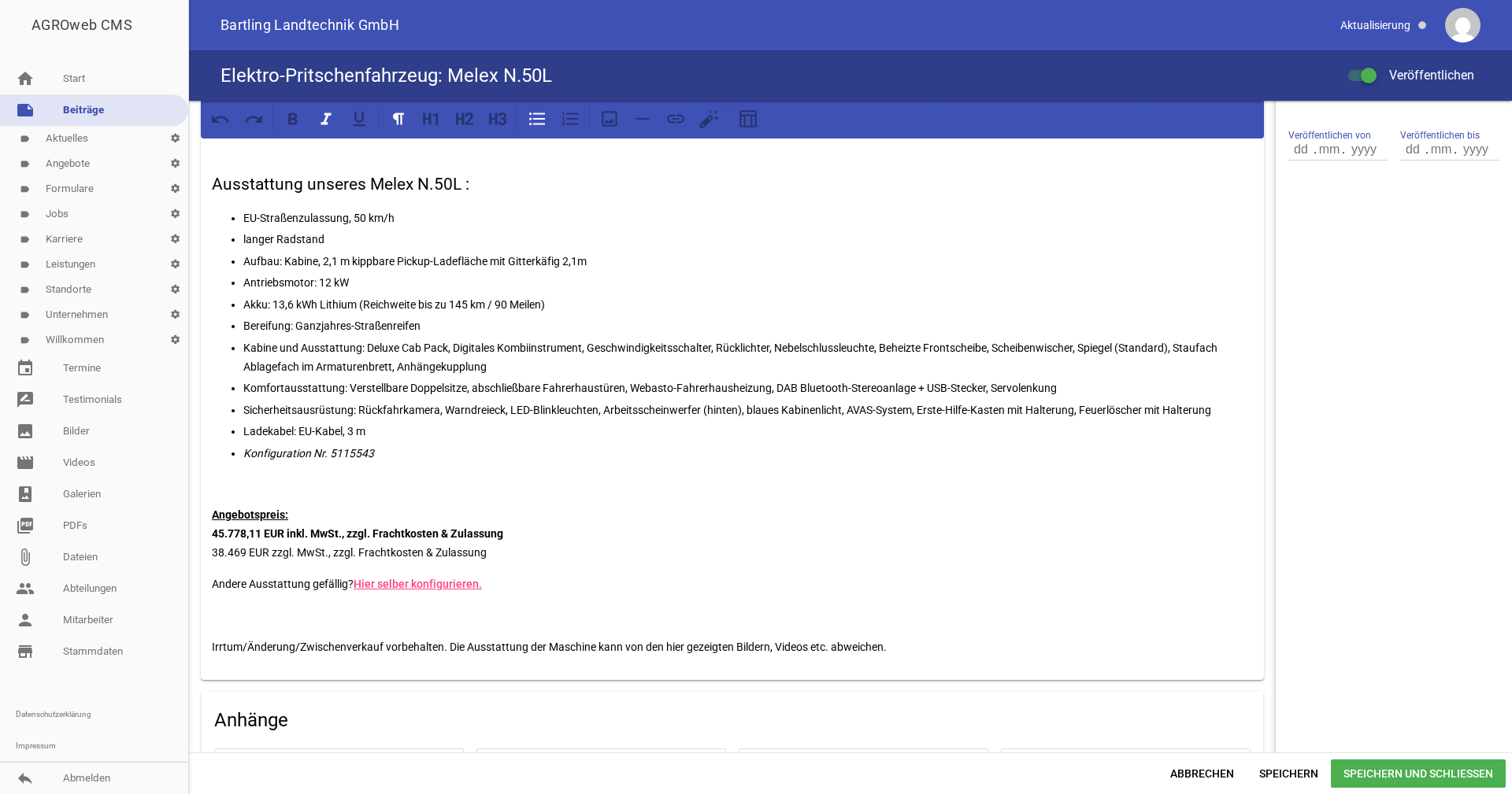
click at [415, 444] on p "Konfiguration Nr. 5115543" at bounding box center [748, 453] width 1010 height 19
click at [1291, 774] on span "Speichern" at bounding box center [1288, 774] width 84 height 28
click at [474, 276] on p "Antriebsmotor: 12 kW" at bounding box center [748, 282] width 1010 height 19
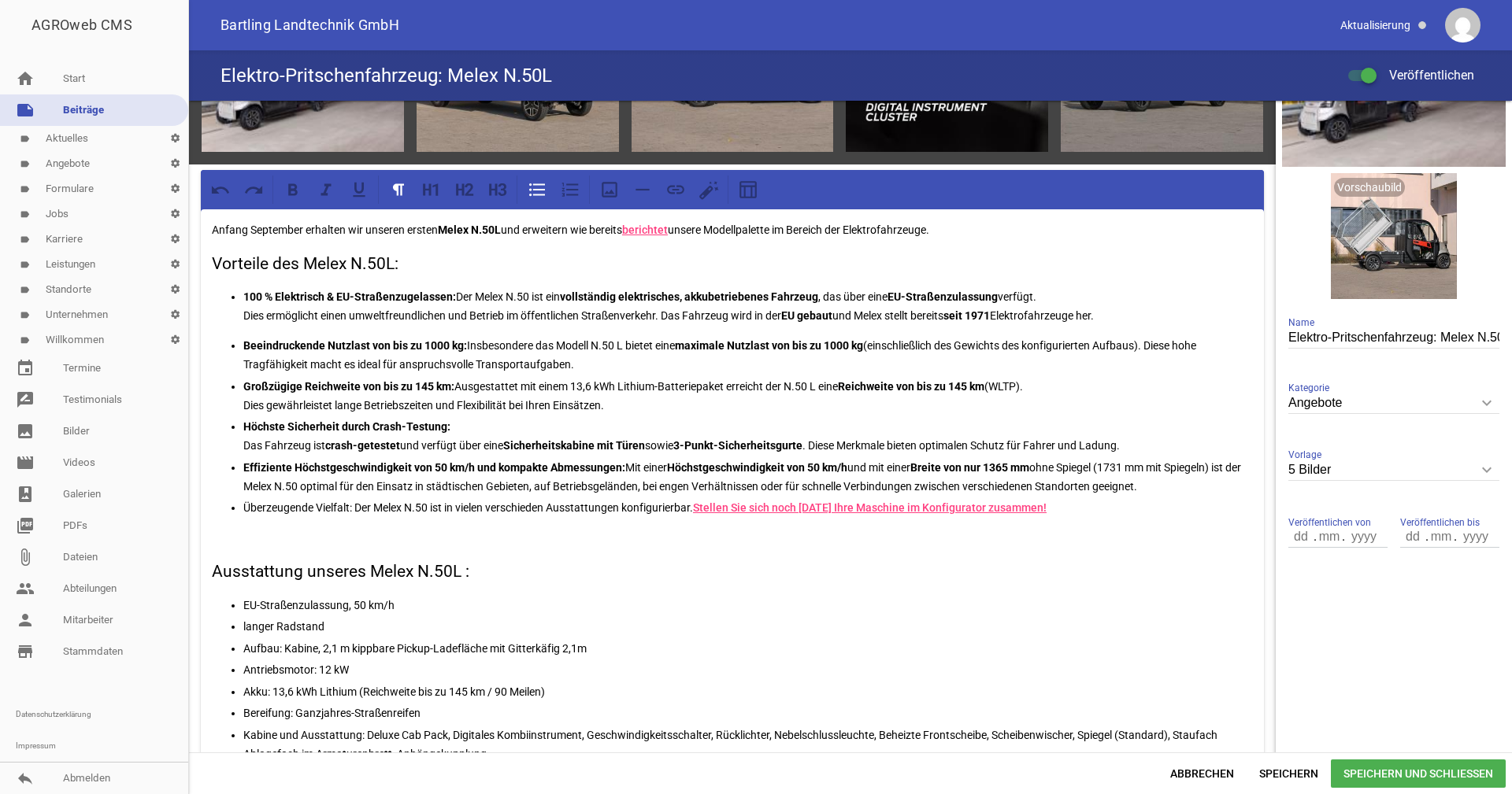
scroll to position [79, 0]
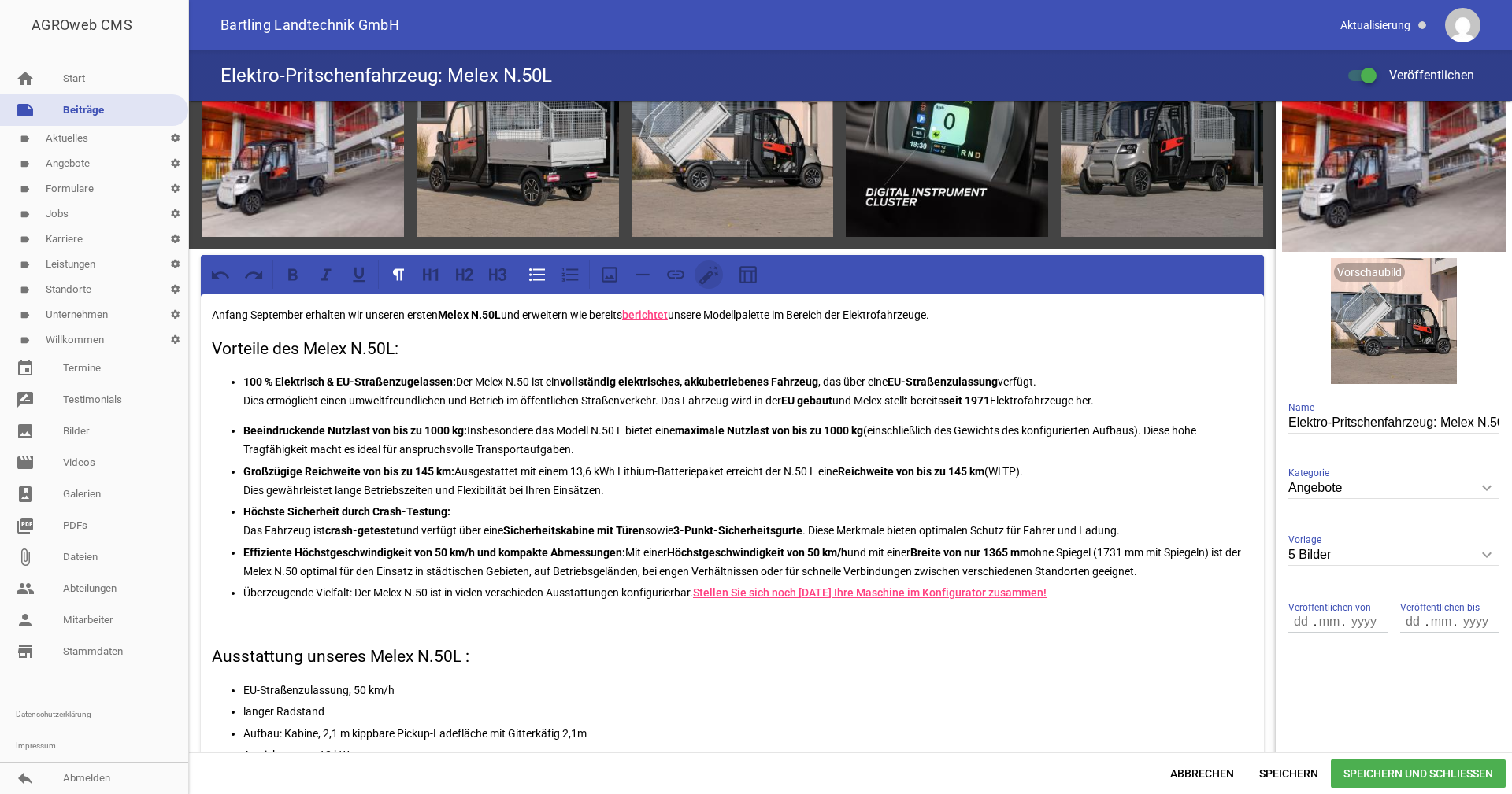
click at [710, 276] on icon at bounding box center [706, 276] width 8 height 8
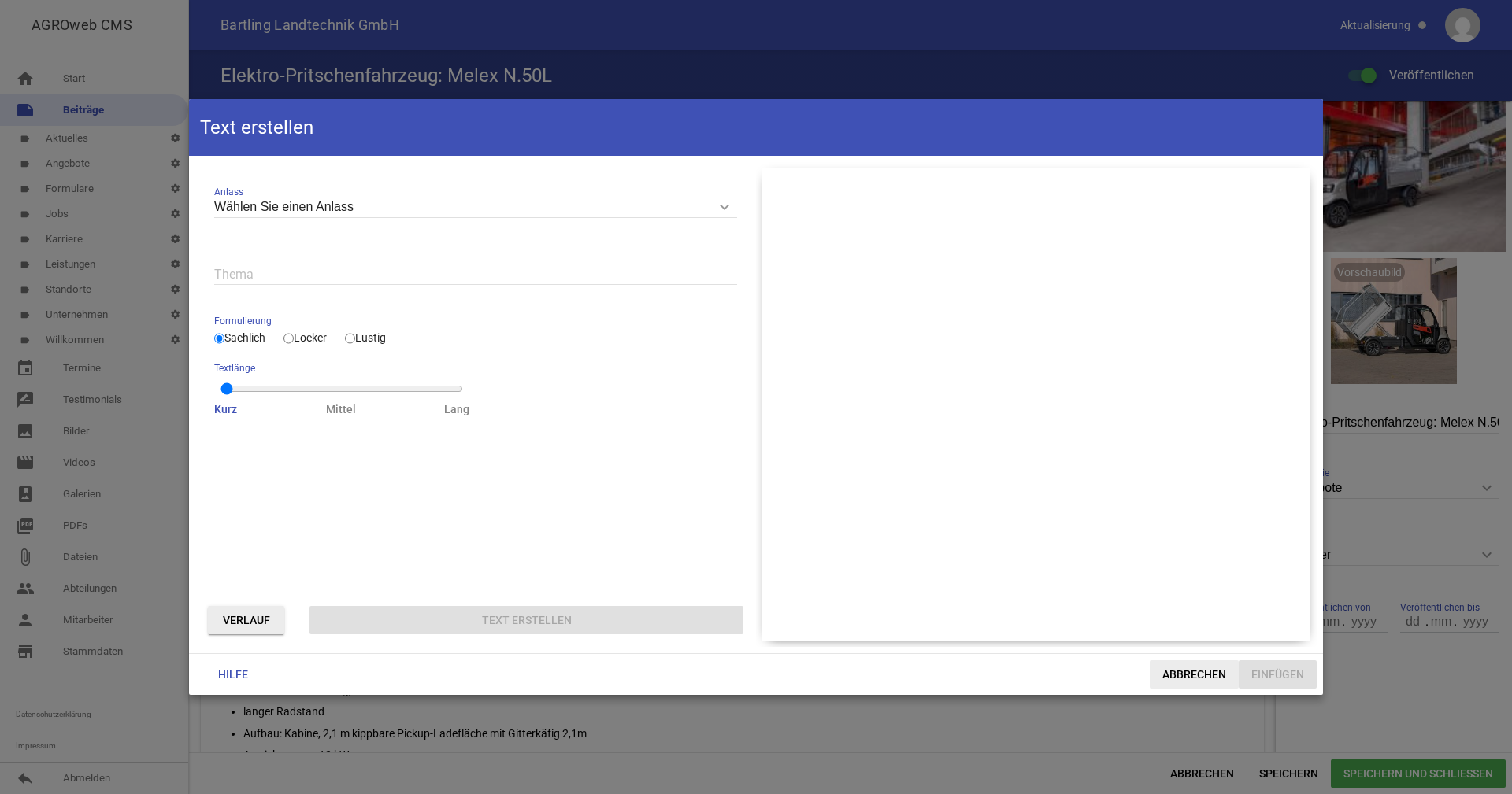
click at [1213, 671] on span "Abbrechen" at bounding box center [1194, 675] width 89 height 28
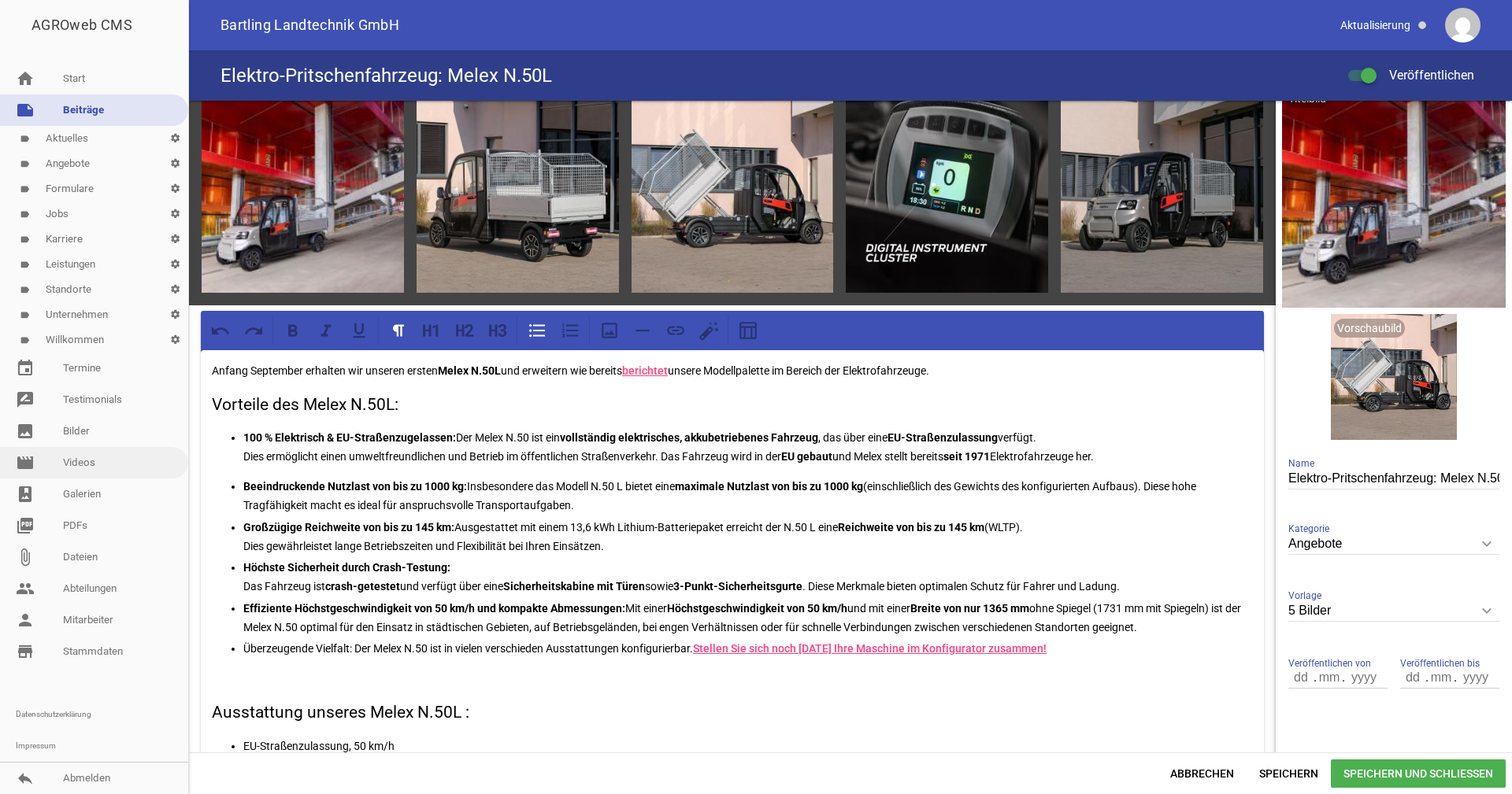
scroll to position [0, 0]
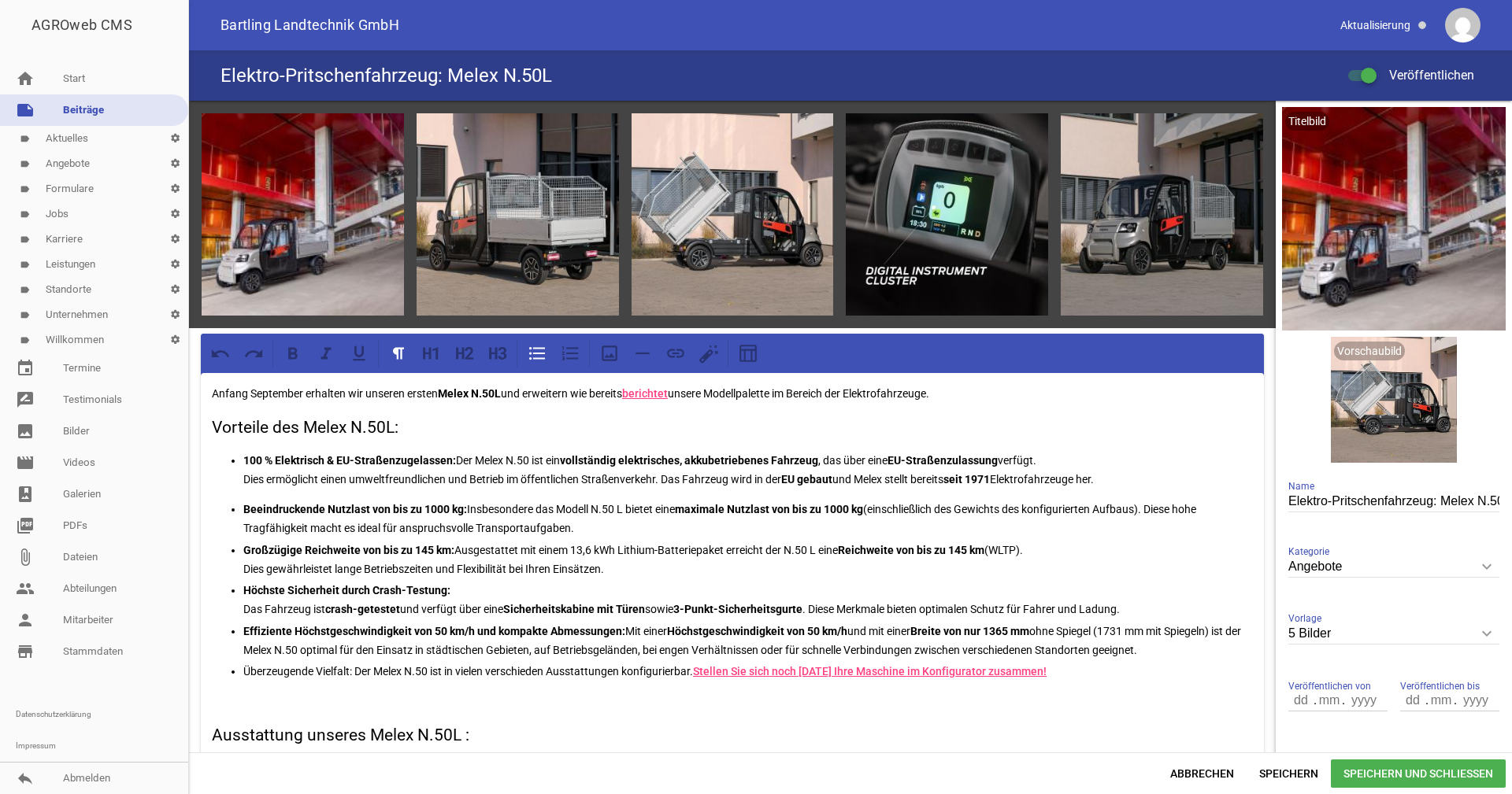
click at [1052, 457] on p "100 % Elektrisch & EU-Straßenzugelassen: Der Melex N.50 ist ein vollständig ele…" at bounding box center [748, 470] width 1010 height 38
click at [1103, 547] on p "Großzügige Reichweite von bis zu 145 km: Ausgestattet mit einem 13,6 kWh Lithiu…" at bounding box center [748, 559] width 1010 height 38
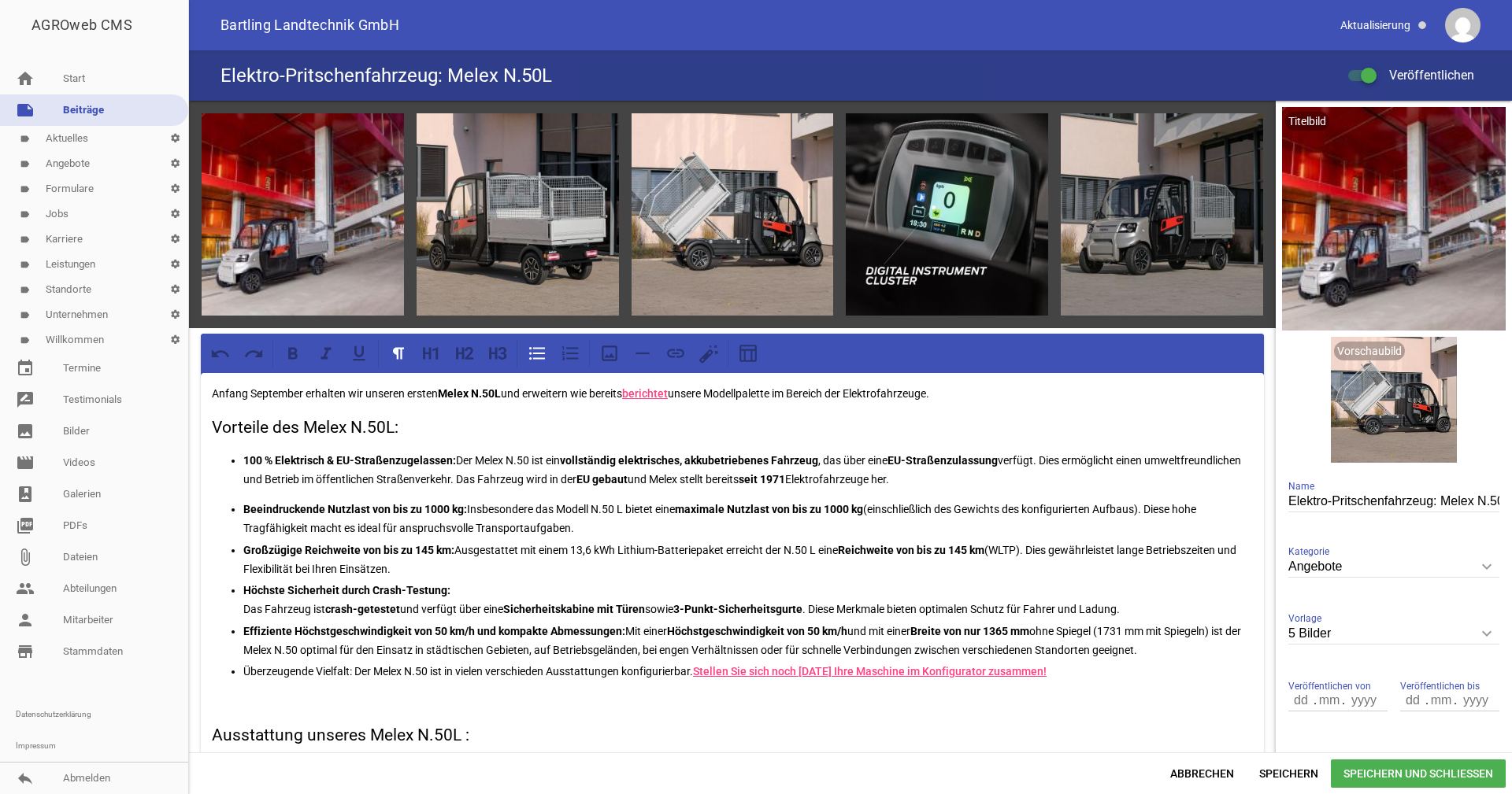
click at [698, 665] on link "Stellen Sie sich noch heute Ihre Maschine im Konfigurator zusammen!" at bounding box center [870, 671] width 353 height 12
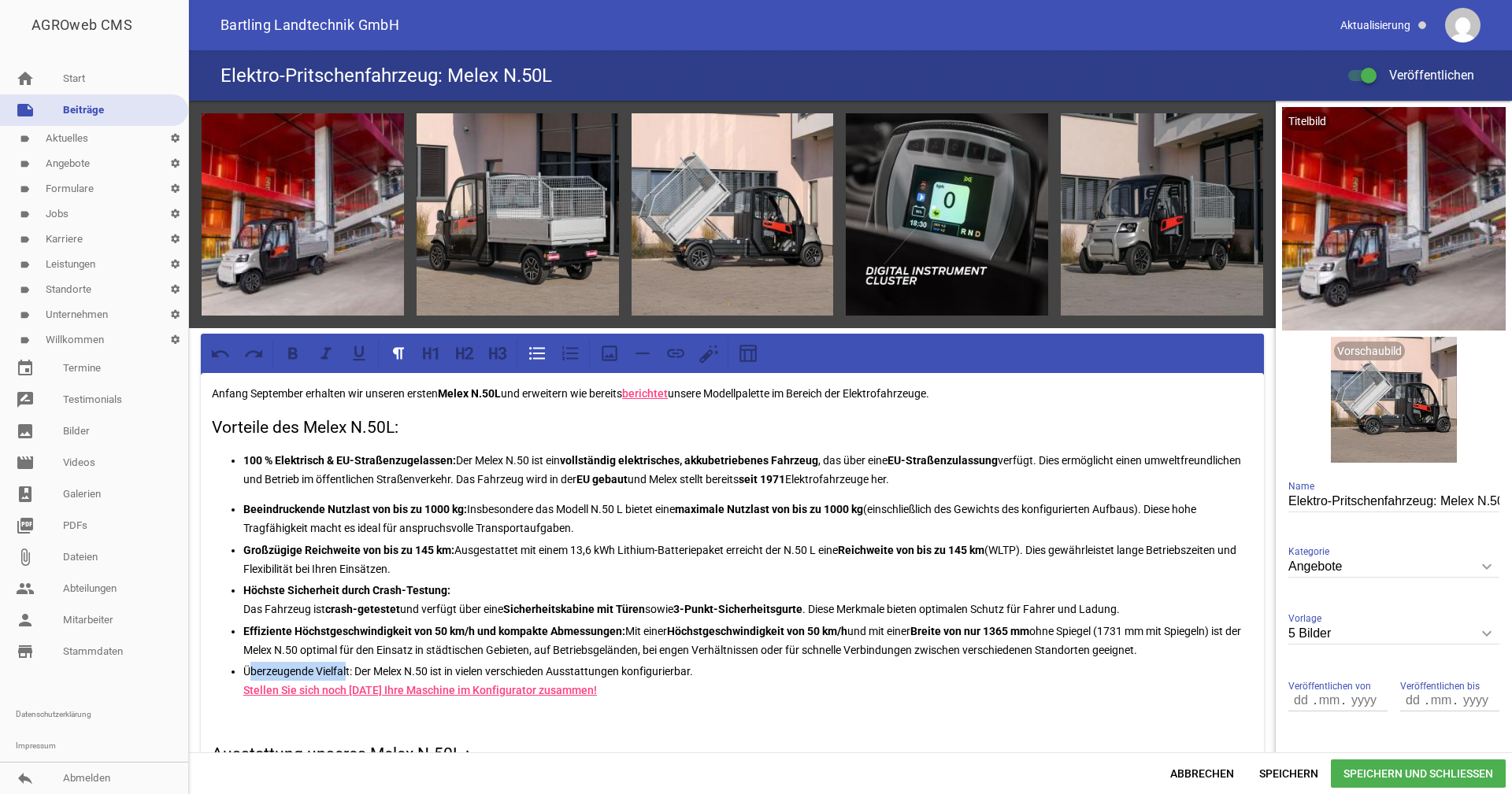
drag, startPoint x: 249, startPoint y: 668, endPoint x: 345, endPoint y: 670, distance: 96.0
click at [345, 670] on p "Überzeugende Vielfalt: Der Melex N.50 ist in vielen verschieden Ausstattungen k…" at bounding box center [748, 681] width 1010 height 38
drag, startPoint x: 352, startPoint y: 670, endPoint x: 239, endPoint y: 670, distance: 113.0
click at [239, 670] on ul "Beeindruckende Nutzlast von bis zu 1000 kg: Insbesondere das Modell N.50 L biet…" at bounding box center [733, 600] width 1041 height 200
click at [293, 355] on icon at bounding box center [293, 353] width 20 height 20
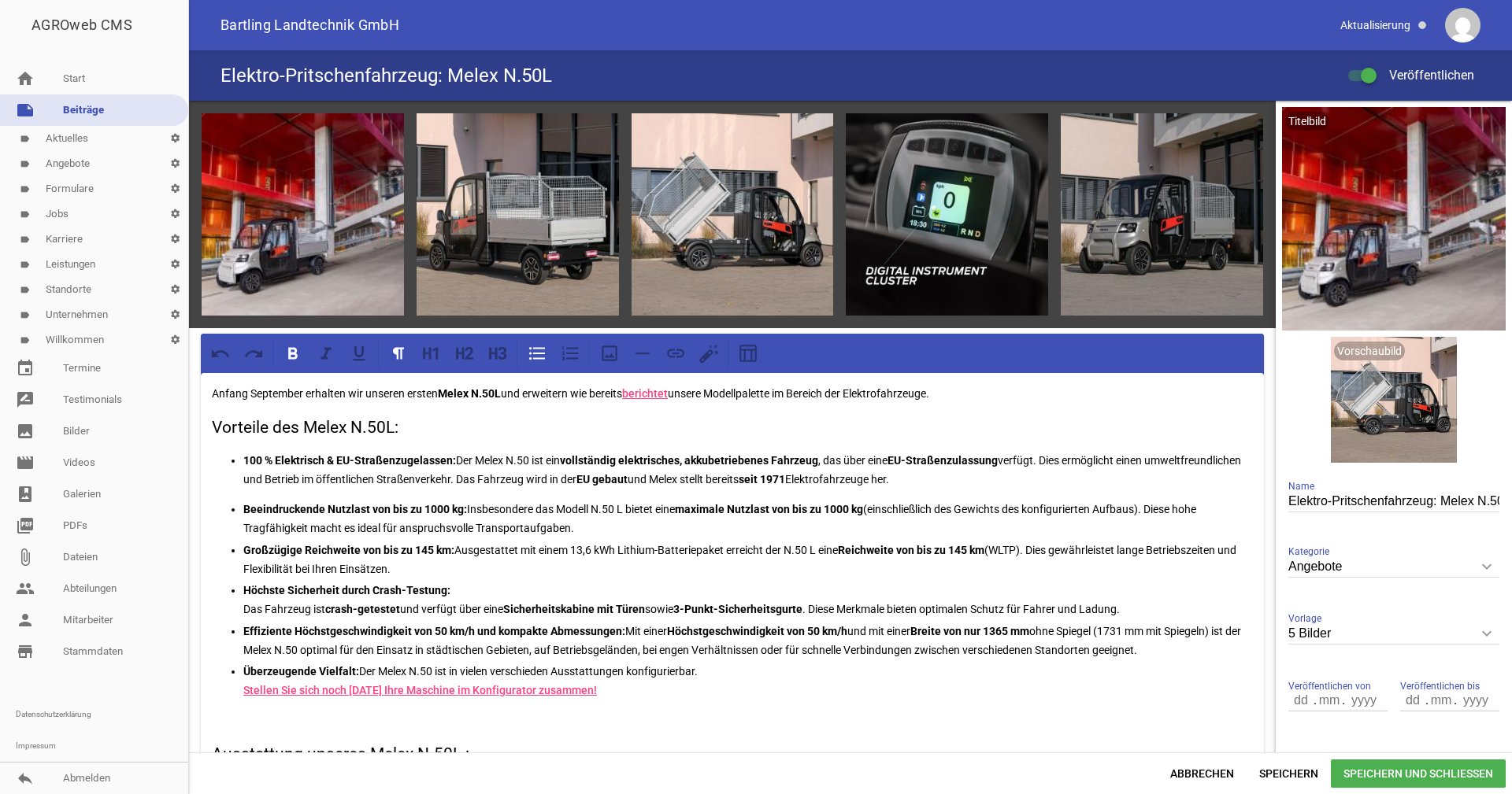
click at [664, 669] on p "Überzeugende Vielfalt: Der Melex N.50 ist in vielen verschieden Ausstattungen k…" at bounding box center [748, 681] width 1010 height 38
drag, startPoint x: 583, startPoint y: 669, endPoint x: 684, endPoint y: 669, distance: 101.0
click at [684, 669] on p "Überzeugende Vielfalt: Der Melex N.50 ist in vielen verschieden Ausstattungen k…" at bounding box center [748, 681] width 1010 height 38
drag, startPoint x: 709, startPoint y: 669, endPoint x: 551, endPoint y: 665, distance: 158.1
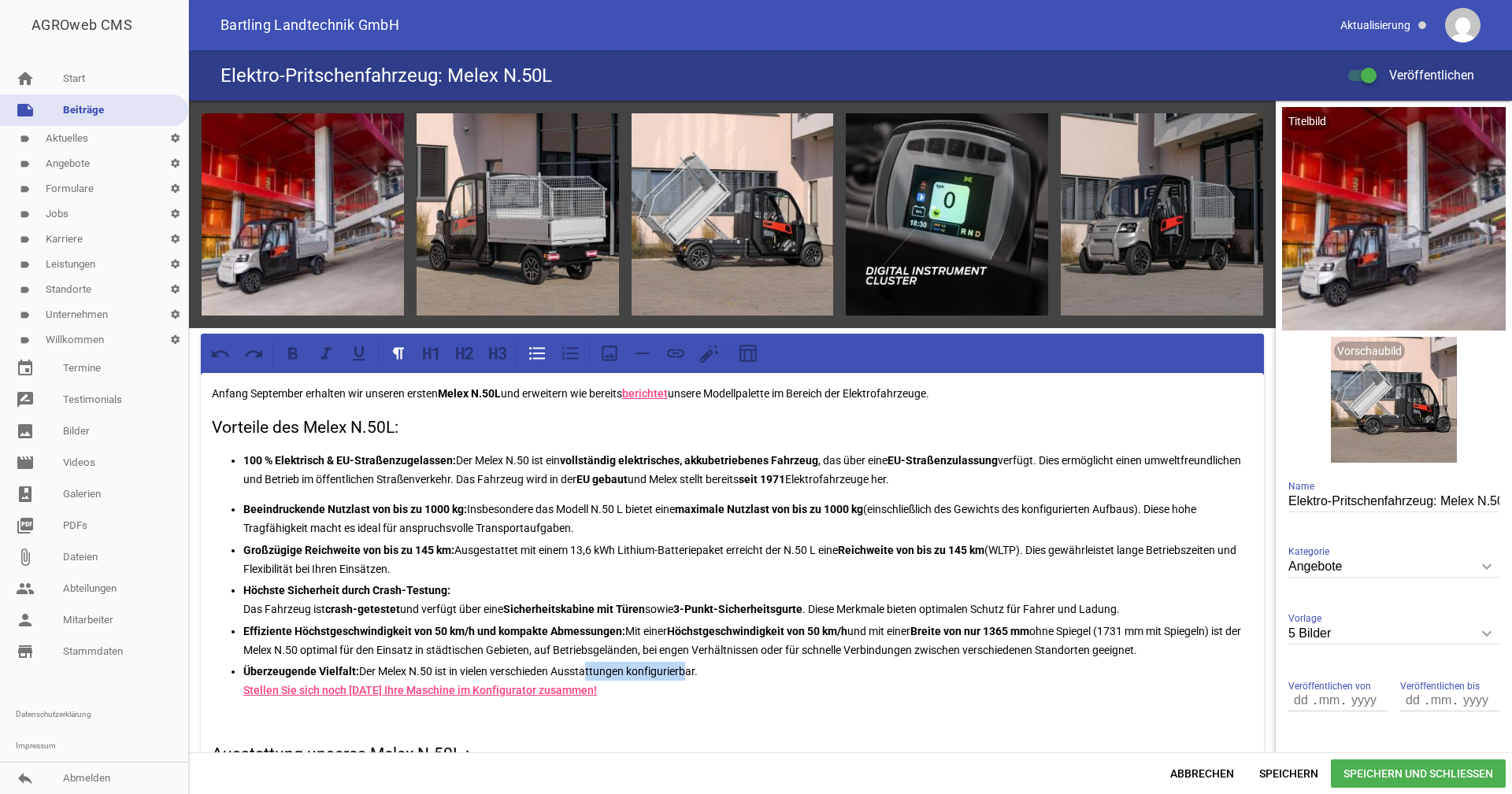
click at [551, 665] on p "Überzeugende Vielfalt: Der Melex N.50 ist in vielen verschieden Ausstattungen k…" at bounding box center [748, 681] width 1010 height 38
click at [573, 669] on p "Überzeugende Vielfalt: Der Melex N.50 ist in vielen verschieden Ausstattungen k…" at bounding box center [748, 681] width 1010 height 38
drag, startPoint x: 552, startPoint y: 669, endPoint x: 695, endPoint y: 669, distance: 143.0
click at [695, 669] on p "Überzeugende Vielfalt: Der Melex N.50 ist in vielen verschieden Ausstattungen k…" at bounding box center [748, 681] width 1010 height 38
click at [292, 351] on icon at bounding box center [293, 353] width 20 height 20
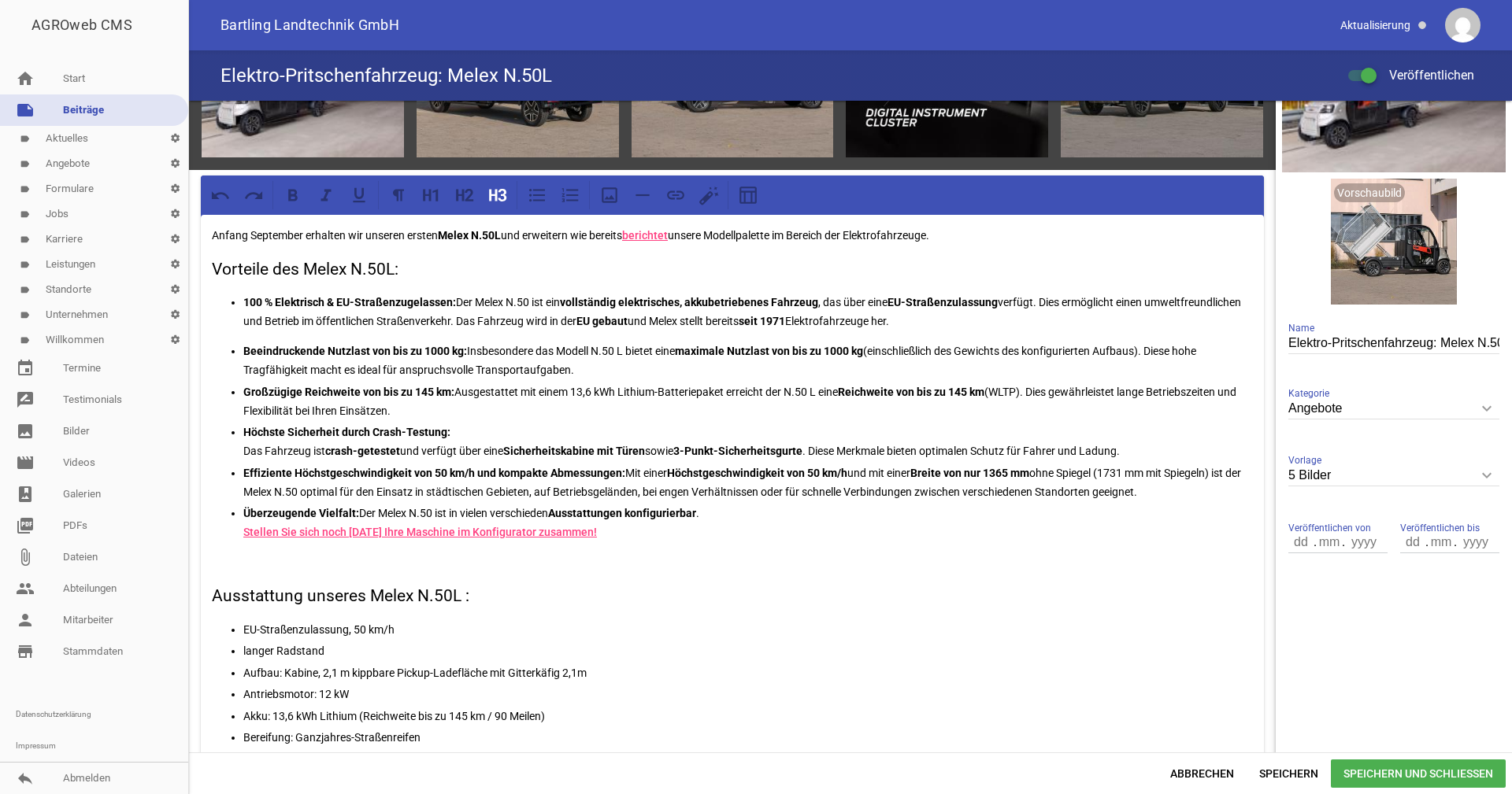
scroll to position [157, 0]
click at [209, 247] on div "Anfang September erhalten wir unseren ersten Melex N.50L und erweitern wie bere…" at bounding box center [732, 654] width 1063 height 877
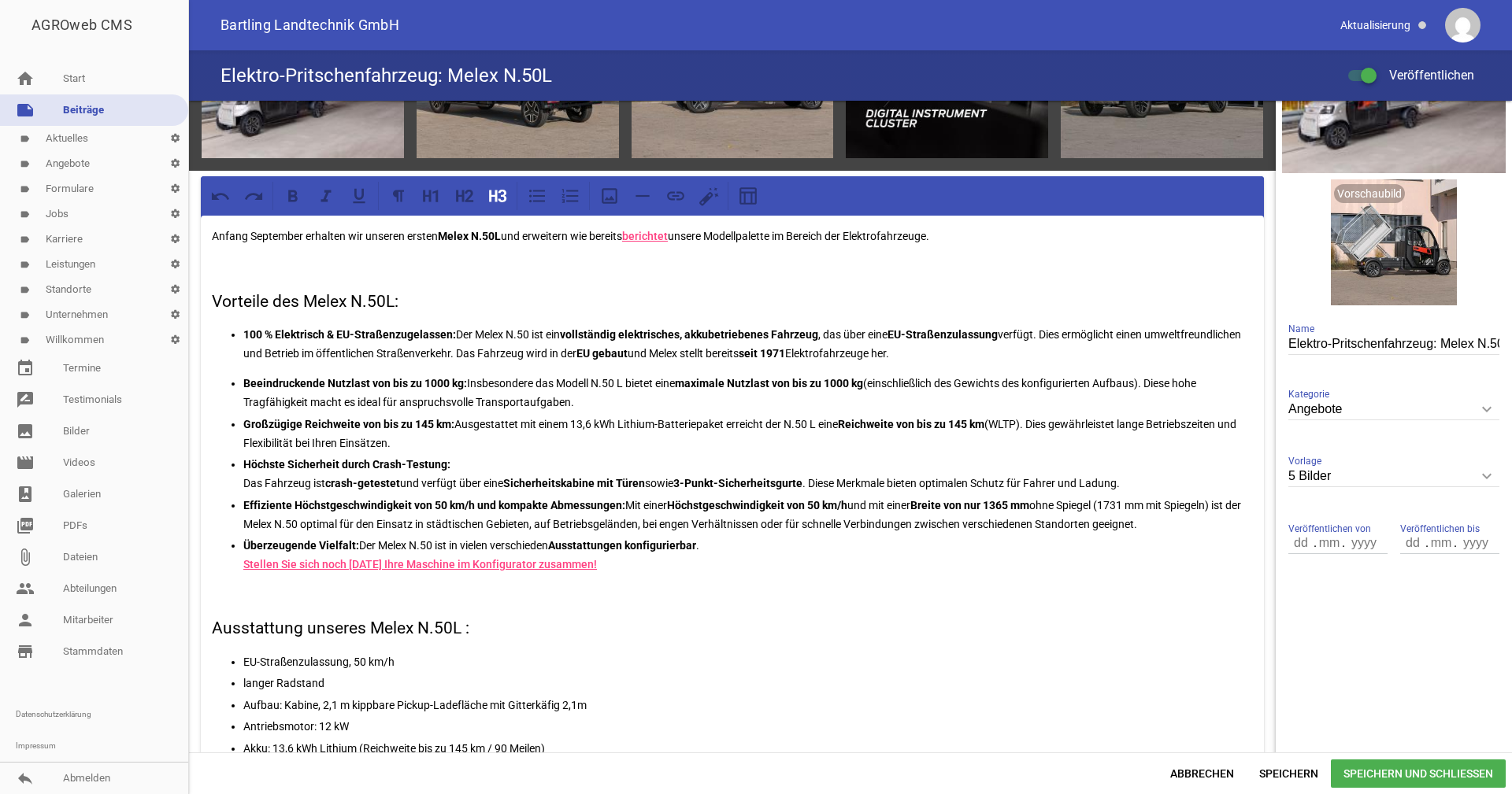
click at [214, 624] on h3 "Ausstattung unseres Melex N.50L :" at bounding box center [733, 629] width 1041 height 26
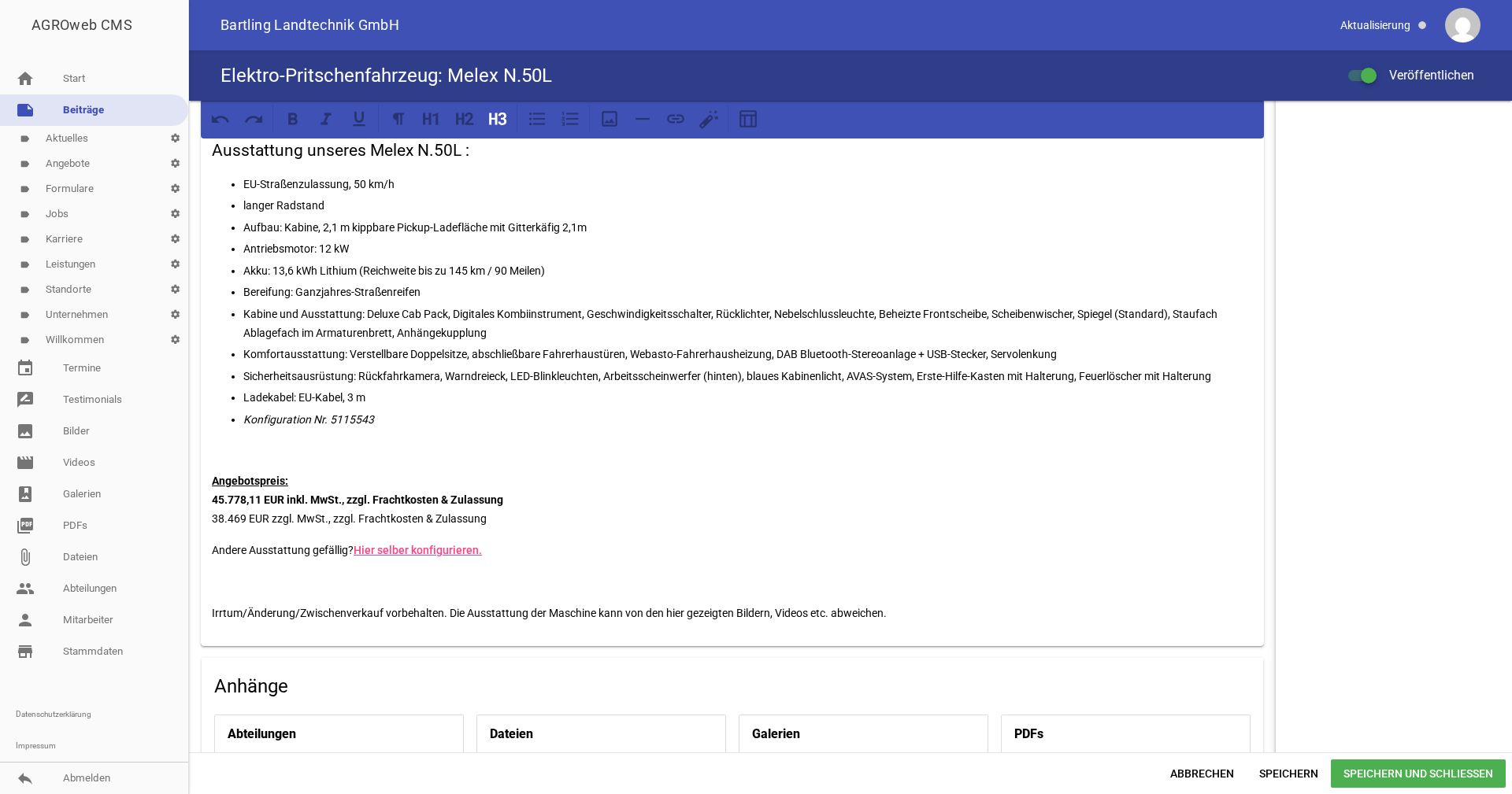
scroll to position [787, 0]
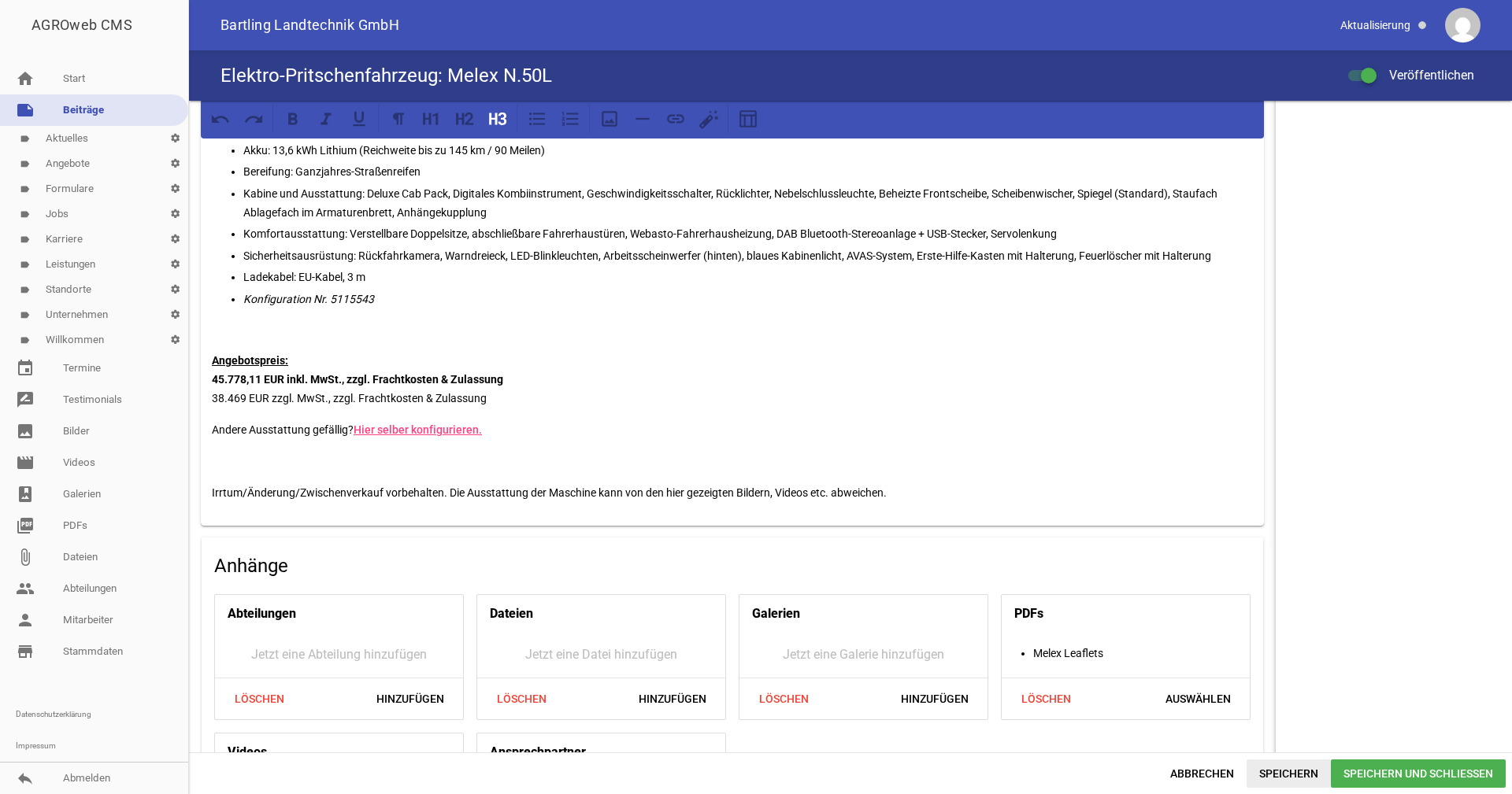
click at [1300, 772] on span "Speichern" at bounding box center [1288, 774] width 84 height 28
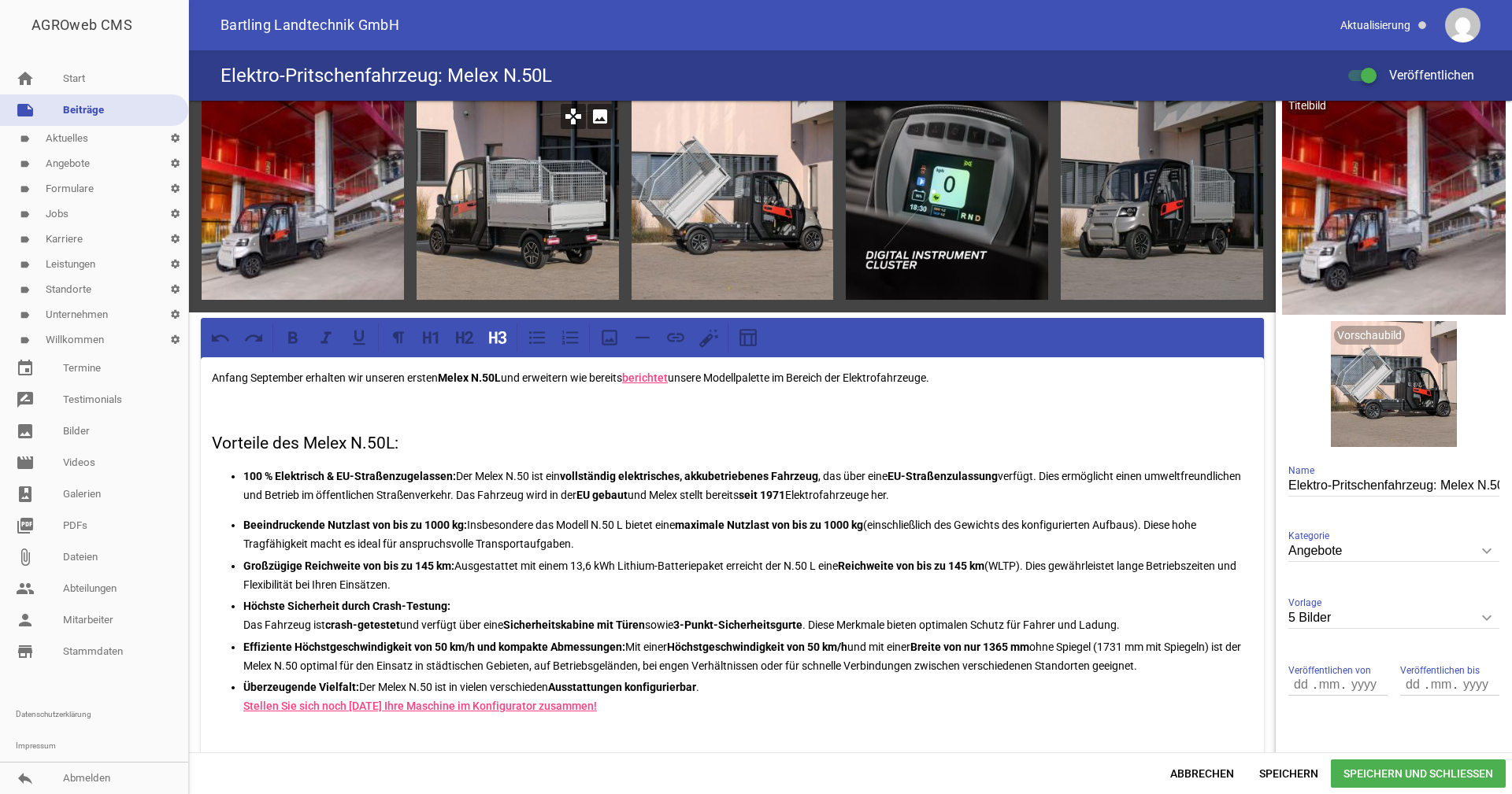
scroll to position [0, 0]
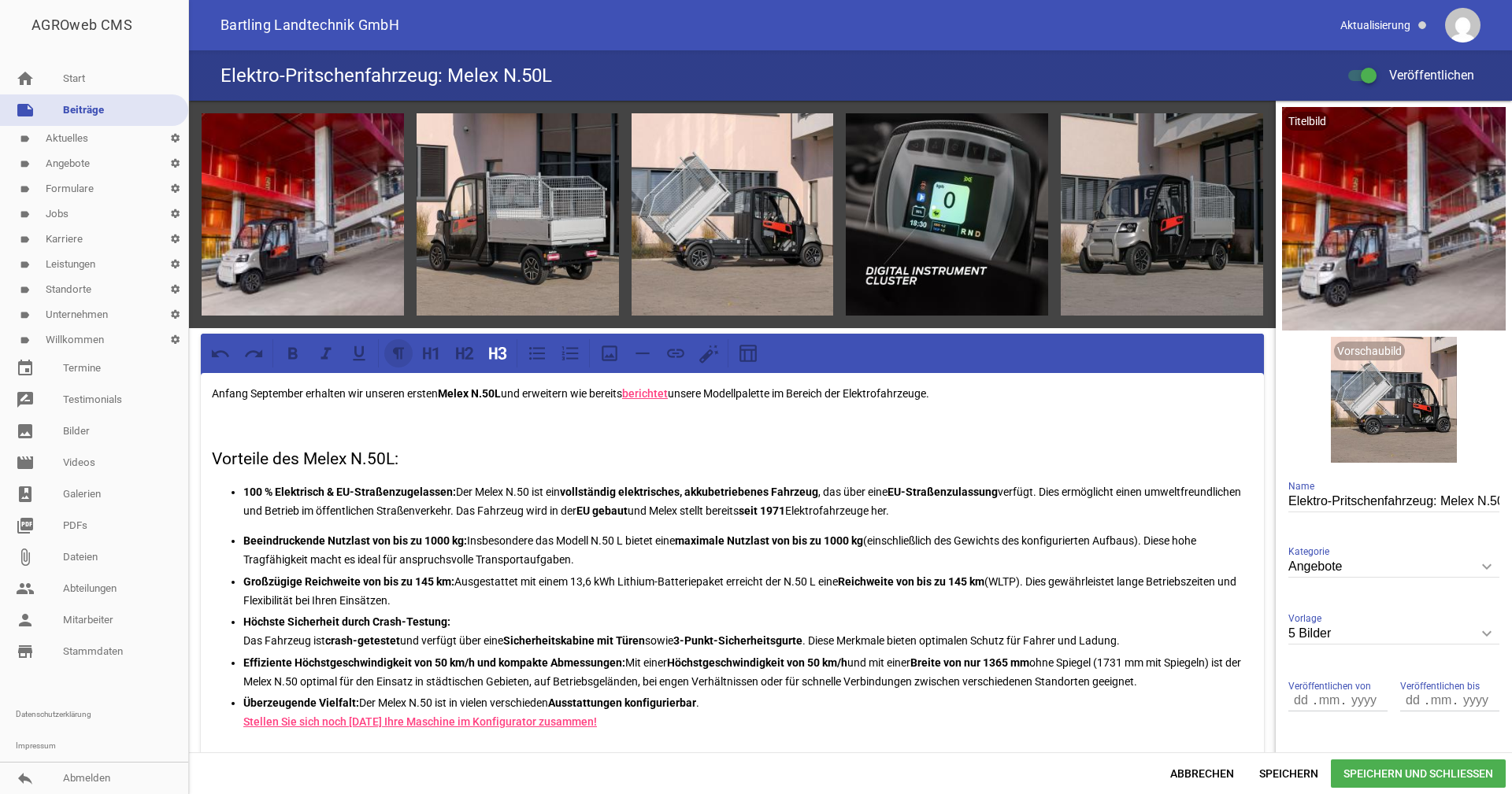
click at [395, 348] on icon at bounding box center [399, 352] width 11 height 11
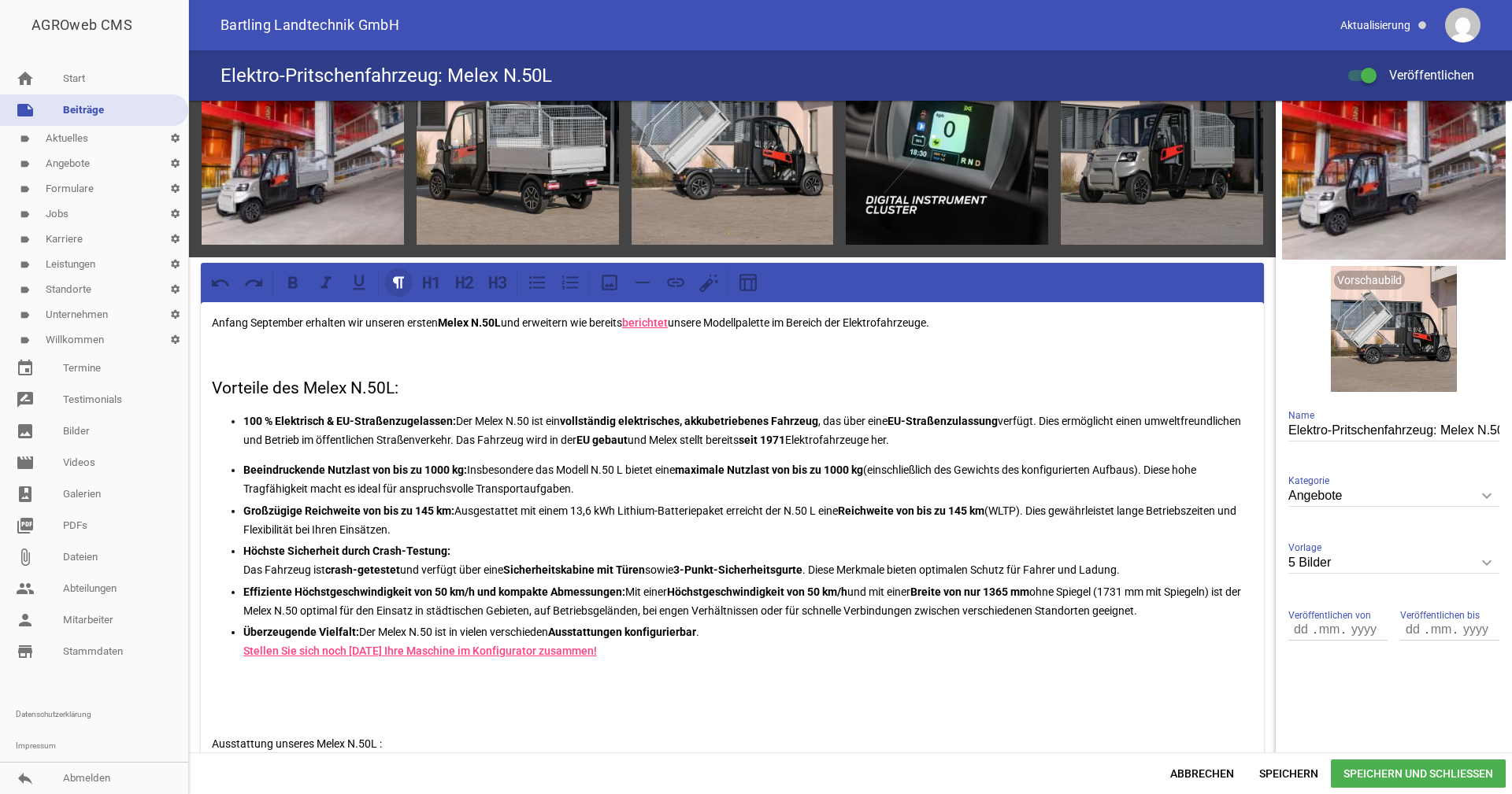
click at [399, 284] on icon at bounding box center [399, 282] width 11 height 11
click at [393, 282] on icon at bounding box center [398, 282] width 20 height 20
click at [396, 377] on h3 "Vorteile des Melex N.50L:" at bounding box center [733, 389] width 1041 height 26
click at [334, 355] on p at bounding box center [733, 353] width 1041 height 19
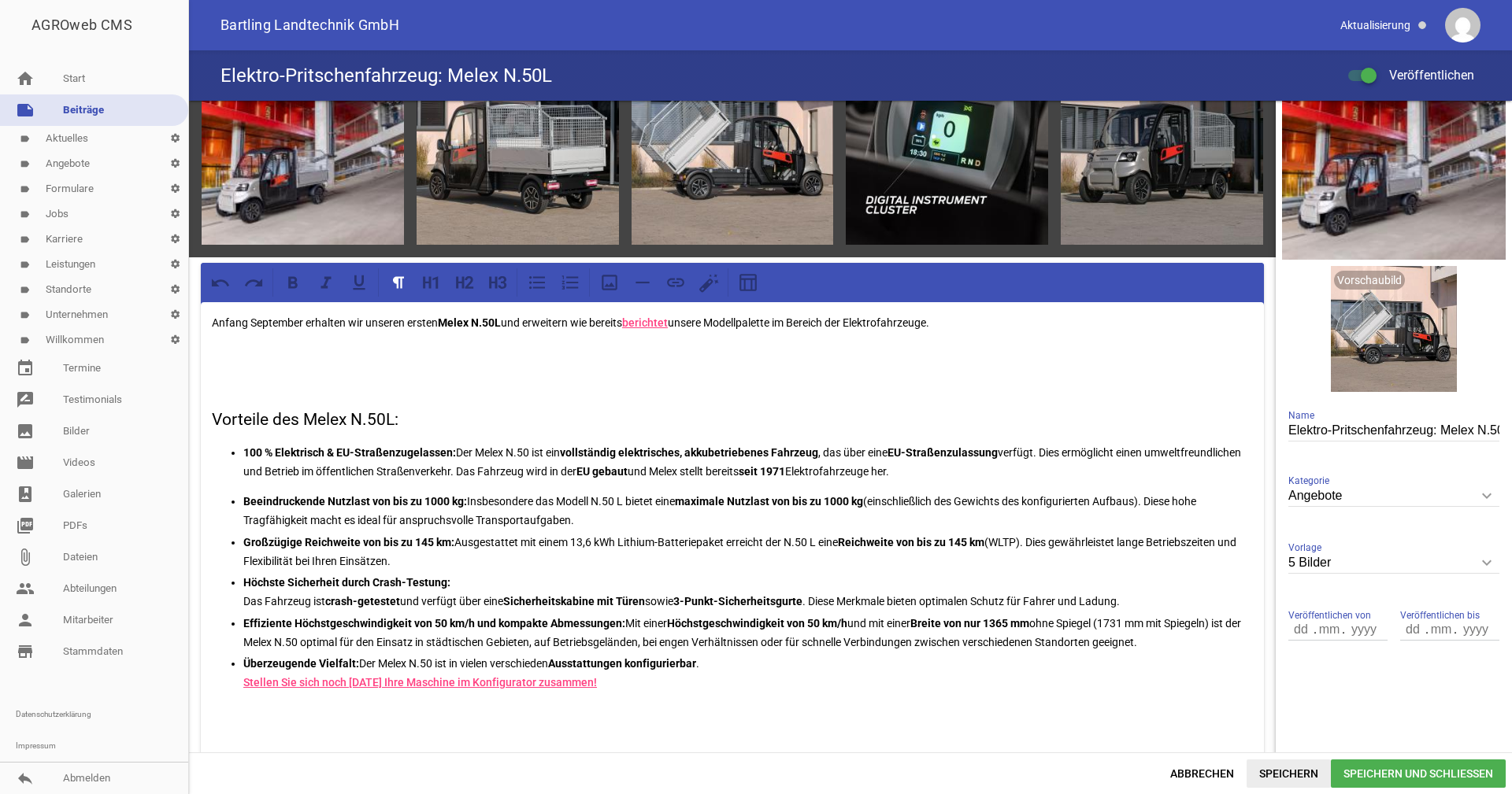
click at [1293, 768] on span "Speichern" at bounding box center [1288, 774] width 84 height 28
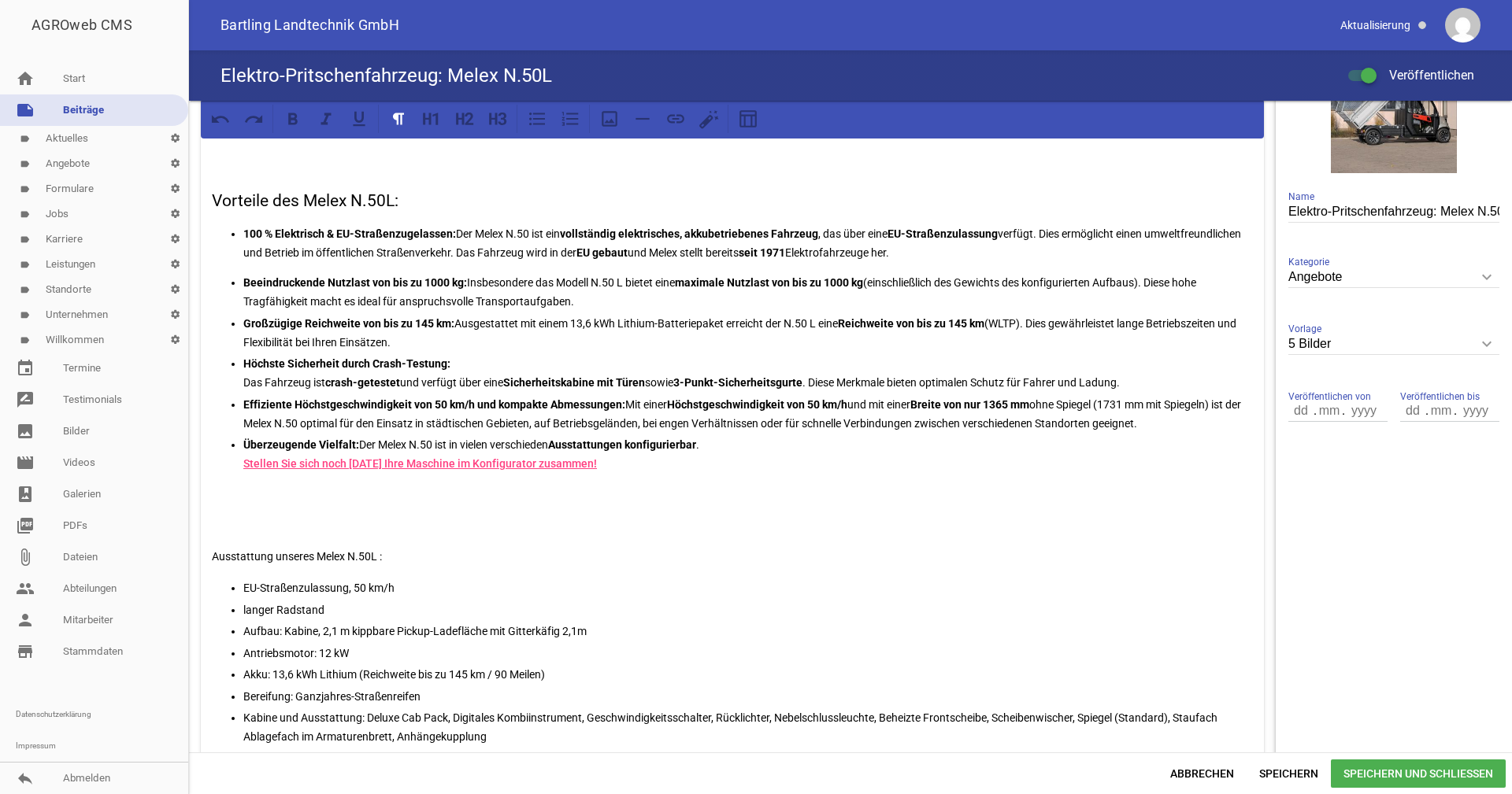
scroll to position [315, 0]
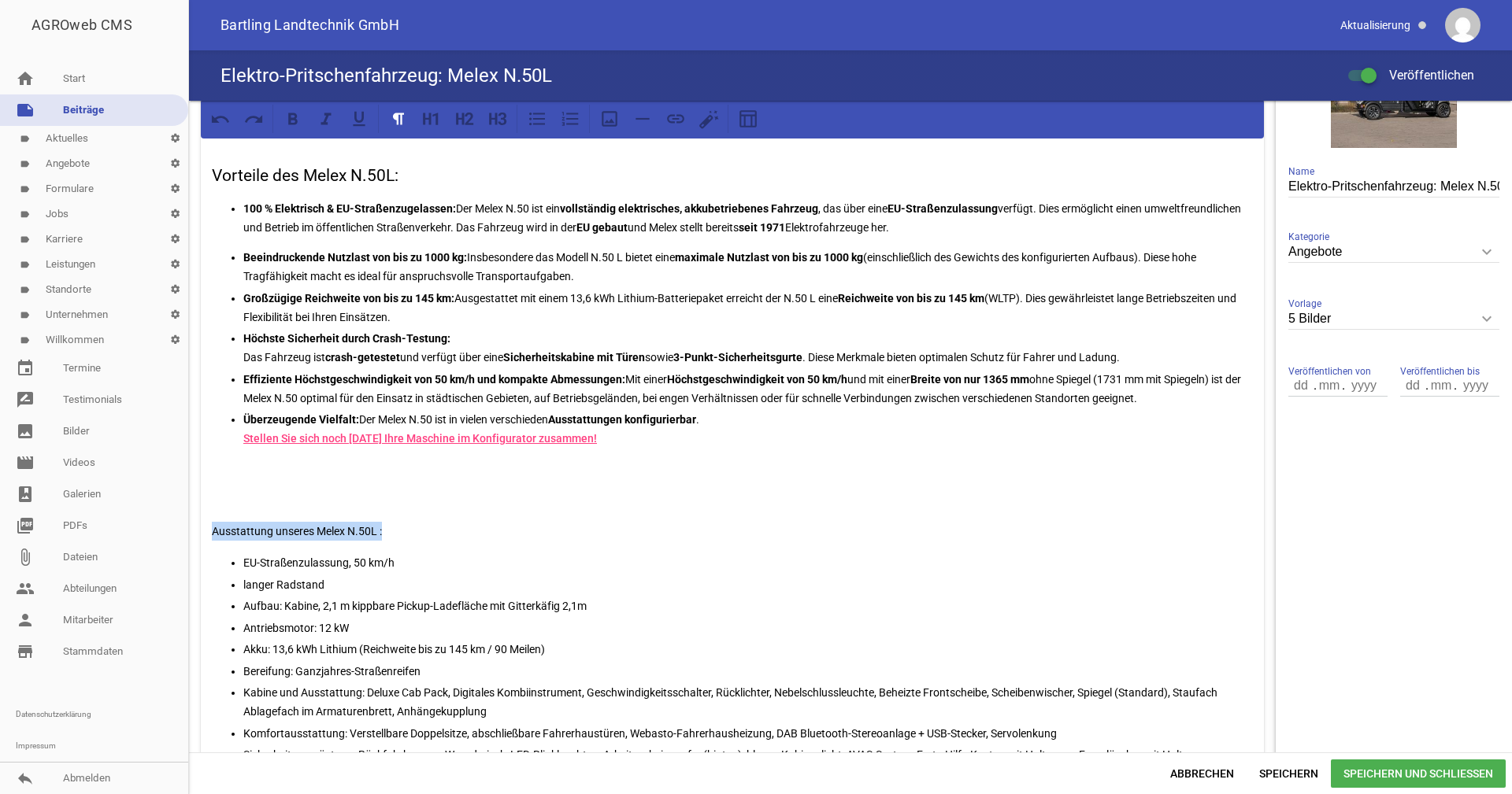
drag, startPoint x: 384, startPoint y: 527, endPoint x: 201, endPoint y: 528, distance: 183.0
click at [201, 528] on div "Anfang September erhalten wir unseren ersten Melex N.50L und erweitern wie bere…" at bounding box center [732, 541] width 1063 height 967
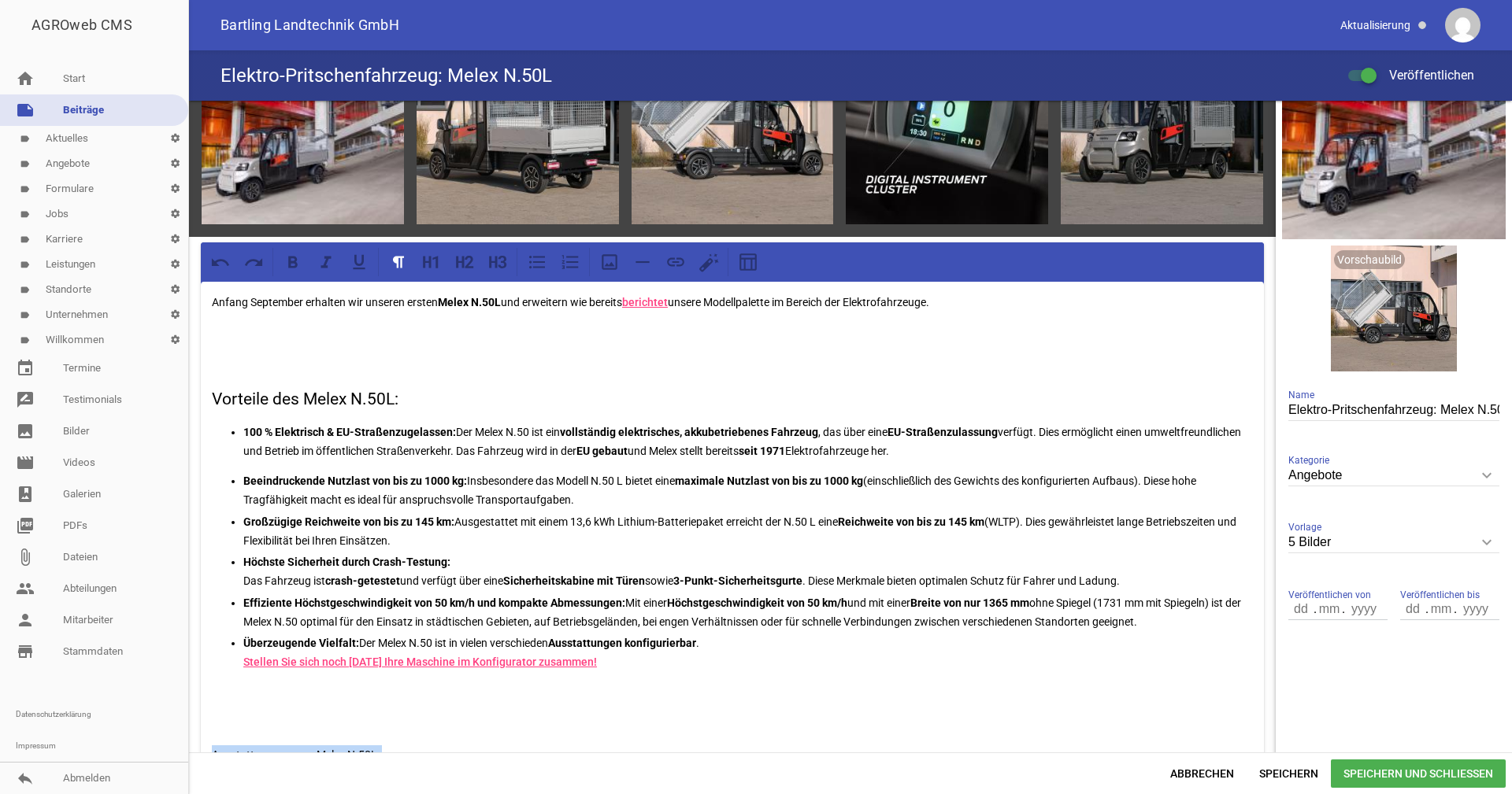
scroll to position [79, 0]
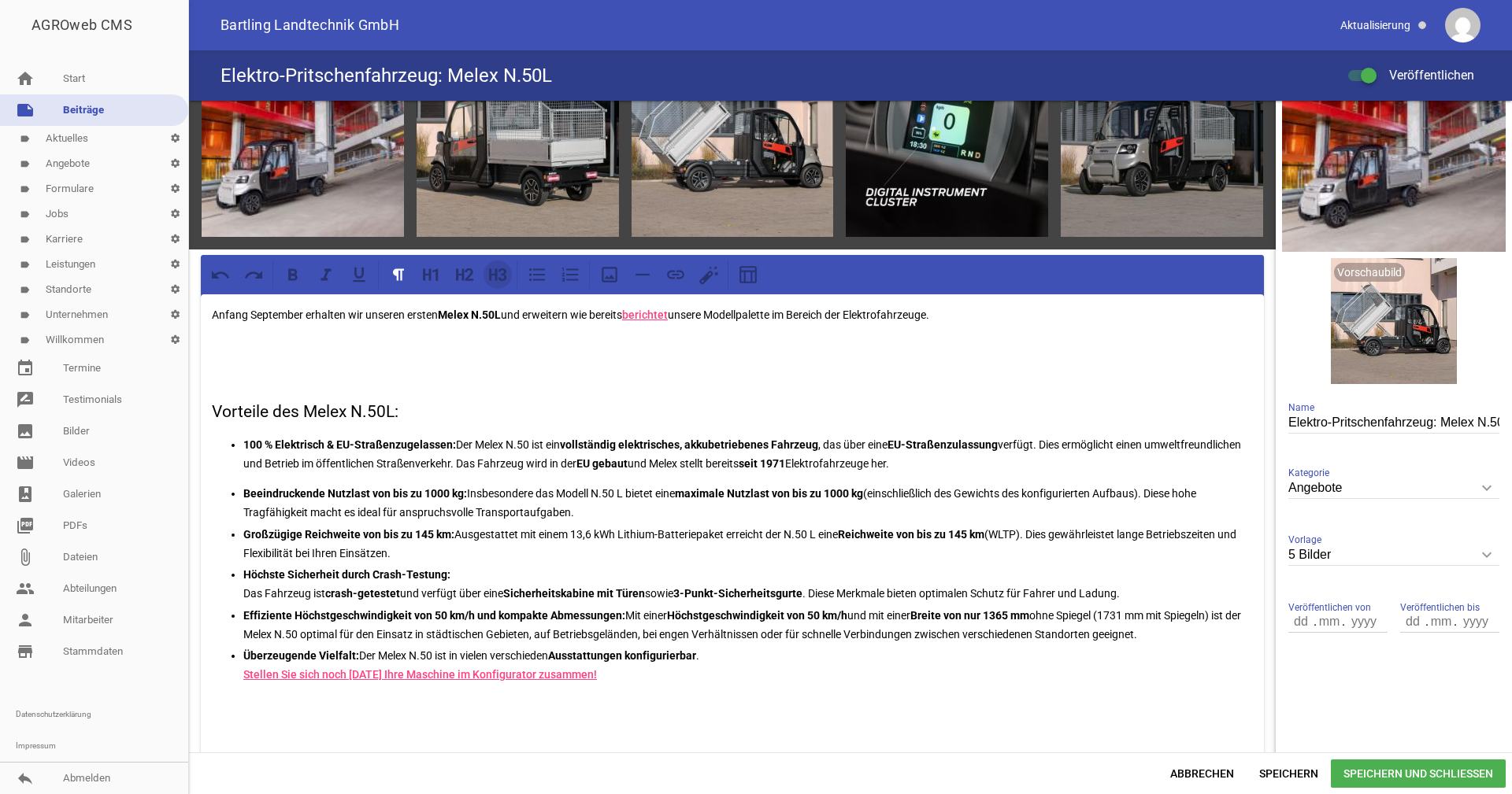
click at [498, 275] on icon at bounding box center [498, 274] width 20 height 20
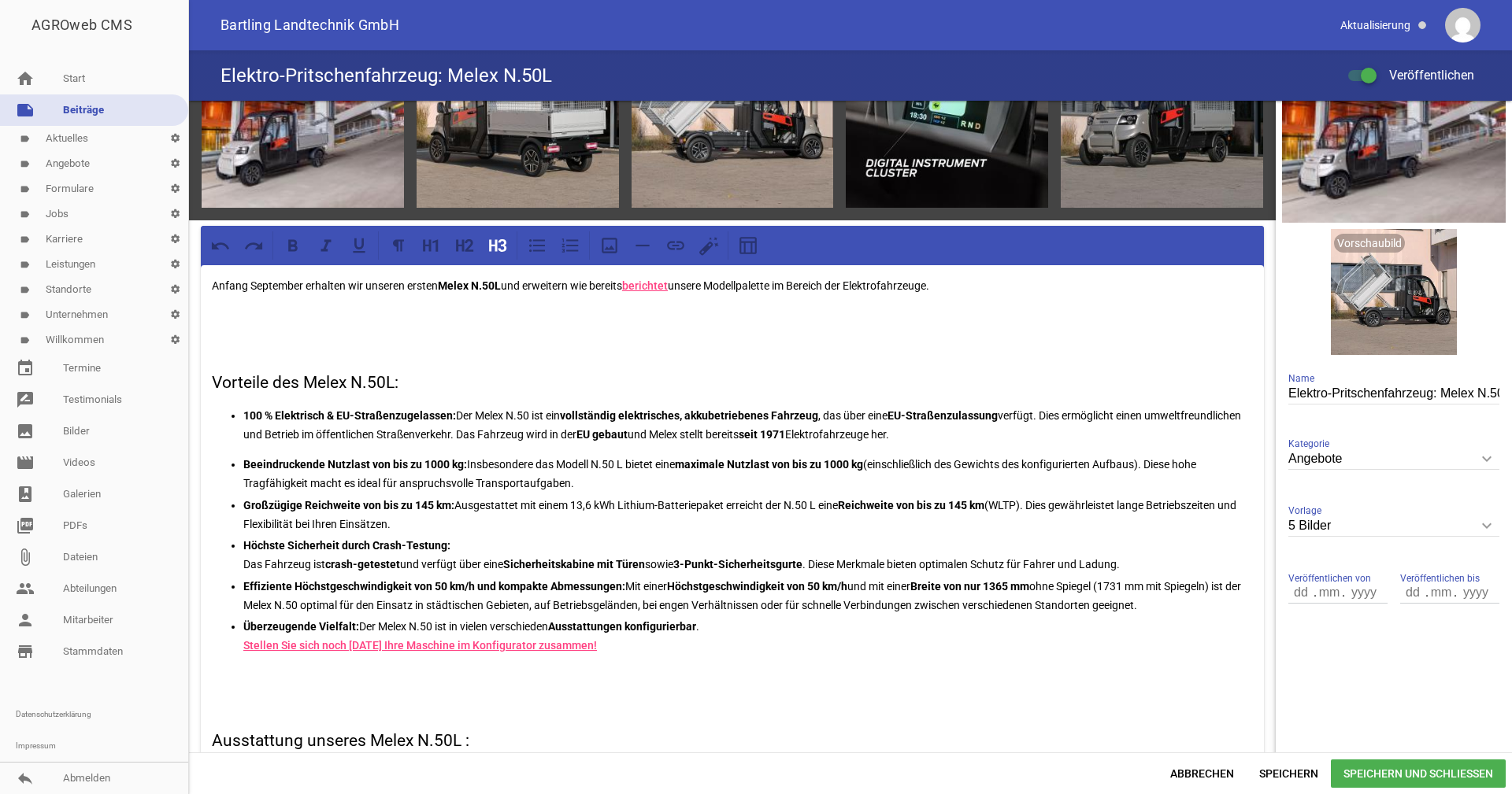
click at [303, 438] on p "100 % Elektrisch & EU-Straßenzugelassen: Der Melex N.50 ist ein vollständig ele…" at bounding box center [748, 425] width 1010 height 38
click at [293, 282] on p "Anfang September erhalten wir unseren ersten Melex N.50L und erweitern wie bere…" at bounding box center [733, 285] width 1041 height 19
click at [257, 318] on p at bounding box center [733, 317] width 1041 height 19
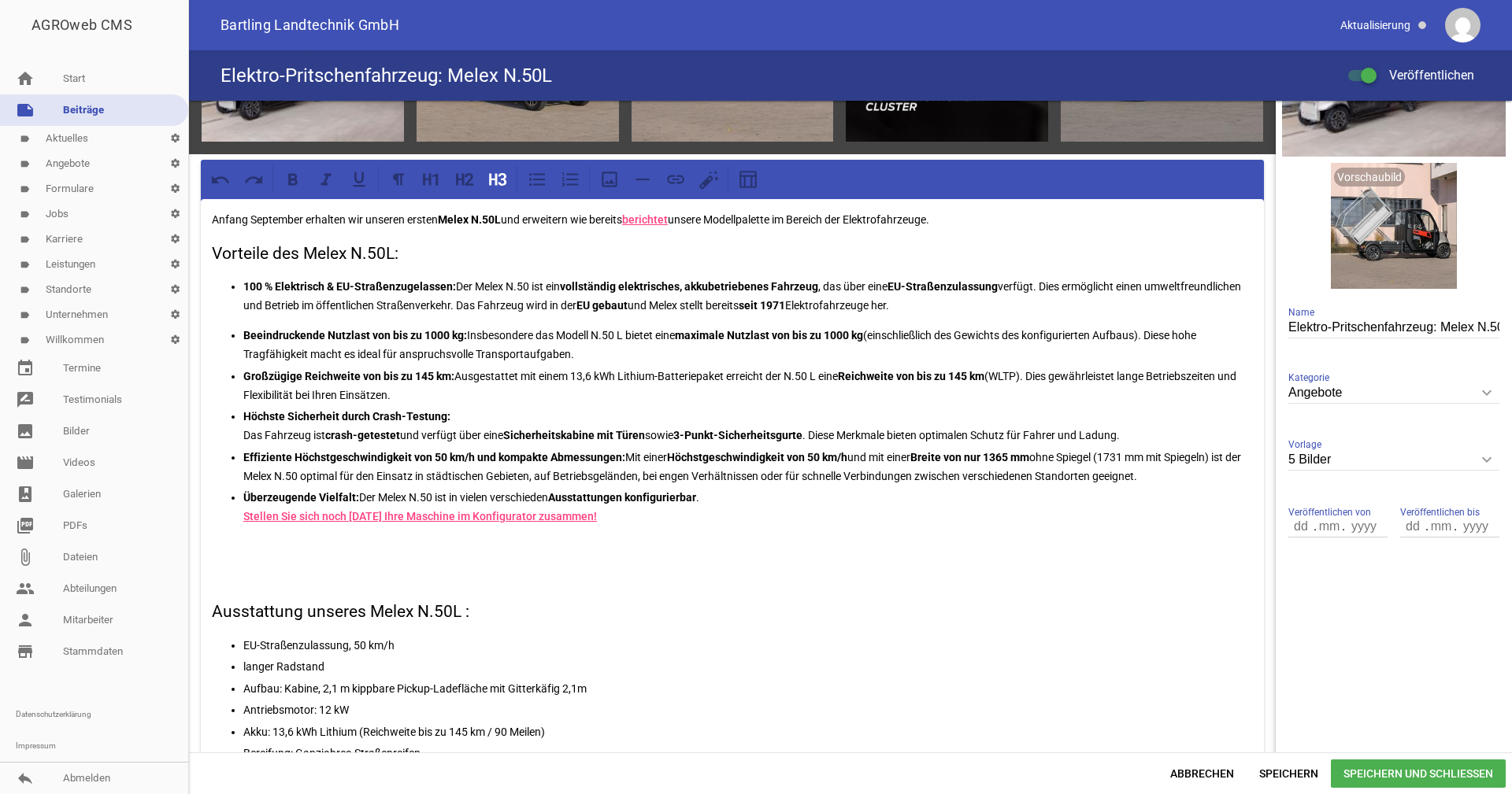
scroll to position [344, 0]
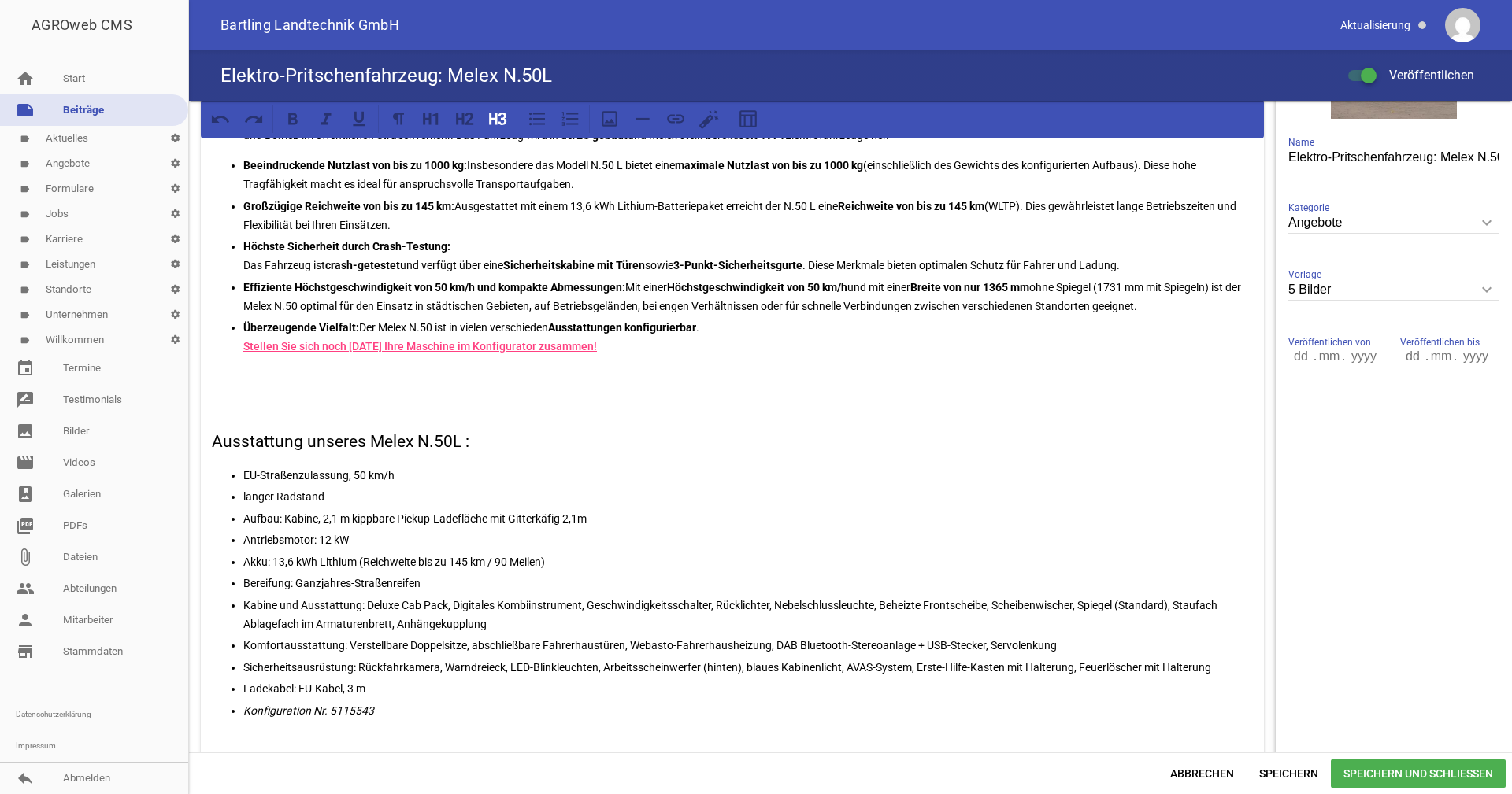
click at [264, 382] on p at bounding box center [733, 375] width 1041 height 19
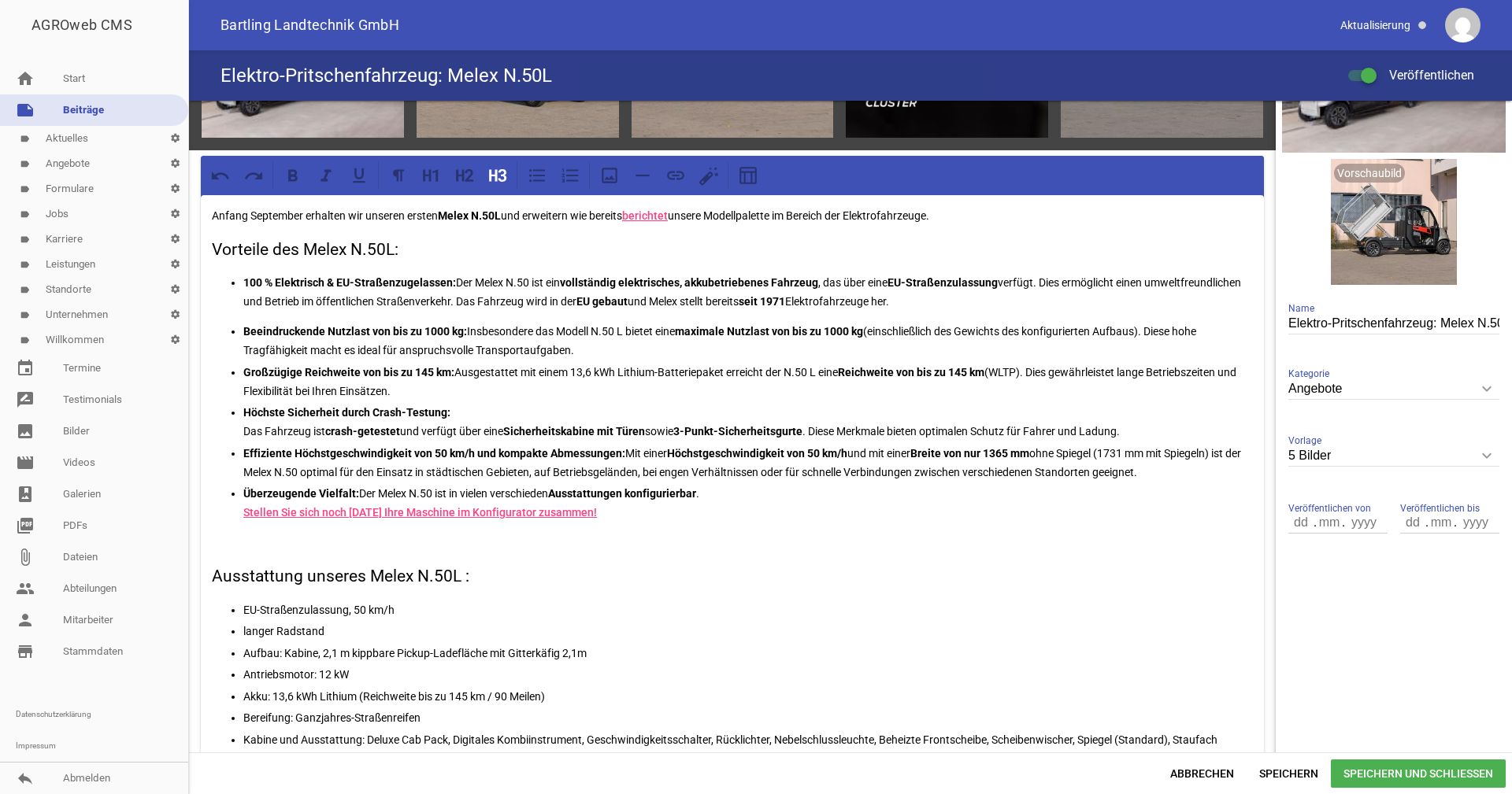
scroll to position [0, 0]
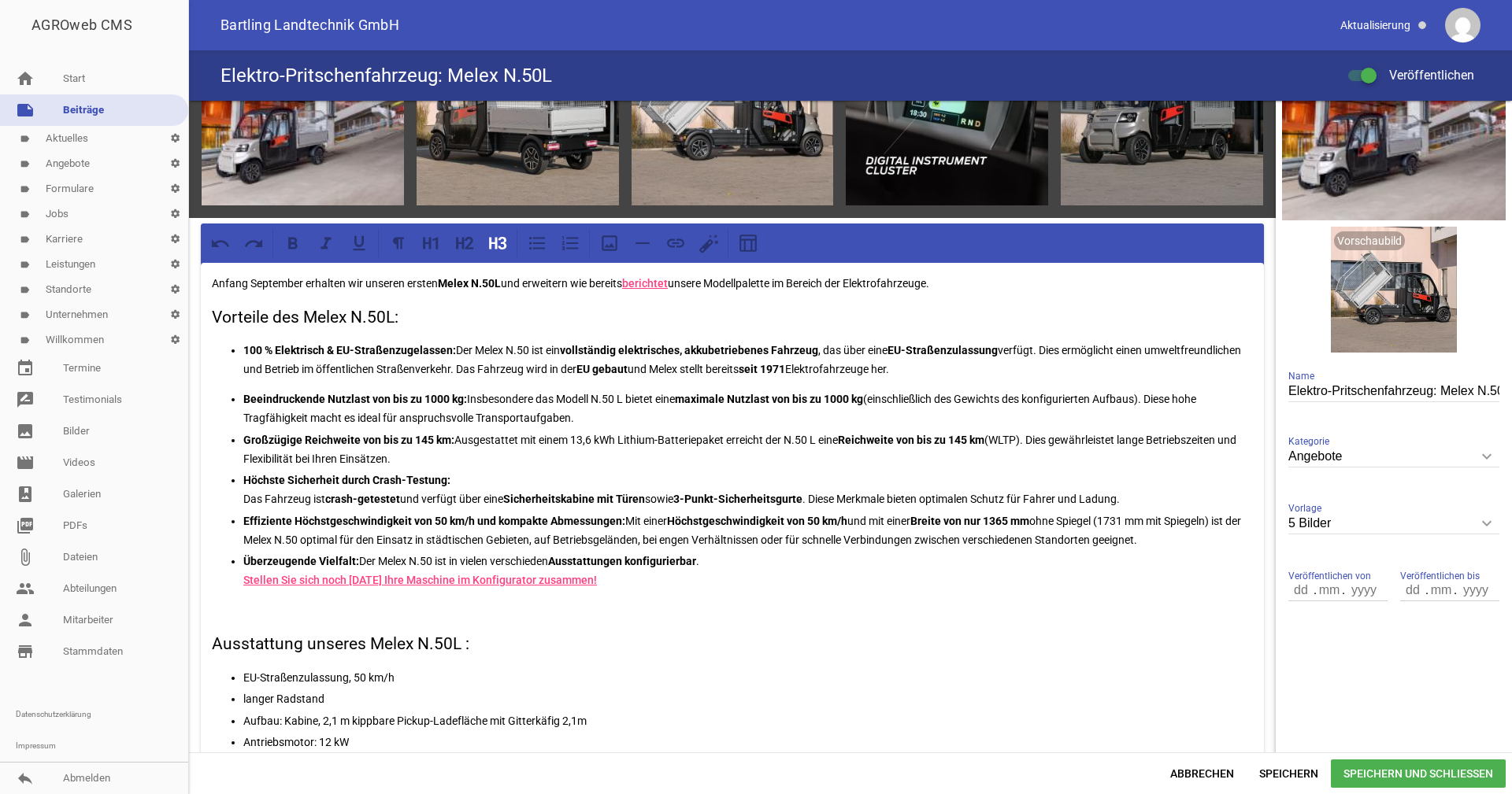
scroll to position [236, 0]
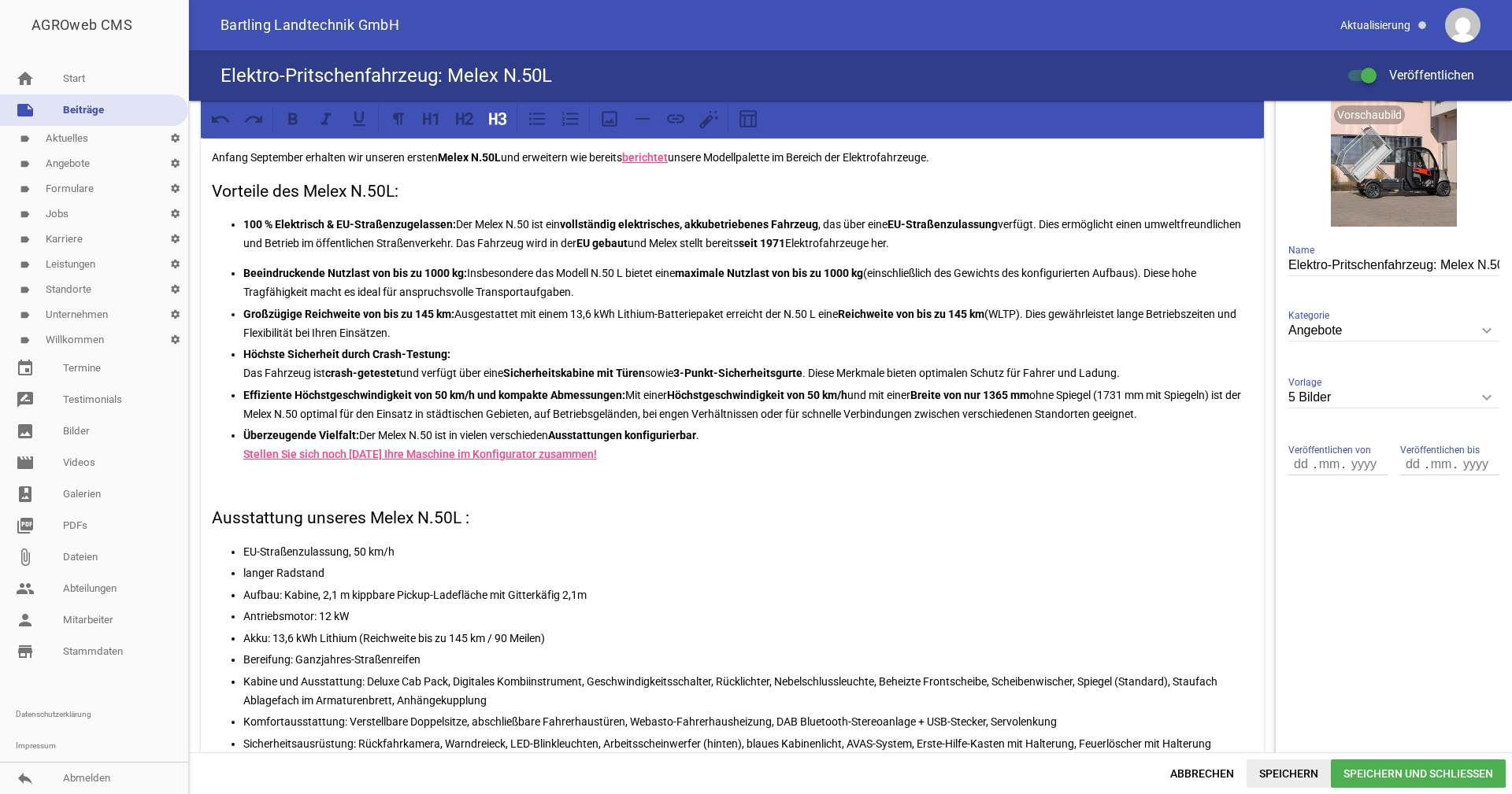
click at [1301, 773] on span "Speichern" at bounding box center [1288, 774] width 84 height 28
click at [247, 192] on h3 "Vorteile des Melex N.50L:" at bounding box center [733, 192] width 1041 height 26
drag, startPoint x: 247, startPoint y: 192, endPoint x: 706, endPoint y: 125, distance: 463.9
click at [702, 135] on div at bounding box center [732, 118] width 1063 height 40
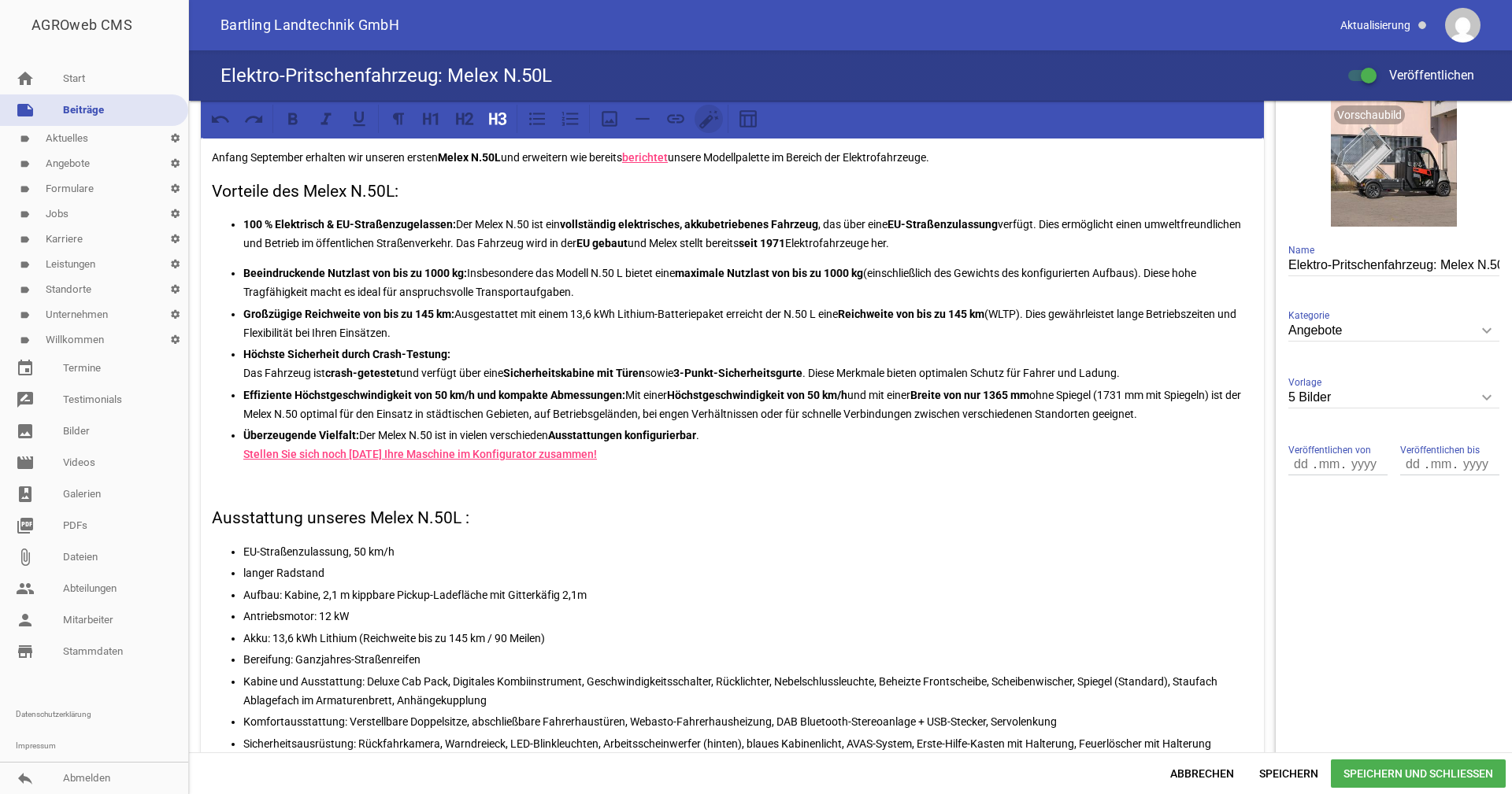
click at [708, 123] on icon at bounding box center [706, 122] width 8 height 8
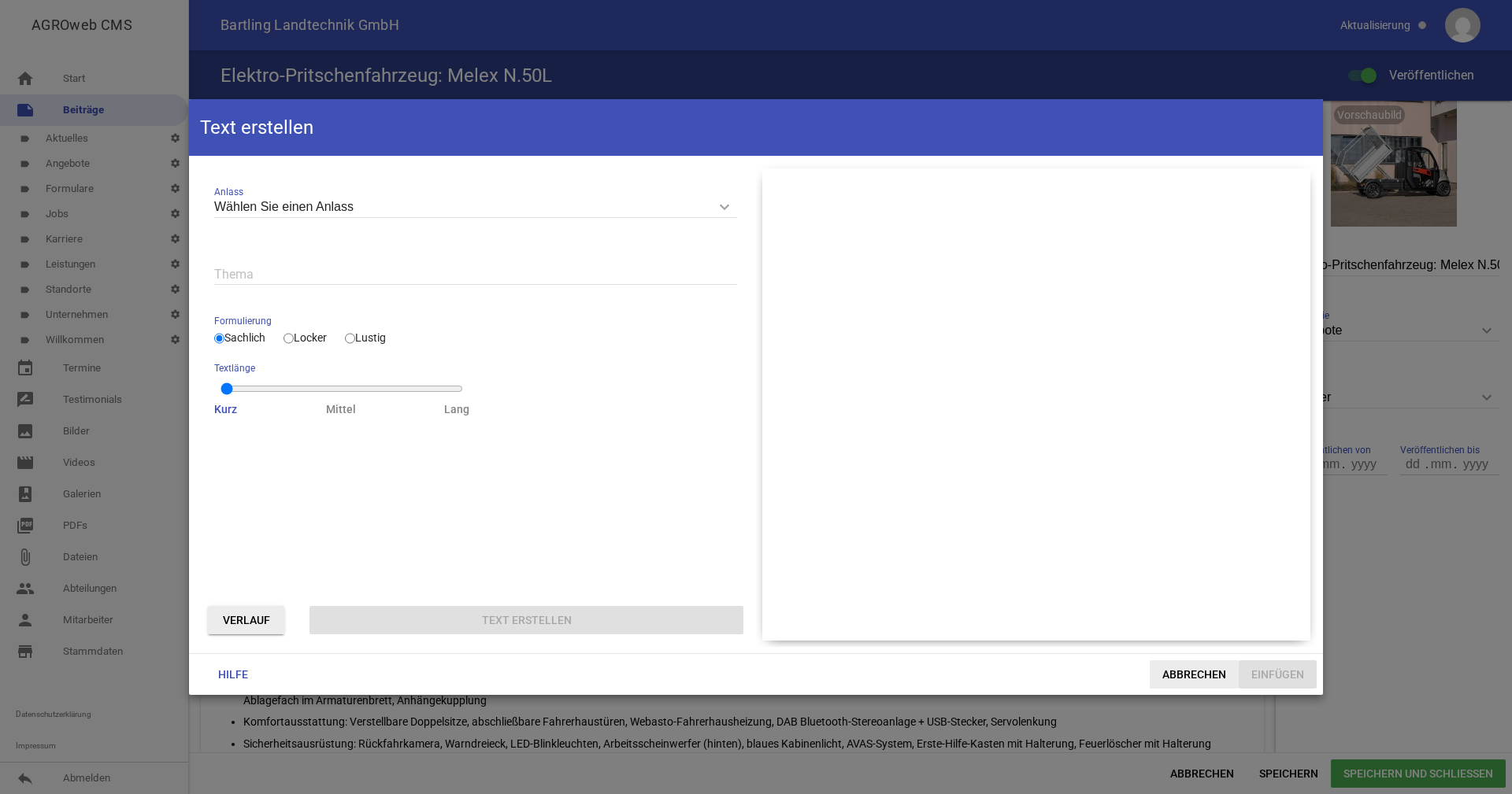
click at [1198, 669] on span "Abbrechen" at bounding box center [1194, 675] width 89 height 28
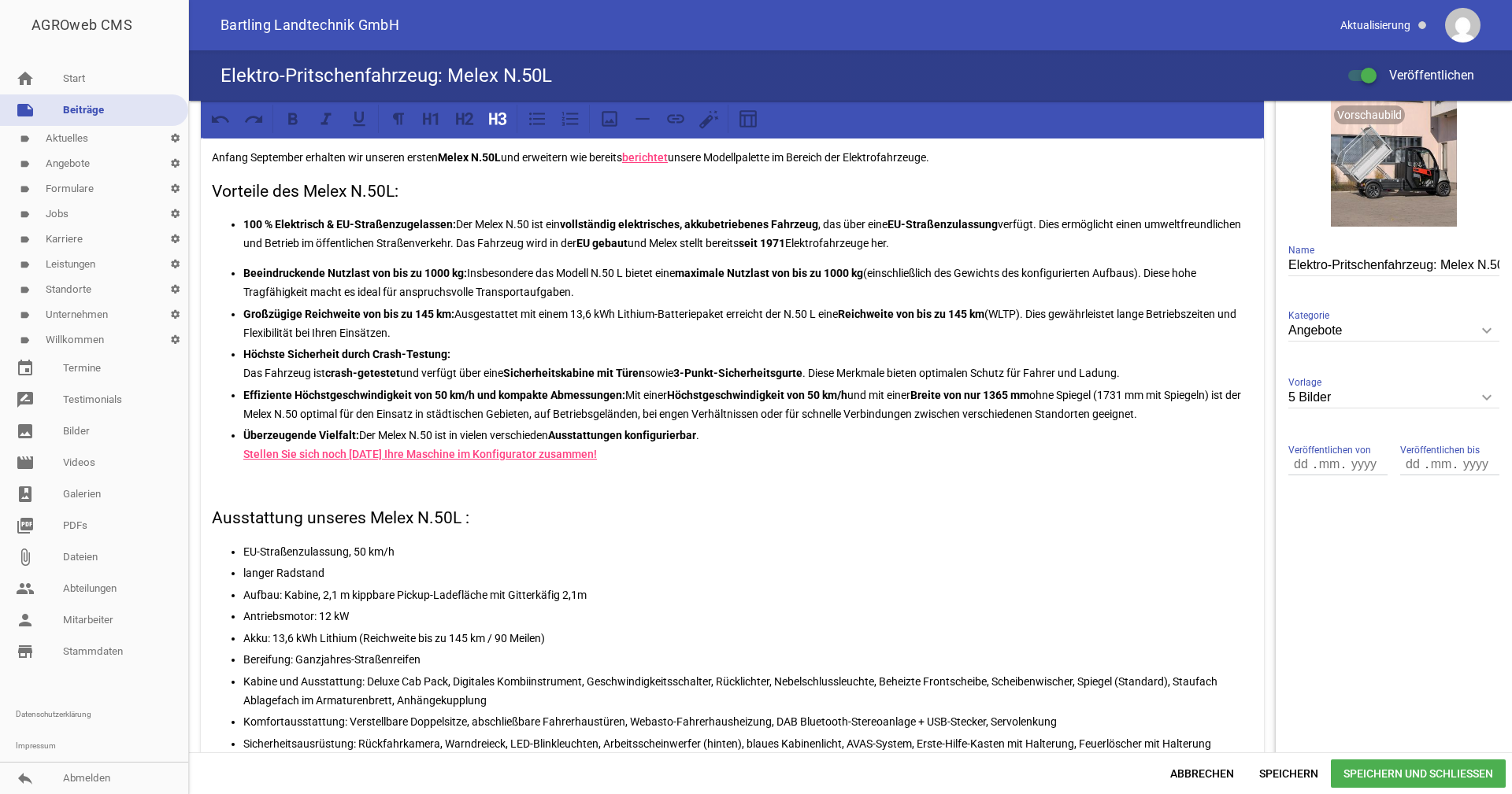
click at [955, 556] on p "EU-Straßenzulassung, 50 km/h" at bounding box center [748, 551] width 1010 height 19
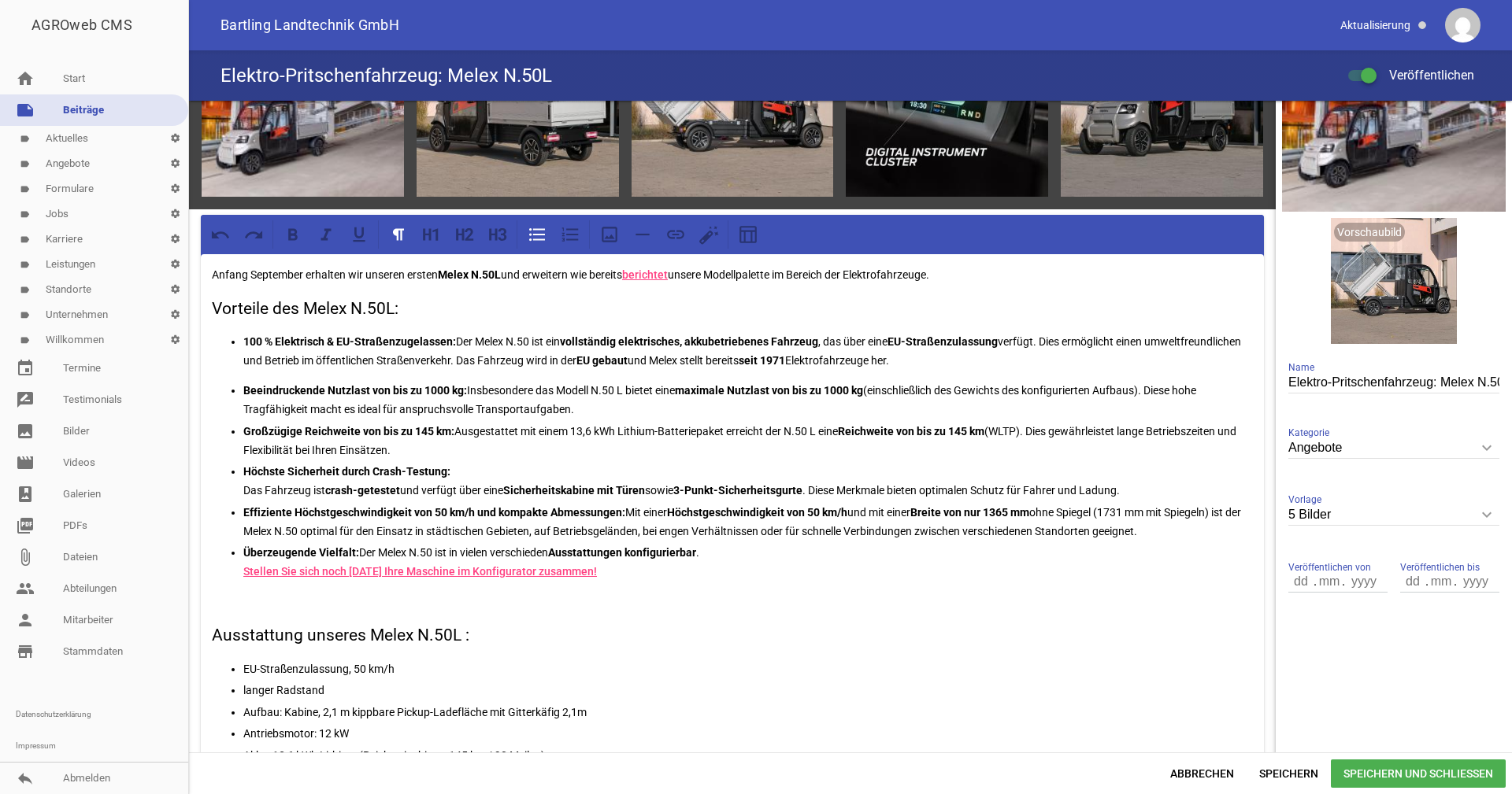
scroll to position [157, 0]
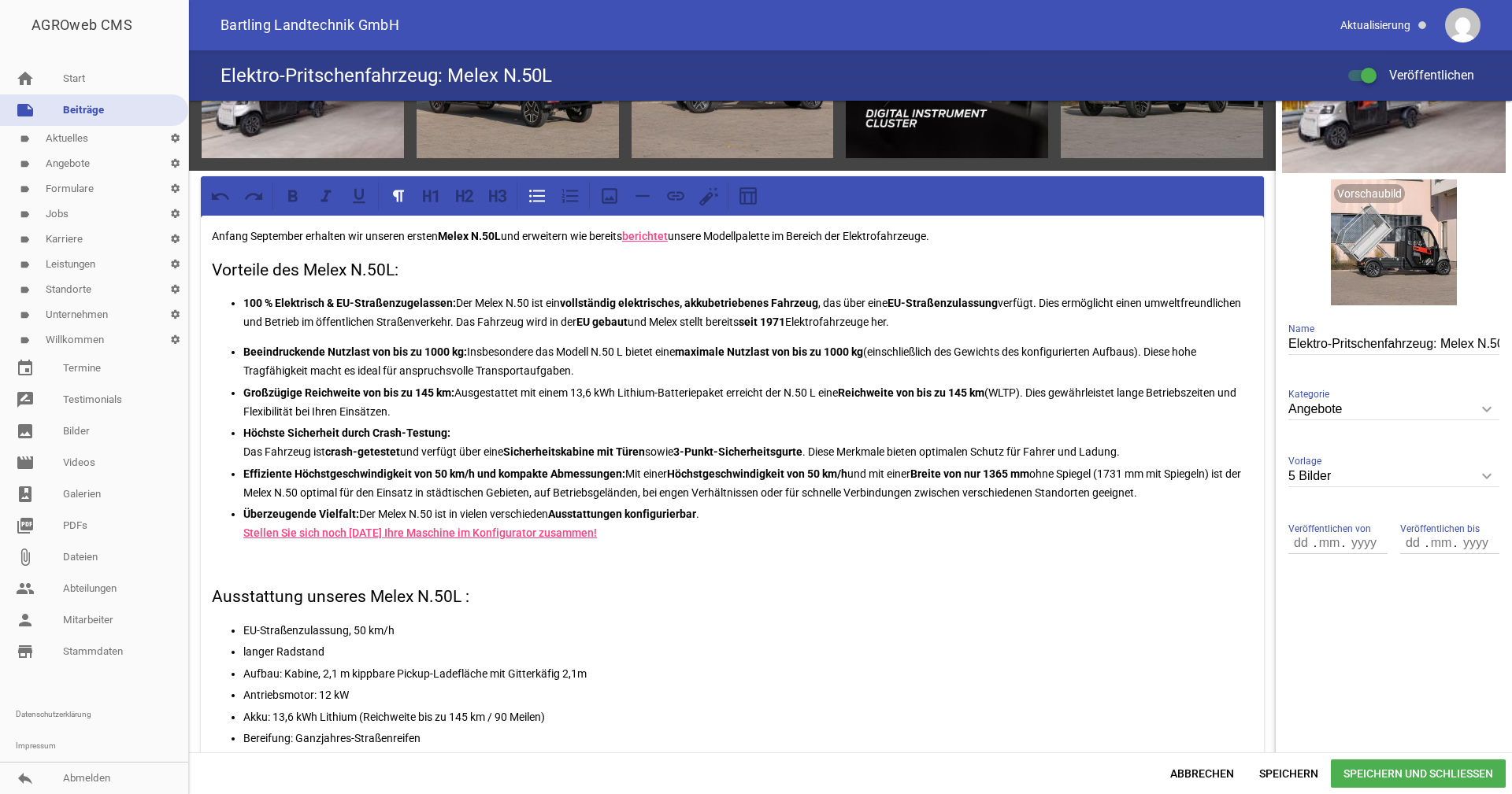
click at [1371, 765] on span "Speichern und Schließen" at bounding box center [1418, 774] width 175 height 28
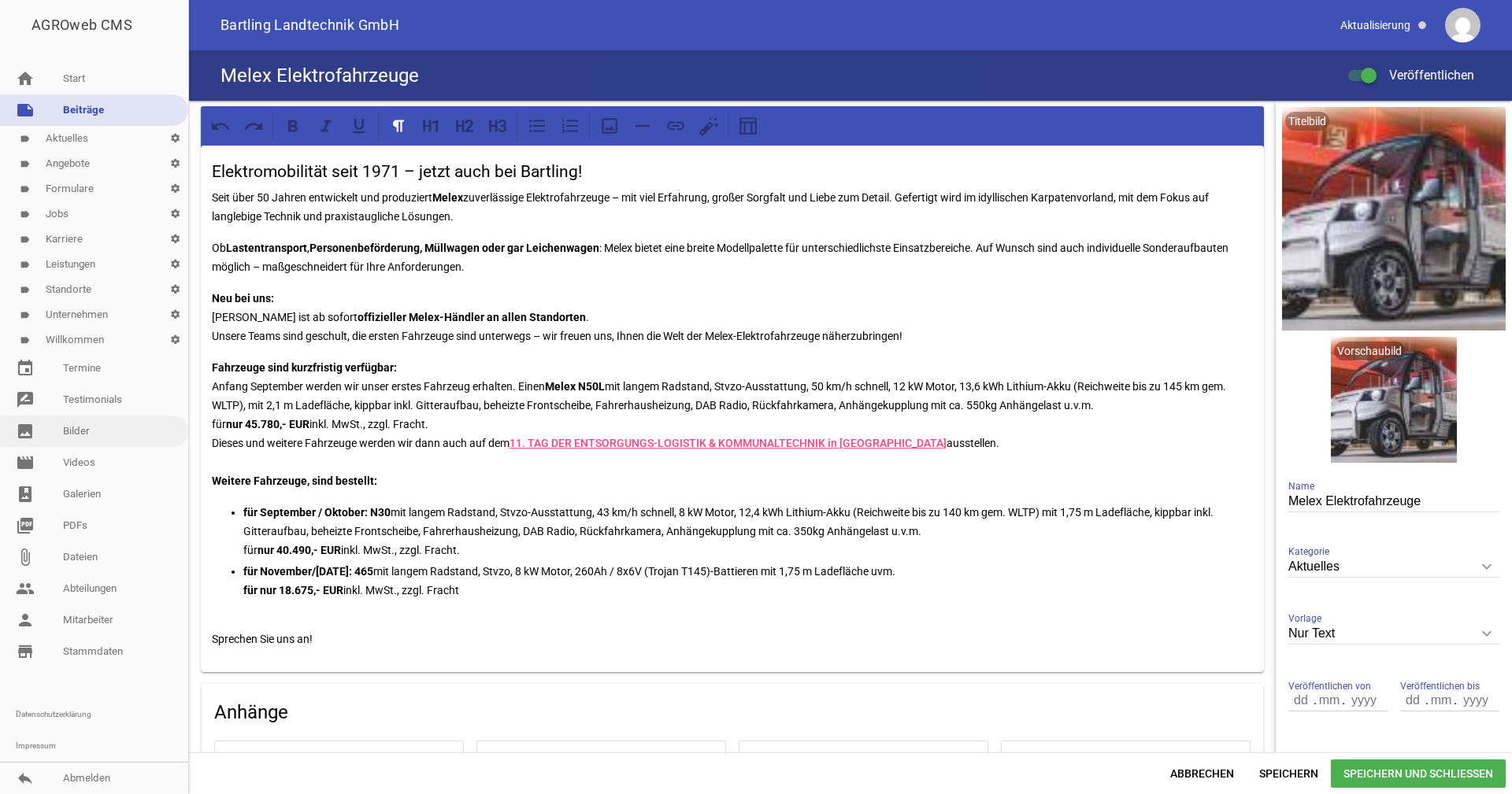
scroll to position [306, 0]
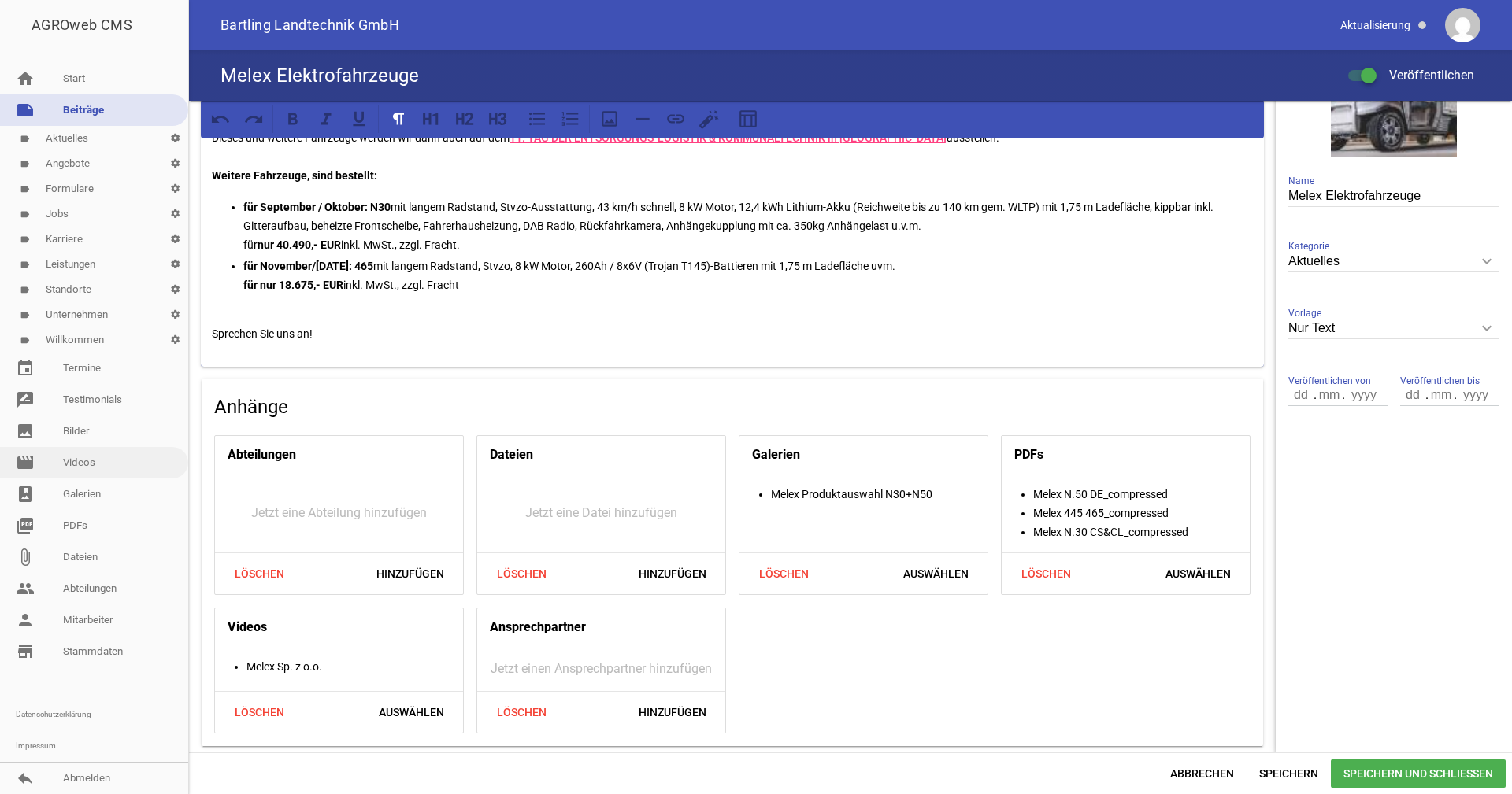
click at [78, 450] on link "movie Videos" at bounding box center [94, 463] width 188 height 32
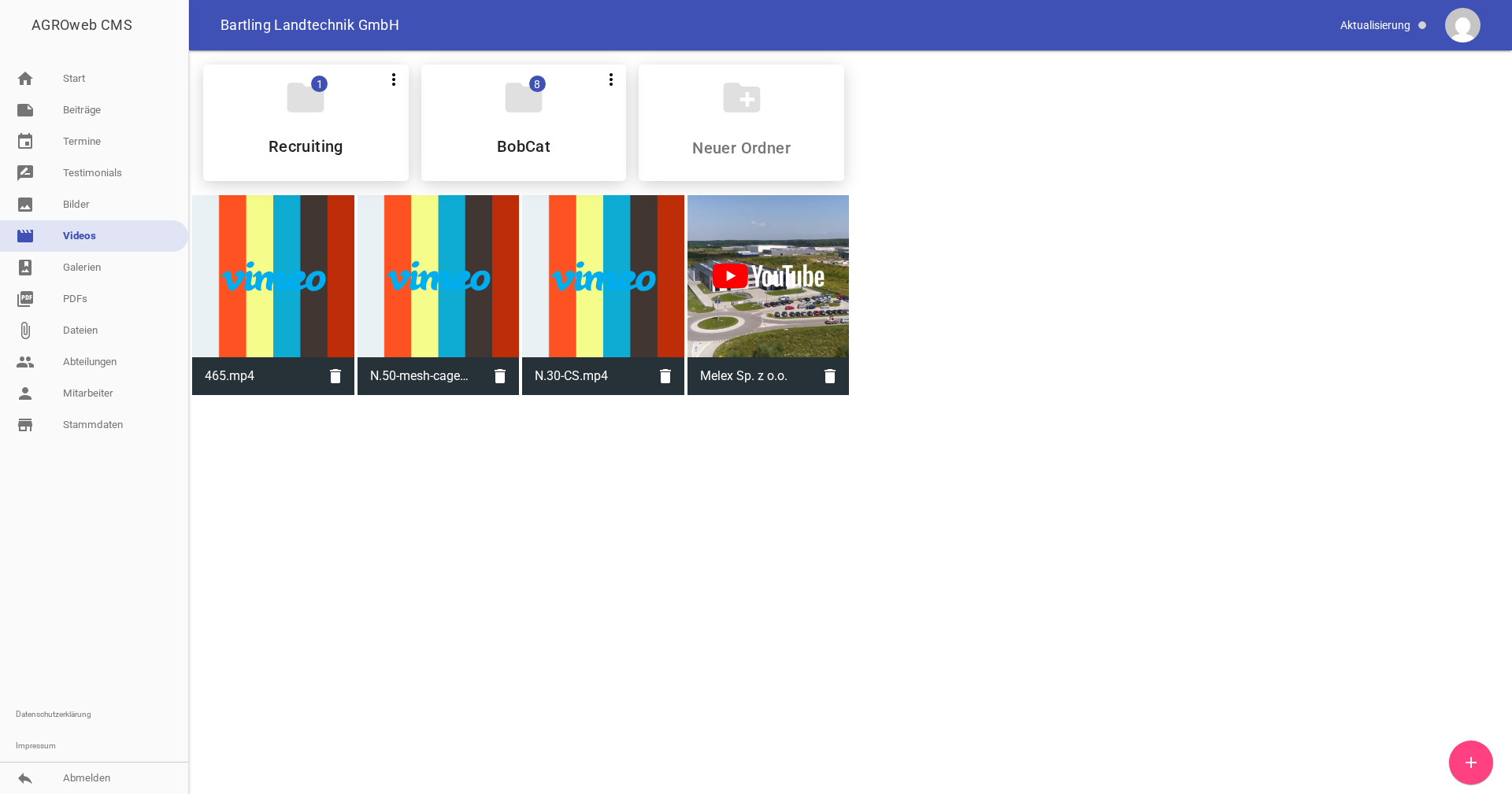
click at [1471, 762] on icon "add" at bounding box center [1470, 762] width 19 height 19
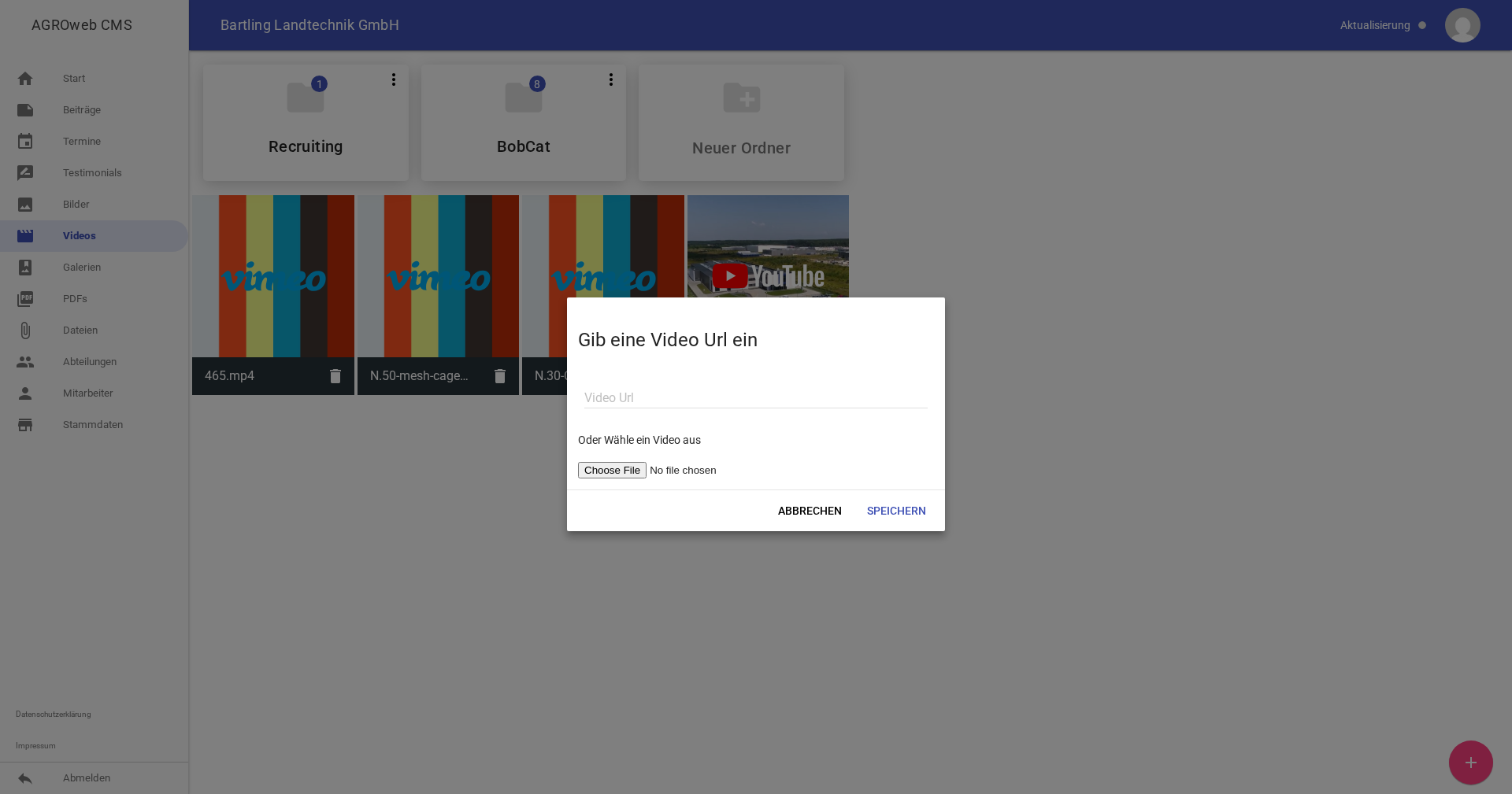
click at [636, 395] on input "text" at bounding box center [756, 398] width 344 height 21
paste input "https://youtu.be/1KPYW2ehlL8"
type input "https://youtu.be/1KPYW2ehlL8"
click at [902, 509] on span "Speichern" at bounding box center [896, 510] width 84 height 28
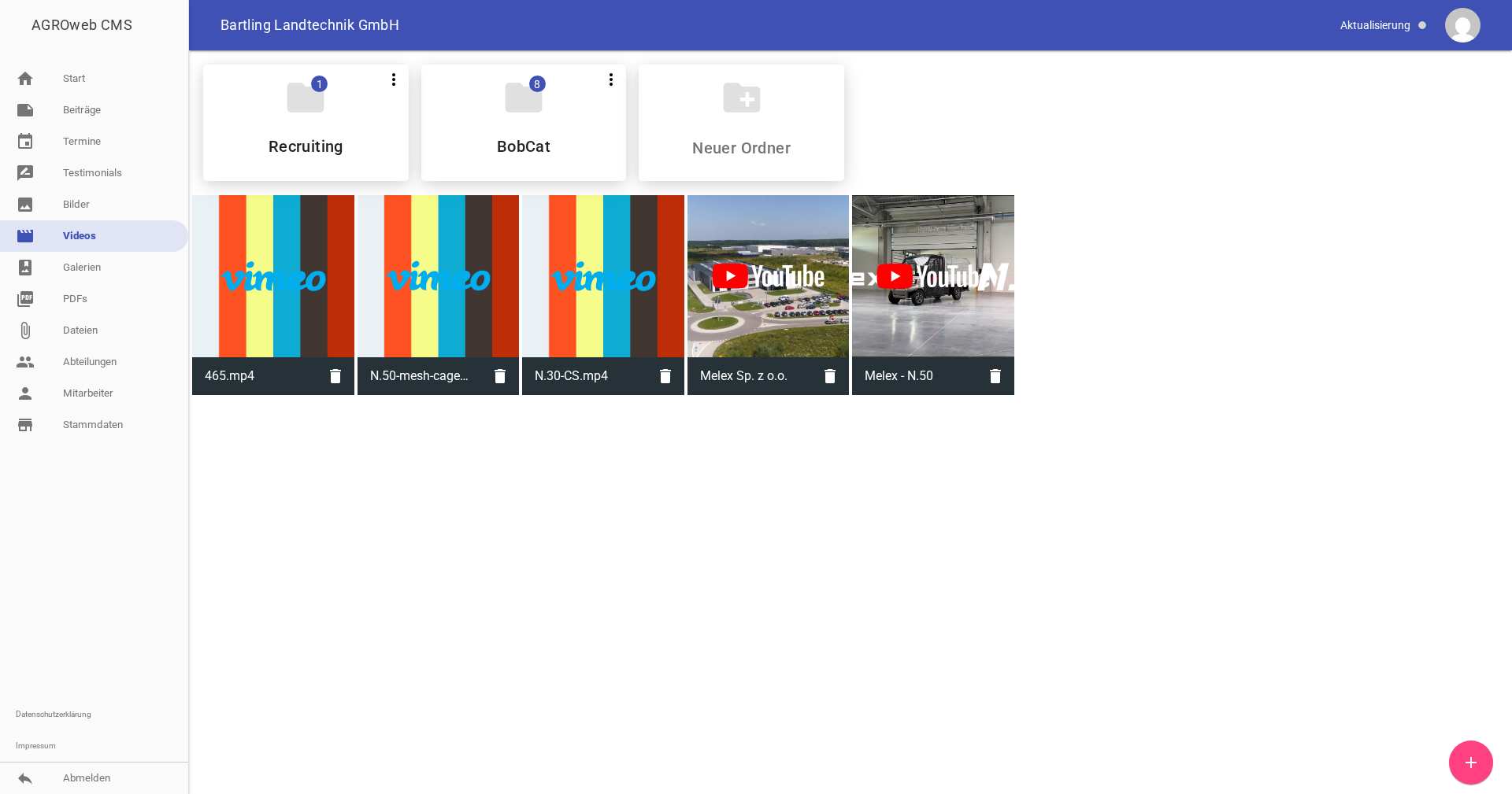
click at [1478, 766] on icon "add" at bounding box center [1470, 762] width 19 height 19
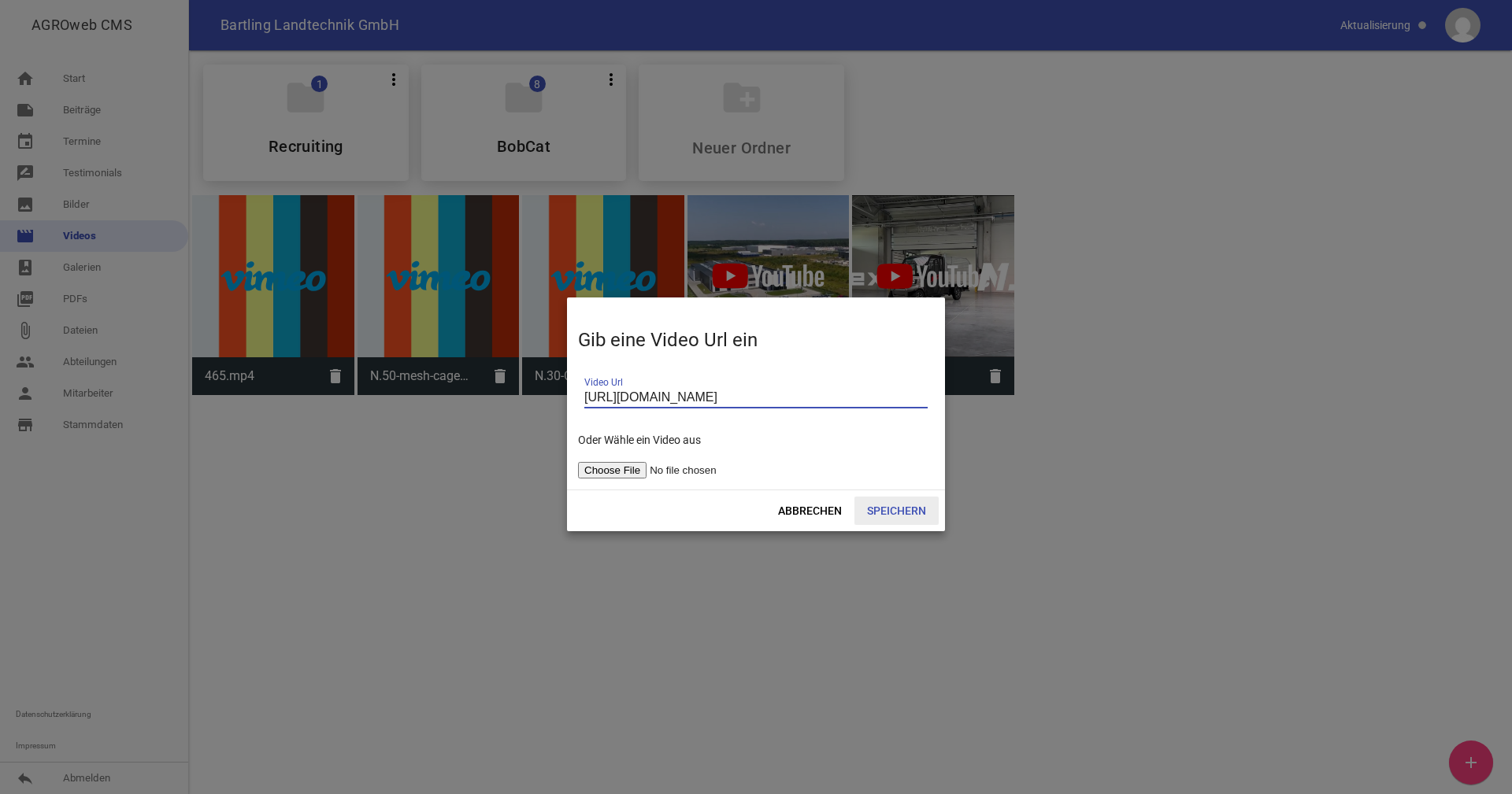
type input "https://youtu.be/_1o4jrU4FW0"
click at [902, 507] on span "Speichern" at bounding box center [896, 510] width 84 height 28
